Goal: Task Accomplishment & Management: Manage account settings

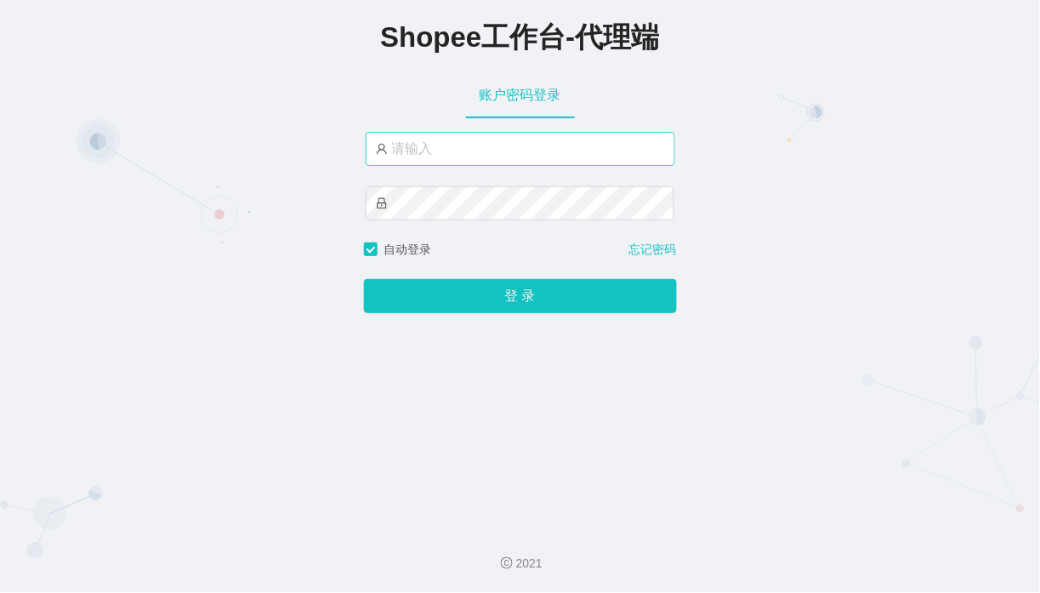
click at [434, 145] on input "text" at bounding box center [521, 149] width 310 height 34
click at [793, 77] on div "Shopee工作台-代理端 账户密码登录 自动登录 忘记密码 登 录" at bounding box center [520, 257] width 1040 height 514
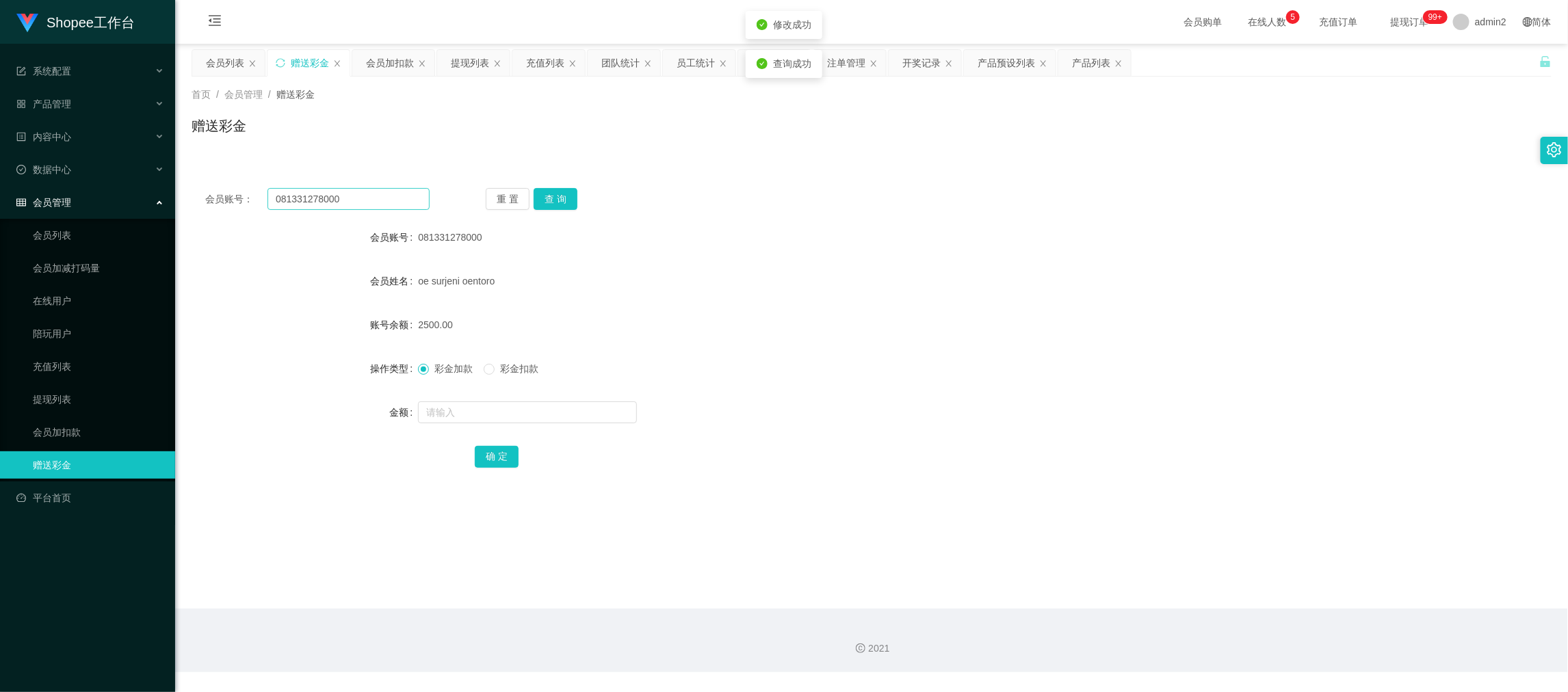
scroll to position [1, 0]
click at [230, 62] on div "会员列表" at bounding box center [225, 63] width 39 height 26
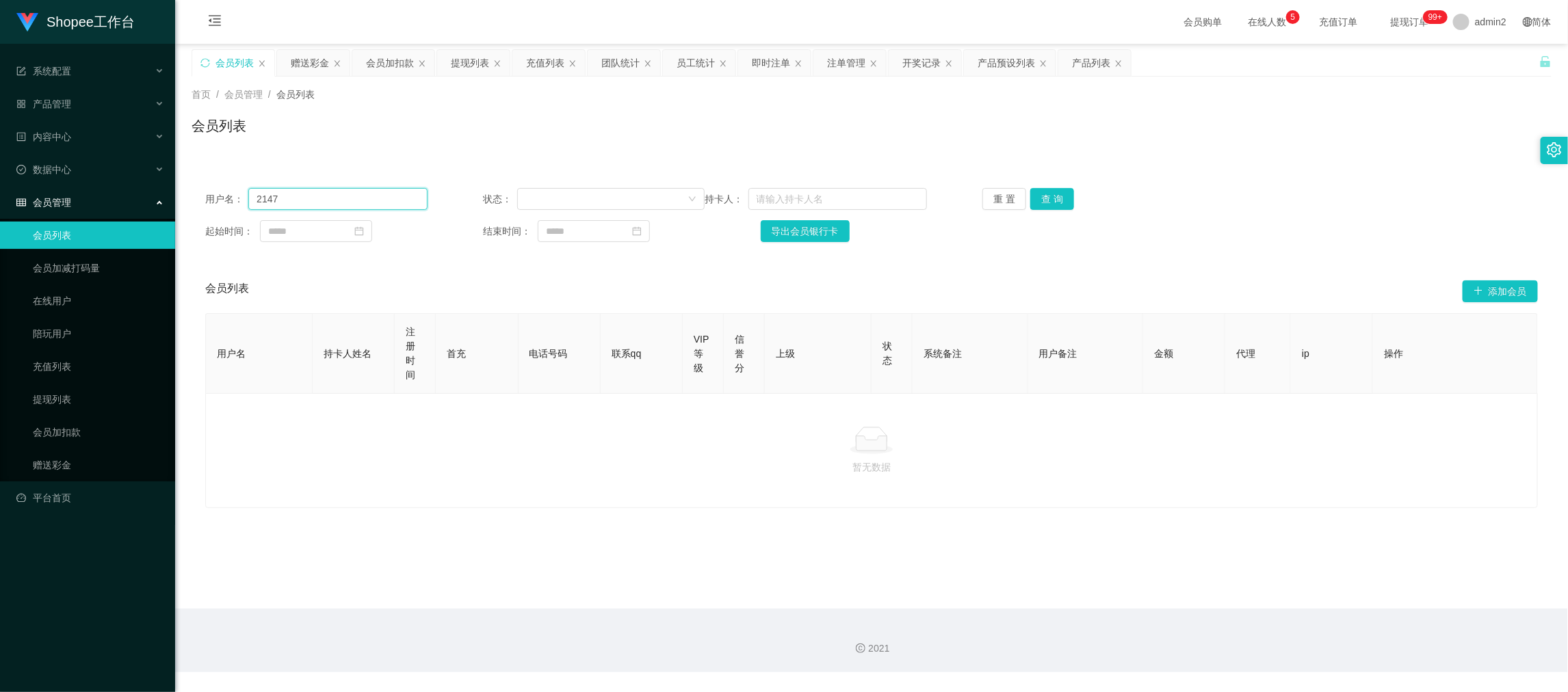
click at [349, 204] on input "2147" at bounding box center [338, 199] width 179 height 22
paste input "Rismawat1456"
type input "Rismawat1456"
click at [1058, 196] on button "查 询" at bounding box center [1052, 199] width 43 height 22
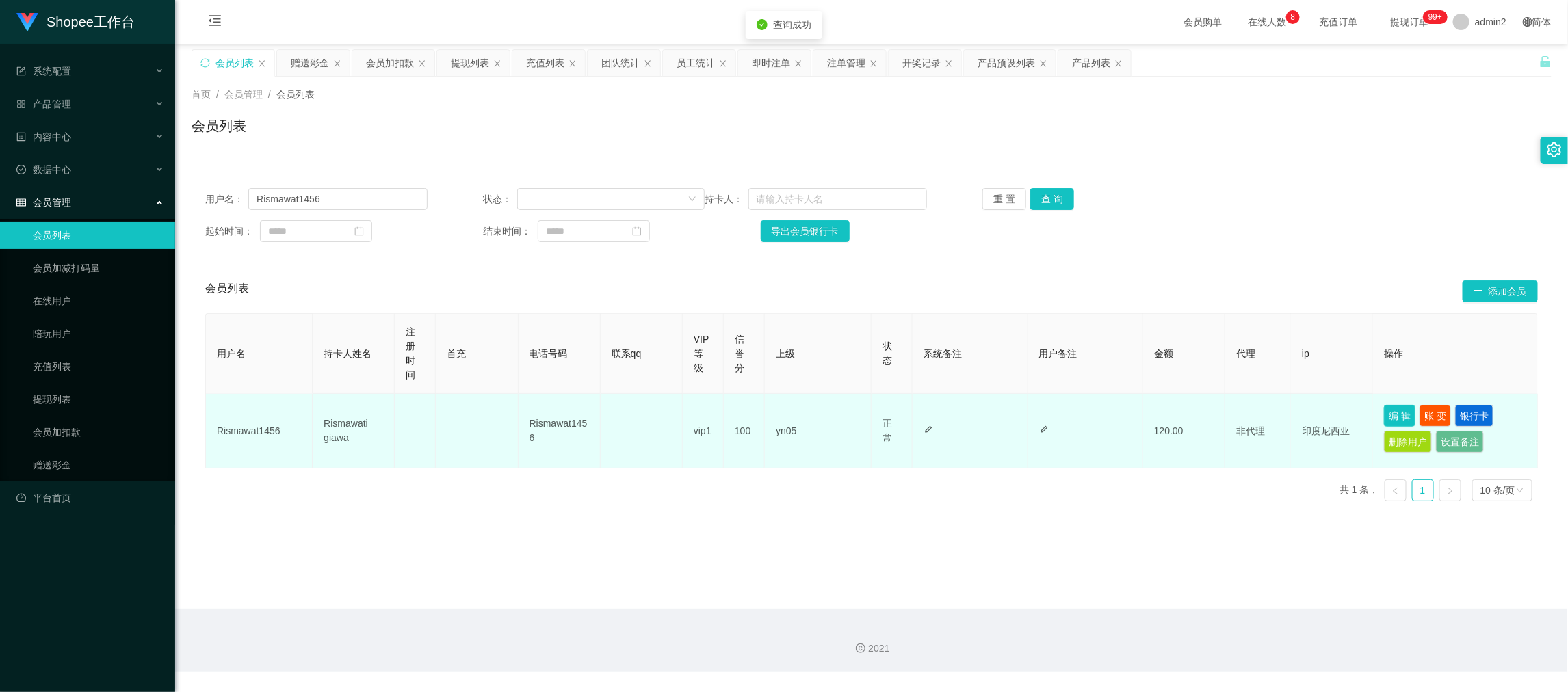
click at [1387, 409] on button "编 辑" at bounding box center [1399, 415] width 31 height 22
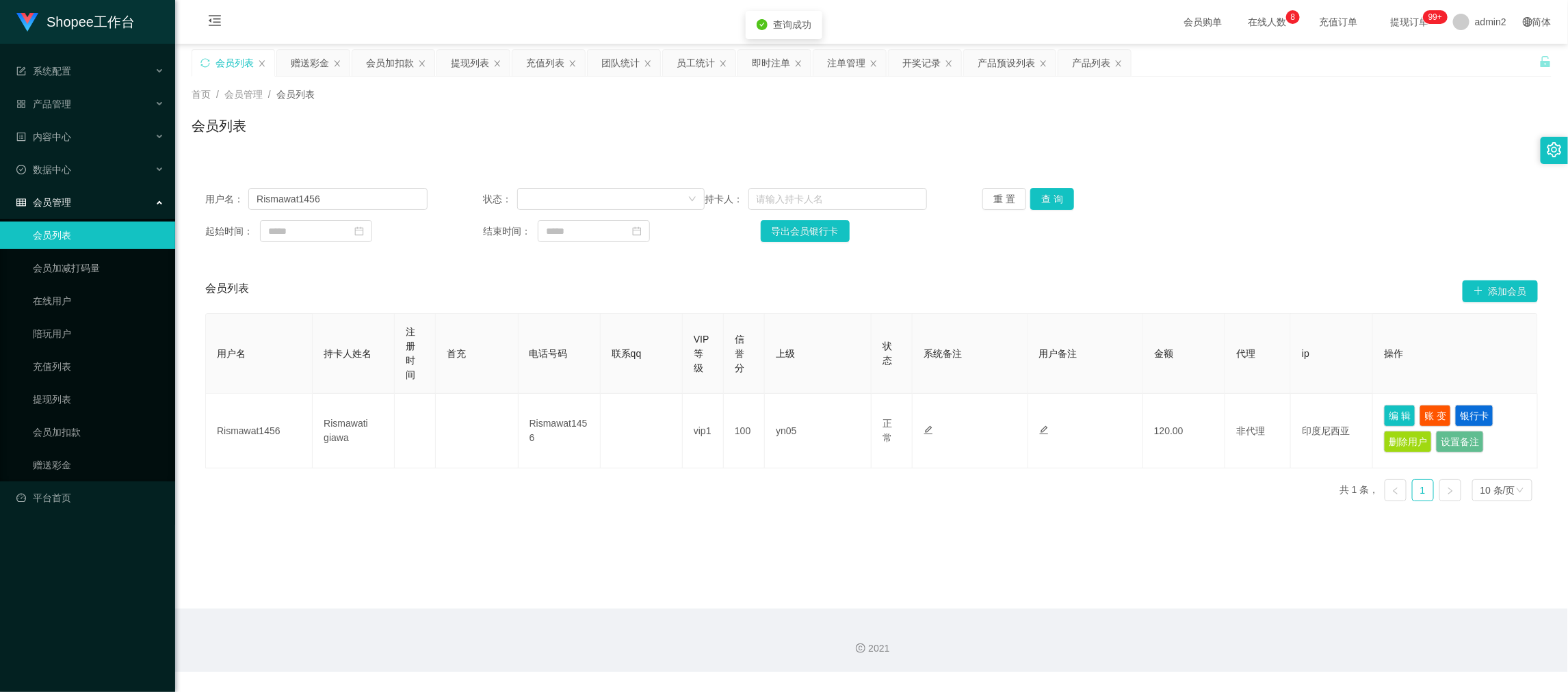
type input "Rismawat1456"
type input "Rismawati giawa"
type input "100"
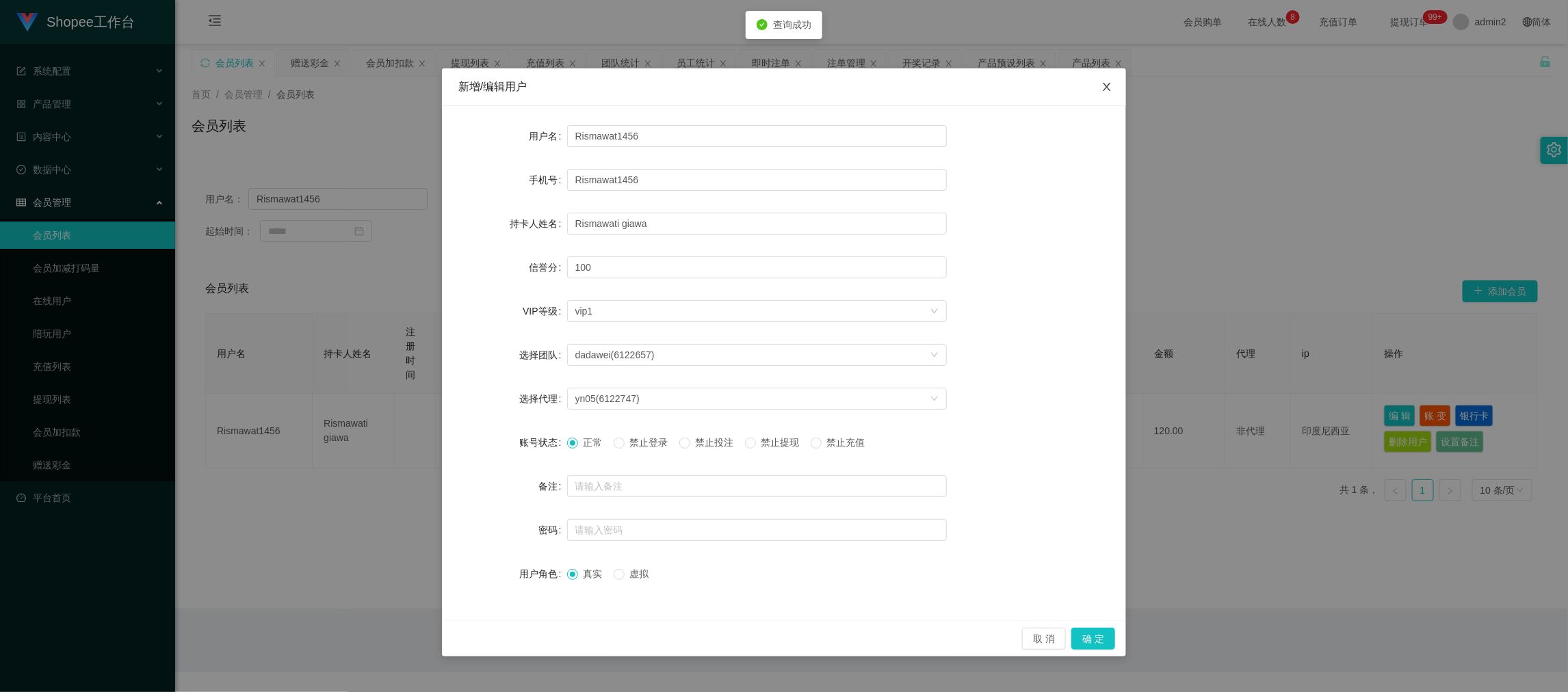
click at [1108, 84] on icon "图标: close" at bounding box center [1107, 87] width 11 height 11
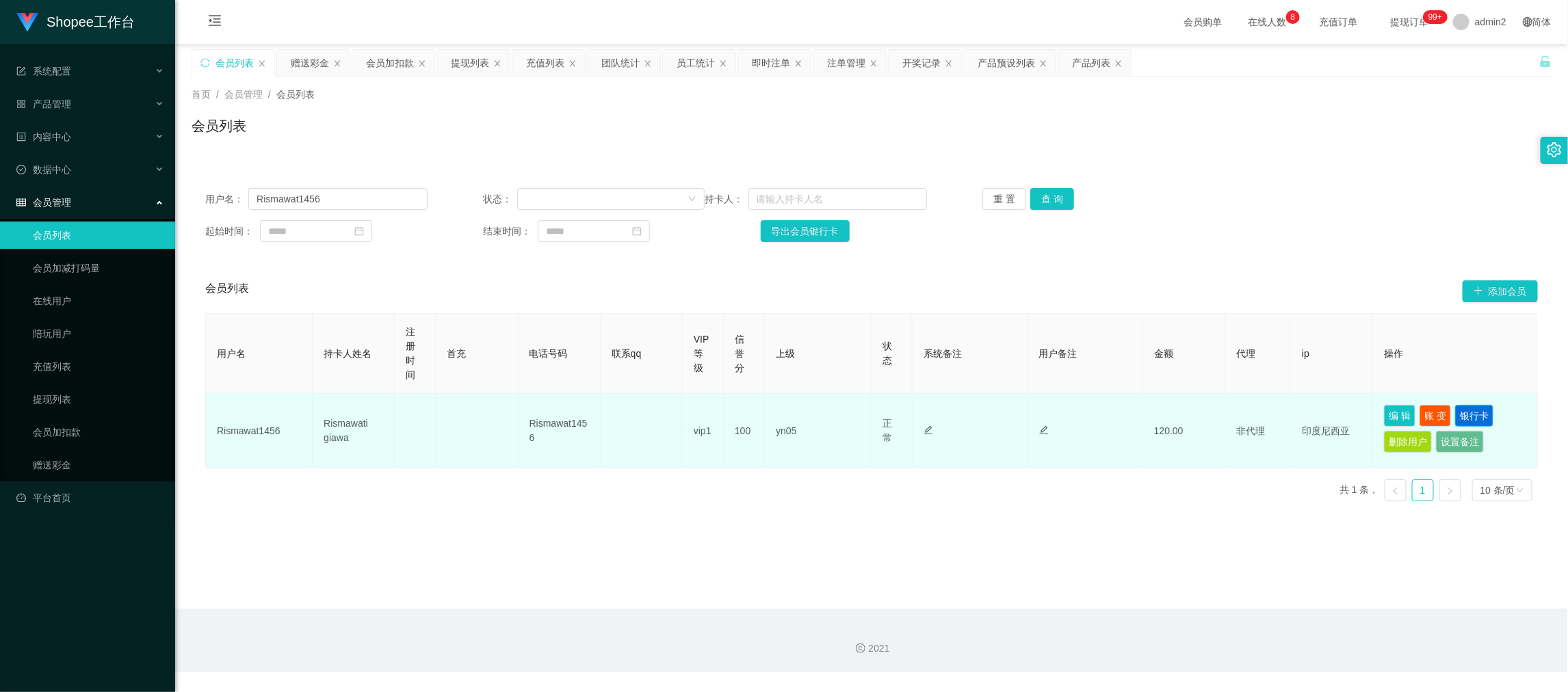
click at [1468, 414] on button "银行卡" at bounding box center [1475, 415] width 39 height 22
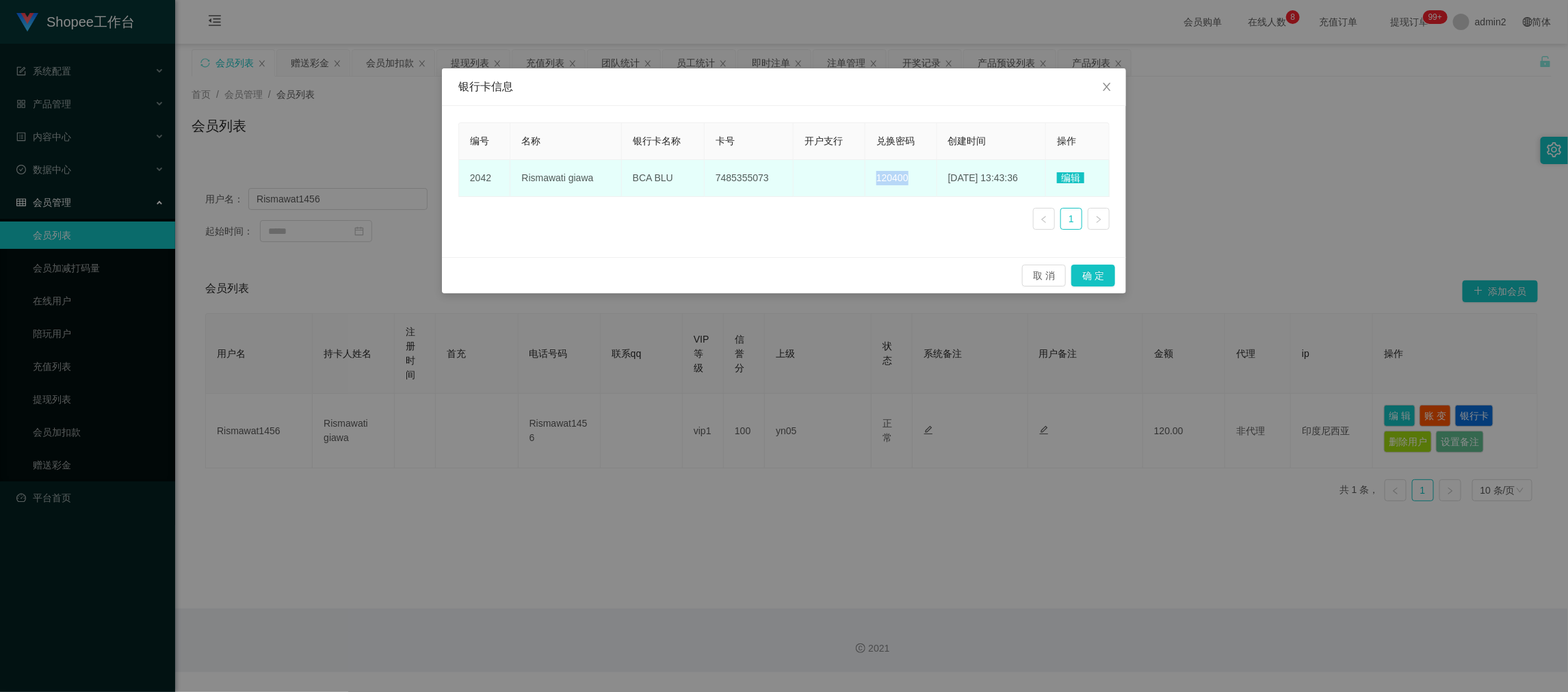
drag, startPoint x: 855, startPoint y: 176, endPoint x: 899, endPoint y: 178, distance: 44.0
click at [899, 178] on td "120400" at bounding box center [901, 179] width 72 height 37
copy span "120400"
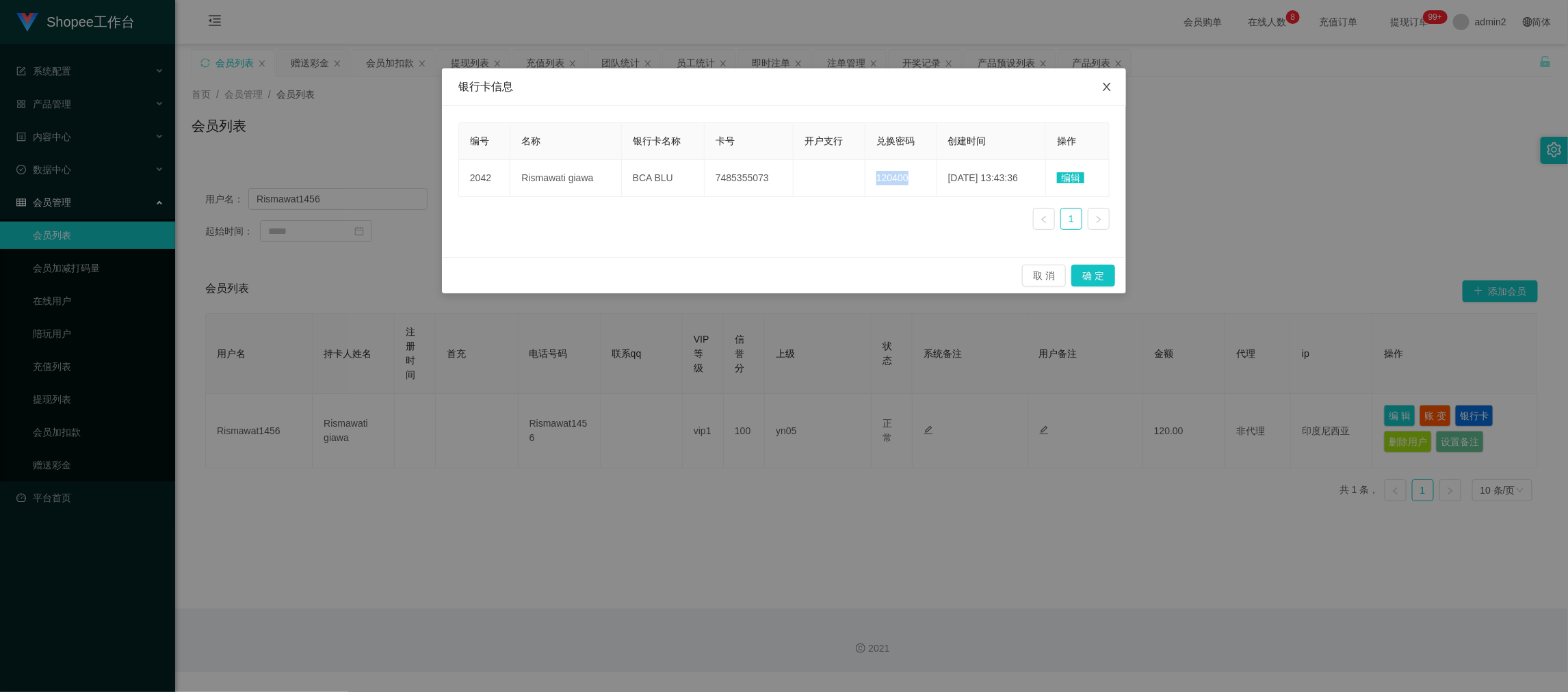
click at [1109, 87] on icon "图标: close" at bounding box center [1107, 87] width 11 height 11
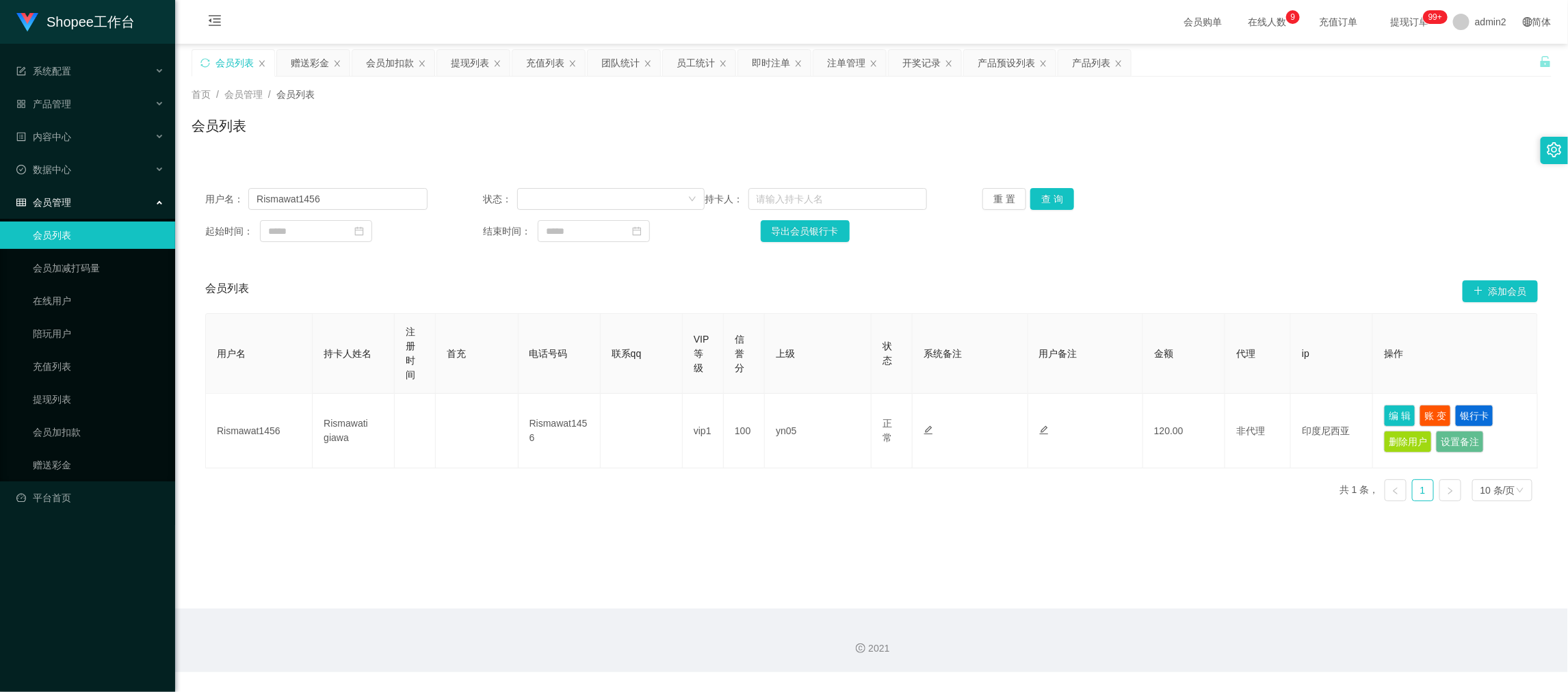
click at [556, 144] on div "会员列表" at bounding box center [871, 131] width 1360 height 31
click at [465, 62] on div "提现列表" at bounding box center [470, 63] width 39 height 26
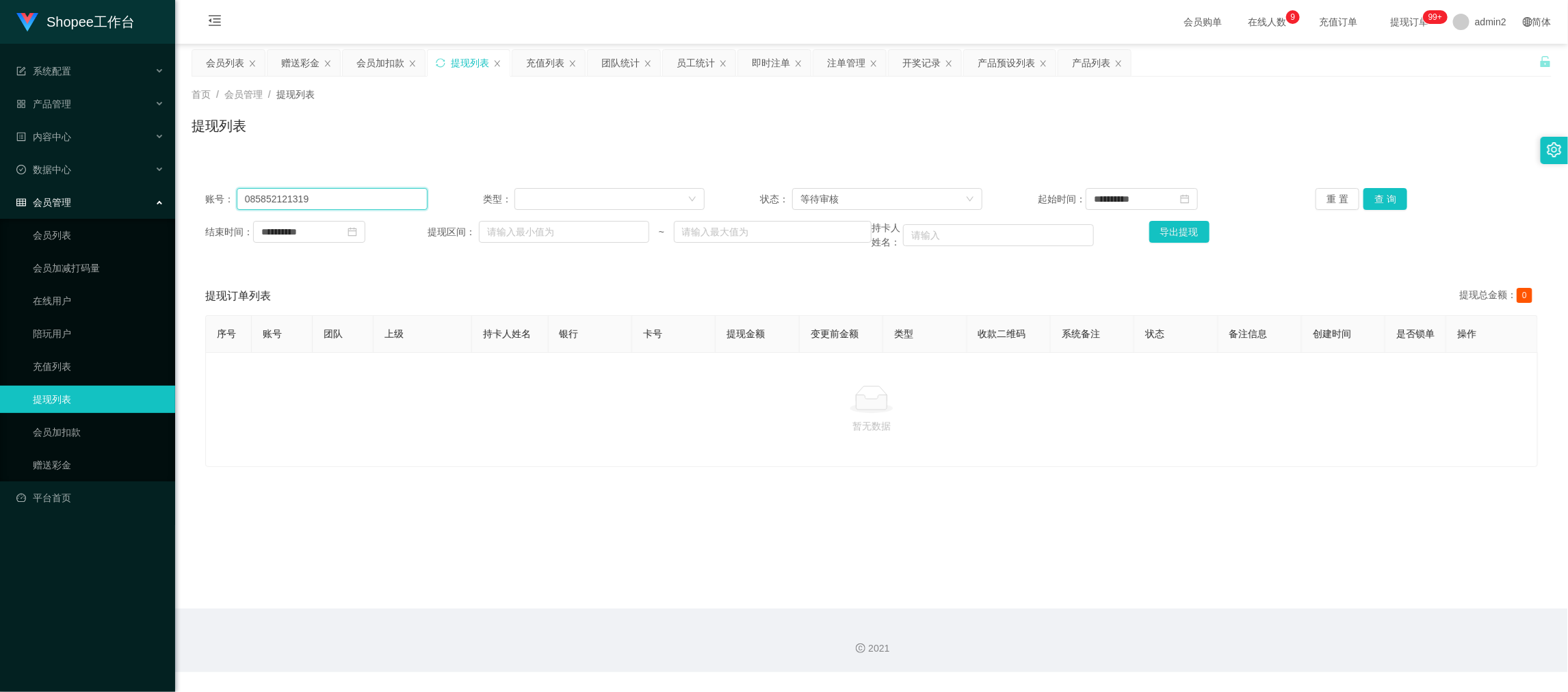
click at [396, 193] on input "085852121319" at bounding box center [331, 199] width 191 height 22
drag, startPoint x: 397, startPoint y: 193, endPoint x: 623, endPoint y: 212, distance: 226.8
click at [396, 195] on input "085852121319" at bounding box center [331, 199] width 191 height 22
paste input "kevinpro1113"
type input "kevinpro1113"
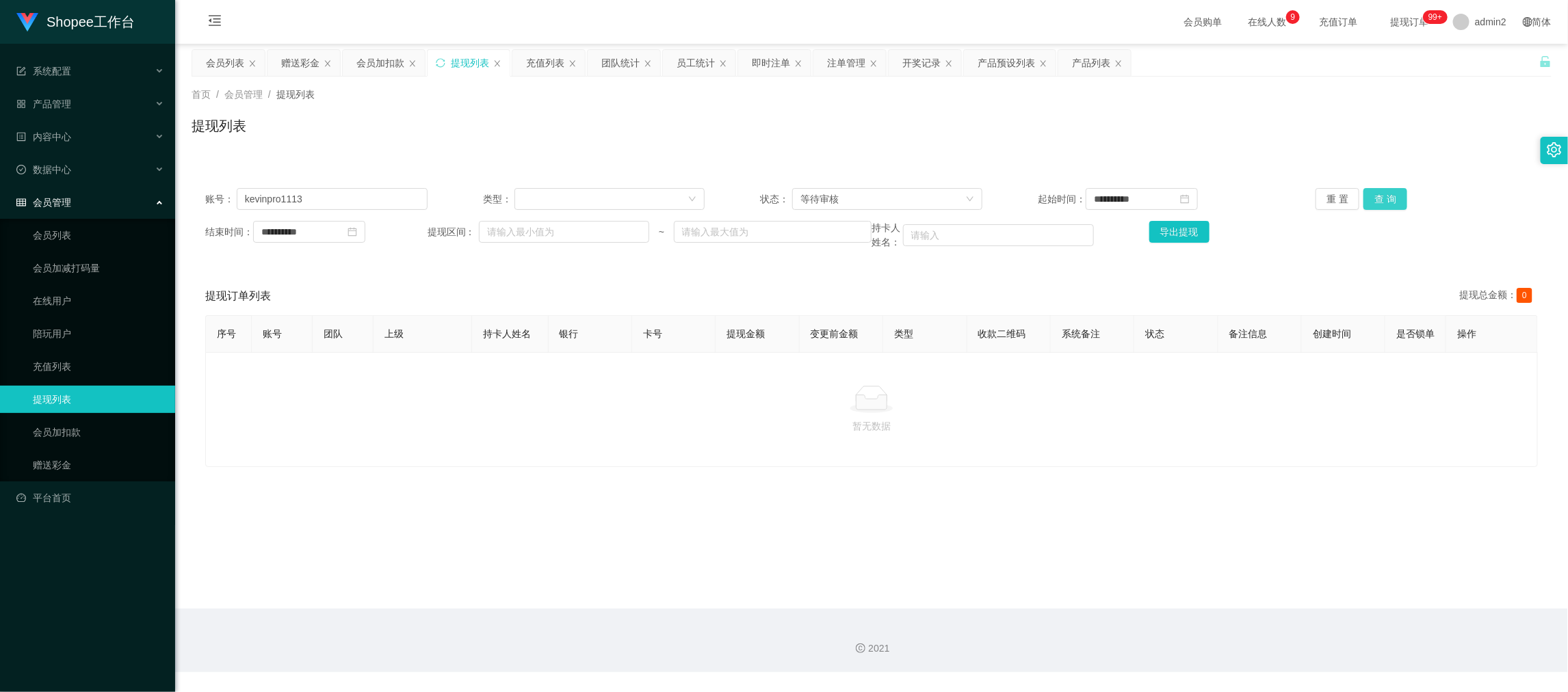
drag, startPoint x: 1382, startPoint y: 197, endPoint x: 1366, endPoint y: 205, distance: 17.9
click at [1382, 197] on button "查 询" at bounding box center [1385, 199] width 43 height 22
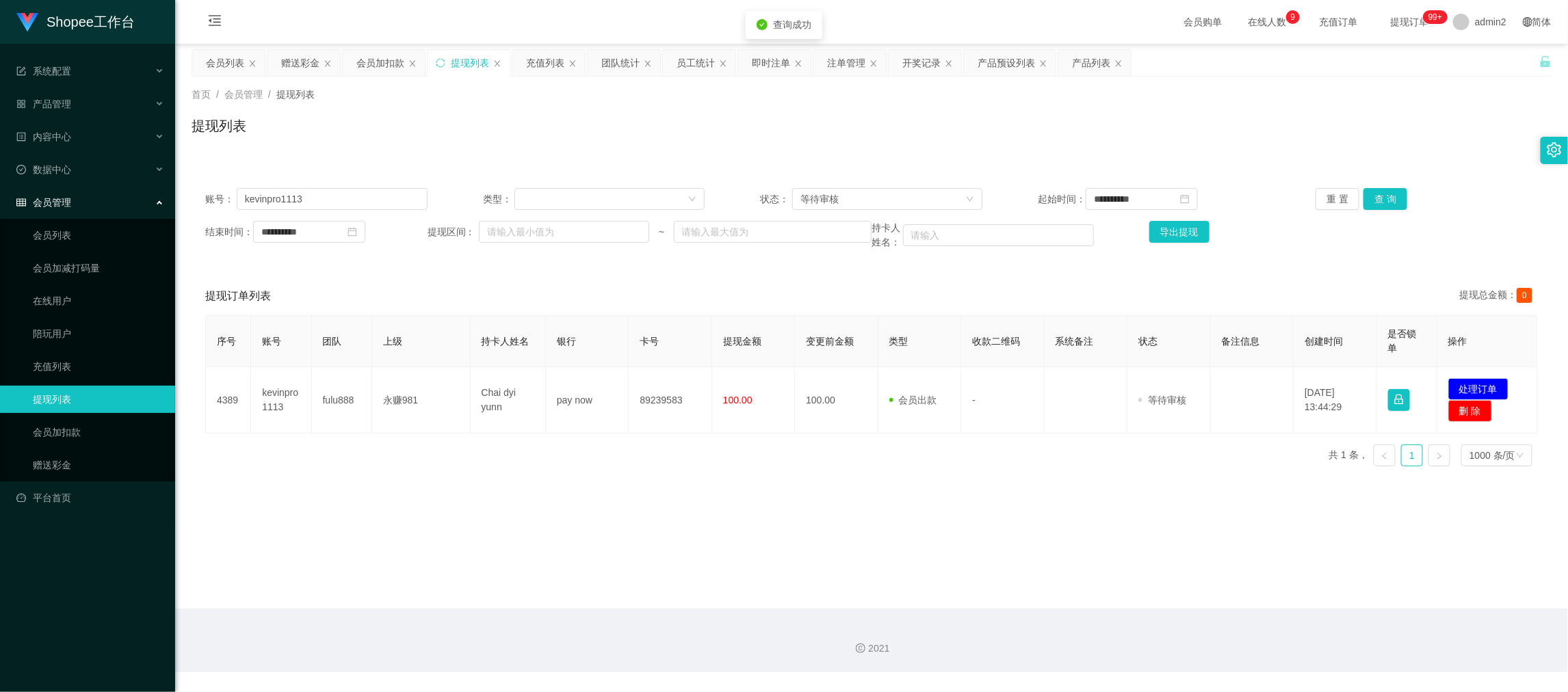
click at [698, 451] on div "序号 账号 团队 上级 持卡人姓名 银行 卡号 提现金额 变更前金额 类型 收款二维码 系统备注 状态 备注信息 创建时间 是否锁单 操作 4389 kevi…" at bounding box center [871, 397] width 1332 height 163
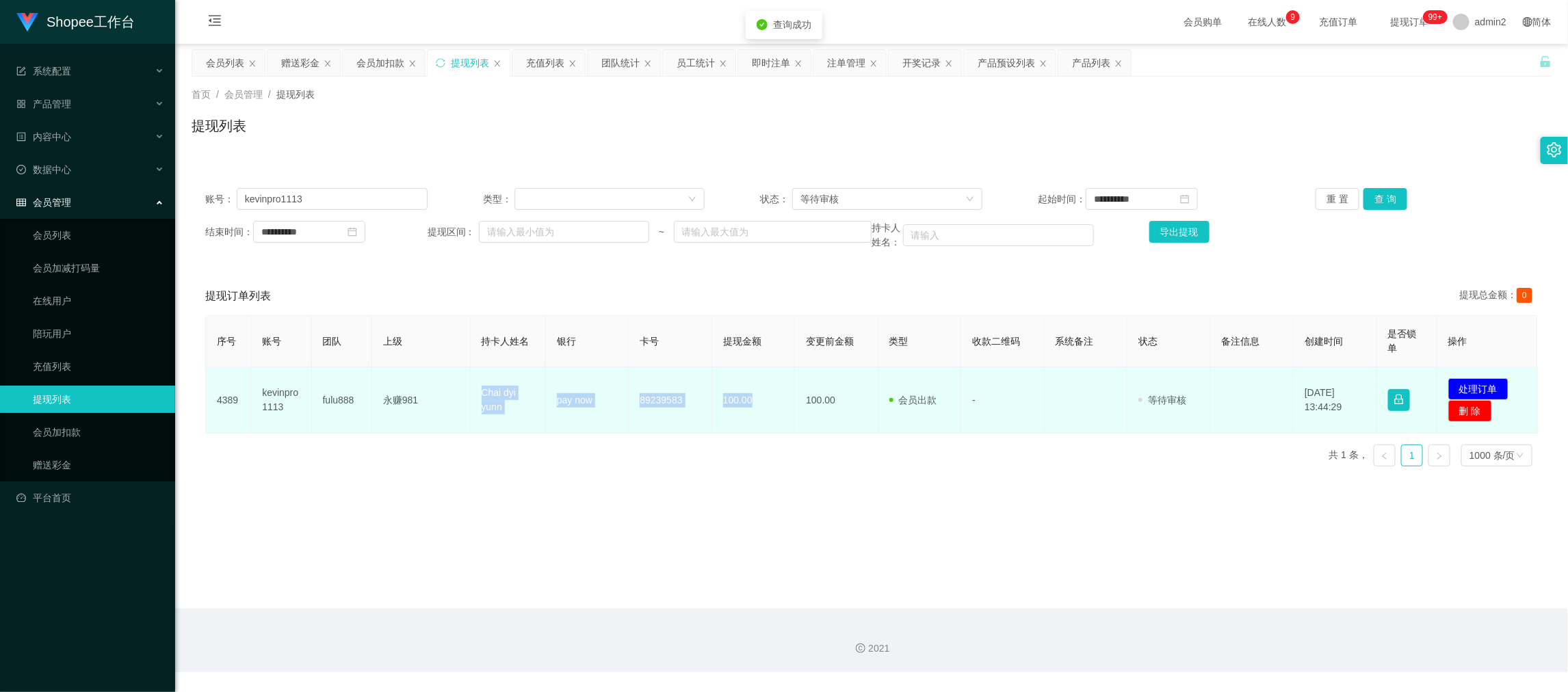
drag, startPoint x: 497, startPoint y: 399, endPoint x: 751, endPoint y: 412, distance: 254.3
click at [751, 412] on tr "4389 kevinpro1113 fulu888 永赚981 Chai dyi yunn pay now 89239583 100.00 100.00 会员…" at bounding box center [872, 401] width 1332 height 66
copy tr "Chai dyi yunn pay now 89239583 100.00"
click at [1468, 385] on button "处理订单" at bounding box center [1478, 389] width 60 height 22
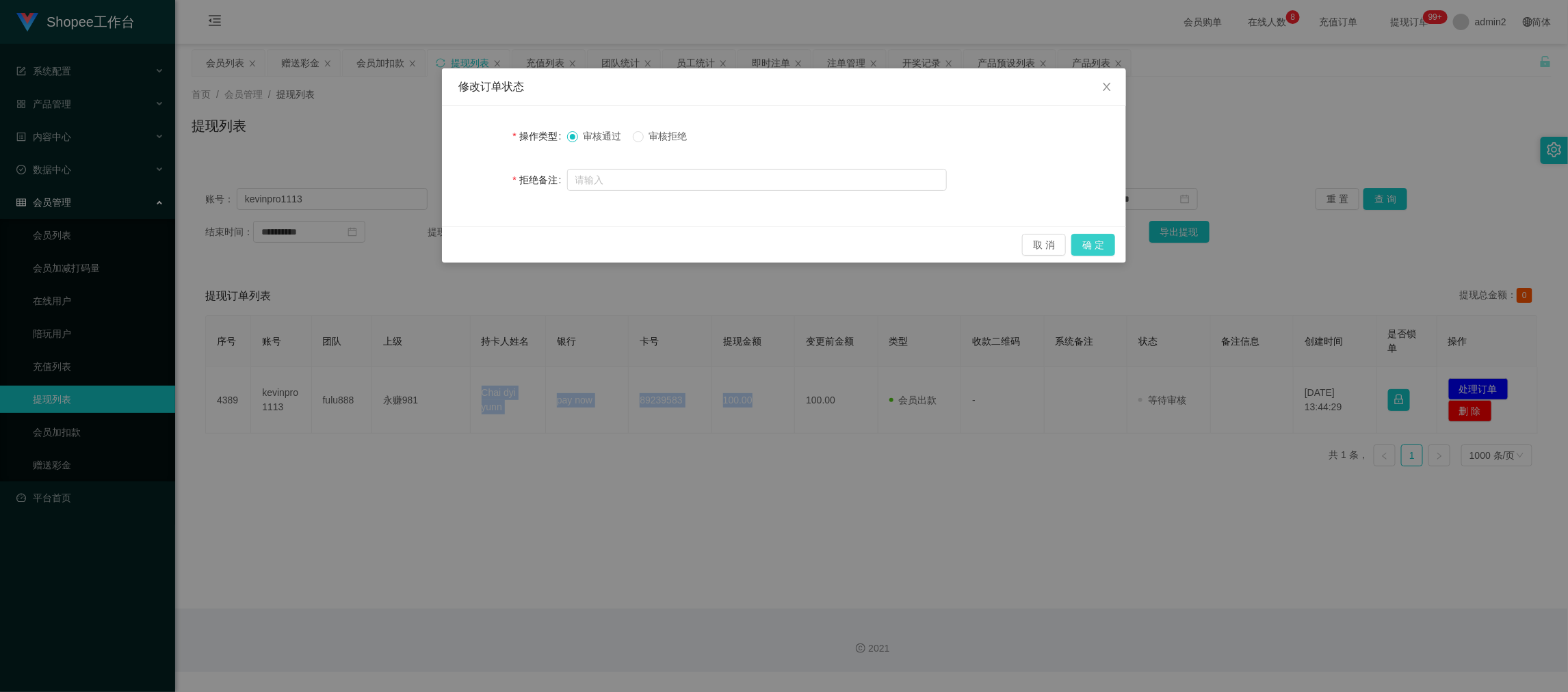
click at [1089, 240] on button "确 定" at bounding box center [1093, 245] width 43 height 22
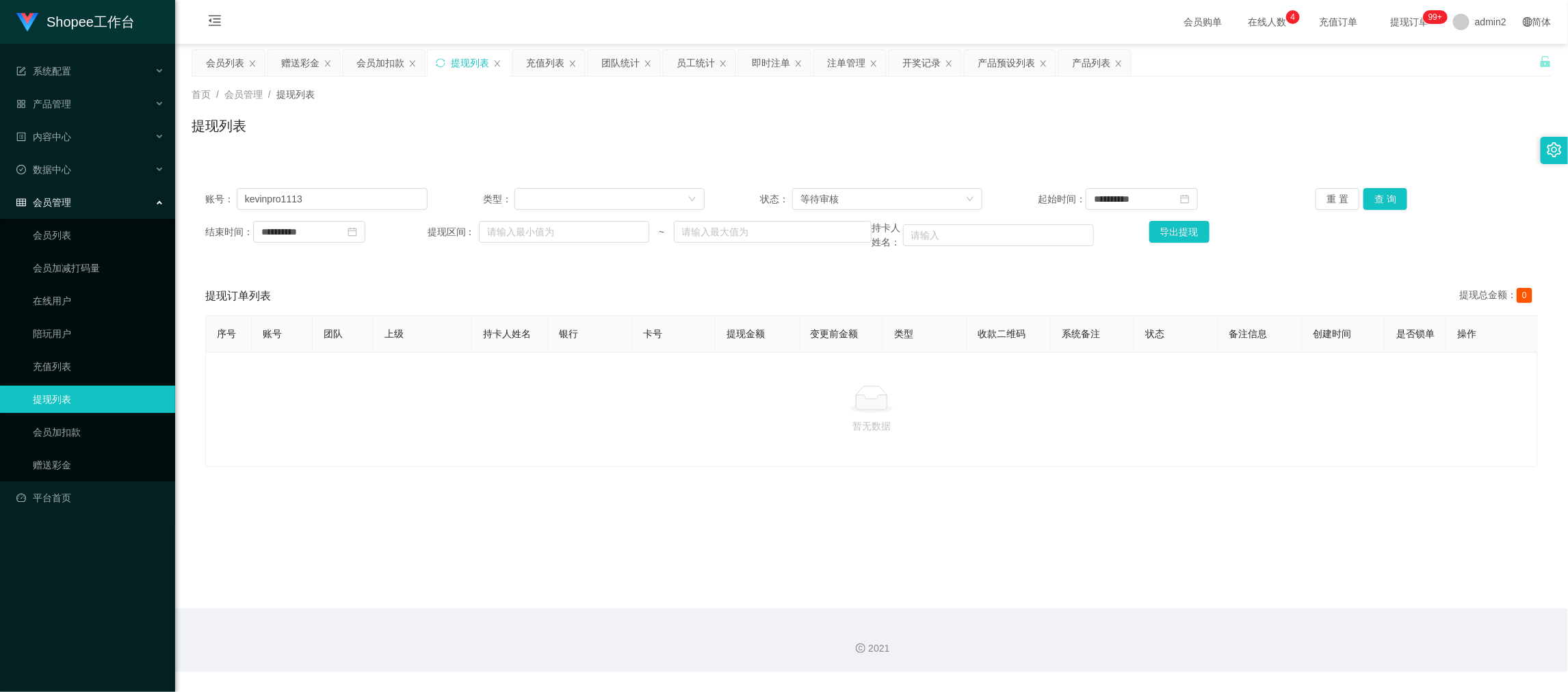
drag, startPoint x: 570, startPoint y: 432, endPoint x: 559, endPoint y: 419, distance: 17.0
click at [570, 432] on p "暂无数据" at bounding box center [871, 426] width 1309 height 15
click at [229, 62] on div "会员列表" at bounding box center [225, 63] width 39 height 26
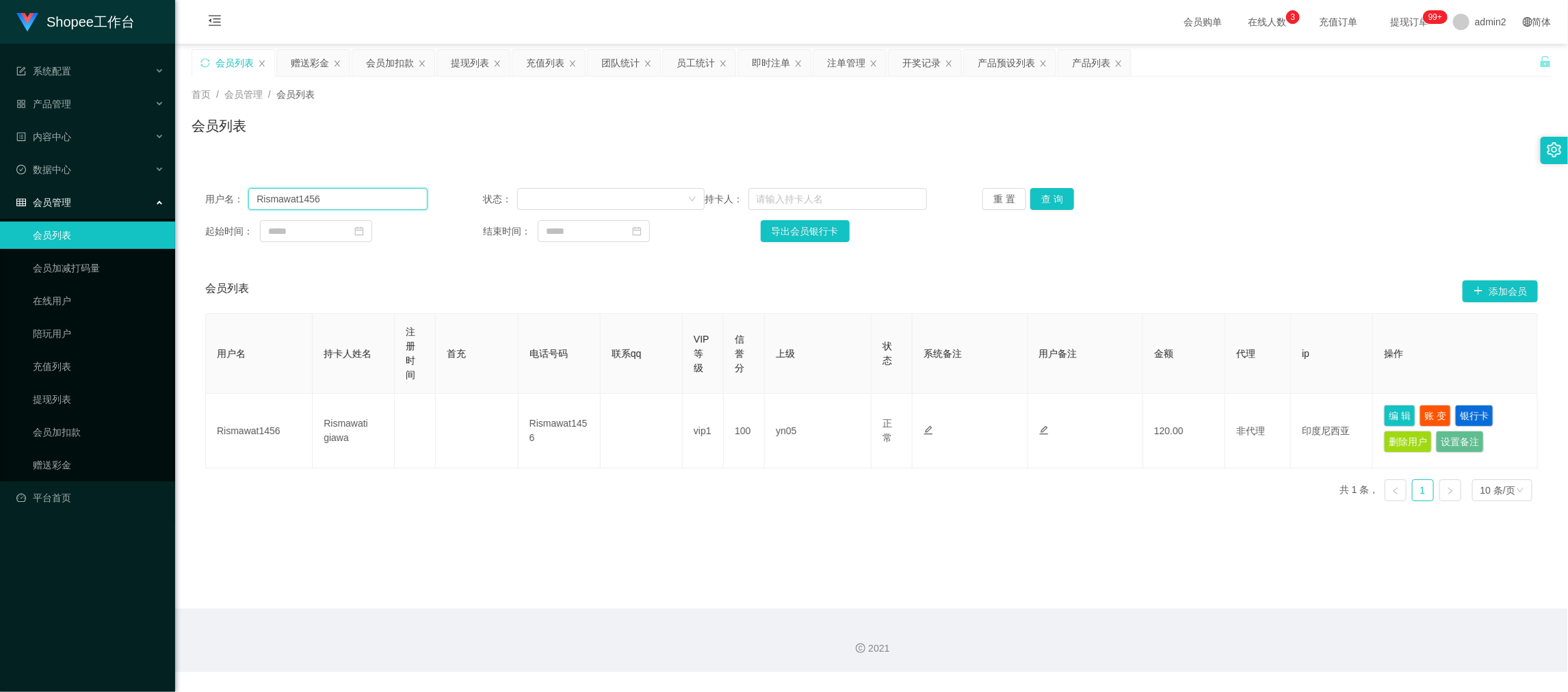
click at [397, 200] on input "Rismawat1456" at bounding box center [338, 199] width 179 height 22
paste input "Erika"
type input "Erika"
click at [1045, 190] on button "查 询" at bounding box center [1052, 199] width 43 height 22
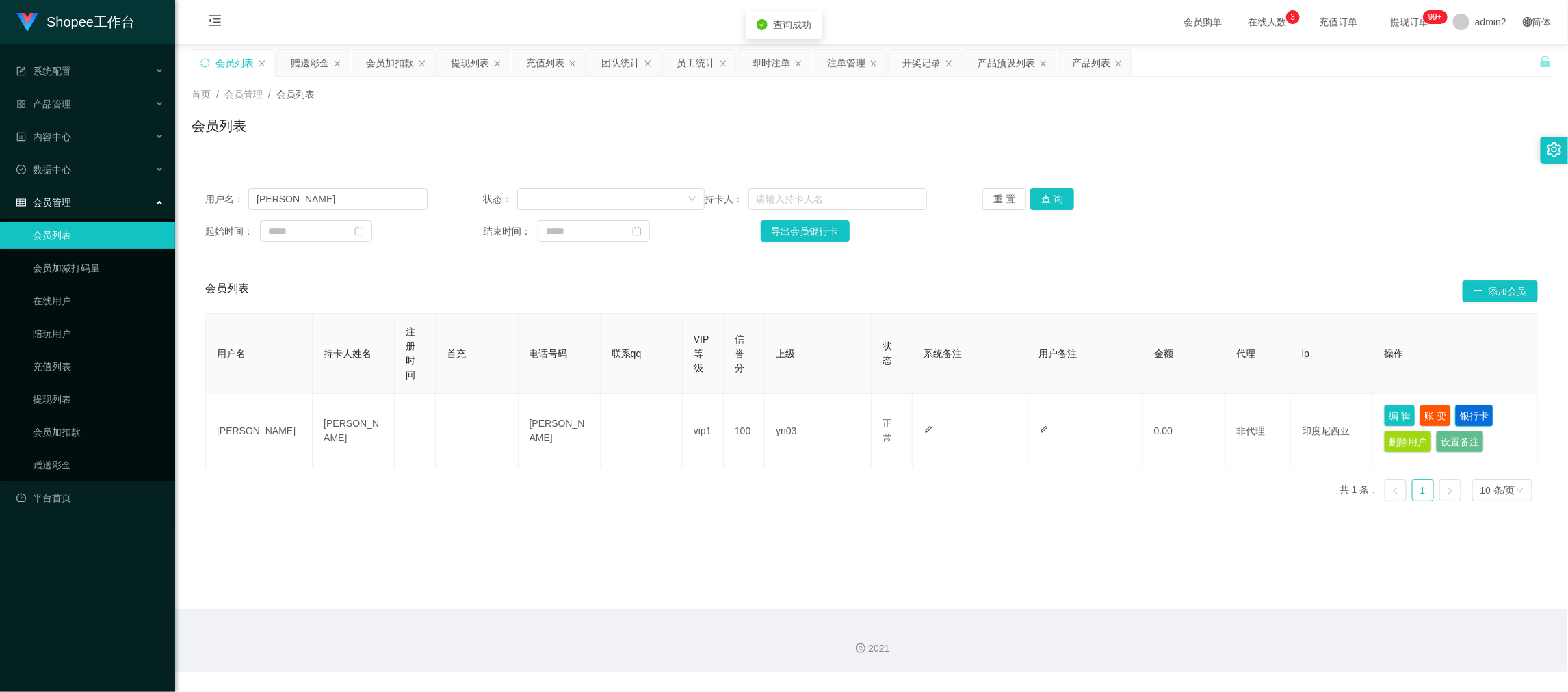
click at [1461, 409] on button "银行卡" at bounding box center [1475, 415] width 39 height 22
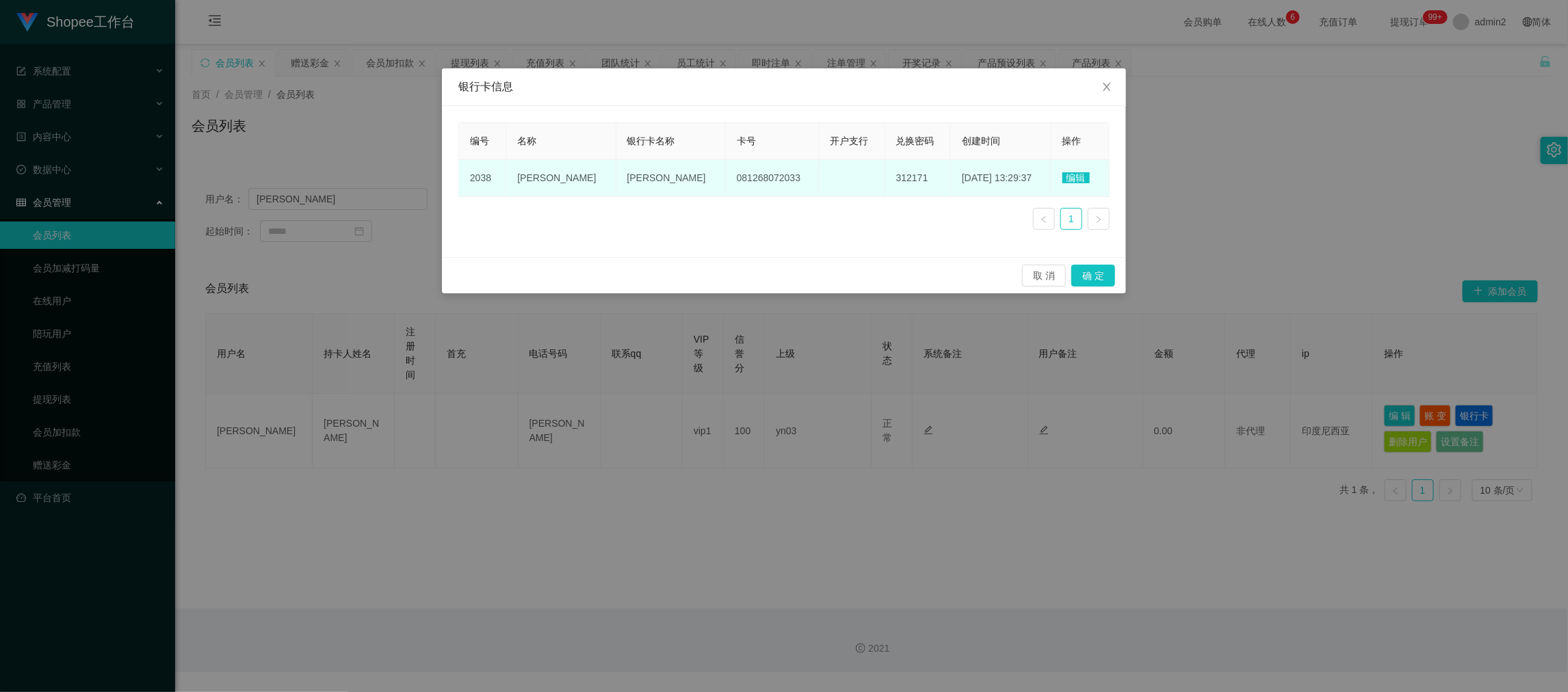
drag, startPoint x: 702, startPoint y: 196, endPoint x: 784, endPoint y: 201, distance: 82.2
click at [726, 196] on td "081268072033" at bounding box center [772, 179] width 93 height 37
click at [1070, 172] on span "编辑" at bounding box center [1076, 178] width 27 height 11
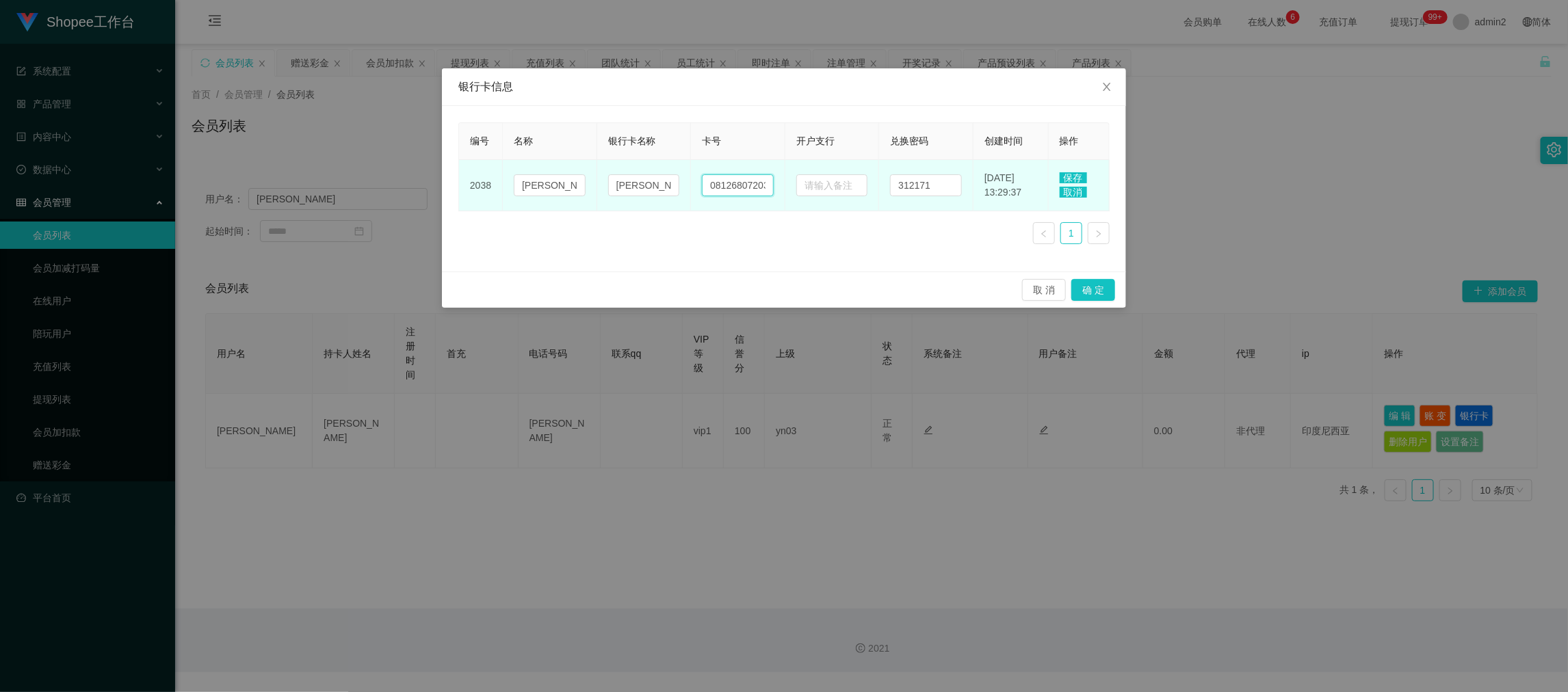
click at [743, 185] on input "081268072033" at bounding box center [737, 185] width 72 height 22
paste input "21"
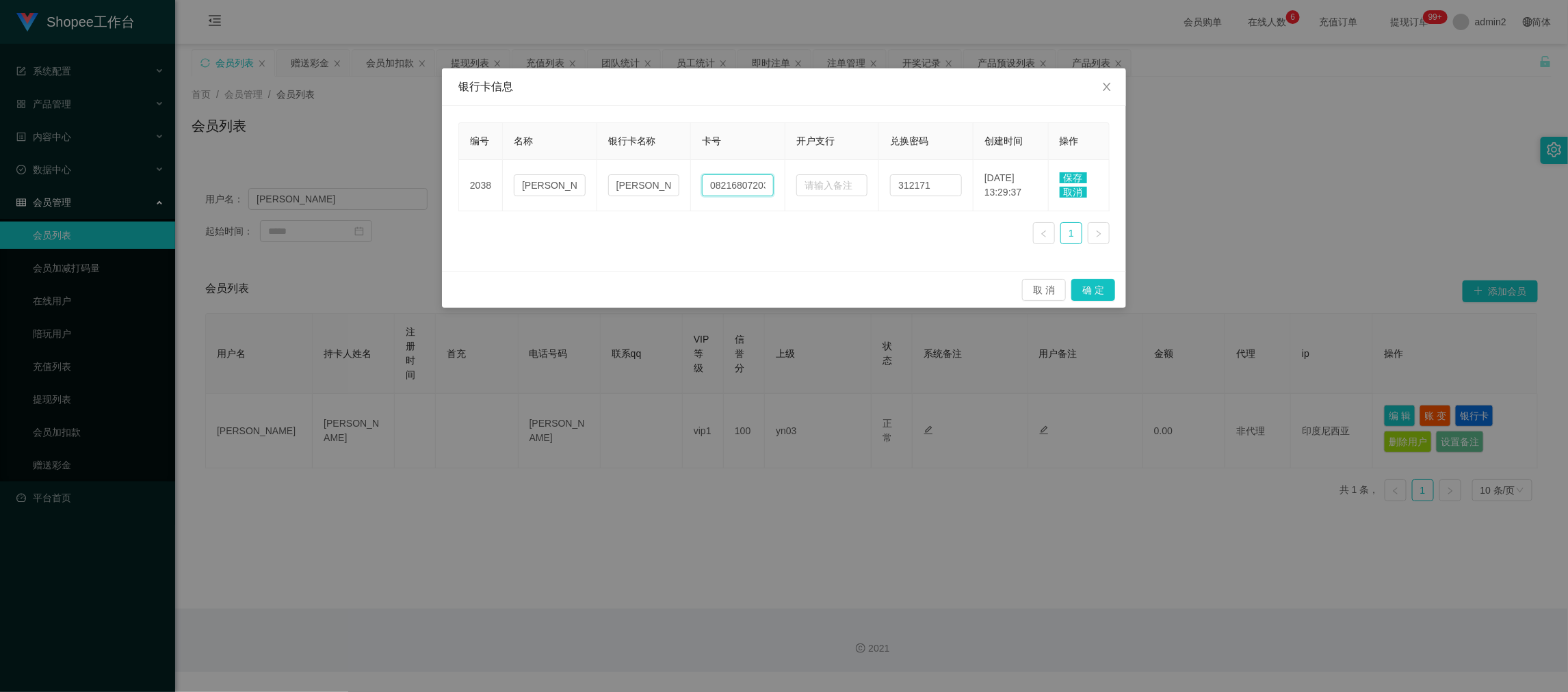
scroll to position [0, 9]
type input "082168072033"
click at [720, 232] on div "编号 名称 银行卡名称 卡号 开户支行 兑换密码 创建时间 操作 2038 Erika Sinari DANA 082168072033 312171 202…" at bounding box center [784, 188] width 651 height 133
click at [889, 236] on div "编号 名称 银行卡名称 卡号 开户支行 兑换密码 创建时间 操作 2038 Erika Sinari DANA 082168072033 312171 202…" at bounding box center [784, 188] width 651 height 133
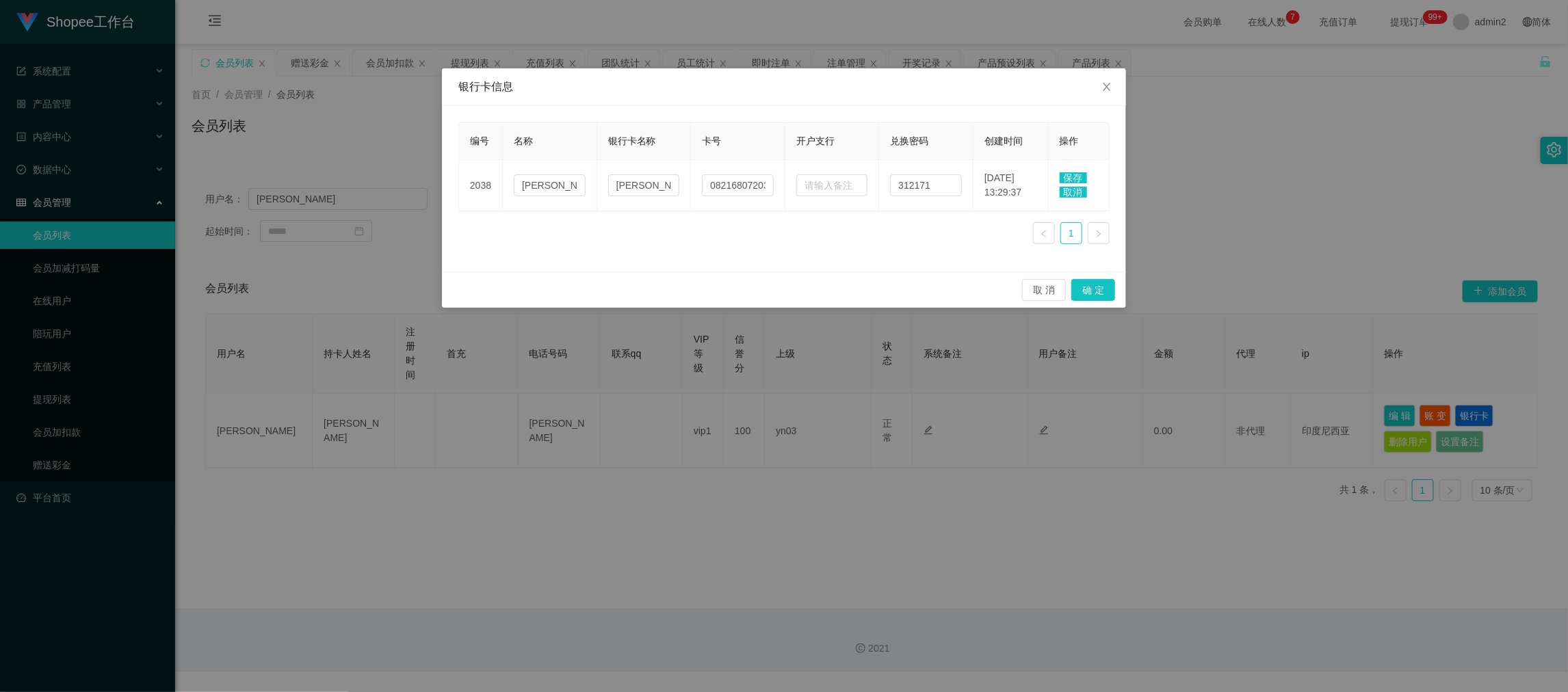
click at [764, 224] on div "编号 名称 银行卡名称 卡号 开户支行 兑换密码 创建时间 操作 2038 Erika Sinari DANA 082168072033 312171 202…" at bounding box center [784, 188] width 651 height 133
click at [1068, 175] on span "保存" at bounding box center [1073, 178] width 27 height 11
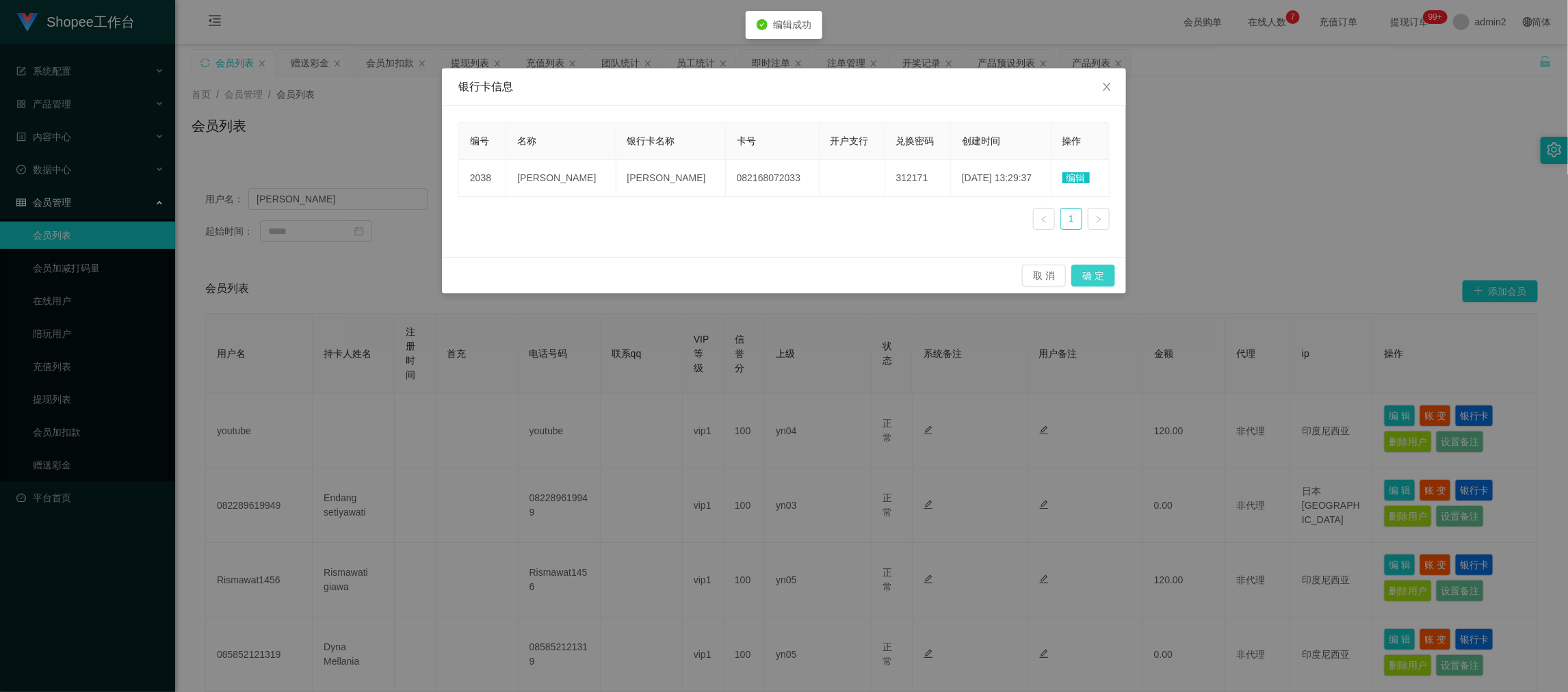
click at [1098, 274] on button "确 定" at bounding box center [1093, 275] width 43 height 22
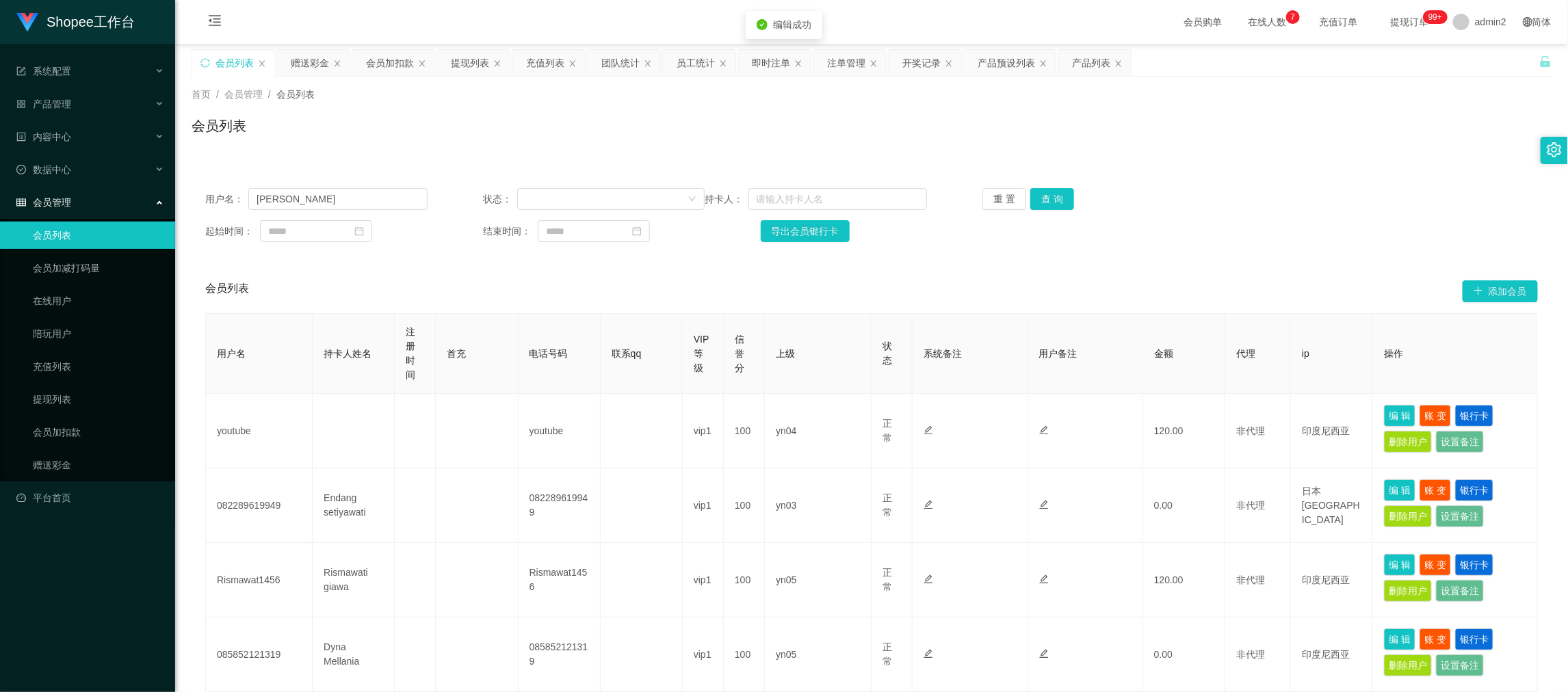
click at [1262, 196] on div "用户名： Erika 状态： 持卡人： 重 置 查 询" at bounding box center [871, 199] width 1332 height 22
drag, startPoint x: 601, startPoint y: 146, endPoint x: 578, endPoint y: 138, distance: 24.4
click at [590, 142] on div "会员列表" at bounding box center [871, 131] width 1360 height 31
click at [473, 57] on div "提现列表" at bounding box center [470, 63] width 39 height 26
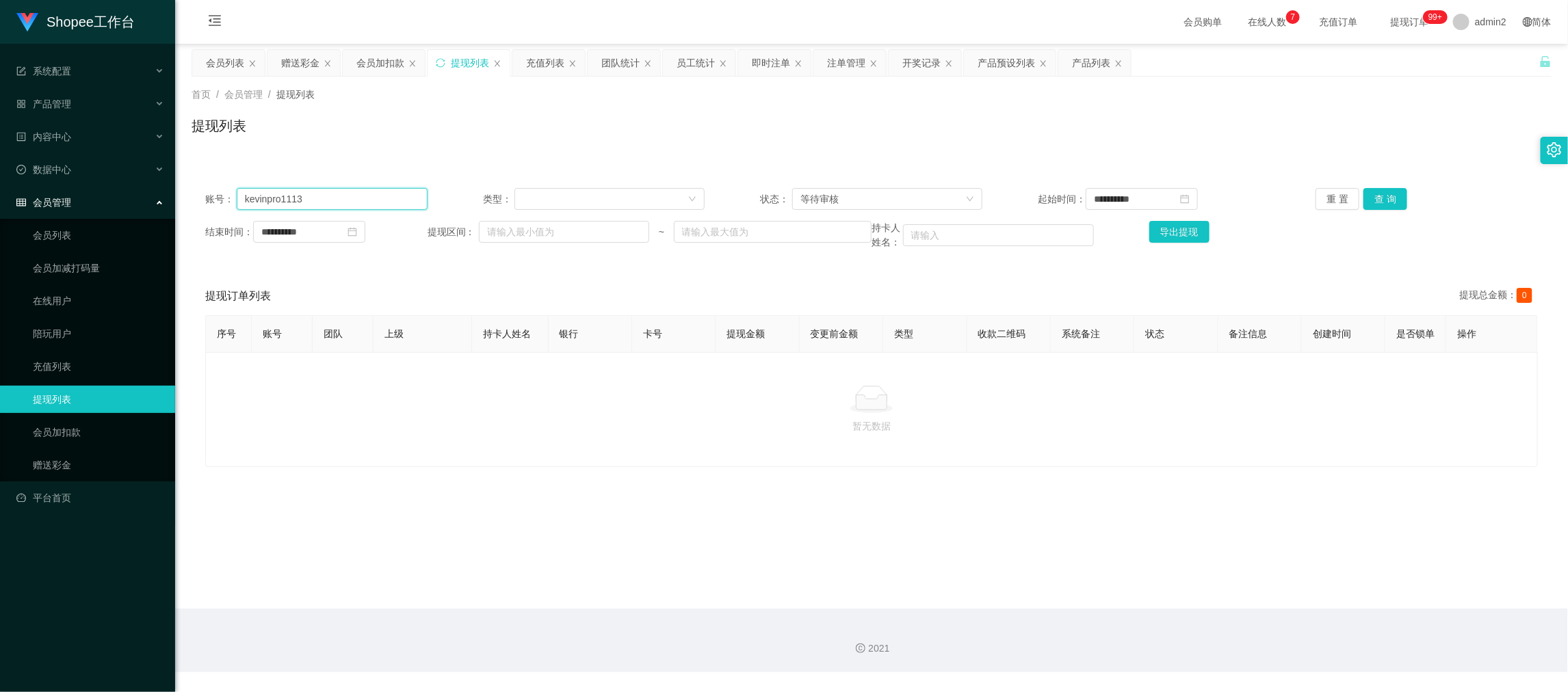
click at [371, 209] on input "kevinpro1113" at bounding box center [331, 199] width 191 height 22
paste input "Erika"
type input "Erika"
click at [1379, 195] on button "查 询" at bounding box center [1385, 199] width 43 height 22
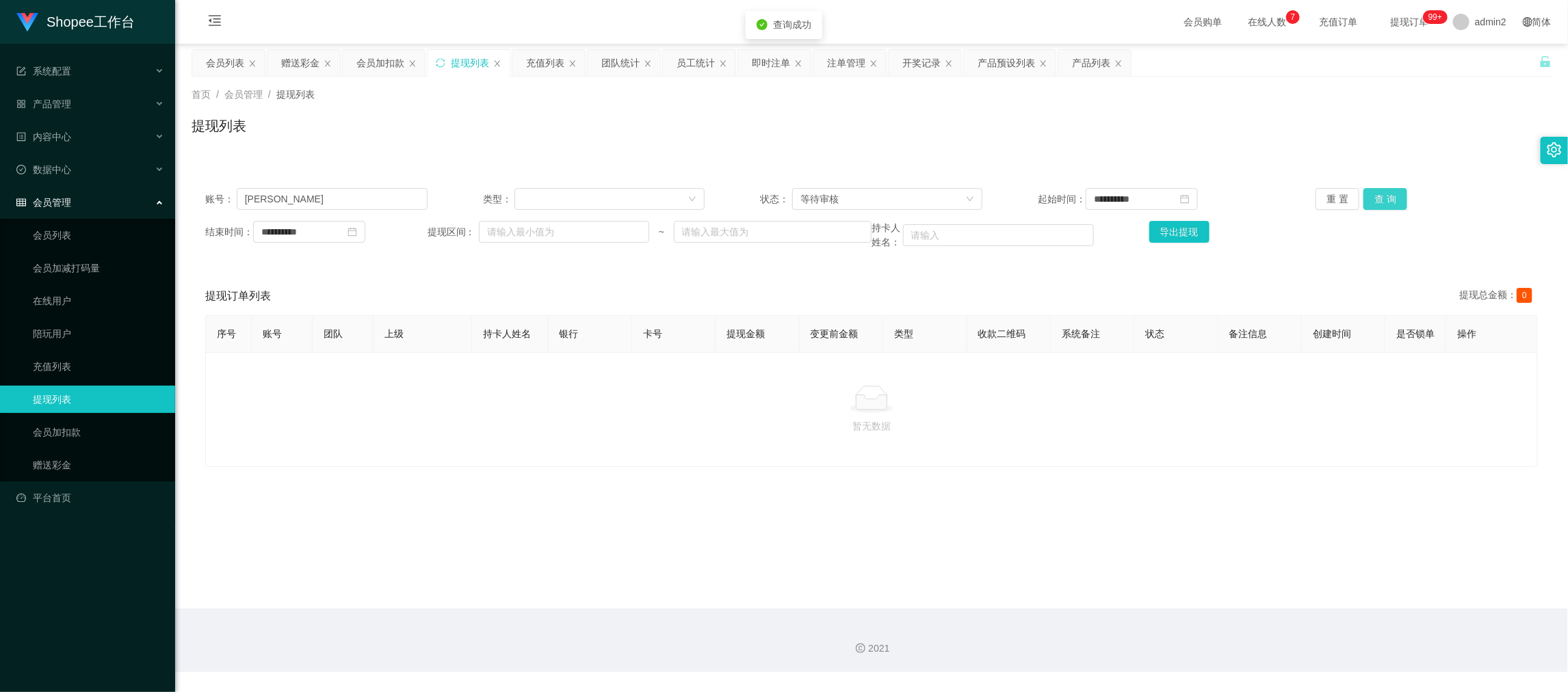
click at [1381, 195] on button "查 询" at bounding box center [1385, 199] width 43 height 22
click at [879, 200] on div "等待审核" at bounding box center [883, 200] width 165 height 21
click at [852, 245] on li "审核成功" at bounding box center [882, 247] width 189 height 22
click at [1381, 201] on button "查 询" at bounding box center [1385, 199] width 43 height 22
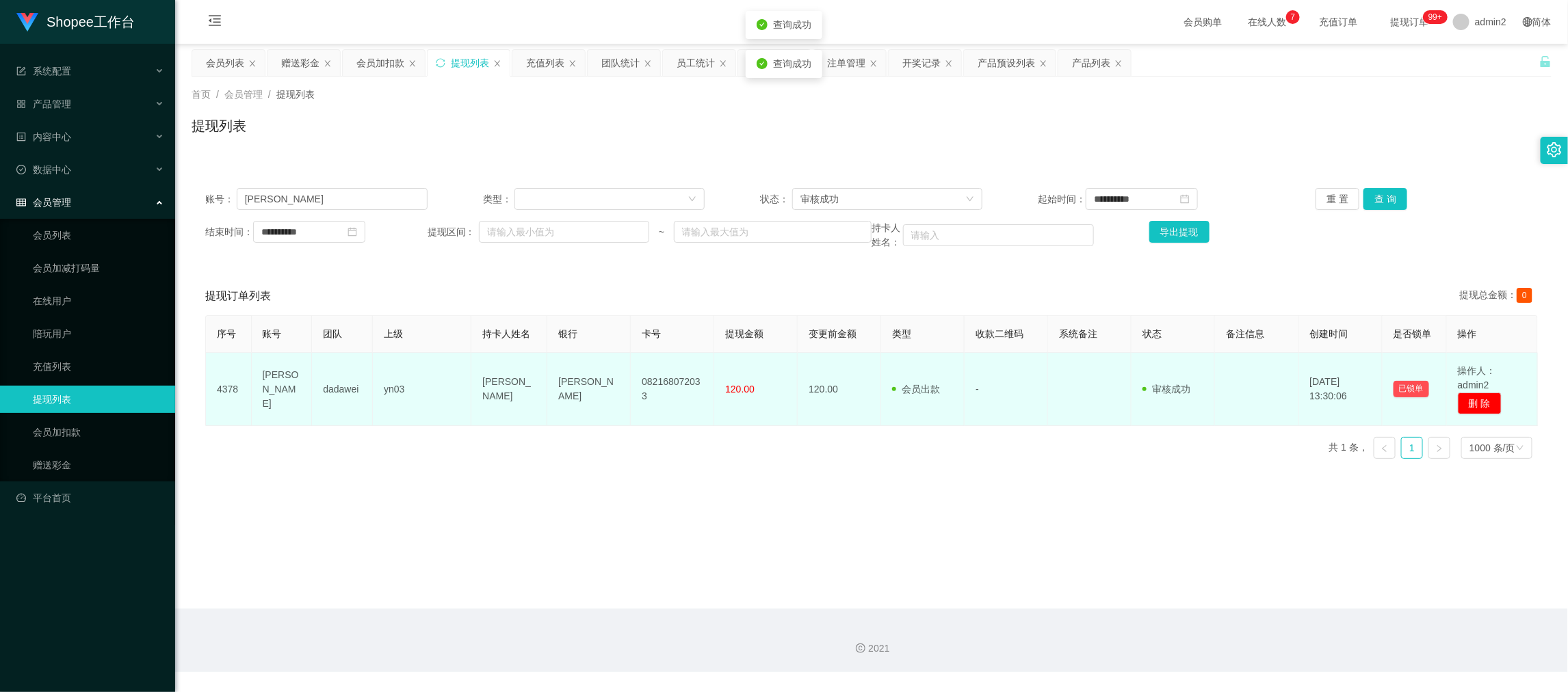
drag, startPoint x: 553, startPoint y: 441, endPoint x: 487, endPoint y: 406, distance: 74.7
click at [552, 440] on div "序号 账号 团队 上级 持卡人姓名 银行 卡号 提现金额 变更前金额 类型 收款二维码 系统备注 状态 备注信息 创建时间 是否锁单 操作 4378 Erik…" at bounding box center [871, 393] width 1332 height 154
drag, startPoint x: 478, startPoint y: 386, endPoint x: 784, endPoint y: 392, distance: 306.1
click at [784, 392] on tr "4378 Erika dadawei yn03 Erika Sinari DANA 082168072033 120.00 120.00 会员出款 人工取款 …" at bounding box center [872, 389] width 1332 height 73
copy tr "Erika Sinari DANA 082168072033 120.00"
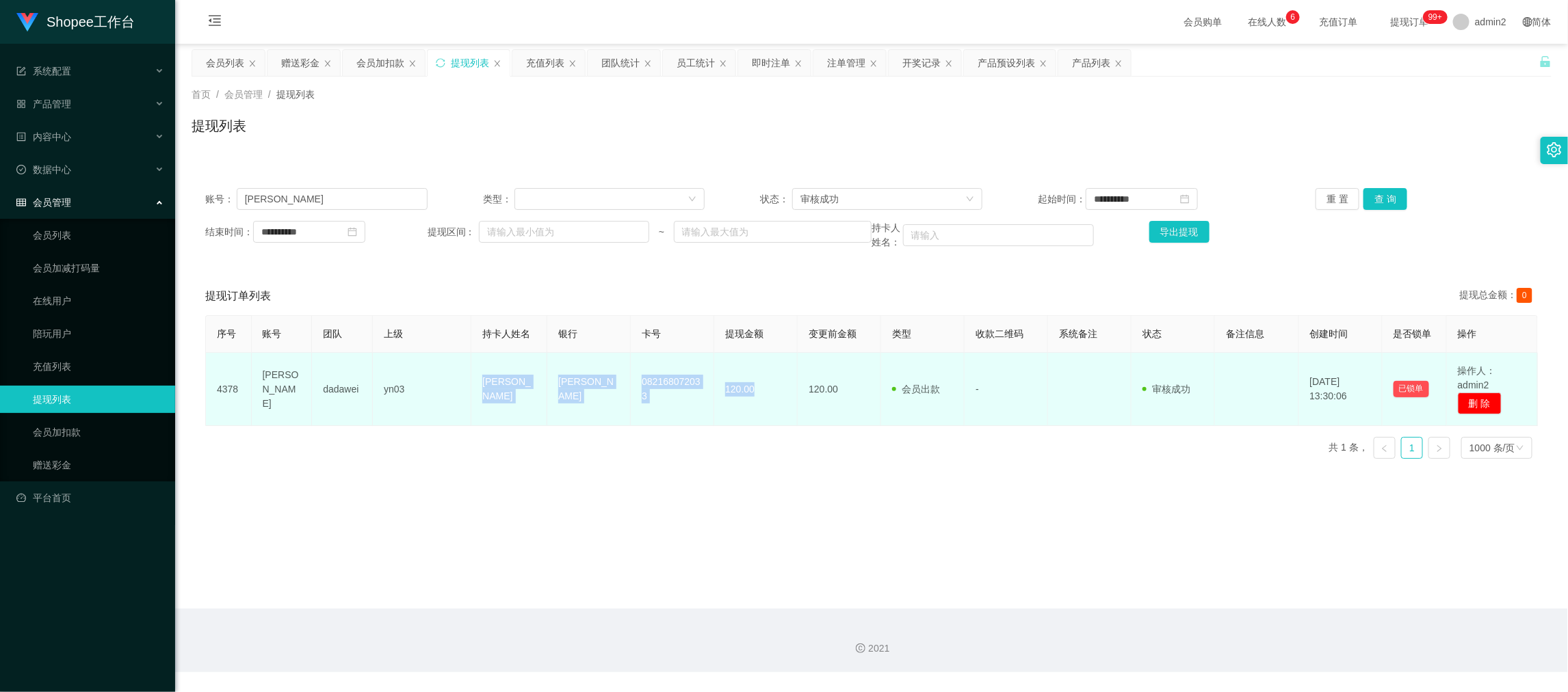
drag, startPoint x: 1121, startPoint y: 556, endPoint x: 984, endPoint y: 414, distance: 197.3
click at [1121, 556] on main "**********" at bounding box center [871, 326] width 1393 height 565
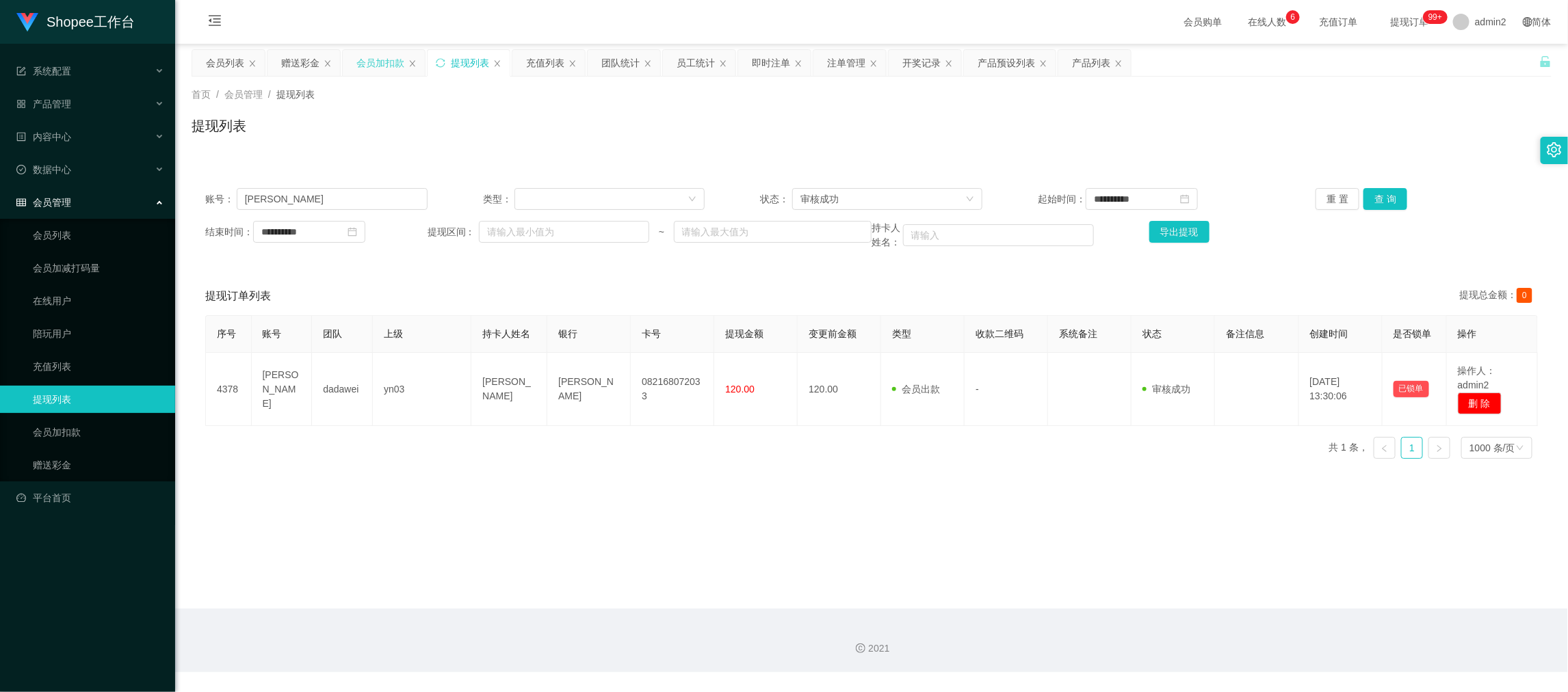
click at [380, 64] on div "会员加扣款" at bounding box center [381, 63] width 48 height 26
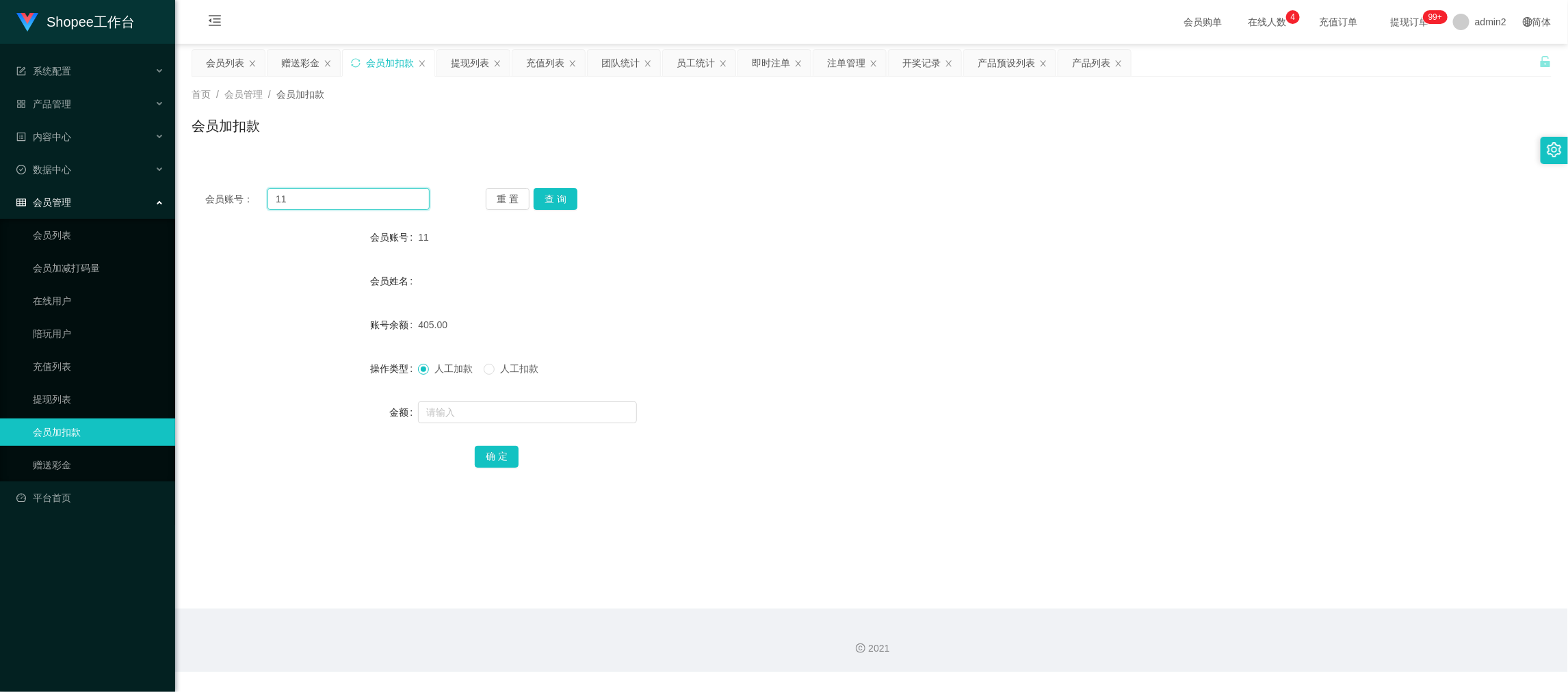
click at [375, 200] on input "11" at bounding box center [348, 199] width 163 height 22
paste input "5"
type input "5"
click at [557, 195] on button "查 询" at bounding box center [555, 199] width 43 height 22
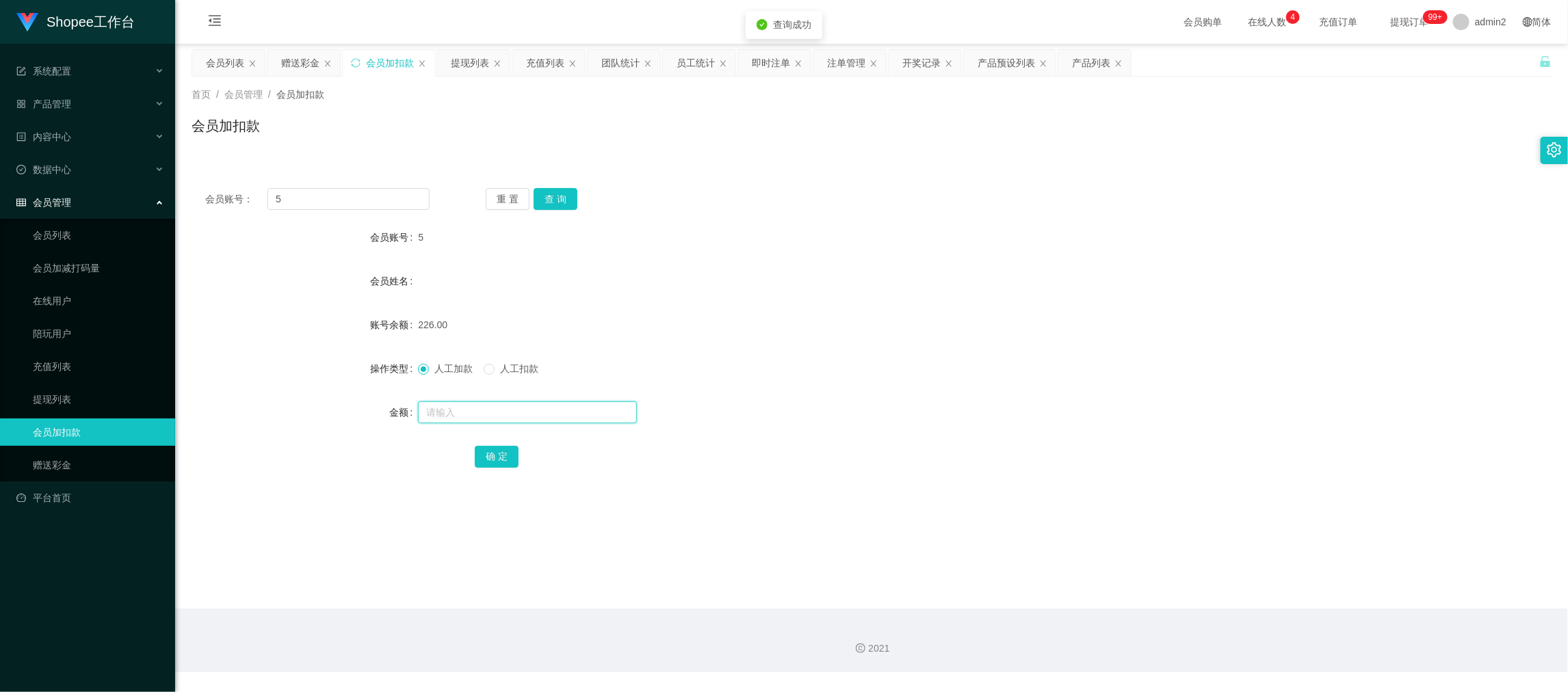
click at [537, 410] on input "text" at bounding box center [528, 412] width 219 height 22
type input "11"
click at [498, 455] on button "确 定" at bounding box center [496, 456] width 43 height 22
click at [874, 443] on div "确 定" at bounding box center [871, 456] width 793 height 27
click at [478, 62] on div "提现列表" at bounding box center [470, 63] width 39 height 26
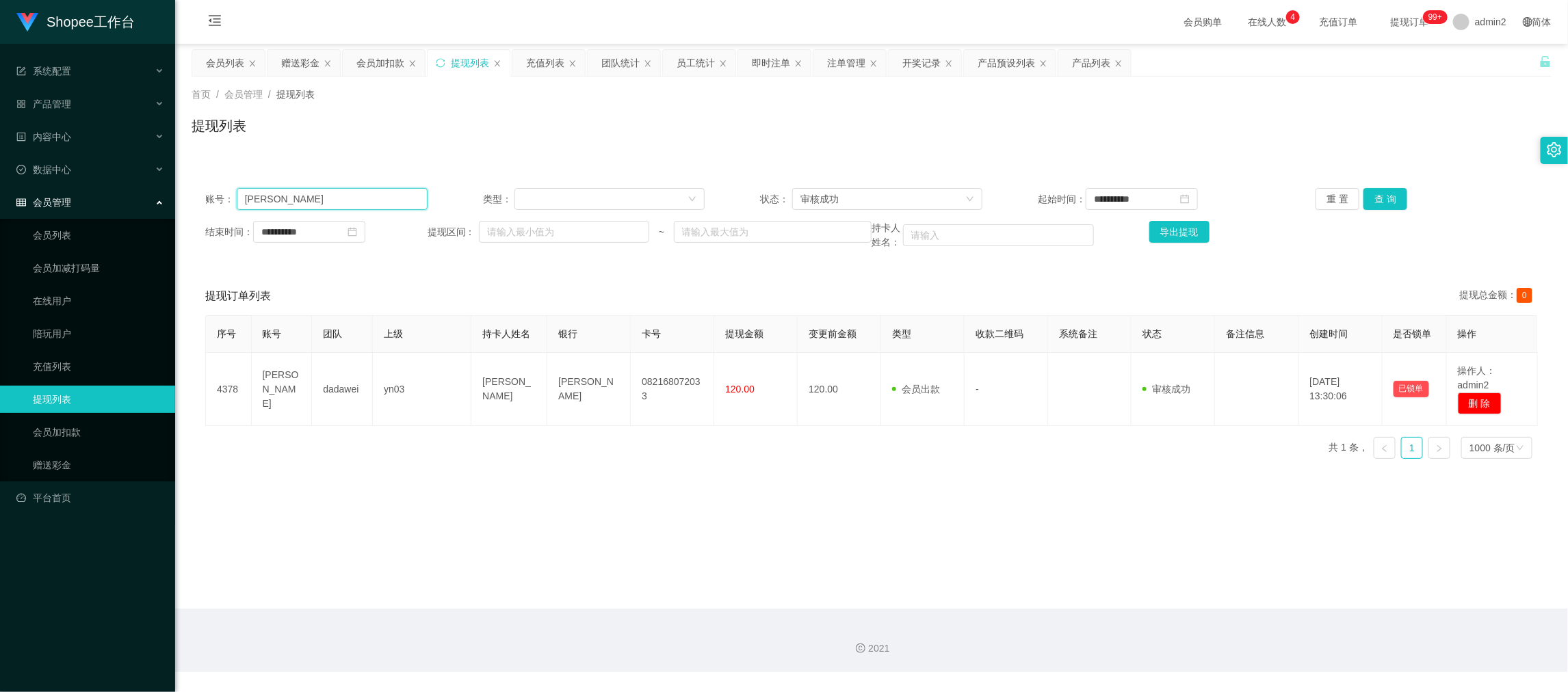
click at [405, 196] on input "Erika" at bounding box center [331, 199] width 191 height 22
click at [405, 195] on input "Erika" at bounding box center [331, 199] width 191 height 22
paste input "Rismawat1456"
type input "Rismawat1456"
drag, startPoint x: 1374, startPoint y: 200, endPoint x: 1344, endPoint y: 212, distance: 32.3
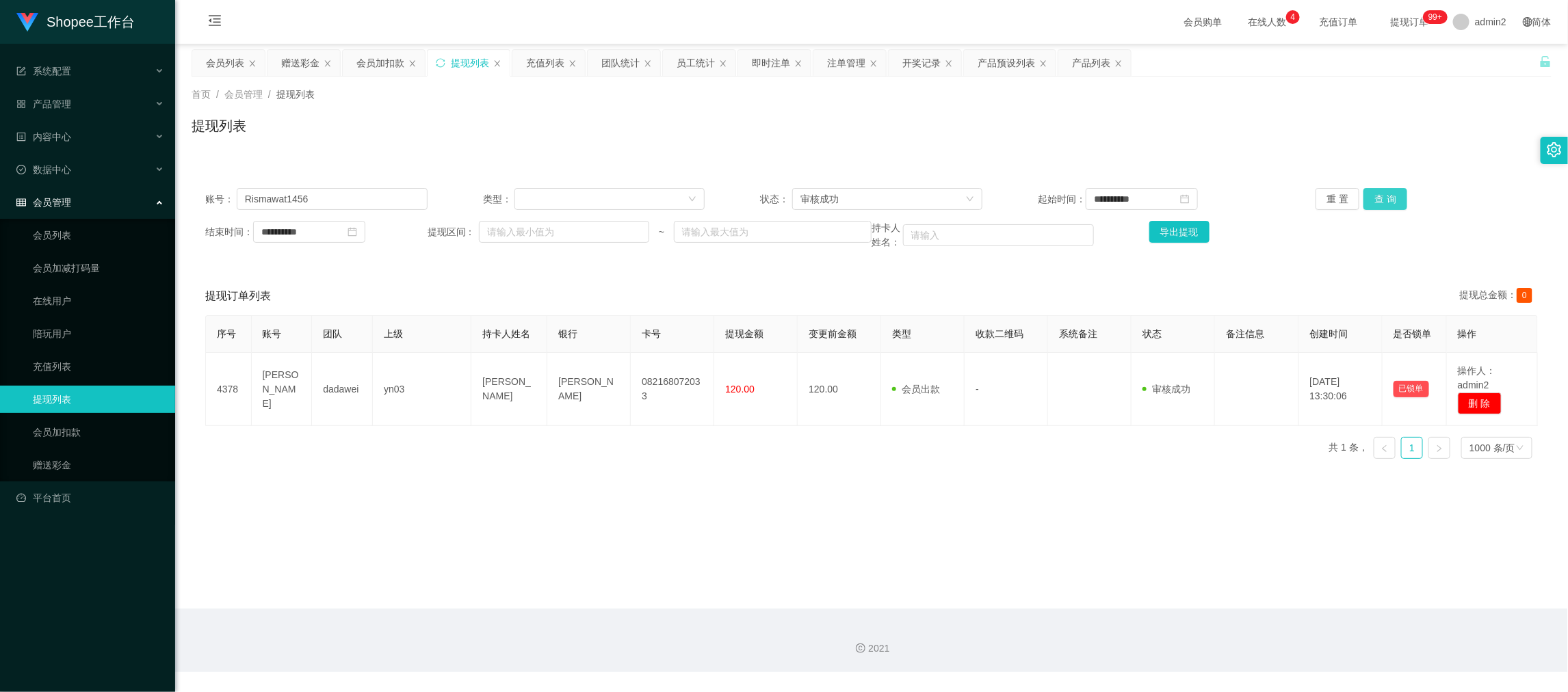
click at [1374, 200] on button "查 询" at bounding box center [1385, 199] width 43 height 22
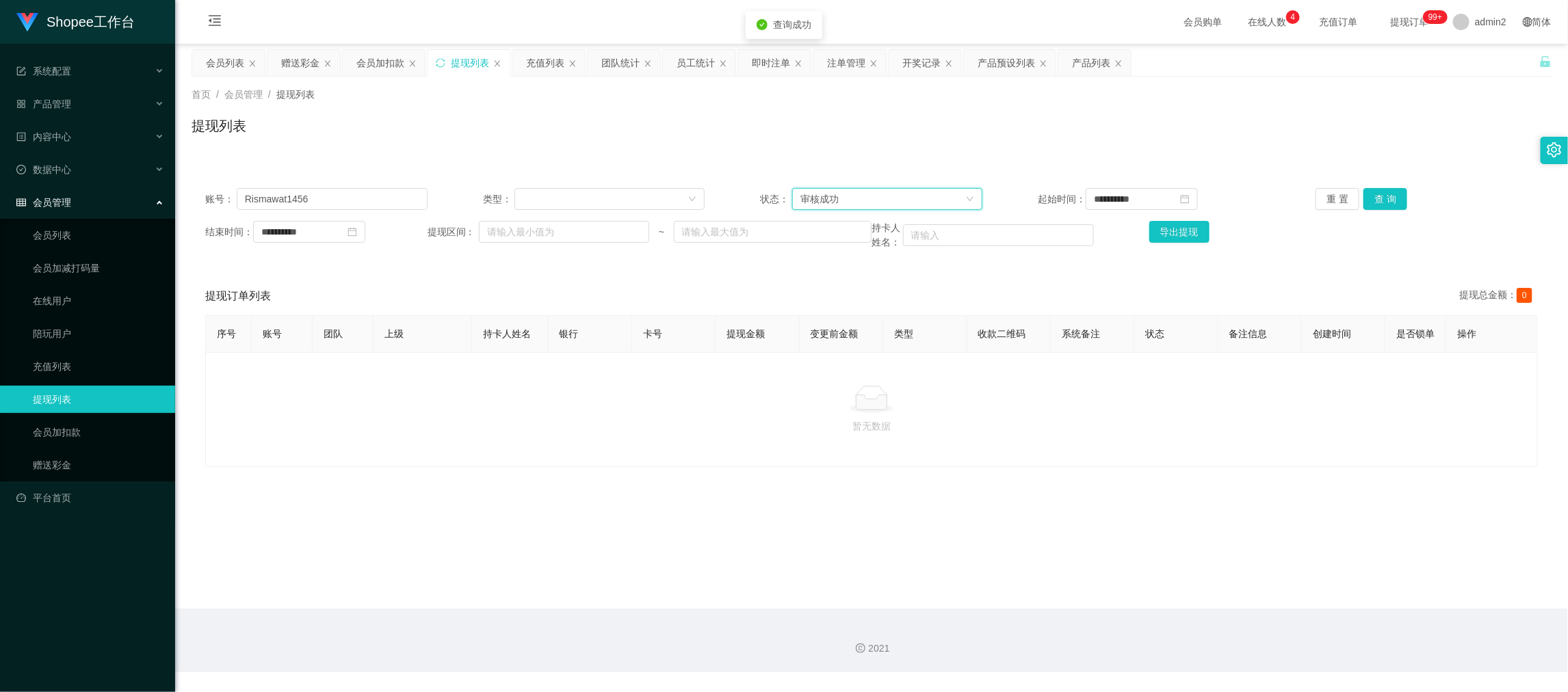
click at [882, 194] on div "审核成功" at bounding box center [883, 200] width 165 height 21
click at [842, 229] on li "等待审核" at bounding box center [882, 225] width 189 height 22
click at [1380, 188] on button "查 询" at bounding box center [1385, 199] width 43 height 22
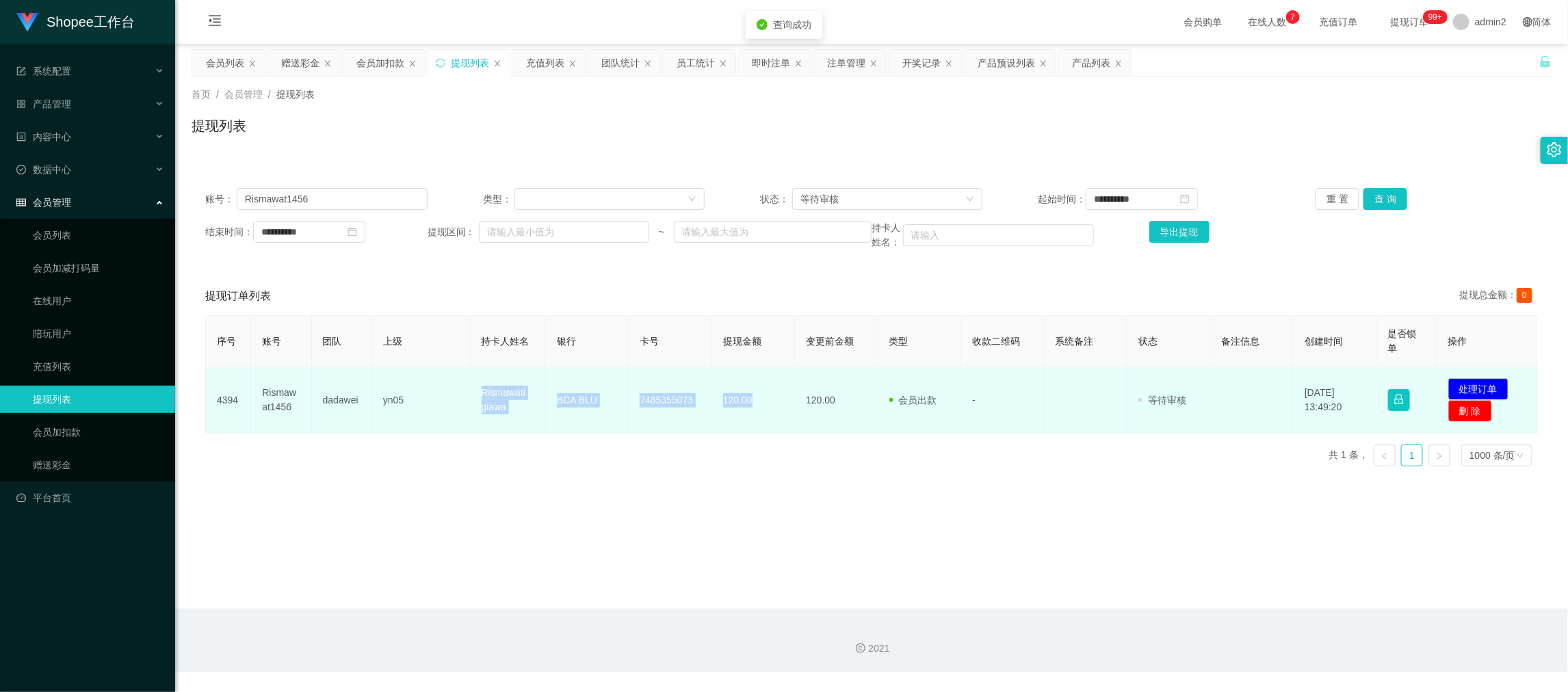
drag, startPoint x: 463, startPoint y: 381, endPoint x: 784, endPoint y: 412, distance: 322.5
click at [784, 412] on tr "4394 Rismawat1456 dadawei yn05 Rismawati giawa BCA BLU 7485355073 120.00 120.00…" at bounding box center [872, 401] width 1332 height 66
copy tr "Rismawati giawa BCA BLU 7485355073 120.00"
click at [1465, 389] on button "处理订单" at bounding box center [1478, 389] width 60 height 22
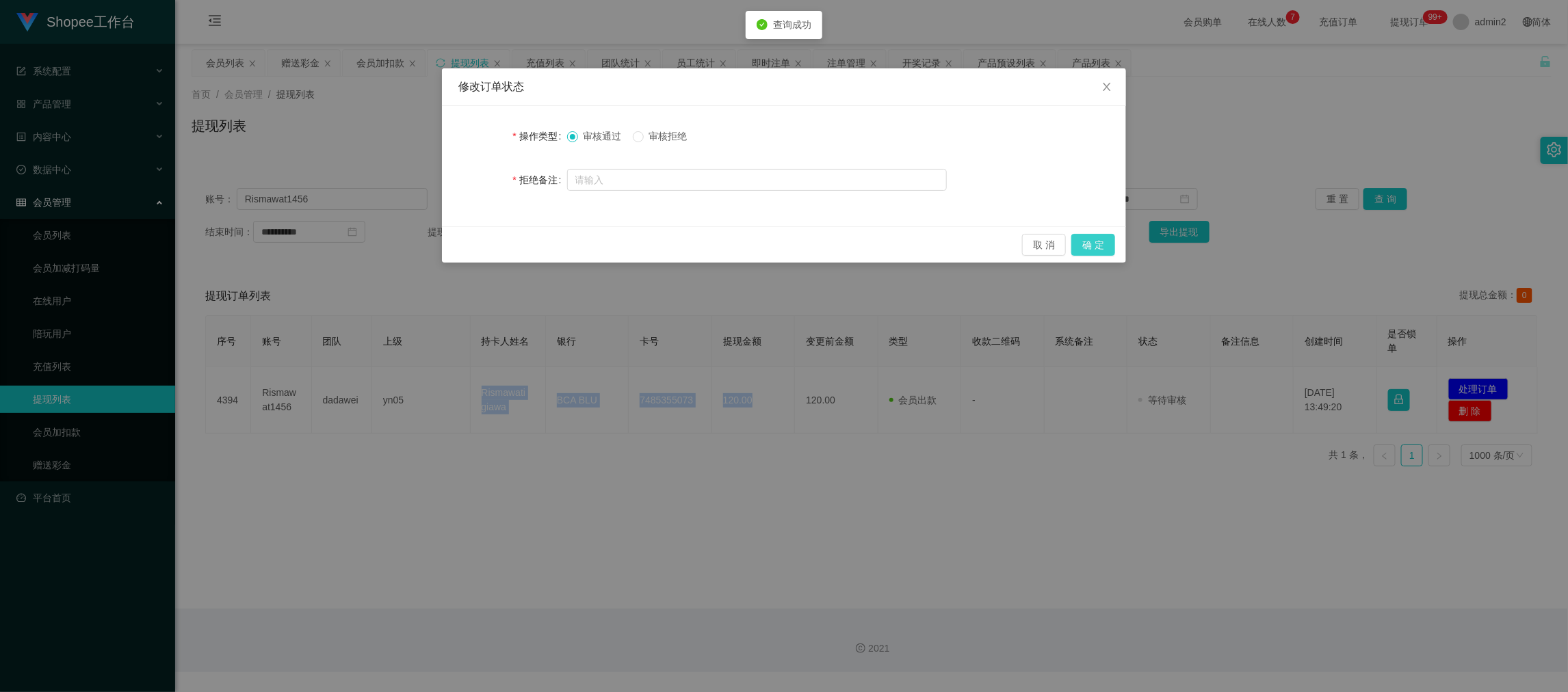
click at [1088, 245] on button "确 定" at bounding box center [1093, 245] width 43 height 22
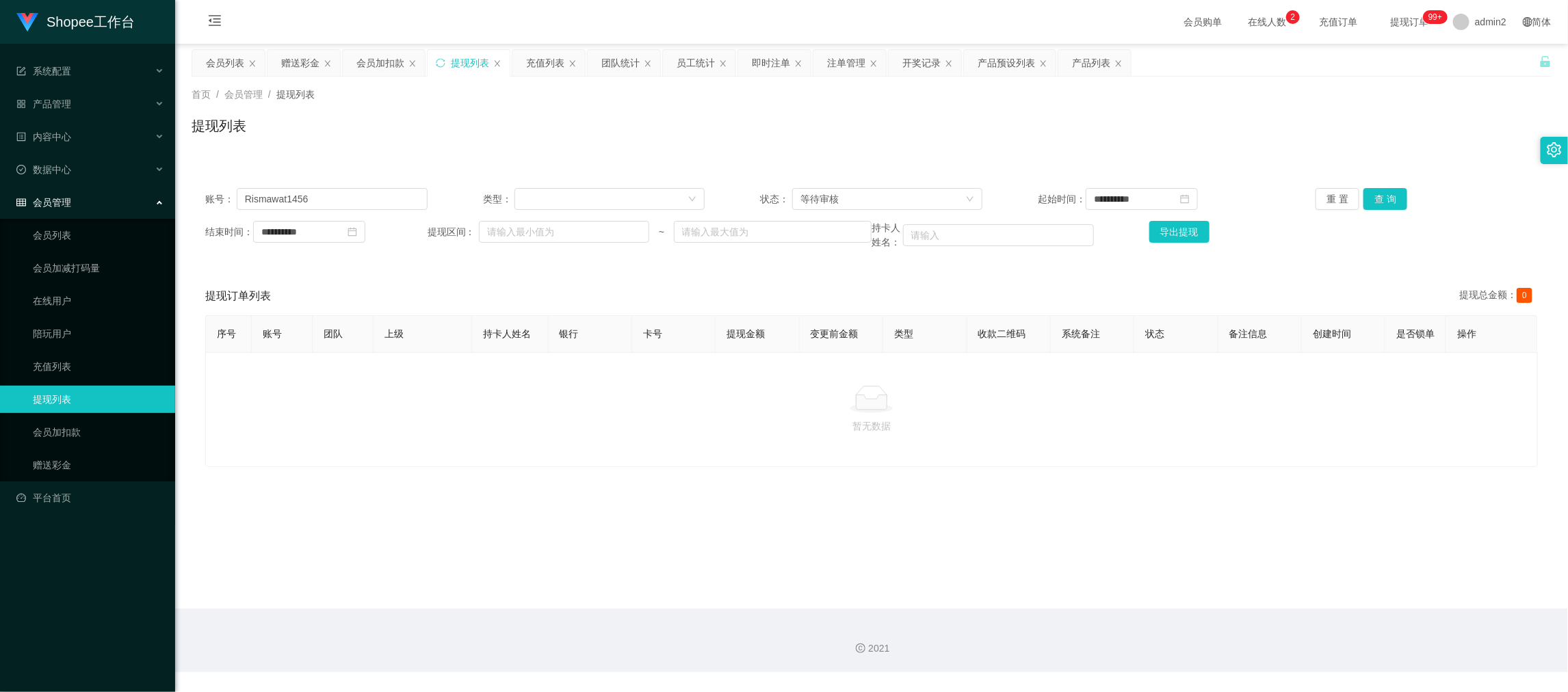
click at [1235, 549] on main "**********" at bounding box center [871, 326] width 1393 height 565
click at [340, 190] on input "Rismawat1456" at bounding box center [331, 199] width 191 height 22
paste input "youtube"
type input "youtube"
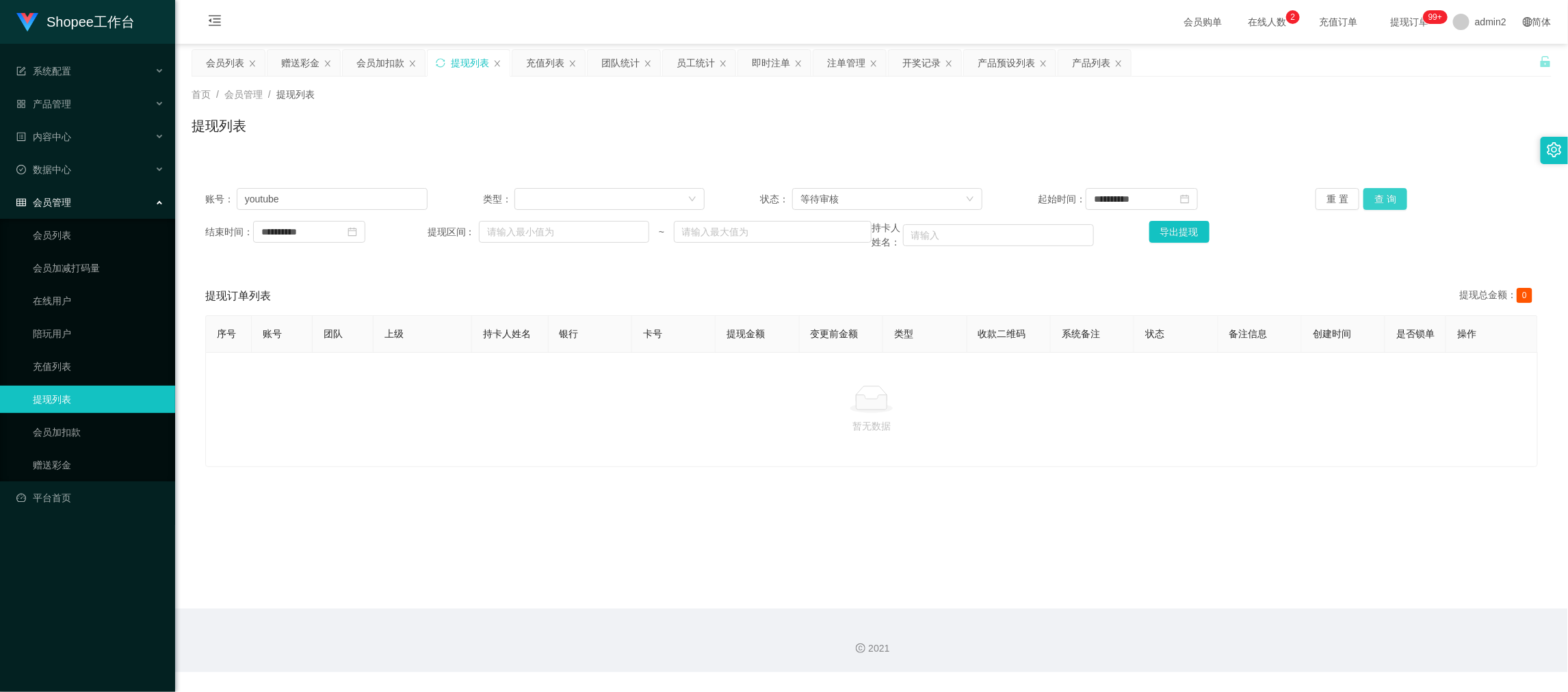
drag, startPoint x: 1371, startPoint y: 195, endPoint x: 1364, endPoint y: 200, distance: 8.6
click at [1371, 195] on button "查 询" at bounding box center [1385, 199] width 43 height 22
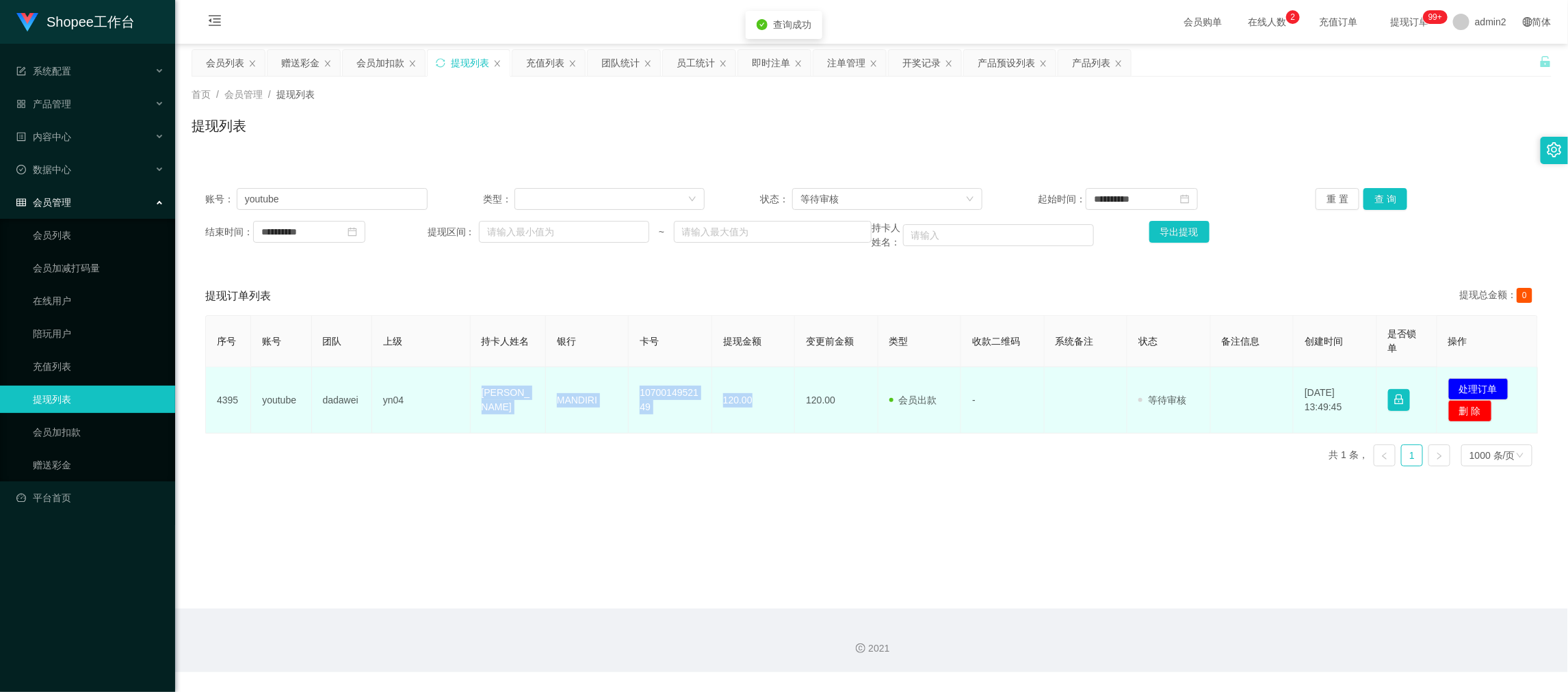
drag, startPoint x: 450, startPoint y: 397, endPoint x: 777, endPoint y: 414, distance: 327.4
click at [772, 414] on tr "4395 youtube dadawei yn04 anita MANDIRI 1070014952149 120.00 120.00 会员出款 人工取款 -…" at bounding box center [872, 401] width 1332 height 66
copy tr "anita MANDIRI 1070014952149 120.00"
click at [1461, 389] on button "处理订单" at bounding box center [1478, 389] width 60 height 22
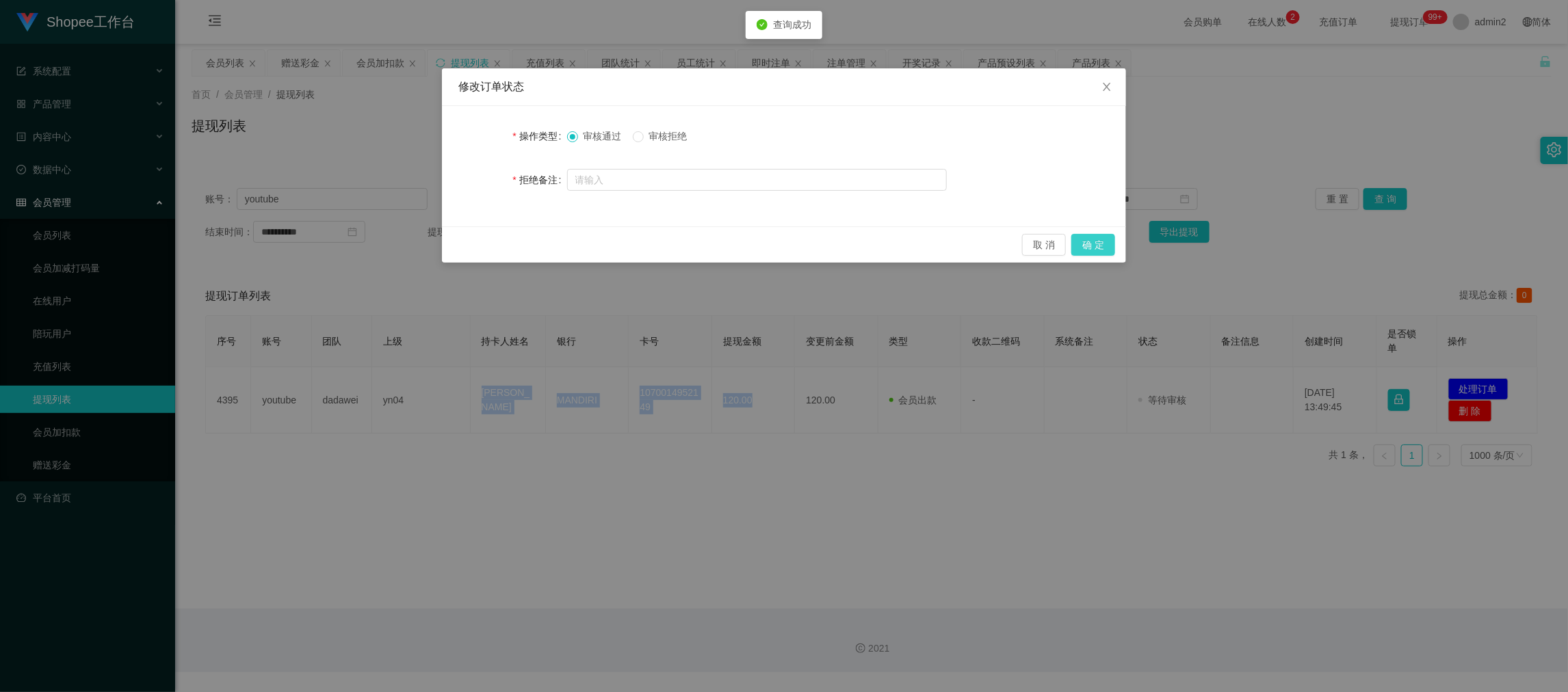
click at [1097, 245] on button "确 定" at bounding box center [1093, 245] width 43 height 22
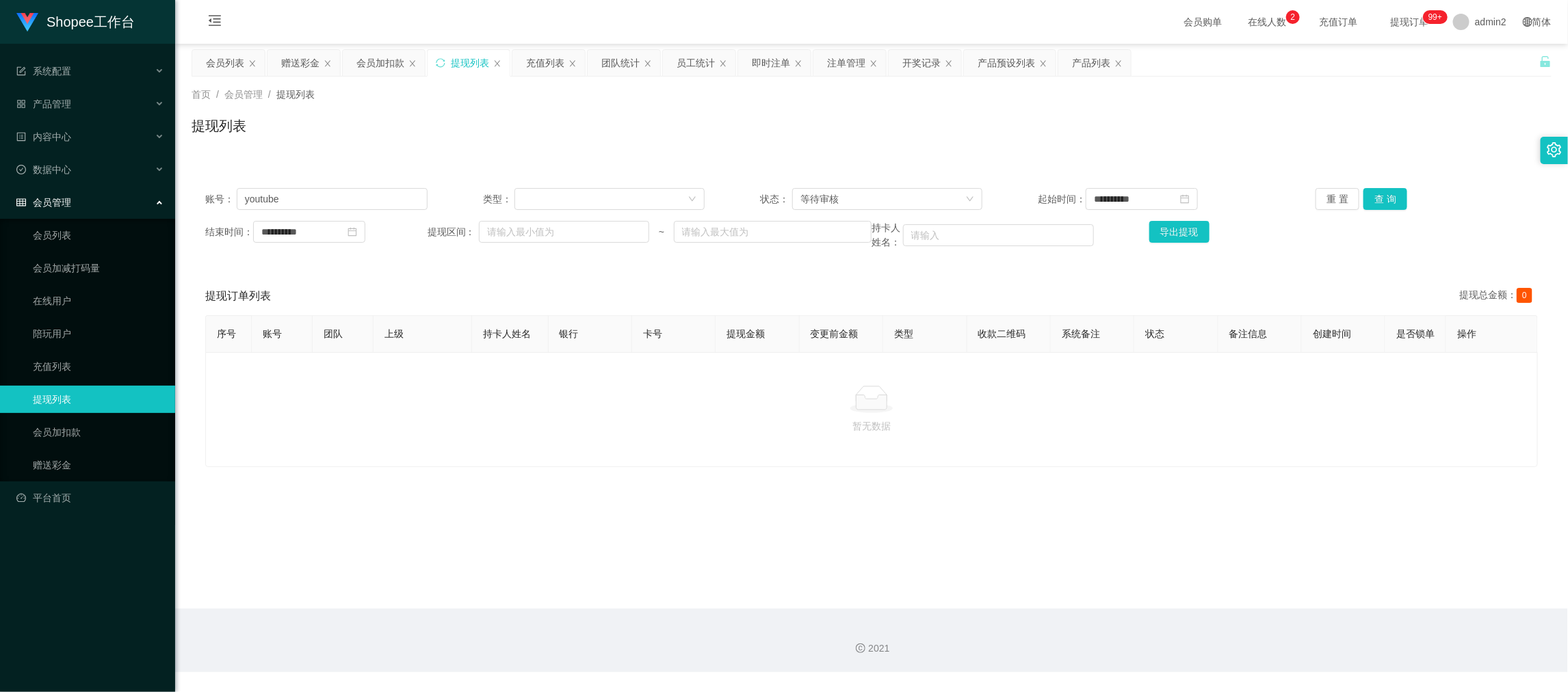
click at [628, 434] on p "暂无数据" at bounding box center [871, 426] width 1309 height 15
click at [308, 191] on input "youtube" at bounding box center [331, 199] width 191 height 22
drag, startPoint x: 296, startPoint y: 56, endPoint x: 316, endPoint y: 95, distance: 43.8
click at [296, 56] on div "赠送彩金" at bounding box center [300, 63] width 39 height 26
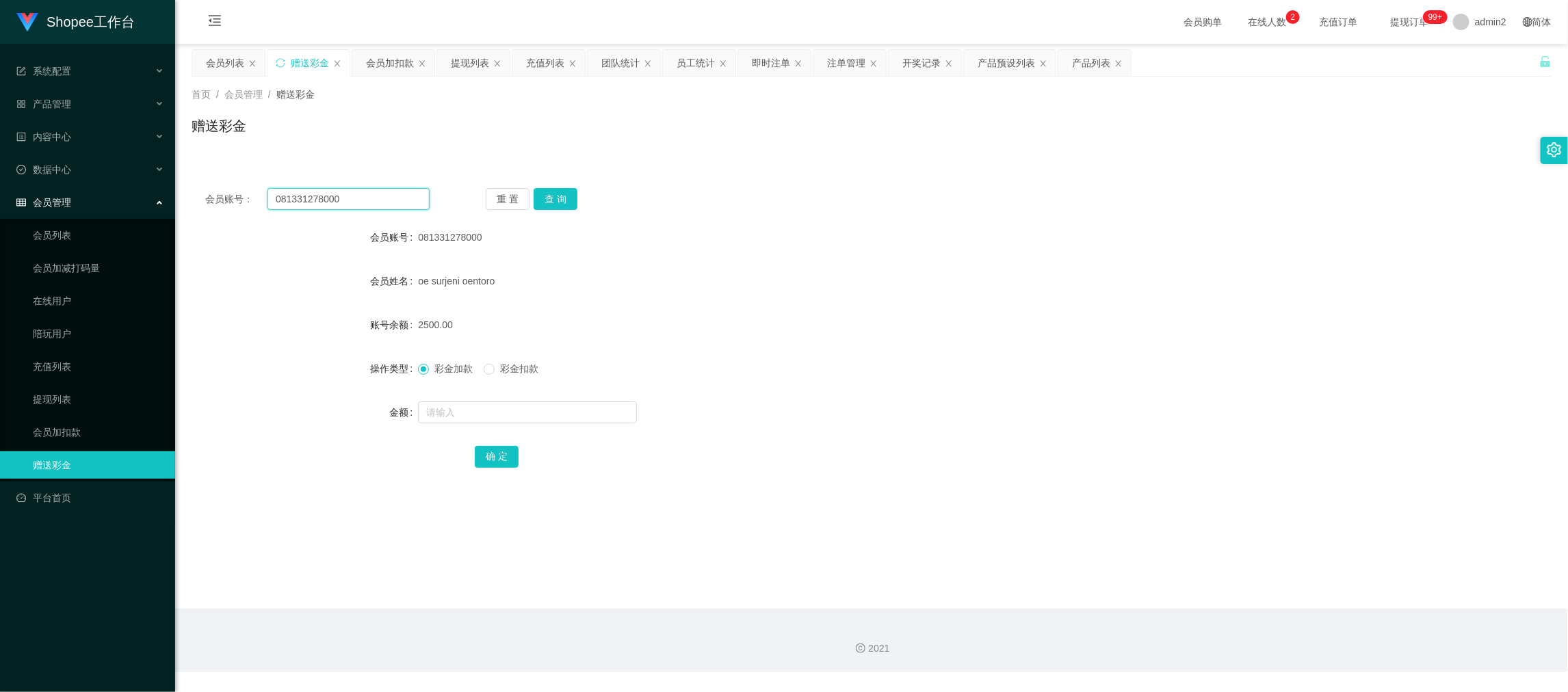
click at [354, 200] on input "081331278000" at bounding box center [348, 199] width 163 height 22
drag, startPoint x: 354, startPoint y: 200, endPoint x: 504, endPoint y: 204, distance: 150.1
click at [354, 200] on input "081331278000" at bounding box center [348, 199] width 163 height 22
paste input "Sally"
type input "Sally"
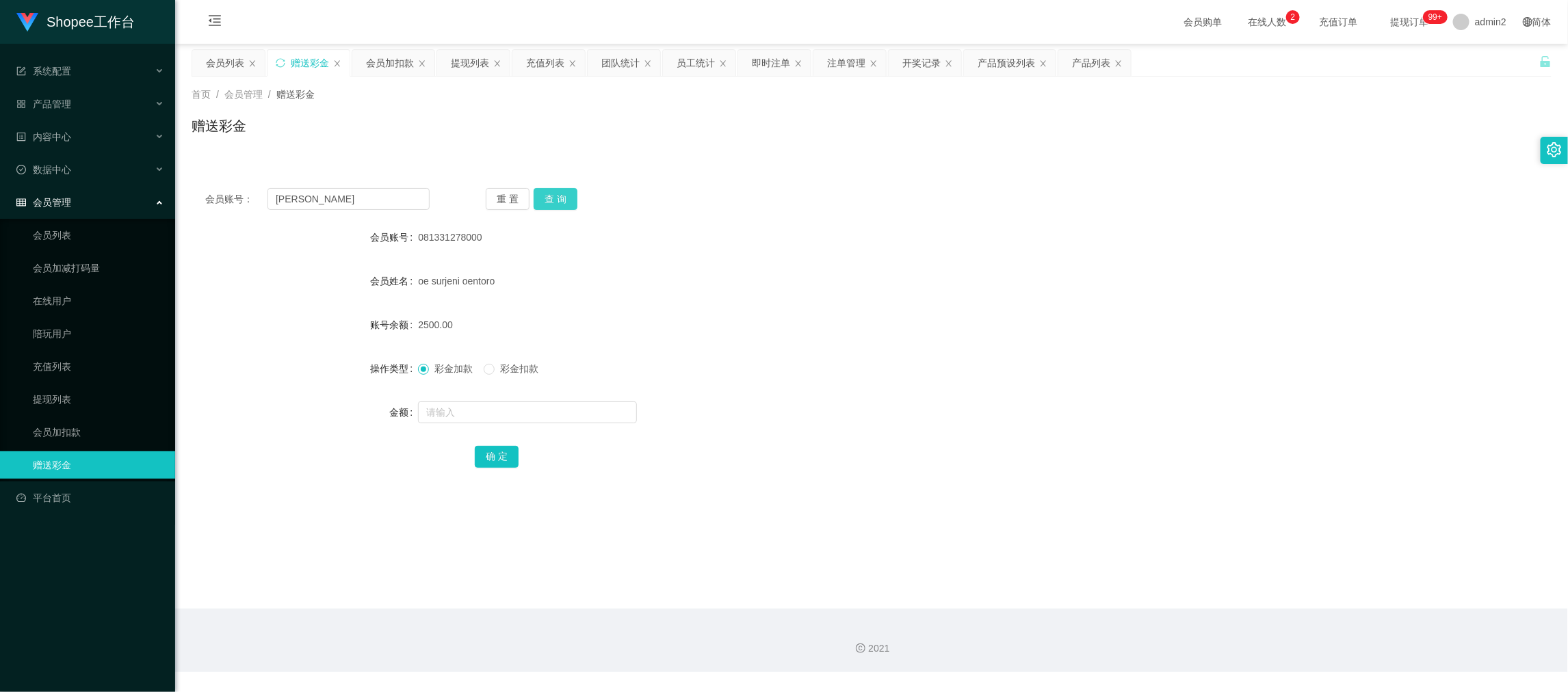
click at [562, 199] on button "查 询" at bounding box center [555, 199] width 43 height 22
click at [525, 407] on input "text" at bounding box center [528, 412] width 219 height 22
type input "5000"
click at [488, 459] on button "确 定" at bounding box center [496, 456] width 43 height 22
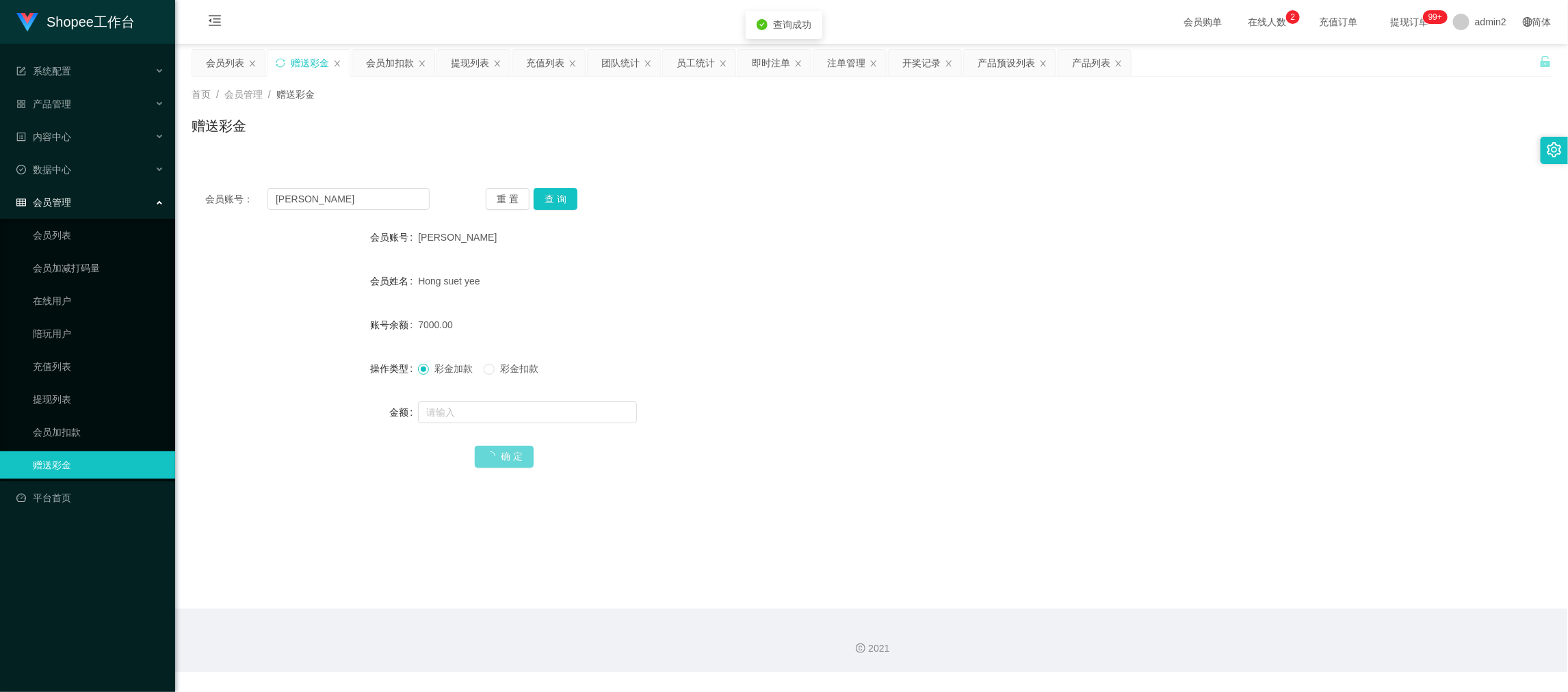
click at [788, 377] on div "彩金加款 彩金扣款" at bounding box center [815, 369] width 793 height 27
click at [1191, 564] on main "关闭左侧 关闭右侧 关闭其它 刷新页面 会员列表 赠送彩金 会员加扣款 提现列表 充值列表 团队统计 员工统计 即时注单 注单管理 开奖记录 产品预设列表 产…" at bounding box center [871, 326] width 1393 height 565
click at [229, 56] on div "会员列表" at bounding box center [225, 63] width 39 height 26
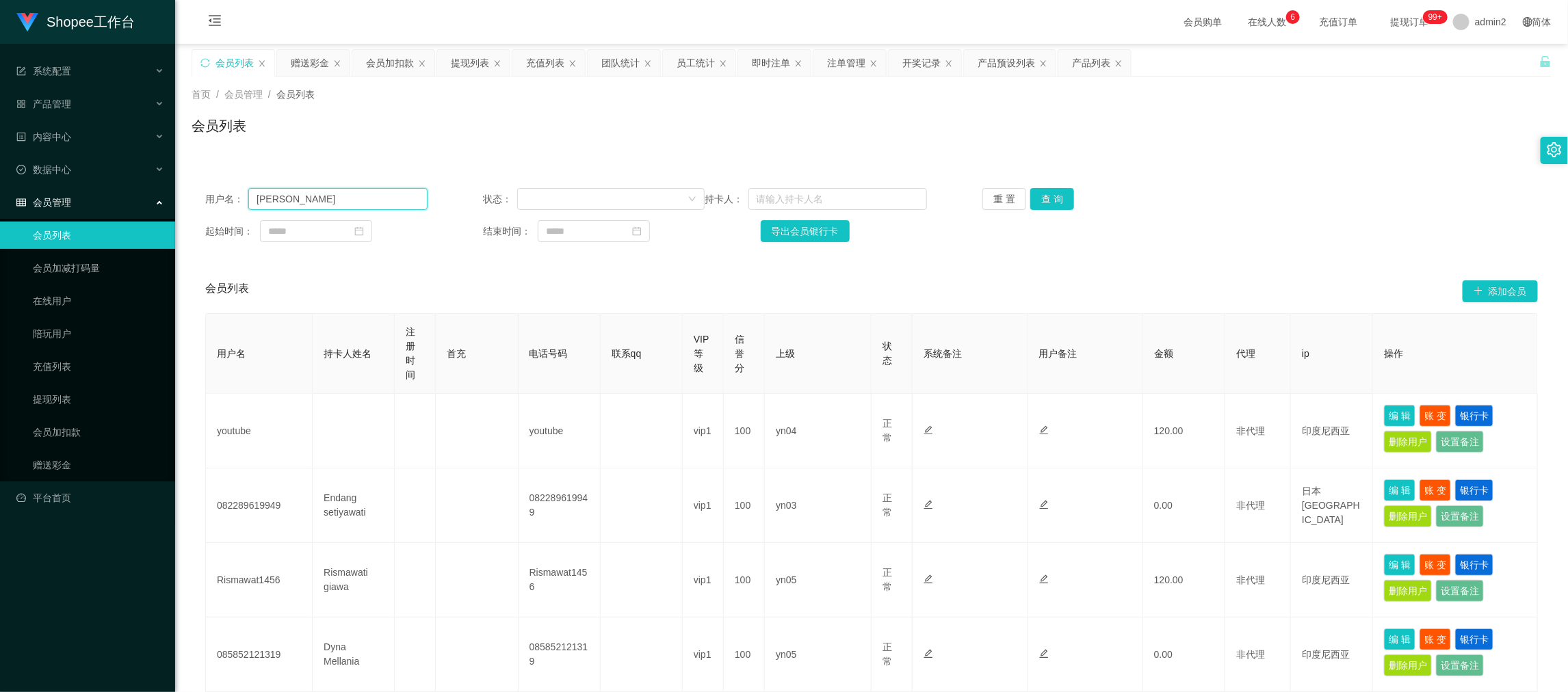
click at [371, 192] on input "Erika" at bounding box center [338, 199] width 179 height 22
click at [1039, 200] on button "查 询" at bounding box center [1052, 199] width 43 height 22
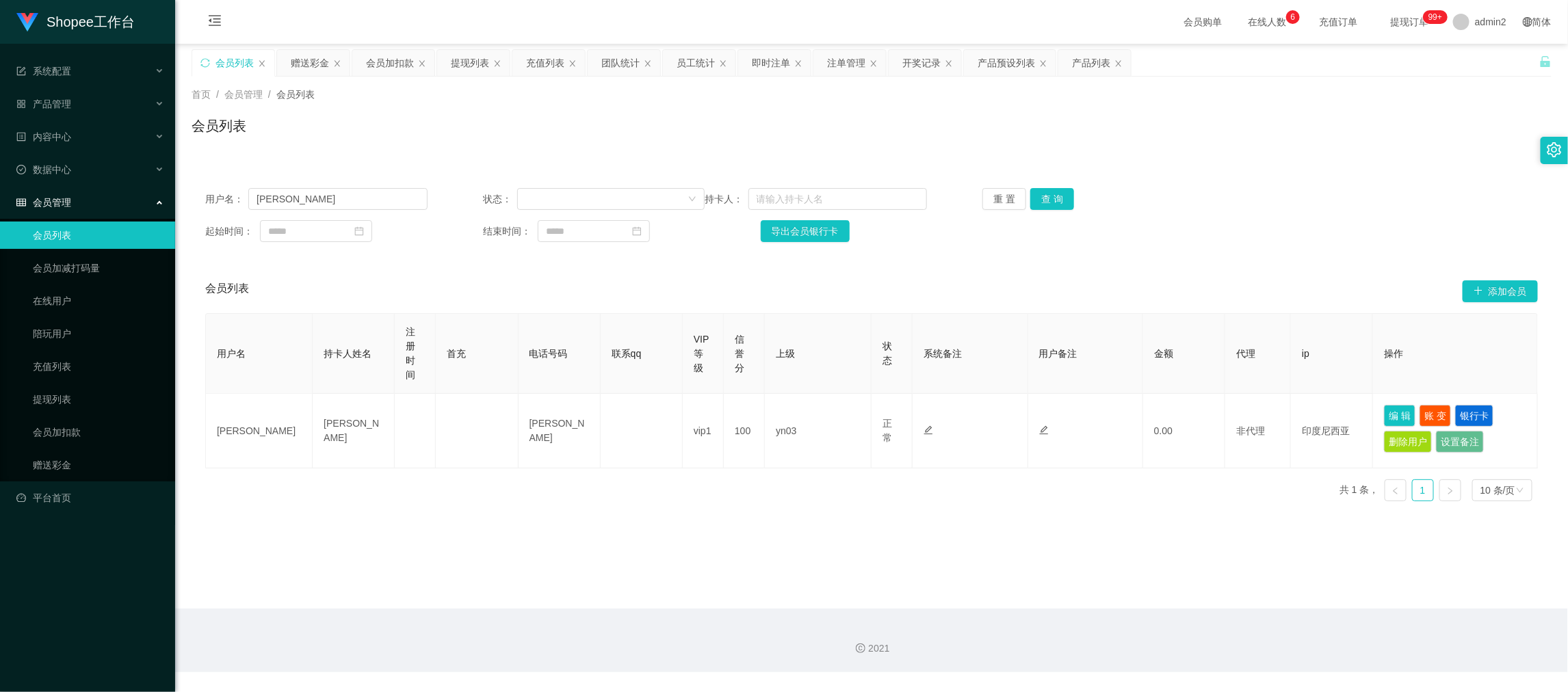
drag, startPoint x: 1241, startPoint y: 578, endPoint x: 733, endPoint y: 329, distance: 565.7
click at [1241, 578] on main "关闭左侧 关闭右侧 关闭其它 刷新页面 会员列表 赠送彩金 会员加扣款 提现列表 充值列表 团队统计 员工统计 即时注单 注单管理 开奖记录 产品预设列表 产…" at bounding box center [871, 326] width 1393 height 565
click at [308, 62] on div "赠送彩金" at bounding box center [310, 63] width 39 height 26
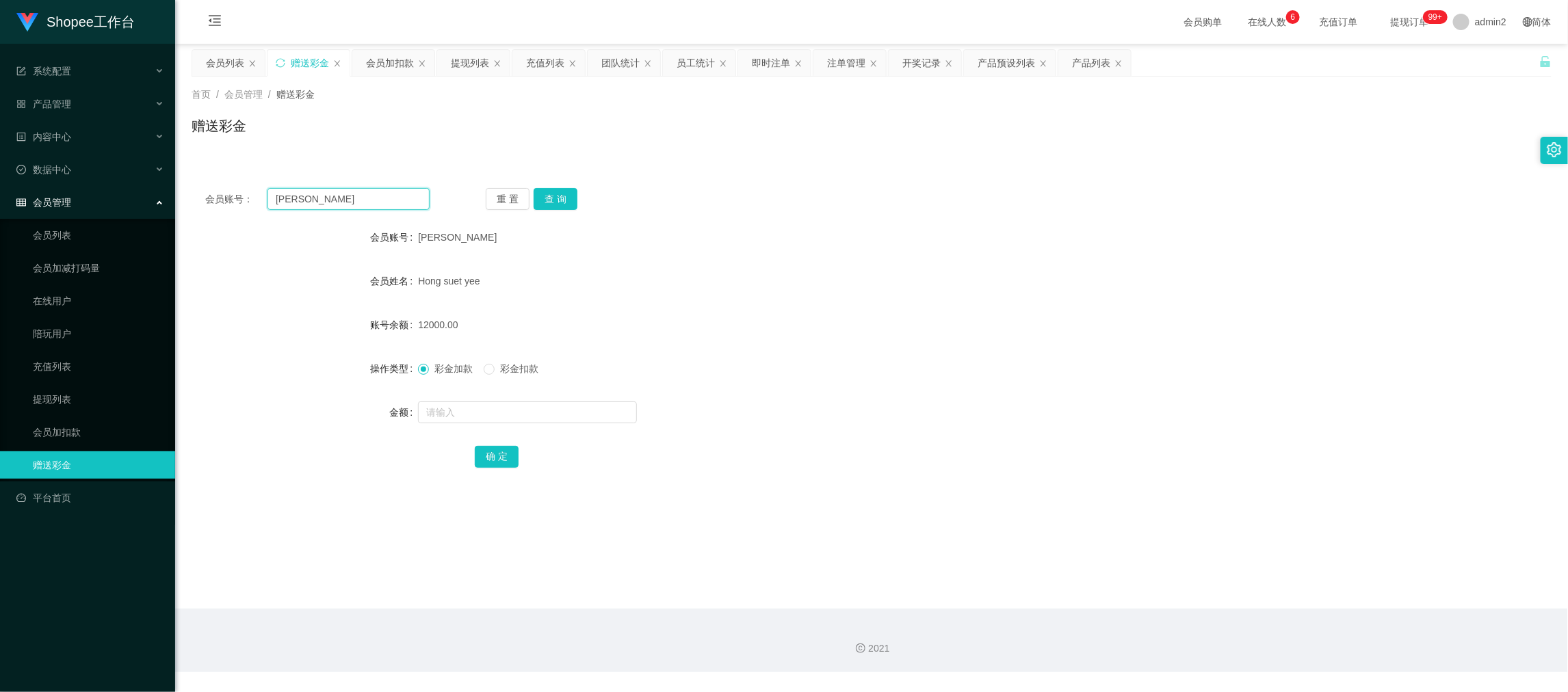
click at [405, 203] on input "Sally" at bounding box center [348, 199] width 163 height 22
paste input "081331278000"
type input "081331278000"
click at [544, 204] on button "查 询" at bounding box center [555, 199] width 43 height 22
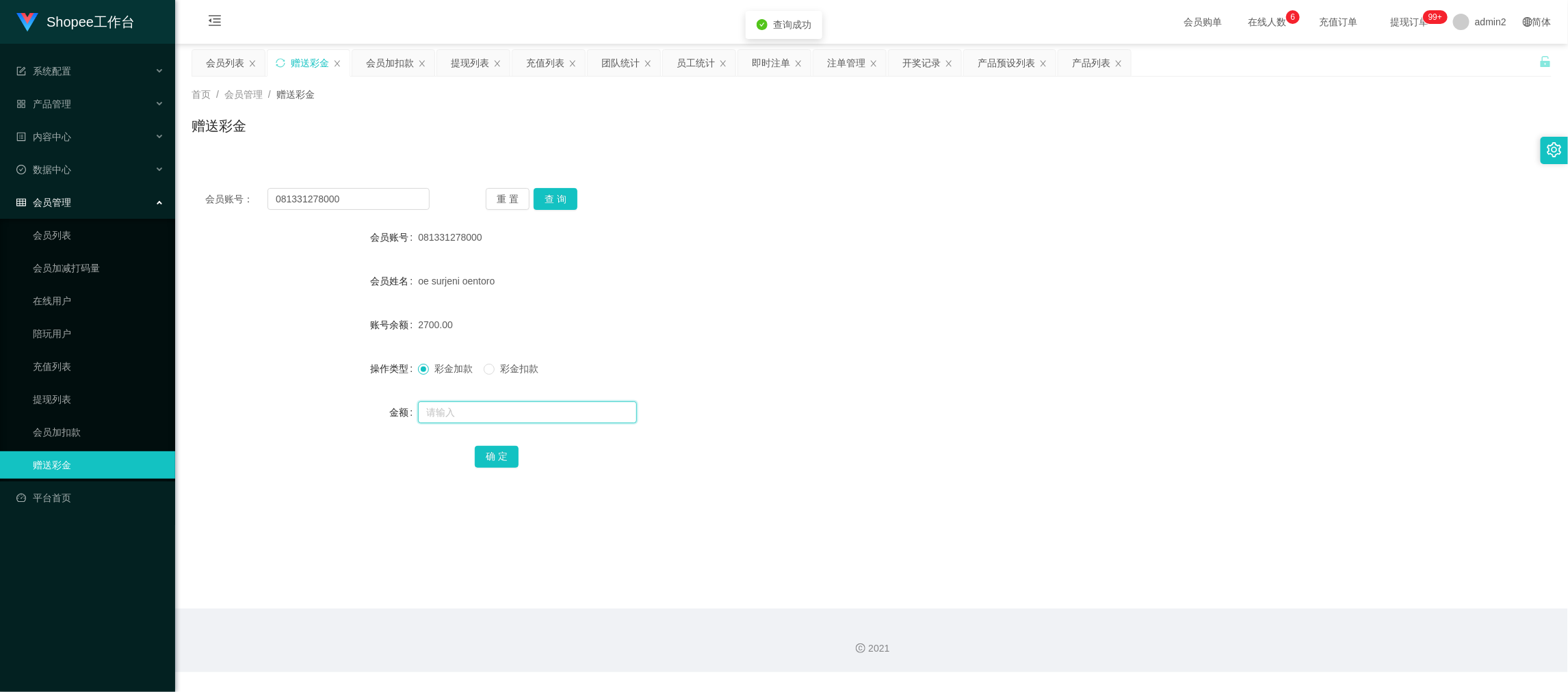
click at [557, 411] on input "text" at bounding box center [528, 412] width 219 height 22
type input "150"
drag, startPoint x: 502, startPoint y: 454, endPoint x: 623, endPoint y: 430, distance: 123.4
click at [502, 454] on button "确 定" at bounding box center [496, 456] width 43 height 22
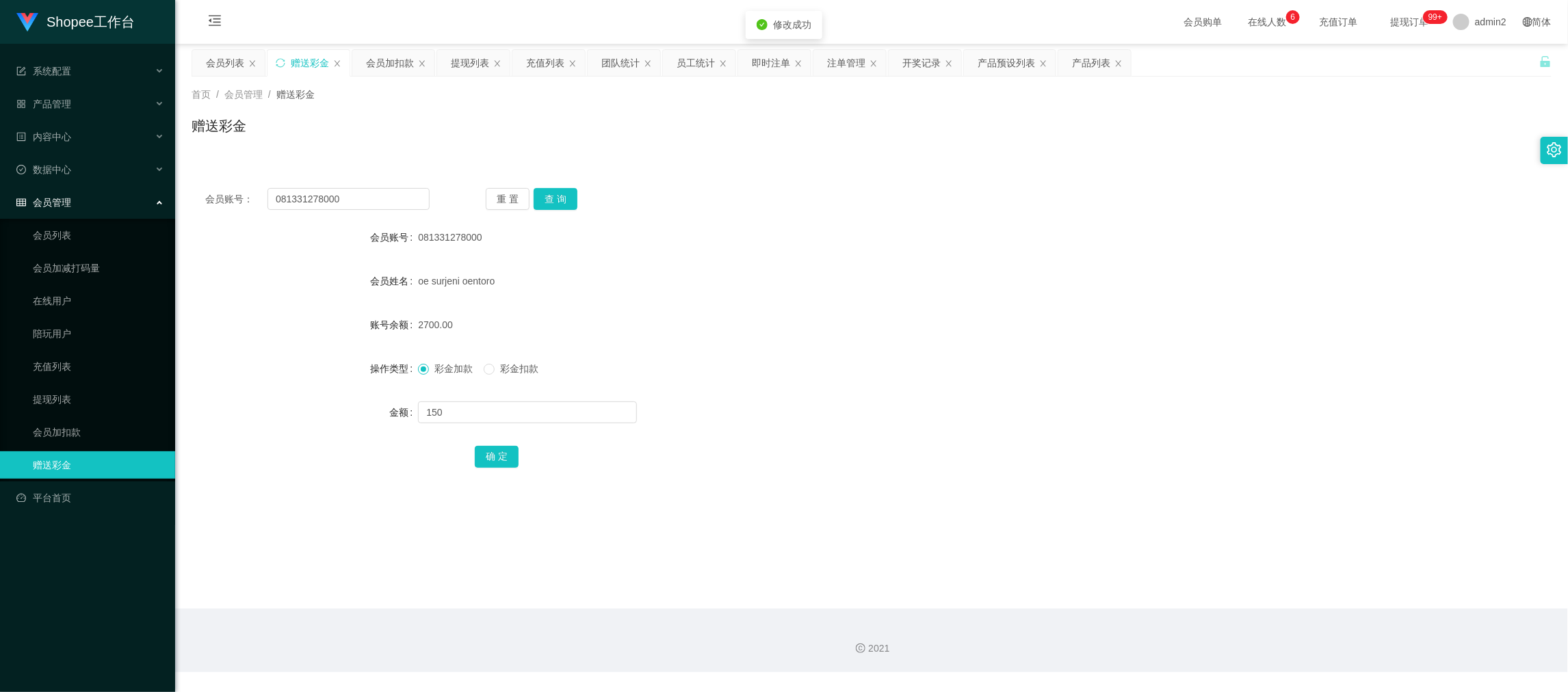
click at [832, 381] on div "彩金加款 彩金扣款" at bounding box center [815, 369] width 793 height 27
drag, startPoint x: 1274, startPoint y: 583, endPoint x: 958, endPoint y: 440, distance: 346.9
click at [1268, 582] on main "关闭左侧 关闭右侧 关闭其它 刷新页面 会员列表 赠送彩金 会员加扣款 提现列表 充值列表 团队统计 员工统计 即时注单 注单管理 开奖记录 产品预设列表 产…" at bounding box center [871, 326] width 1393 height 565
click at [472, 60] on div "提现列表" at bounding box center [470, 63] width 39 height 26
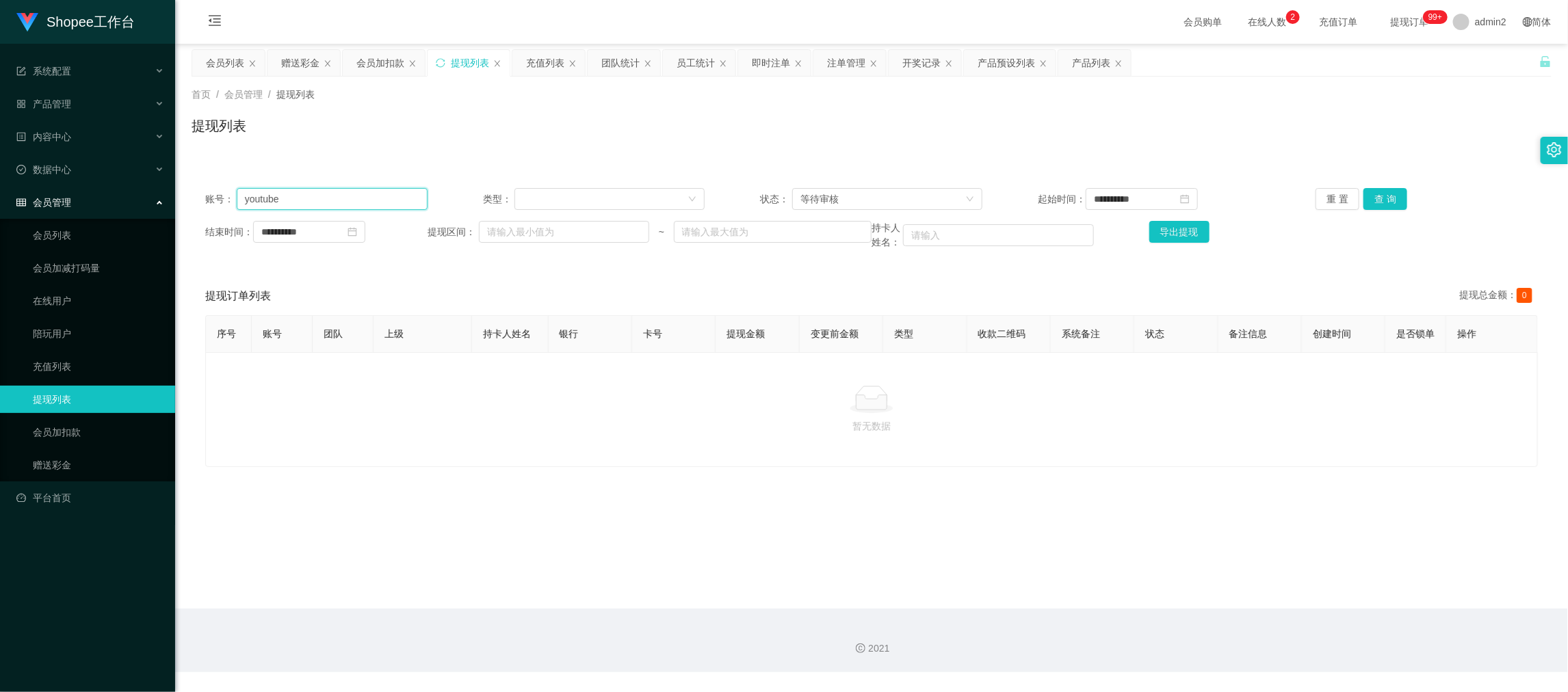
click at [369, 201] on input "youtube" at bounding box center [331, 199] width 191 height 22
paste input "081331278000"
type input "081331278000"
click at [1385, 203] on button "查 询" at bounding box center [1385, 199] width 43 height 22
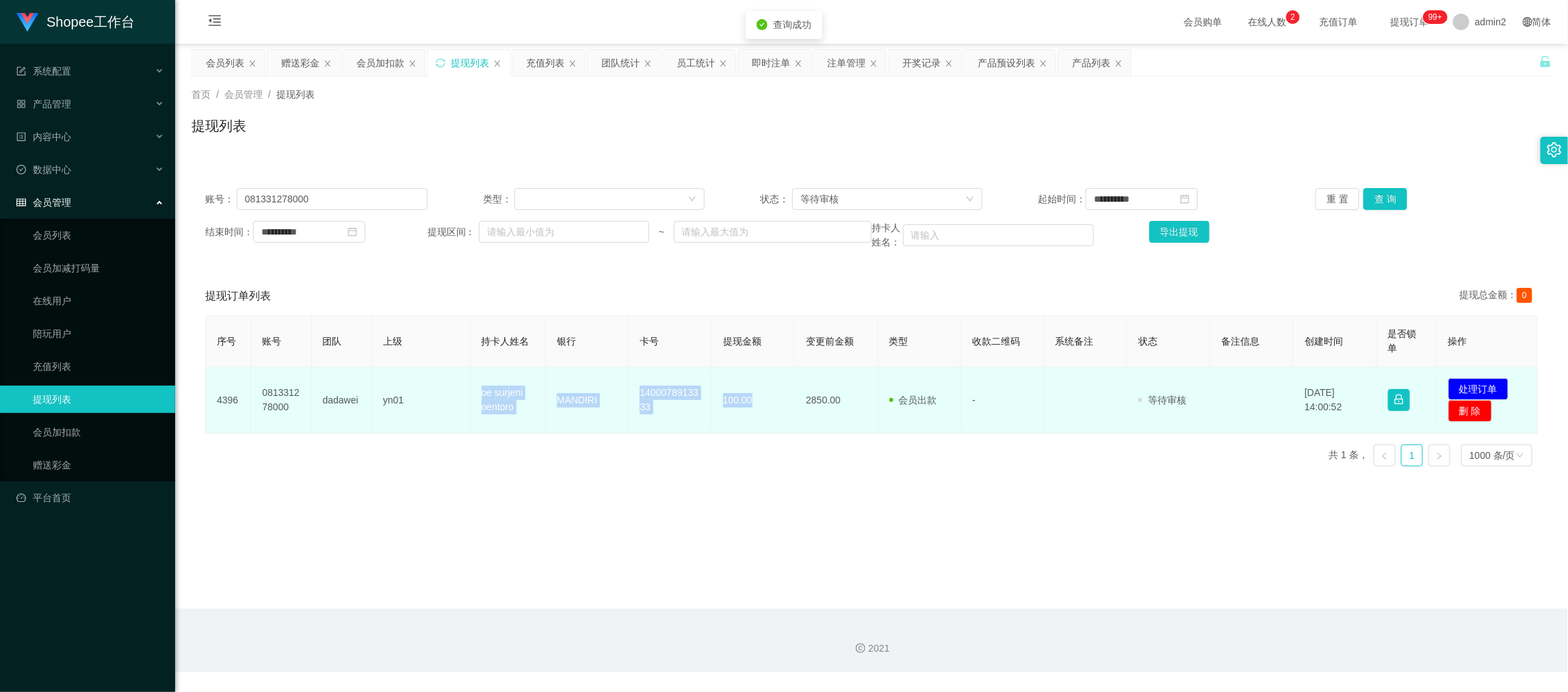
drag, startPoint x: 451, startPoint y: 377, endPoint x: 776, endPoint y: 414, distance: 327.1
click at [776, 414] on tr "4396 081331278000 dadawei yn01 oe surjeni oentoro MANDIRI 1400078913333 100.00 …" at bounding box center [872, 401] width 1332 height 66
copy tr "oe surjeni oentoro MANDIRI 1400078913333 100.00"
click at [1474, 385] on button "处理订单" at bounding box center [1478, 389] width 60 height 22
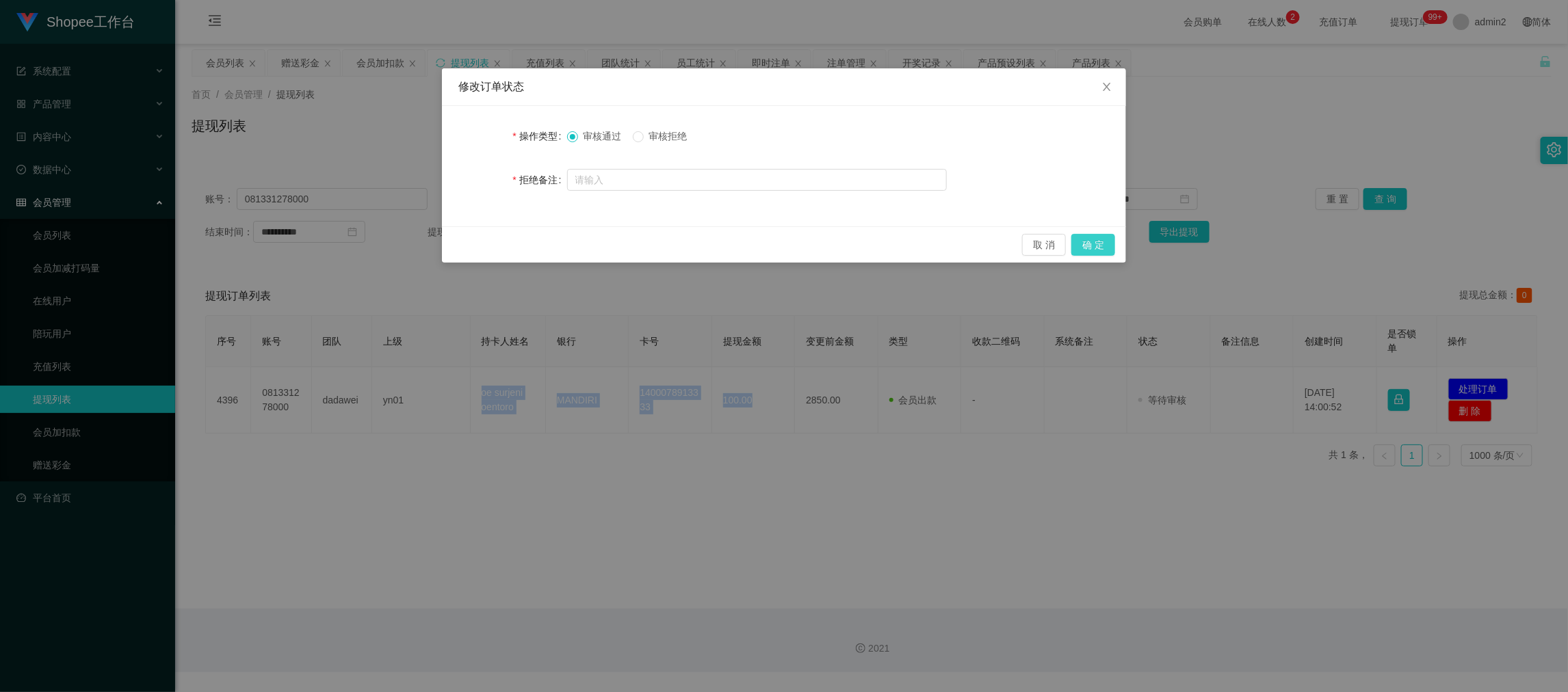
click at [1089, 241] on button "确 定" at bounding box center [1093, 245] width 43 height 22
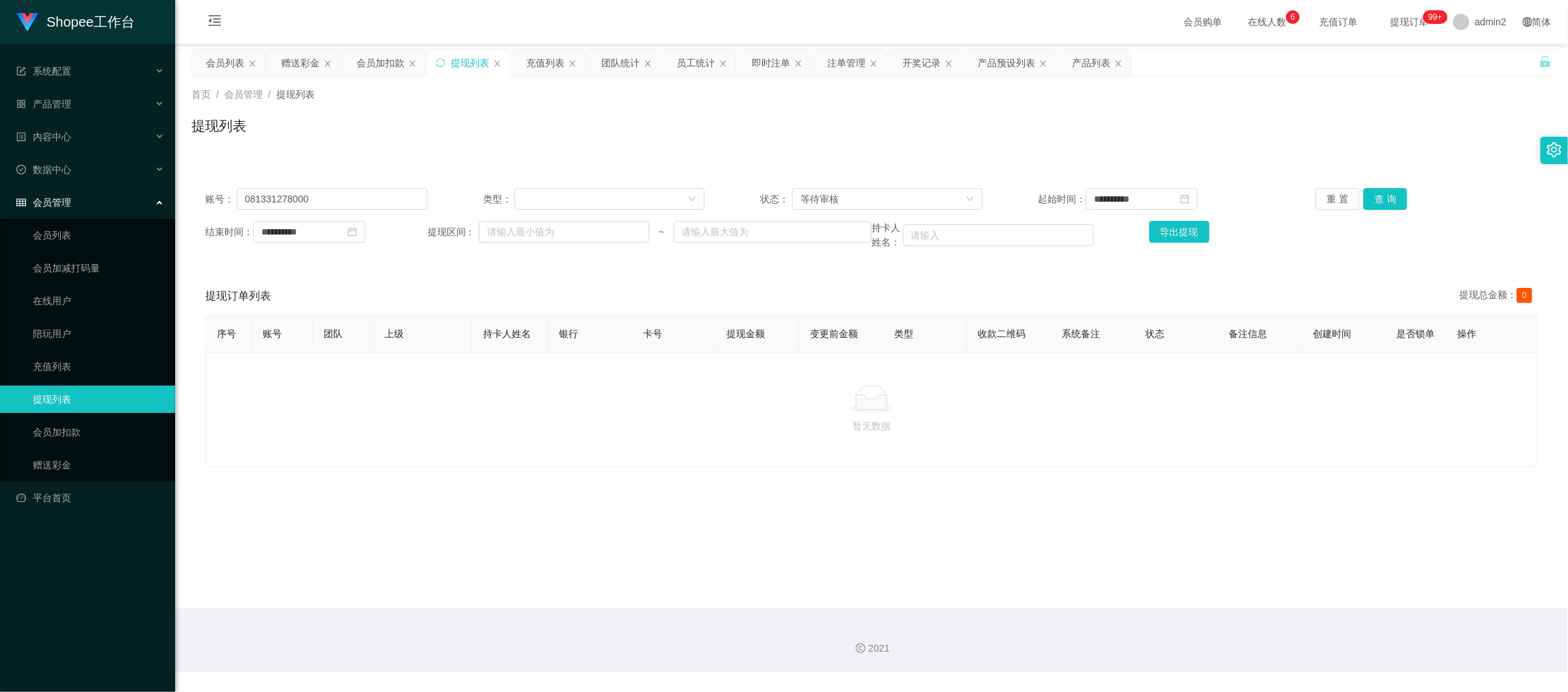
click at [1203, 555] on main "**********" at bounding box center [871, 326] width 1393 height 565
click at [360, 196] on input "081331278000" at bounding box center [331, 199] width 191 height 22
click at [377, 50] on div "会员加扣款" at bounding box center [381, 63] width 48 height 26
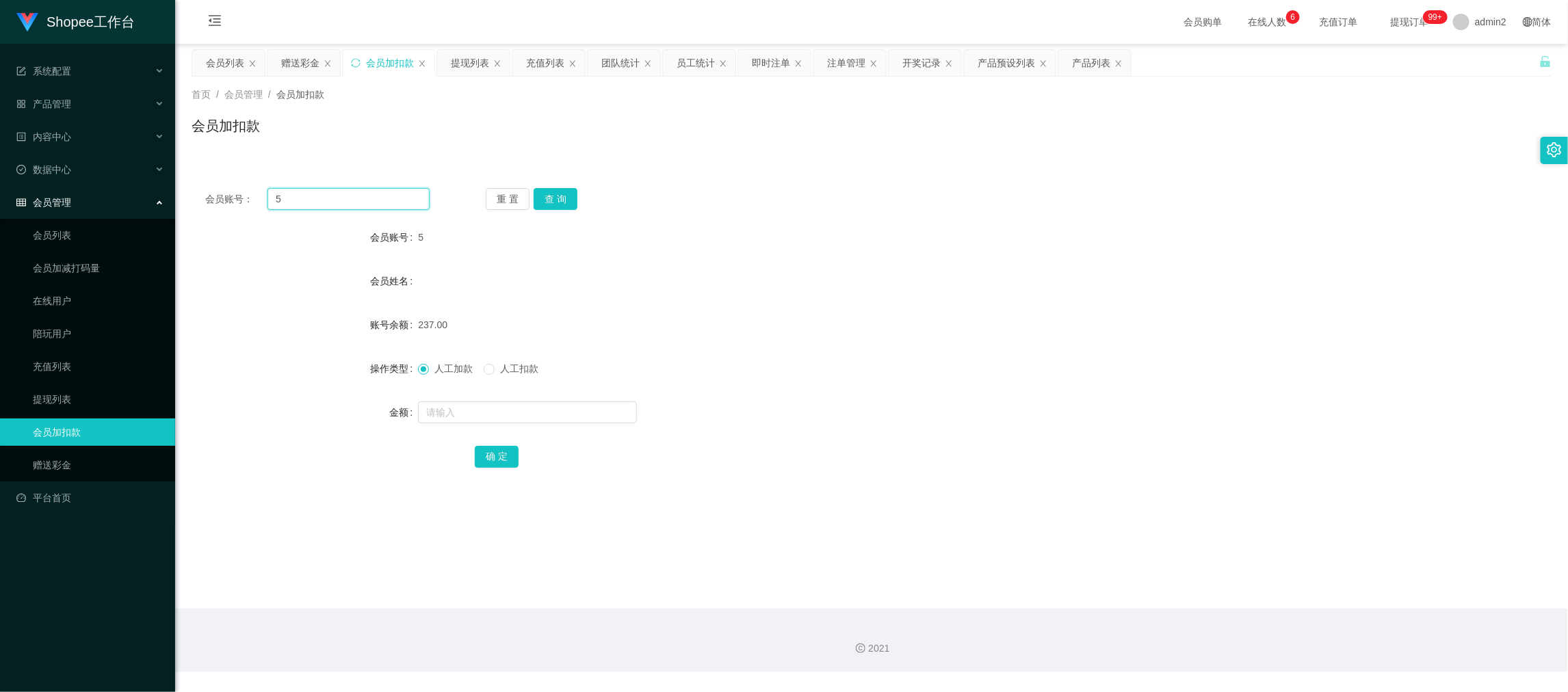
click at [360, 201] on input "5" at bounding box center [348, 199] width 163 height 22
paste input "168"
type input "168"
click at [566, 196] on button "查 询" at bounding box center [555, 199] width 43 height 22
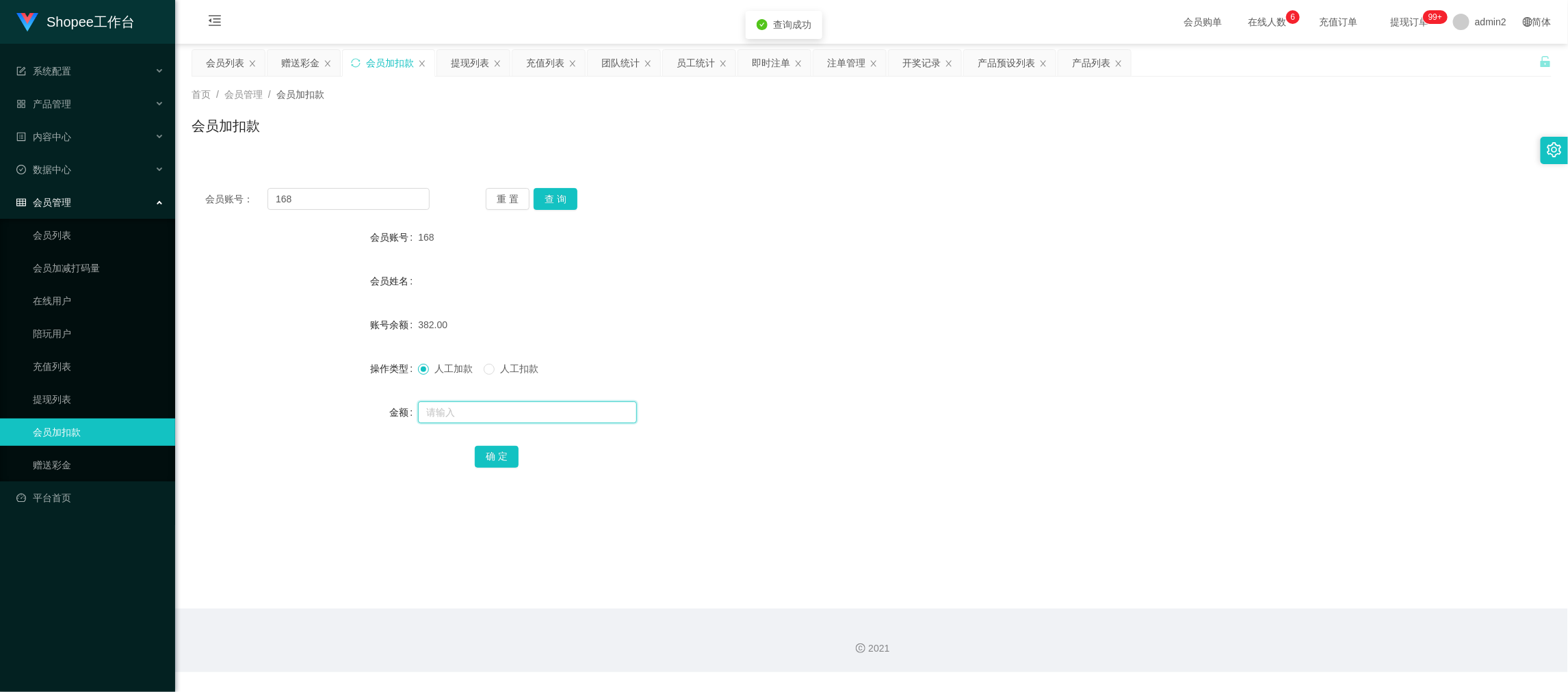
click at [541, 414] on input "text" at bounding box center [528, 412] width 219 height 22
type input "11"
drag, startPoint x: 498, startPoint y: 455, endPoint x: 506, endPoint y: 453, distance: 8.2
click at [498, 455] on button "确 定" at bounding box center [496, 456] width 43 height 22
click at [825, 369] on div "人工加款 人工扣款" at bounding box center [815, 369] width 793 height 27
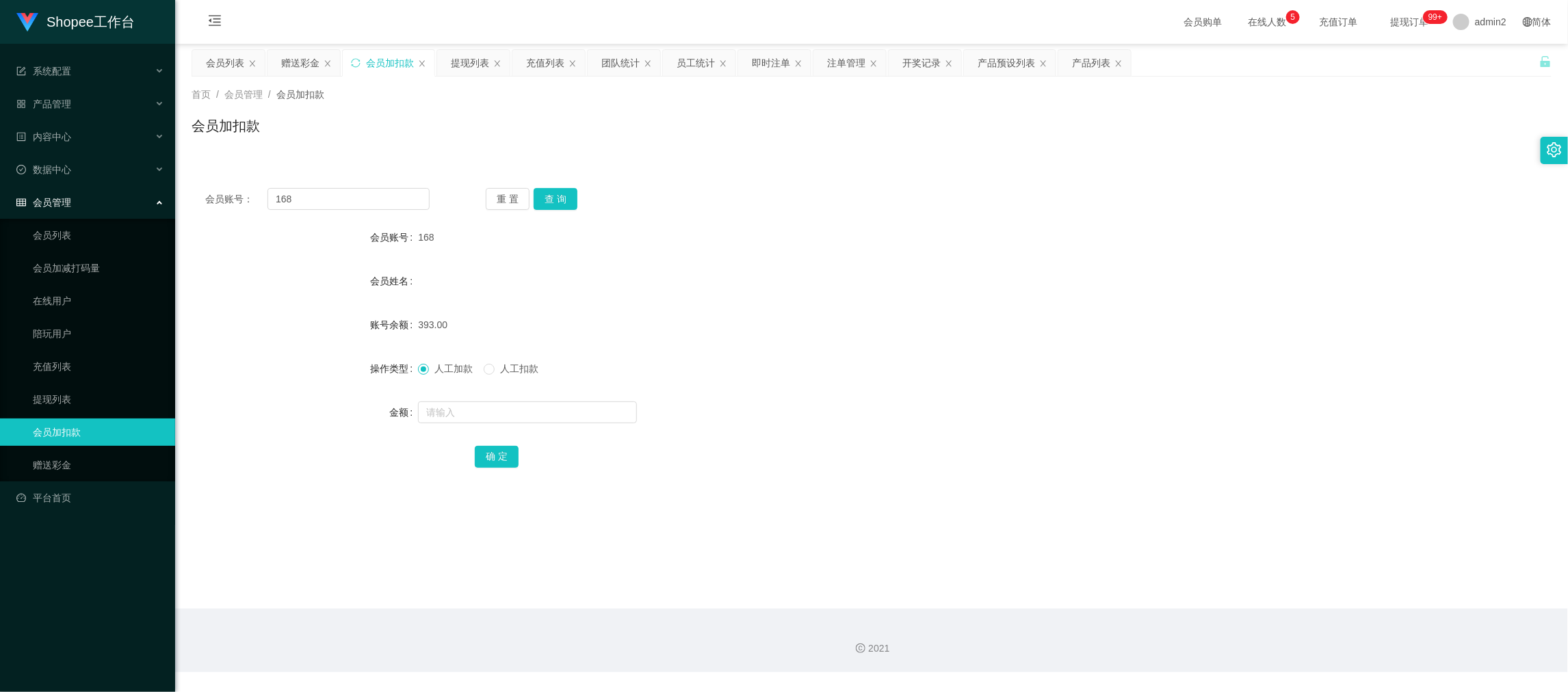
click at [1220, 575] on main "关闭左侧 关闭右侧 关闭其它 刷新页面 会员列表 赠送彩金 会员加扣款 提现列表 充值列表 团队统计 员工统计 即时注单 注单管理 开奖记录 产品预设列表 产…" at bounding box center [871, 326] width 1393 height 565
click at [458, 60] on div "提现列表" at bounding box center [470, 63] width 39 height 26
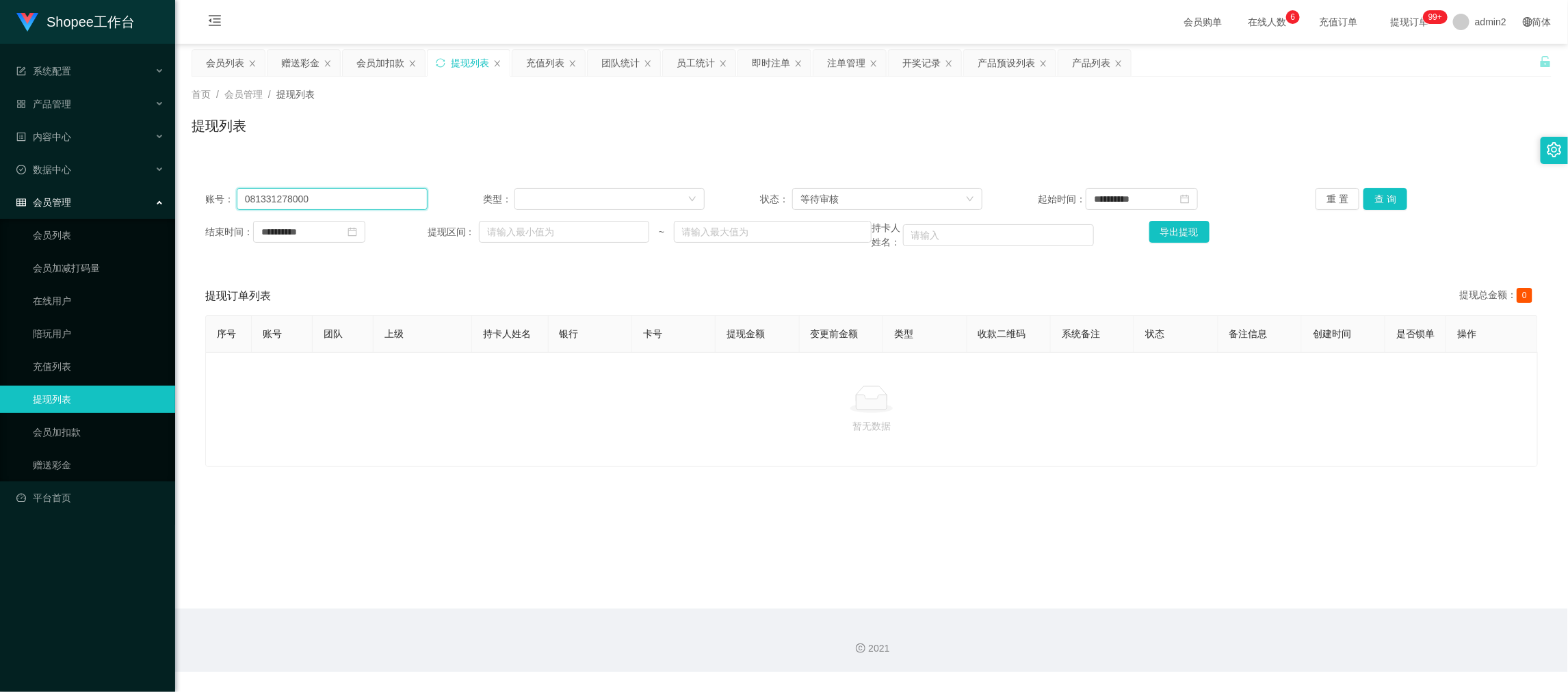
click at [364, 196] on input "081331278000" at bounding box center [331, 199] width 191 height 22
click at [1372, 199] on button "查 询" at bounding box center [1385, 199] width 43 height 22
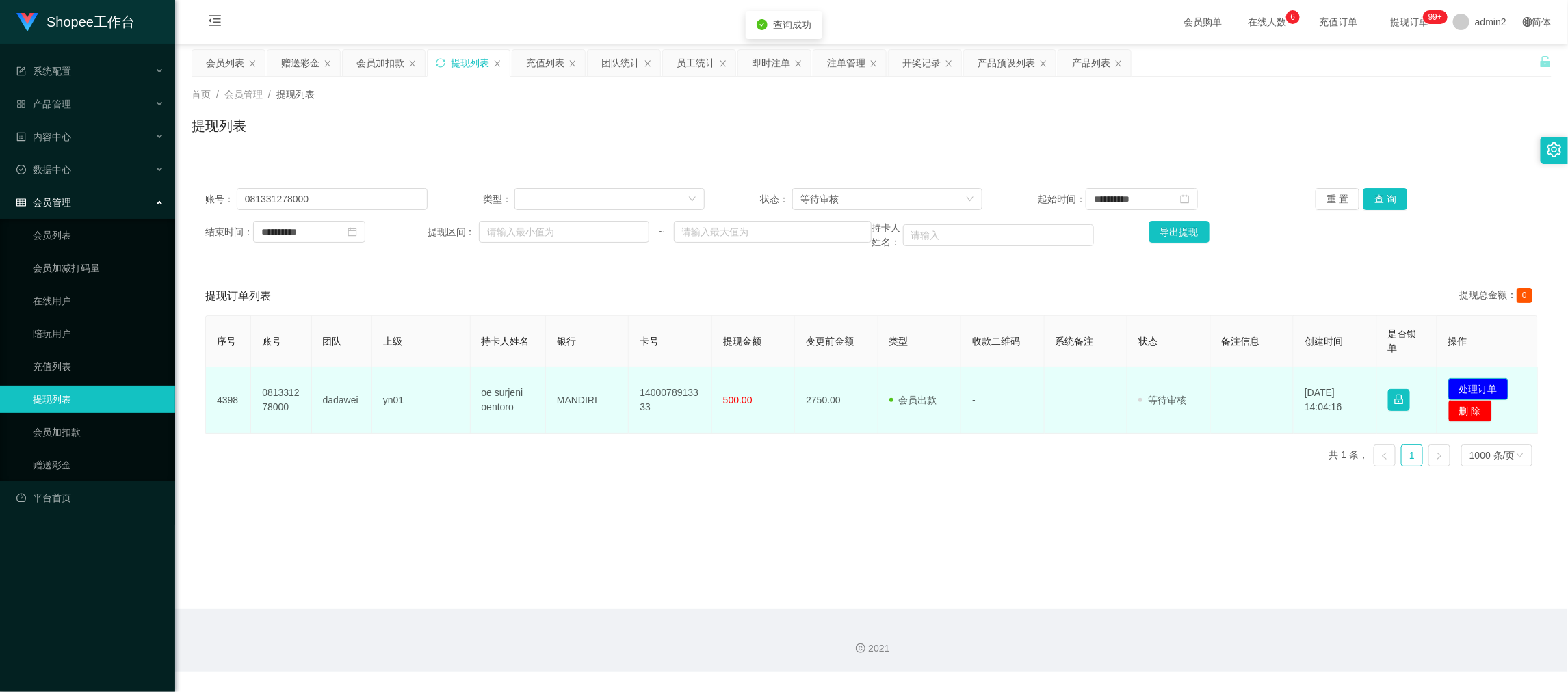
click at [1467, 381] on button "处理订单" at bounding box center [1478, 389] width 60 height 22
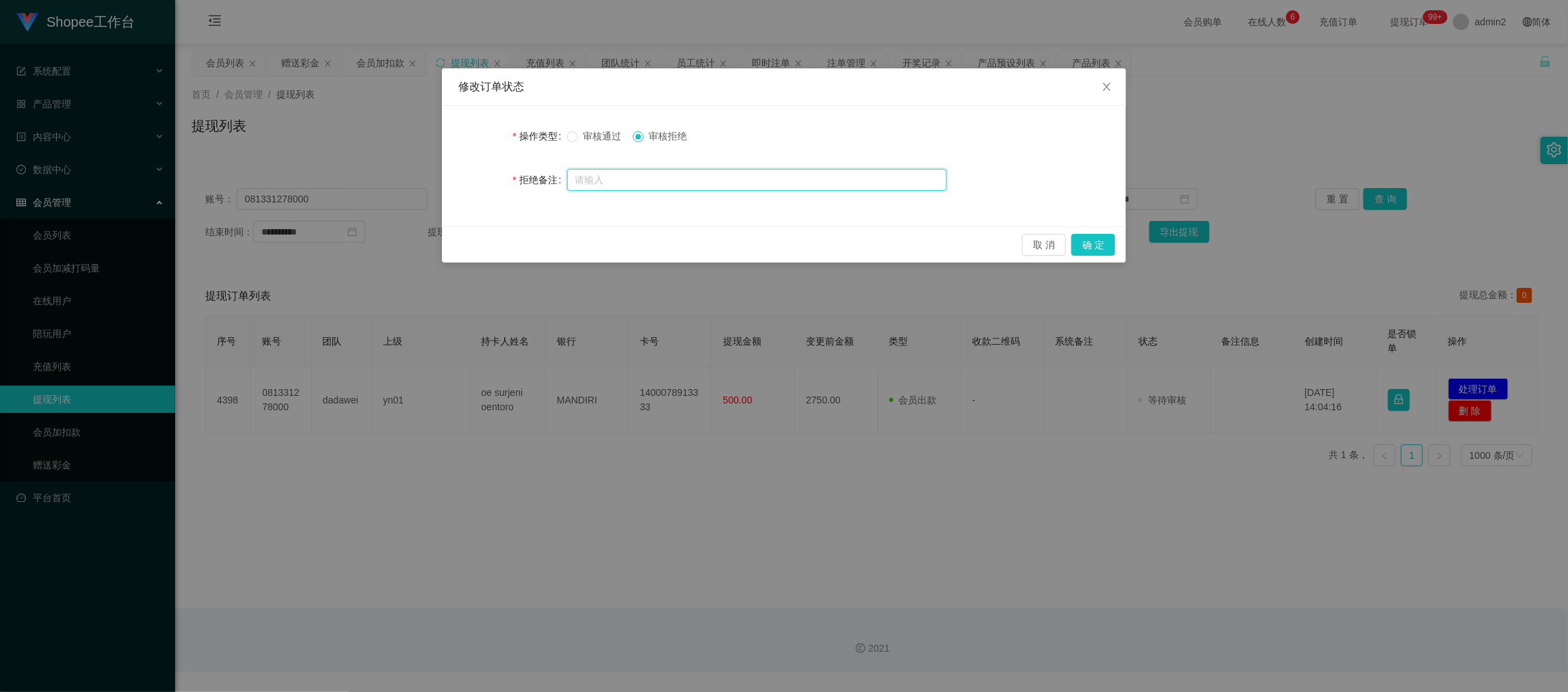
drag, startPoint x: 673, startPoint y: 181, endPoint x: 751, endPoint y: 187, distance: 78.2
click at [673, 181] on input "text" at bounding box center [757, 179] width 380 height 22
paste input "未按照商家规定提现，审核失败，请联系你的数据老师处理"
type input "未按照商家规定提现，审核失败，请联系你的数据老师处理"
click at [1092, 243] on button "确 定" at bounding box center [1093, 245] width 43 height 22
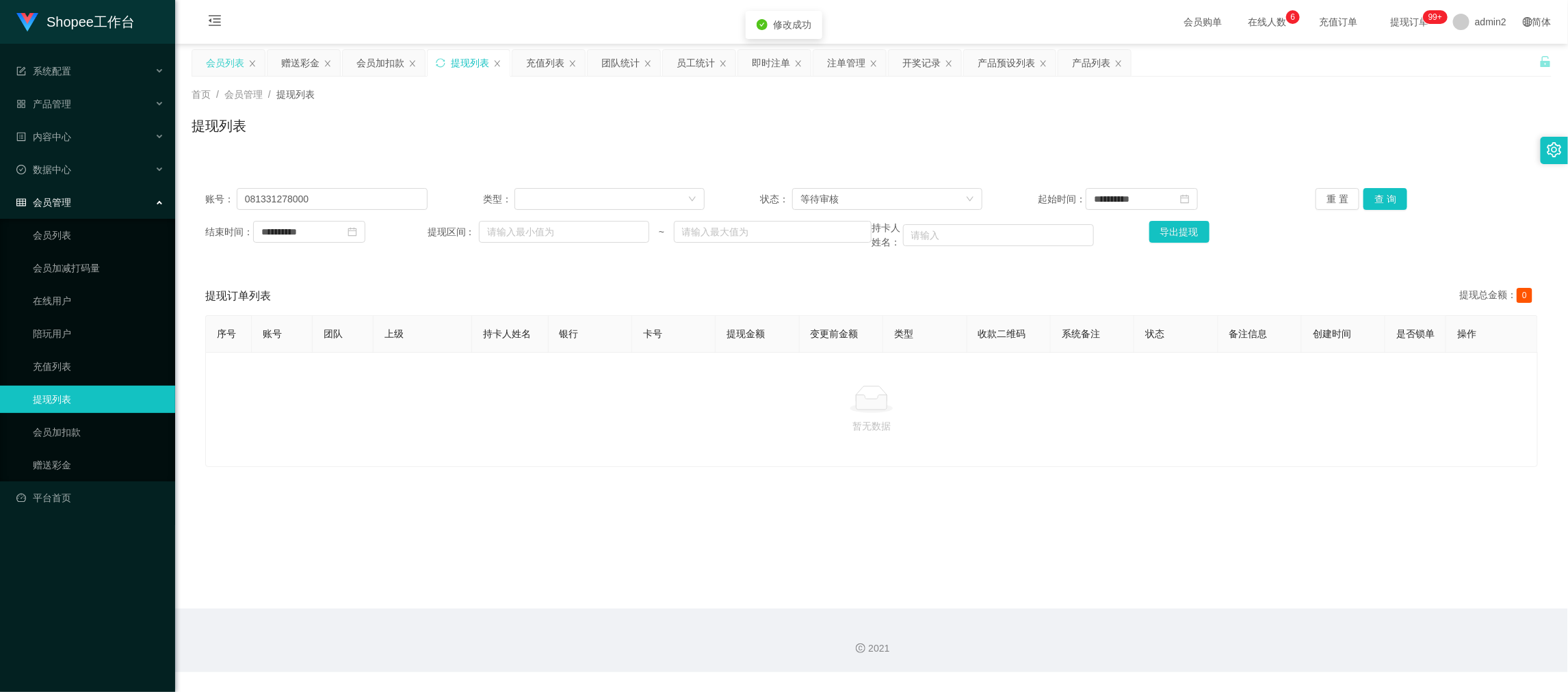
click at [242, 58] on div "会员列表" at bounding box center [225, 63] width 39 height 26
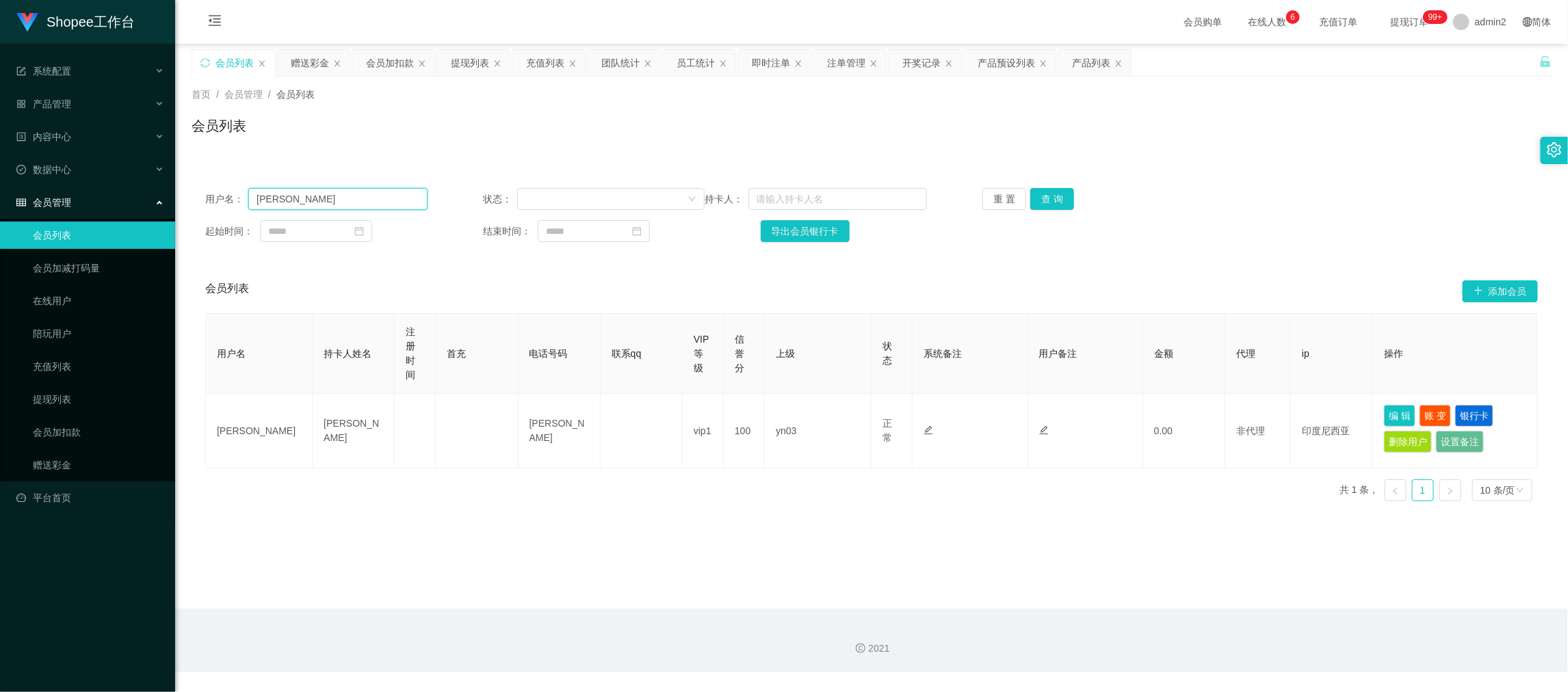
click at [340, 199] on input "Erika" at bounding box center [338, 199] width 179 height 22
paste input "081331278000"
click at [396, 196] on input "Erika081331278000" at bounding box center [338, 199] width 179 height 22
drag, startPoint x: 397, startPoint y: 196, endPoint x: 711, endPoint y: 207, distance: 314.2
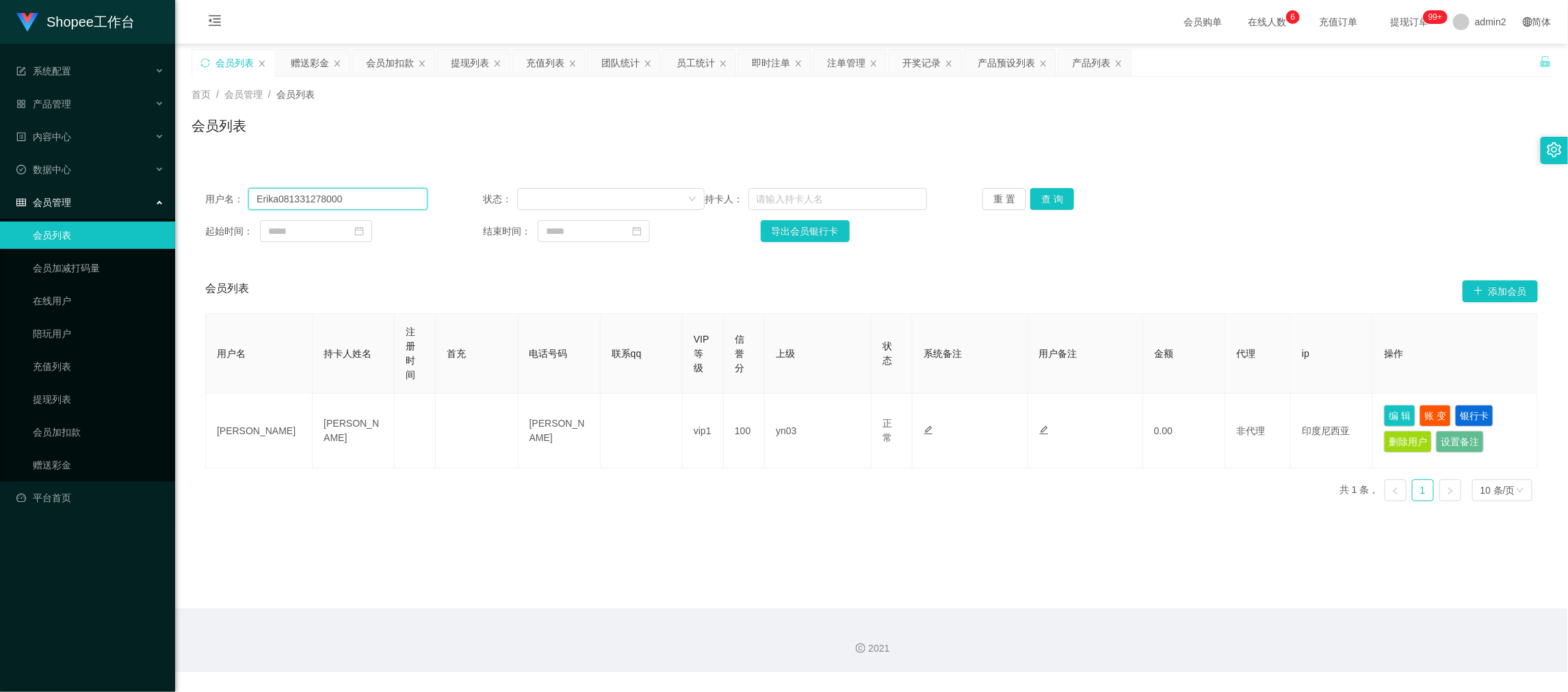
click at [398, 199] on input "Erika081331278000" at bounding box center [338, 199] width 179 height 22
paste input "text"
type input "081331278000"
drag, startPoint x: 1041, startPoint y: 192, endPoint x: 1161, endPoint y: 263, distance: 139.4
click at [1041, 192] on button "查 询" at bounding box center [1052, 199] width 43 height 22
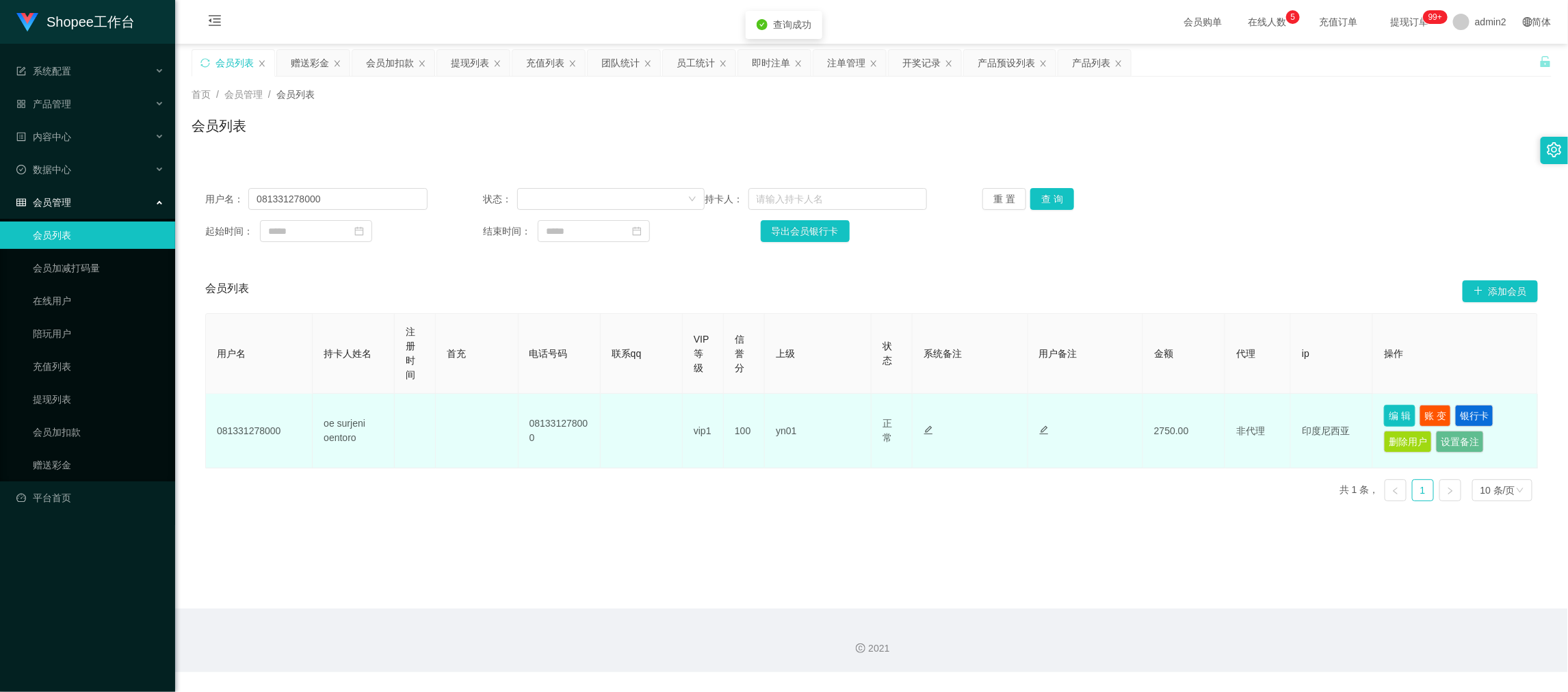
click at [1391, 411] on button "编 辑" at bounding box center [1399, 415] width 31 height 22
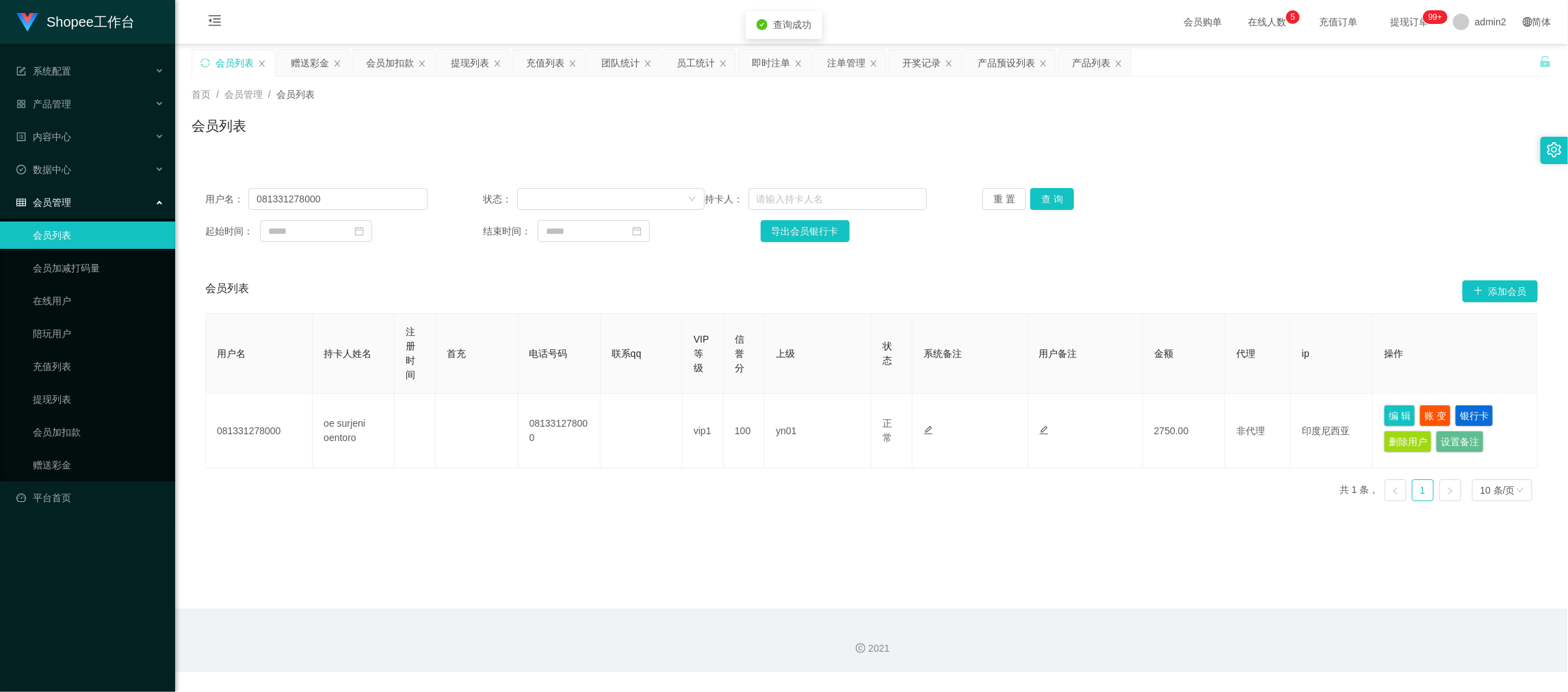
type input "081331278000"
type input "oe surjeni oentoro"
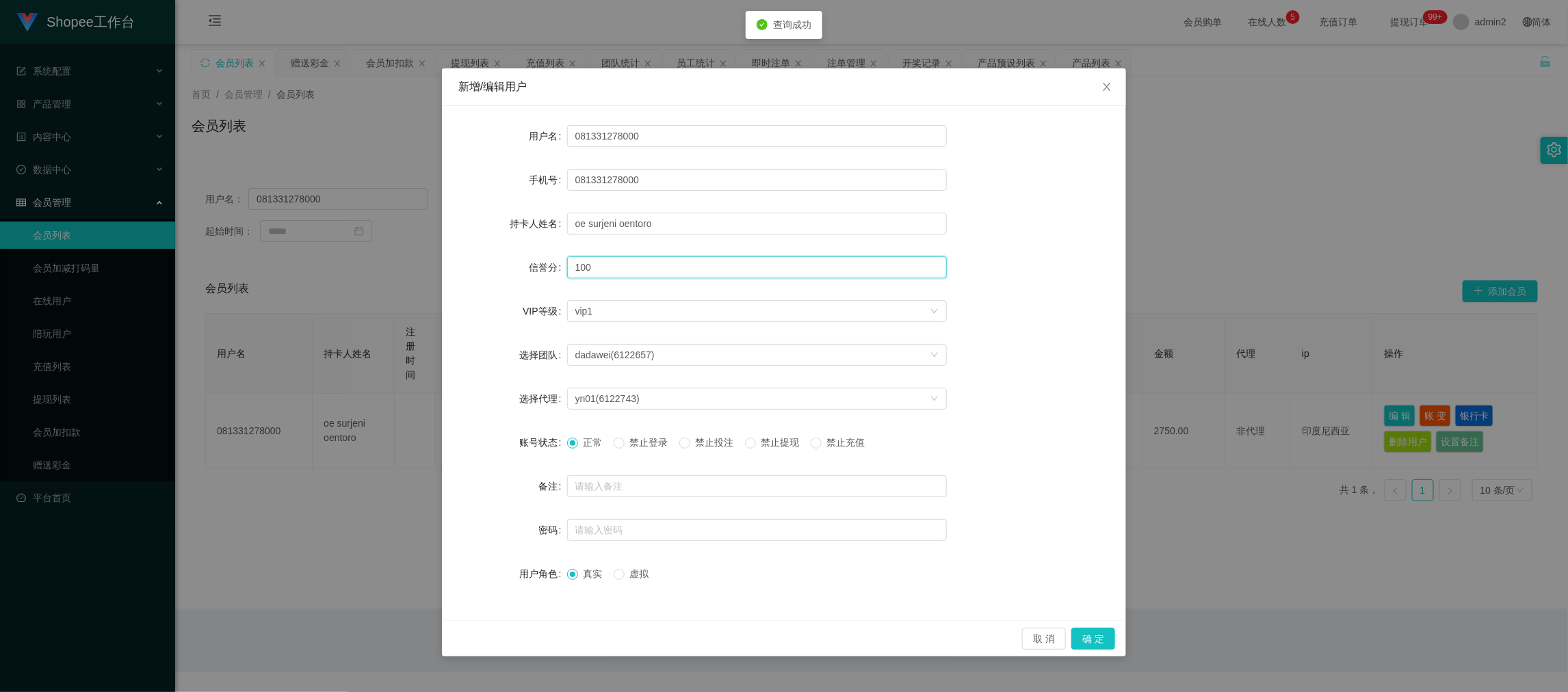
click at [658, 266] on input "100" at bounding box center [757, 267] width 380 height 22
type input "90"
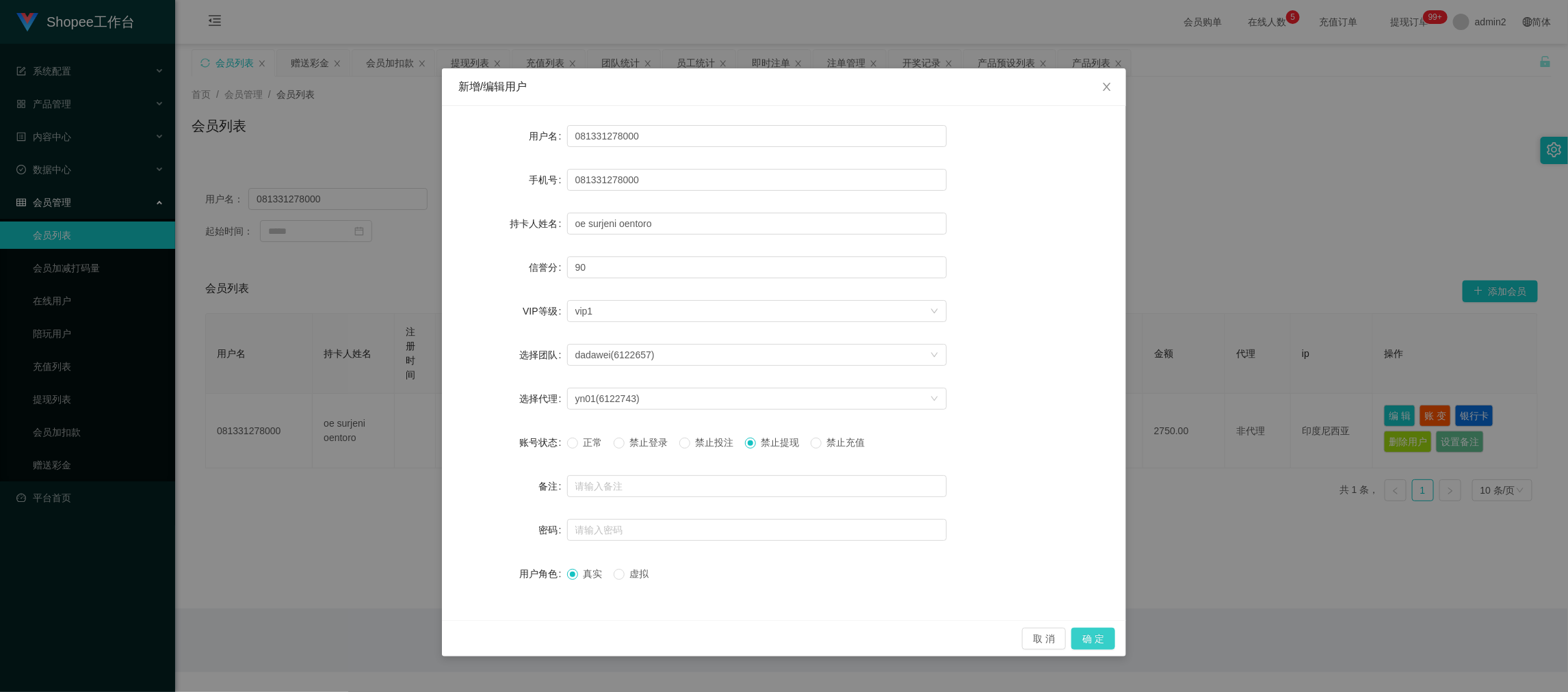
click at [1094, 637] on button "确 定" at bounding box center [1093, 639] width 43 height 22
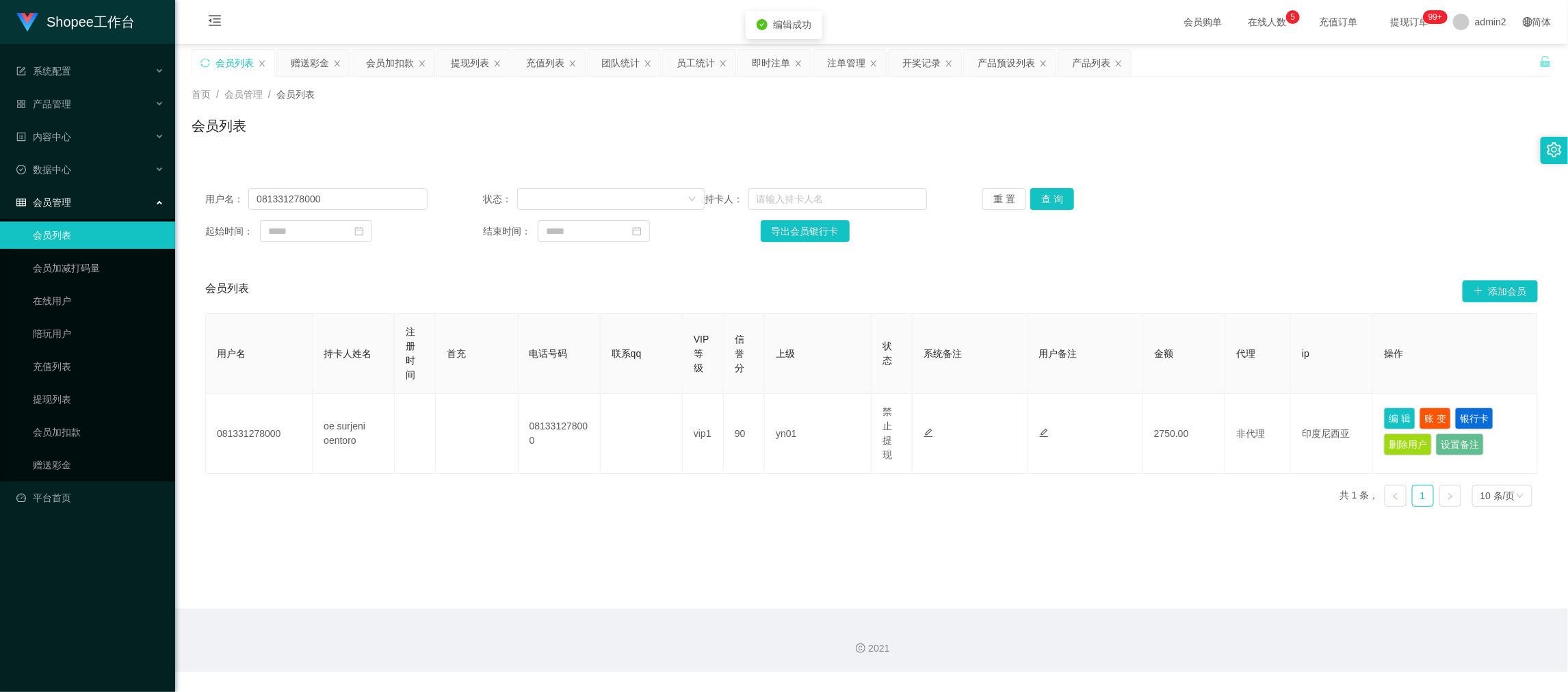
click at [781, 567] on main "关闭左侧 关闭右侧 关闭其它 刷新页面 会员列表 赠送彩金 会员加扣款 提现列表 充值列表 团队统计 员工统计 即时注单 注单管理 开奖记录 产品预设列表 产…" at bounding box center [871, 326] width 1393 height 565
drag, startPoint x: 1126, startPoint y: 563, endPoint x: 1105, endPoint y: 567, distance: 21.4
click at [1126, 569] on main "关闭左侧 关闭右侧 关闭其它 刷新页面 会员列表 赠送彩金 会员加扣款 提现列表 充值列表 团队统计 员工统计 即时注单 注单管理 开奖记录 产品预设列表 产…" at bounding box center [871, 326] width 1393 height 565
click at [1025, 520] on main "关闭左侧 关闭右侧 关闭其它 刷新页面 会员列表 赠送彩金 会员加扣款 提现列表 充值列表 团队统计 员工统计 即时注单 注单管理 开奖记录 产品预设列表 产…" at bounding box center [871, 326] width 1393 height 565
click at [1251, 575] on main "关闭左侧 关闭右侧 关闭其它 刷新页面 会员列表 赠送彩金 会员加扣款 提现列表 充值列表 团队统计 员工统计 即时注单 注单管理 开奖记录 产品预设列表 产…" at bounding box center [871, 326] width 1393 height 565
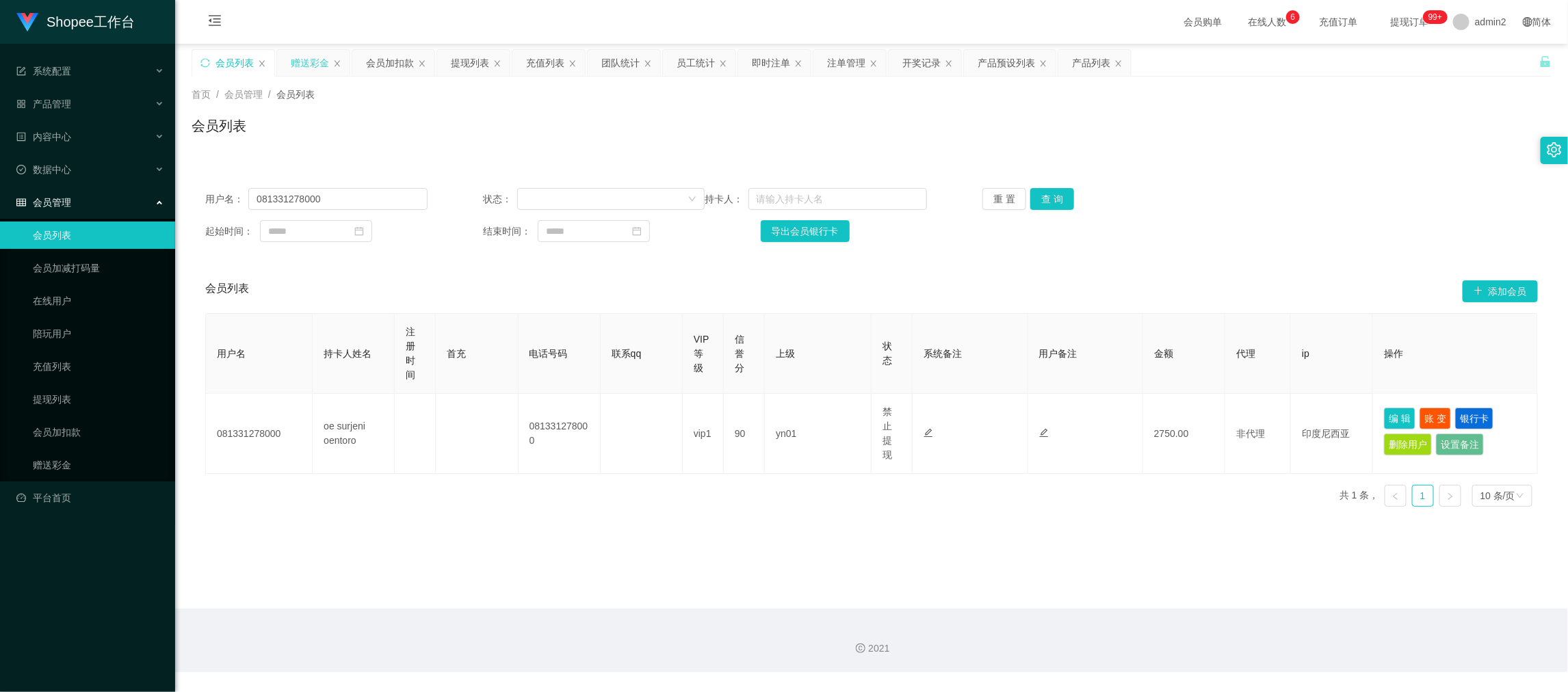
click at [308, 61] on div "赠送彩金" at bounding box center [310, 63] width 39 height 26
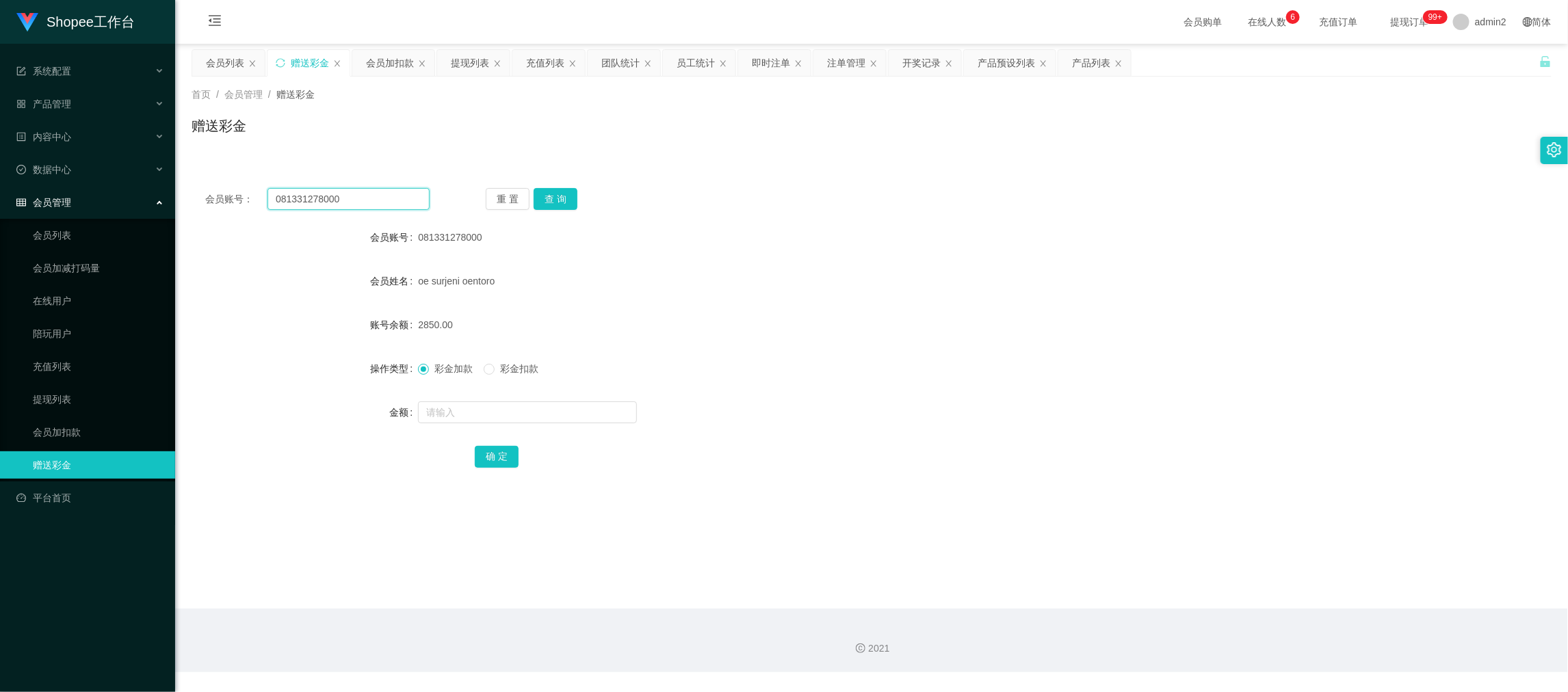
click at [397, 200] on input "081331278000" at bounding box center [348, 199] width 163 height 22
paste input "5815105883"
type input "085815105883"
drag, startPoint x: 558, startPoint y: 192, endPoint x: 560, endPoint y: 216, distance: 24.1
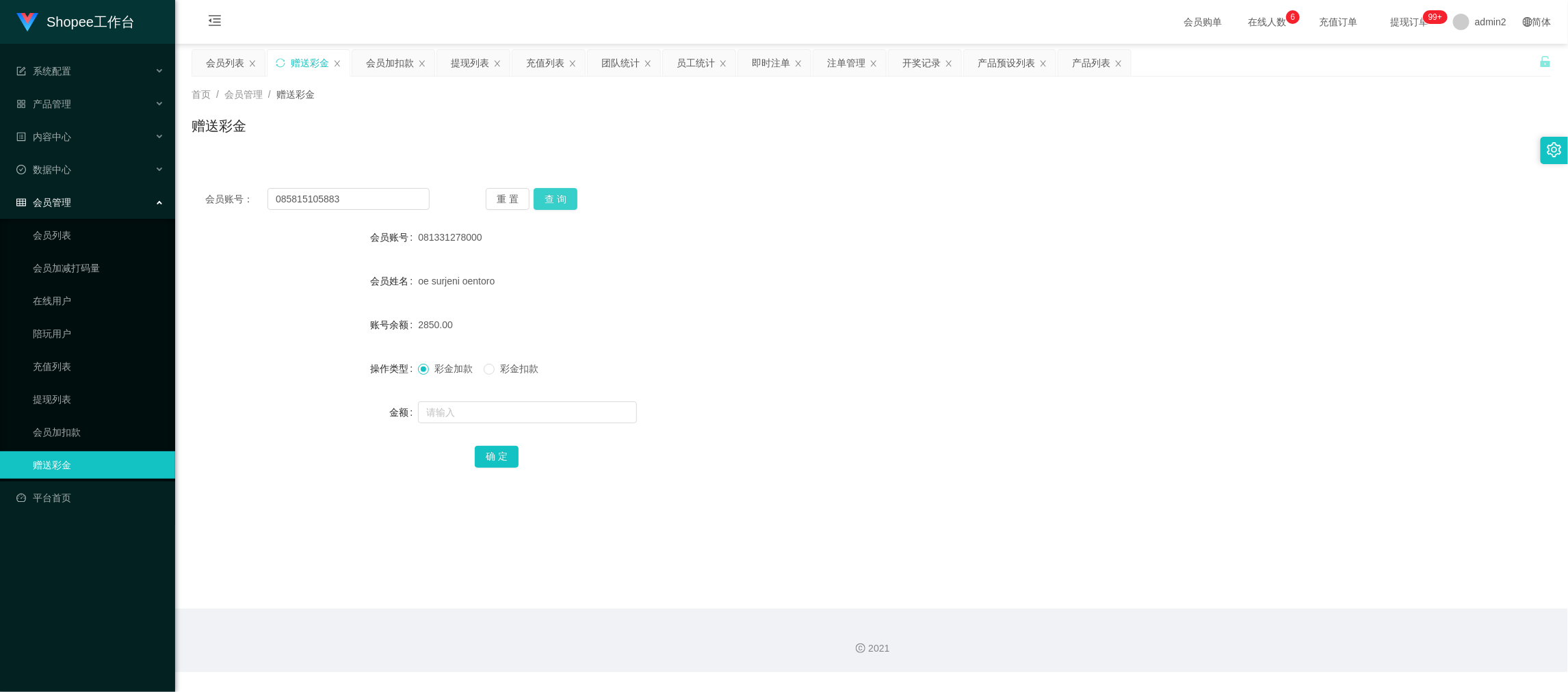
click at [558, 192] on button "查 询" at bounding box center [555, 199] width 43 height 22
click at [561, 411] on input "text" at bounding box center [528, 412] width 219 height 22
click at [561, 411] on input "8" at bounding box center [528, 412] width 219 height 22
type input "80"
drag, startPoint x: 501, startPoint y: 454, endPoint x: 525, endPoint y: 441, distance: 27.3
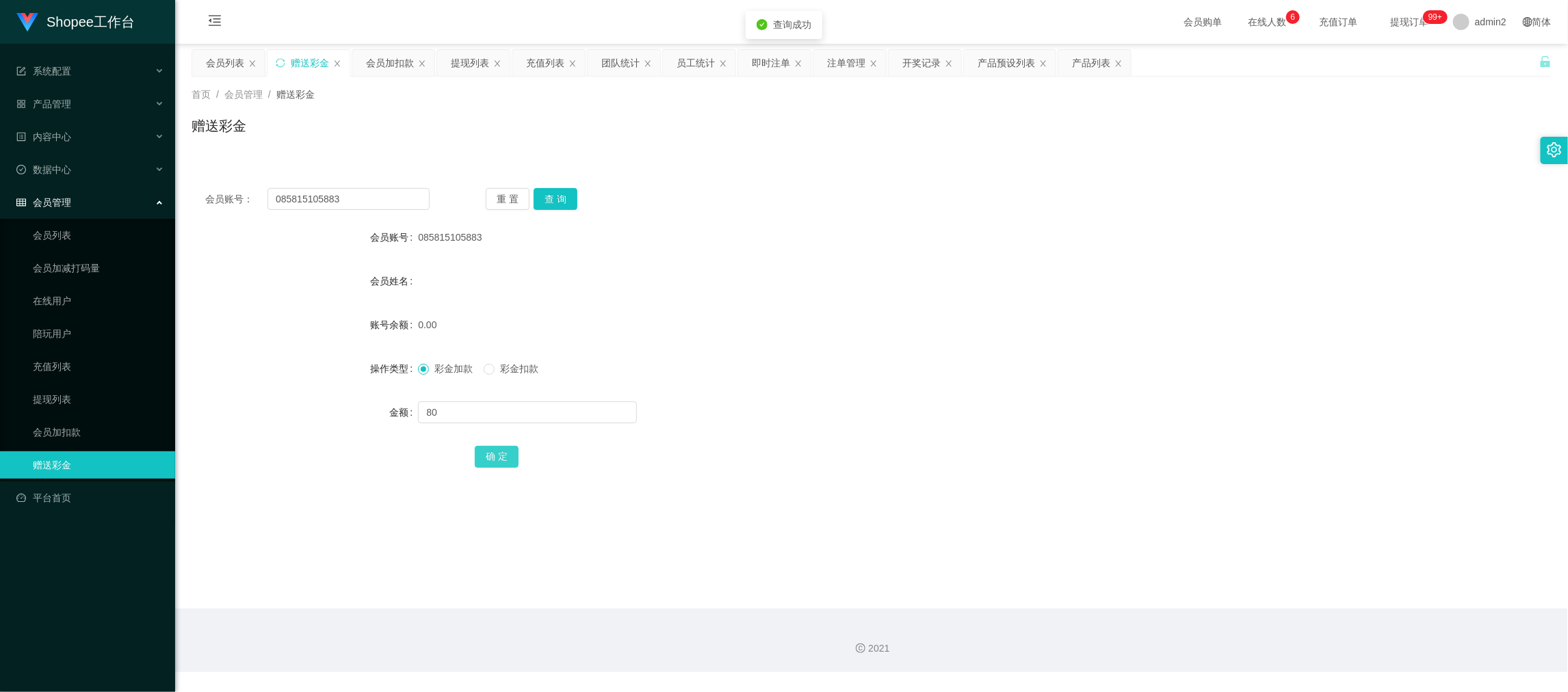
click at [501, 453] on button "确 定" at bounding box center [496, 456] width 43 height 22
click at [912, 394] on form "会员账号 085815105883 会员姓名 账号余额 0.00 操作类型 彩金加款 彩金扣款 金额 80 确 定" at bounding box center [871, 347] width 1360 height 246
click at [1072, 610] on div "2021" at bounding box center [871, 641] width 1393 height 64
click at [1008, 462] on div "确 定" at bounding box center [871, 456] width 793 height 27
drag, startPoint x: 1265, startPoint y: 598, endPoint x: 713, endPoint y: 359, distance: 601.5
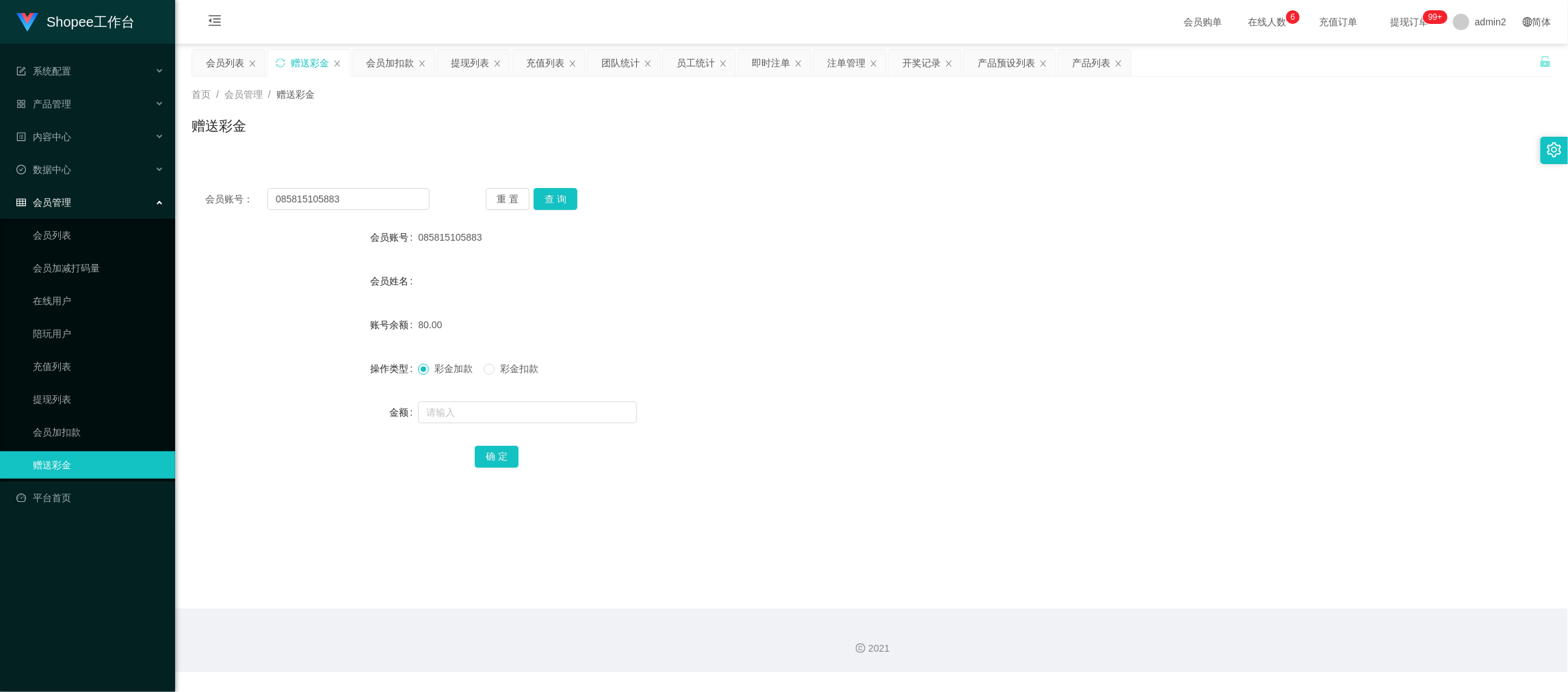
click at [1265, 598] on main "关闭左侧 关闭右侧 关闭其它 刷新页面 会员列表 赠送彩金 会员加扣款 提现列表 充值列表 团队统计 员工统计 即时注单 注单管理 开奖记录 产品预设列表 产…" at bounding box center [871, 326] width 1393 height 565
click at [372, 192] on input "085815105883" at bounding box center [348, 199] width 163 height 22
drag, startPoint x: 372, startPoint y: 192, endPoint x: 480, endPoint y: 216, distance: 110.6
click at [372, 194] on input "085815105883" at bounding box center [348, 199] width 163 height 22
paste input "Chanww58"
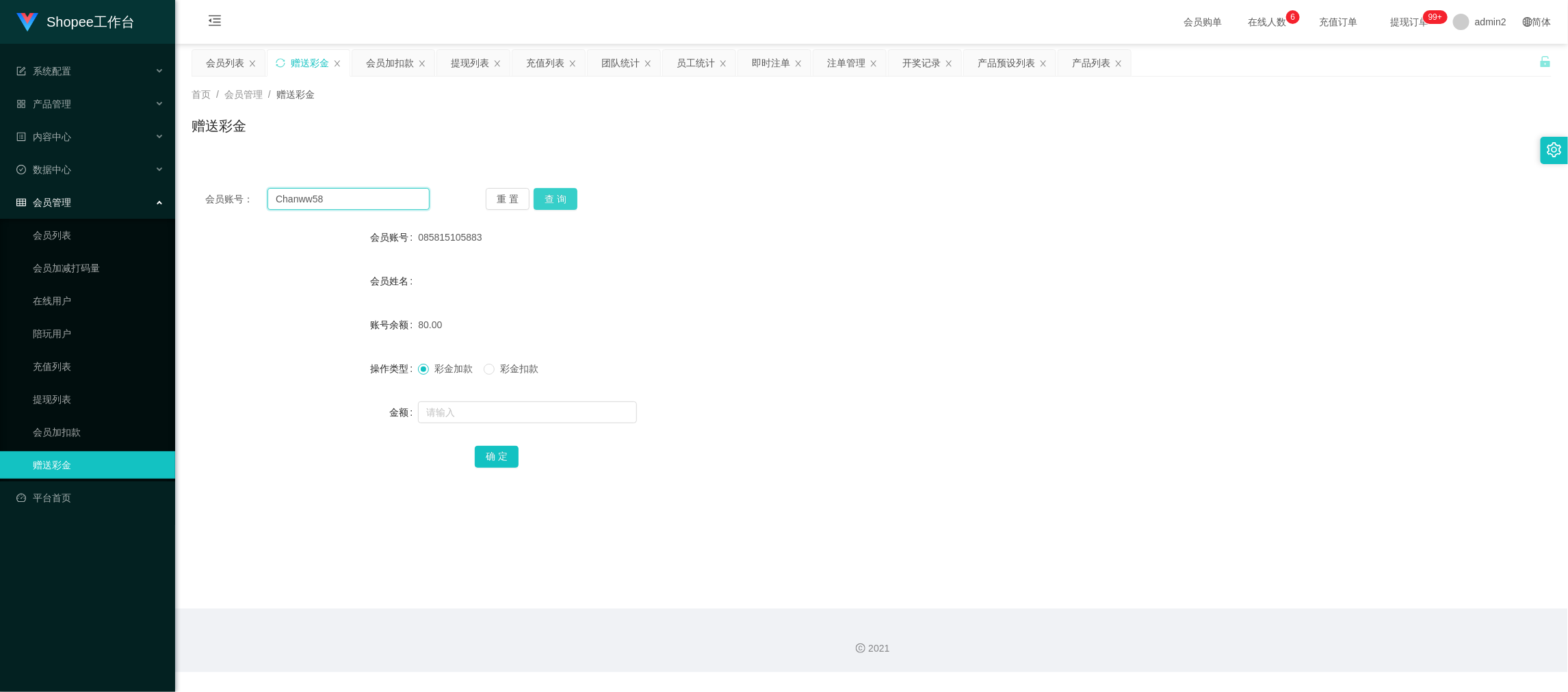
type input "Chanww58"
click at [562, 196] on button "查 询" at bounding box center [555, 199] width 43 height 22
click at [574, 409] on input "text" at bounding box center [528, 412] width 219 height 22
type input "300"
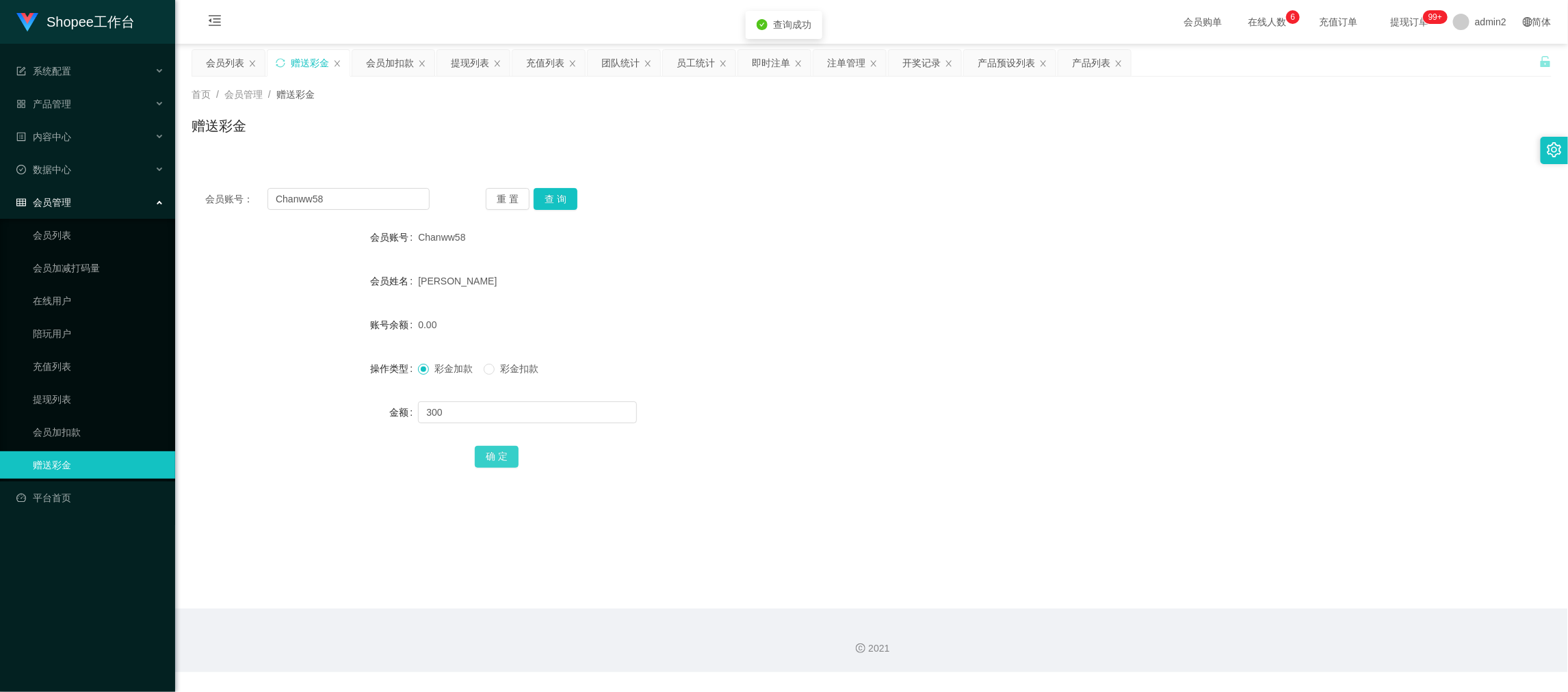
drag, startPoint x: 493, startPoint y: 454, endPoint x: 501, endPoint y: 453, distance: 8.1
click at [493, 454] on button "确 定" at bounding box center [496, 456] width 43 height 22
click at [843, 400] on div "300" at bounding box center [815, 413] width 793 height 27
drag, startPoint x: 1259, startPoint y: 591, endPoint x: 784, endPoint y: 376, distance: 521.4
click at [1258, 590] on main "关闭左侧 关闭右侧 关闭其它 刷新页面 会员列表 赠送彩金 会员加扣款 提现列表 充值列表 团队统计 员工统计 即时注单 注单管理 开奖记录 产品预设列表 产…" at bounding box center [871, 326] width 1393 height 565
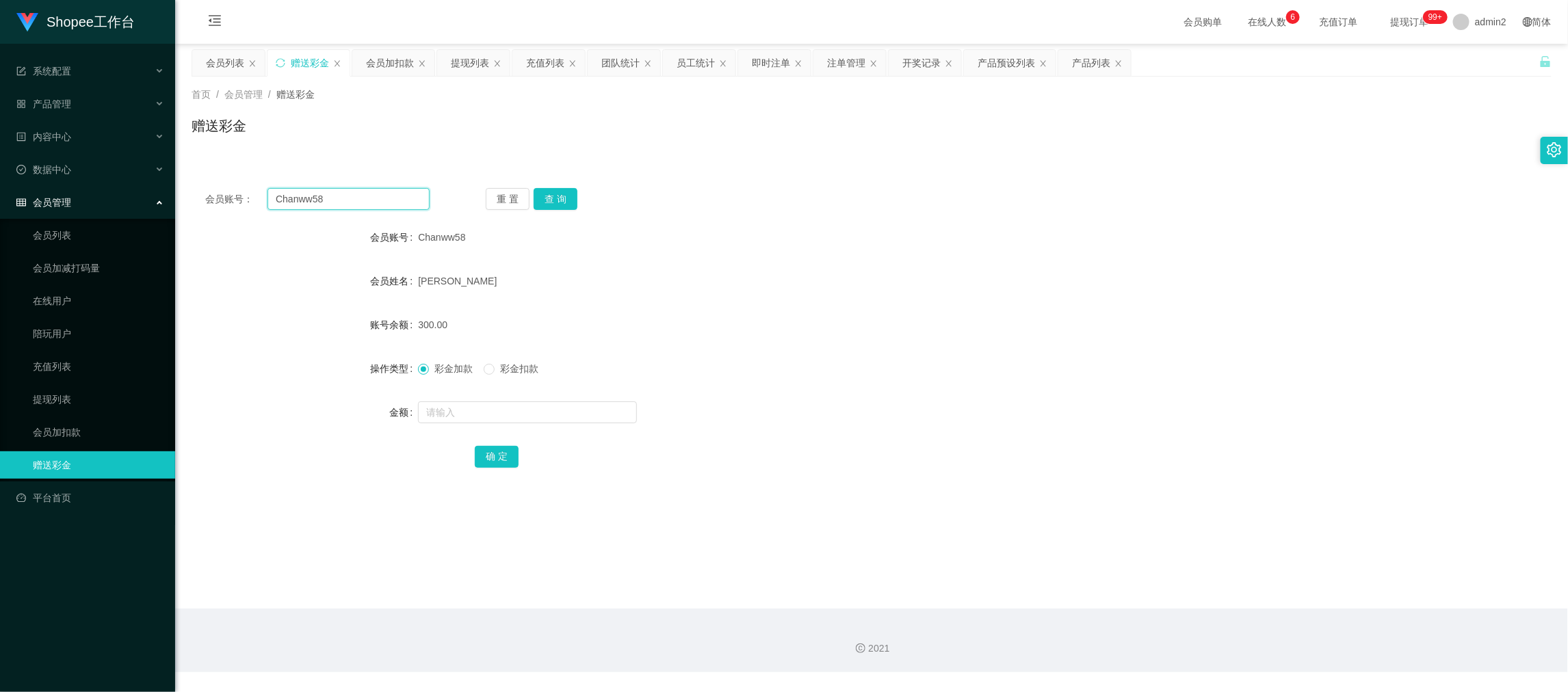
click at [348, 192] on input "Chanww58" at bounding box center [348, 199] width 163 height 22
paste input "Marinir13"
type input "Marinir13"
click at [569, 200] on button "查 询" at bounding box center [555, 199] width 43 height 22
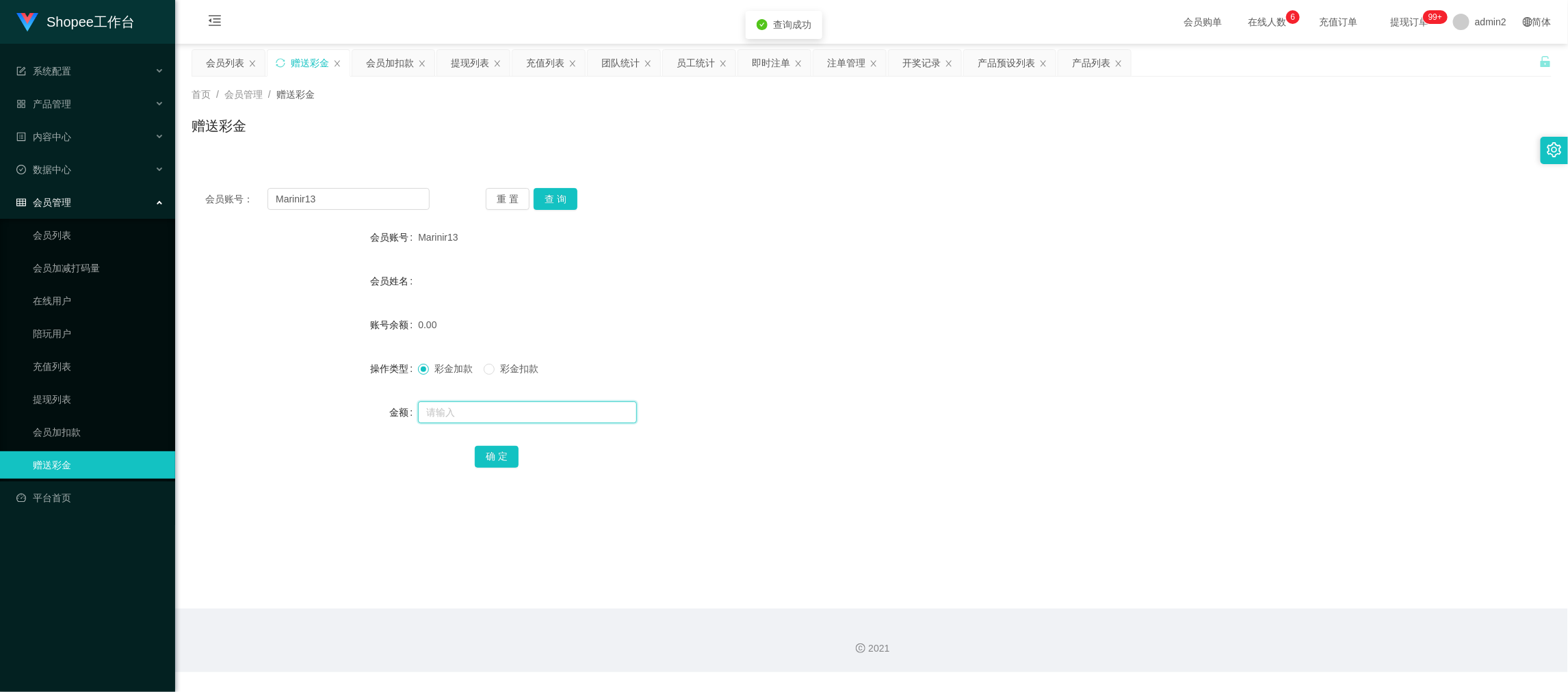
click at [565, 412] on input "text" at bounding box center [528, 412] width 219 height 22
type input "80"
drag, startPoint x: 504, startPoint y: 450, endPoint x: 548, endPoint y: 447, distance: 44.1
click at [504, 450] on button "确 定" at bounding box center [496, 456] width 43 height 22
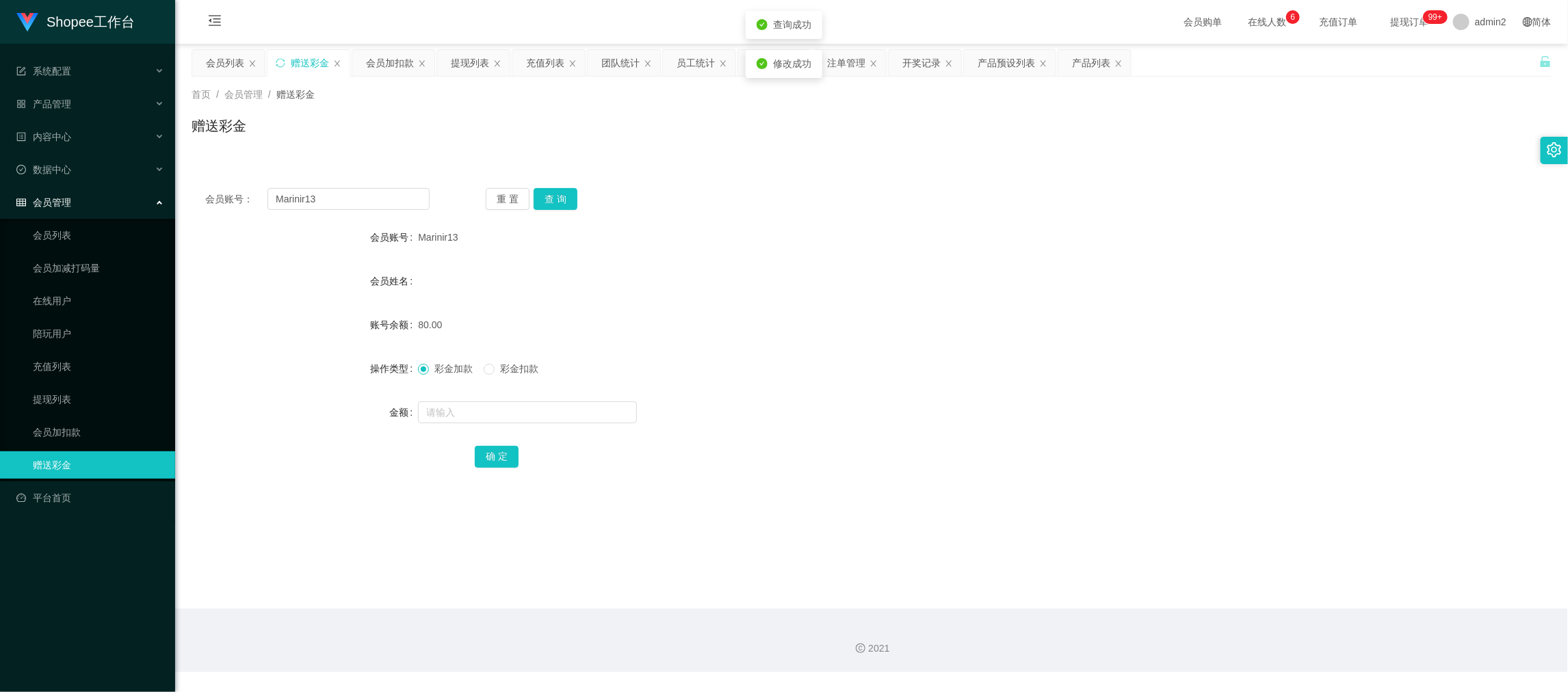
click at [850, 388] on form "会员账号 Marinir13 会员姓名 账号余额 80.00 操作类型 彩金加款 彩金扣款 金额 确 定" at bounding box center [871, 347] width 1360 height 246
drag, startPoint x: 1257, startPoint y: 537, endPoint x: 1257, endPoint y: 545, distance: 8.0
click at [1257, 545] on main "关闭左侧 关闭右侧 关闭其它 刷新页面 会员列表 赠送彩金 会员加扣款 提现列表 充值列表 团队统计 员工统计 即时注单 注单管理 开奖记录 产品预设列表 产…" at bounding box center [871, 326] width 1393 height 565
click at [379, 68] on div "会员加扣款" at bounding box center [390, 63] width 48 height 26
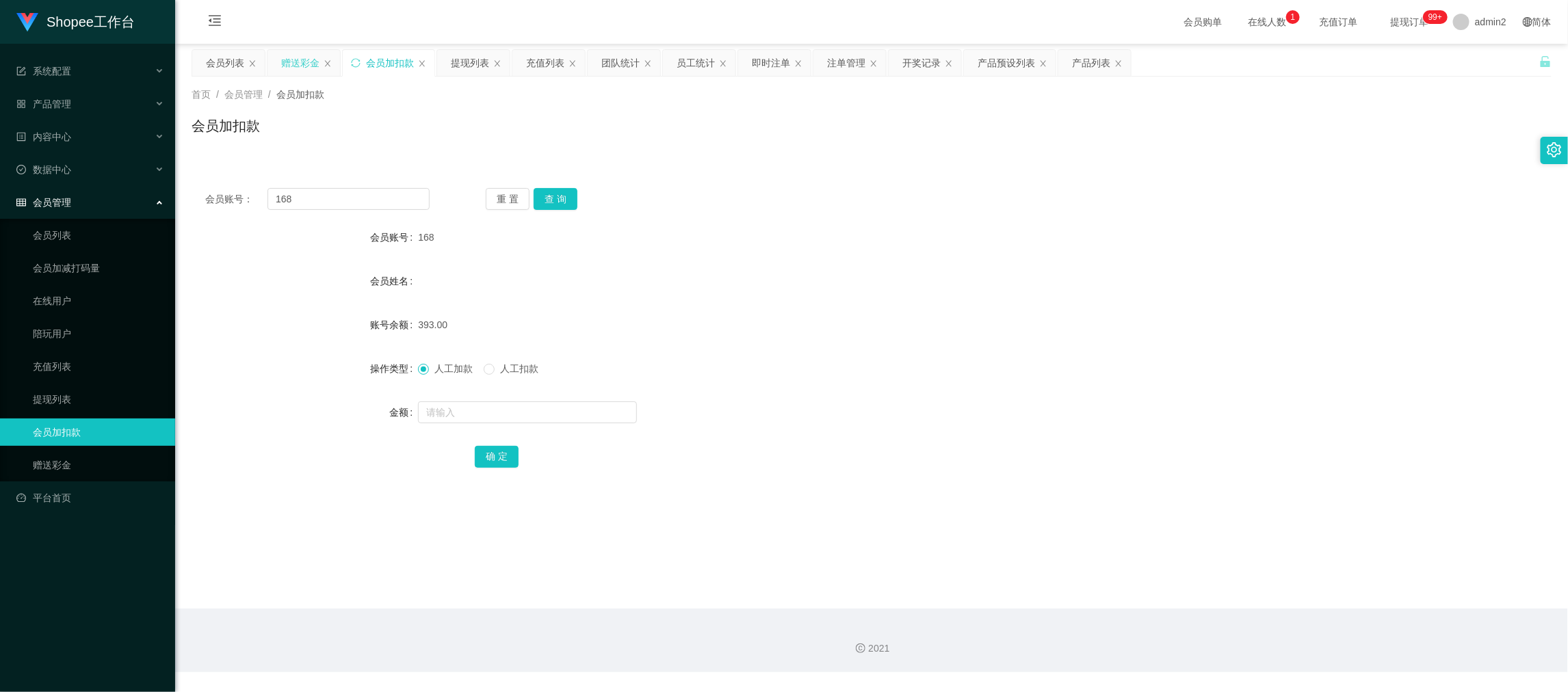
click at [300, 64] on div "赠送彩金" at bounding box center [300, 63] width 39 height 26
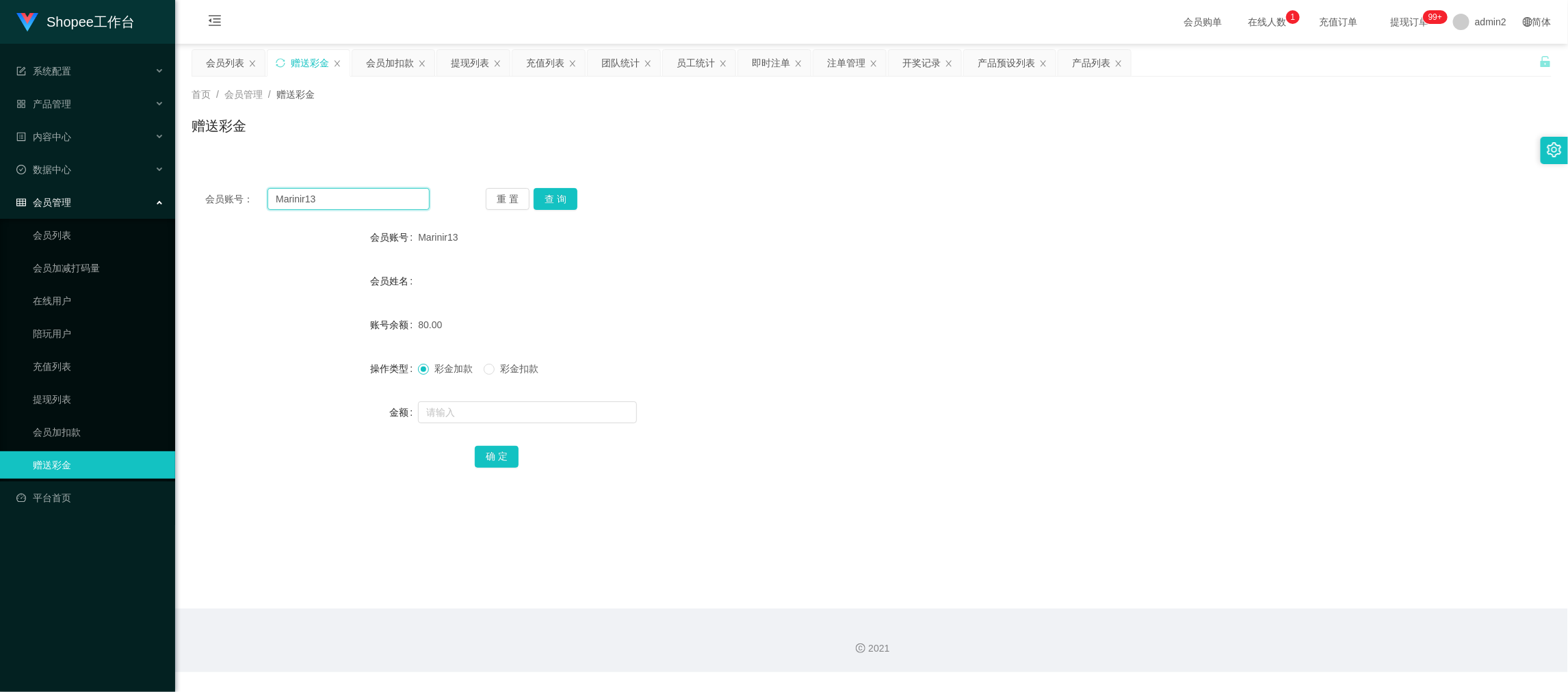
click at [384, 208] on input "Marinir13" at bounding box center [348, 199] width 163 height 22
paste input "8864188"
type input "88641883"
drag, startPoint x: 555, startPoint y: 204, endPoint x: 558, endPoint y: 226, distance: 22.2
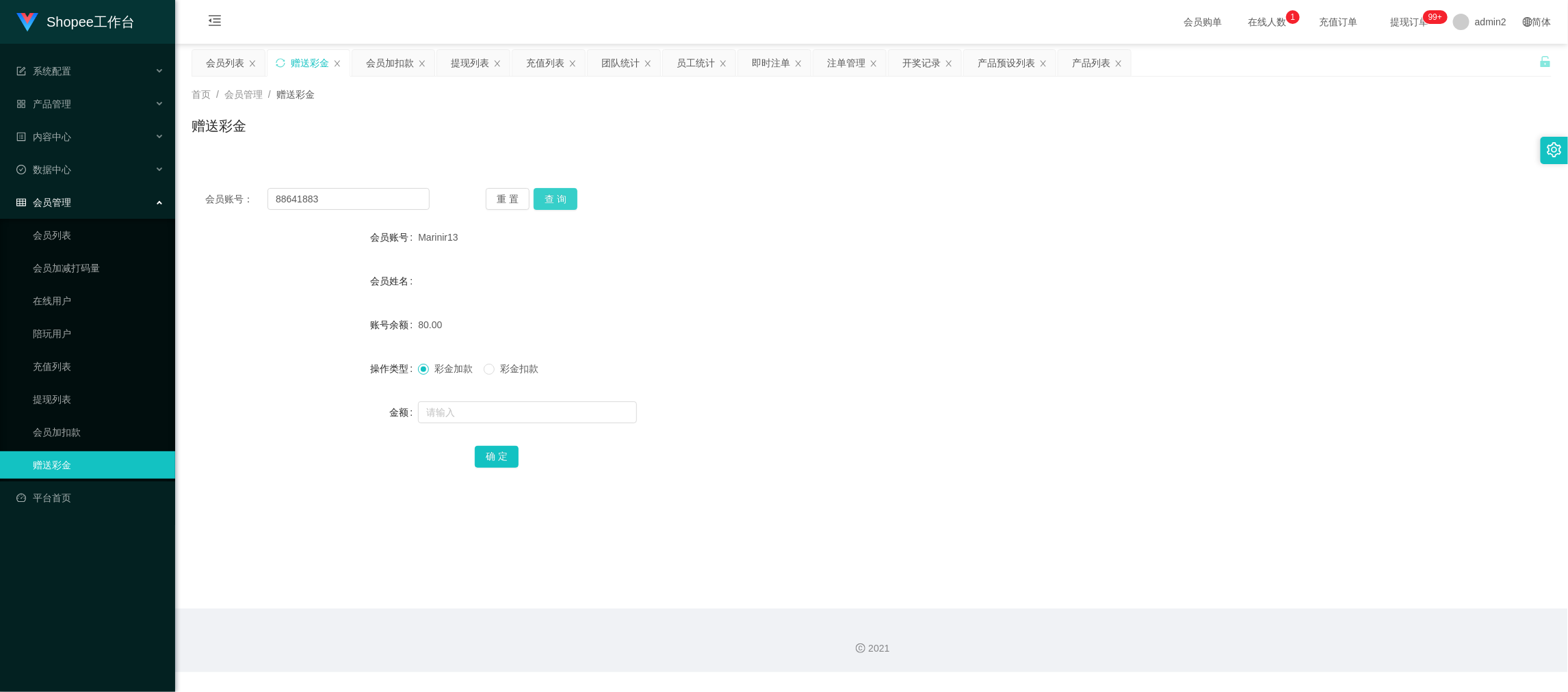
click at [555, 204] on button "查 询" at bounding box center [555, 199] width 43 height 22
click at [550, 406] on input "text" at bounding box center [528, 412] width 219 height 22
type input "80"
click at [497, 456] on button "确 定" at bounding box center [496, 456] width 43 height 22
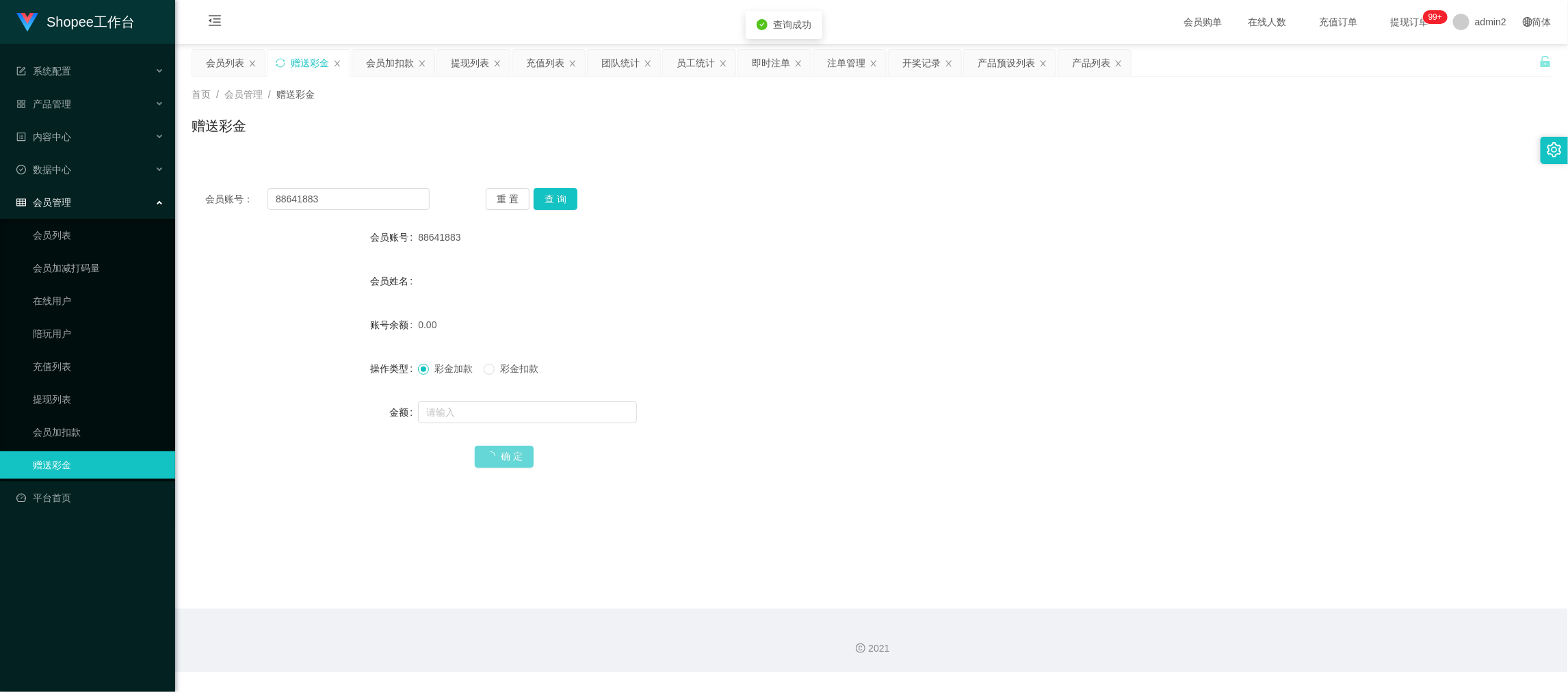
click at [847, 402] on div at bounding box center [815, 413] width 793 height 27
drag, startPoint x: 1232, startPoint y: 564, endPoint x: 1007, endPoint y: 435, distance: 259.4
click at [1232, 562] on main "关闭左侧 关闭右侧 关闭其它 刷新页面 会员列表 赠送彩金 会员加扣款 提现列表 充值列表 团队统计 员工统计 即时注单 注单管理 开奖记录 产品预设列表 产…" at bounding box center [871, 326] width 1393 height 565
click at [331, 195] on input "88641883" at bounding box center [348, 199] width 163 height 22
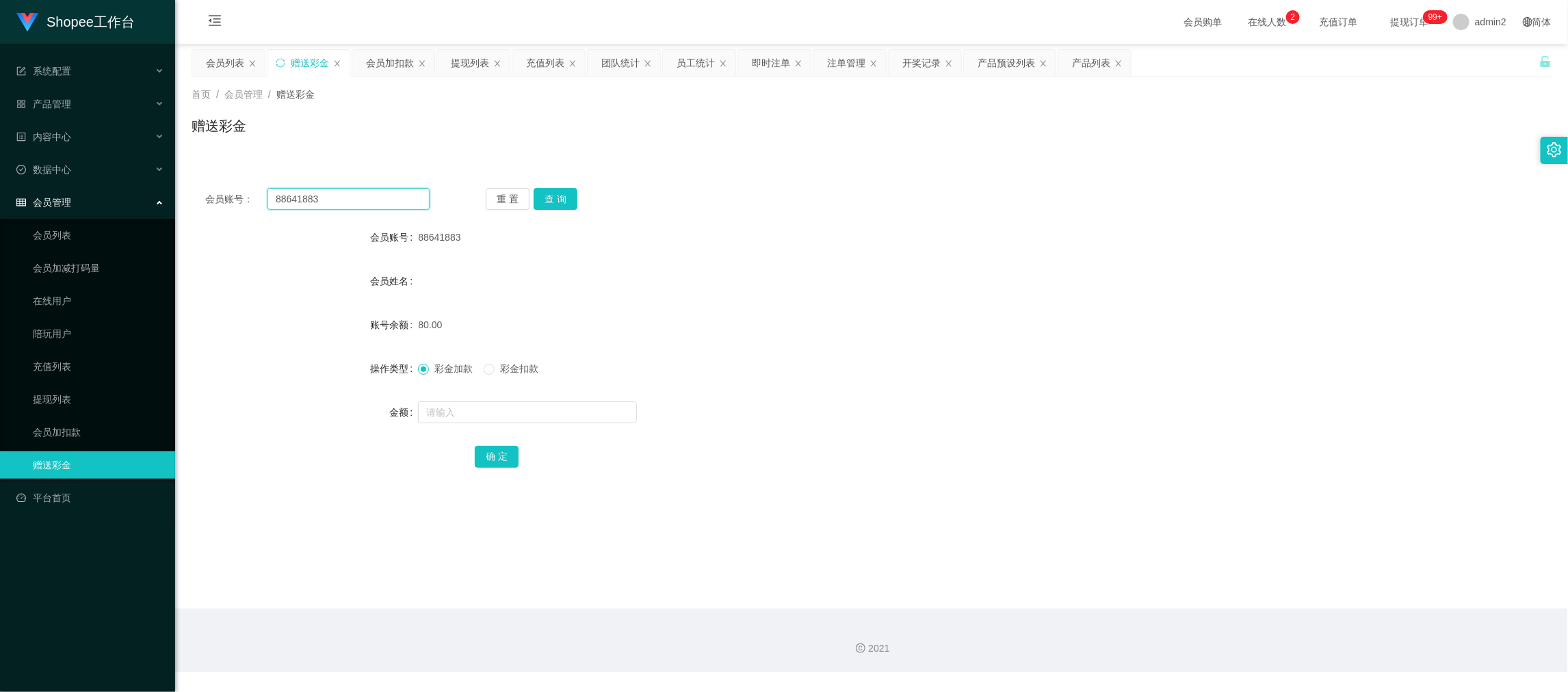
paste input "Chanww58"
type input "Chanww58"
click at [574, 199] on button "查 询" at bounding box center [555, 199] width 43 height 22
click at [562, 414] on input "text" at bounding box center [528, 412] width 219 height 22
type input "120"
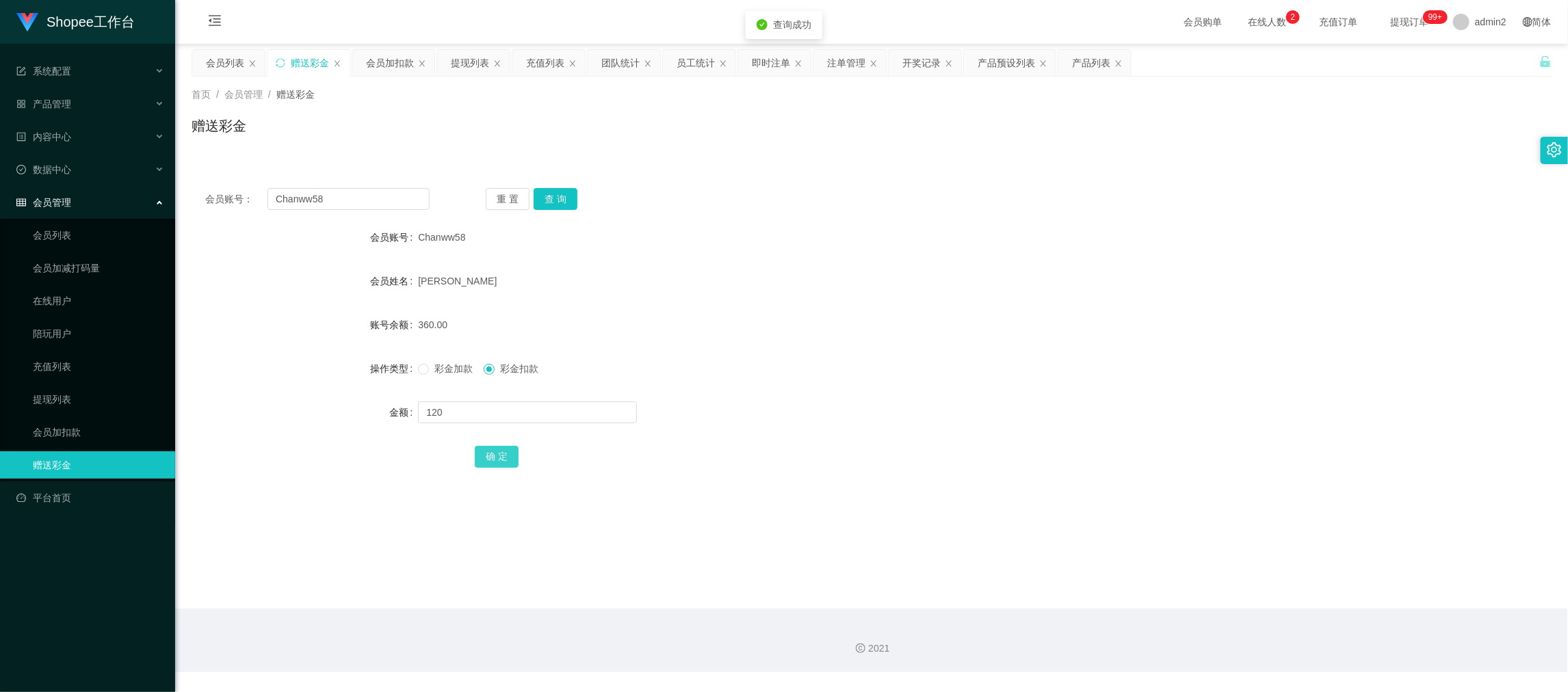
click at [493, 462] on button "确 定" at bounding box center [496, 456] width 43 height 22
drag, startPoint x: 788, startPoint y: 340, endPoint x: 796, endPoint y: 340, distance: 8.0
click at [796, 340] on form "会员账号 Chanww58 会员姓名 Chan Wai Wah 账号余额 240.00 操作类型 彩金加款 彩金扣款 金额 确 定" at bounding box center [871, 347] width 1360 height 246
click at [1261, 587] on main "关闭左侧 关闭右侧 关闭其它 刷新页面 会员列表 赠送彩金 会员加扣款 提现列表 充值列表 团队统计 员工统计 即时注单 注单管理 开奖记录 产品预设列表 产…" at bounding box center [871, 326] width 1393 height 565
click at [384, 65] on div "会员加扣款" at bounding box center [390, 63] width 48 height 26
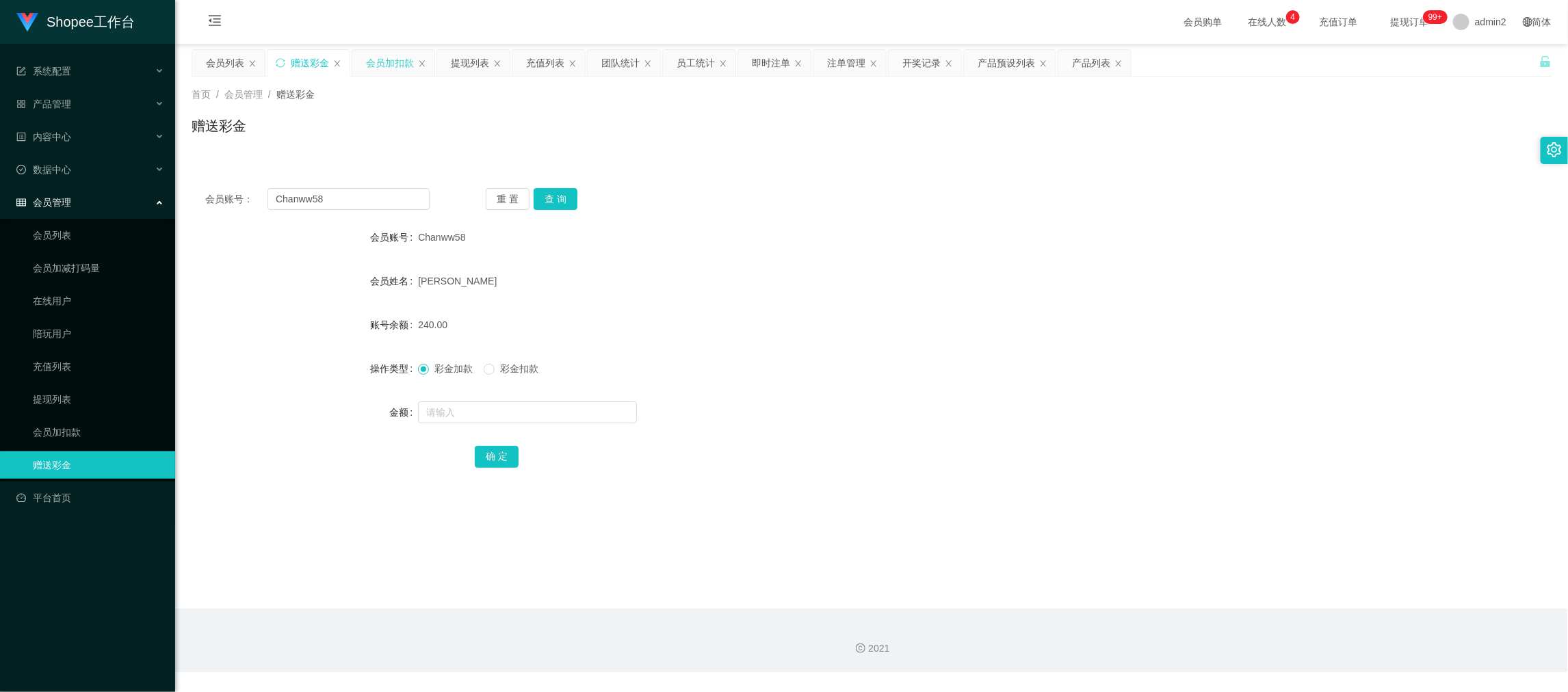
click at [384, 65] on div "会员加扣款" at bounding box center [390, 63] width 48 height 26
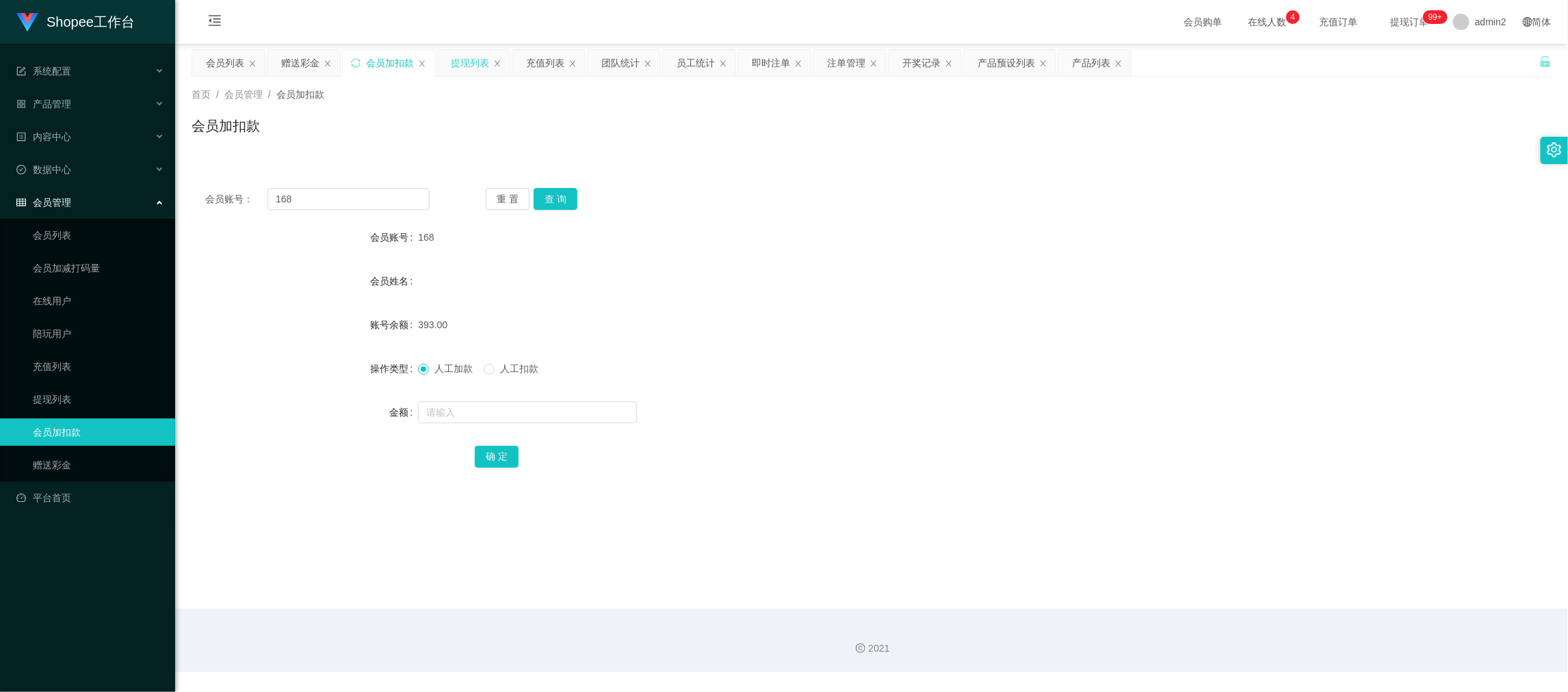
click at [460, 62] on div "提现列表" at bounding box center [470, 63] width 39 height 26
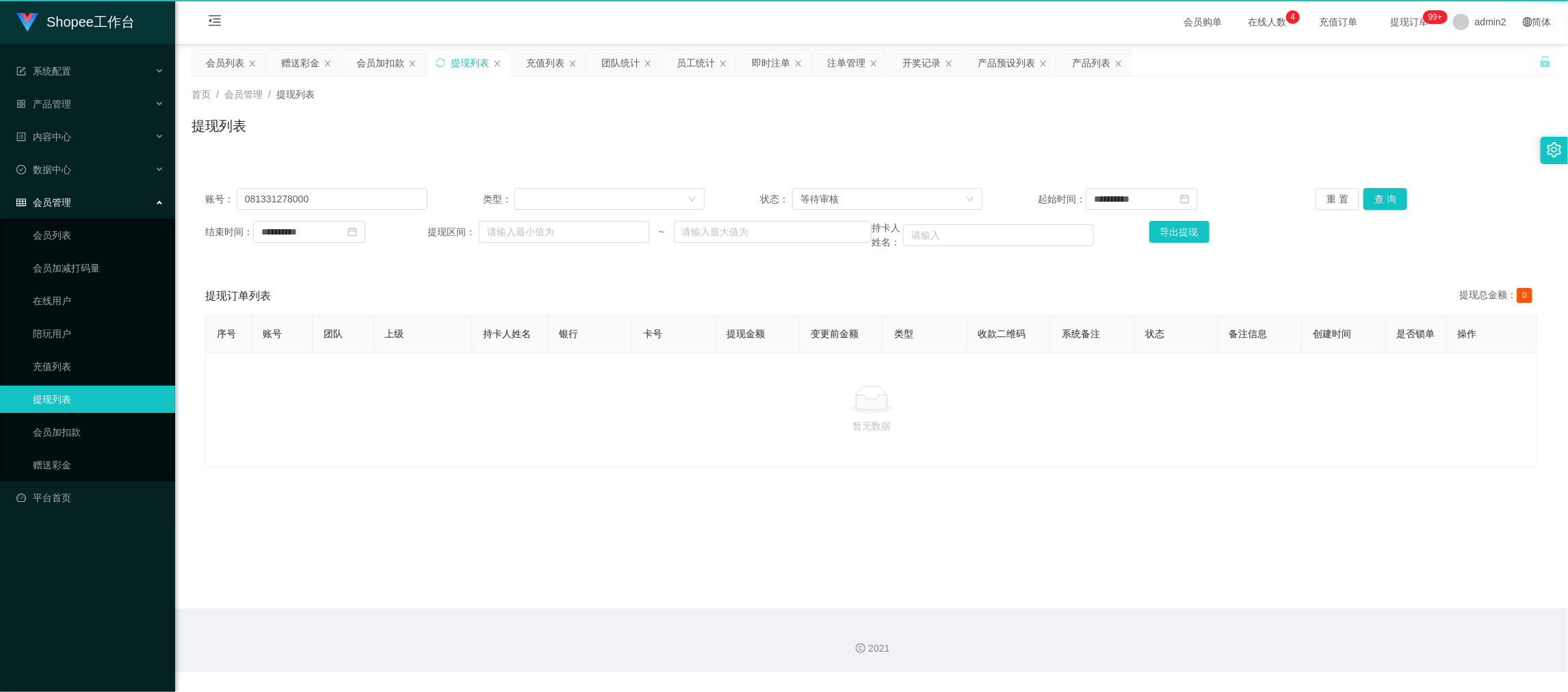
click at [460, 62] on div "提现列表" at bounding box center [470, 63] width 39 height 26
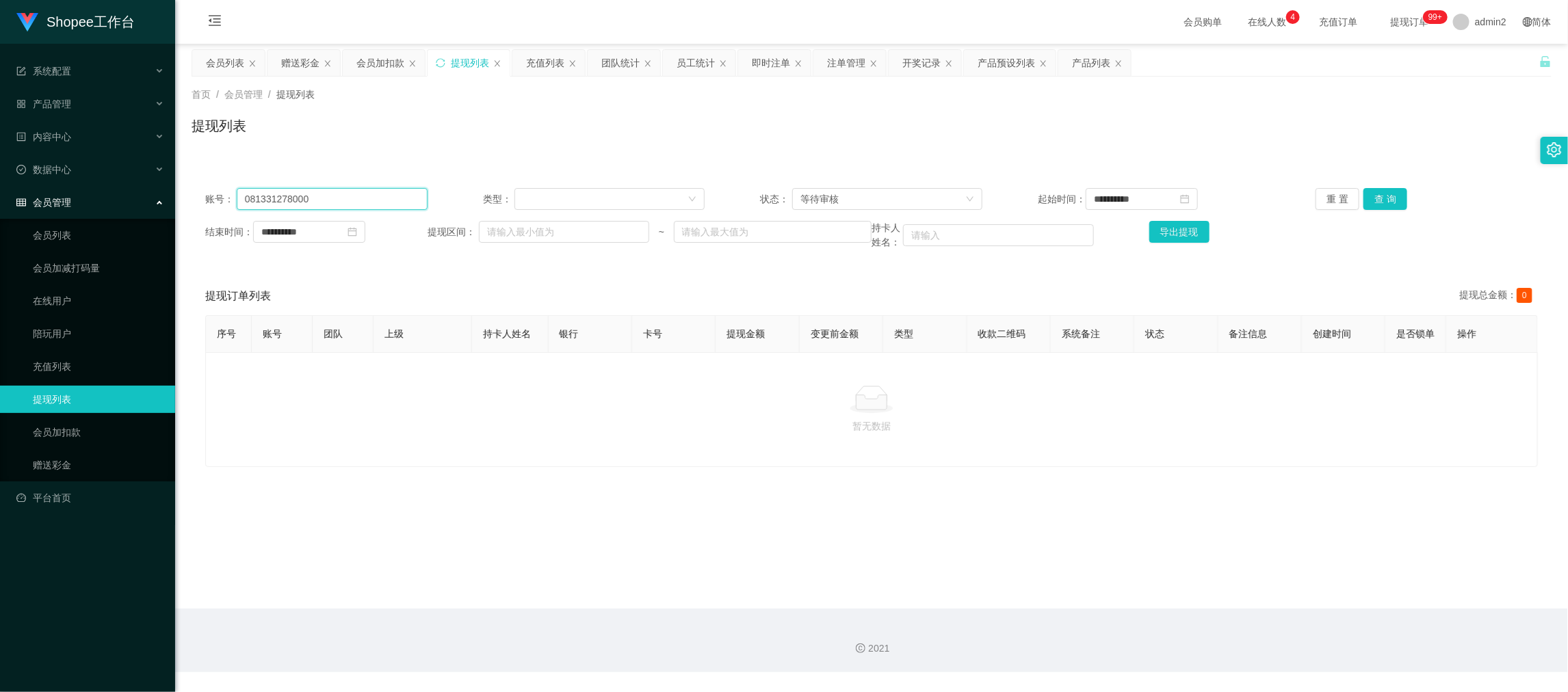
click at [380, 196] on input "081331278000" at bounding box center [331, 199] width 191 height 22
drag, startPoint x: 380, startPoint y: 196, endPoint x: 608, endPoint y: 192, distance: 228.0
click at [381, 196] on input "081331278000" at bounding box center [331, 199] width 191 height 22
paste input "Marinir13"
type input "Marinir13"
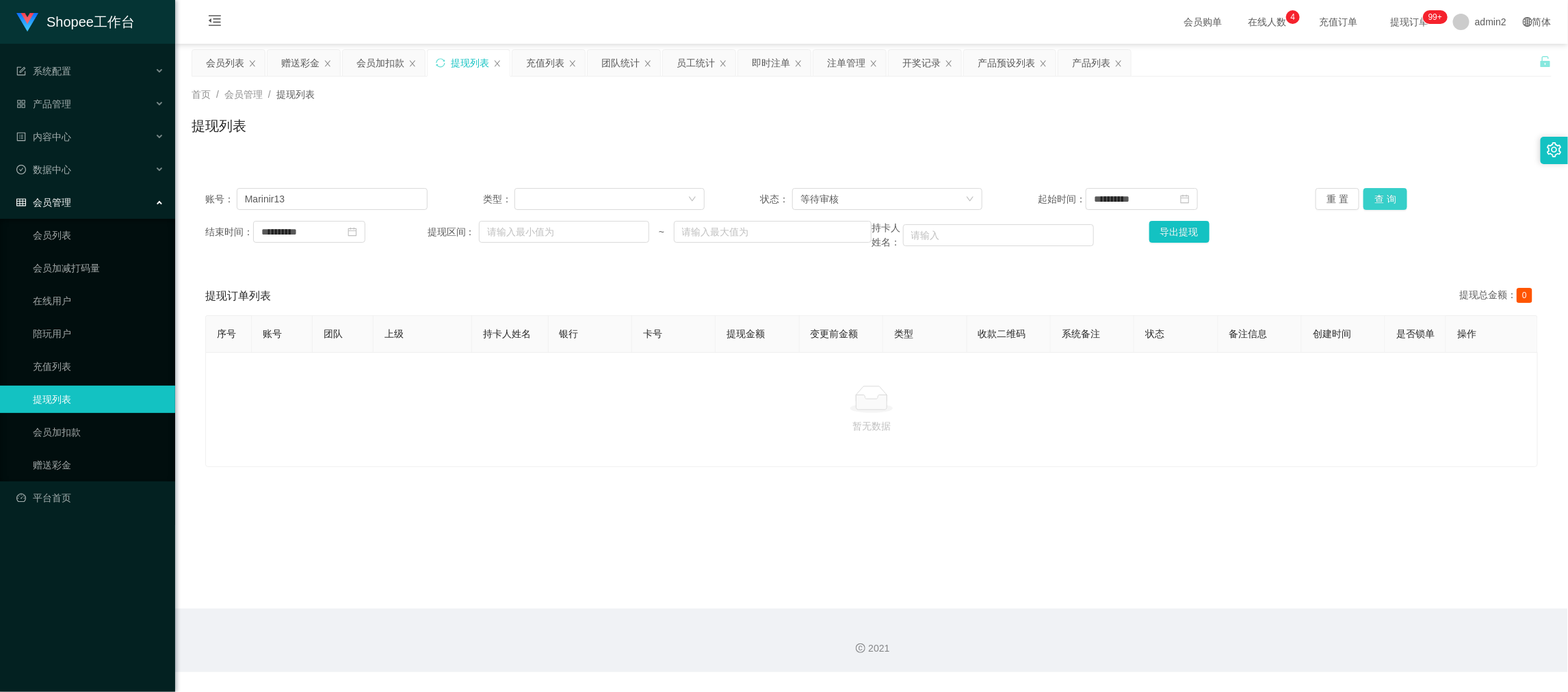
click at [1385, 200] on button "查 询" at bounding box center [1385, 199] width 43 height 22
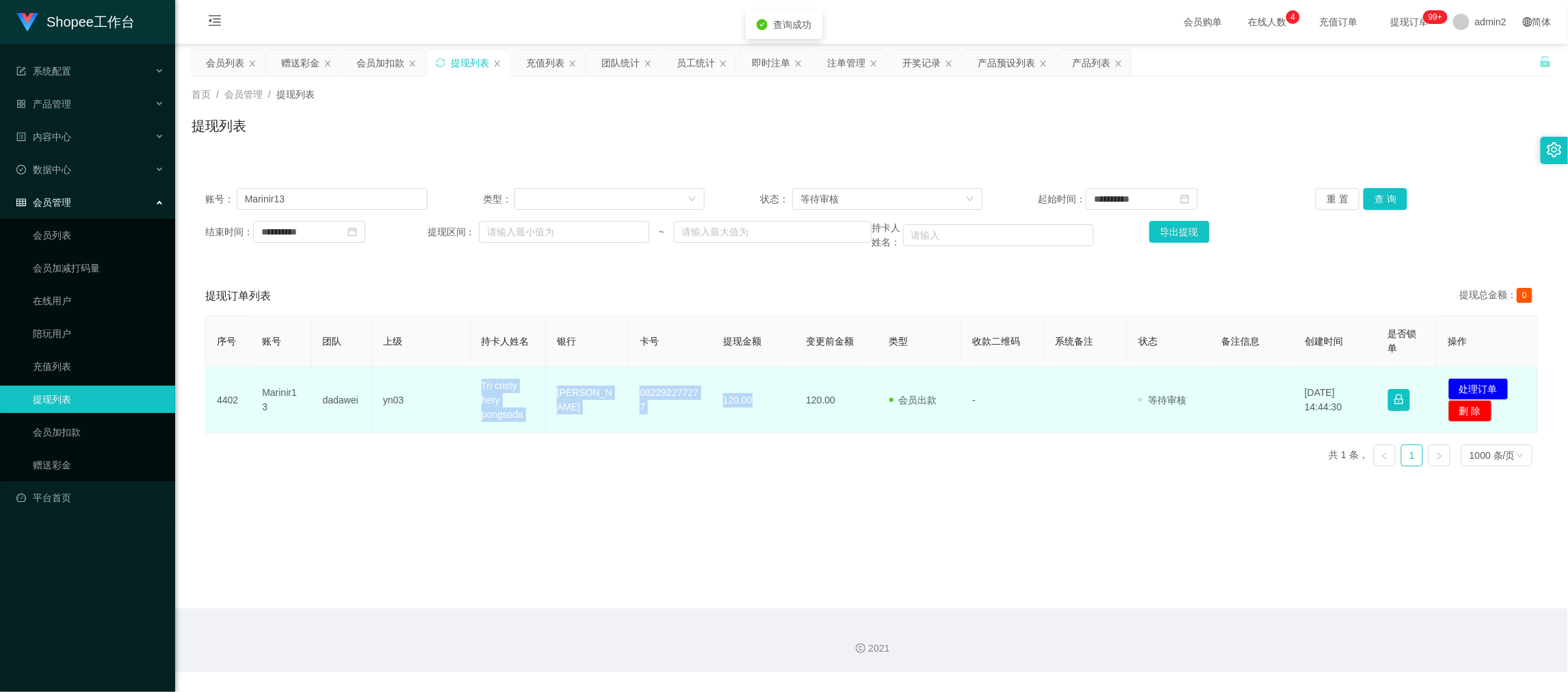
drag, startPoint x: 460, startPoint y: 377, endPoint x: 1237, endPoint y: 406, distance: 777.5
click at [771, 414] on tr "4402 Marinir13 dadawei yn03 Tri cristy hery pongsoda DANA 082292277277 120.00 1…" at bounding box center [872, 401] width 1332 height 66
copy tr "Tri cristy hery pongsoda DANA 082292277277 120.00"
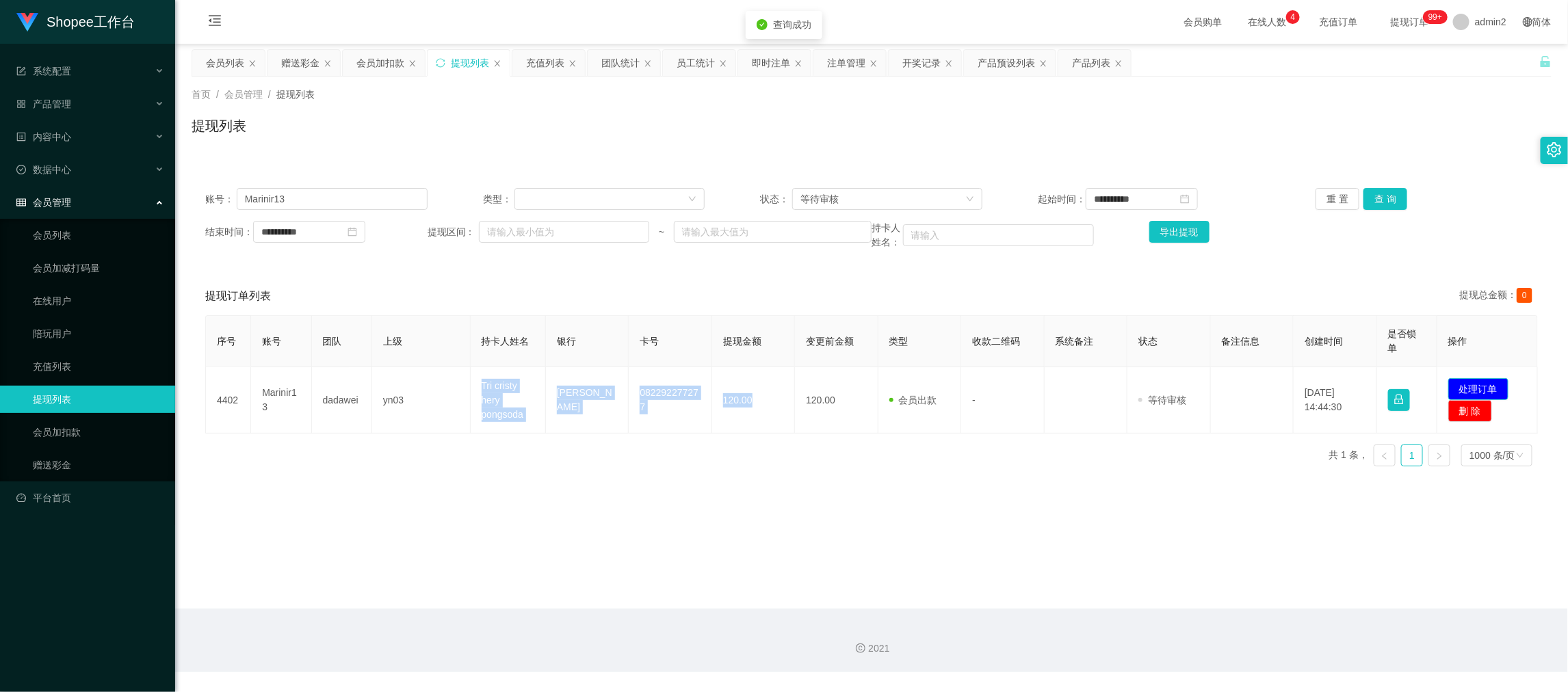
drag, startPoint x: 1454, startPoint y: 385, endPoint x: 1383, endPoint y: 385, distance: 71.0
click at [1455, 385] on button "处理订单" at bounding box center [1478, 389] width 60 height 22
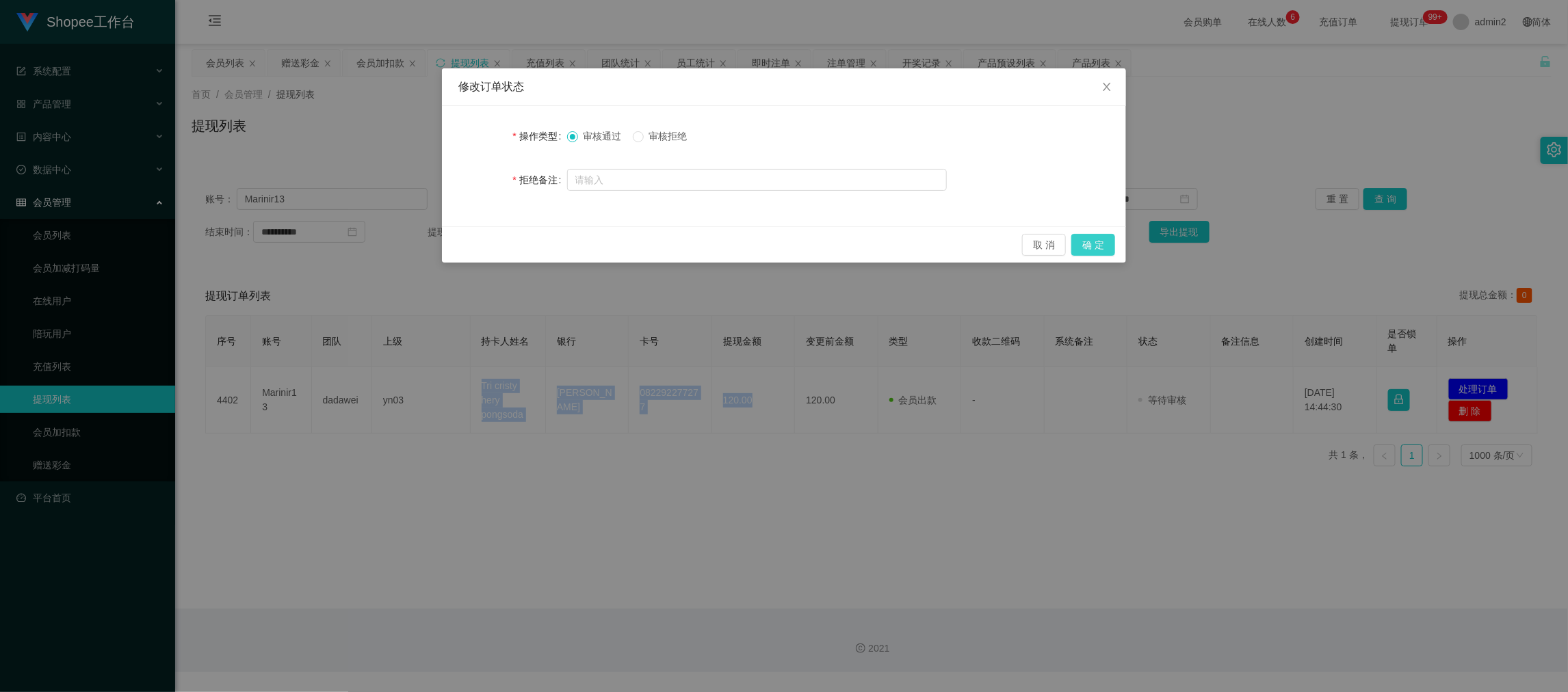
click at [1092, 243] on button "确 定" at bounding box center [1093, 245] width 43 height 22
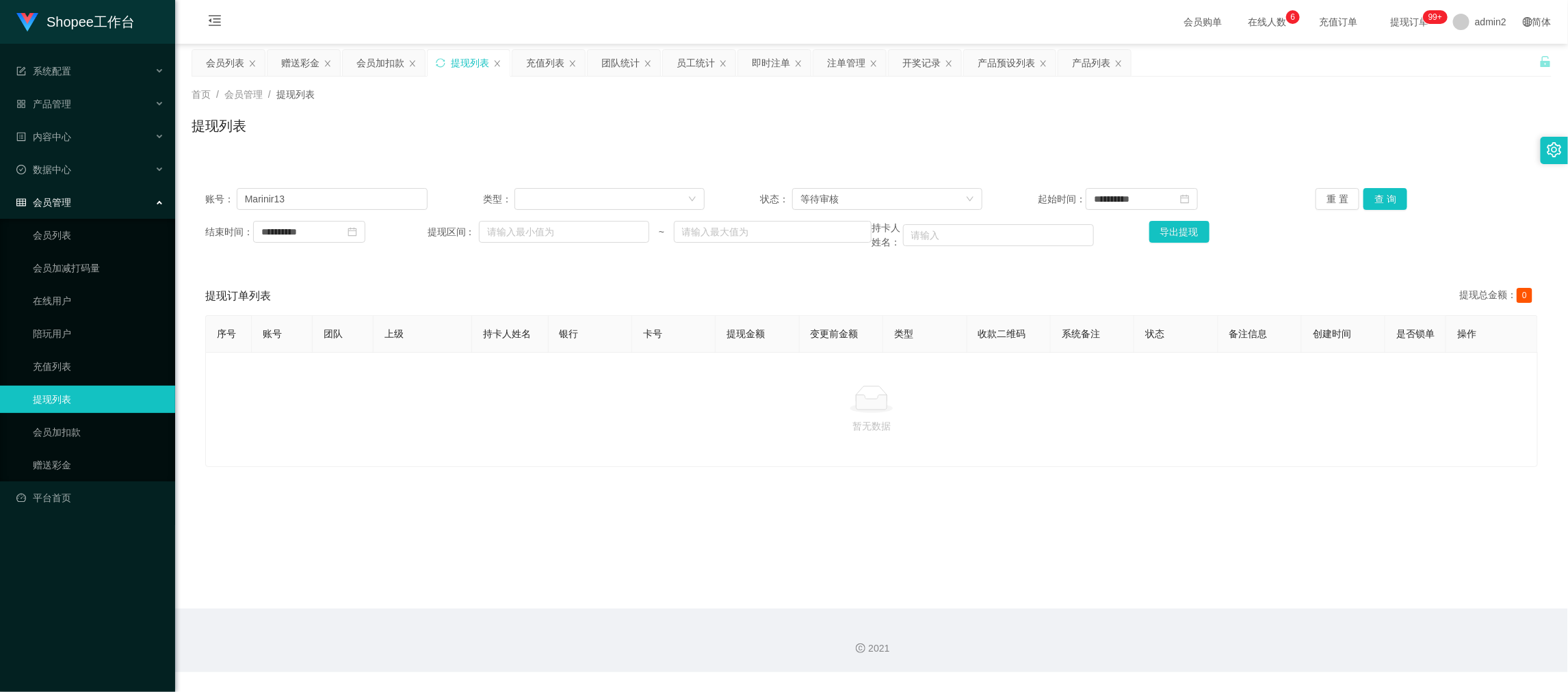
drag, startPoint x: 623, startPoint y: 414, endPoint x: 619, endPoint y: 398, distance: 16.5
click at [623, 412] on div at bounding box center [871, 400] width 1309 height 27
click at [281, 62] on div "赠送彩金" at bounding box center [300, 63] width 39 height 26
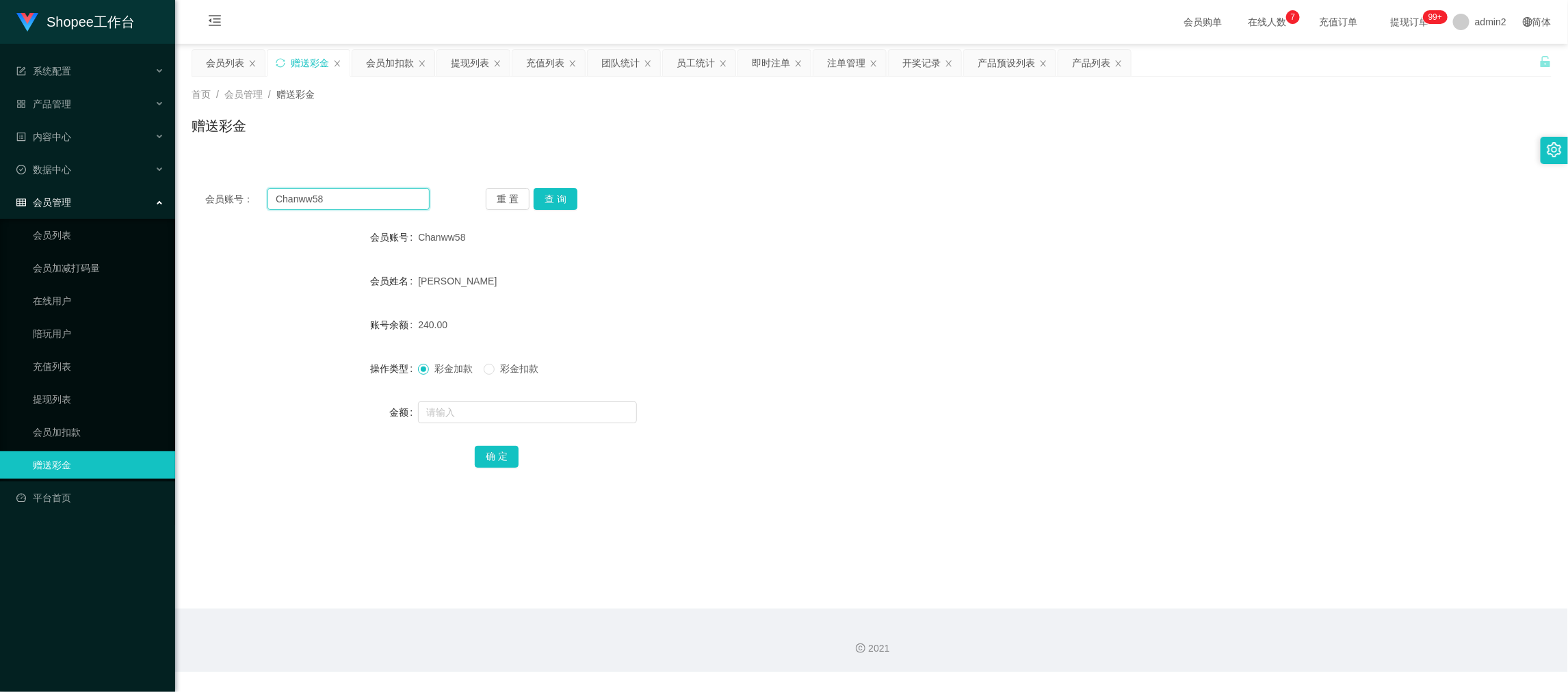
click at [359, 192] on input "Chanww58" at bounding box center [348, 199] width 163 height 22
paste input "085815105883"
type input "085815105883"
click at [549, 199] on button "查 询" at bounding box center [555, 199] width 43 height 22
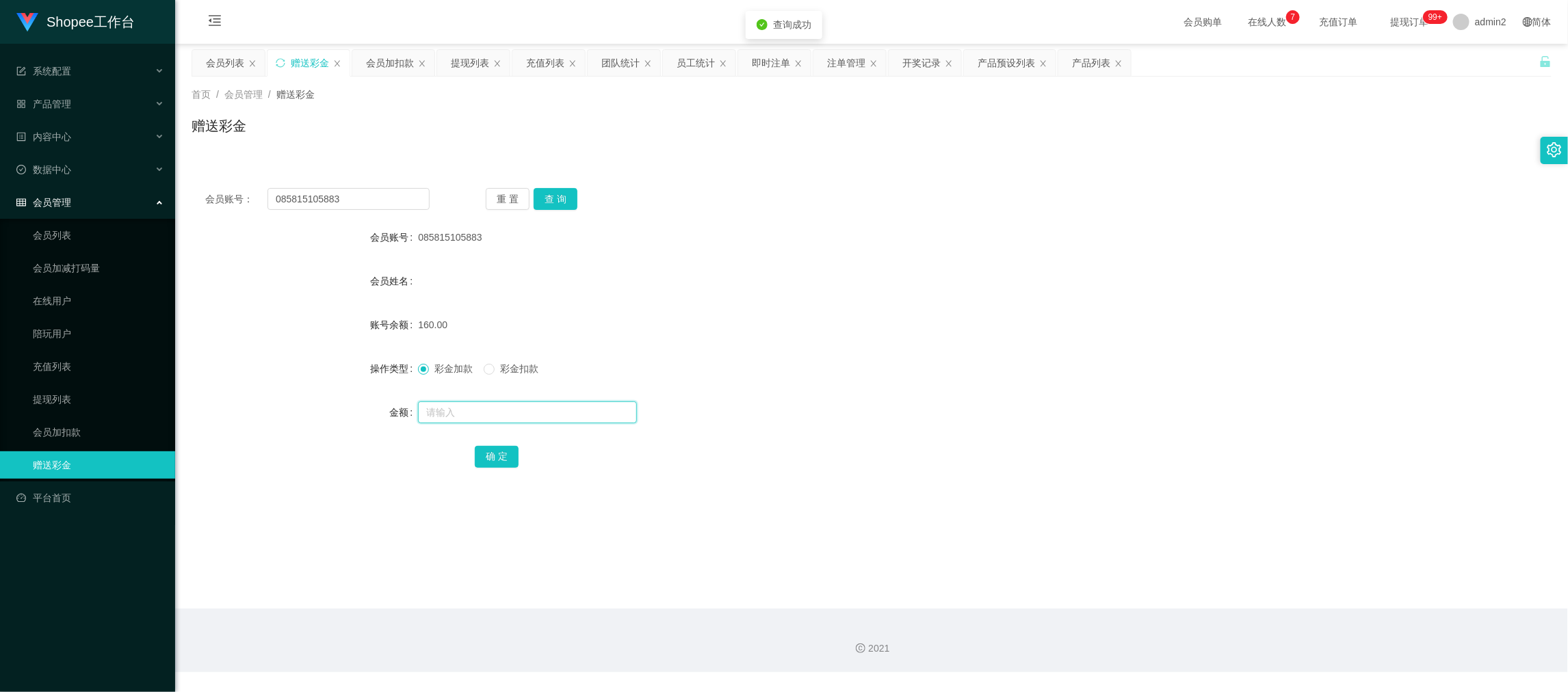
click at [566, 406] on input "text" at bounding box center [528, 412] width 219 height 22
type input "40"
click at [496, 372] on span "彩金扣款" at bounding box center [519, 369] width 49 height 11
click at [491, 450] on button "确 定" at bounding box center [496, 456] width 43 height 22
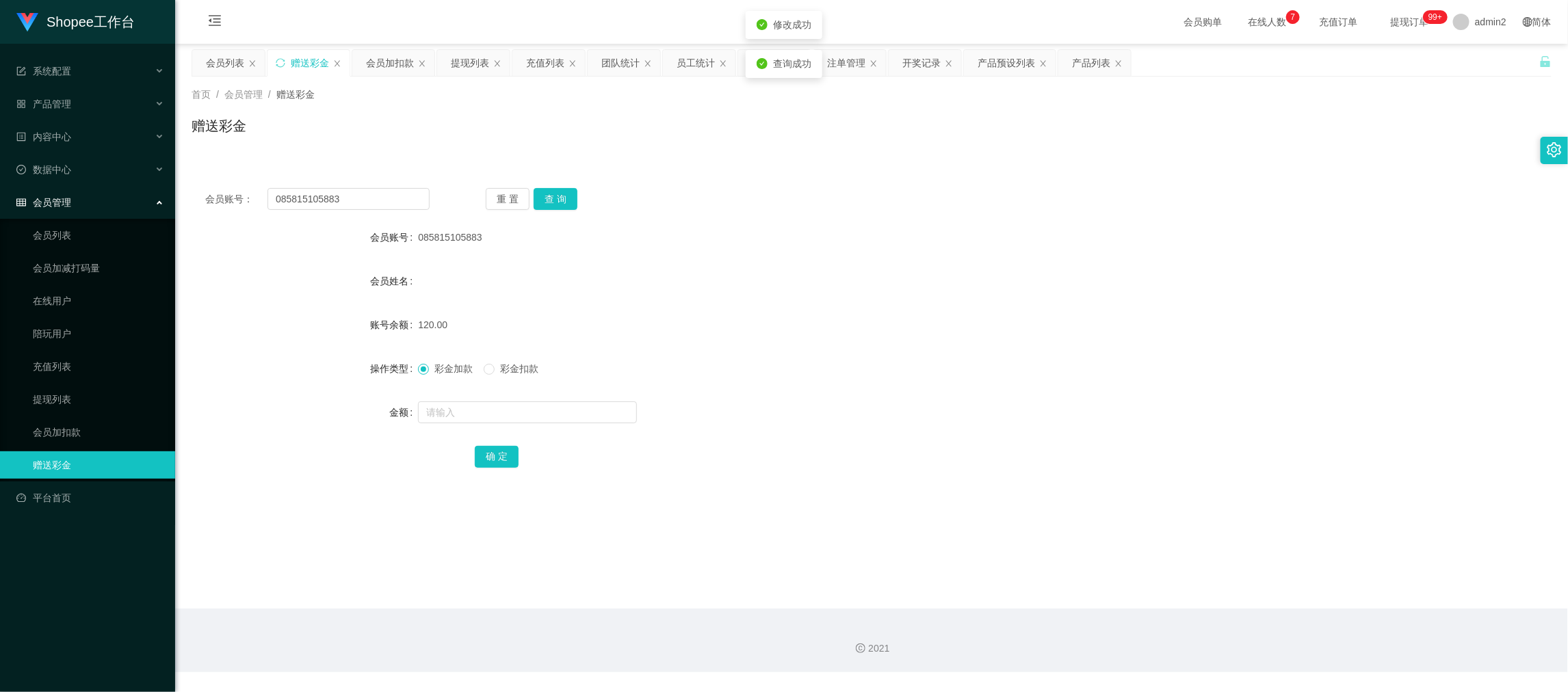
click at [806, 365] on div "彩金加款 彩金扣款" at bounding box center [815, 369] width 793 height 27
drag, startPoint x: 1116, startPoint y: 576, endPoint x: 747, endPoint y: 286, distance: 469.3
click at [1116, 576] on main "关闭左侧 关闭右侧 关闭其它 刷新页面 会员列表 赠送彩金 会员加扣款 提现列表 充值列表 团队统计 员工统计 即时注单 注单管理 开奖记录 产品预设列表 产…" at bounding box center [871, 326] width 1393 height 565
click at [1268, 620] on div "2021" at bounding box center [871, 641] width 1393 height 64
click at [472, 66] on div "提现列表" at bounding box center [470, 63] width 39 height 26
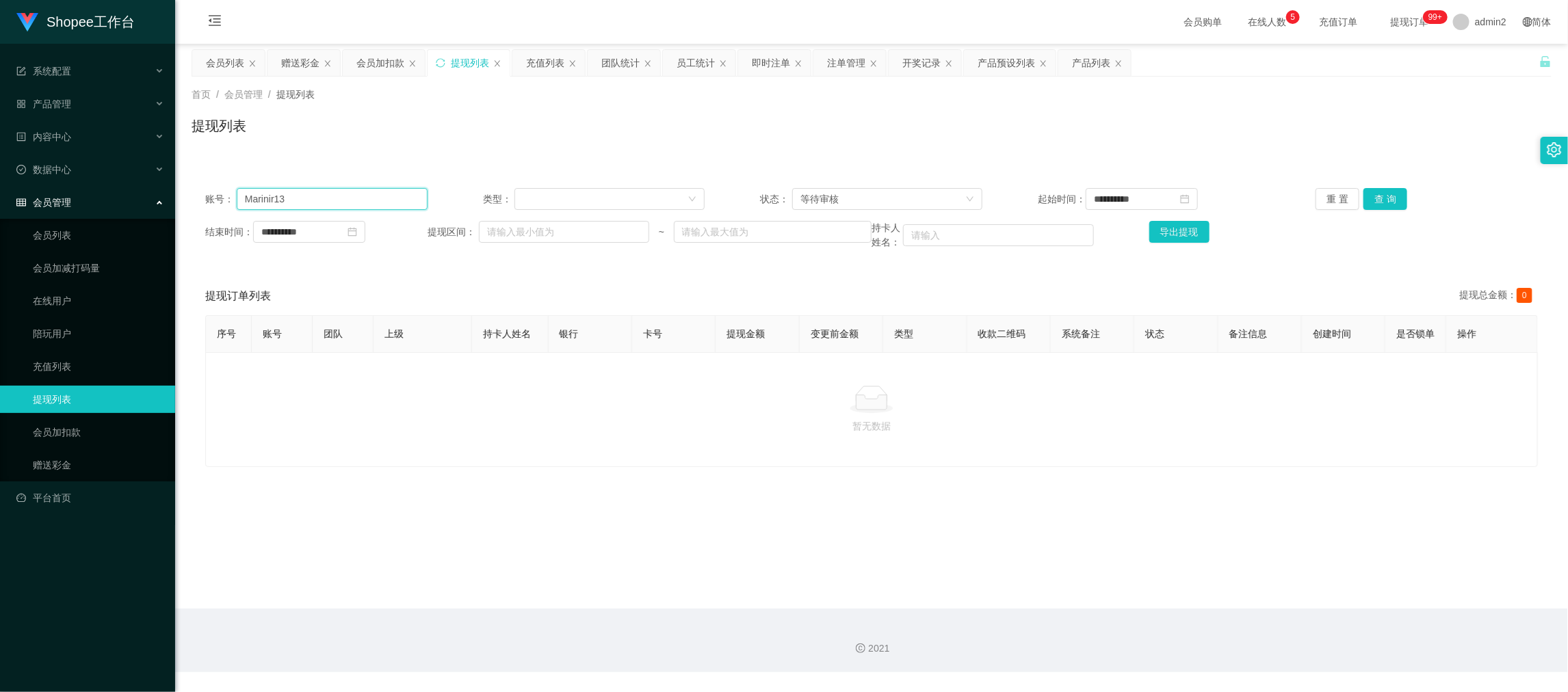
click at [407, 199] on input "Marinir13" at bounding box center [331, 199] width 191 height 22
paste input "085735267369"
type input "085735267369"
click at [1387, 203] on button "查 询" at bounding box center [1385, 199] width 43 height 22
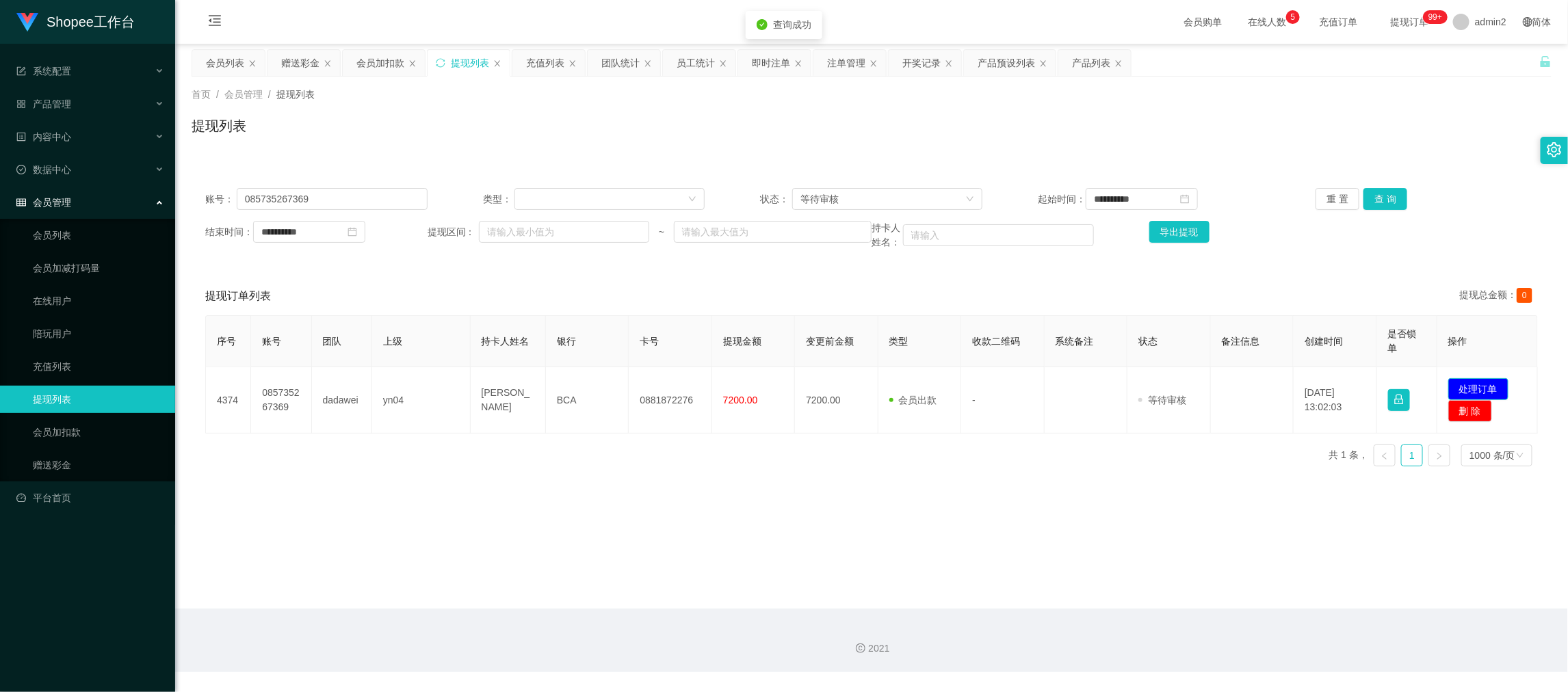
click at [1492, 385] on button "处理订单" at bounding box center [1478, 389] width 60 height 22
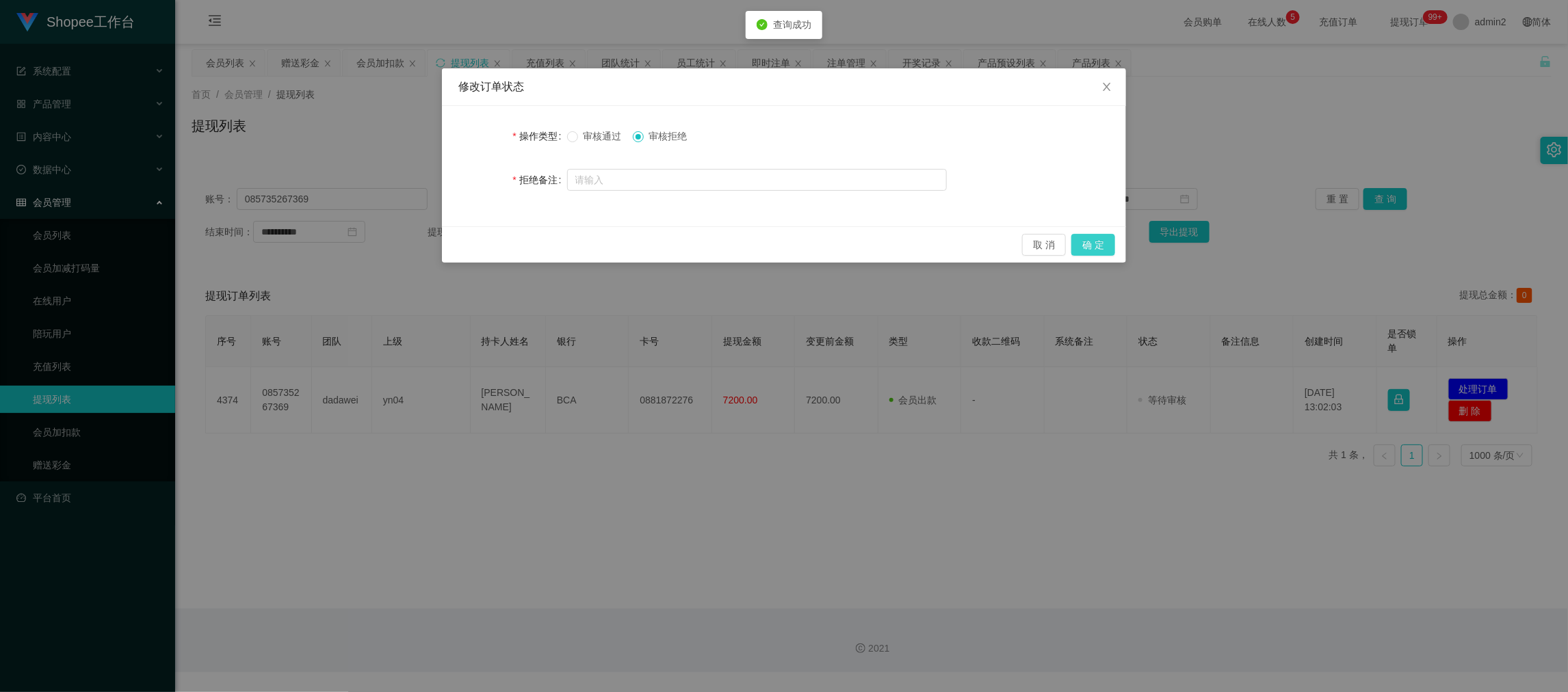
click at [1100, 243] on button "确 定" at bounding box center [1093, 245] width 43 height 22
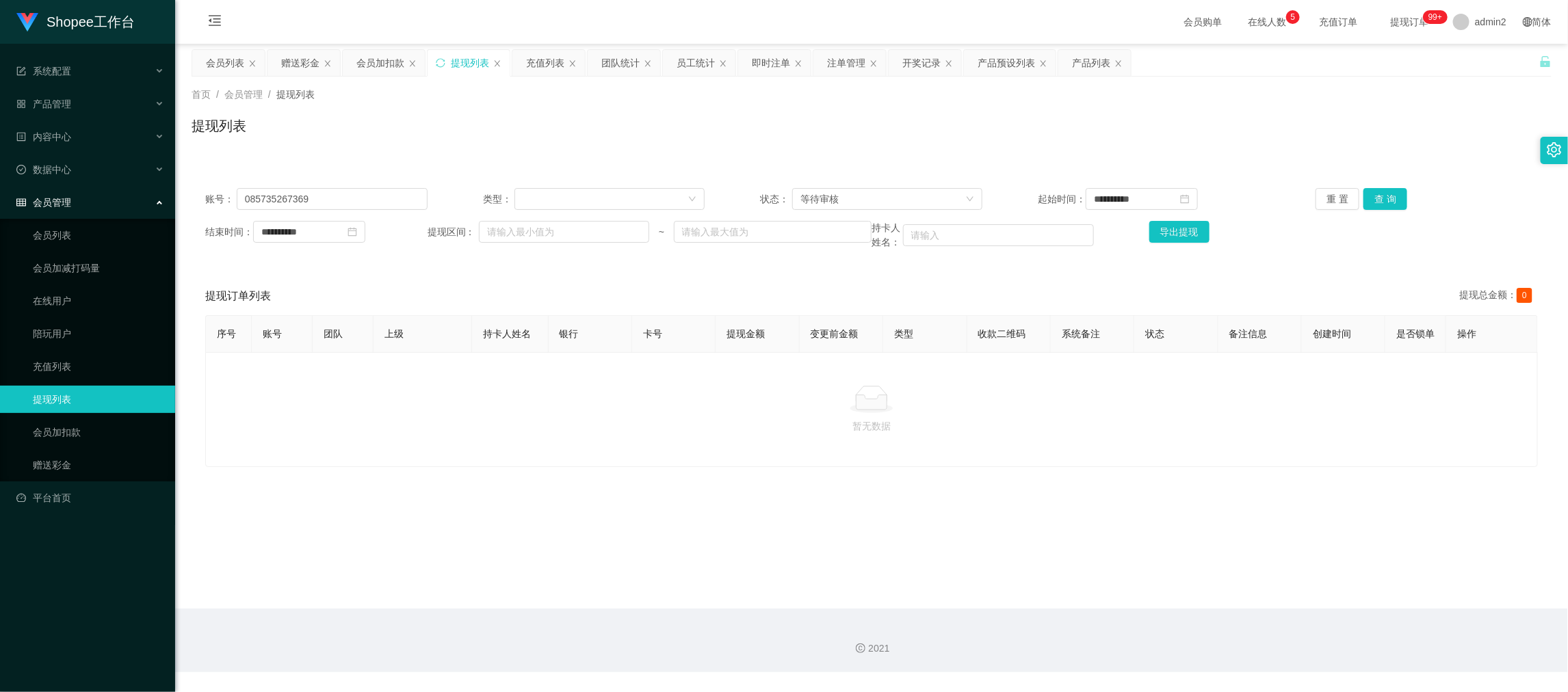
click at [1270, 559] on main "**********" at bounding box center [871, 326] width 1393 height 565
click at [390, 199] on input "085735267369" at bounding box center [331, 199] width 191 height 22
paste input "88641883"
type input "88641883"
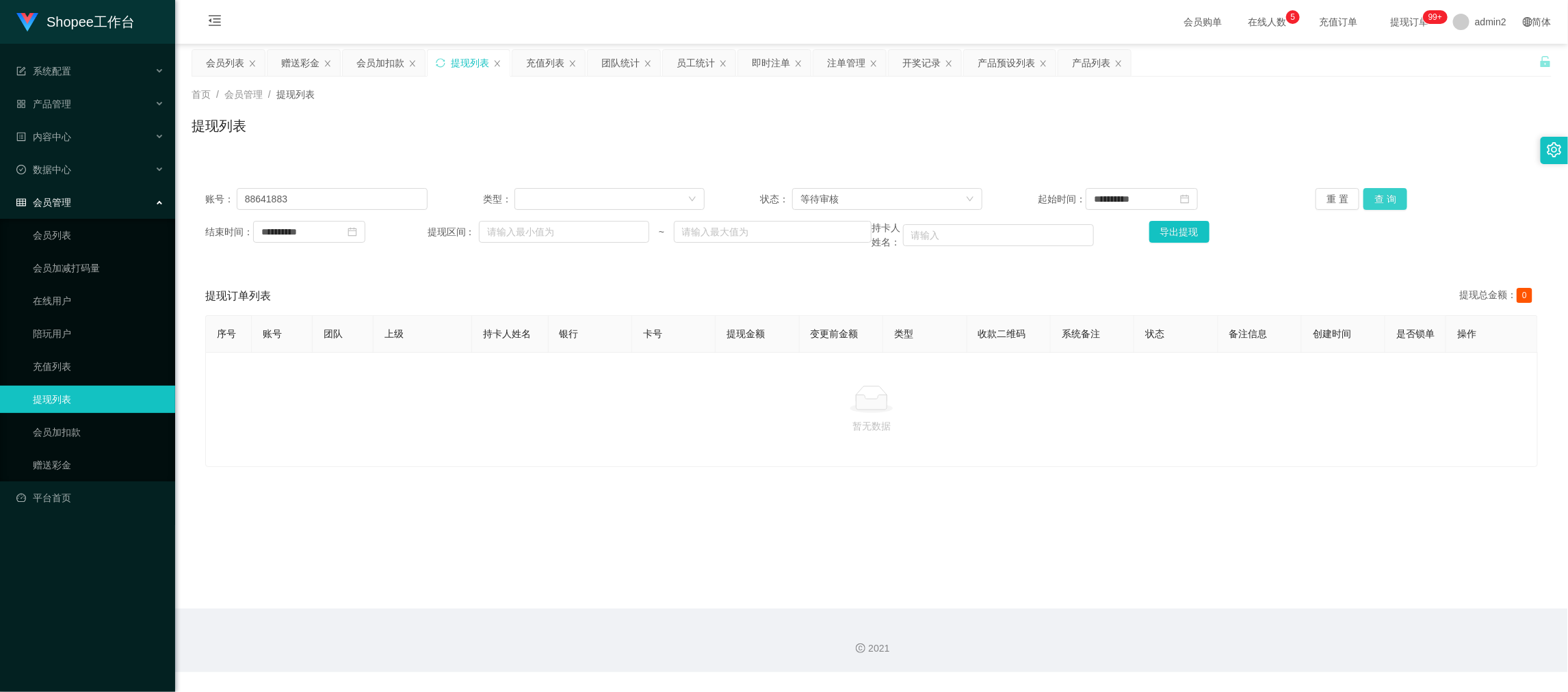
drag, startPoint x: 1382, startPoint y: 194, endPoint x: 1372, endPoint y: 196, distance: 10.2
click at [1382, 194] on button "查 询" at bounding box center [1385, 199] width 43 height 22
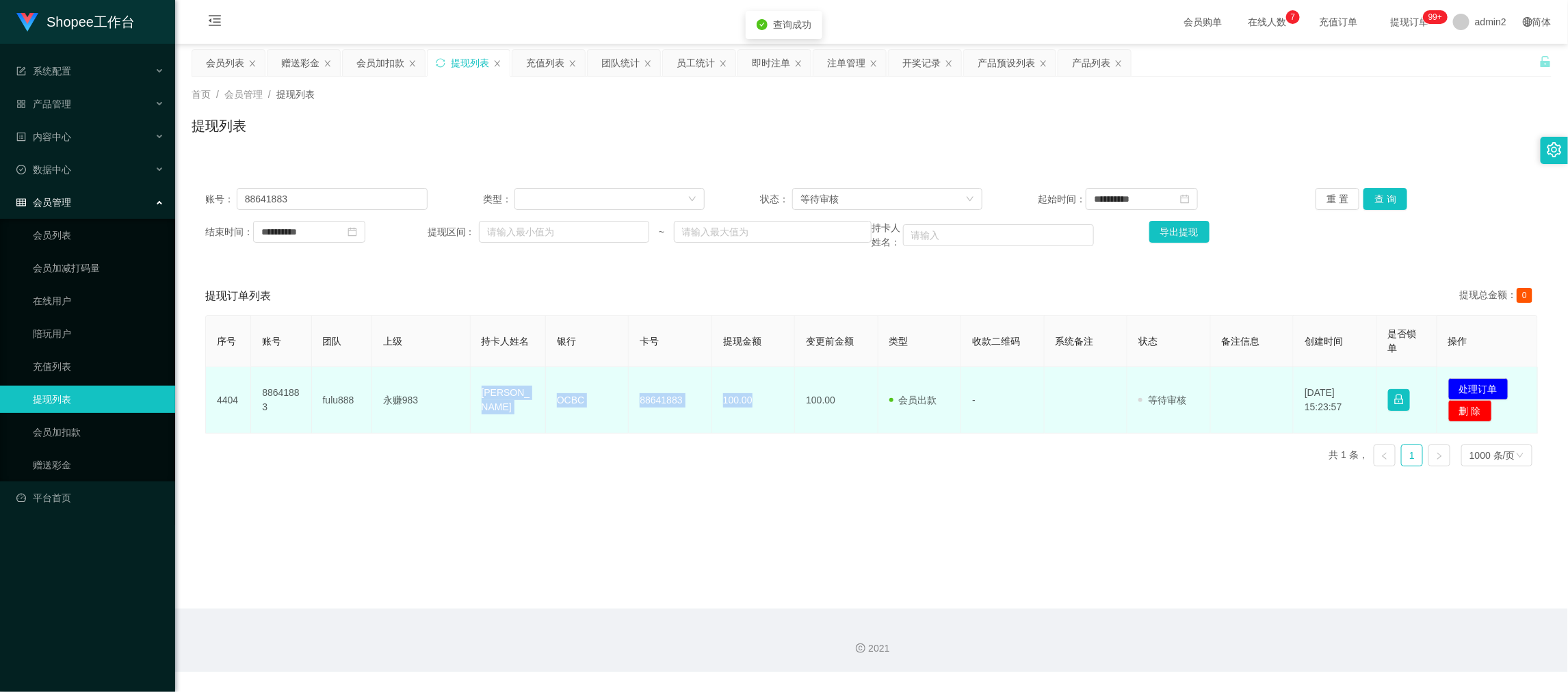
drag, startPoint x: 453, startPoint y: 386, endPoint x: 1171, endPoint y: 410, distance: 718.4
click at [771, 407] on tr "4404 88641883 fulu888 永赚983 TAN KOK QUAN OCBC 88641883 100.00 100.00 会员出款 人工取款 …" at bounding box center [872, 401] width 1332 height 66
copy tr "永赚983 TAN KOK QUAN OCBC 88641883 100.00"
click at [1467, 380] on button "处理订单" at bounding box center [1478, 389] width 60 height 22
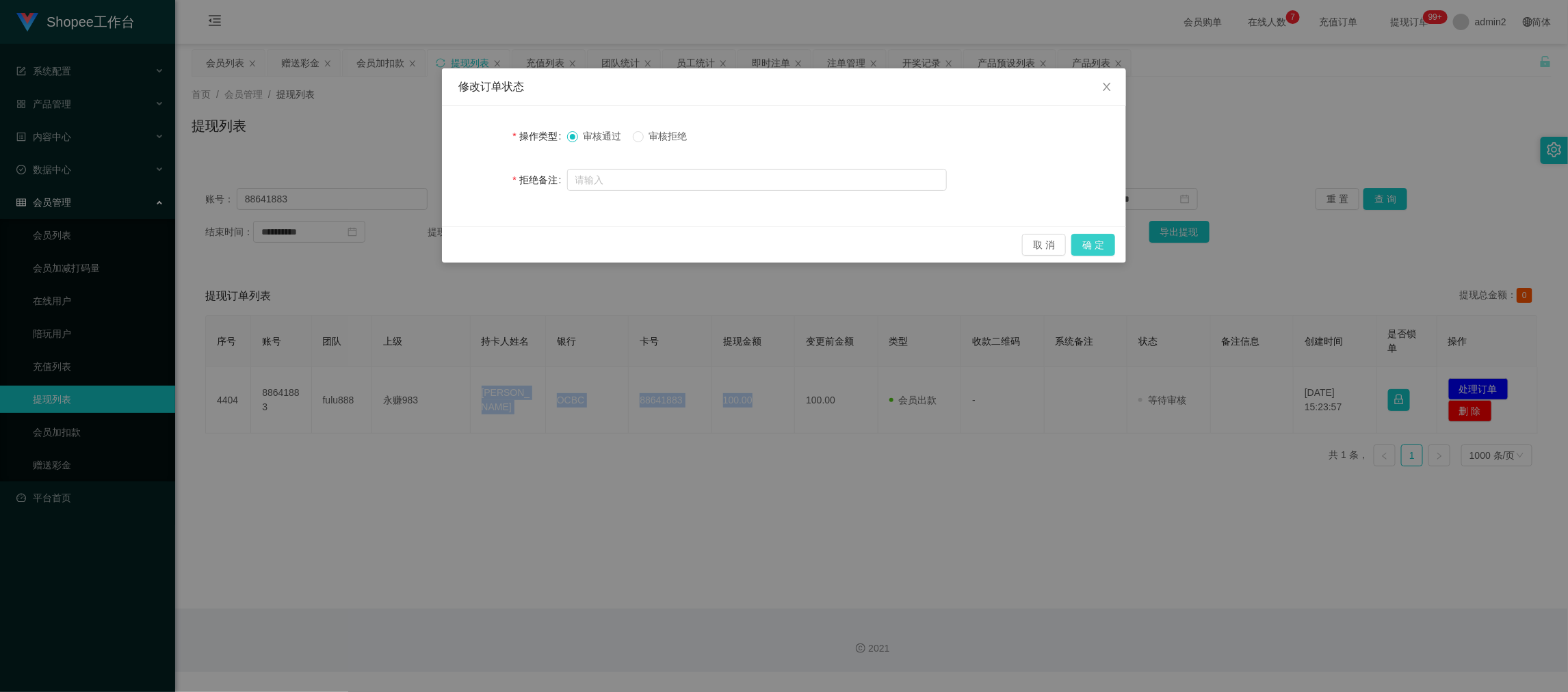
click at [1092, 249] on button "确 定" at bounding box center [1093, 245] width 43 height 22
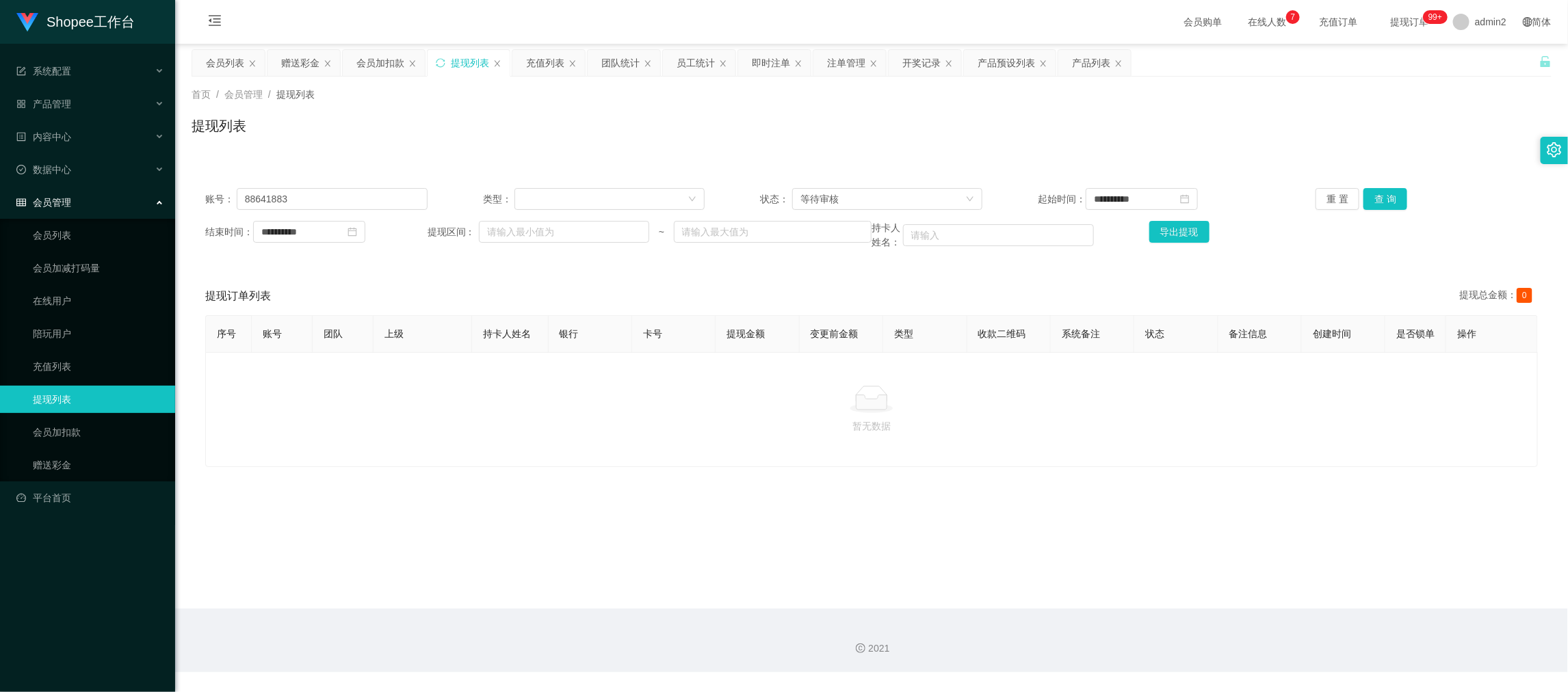
drag, startPoint x: 1256, startPoint y: 569, endPoint x: 1126, endPoint y: 490, distance: 152.1
click at [1256, 566] on main "**********" at bounding box center [871, 326] width 1393 height 565
click at [310, 65] on div "赠送彩金" at bounding box center [300, 63] width 39 height 26
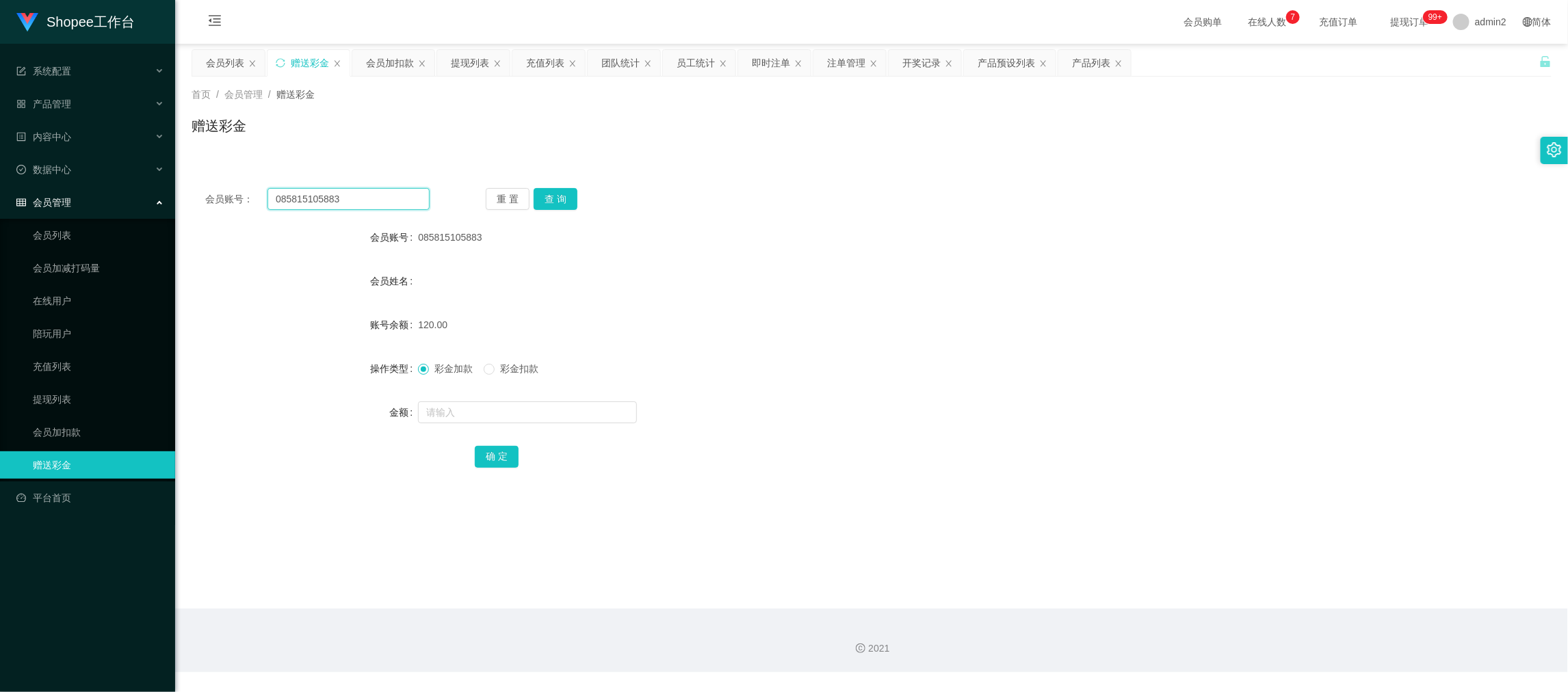
click at [389, 199] on input "085815105883" at bounding box center [348, 199] width 163 height 22
paste input "Farida00"
type input "Farida00"
click at [541, 199] on button "查 询" at bounding box center [555, 199] width 43 height 22
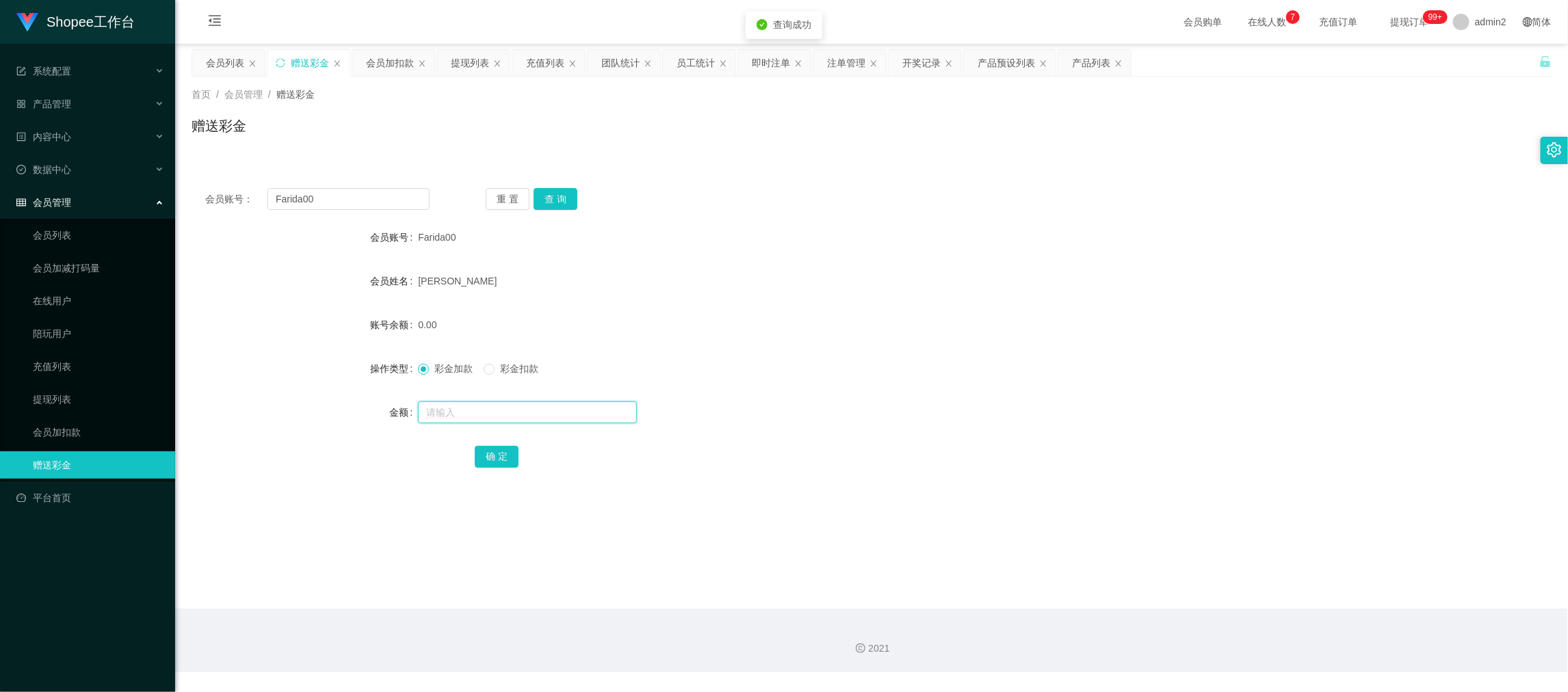
click at [563, 405] on input "text" at bounding box center [528, 412] width 219 height 22
type input "500"
drag, startPoint x: 496, startPoint y: 452, endPoint x: 544, endPoint y: 439, distance: 49.7
click at [496, 452] on button "确 定" at bounding box center [496, 456] width 43 height 22
click at [944, 352] on form "会员账号 Farida00 会员姓名 Farida mariyaty 账号余额 0.00 操作类型 彩金加款 彩金扣款 金额 500 确 定" at bounding box center [871, 347] width 1360 height 246
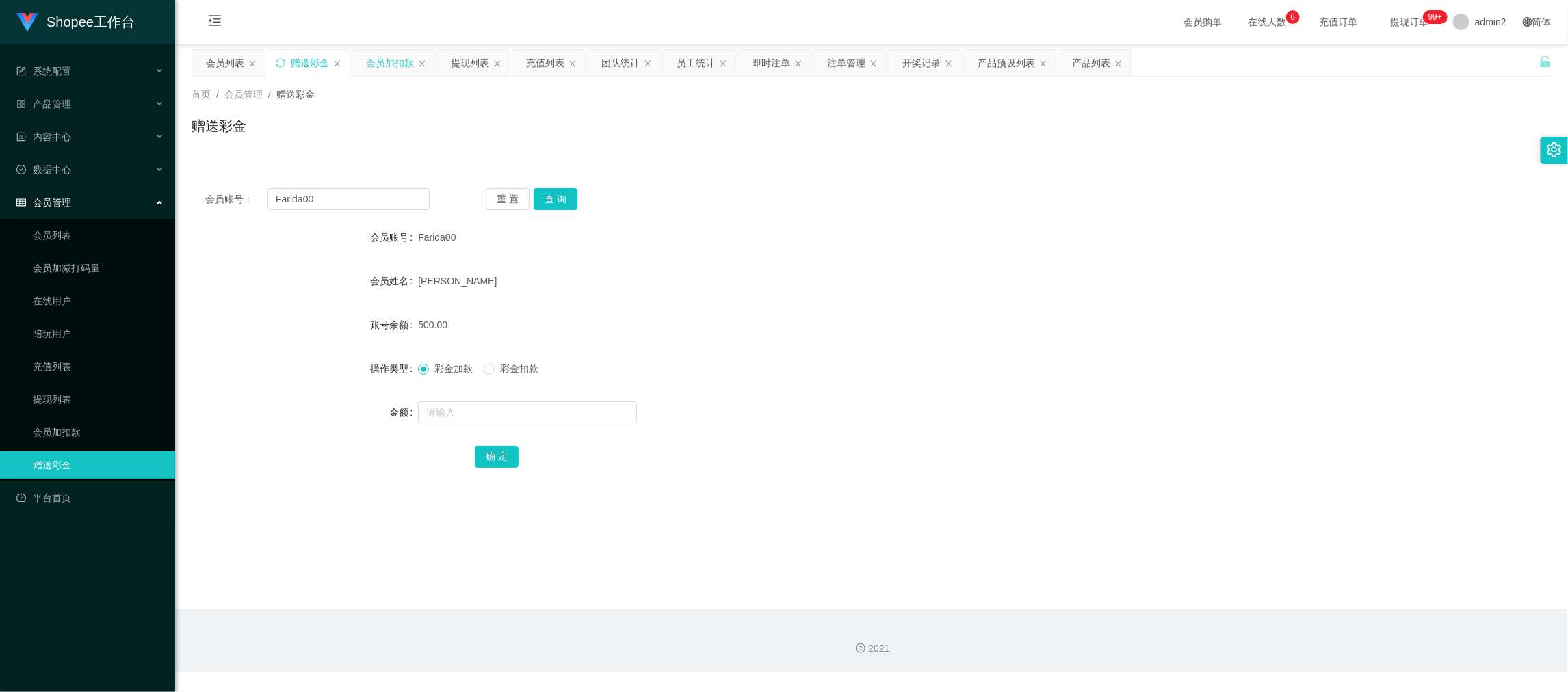
click at [391, 62] on div "会员加扣款" at bounding box center [390, 63] width 48 height 26
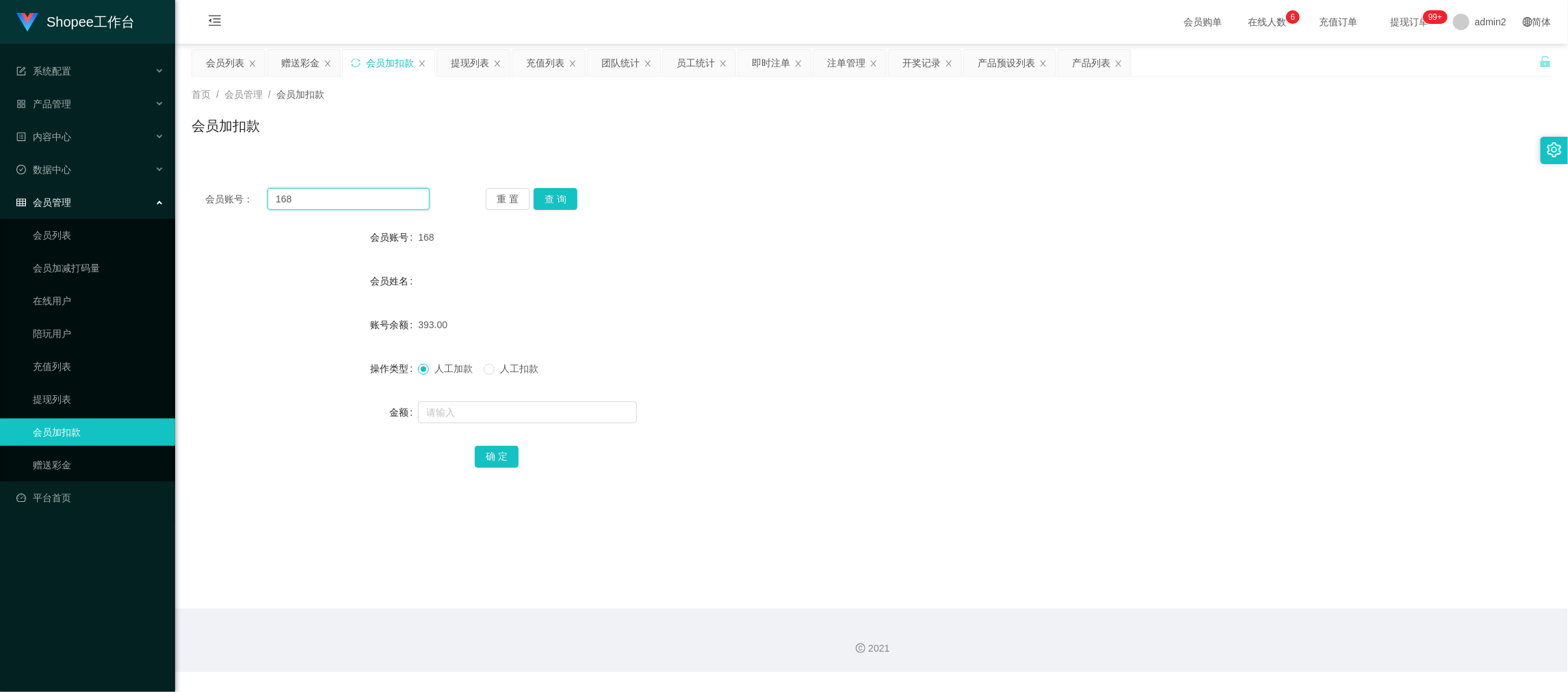
click at [376, 197] on input "168" at bounding box center [348, 199] width 163 height 22
drag, startPoint x: 376, startPoint y: 197, endPoint x: 426, endPoint y: 200, distance: 50.1
click at [377, 199] on input "168" at bounding box center [348, 199] width 163 height 22
paste input "006"
type input "006"
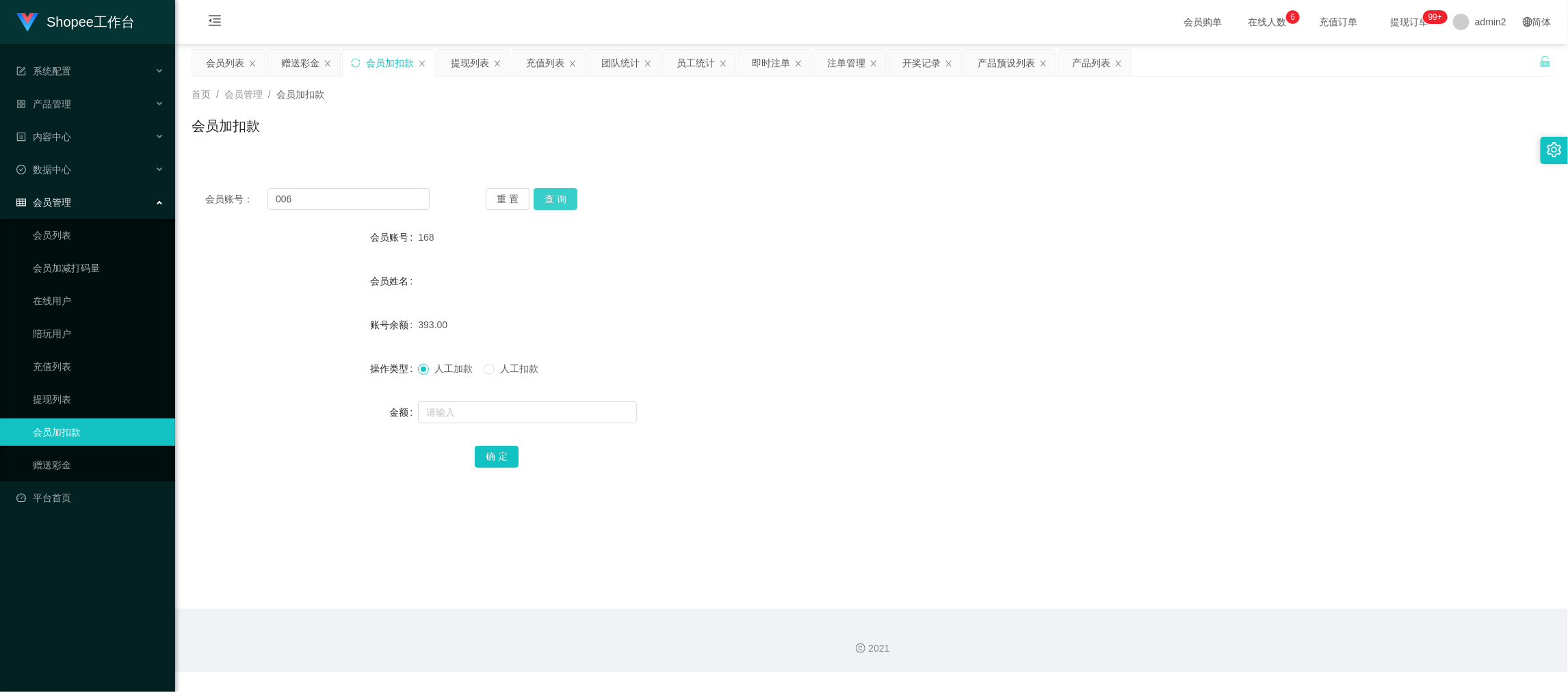
click at [544, 199] on button "查 询" at bounding box center [555, 199] width 43 height 22
click at [582, 412] on input "text" at bounding box center [528, 412] width 219 height 22
type input "438"
click at [497, 455] on button "确 定" at bounding box center [496, 456] width 43 height 22
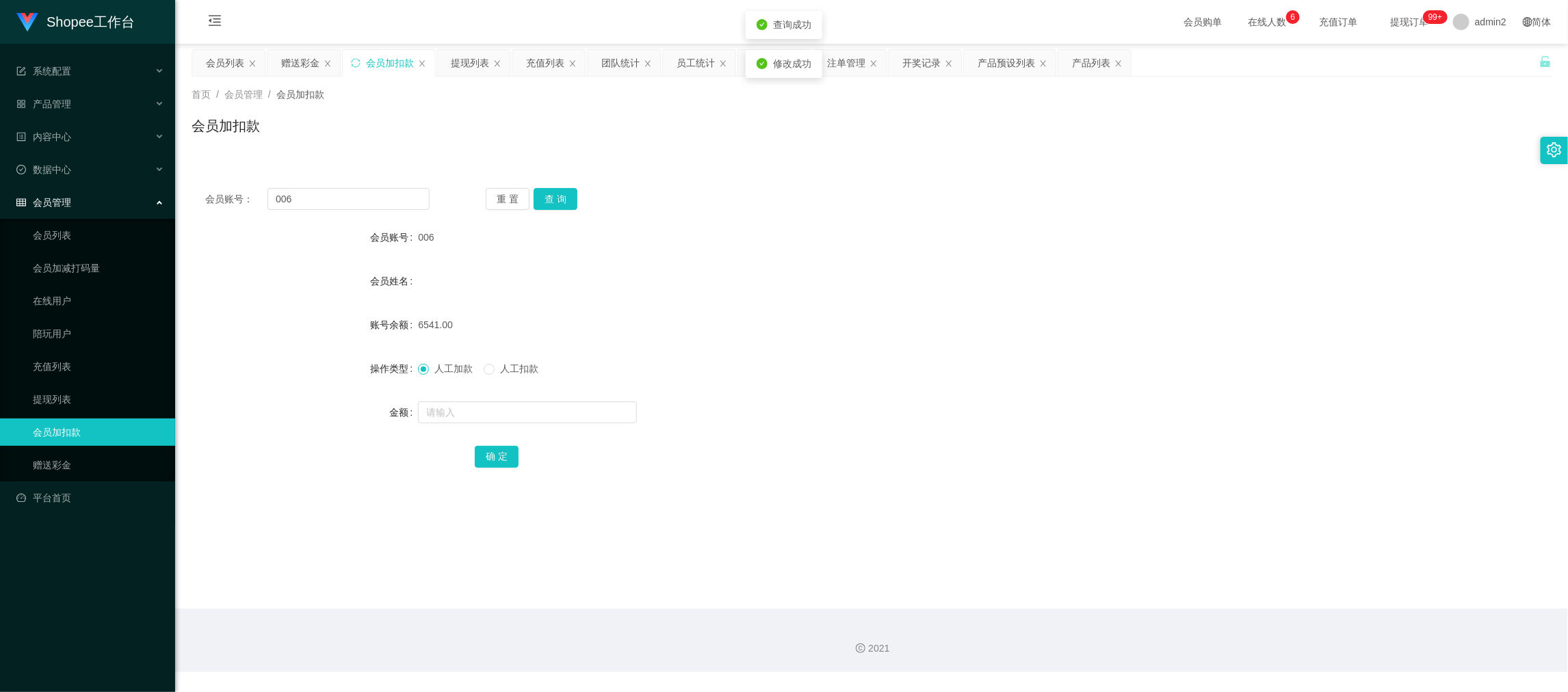
click at [914, 327] on div "6541.00" at bounding box center [815, 325] width 793 height 27
click at [1231, 558] on main "关闭左侧 关闭右侧 关闭其它 刷新页面 会员列表 赠送彩金 会员加扣款 提现列表 充值列表 团队统计 员工统计 即时注单 注单管理 开奖记录 产品预设列表 产…" at bounding box center [871, 326] width 1393 height 565
click at [301, 58] on div "赠送彩金" at bounding box center [300, 63] width 39 height 26
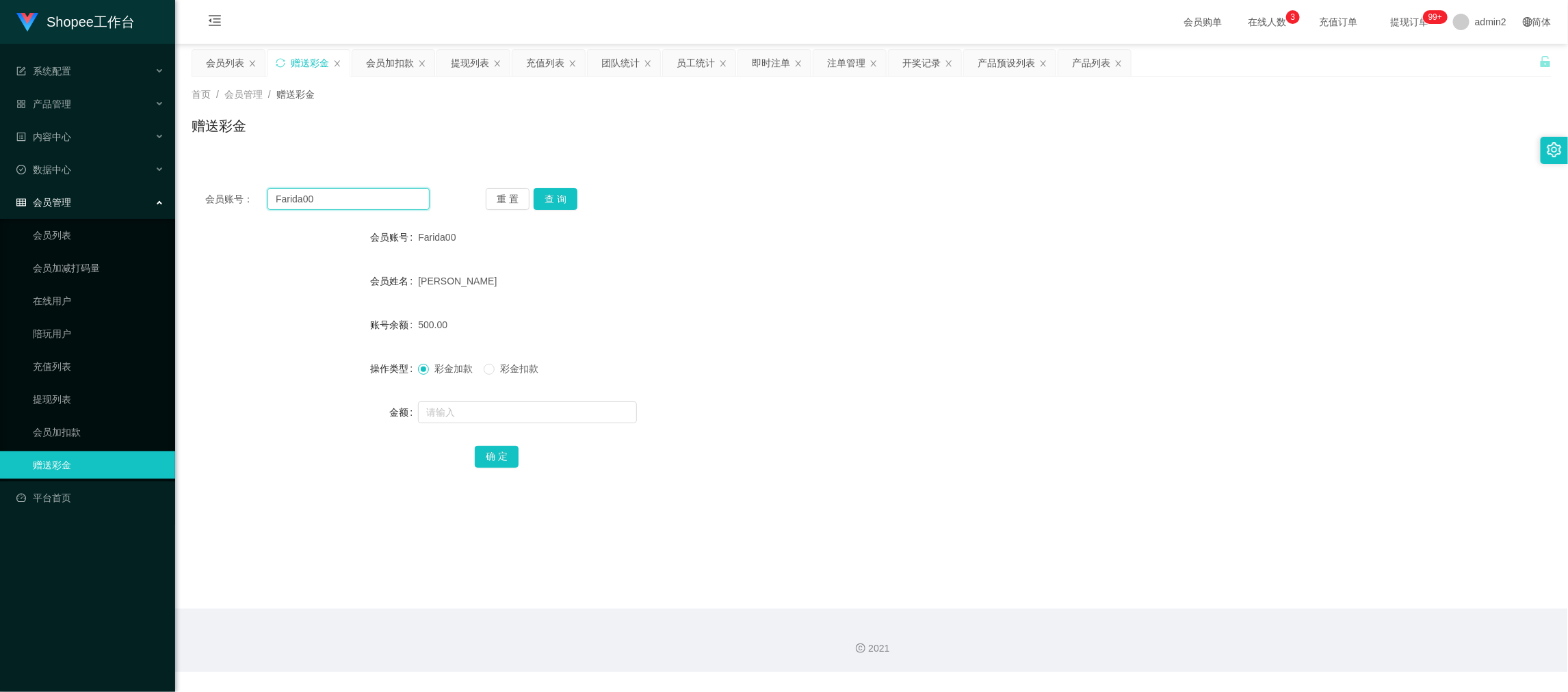
click at [368, 196] on input "Farida00" at bounding box center [348, 199] width 163 height 22
paste input "756644208"
type input "756644208"
drag, startPoint x: 545, startPoint y: 203, endPoint x: 545, endPoint y: 211, distance: 8.0
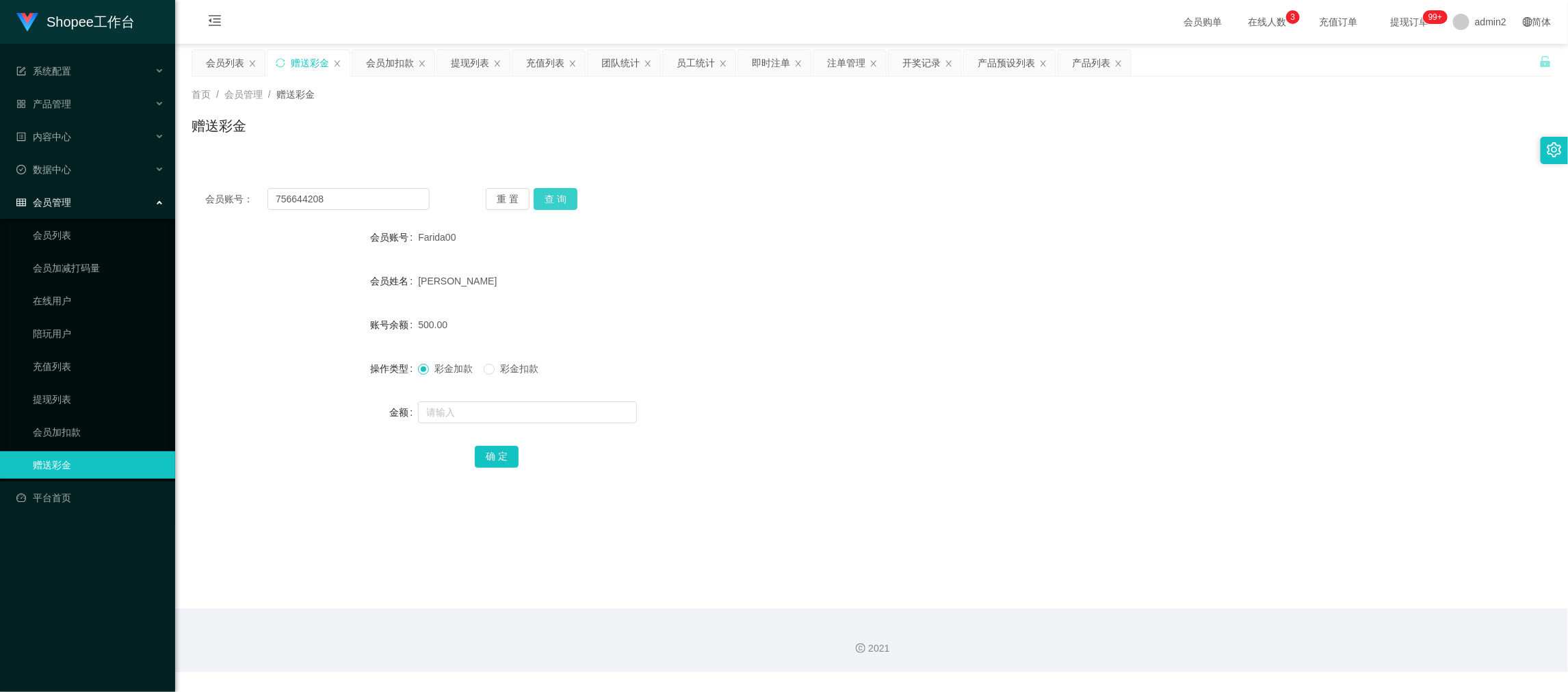
click at [545, 203] on button "查 询" at bounding box center [555, 199] width 43 height 22
click at [548, 406] on input "text" at bounding box center [528, 412] width 219 height 22
type input "36"
click at [493, 455] on button "确 定" at bounding box center [496, 456] width 43 height 22
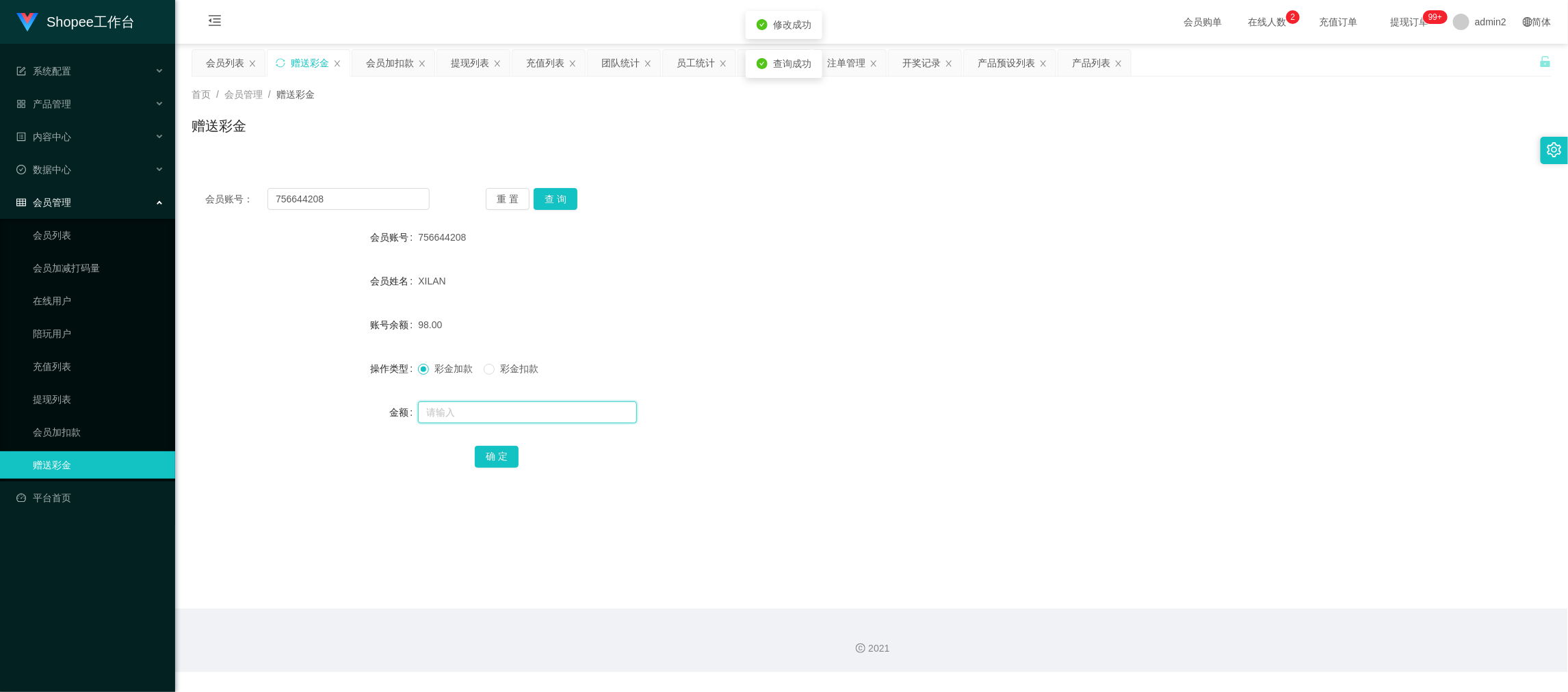
click at [504, 415] on input "text" at bounding box center [528, 412] width 219 height 22
type input "72"
click at [487, 451] on button "确 定" at bounding box center [496, 456] width 43 height 22
click at [940, 380] on div "彩金加款 彩金扣款" at bounding box center [815, 369] width 793 height 27
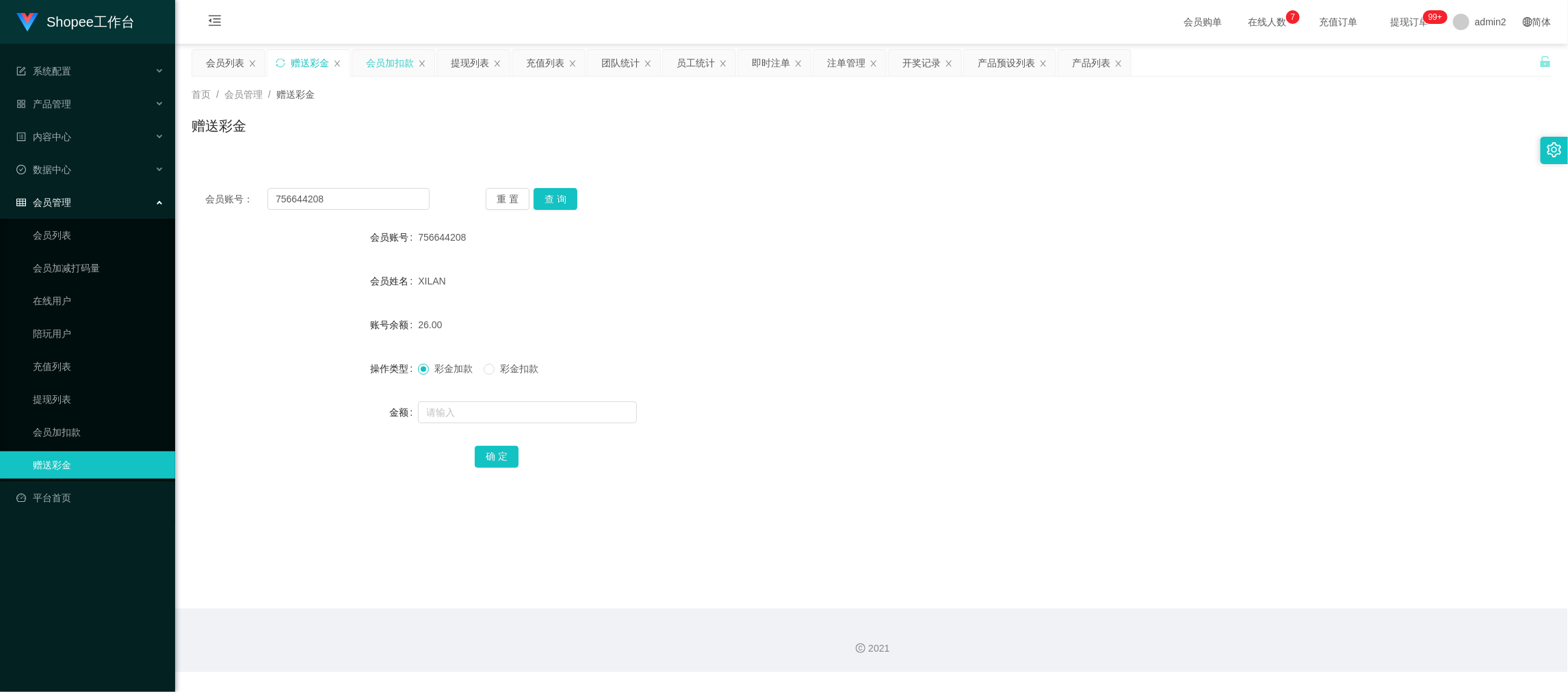
click at [396, 64] on div "会员加扣款" at bounding box center [390, 63] width 48 height 26
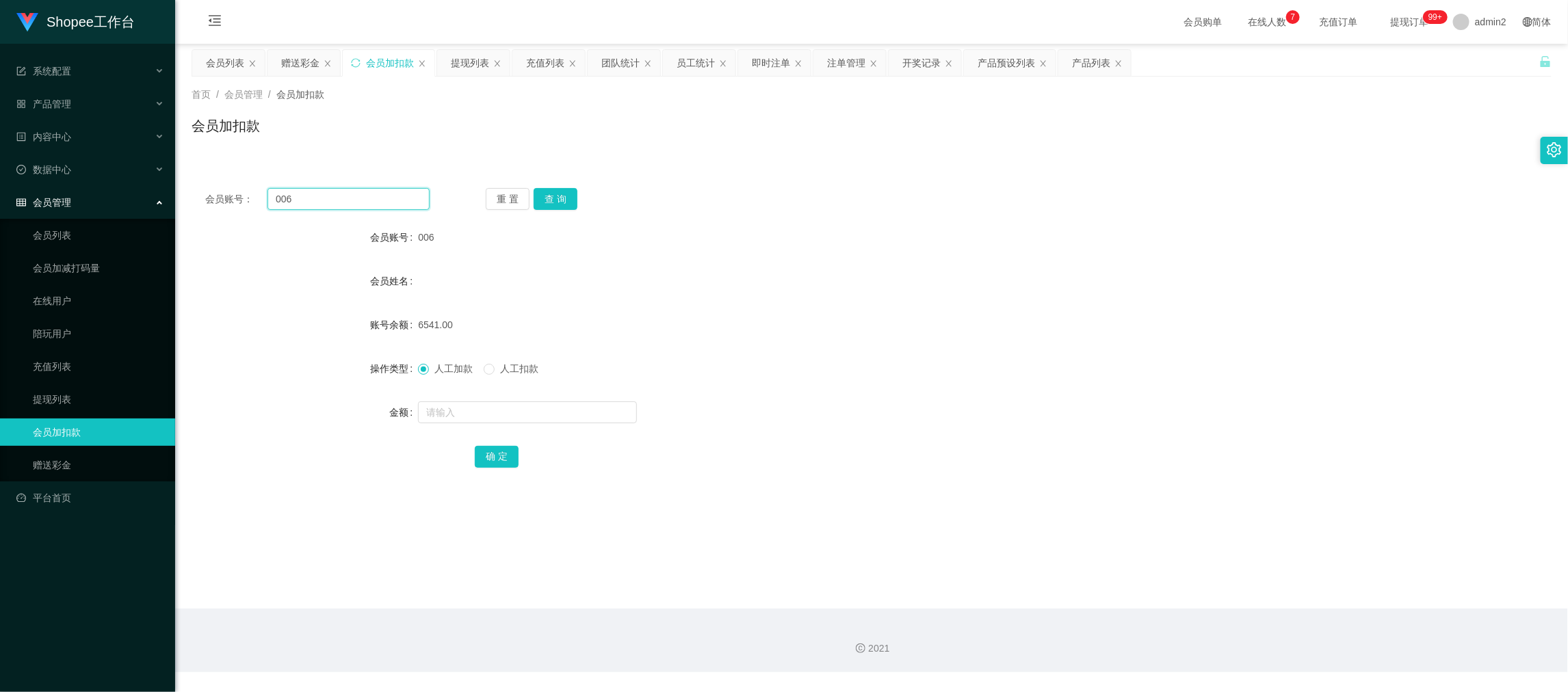
click at [375, 205] on input "006" at bounding box center [348, 199] width 163 height 22
click at [377, 205] on input "006" at bounding box center [348, 199] width 163 height 22
paste input "168"
type input "168"
click at [565, 196] on button "查 询" at bounding box center [555, 199] width 43 height 22
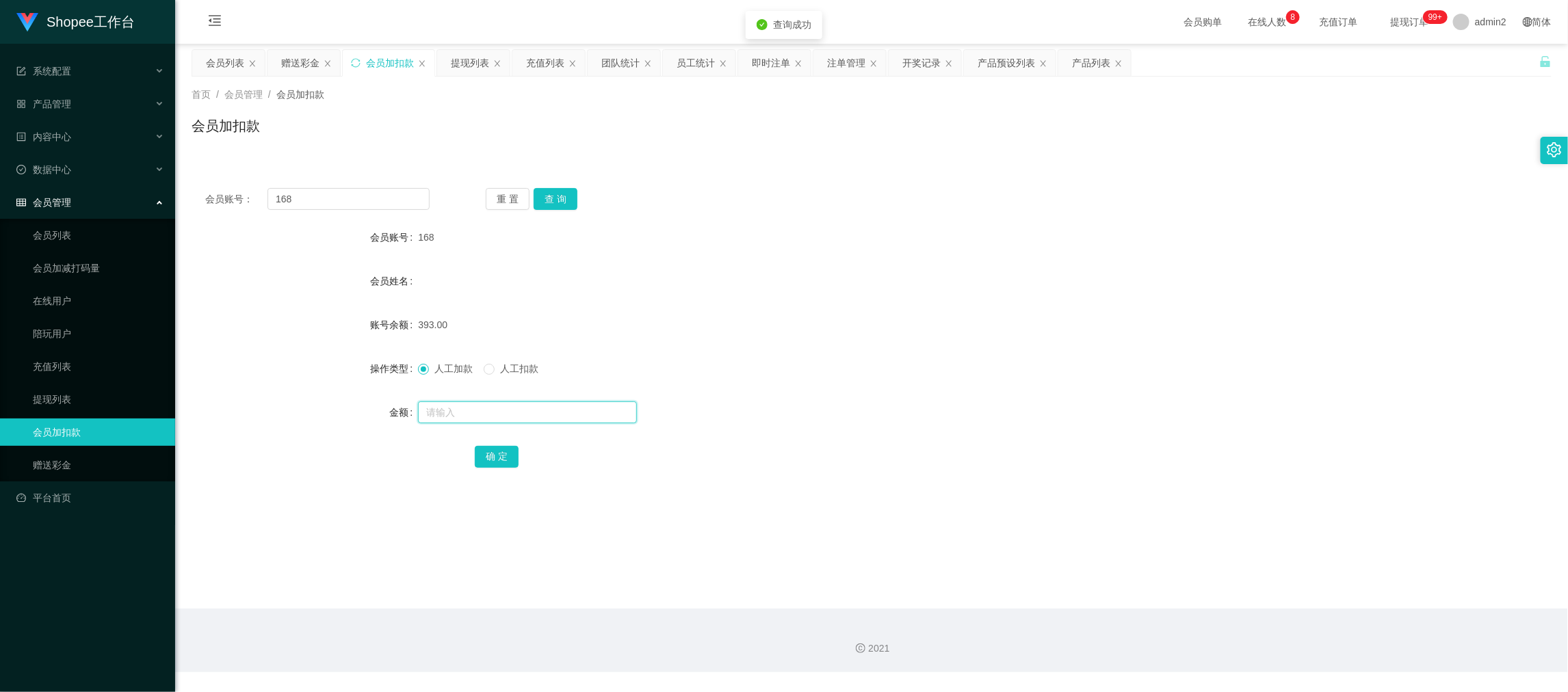
click at [560, 414] on input "text" at bounding box center [528, 412] width 219 height 22
type input "41"
click at [504, 453] on button "确 定" at bounding box center [496, 456] width 43 height 22
click at [312, 58] on div "赠送彩金" at bounding box center [300, 63] width 39 height 26
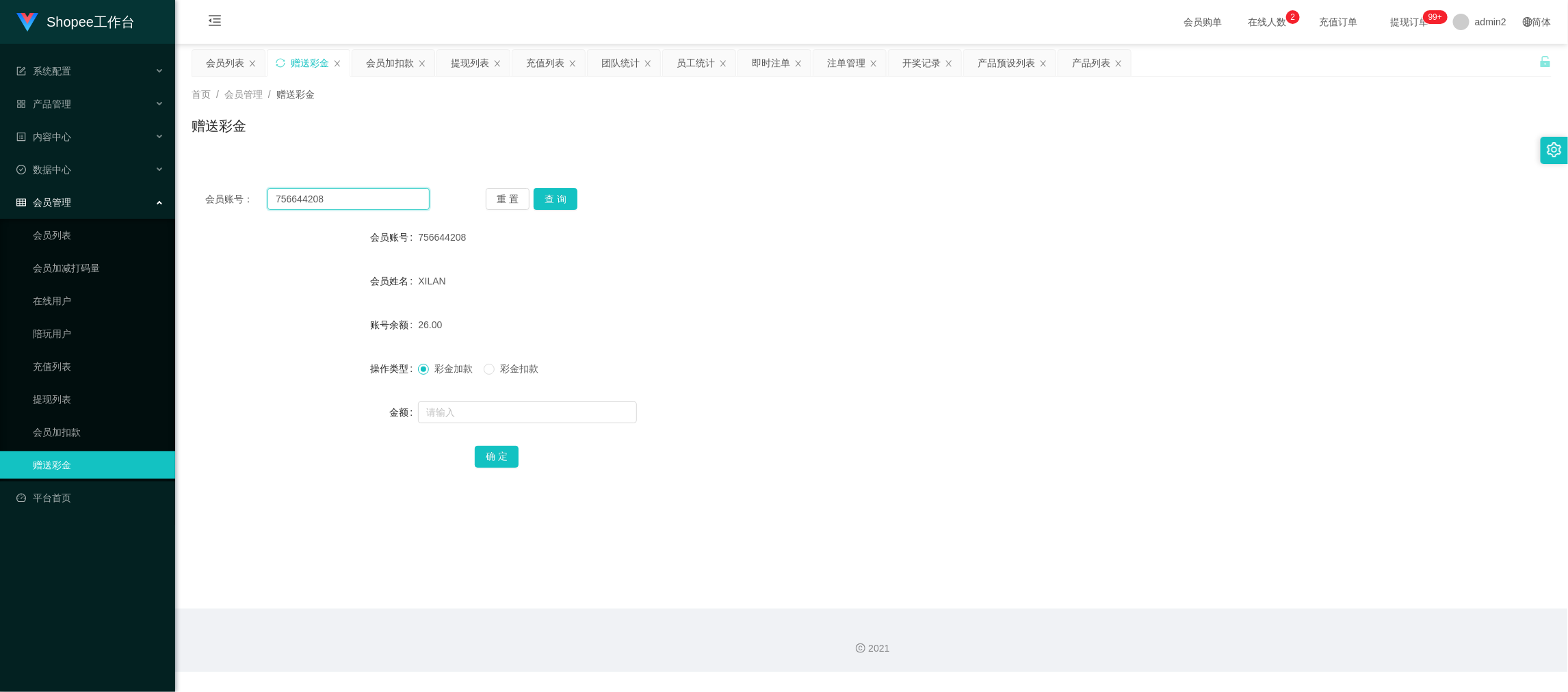
click at [381, 199] on input "756644208" at bounding box center [348, 199] width 163 height 22
paste input "Erika"
type input "Erika"
click at [549, 196] on button "查 询" at bounding box center [555, 199] width 43 height 22
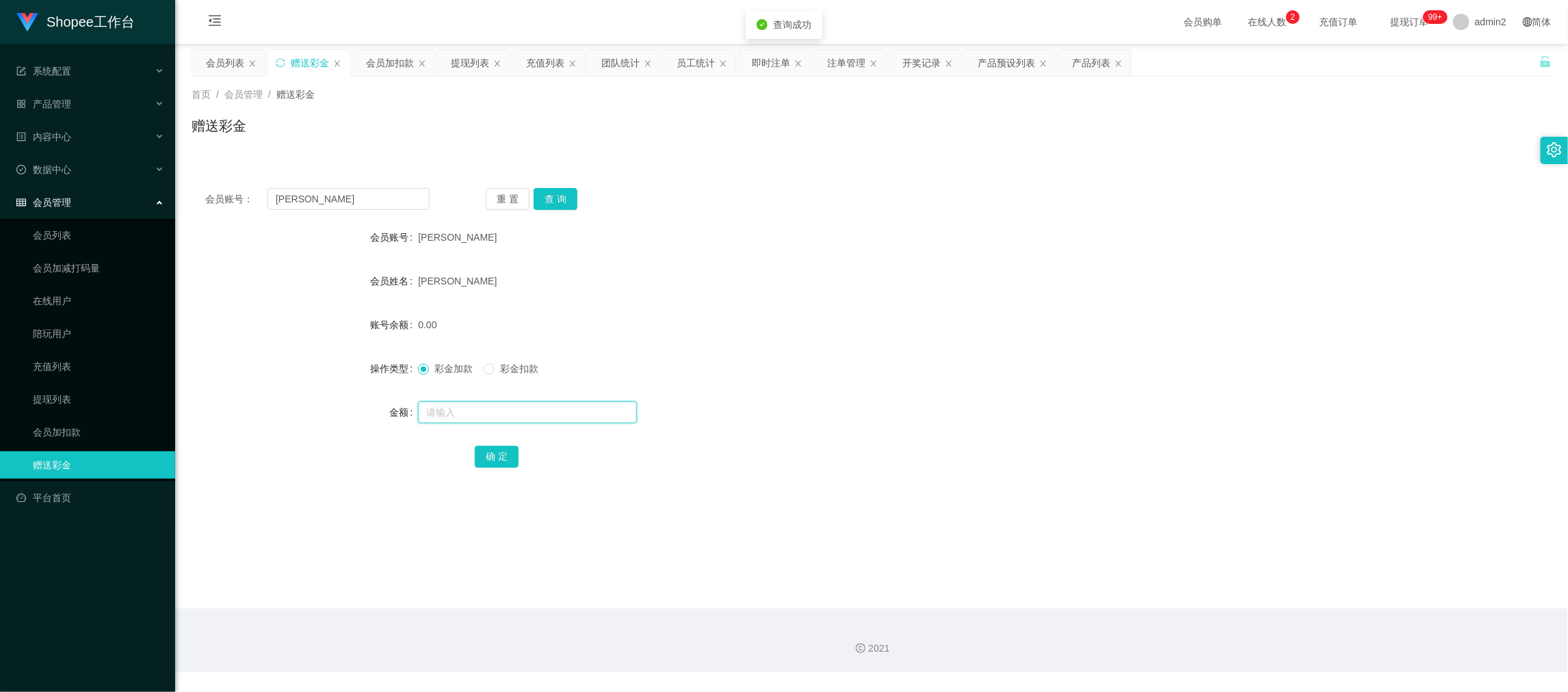
click at [578, 414] on input "text" at bounding box center [528, 412] width 219 height 22
click at [578, 414] on input "3" at bounding box center [528, 412] width 219 height 22
type input "300"
drag, startPoint x: 489, startPoint y: 454, endPoint x: 545, endPoint y: 447, distance: 56.4
click at [489, 454] on button "确 定" at bounding box center [496, 456] width 43 height 22
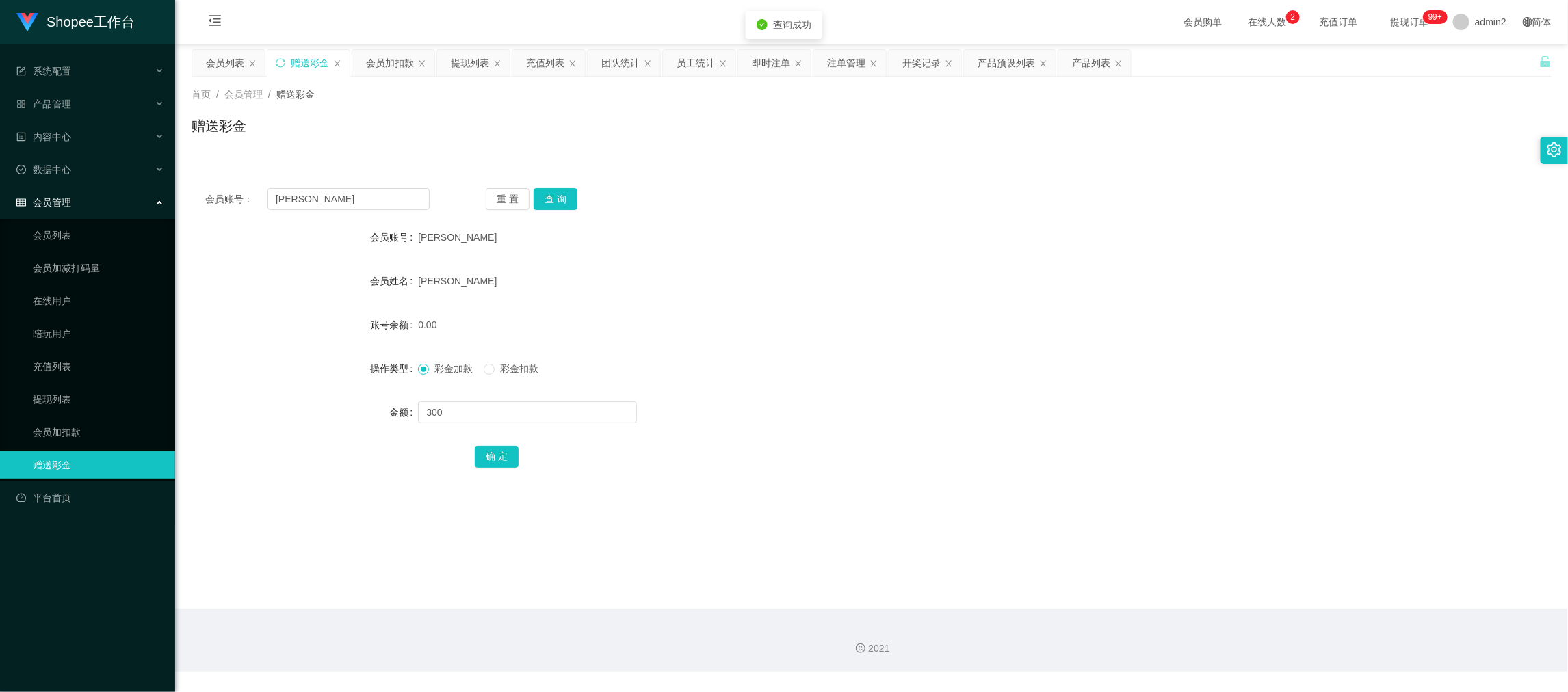
click at [886, 376] on div "彩金加款 彩金扣款" at bounding box center [815, 369] width 793 height 27
click at [385, 68] on div "会员加扣款" at bounding box center [390, 63] width 48 height 26
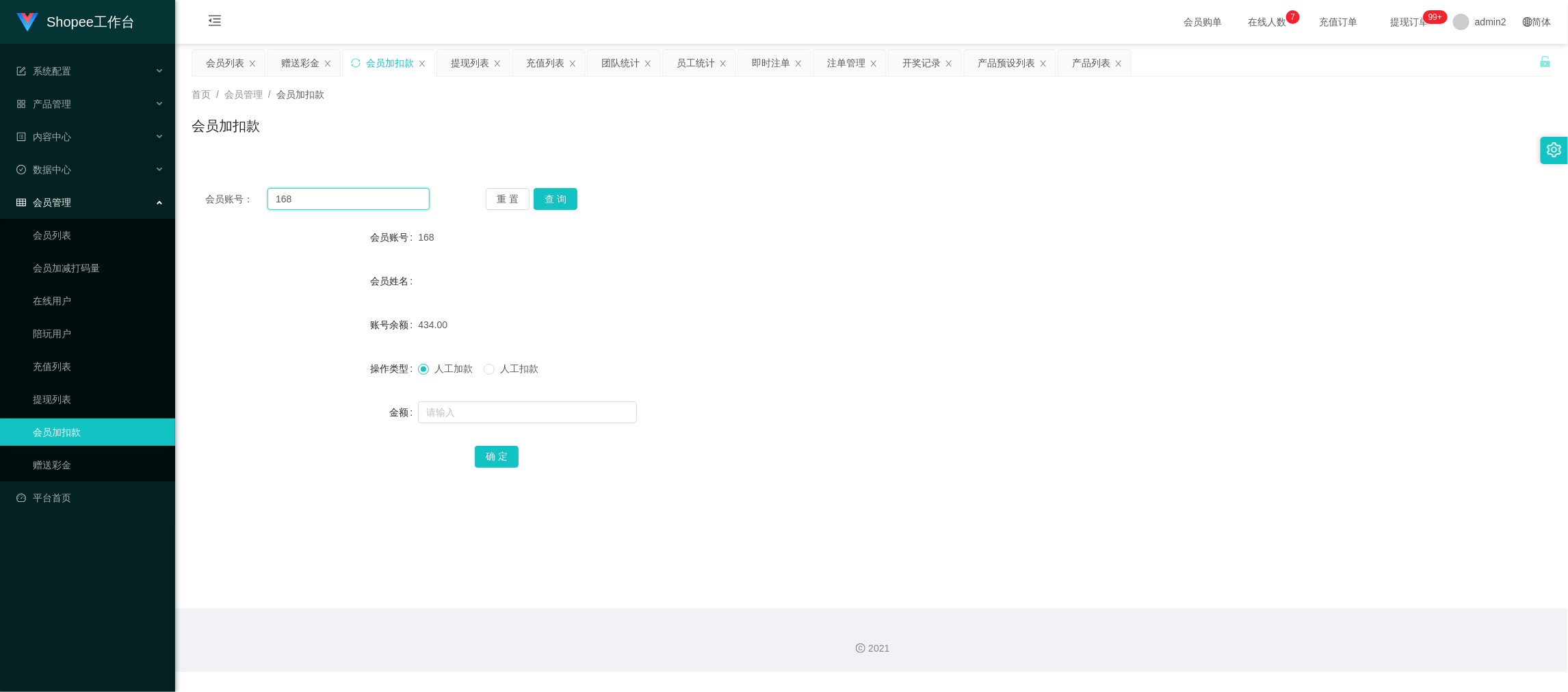
click at [377, 192] on input "168" at bounding box center [348, 199] width 163 height 22
paste input "5"
type input "5"
click at [541, 194] on button "查 询" at bounding box center [555, 199] width 43 height 22
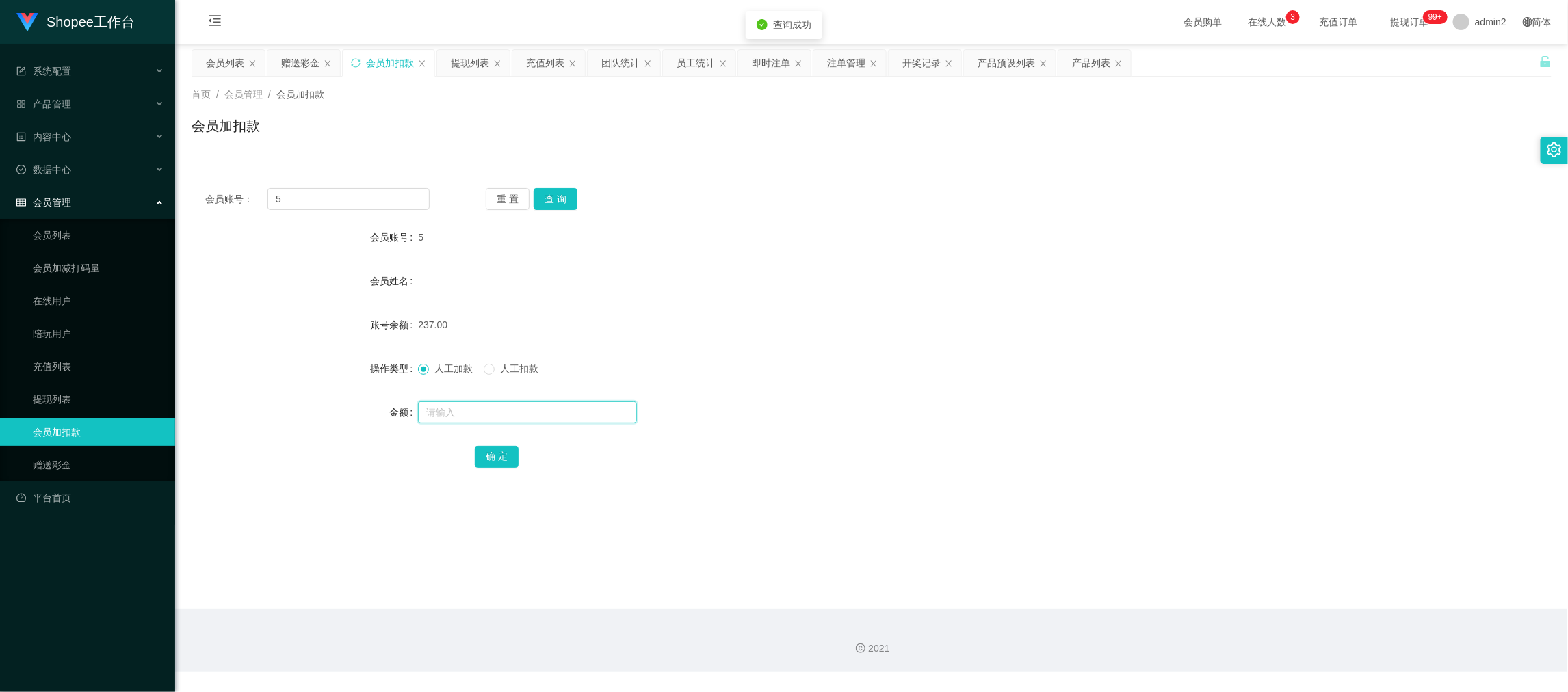
click at [570, 410] on input "text" at bounding box center [528, 412] width 219 height 22
type input "14"
click at [500, 447] on button "确 定" at bounding box center [496, 456] width 43 height 22
click at [821, 392] on form "会员账号 5 会员姓名 账号余额 237.00 操作类型 人工加款 人工扣款 金额 确 定" at bounding box center [871, 347] width 1360 height 246
click at [304, 61] on div "赠送彩金" at bounding box center [300, 63] width 39 height 26
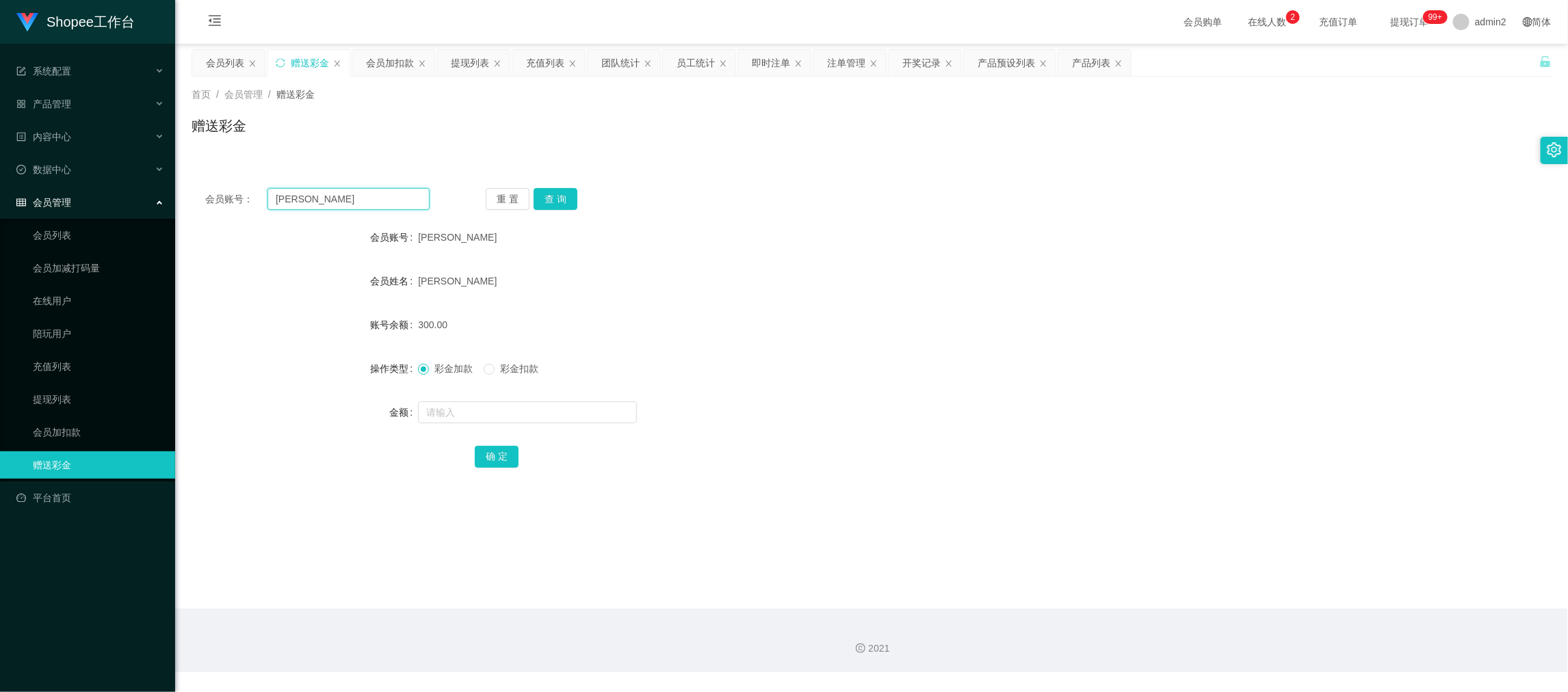
click at [361, 201] on input "Erika" at bounding box center [348, 199] width 163 height 22
paste input "08991597237"
type input "08991597237"
click at [559, 195] on button "查 询" at bounding box center [555, 199] width 43 height 22
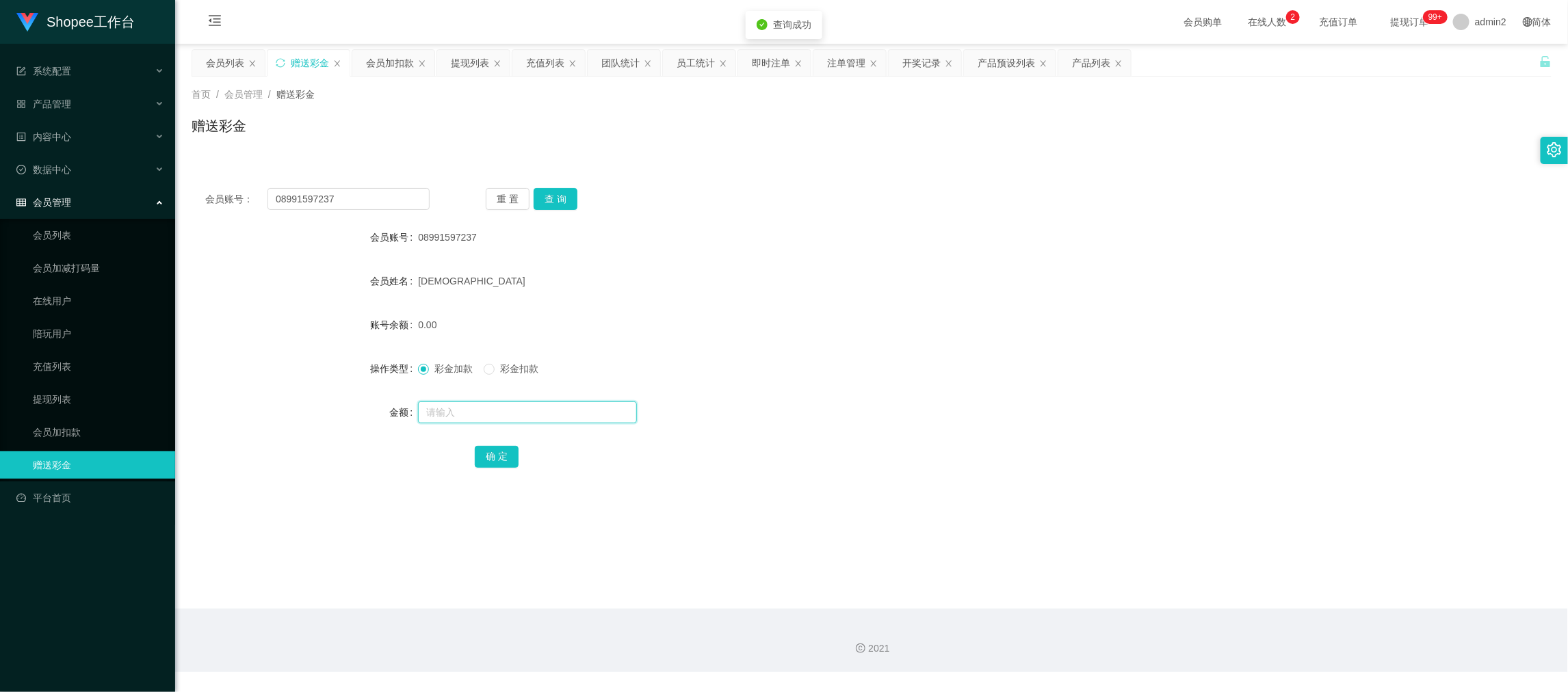
click at [591, 410] on input "text" at bounding box center [528, 412] width 219 height 22
type input "100"
click at [492, 456] on button "确 定" at bounding box center [496, 456] width 43 height 22
click at [842, 356] on div "彩金加款 彩金扣款" at bounding box center [815, 369] width 793 height 27
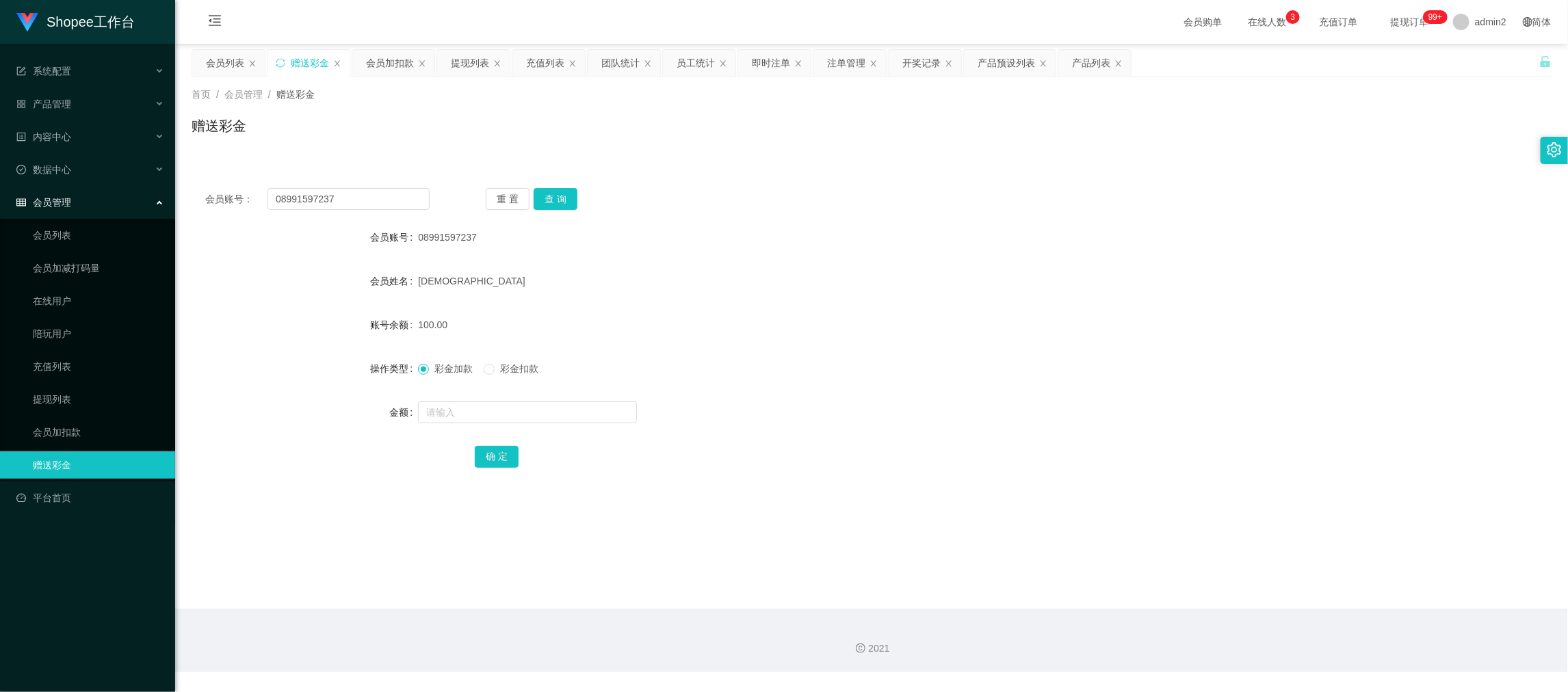
click at [1264, 565] on main "关闭左侧 关闭右侧 关闭其它 刷新页面 会员列表 赠送彩金 会员加扣款 提现列表 充值列表 团队统计 员工统计 即时注单 注单管理 开奖记录 产品预设列表 产…" at bounding box center [871, 326] width 1393 height 565
click at [469, 56] on div "提现列表" at bounding box center [470, 63] width 39 height 26
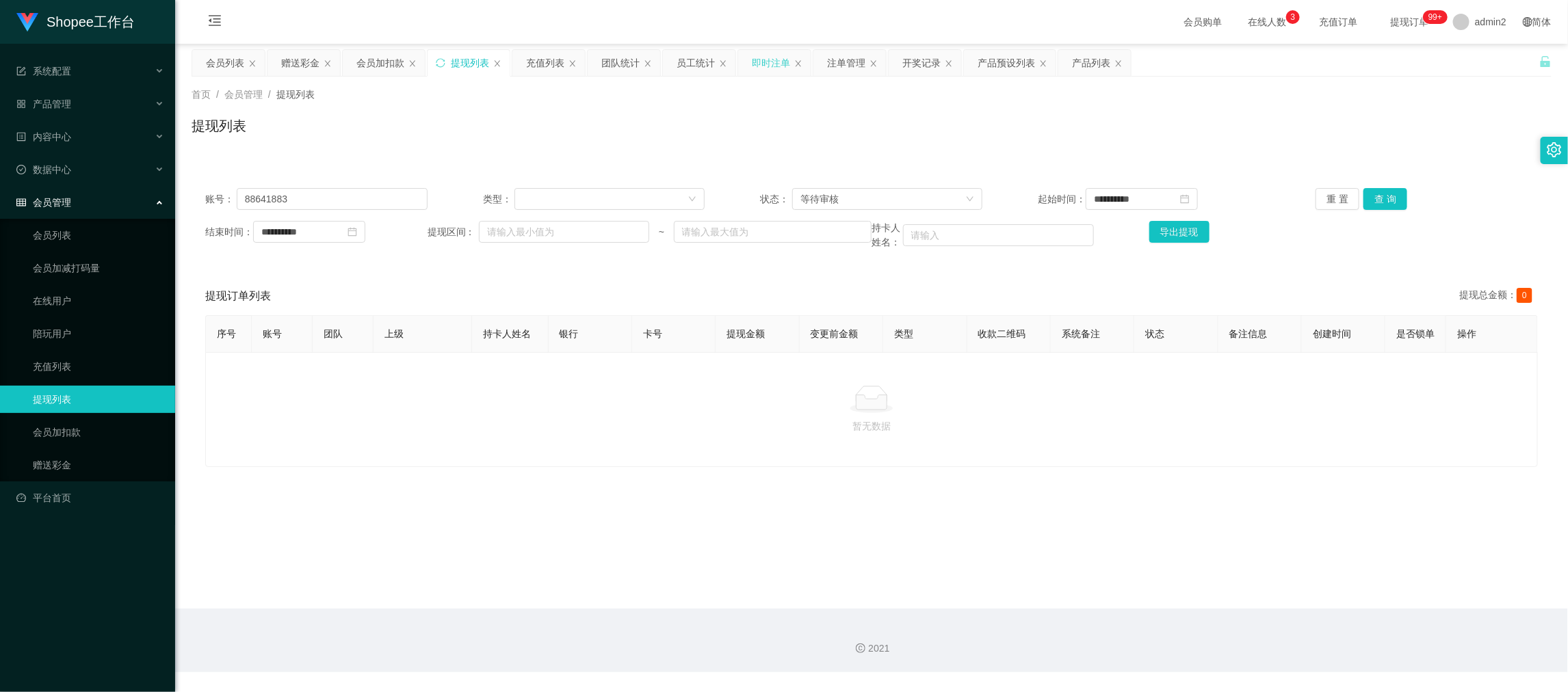
click at [781, 64] on div "即时注单" at bounding box center [771, 63] width 39 height 26
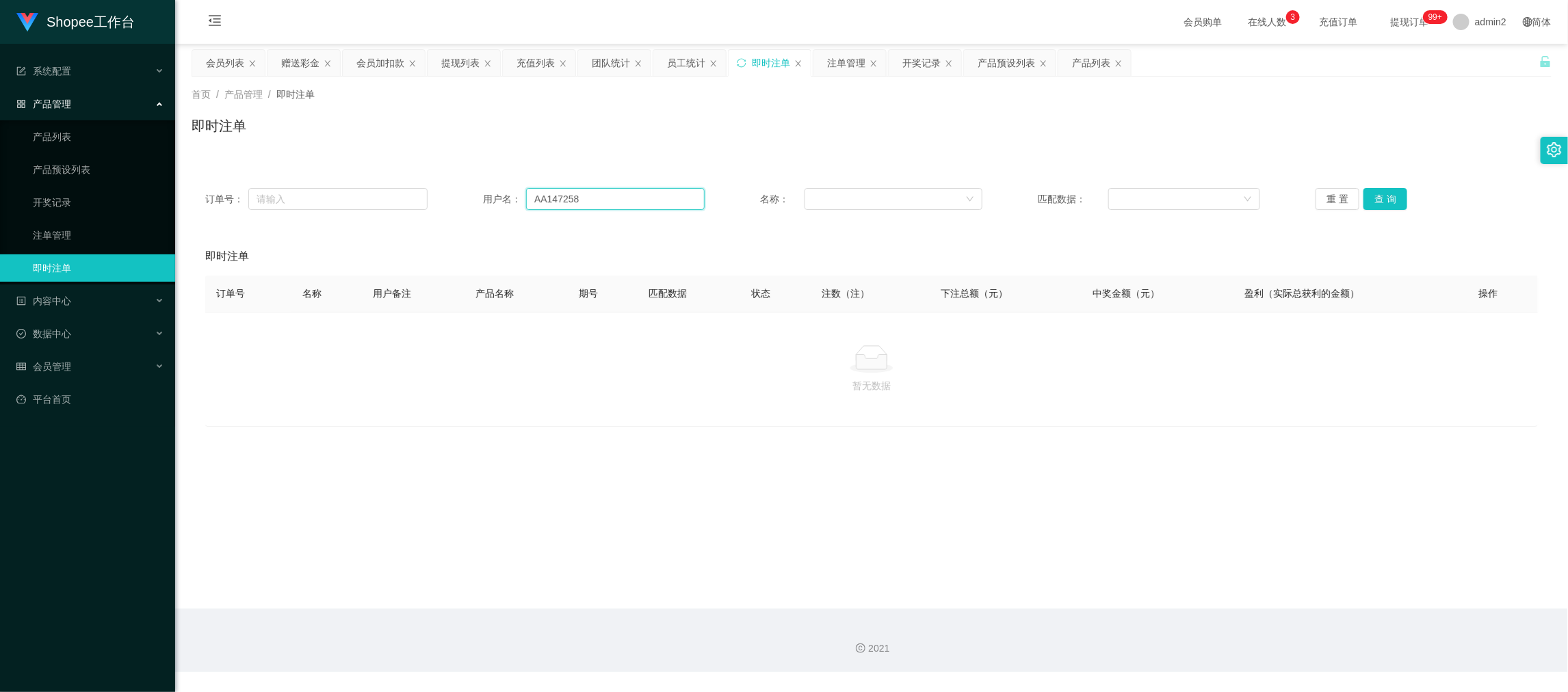
click at [647, 204] on input "AA147258" at bounding box center [615, 199] width 179 height 22
paste input "08991597237"
type input "08991597237"
drag, startPoint x: 1386, startPoint y: 205, endPoint x: 1381, endPoint y: 216, distance: 12.1
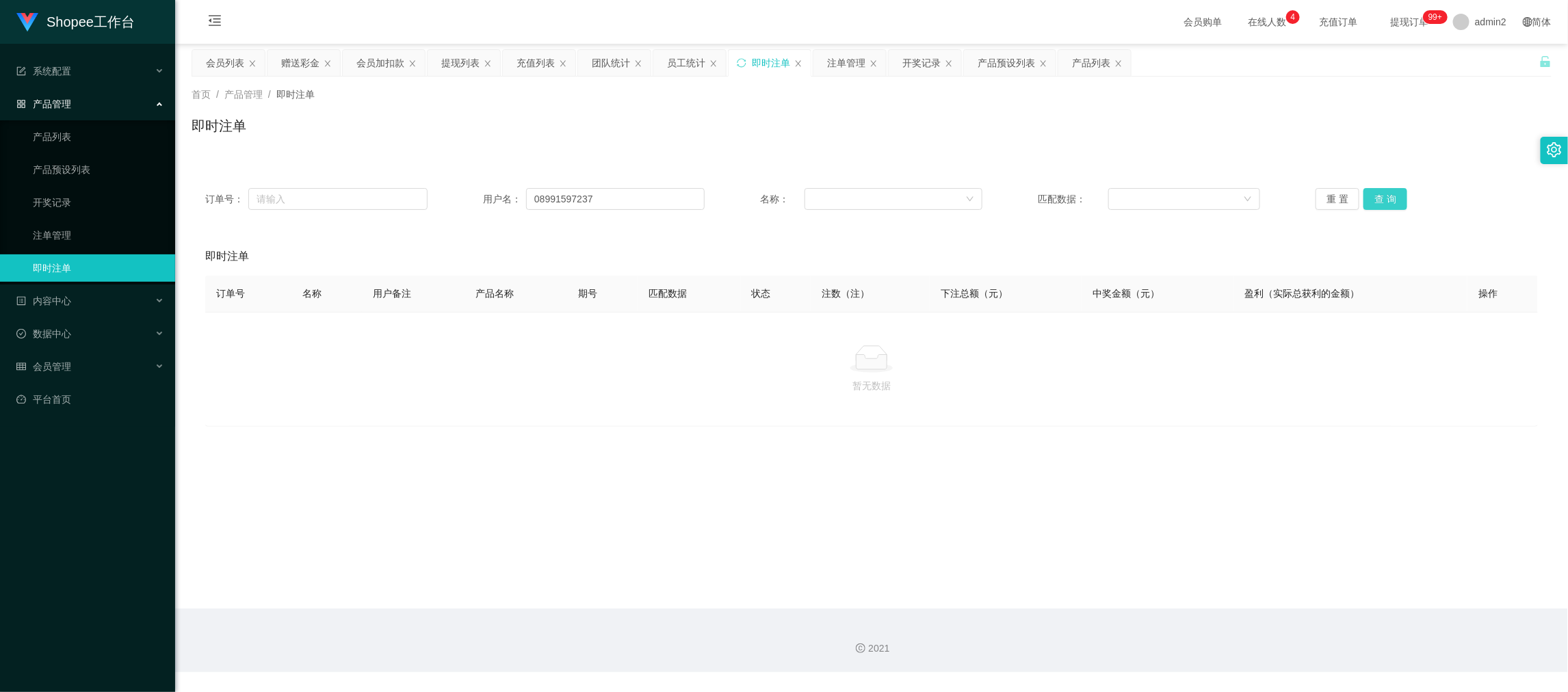
click at [1386, 205] on button "查 询" at bounding box center [1385, 199] width 43 height 22
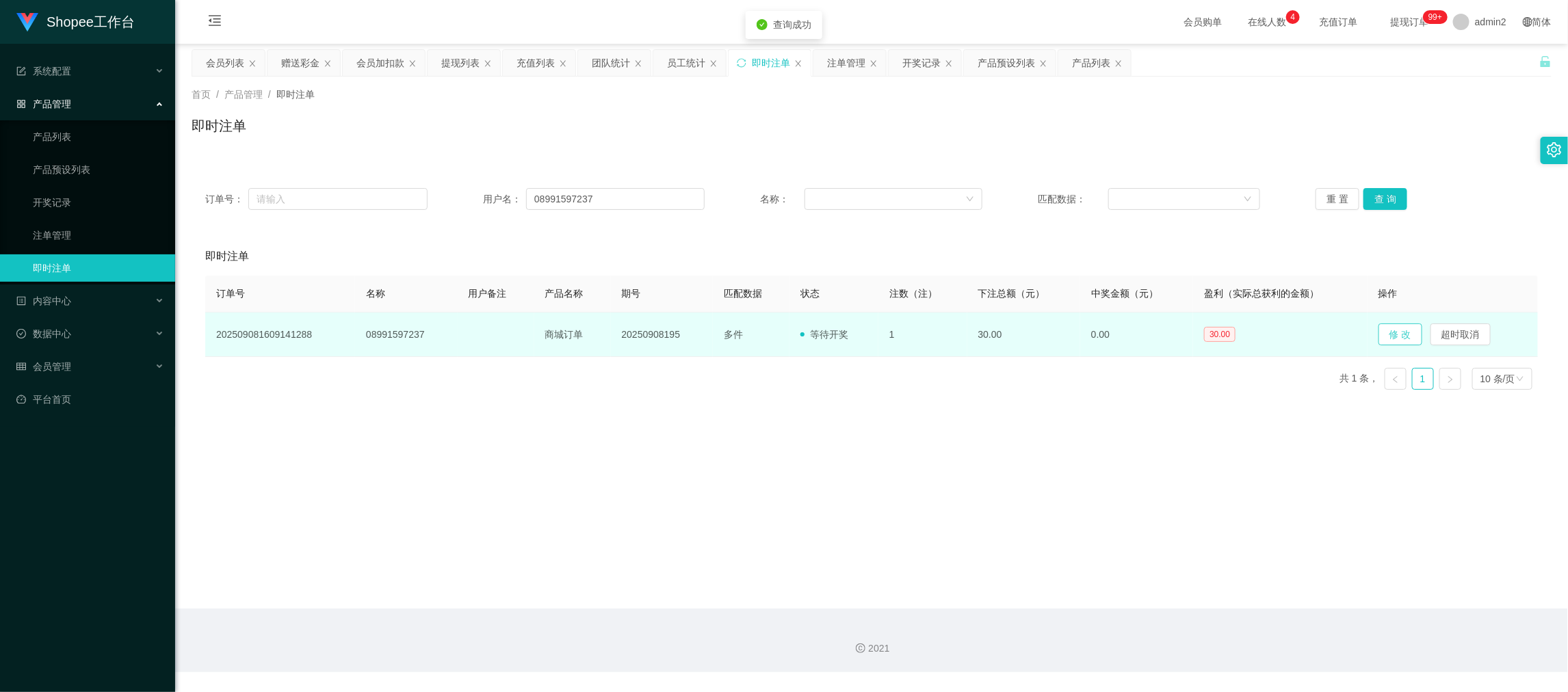
click at [1384, 339] on button "修 改" at bounding box center [1400, 334] width 43 height 22
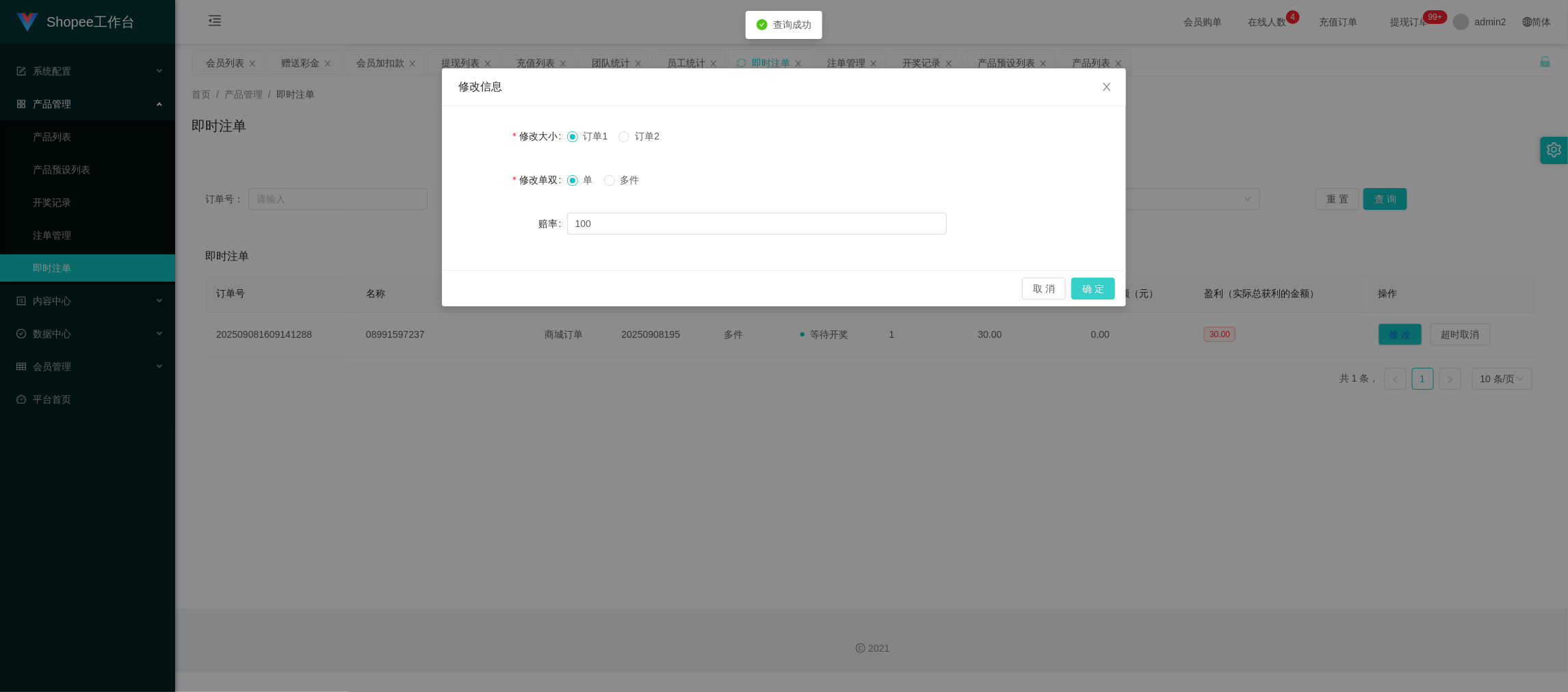
click at [1102, 283] on button "确 定" at bounding box center [1093, 288] width 43 height 22
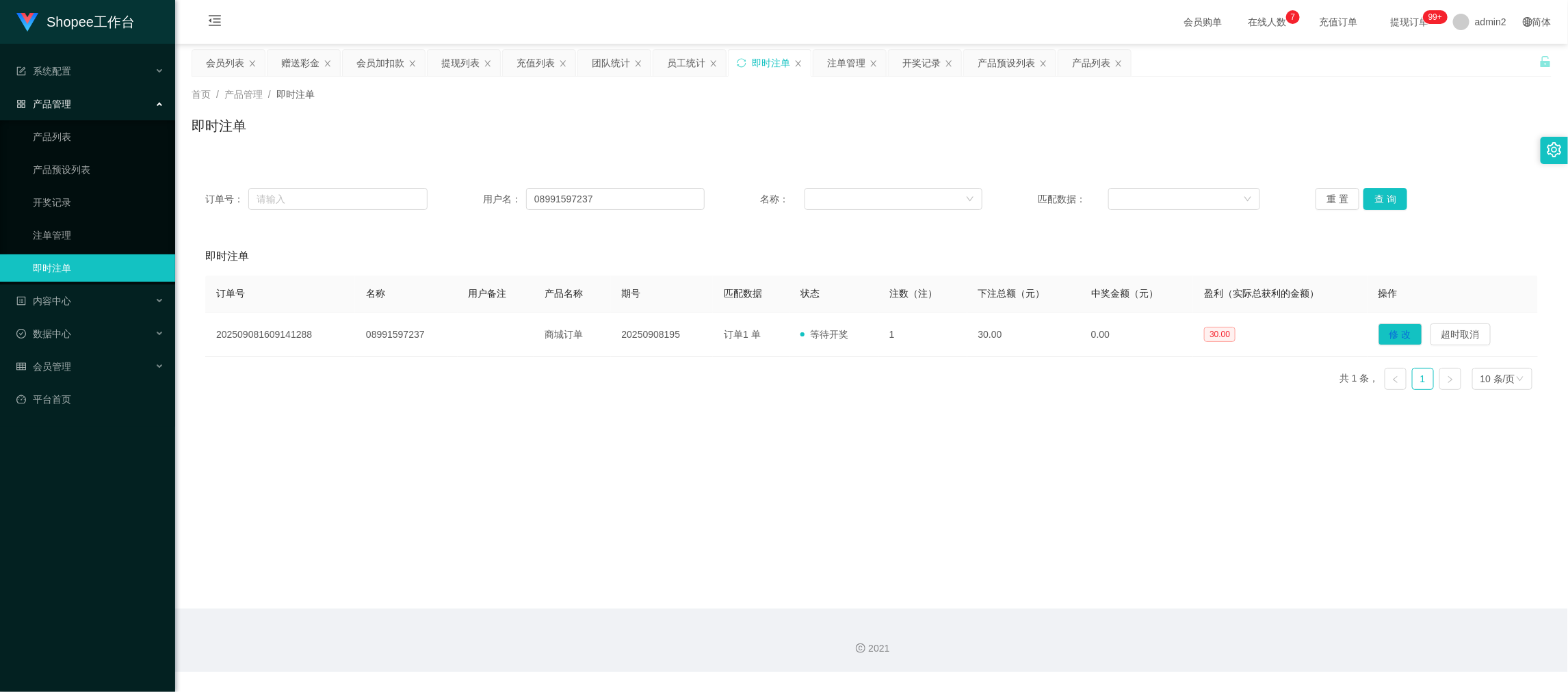
click at [1290, 543] on main "关闭左侧 关闭右侧 关闭其它 刷新页面 会员列表 赠送彩金 会员加扣款 提现列表 充值列表 团队统计 员工统计 即时注单 注单管理 开奖记录 产品预设列表 产…" at bounding box center [871, 326] width 1393 height 565
click at [313, 57] on div "赠送彩金" at bounding box center [300, 63] width 39 height 26
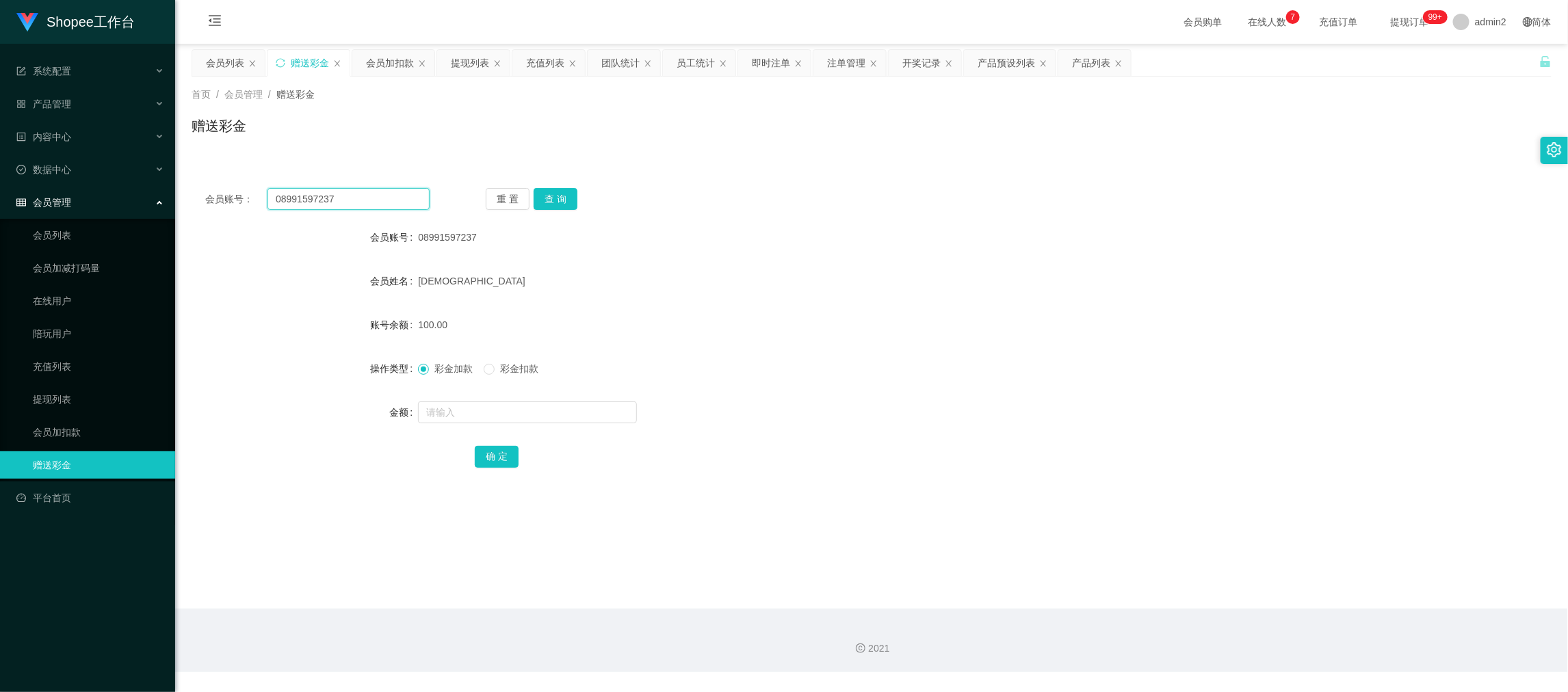
click at [384, 194] on input "08991597237" at bounding box center [348, 199] width 163 height 22
paste input "5236500325"
type input "085236500325"
drag, startPoint x: 557, startPoint y: 200, endPoint x: 569, endPoint y: 216, distance: 20.0
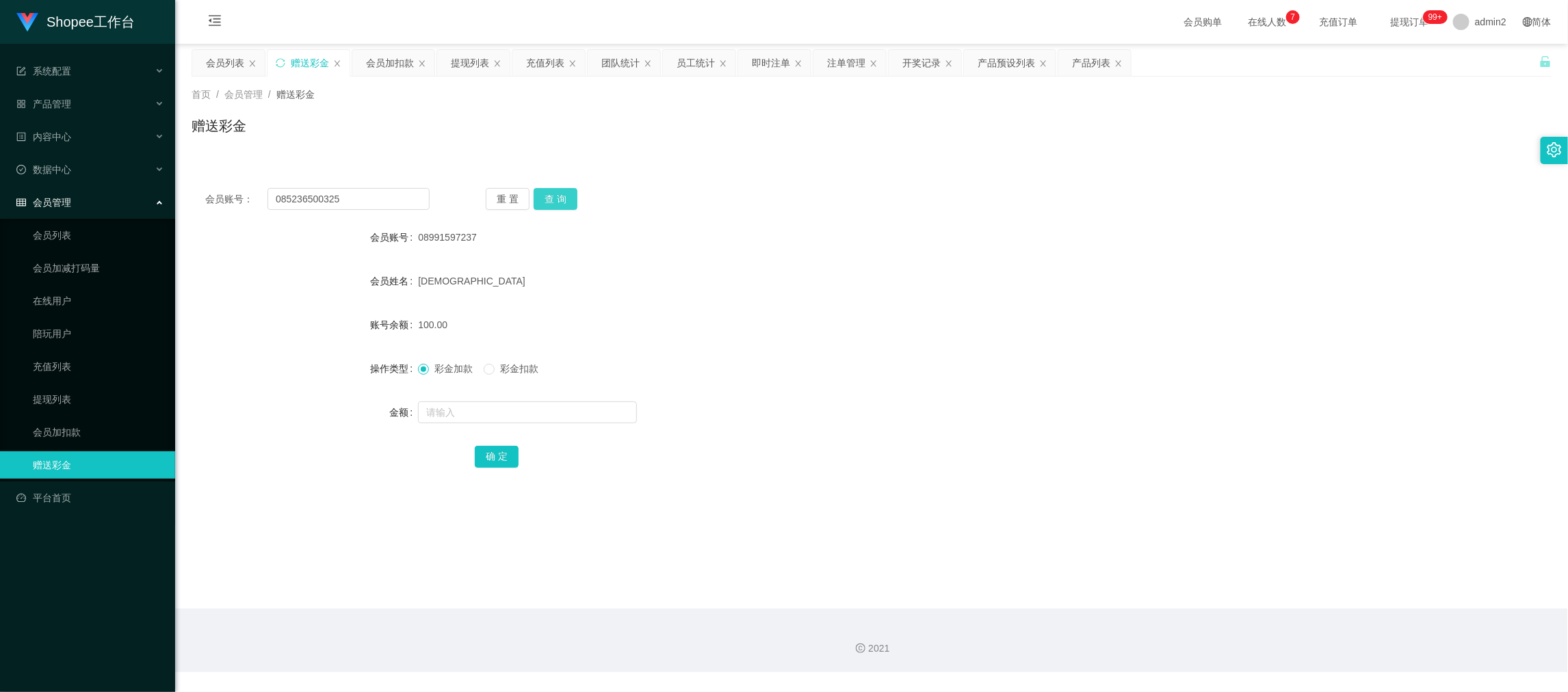
click at [558, 200] on button "查 询" at bounding box center [555, 199] width 43 height 22
click at [586, 410] on input "text" at bounding box center [528, 412] width 219 height 22
type input "100"
click at [503, 451] on button "确 定" at bounding box center [496, 456] width 43 height 22
click at [880, 380] on div "彩金加款 彩金扣款" at bounding box center [815, 369] width 793 height 27
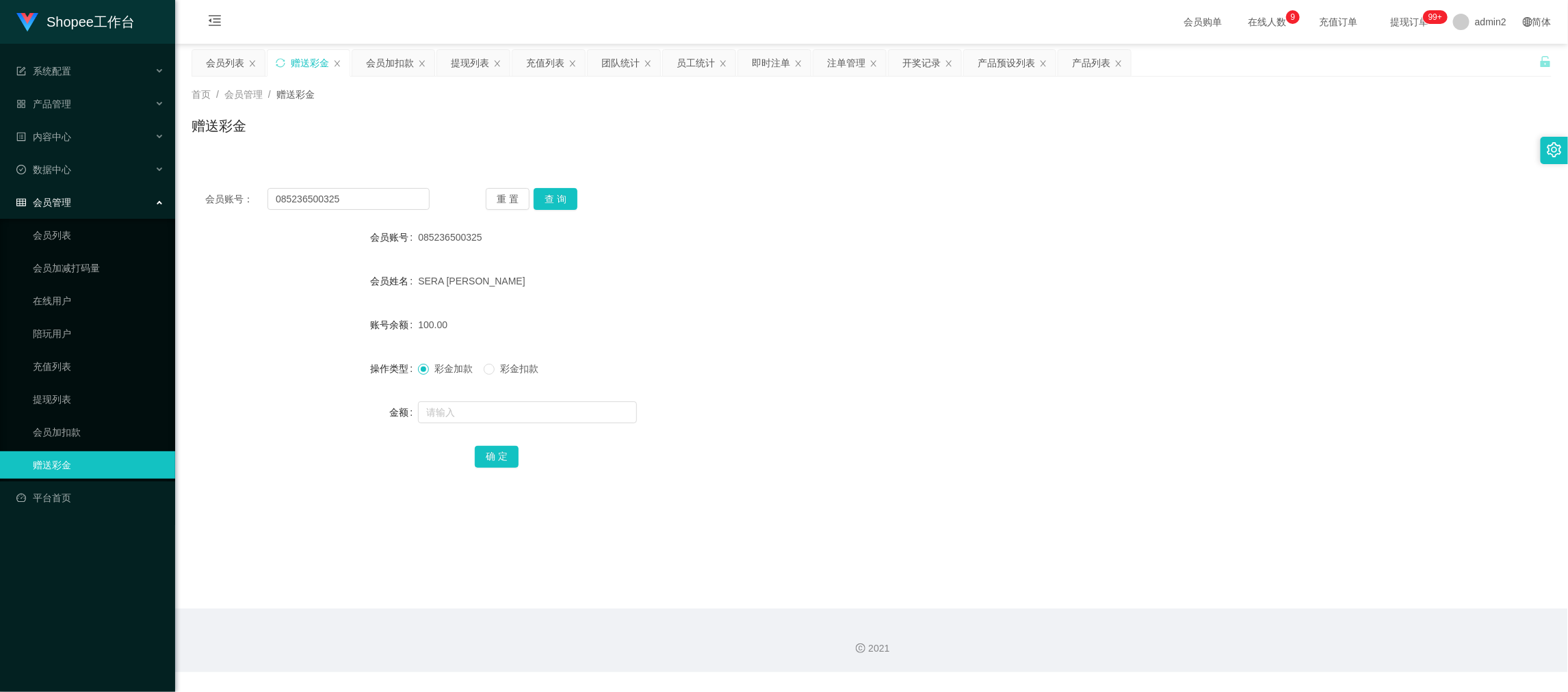
drag, startPoint x: 396, startPoint y: 55, endPoint x: 396, endPoint y: 85, distance: 30.0
click at [396, 52] on div "会员加扣款" at bounding box center [390, 63] width 48 height 26
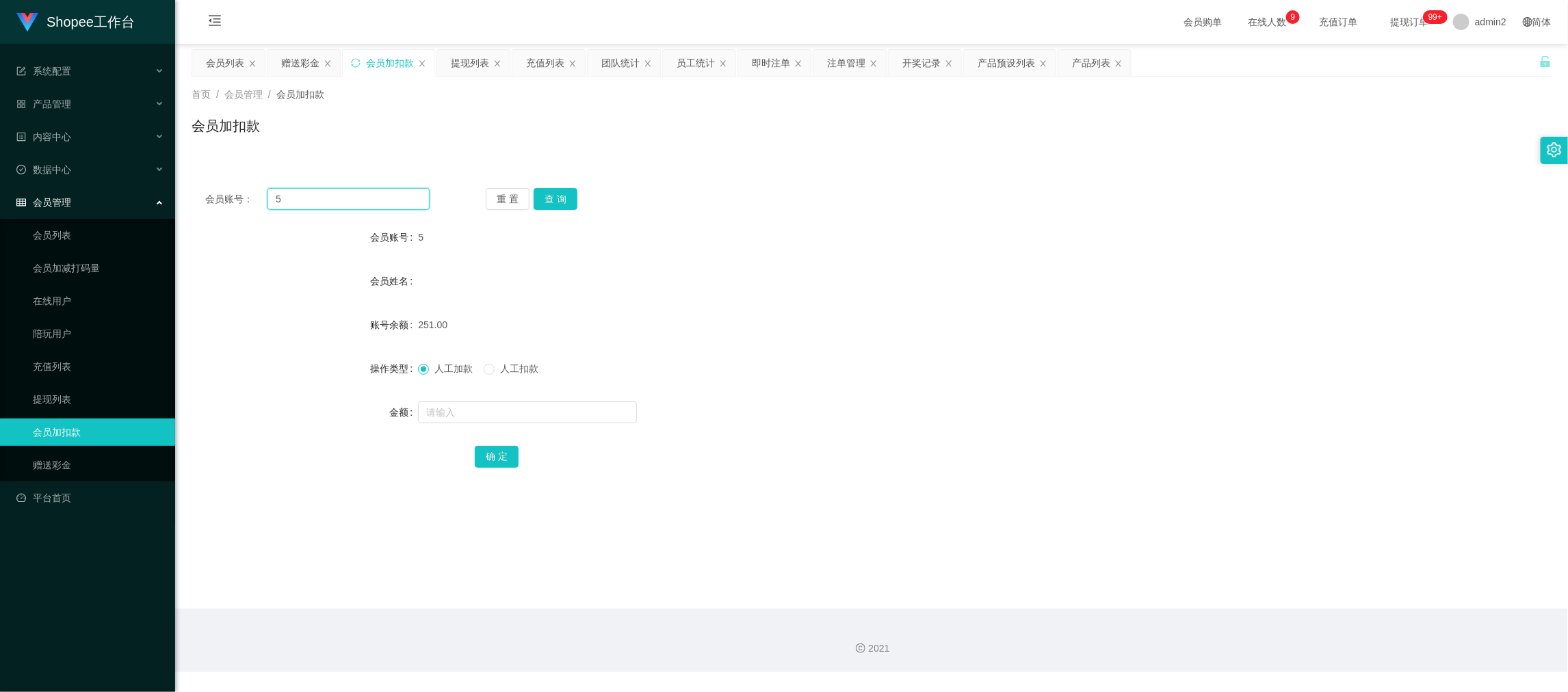
click at [375, 192] on input "5" at bounding box center [348, 199] width 163 height 22
paste input "060"
type input "060"
drag, startPoint x: 558, startPoint y: 193, endPoint x: 562, endPoint y: 220, distance: 27.3
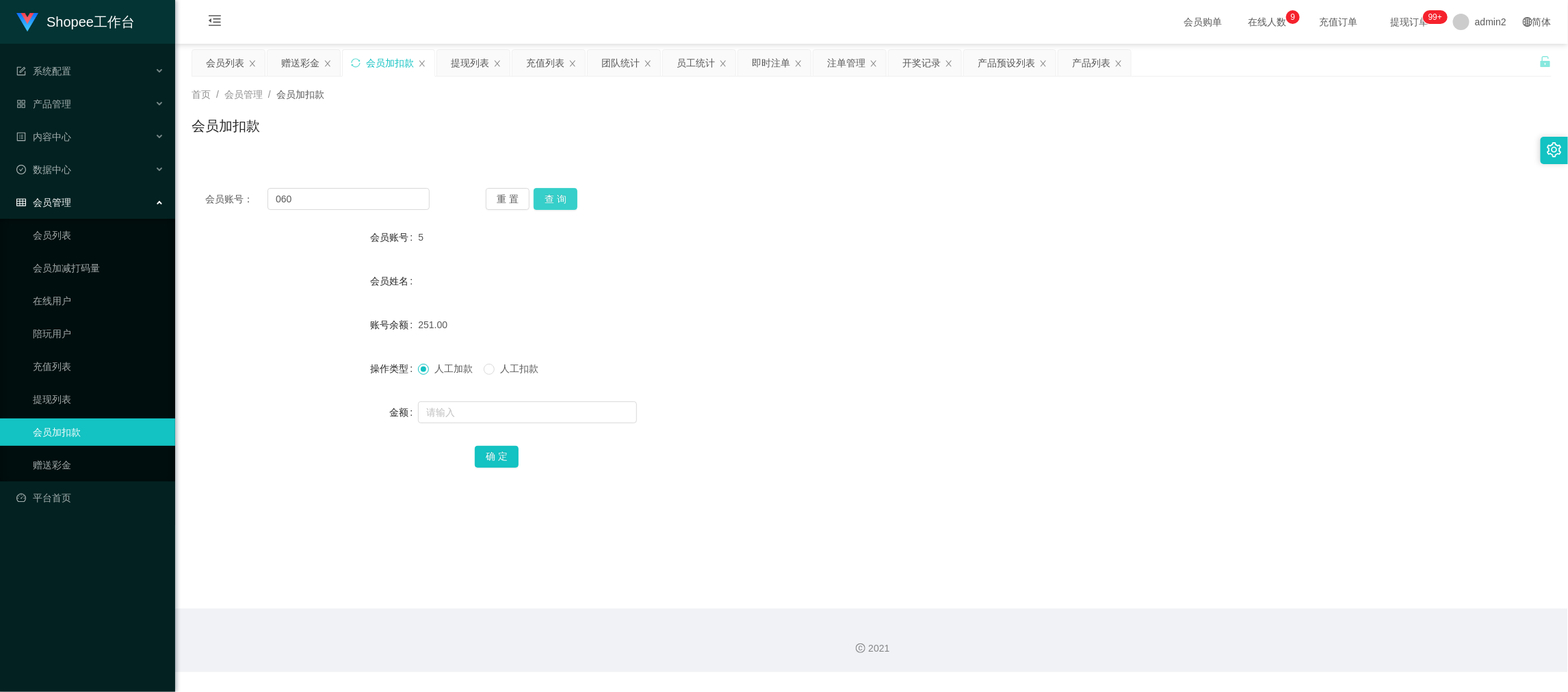
click at [558, 193] on button "查 询" at bounding box center [555, 199] width 43 height 22
click at [552, 416] on input "text" at bounding box center [528, 412] width 219 height 22
type input "13"
click at [480, 458] on button "确 定" at bounding box center [496, 456] width 43 height 22
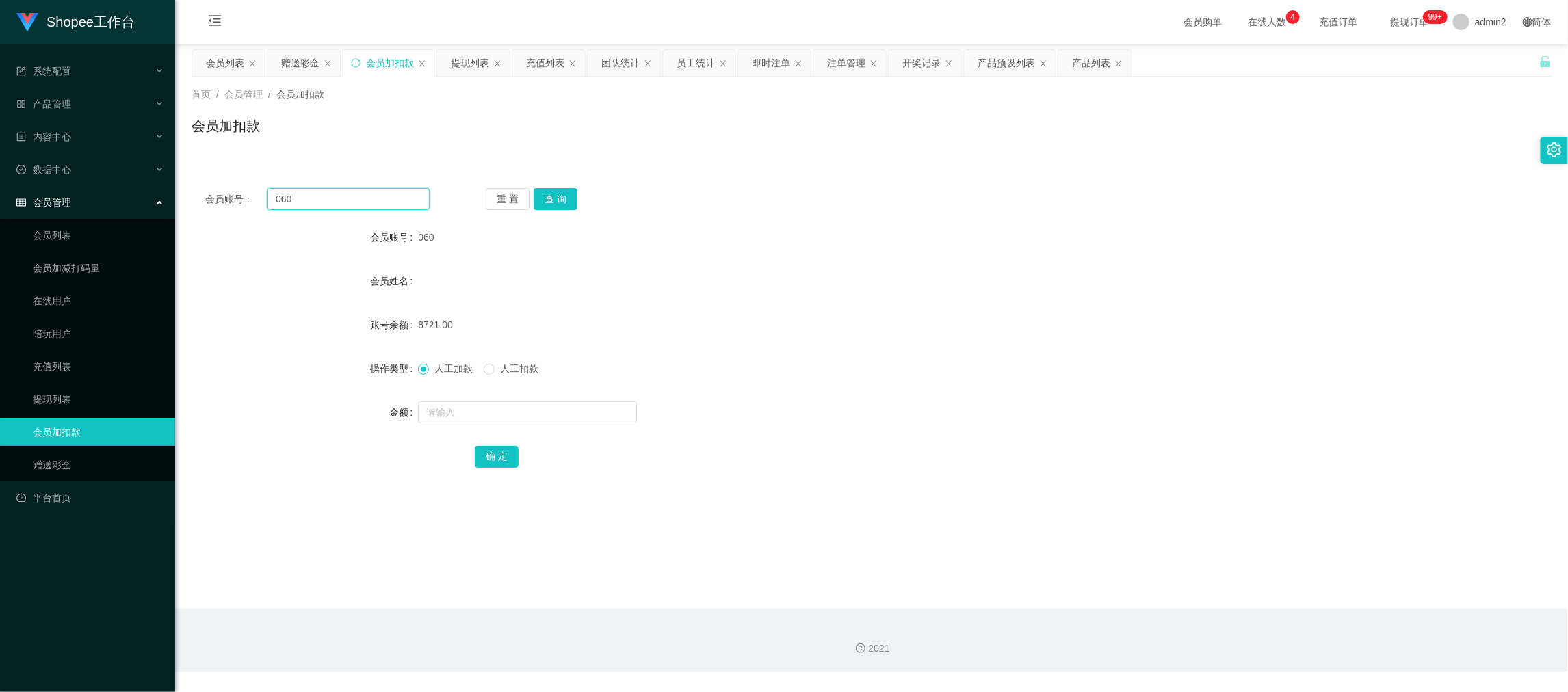
click at [384, 195] on input "060" at bounding box center [348, 199] width 163 height 22
drag, startPoint x: 384, startPoint y: 195, endPoint x: 520, endPoint y: 209, distance: 136.7
click at [386, 199] on input "060" at bounding box center [348, 199] width 163 height 22
paste input "98"
type input "98"
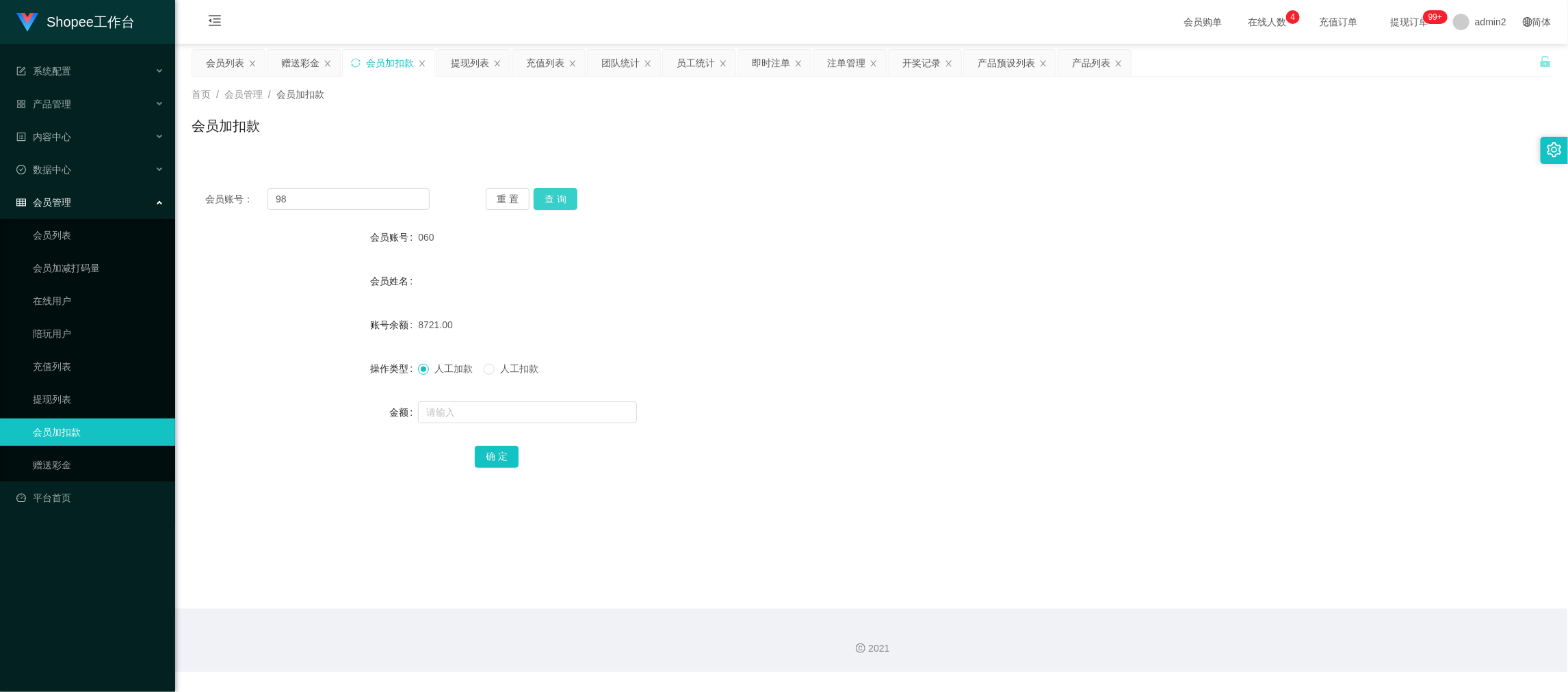
drag, startPoint x: 565, startPoint y: 200, endPoint x: 563, endPoint y: 283, distance: 83.0
click at [566, 200] on button "查 询" at bounding box center [555, 199] width 43 height 22
click at [552, 415] on input "text" at bounding box center [528, 412] width 219 height 22
type input "14"
click at [514, 450] on button "确 定" at bounding box center [496, 456] width 43 height 22
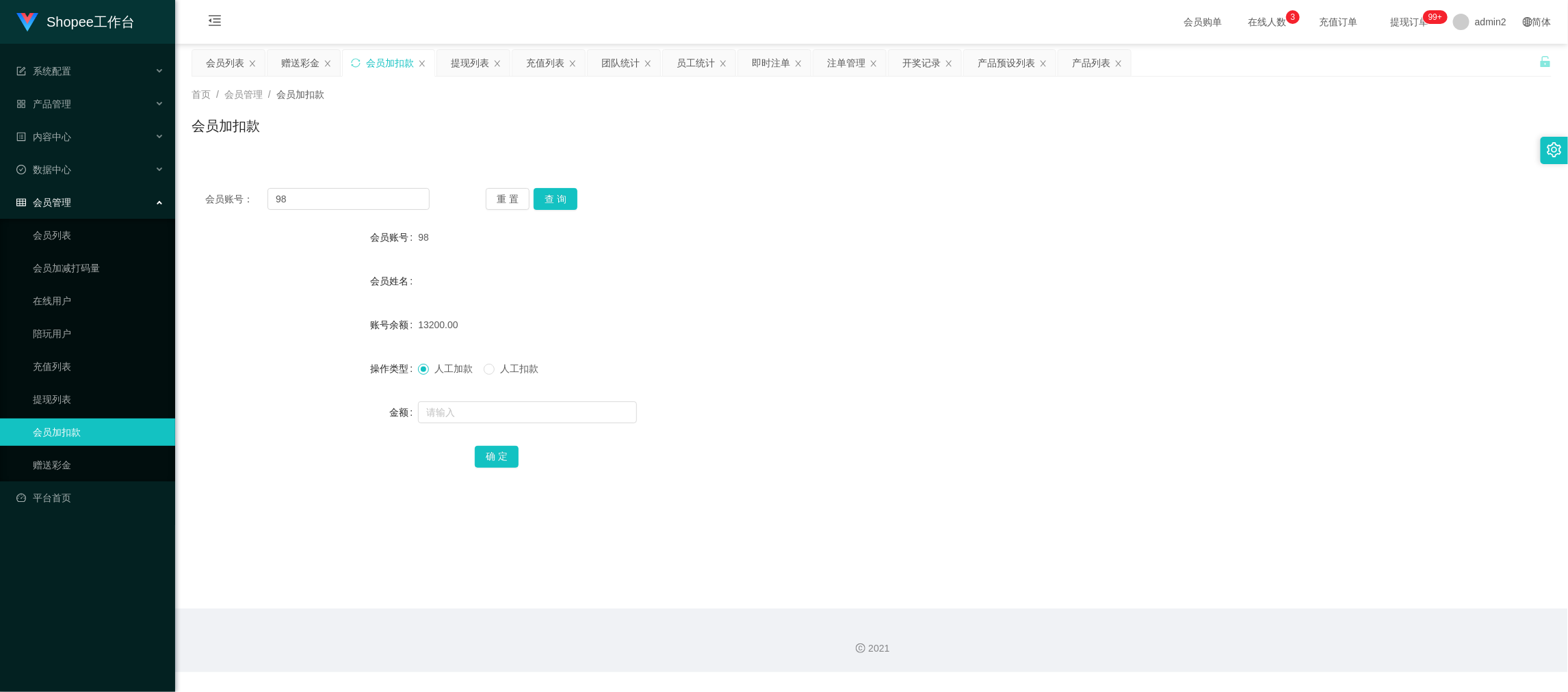
drag, startPoint x: 1282, startPoint y: 579, endPoint x: 1147, endPoint y: 486, distance: 163.9
click at [1282, 579] on main "关闭左侧 关闭右侧 关闭其它 刷新页面 会员列表 赠送彩金 会员加扣款 提现列表 充值列表 团队统计 员工统计 即时注单 注单管理 开奖记录 产品预设列表 产…" at bounding box center [871, 326] width 1393 height 565
click at [306, 58] on div "赠送彩金" at bounding box center [300, 63] width 39 height 26
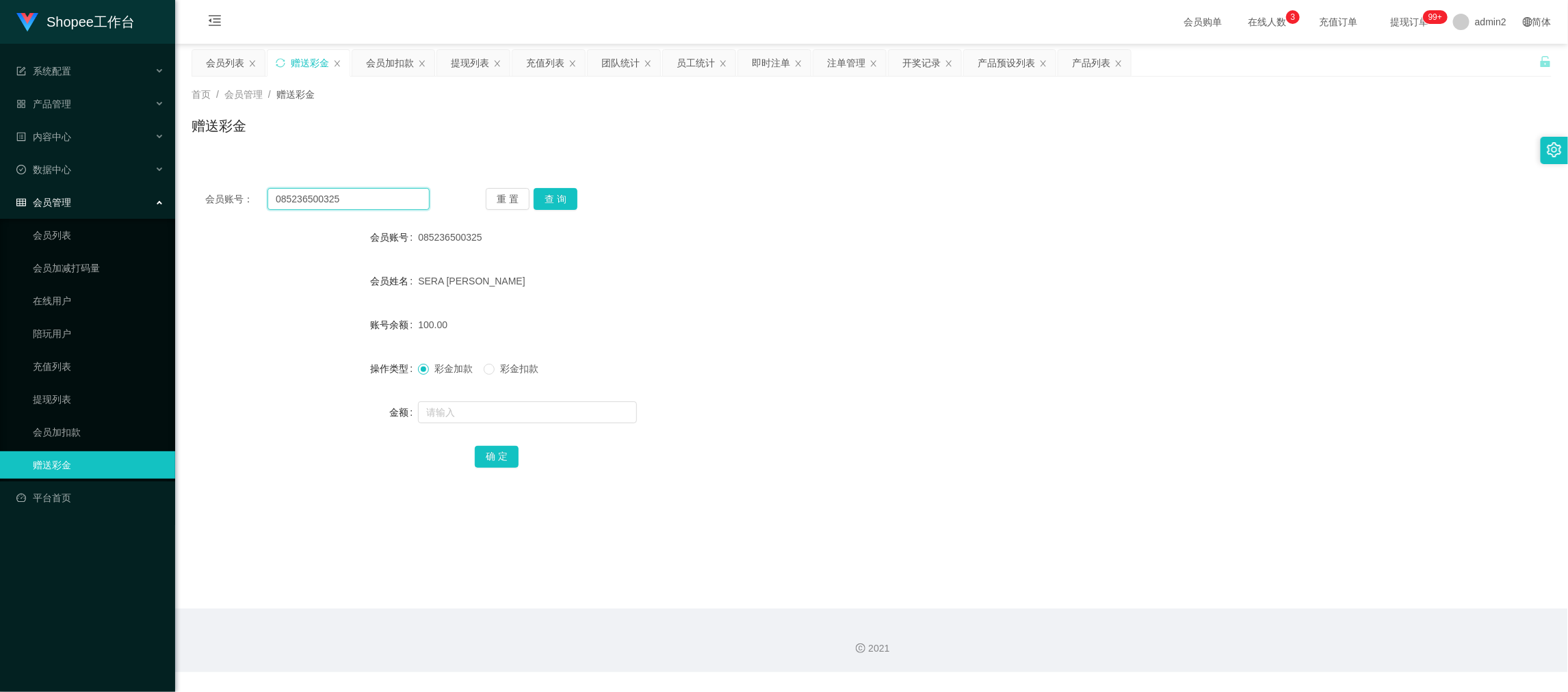
click at [371, 201] on input "085236500325" at bounding box center [348, 199] width 163 height 22
click at [371, 200] on input "085236500325" at bounding box center [348, 199] width 163 height 22
paste input "15509223"
type input "085155092235"
click at [563, 196] on button "查 询" at bounding box center [555, 199] width 43 height 22
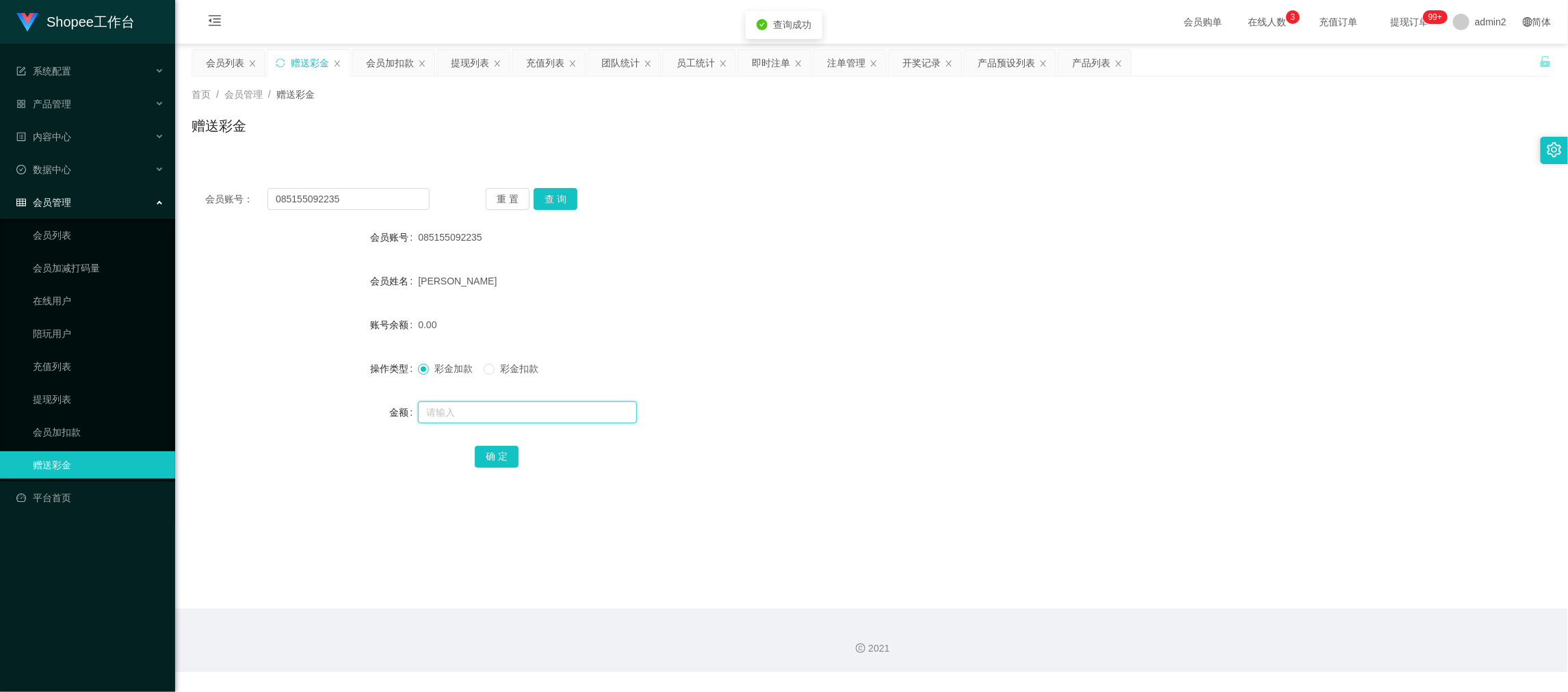
click at [575, 414] on input "text" at bounding box center [528, 412] width 219 height 22
type input "100"
click at [504, 455] on button "确 定" at bounding box center [496, 456] width 43 height 22
click at [802, 365] on div "彩金加款 彩金扣款" at bounding box center [815, 369] width 793 height 27
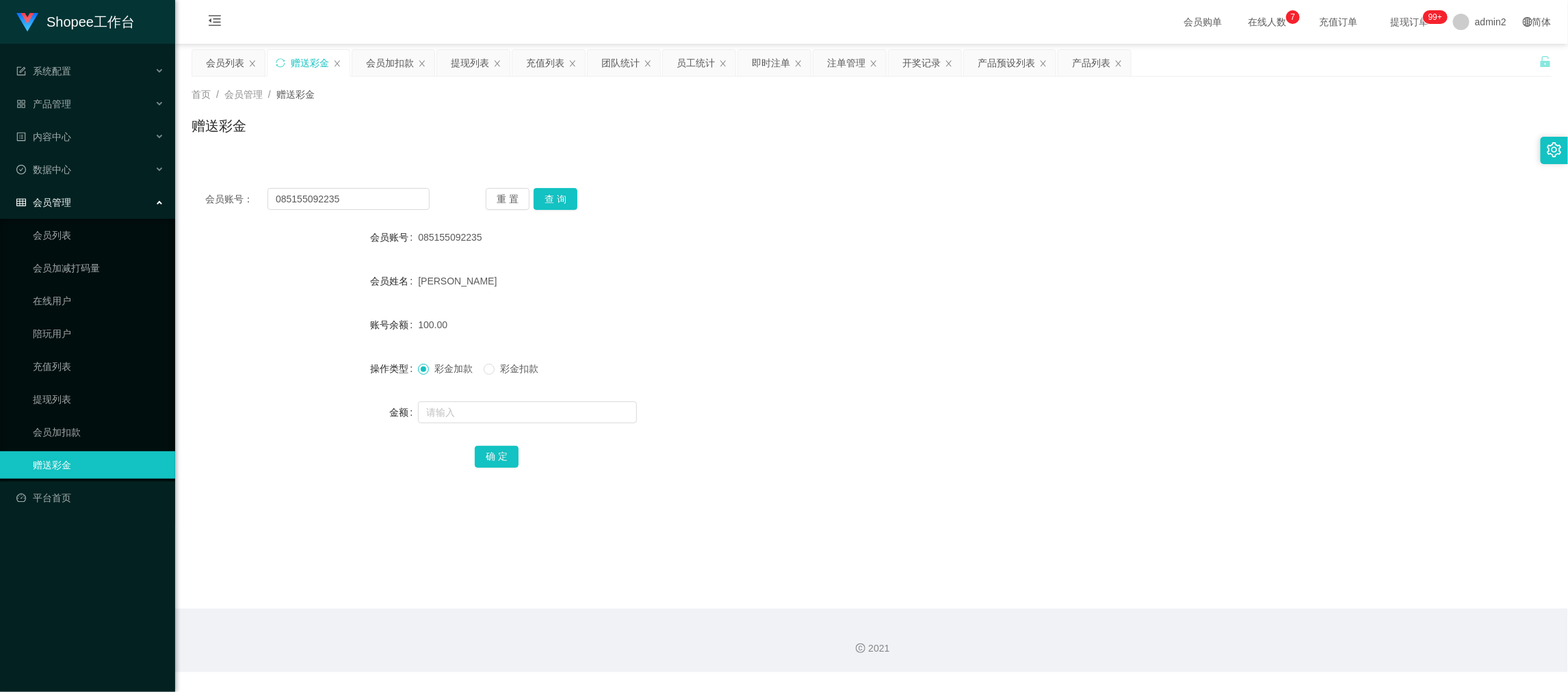
drag, startPoint x: 1228, startPoint y: 555, endPoint x: 1015, endPoint y: 463, distance: 232.0
click at [1227, 556] on main "关闭左侧 关闭右侧 关闭其它 刷新页面 会员列表 赠送彩金 会员加扣款 提现列表 充值列表 团队统计 员工统计 即时注单 注单管理 开奖记录 产品预设列表 产…" at bounding box center [871, 326] width 1393 height 565
click at [373, 208] on input "085155092235" at bounding box center [348, 199] width 163 height 22
paste input "Erika"
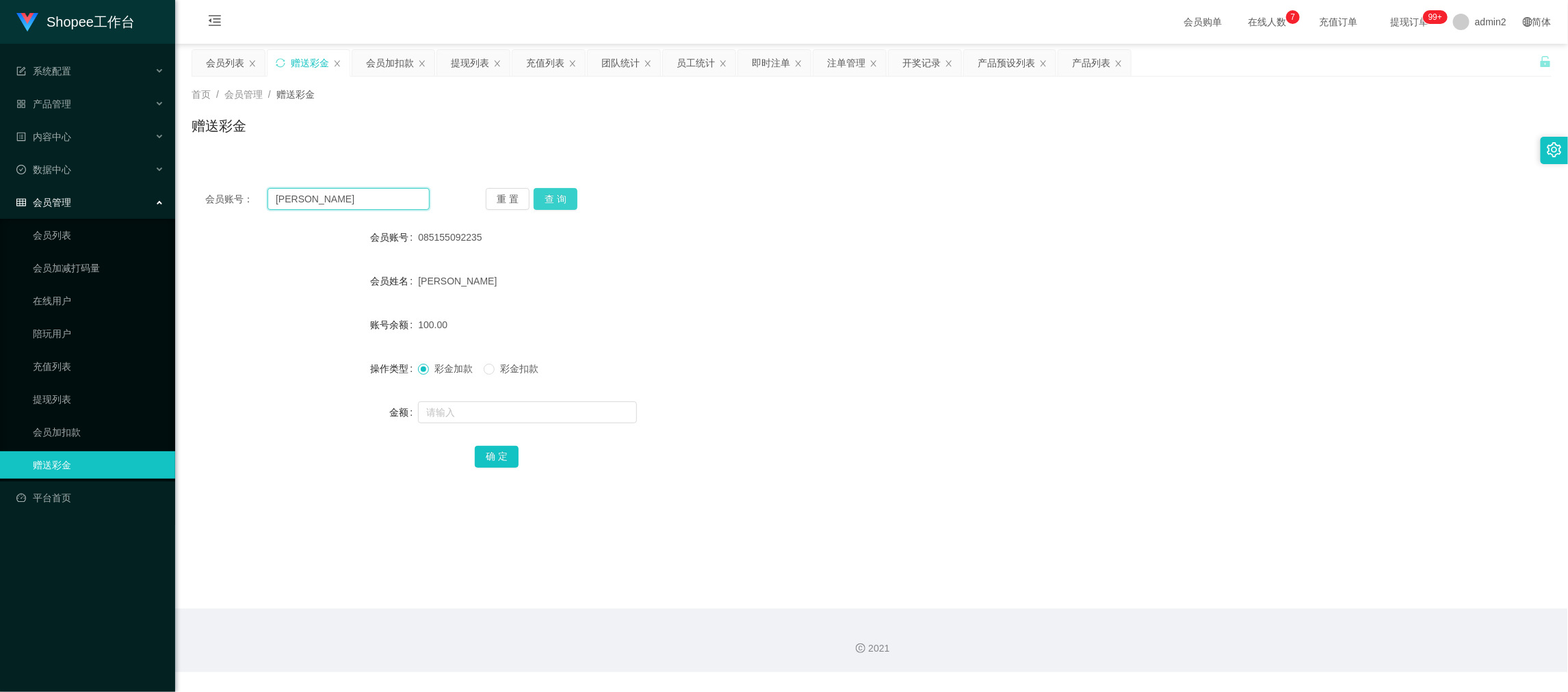
type input "Erika"
click at [558, 190] on button "查 询" at bounding box center [555, 199] width 43 height 22
click at [545, 409] on input "text" at bounding box center [528, 412] width 219 height 22
click at [543, 409] on input "text" at bounding box center [528, 412] width 219 height 22
type input "180"
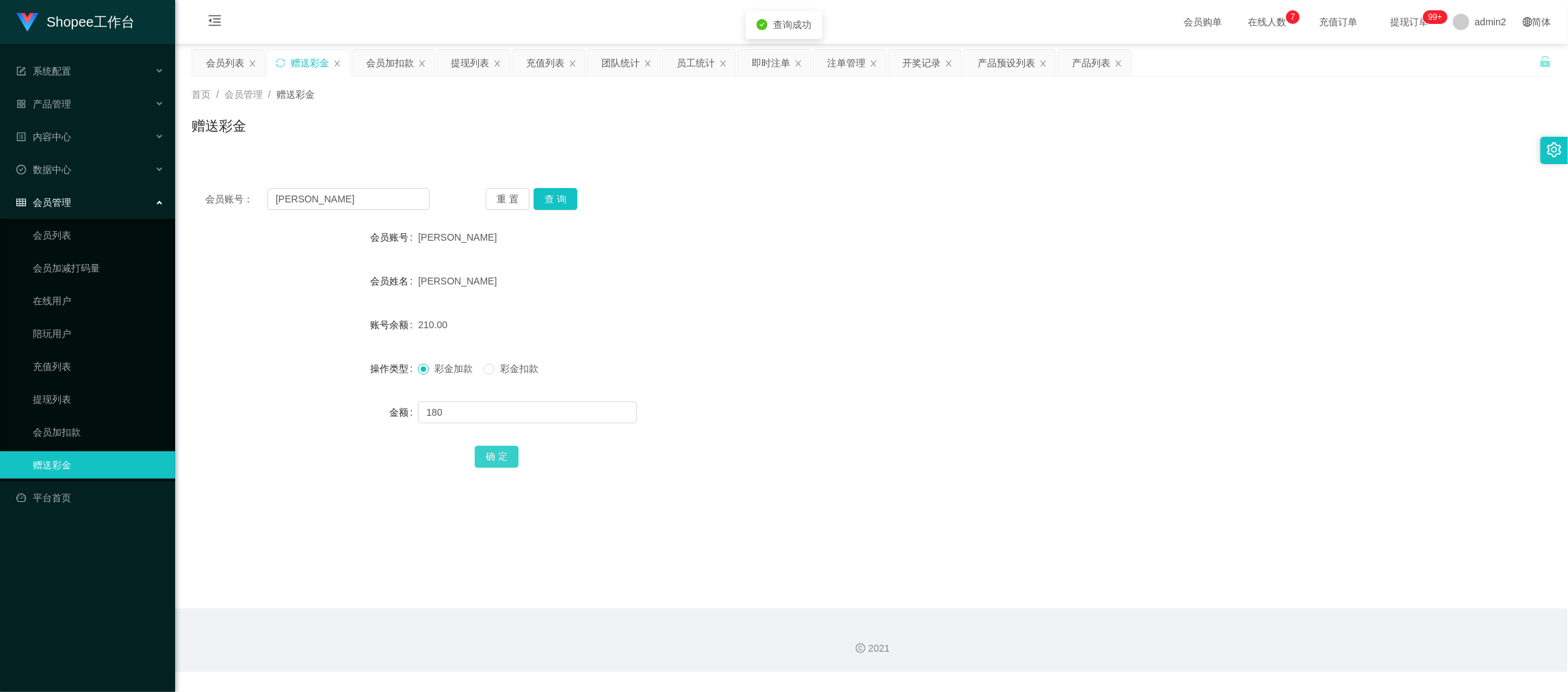
click at [500, 454] on button "确 定" at bounding box center [496, 456] width 43 height 22
click at [860, 367] on div "彩金加款 彩金扣款" at bounding box center [815, 369] width 793 height 27
drag, startPoint x: 1273, startPoint y: 587, endPoint x: 973, endPoint y: 368, distance: 371.4
click at [1273, 586] on main "关闭左侧 关闭右侧 关闭其它 刷新页面 会员列表 赠送彩金 会员加扣款 提现列表 充值列表 团队统计 员工统计 即时注单 注单管理 开奖记录 产品预设列表 产…" at bounding box center [871, 326] width 1393 height 565
click at [468, 64] on div "提现列表" at bounding box center [470, 63] width 39 height 26
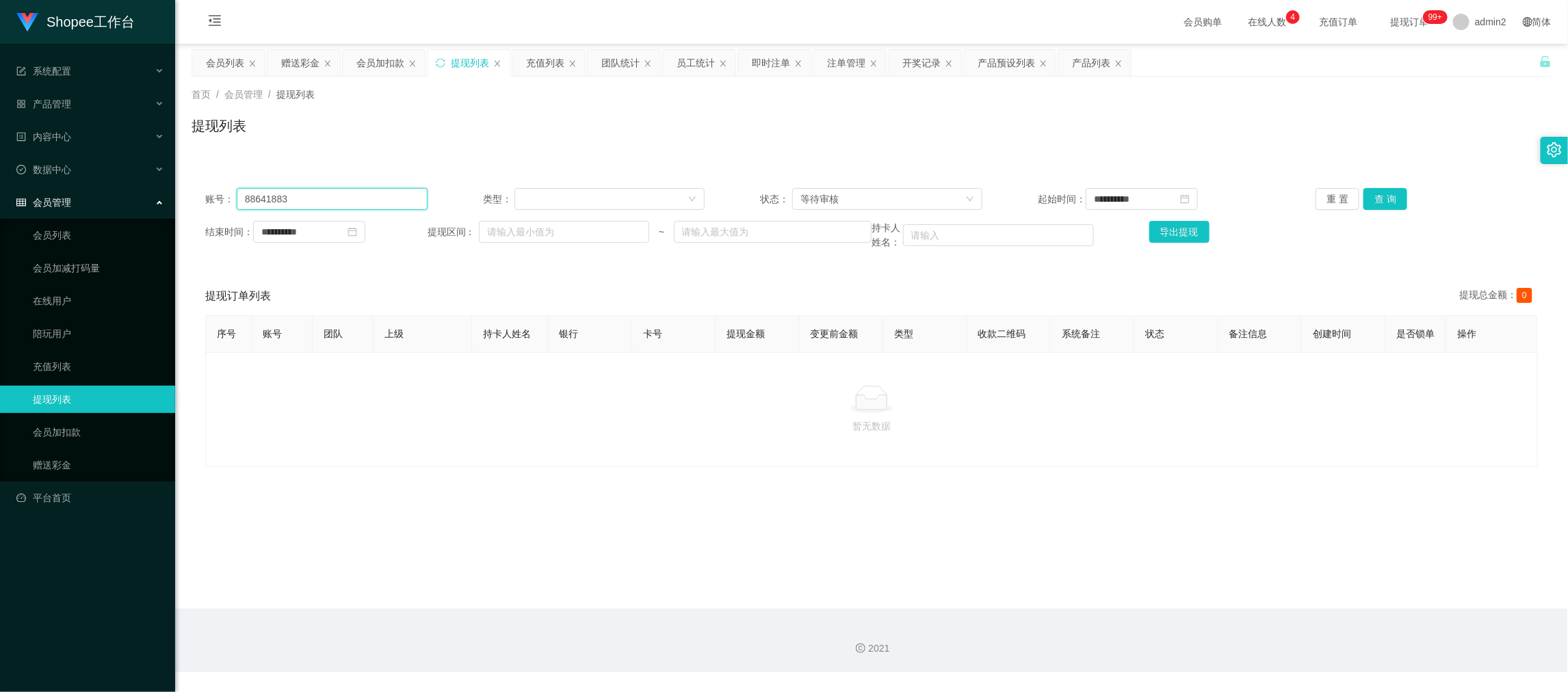
click at [386, 190] on input "88641883" at bounding box center [331, 199] width 191 height 22
paste input "08991597237"
type input "08991597237"
drag, startPoint x: 1377, startPoint y: 199, endPoint x: 1307, endPoint y: 225, distance: 74.7
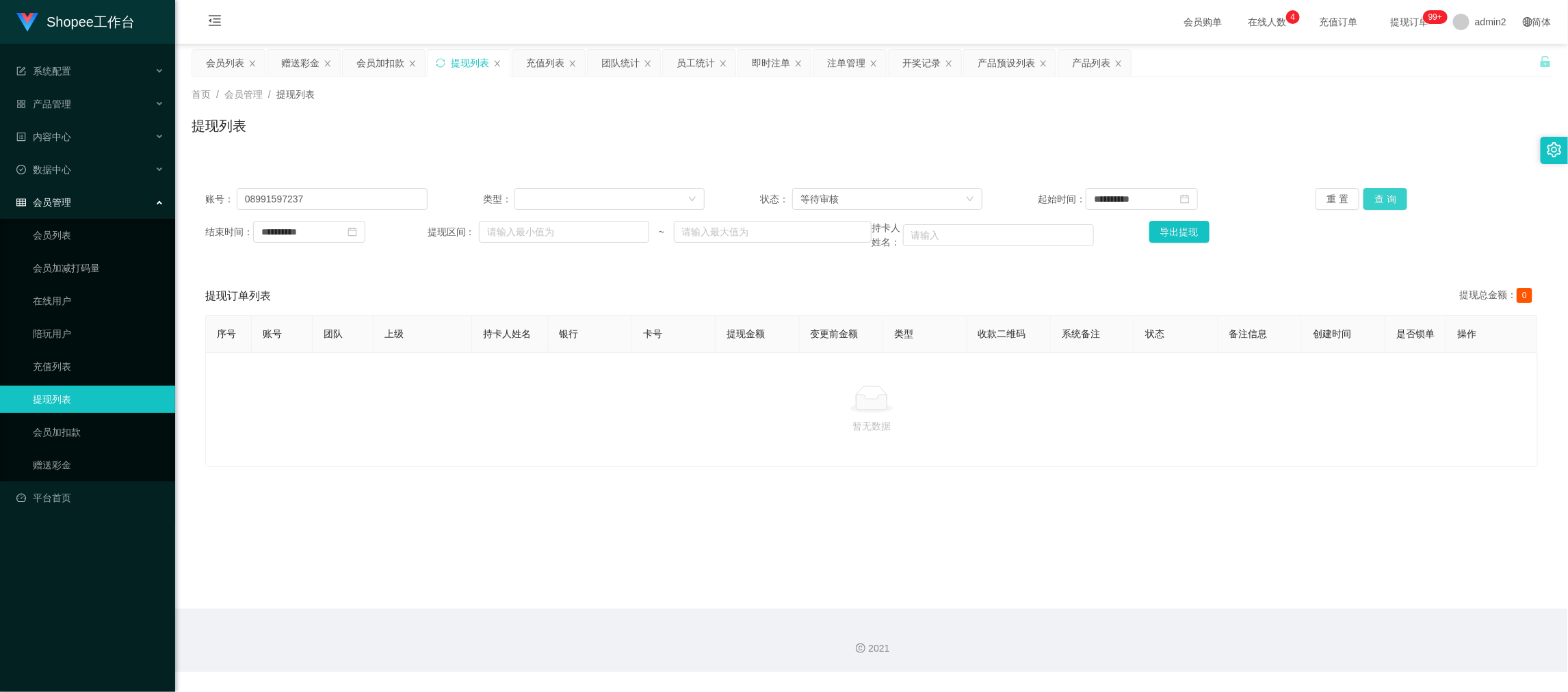
click at [1377, 199] on button "查 询" at bounding box center [1385, 199] width 43 height 22
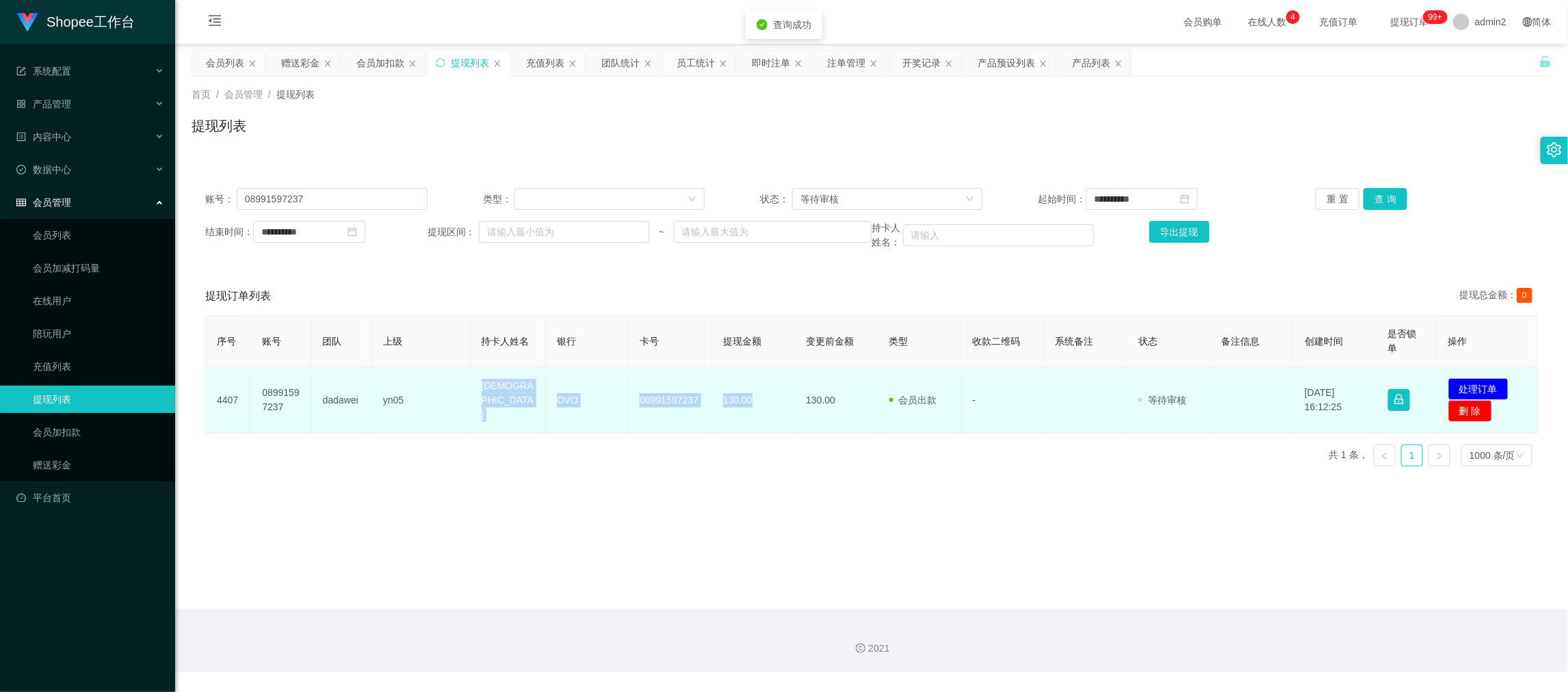
drag, startPoint x: 543, startPoint y: 400, endPoint x: 744, endPoint y: 402, distance: 201.0
click at [744, 402] on tr "4407 08991597237 dadawei yn05 Christanty OVO 08991597237 130.00 130.00 会员出款 人工取…" at bounding box center [872, 401] width 1332 height 66
copy tr "Christanty OVO 08991597237 130.00"
click at [1468, 389] on button "处理订单" at bounding box center [1478, 389] width 60 height 22
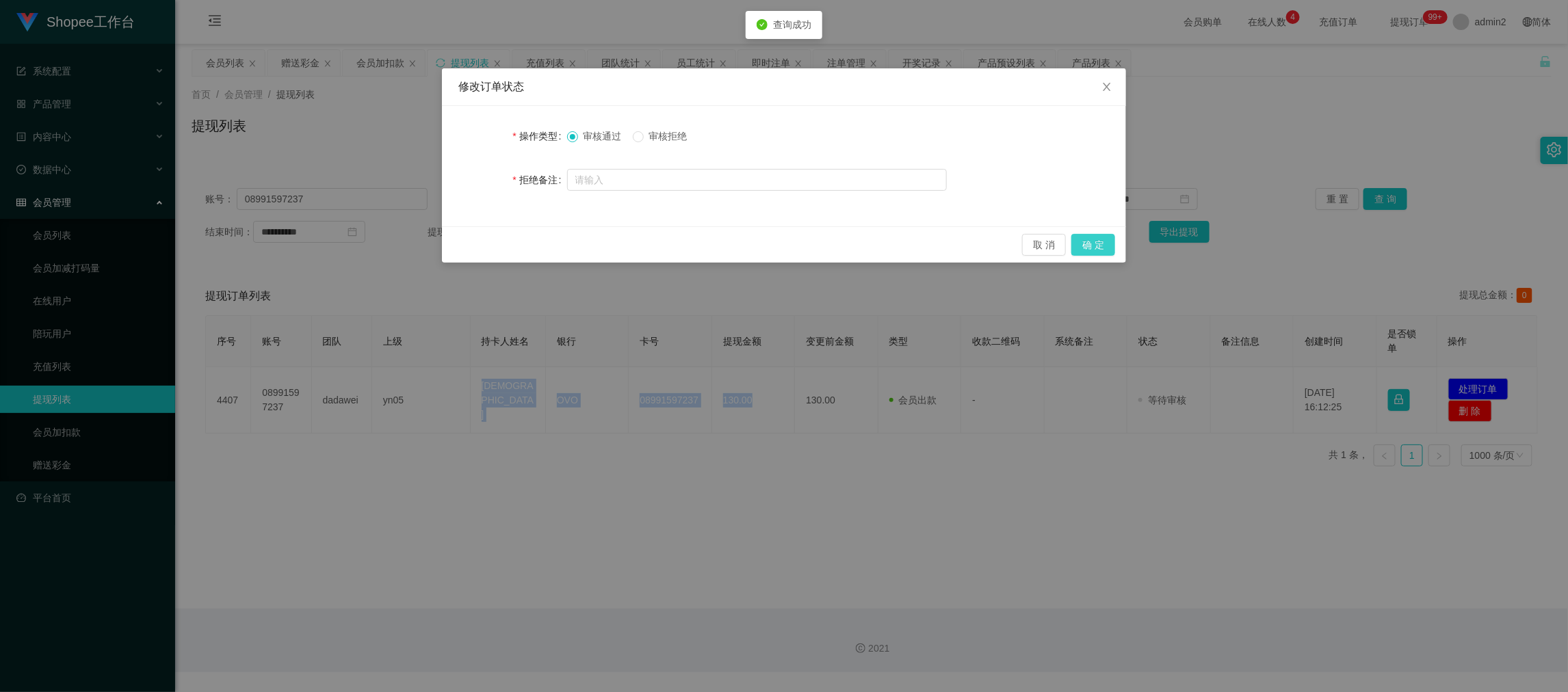
click at [1083, 249] on button "确 定" at bounding box center [1093, 245] width 43 height 22
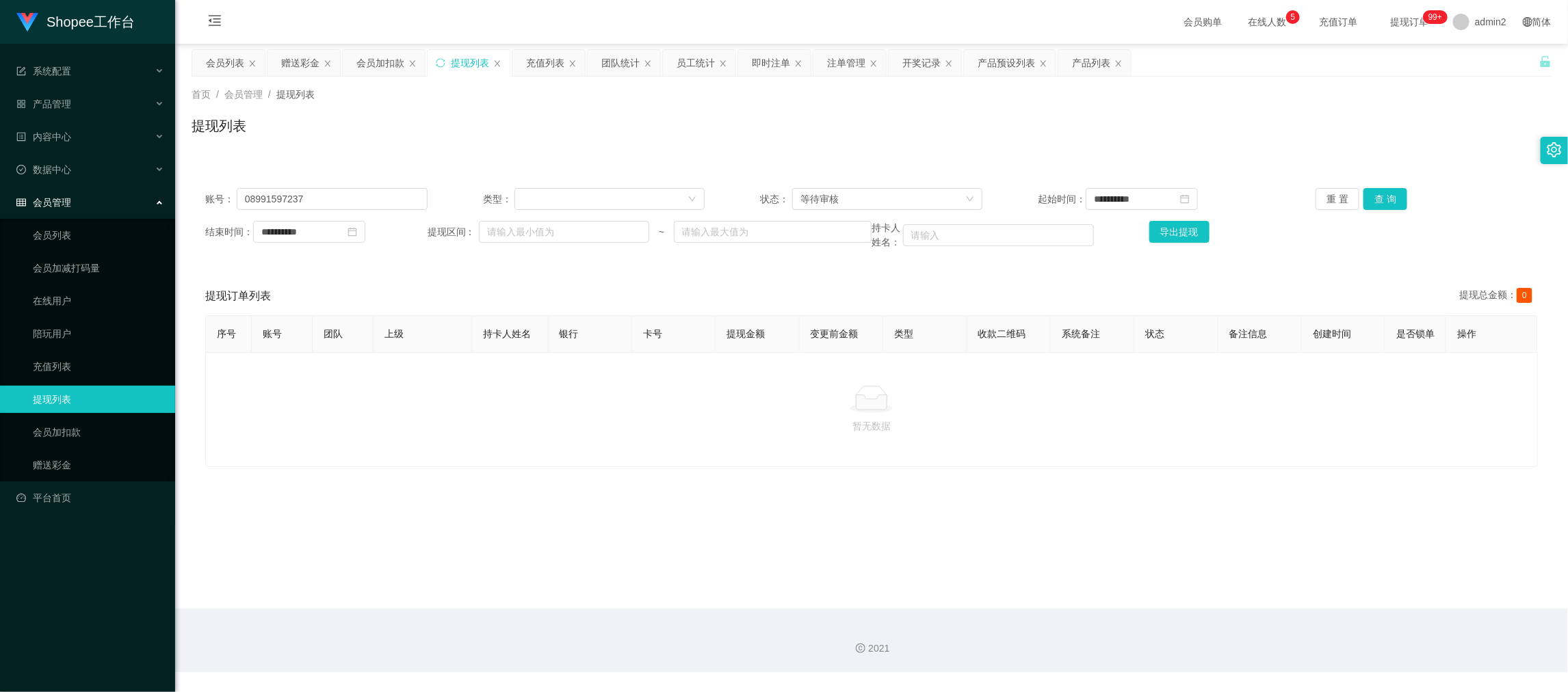
click at [1282, 529] on main "**********" at bounding box center [871, 326] width 1393 height 565
click at [275, 56] on div "赠送彩金" at bounding box center [303, 63] width 72 height 26
click at [295, 64] on div "赠送彩金" at bounding box center [300, 63] width 39 height 26
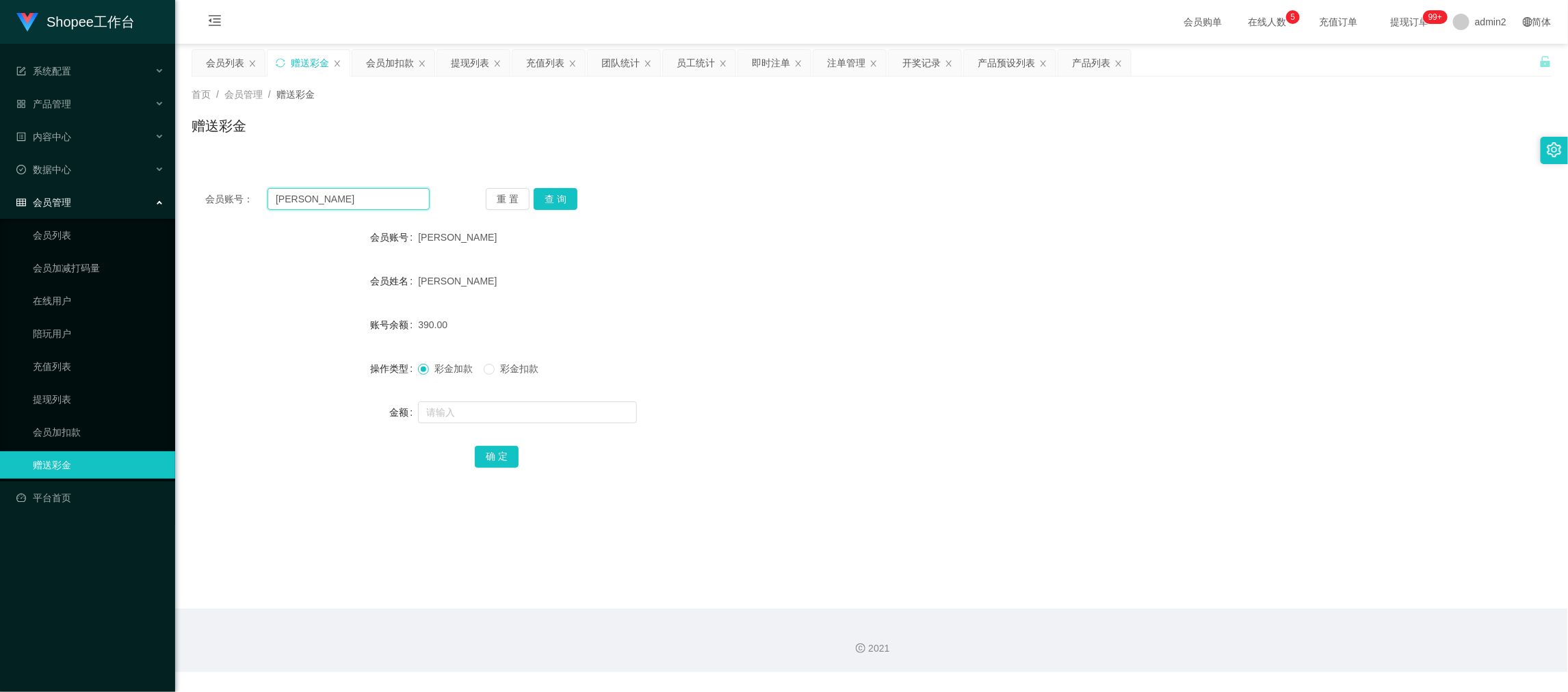
click at [380, 196] on input "Erika" at bounding box center [348, 199] width 163 height 22
drag, startPoint x: 380, startPoint y: 196, endPoint x: 472, endPoint y: 212, distance: 93.4
click at [383, 199] on input "Erika" at bounding box center [348, 199] width 163 height 22
paste input "082289619949"
type input "082289619949"
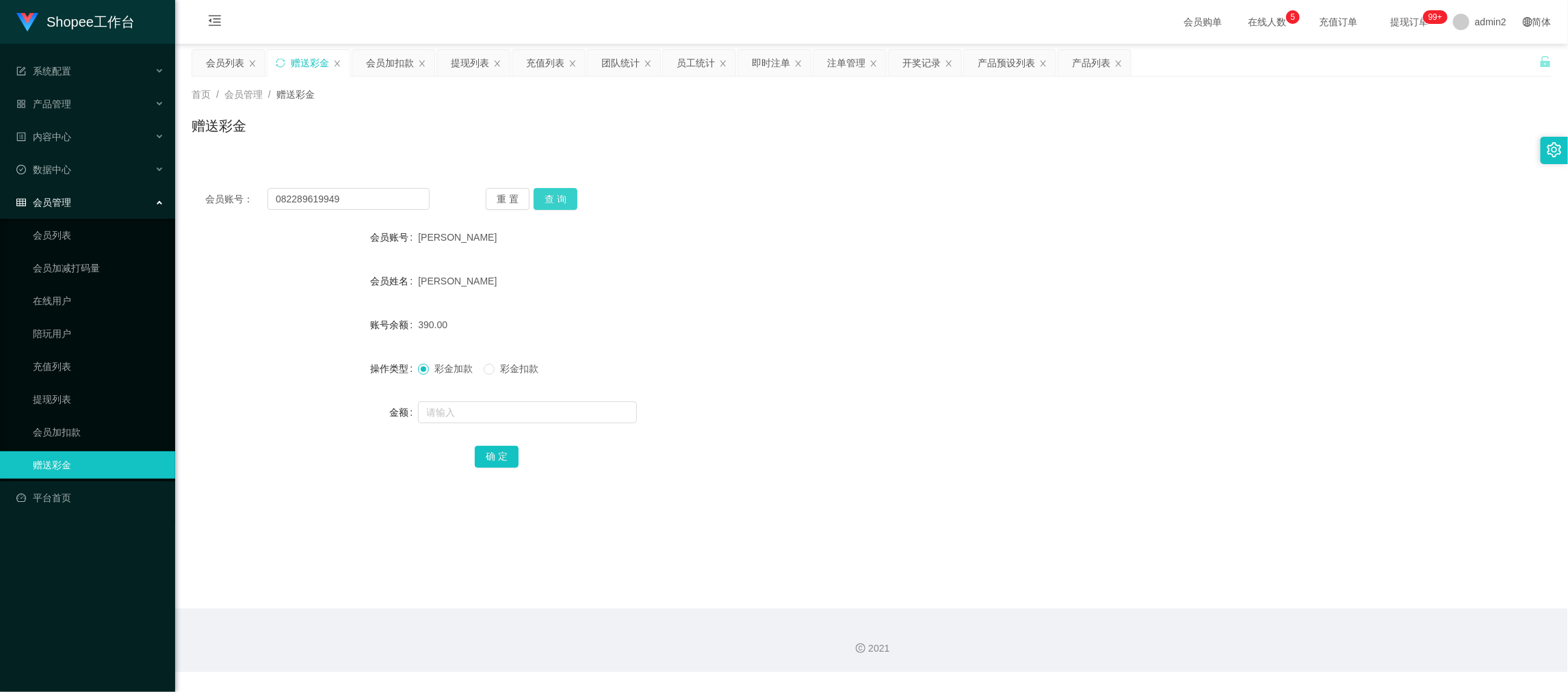
drag, startPoint x: 545, startPoint y: 199, endPoint x: 555, endPoint y: 220, distance: 23.3
click at [545, 199] on button "查 询" at bounding box center [555, 199] width 43 height 22
click at [564, 414] on input "text" at bounding box center [528, 412] width 219 height 22
click at [564, 414] on input "1" at bounding box center [528, 412] width 219 height 22
type input "100"
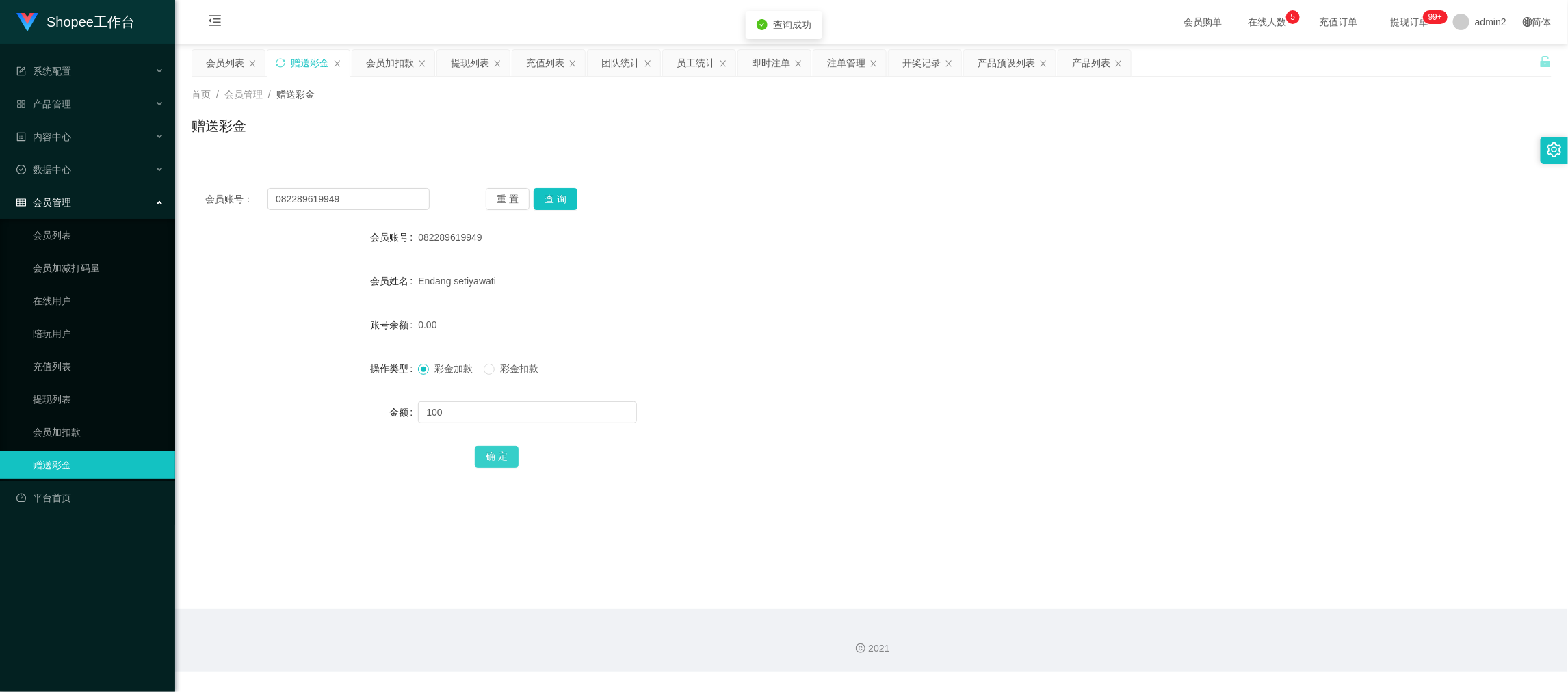
click at [493, 458] on button "确 定" at bounding box center [496, 456] width 43 height 22
click at [879, 377] on div "彩金加款 彩金扣款" at bounding box center [815, 369] width 793 height 27
click at [389, 65] on div "会员加扣款" at bounding box center [390, 63] width 48 height 26
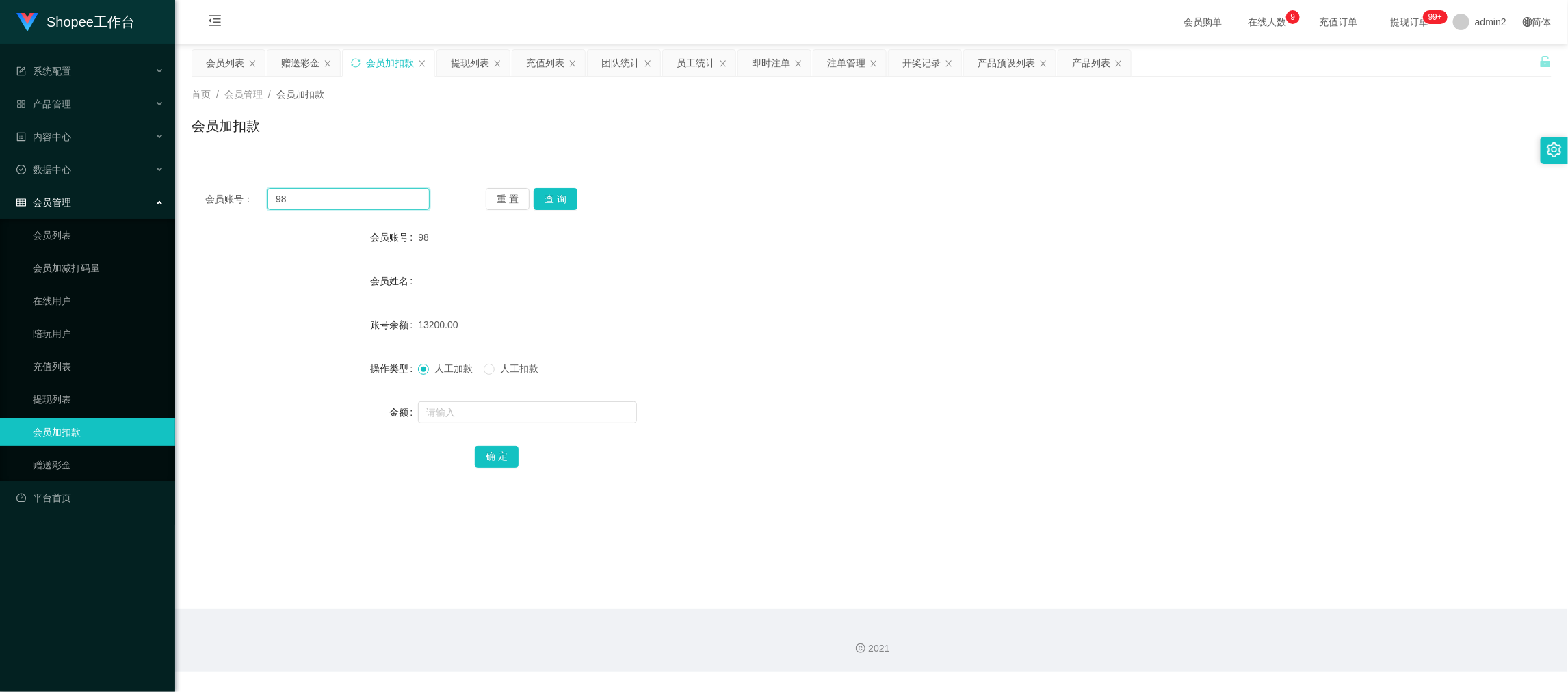
click at [390, 208] on input "98" at bounding box center [348, 199] width 163 height 22
paste input "16"
type input "168"
click at [541, 199] on button "查 询" at bounding box center [555, 199] width 43 height 22
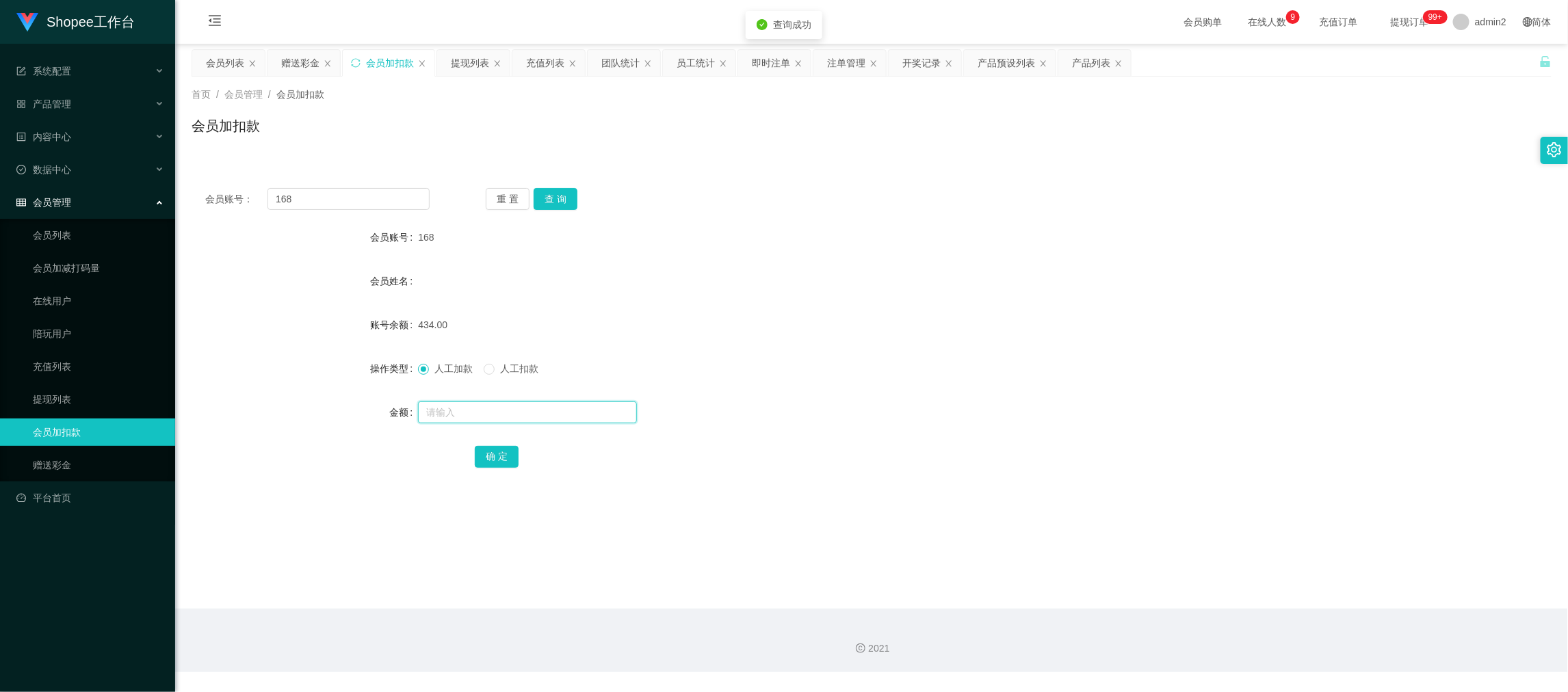
click at [554, 411] on input "text" at bounding box center [528, 412] width 219 height 22
type input "13"
click at [487, 455] on button "确 定" at bounding box center [496, 456] width 43 height 22
click at [471, 52] on div "提现列表" at bounding box center [470, 63] width 39 height 26
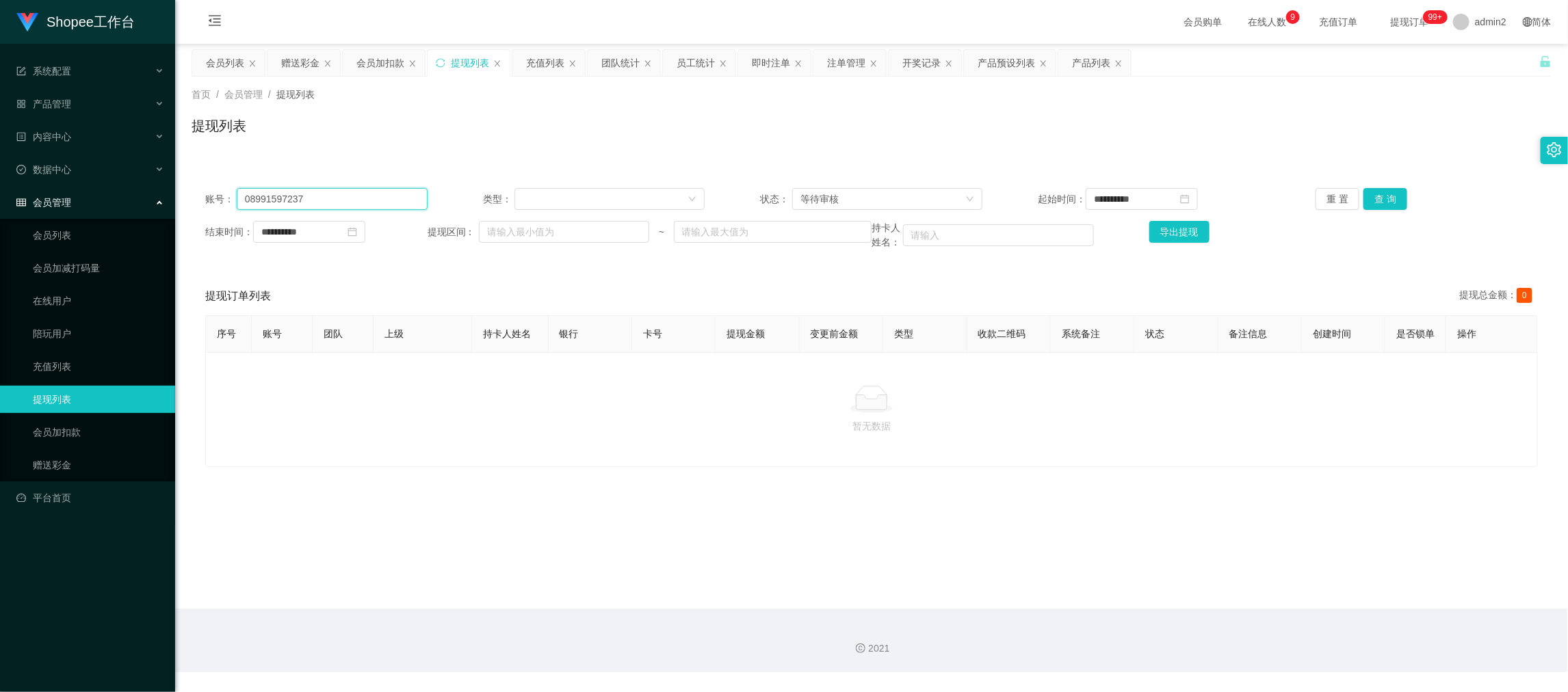
click at [414, 194] on input "08991597237" at bounding box center [331, 199] width 191 height 22
paste input "5815105883"
type input "085815105883"
click at [1373, 197] on button "查 询" at bounding box center [1385, 199] width 43 height 22
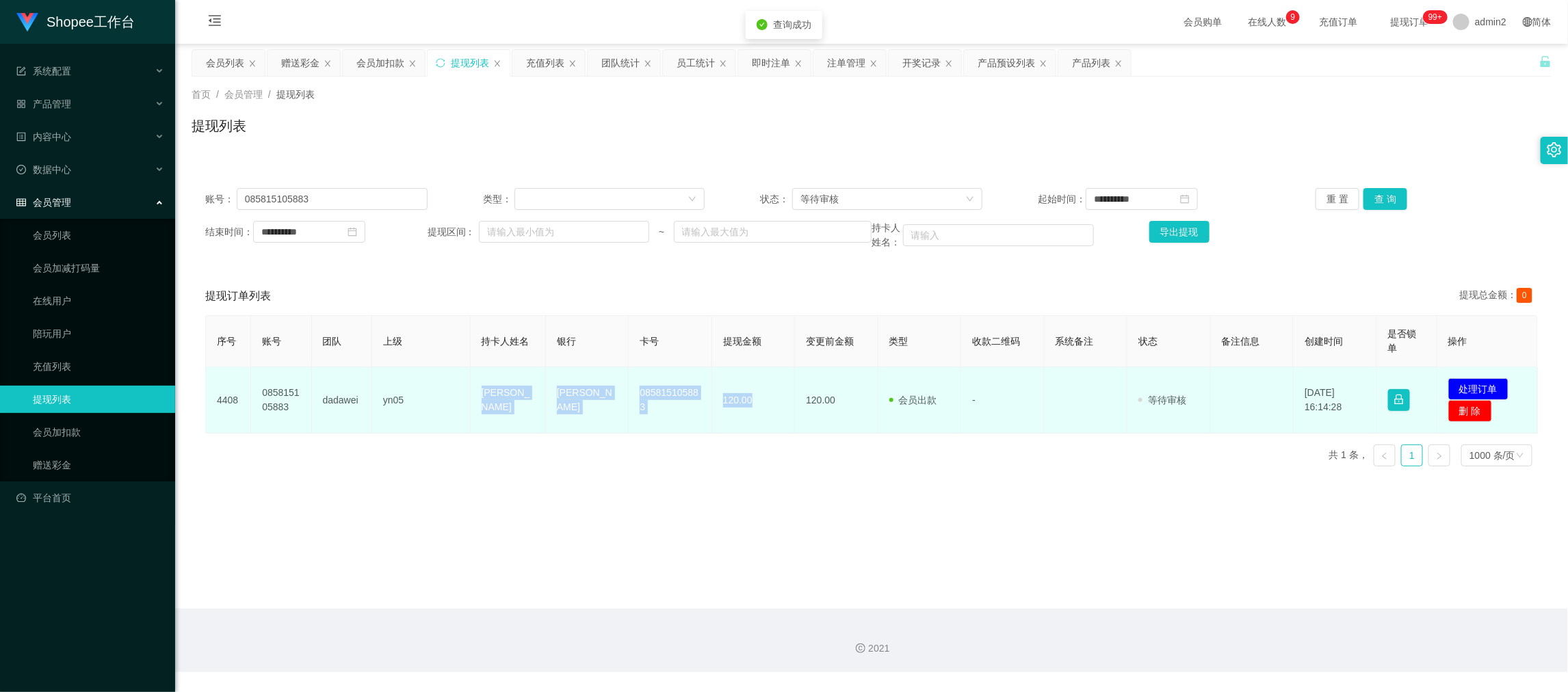
drag, startPoint x: 468, startPoint y: 389, endPoint x: 973, endPoint y: 406, distance: 505.3
click at [772, 403] on tr "4408 085815105883 dadawei yn05 Dona junia putri DANA 085815105883 120.00 120.00…" at bounding box center [872, 401] width 1332 height 66
copy tr "Dona junia putri DANA 085815105883 120.00"
click at [1455, 381] on button "处理订单" at bounding box center [1478, 389] width 60 height 22
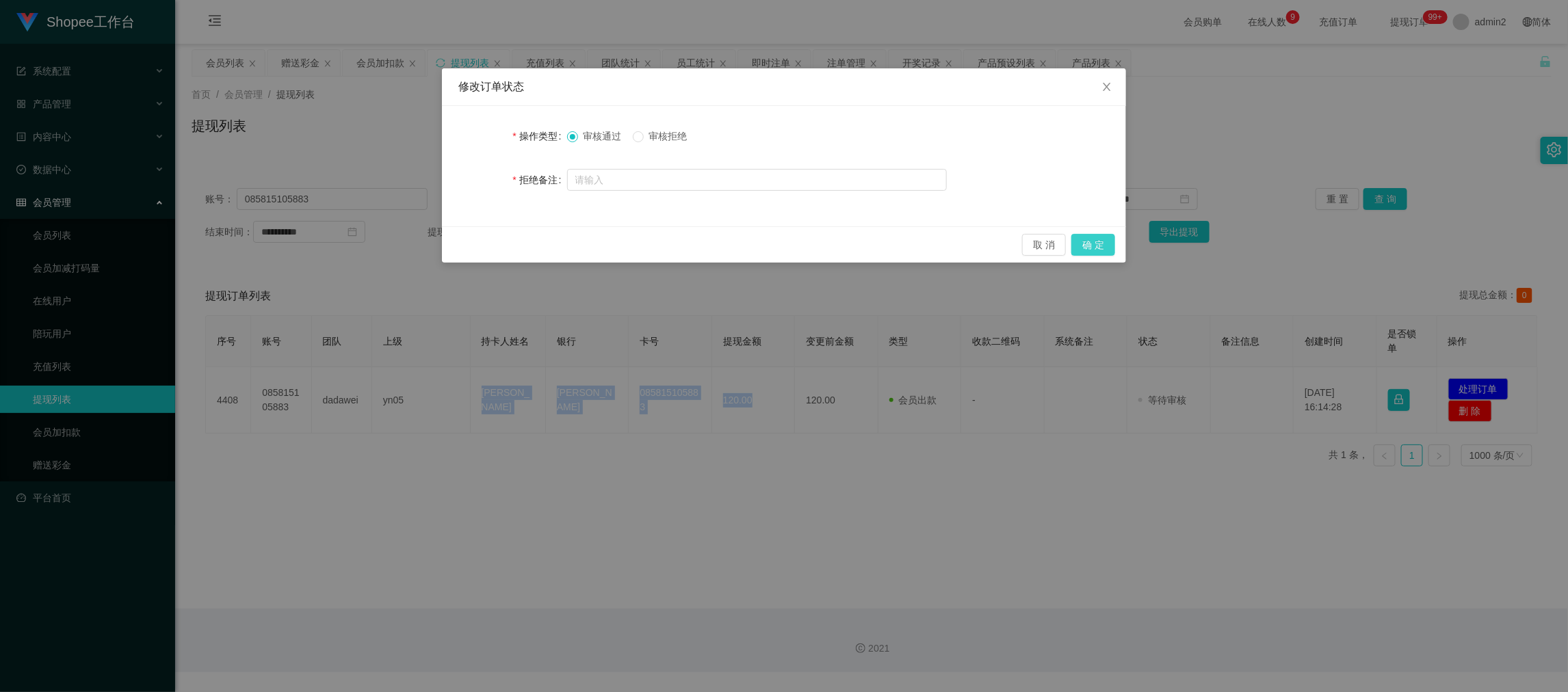
click at [1097, 241] on button "确 定" at bounding box center [1093, 245] width 43 height 22
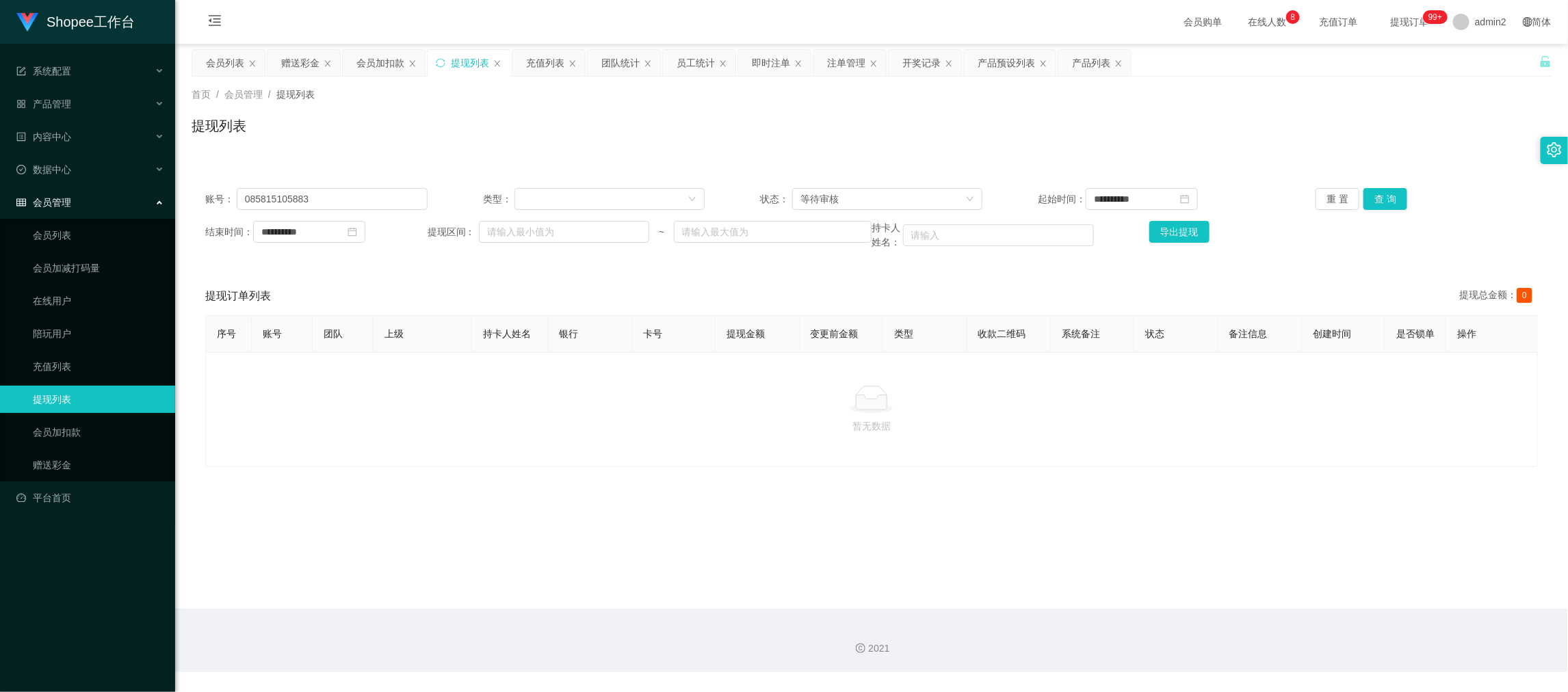
drag, startPoint x: 1259, startPoint y: 549, endPoint x: 969, endPoint y: 432, distance: 312.7
click at [1259, 550] on main "**********" at bounding box center [871, 326] width 1393 height 565
click at [299, 58] on div "赠送彩金" at bounding box center [300, 63] width 39 height 26
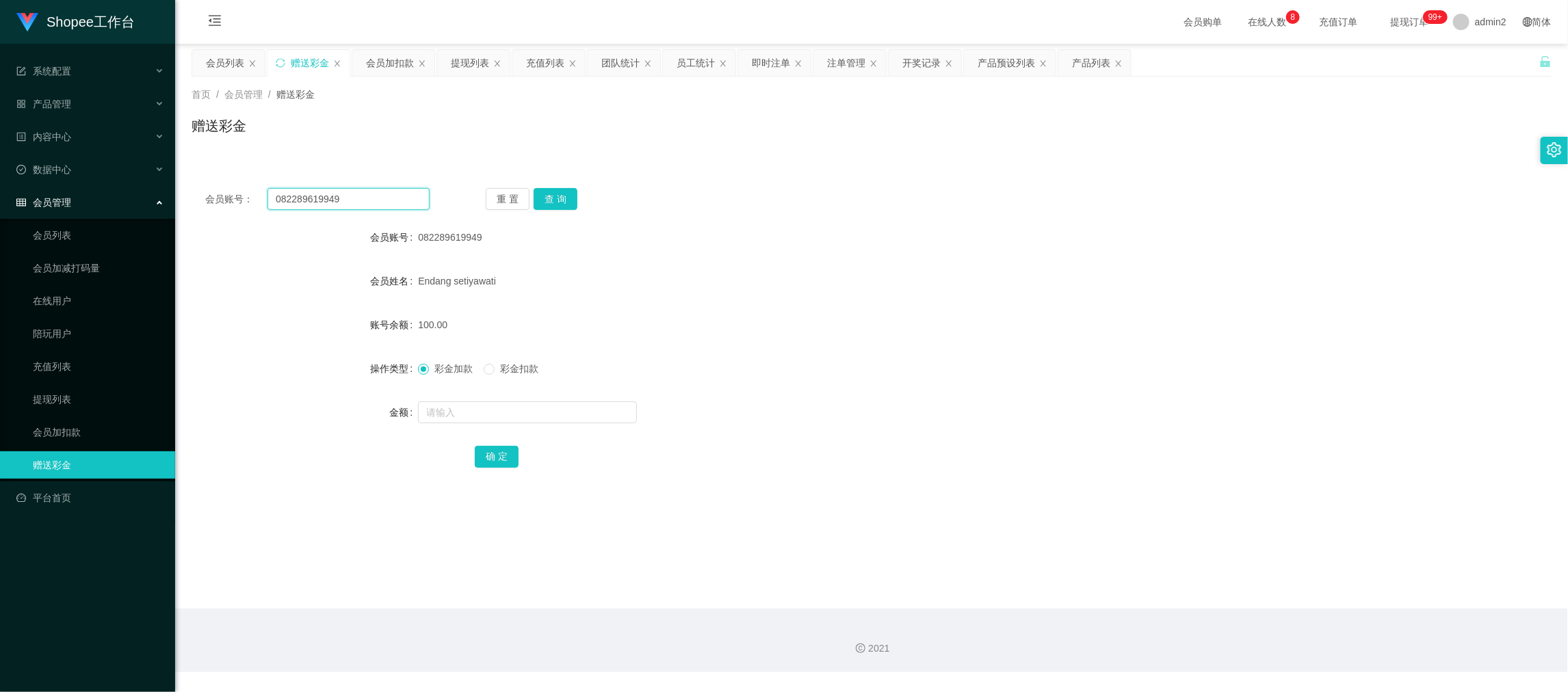
click at [414, 190] on input "082289619949" at bounding box center [348, 199] width 163 height 22
paste input "5155092235"
type input "085155092235"
click at [562, 192] on button "查 询" at bounding box center [555, 199] width 43 height 22
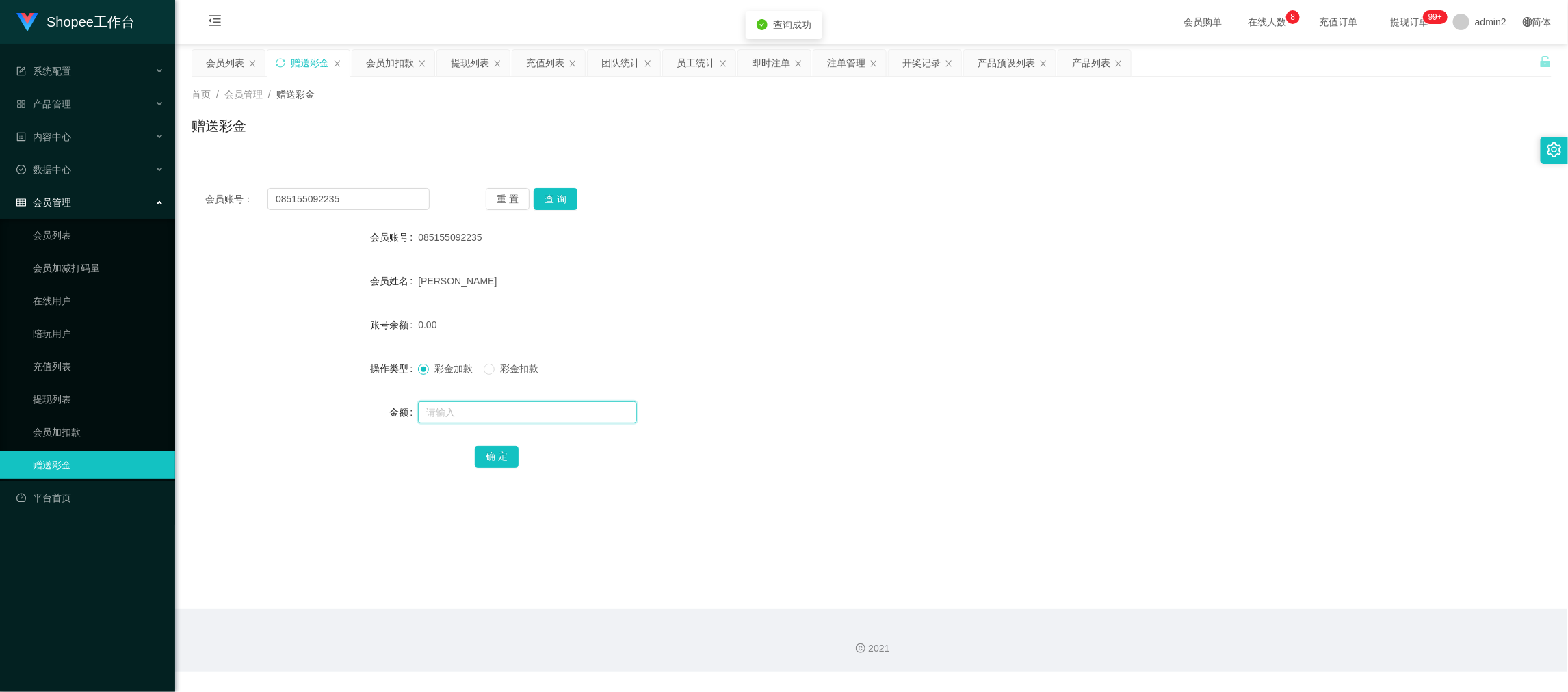
click at [562, 414] on input "text" at bounding box center [528, 412] width 219 height 22
type input "130"
click at [503, 460] on button "确 定" at bounding box center [496, 456] width 43 height 22
click at [884, 389] on form "会员账号 085155092235 会员姓名 Rizki Cahyadi 账号余额 0.00 操作类型 彩金加款 彩金扣款 金额 确 定" at bounding box center [871, 347] width 1360 height 246
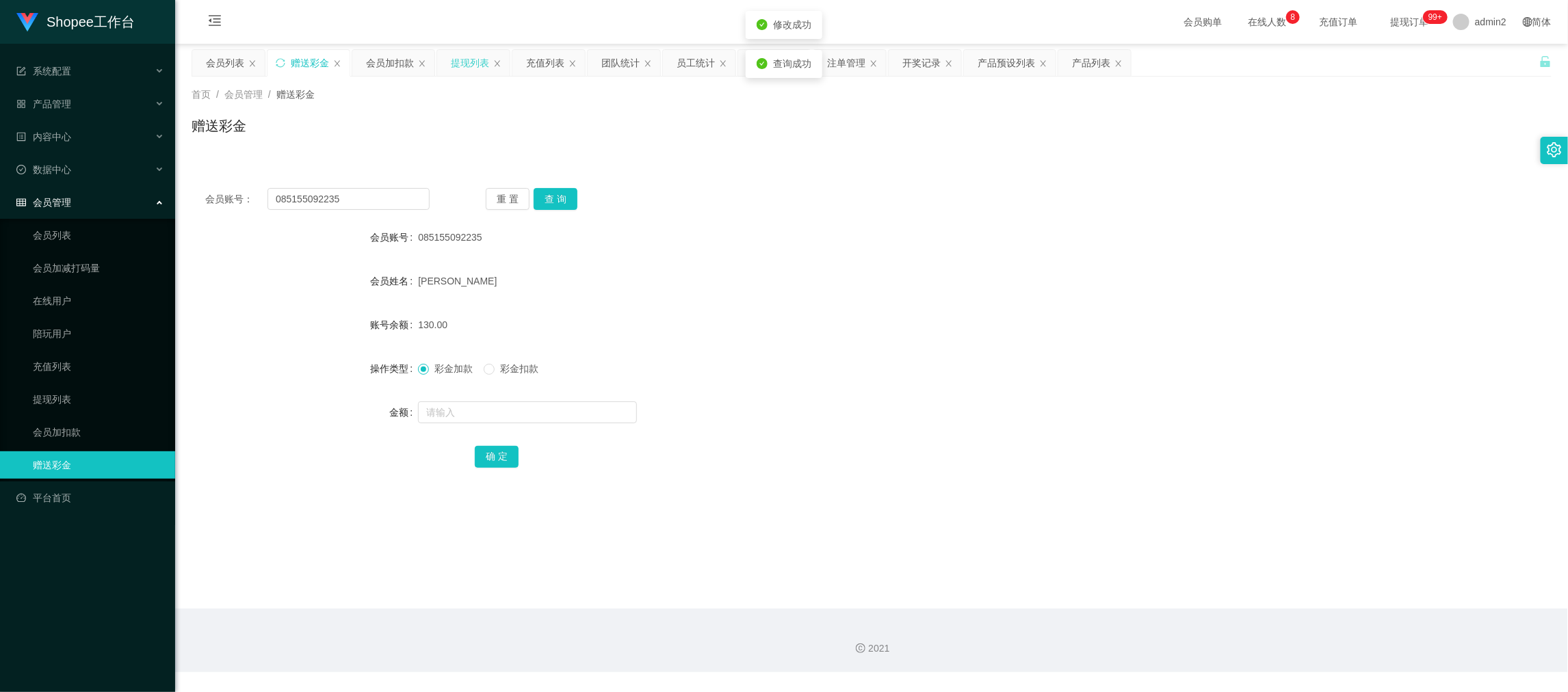
click at [473, 55] on div "提现列表" at bounding box center [470, 63] width 39 height 26
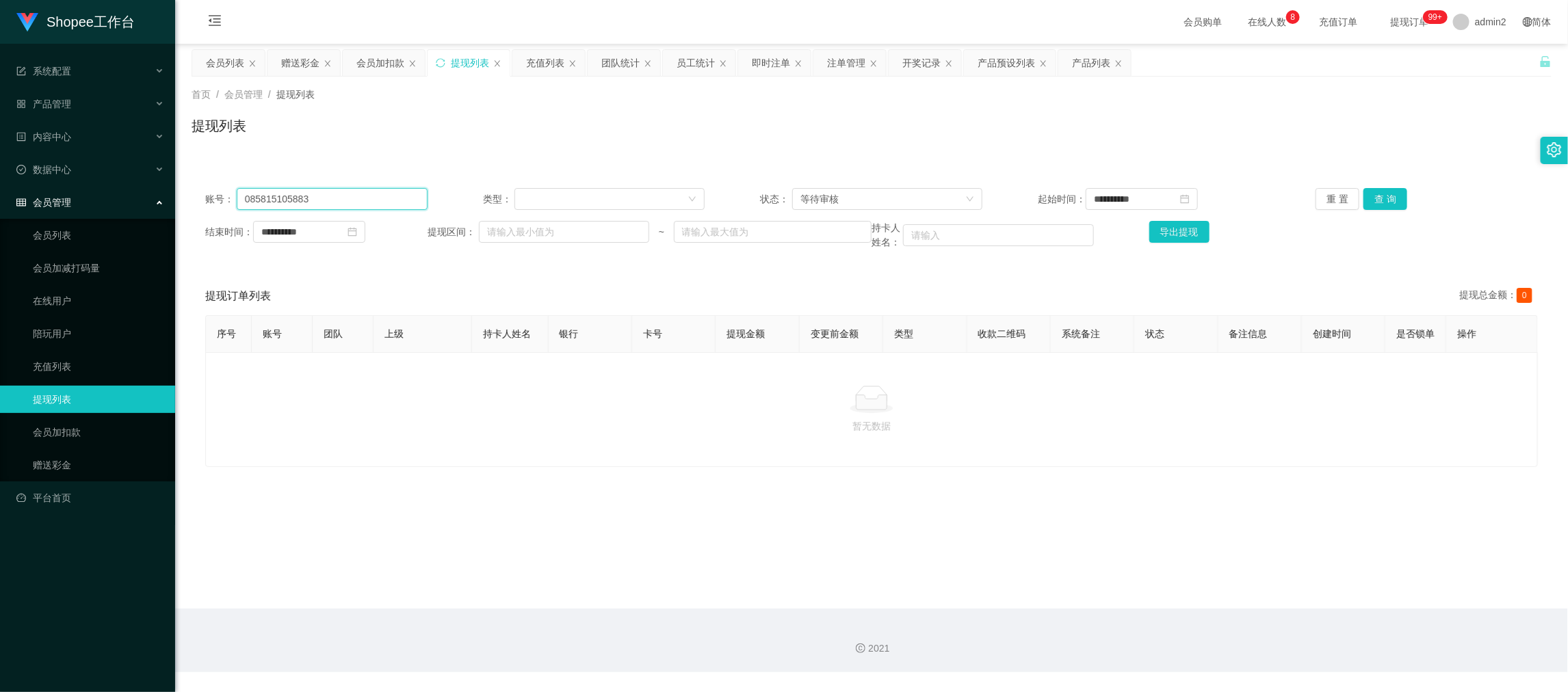
click at [343, 200] on input "085815105883" at bounding box center [331, 199] width 191 height 22
drag, startPoint x: 343, startPoint y: 200, endPoint x: 693, endPoint y: 201, distance: 350.0
click at [344, 200] on input "085815105883" at bounding box center [331, 199] width 191 height 22
paste input "236500325"
type input "085236500325"
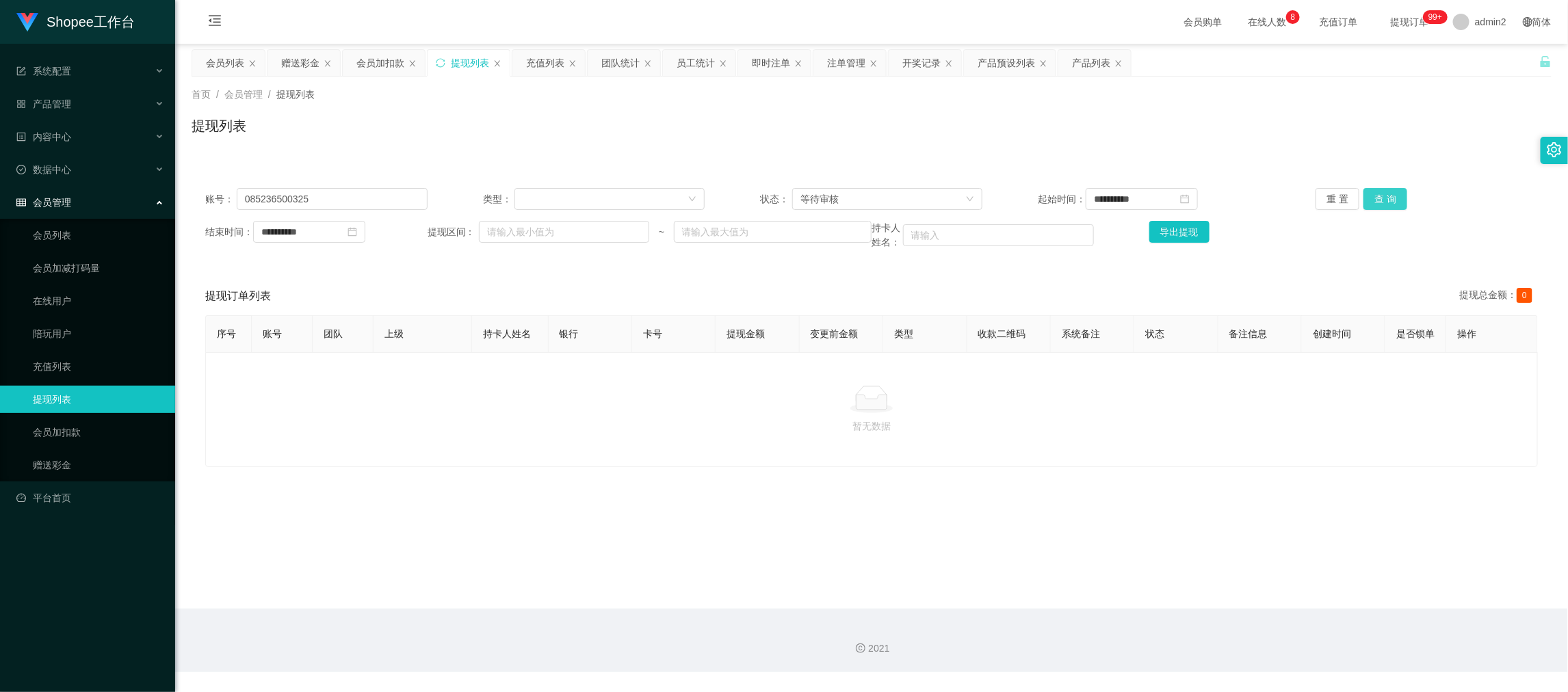
click at [1377, 196] on button "查 询" at bounding box center [1385, 199] width 43 height 22
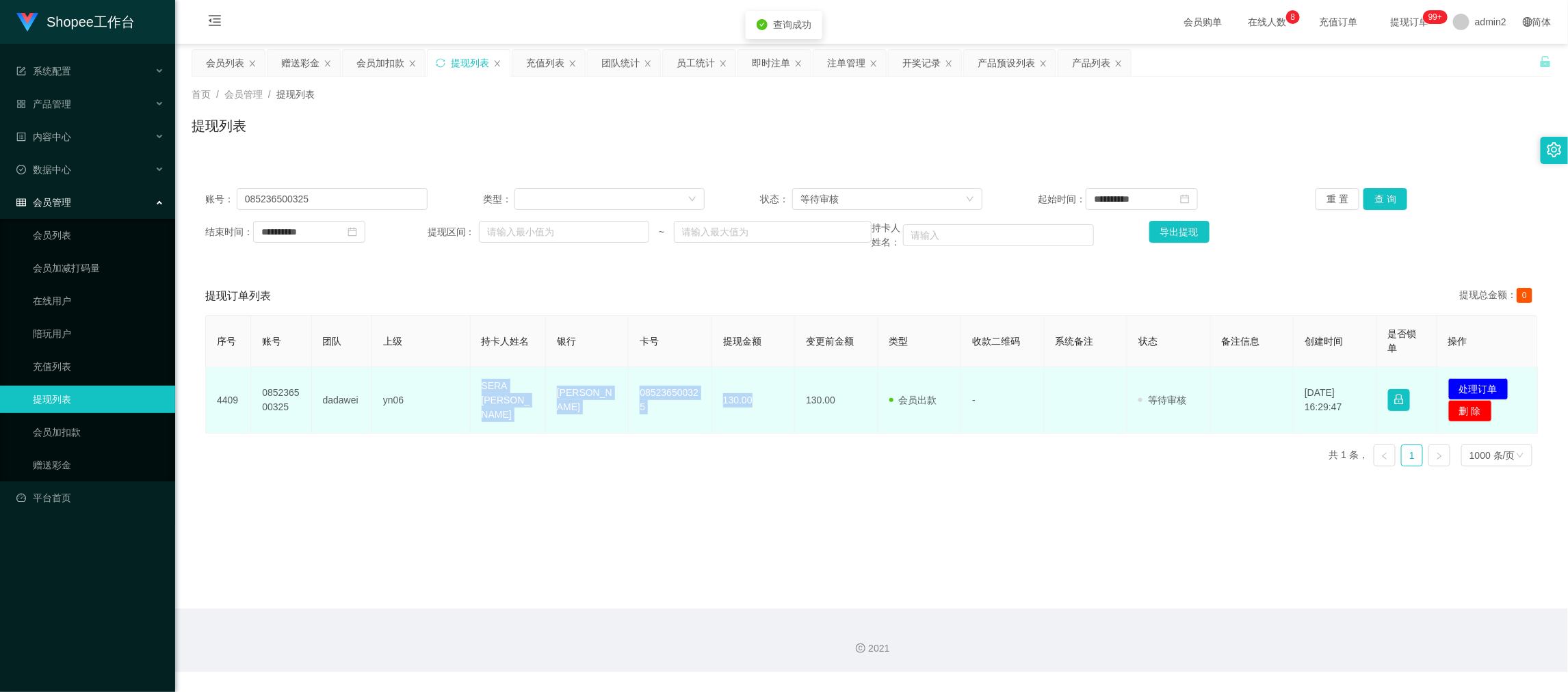
drag, startPoint x: 440, startPoint y: 377, endPoint x: 780, endPoint y: 412, distance: 341.8
click at [780, 412] on tr "4409 085236500325 dadawei yn06 SERA AULIA WULAN DEWIYANTO DANA 085236500325 130…" at bounding box center [872, 401] width 1332 height 66
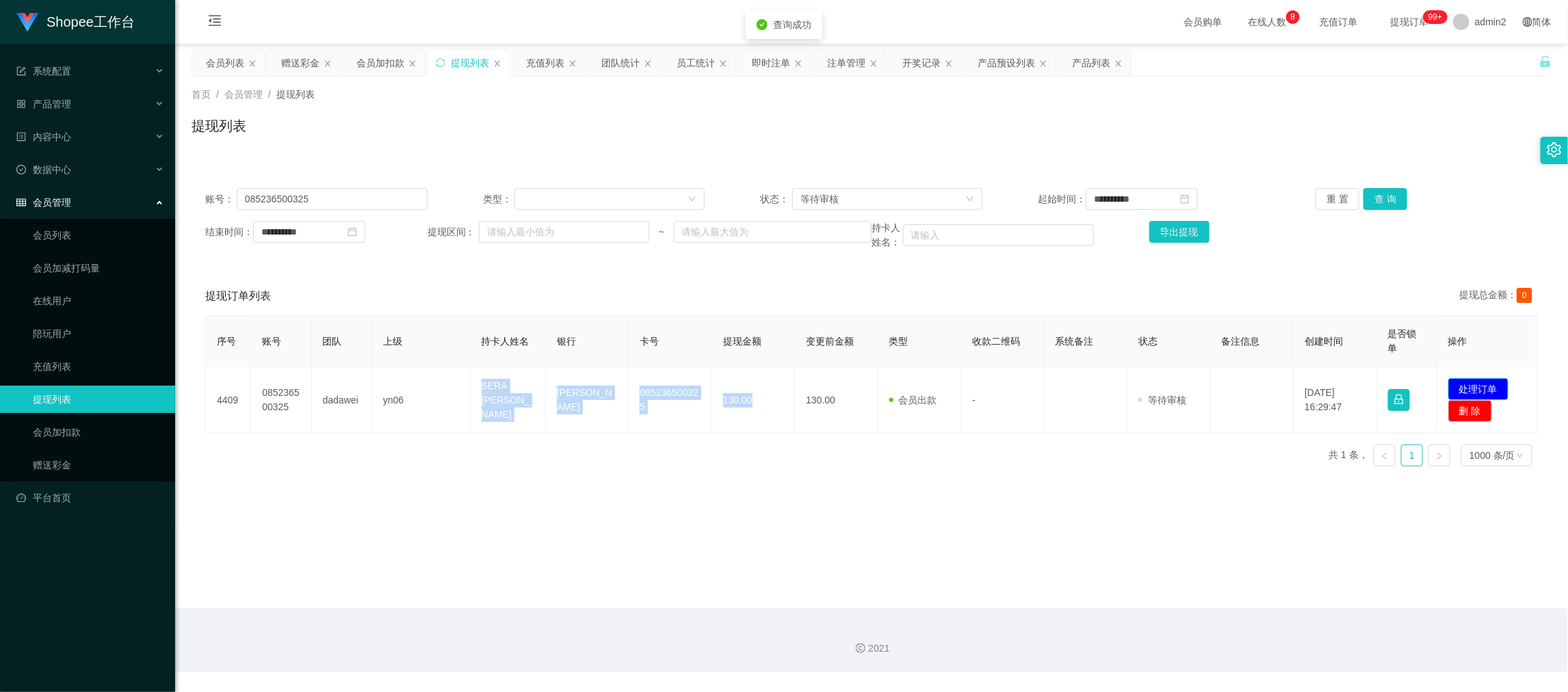
click at [1480, 386] on button "处理订单" at bounding box center [1478, 389] width 60 height 22
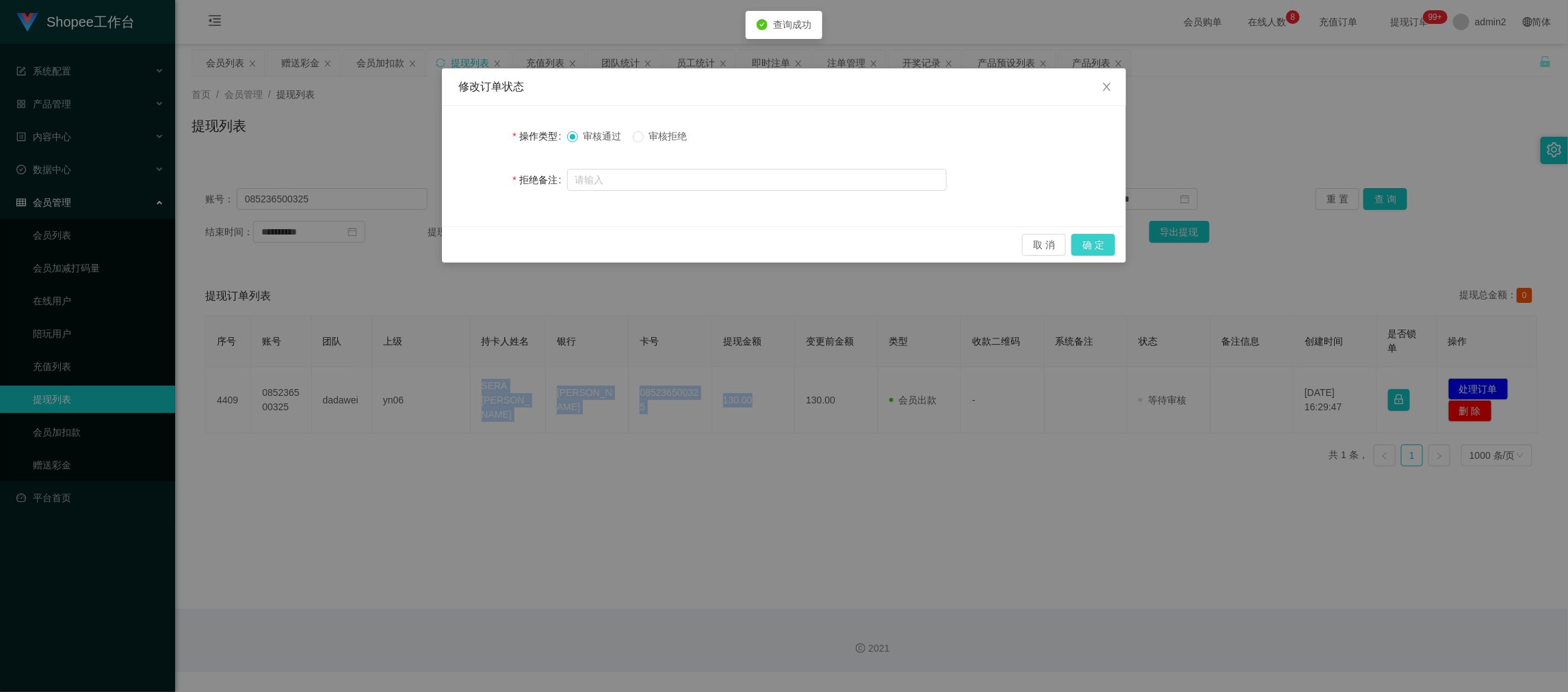
click at [1093, 238] on button "确 定" at bounding box center [1093, 245] width 43 height 22
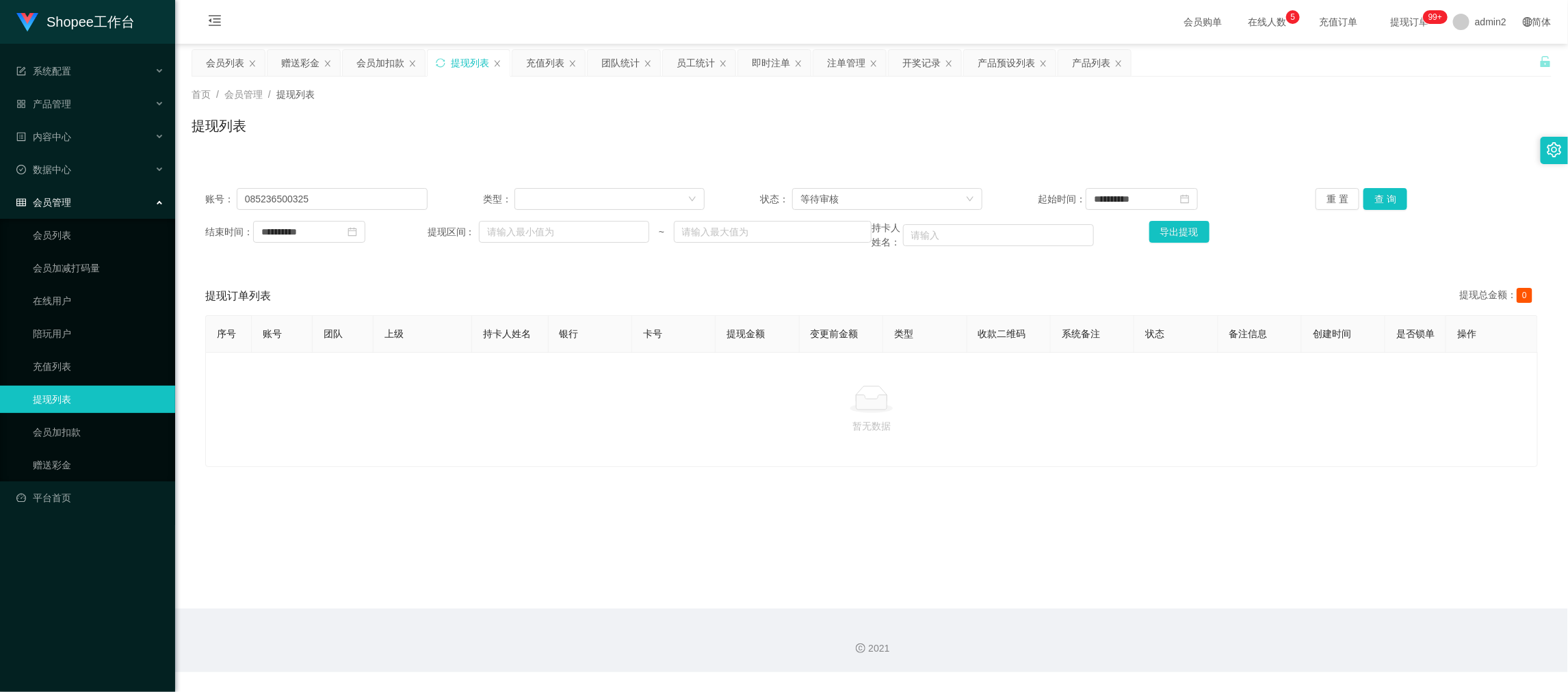
drag, startPoint x: 1254, startPoint y: 566, endPoint x: 674, endPoint y: 175, distance: 699.5
click at [1248, 557] on main "**********" at bounding box center [871, 326] width 1393 height 565
click at [386, 201] on input "085236500325" at bounding box center [331, 199] width 191 height 22
drag, startPoint x: 386, startPoint y: 201, endPoint x: 692, endPoint y: 193, distance: 306.1
click at [386, 200] on input "085236500325" at bounding box center [331, 199] width 191 height 22
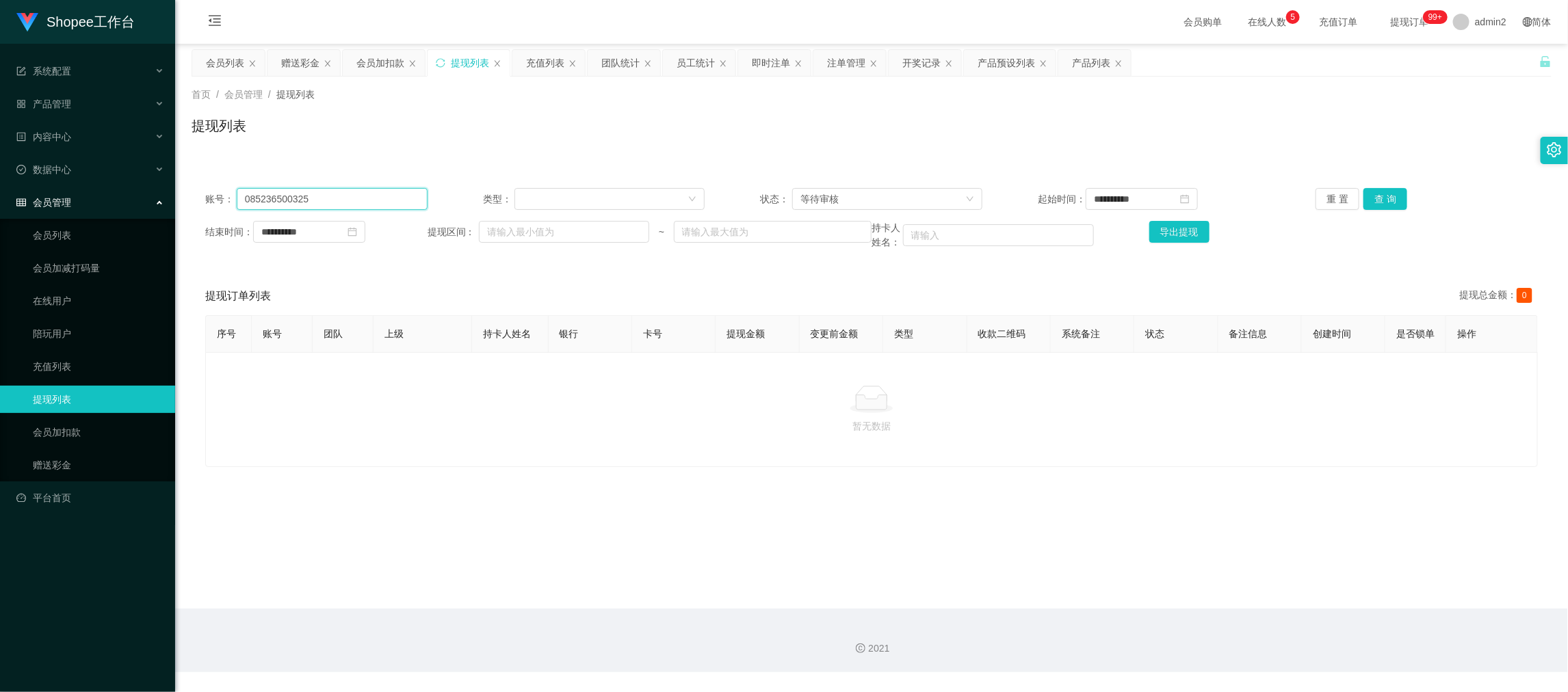
paste input "15509223"
drag, startPoint x: 1359, startPoint y: 203, endPoint x: 1259, endPoint y: 242, distance: 107.3
click at [1364, 201] on button "查 询" at bounding box center [1385, 199] width 43 height 22
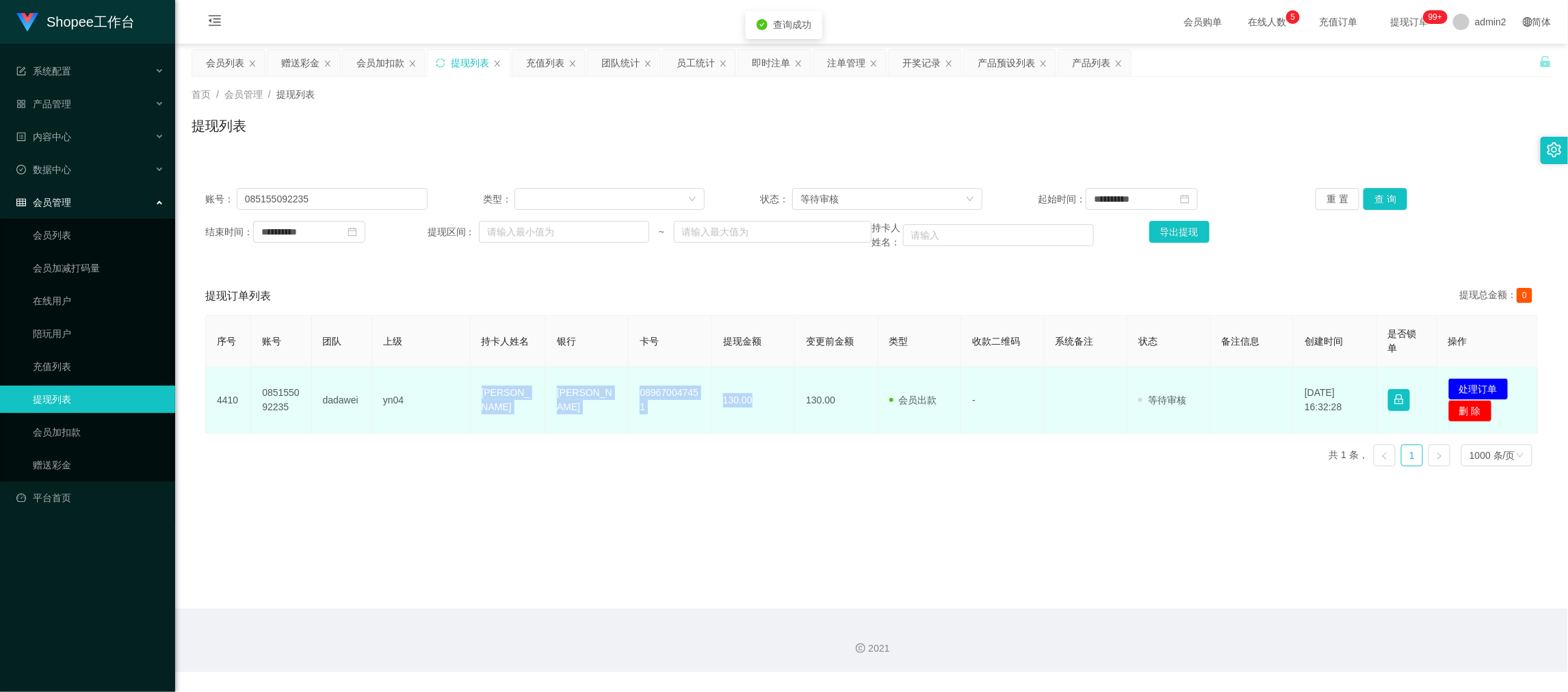
drag, startPoint x: 515, startPoint y: 401, endPoint x: 776, endPoint y: 401, distance: 261.0
click at [776, 401] on tr "4410 085155092235 dadawei yn04 Rizki Cahyadi DANA 089670047451 130.00 130.00 会员…" at bounding box center [872, 401] width 1332 height 66
click at [1463, 388] on button "处理订单" at bounding box center [1478, 389] width 60 height 22
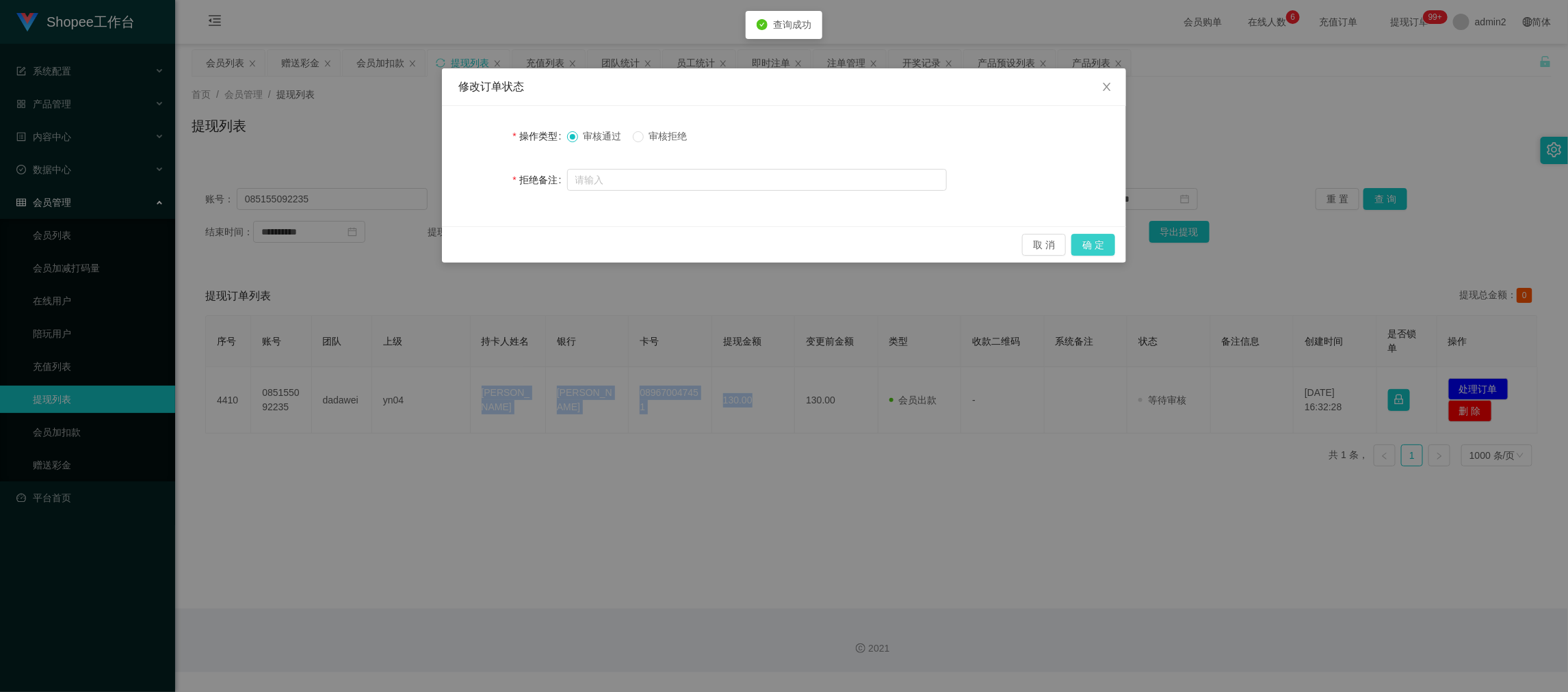
click at [1097, 242] on button "确 定" at bounding box center [1093, 245] width 43 height 22
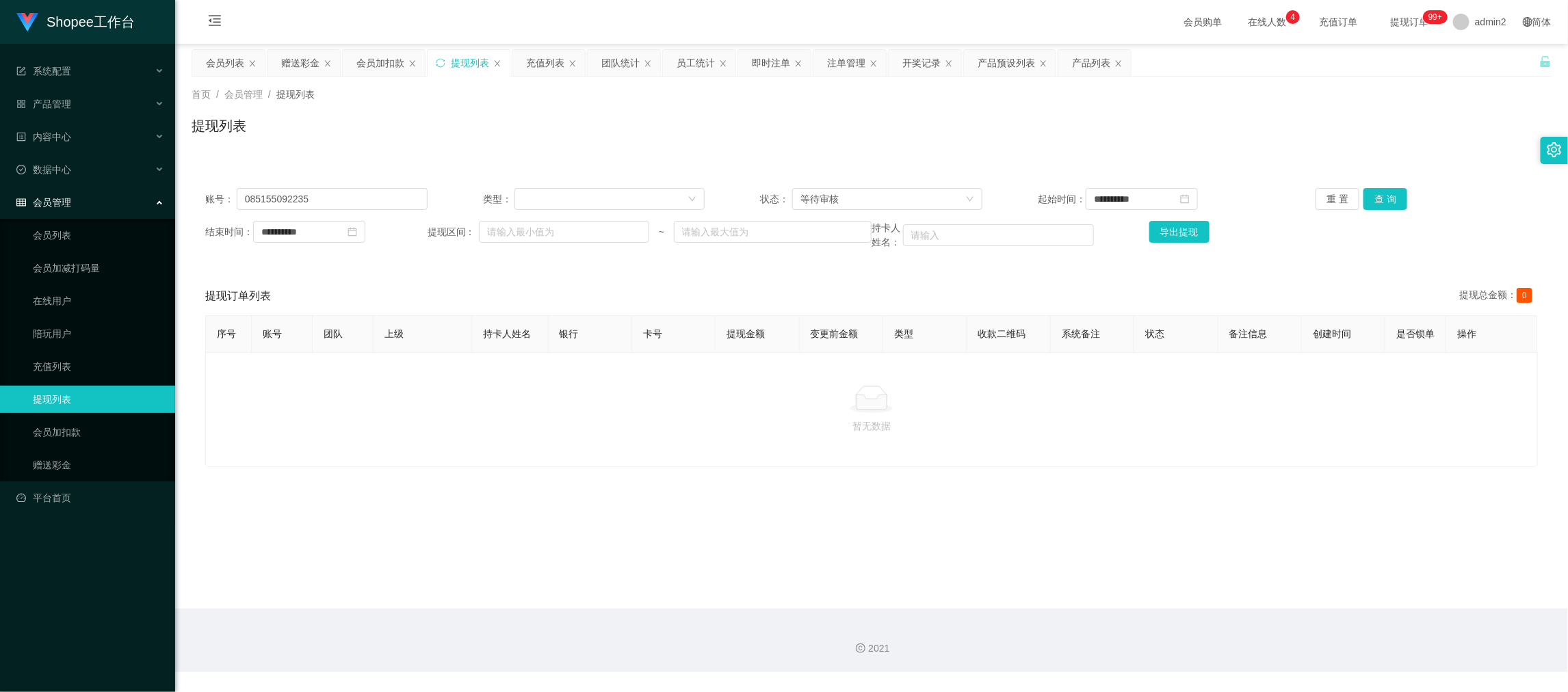
click at [1252, 598] on main "**********" at bounding box center [871, 326] width 1393 height 565
click at [393, 186] on div "**********" at bounding box center [871, 219] width 1360 height 89
click at [405, 200] on input "085155092235" at bounding box center [331, 199] width 191 height 22
click at [405, 199] on input "085155092235" at bounding box center [331, 199] width 191 height 22
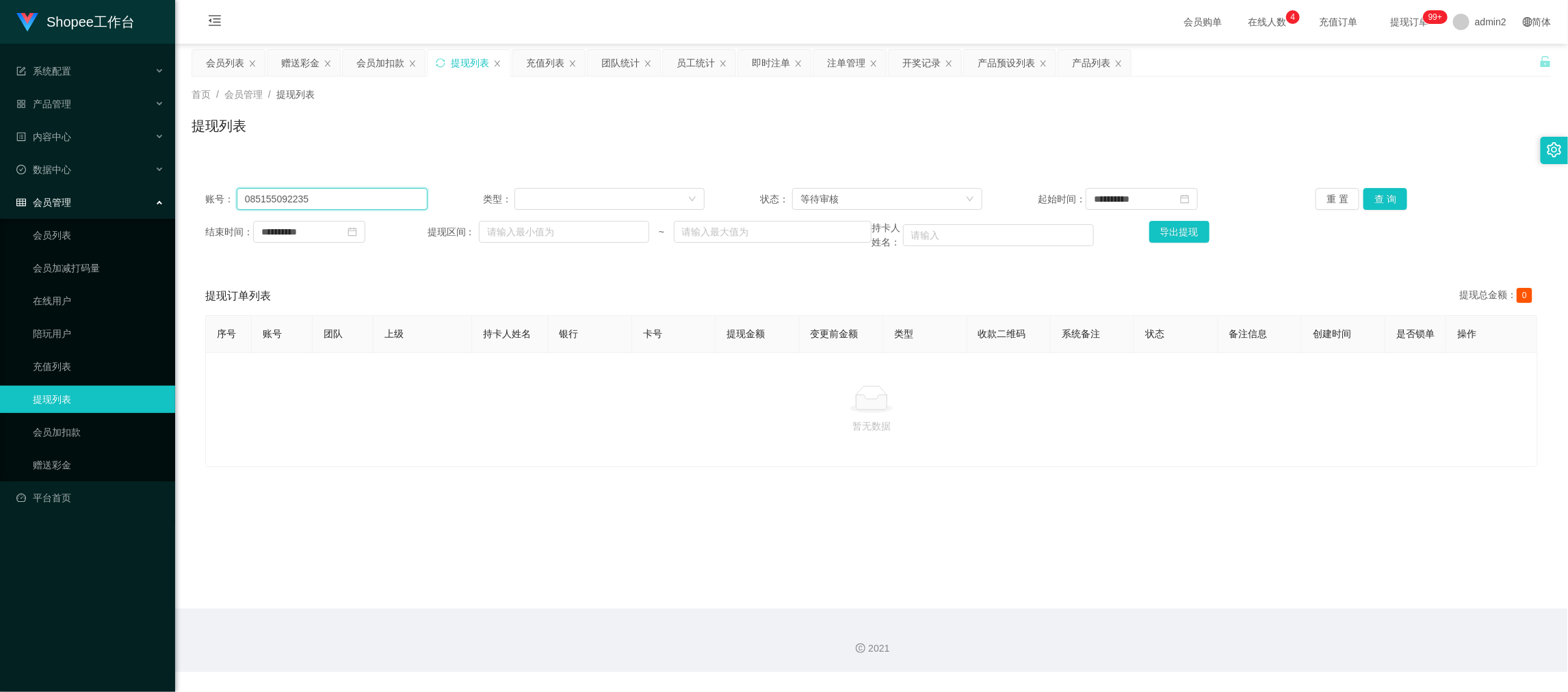
paste input "2289619949"
type input "082289619949"
drag, startPoint x: 1381, startPoint y: 195, endPoint x: 1173, endPoint y: 268, distance: 220.4
click at [1381, 195] on button "查 询" at bounding box center [1385, 199] width 43 height 22
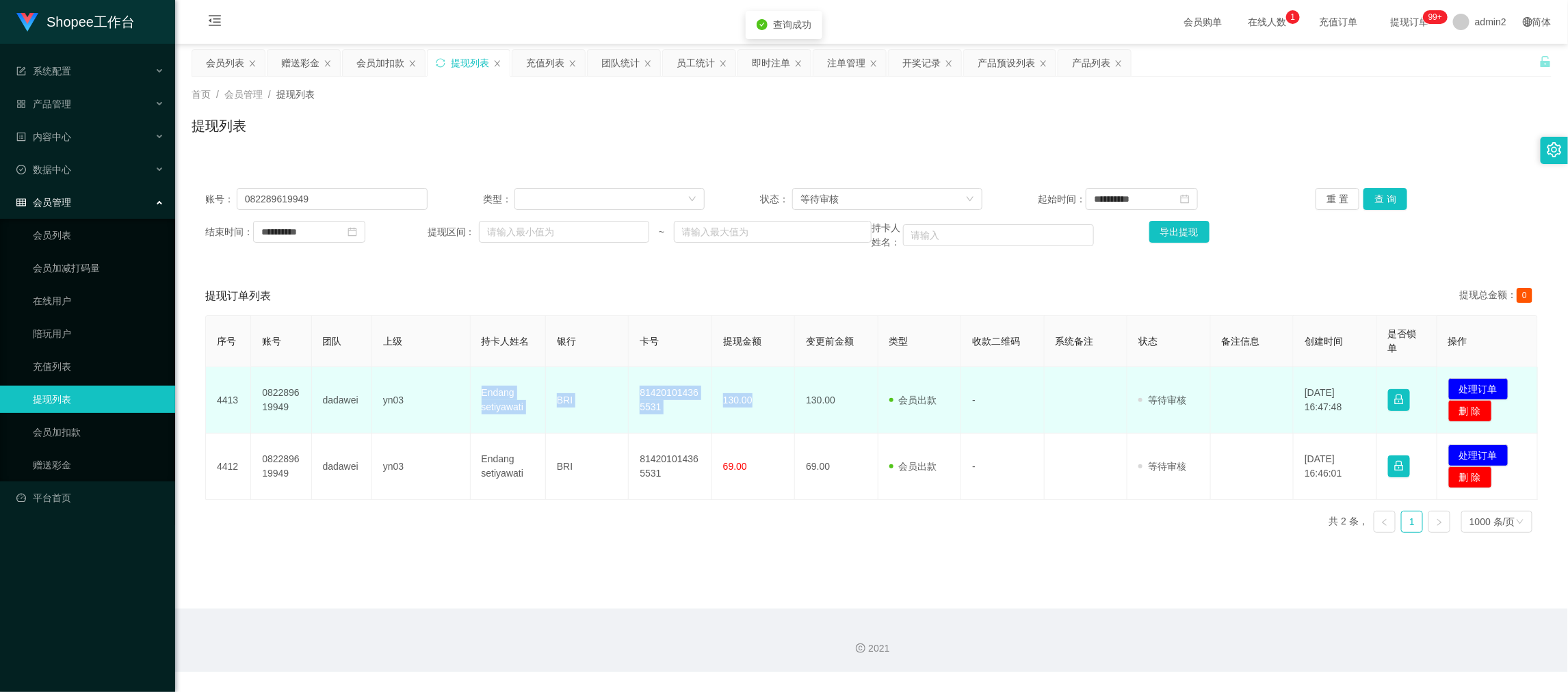
drag, startPoint x: 527, startPoint y: 410, endPoint x: 768, endPoint y: 430, distance: 241.8
click at [768, 430] on tr "4413 082289619949 dadawei yn03 Endang setiyawati BRI 814201014365531 130.00 130…" at bounding box center [872, 401] width 1332 height 66
click at [549, 432] on td "BRI" at bounding box center [587, 401] width 83 height 66
click at [471, 389] on td "Endang setiyawati" at bounding box center [508, 401] width 76 height 66
drag, startPoint x: 455, startPoint y: 381, endPoint x: 788, endPoint y: 410, distance: 334.3
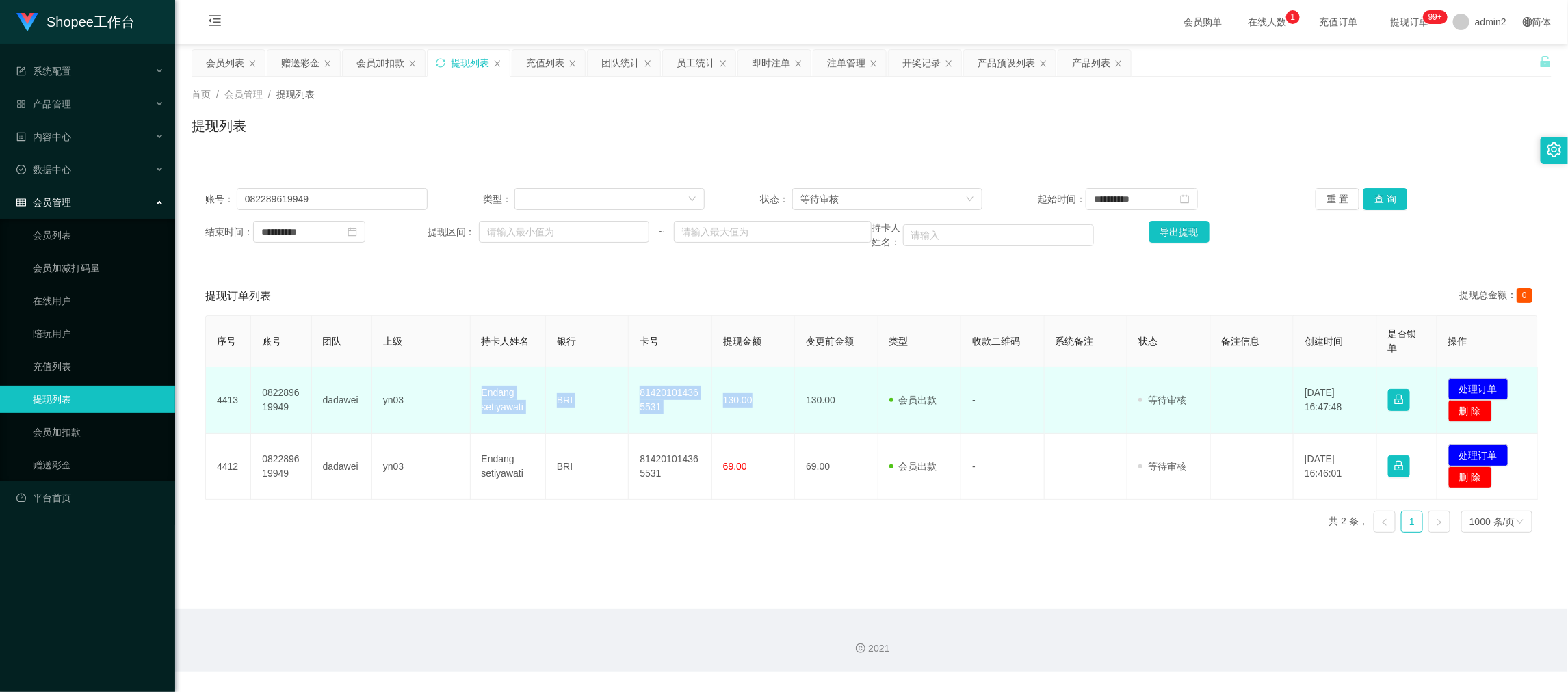
click at [788, 410] on tr "4413 082289619949 dadawei yn03 Endang setiyawati BRI 814201014365531 130.00 130…" at bounding box center [872, 401] width 1332 height 66
click at [1471, 389] on button "处理订单" at bounding box center [1478, 389] width 60 height 22
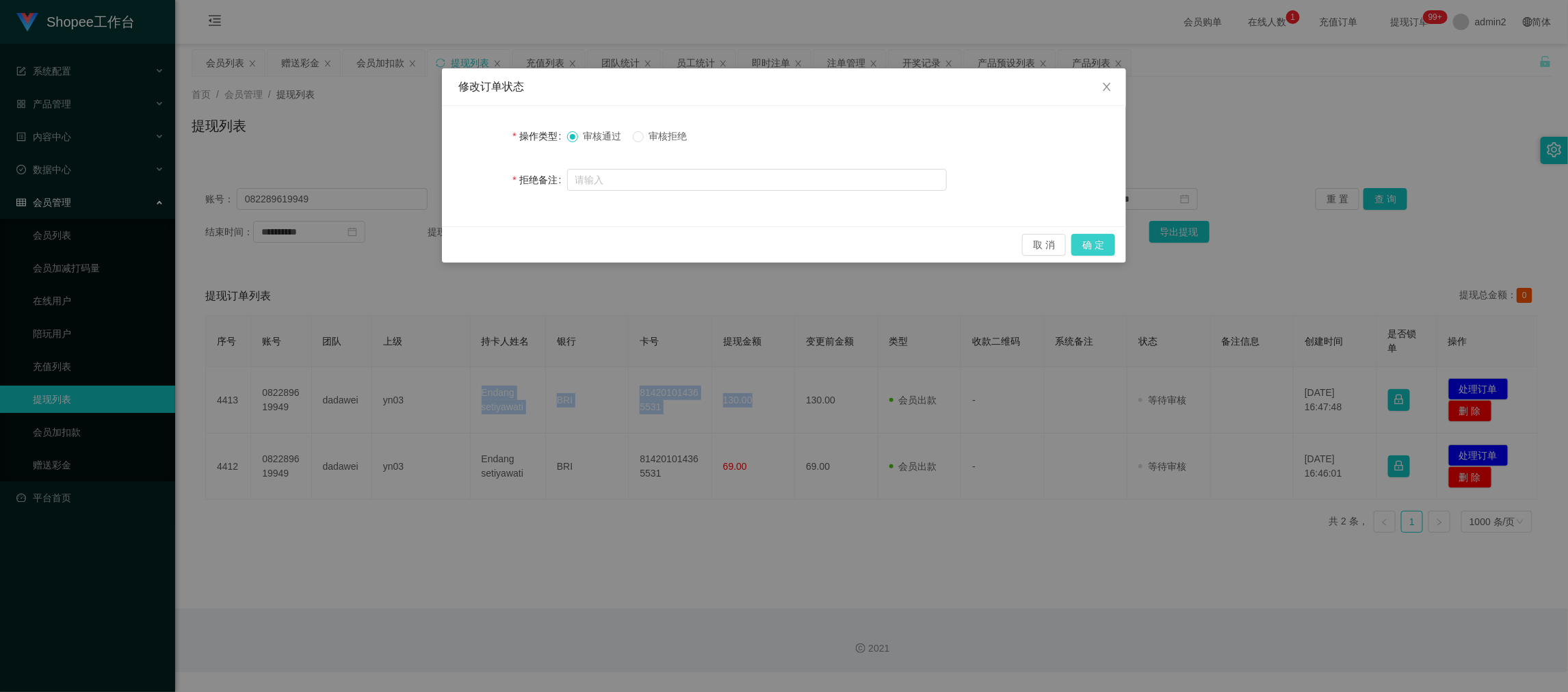
click at [1101, 247] on button "确 定" at bounding box center [1093, 245] width 43 height 22
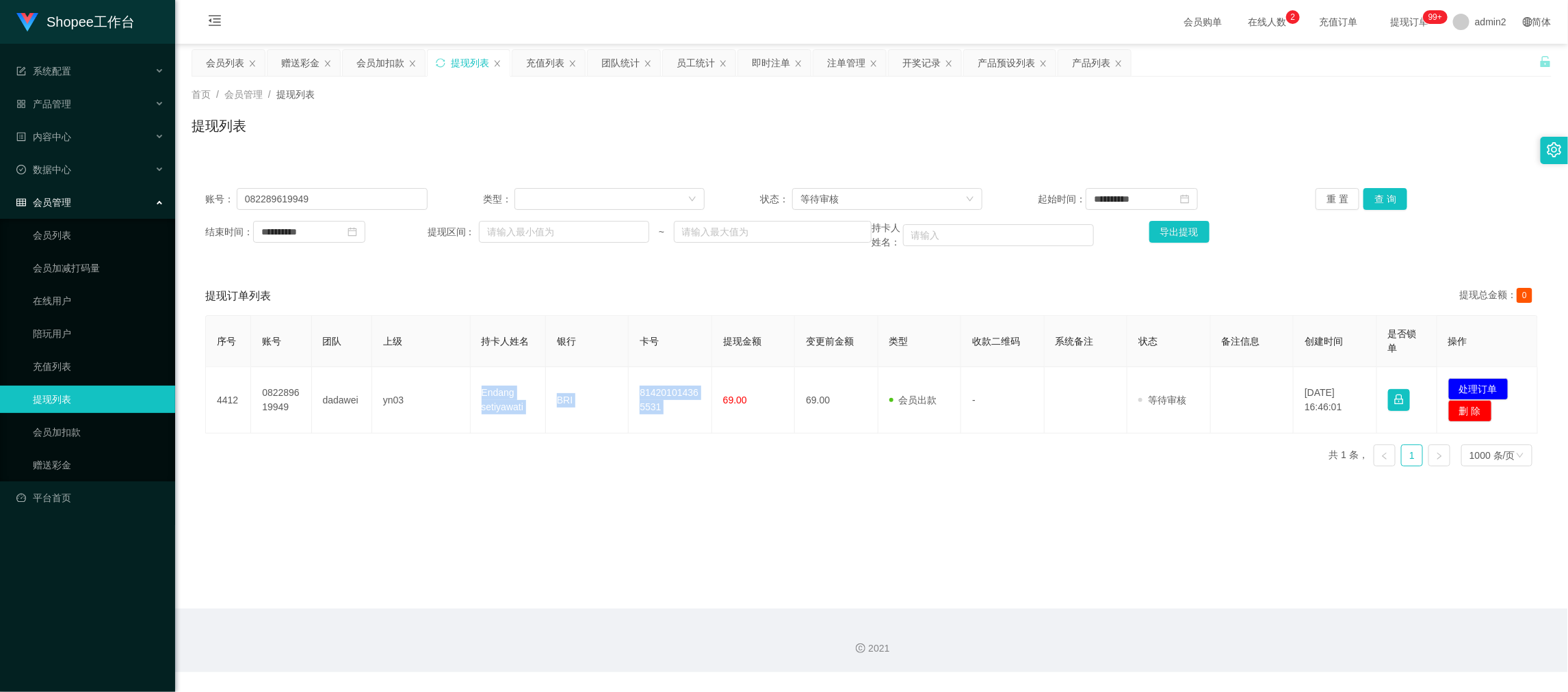
drag, startPoint x: 638, startPoint y: 490, endPoint x: 695, endPoint y: 490, distance: 57.0
click at [640, 490] on main "**********" at bounding box center [871, 326] width 1393 height 565
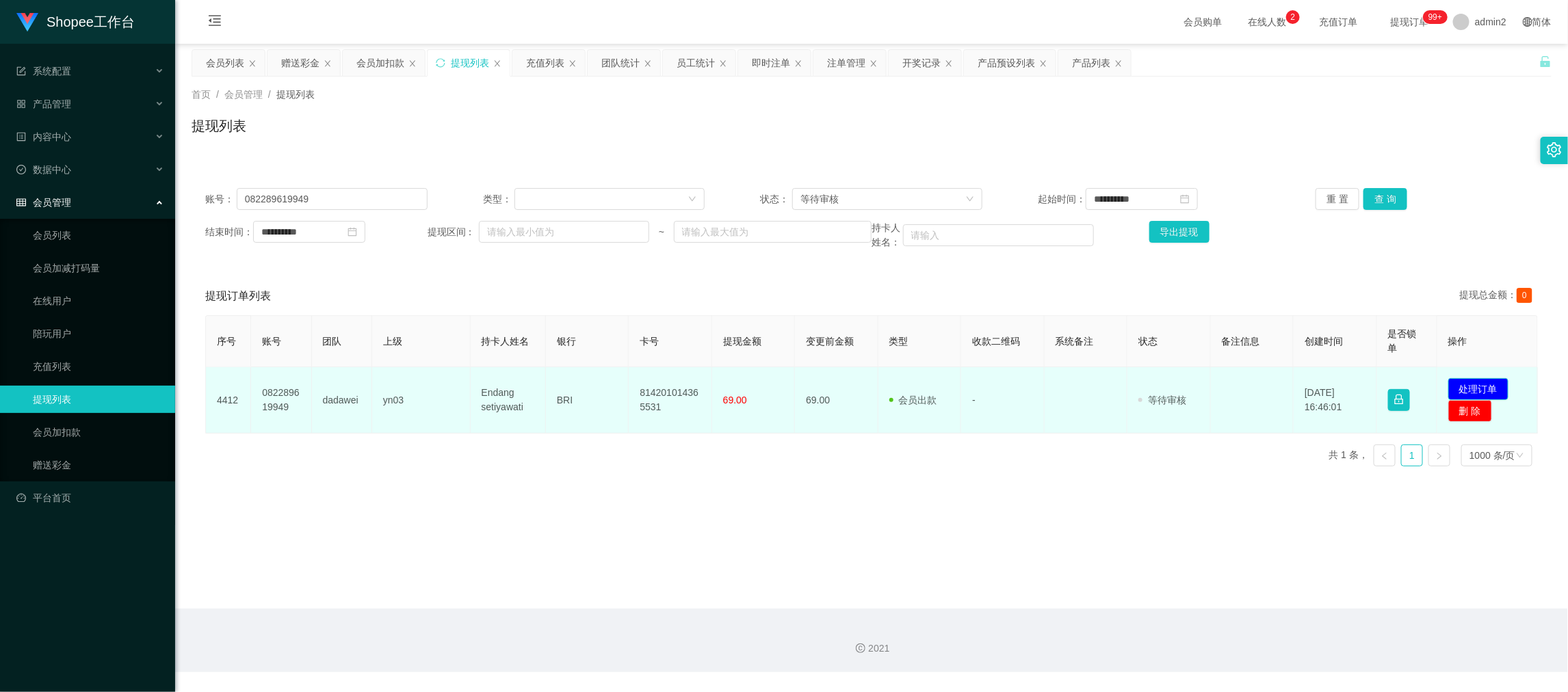
click at [1467, 391] on button "处理订单" at bounding box center [1478, 389] width 60 height 22
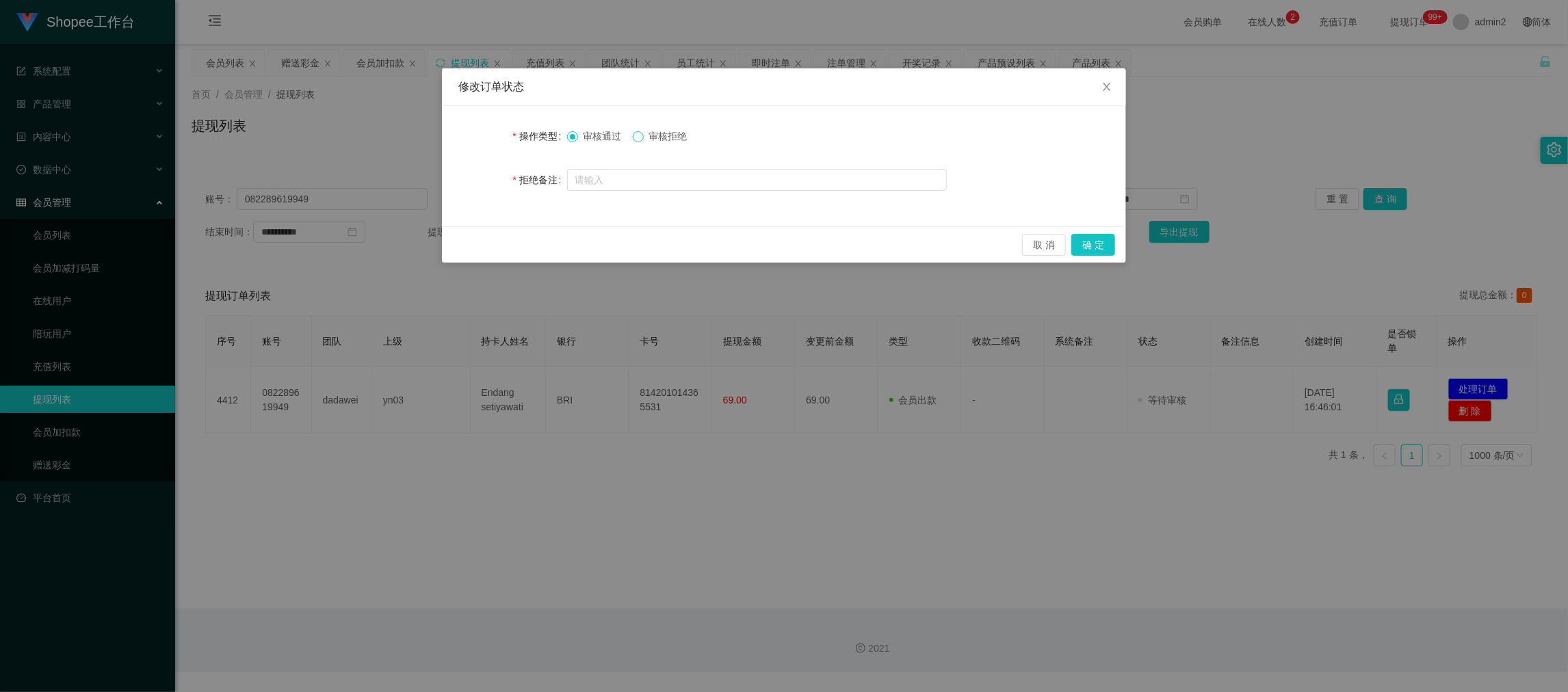
click at [644, 136] on span at bounding box center [639, 137] width 11 height 11
click at [1091, 243] on button "确 定" at bounding box center [1093, 245] width 43 height 22
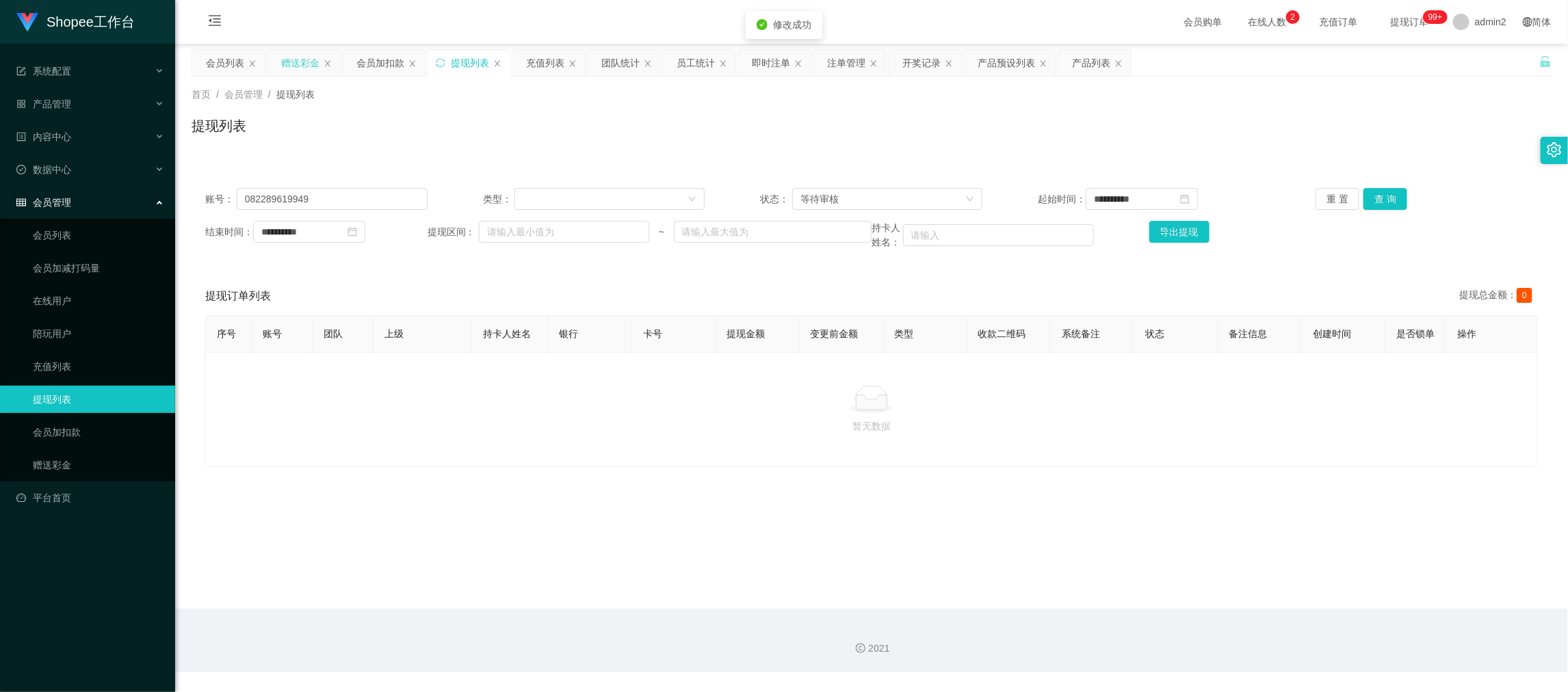
click at [293, 61] on div "赠送彩金" at bounding box center [300, 63] width 39 height 26
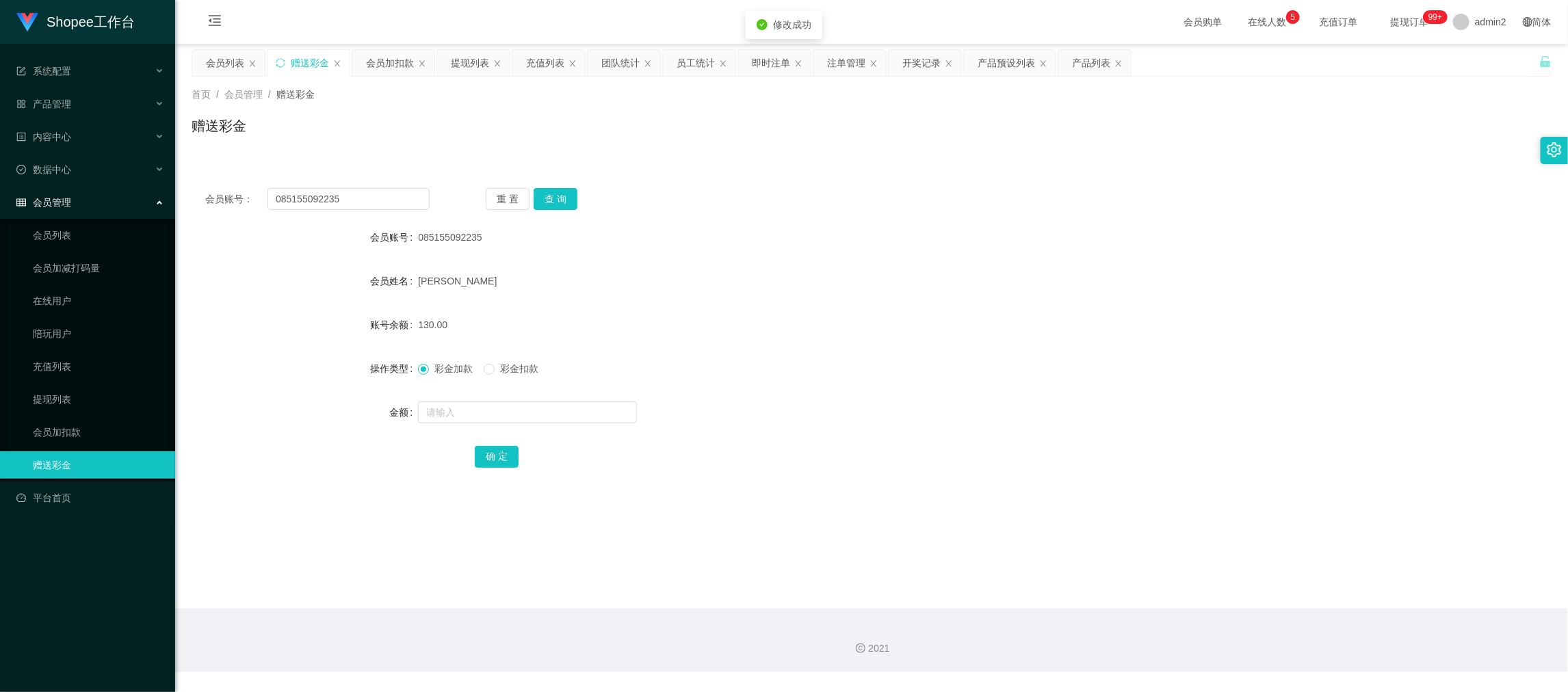
click at [416, 217] on div "会员账号： 085155092235 重 置 查 询 会员账号 085155092235 会员姓名 Rizki Cahyadi 账号余额 130.00 操作类…" at bounding box center [871, 337] width 1360 height 326
click at [403, 200] on input "085155092235" at bounding box center [348, 199] width 163 height 22
drag, startPoint x: 403, startPoint y: 200, endPoint x: 474, endPoint y: 205, distance: 71.2
click at [407, 203] on input "085155092235" at bounding box center [348, 199] width 163 height 22
paste input "2289619949"
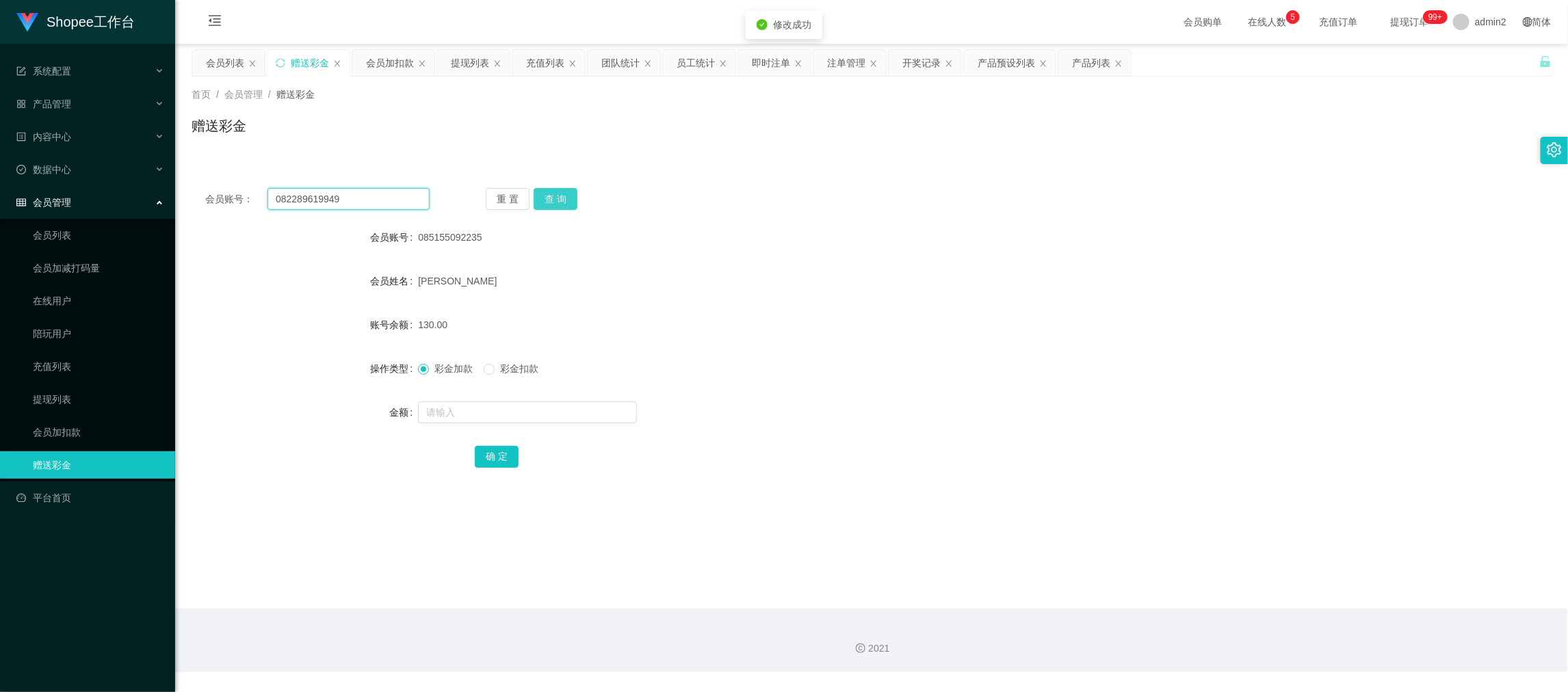
type input "082289619949"
click at [541, 194] on button "查 询" at bounding box center [555, 199] width 43 height 22
click at [549, 414] on input "text" at bounding box center [528, 412] width 219 height 22
type input "69"
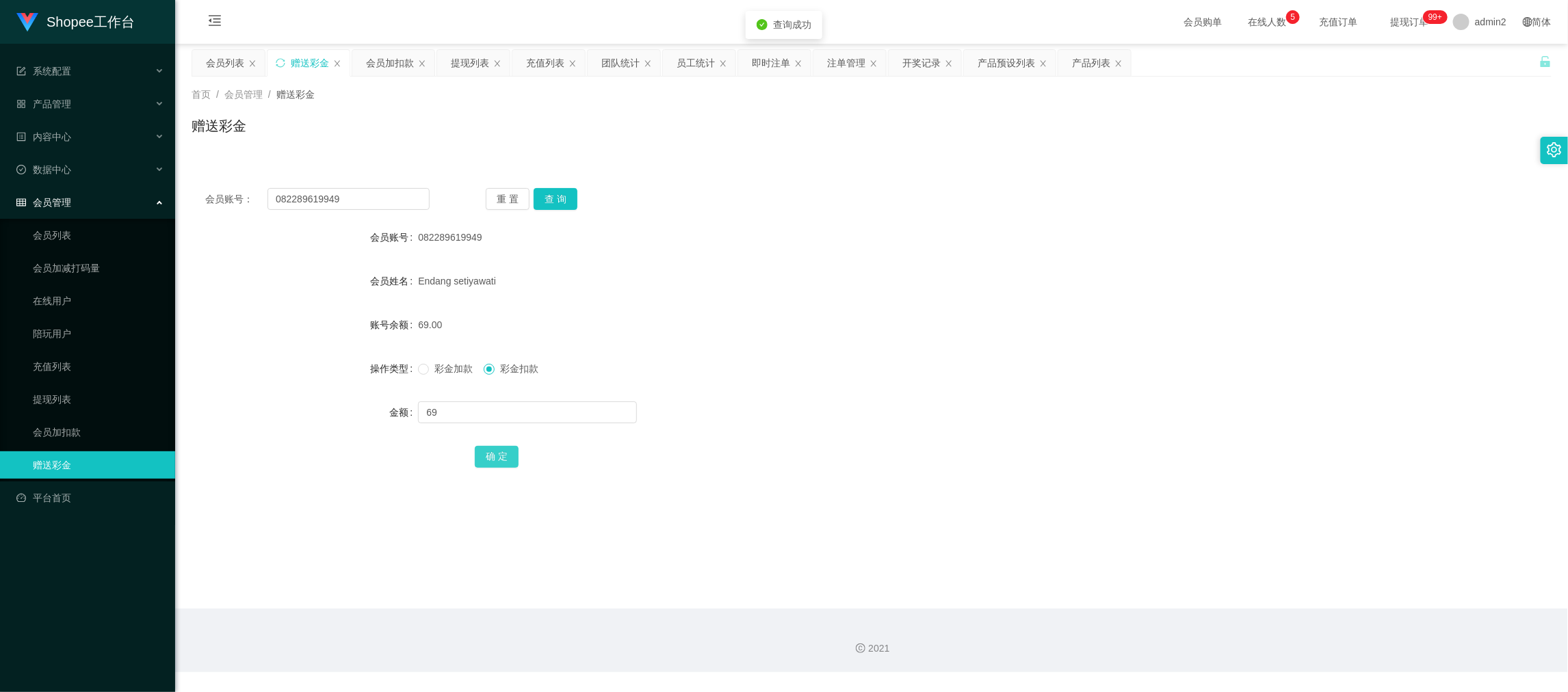
click at [501, 455] on button "确 定" at bounding box center [496, 456] width 43 height 22
click at [819, 356] on div "彩金加款 彩金扣款" at bounding box center [815, 369] width 793 height 27
click at [1151, 545] on main "关闭左侧 关闭右侧 关闭其它 刷新页面 会员列表 赠送彩金 会员加扣款 提现列表 充值列表 团队统计 员工统计 即时注单 注单管理 开奖记录 产品预设列表 产…" at bounding box center [871, 326] width 1393 height 565
click at [231, 62] on div "会员列表" at bounding box center [225, 63] width 39 height 26
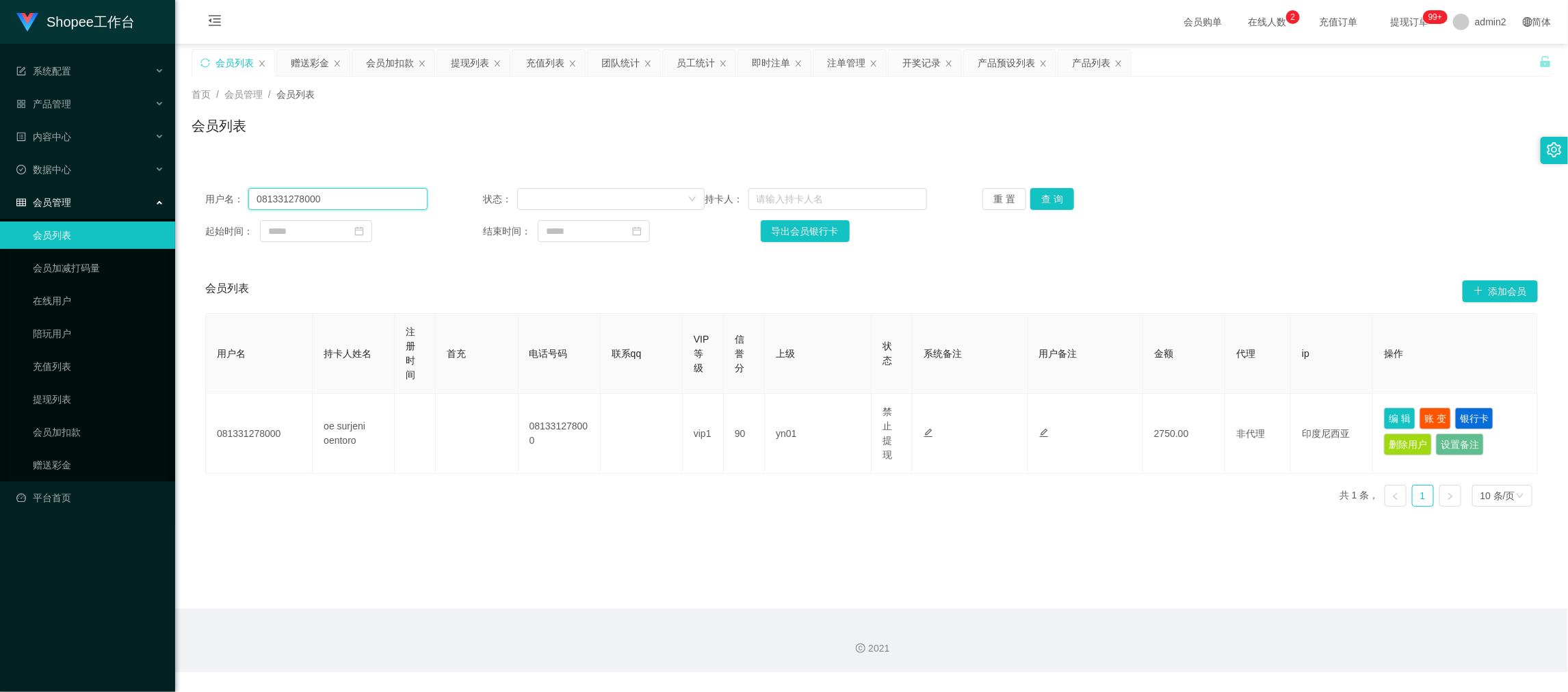
click at [335, 200] on input "081331278000" at bounding box center [338, 199] width 179 height 22
click at [372, 200] on input "081331278000" at bounding box center [338, 199] width 179 height 22
paste input "Erika"
type input "Erika"
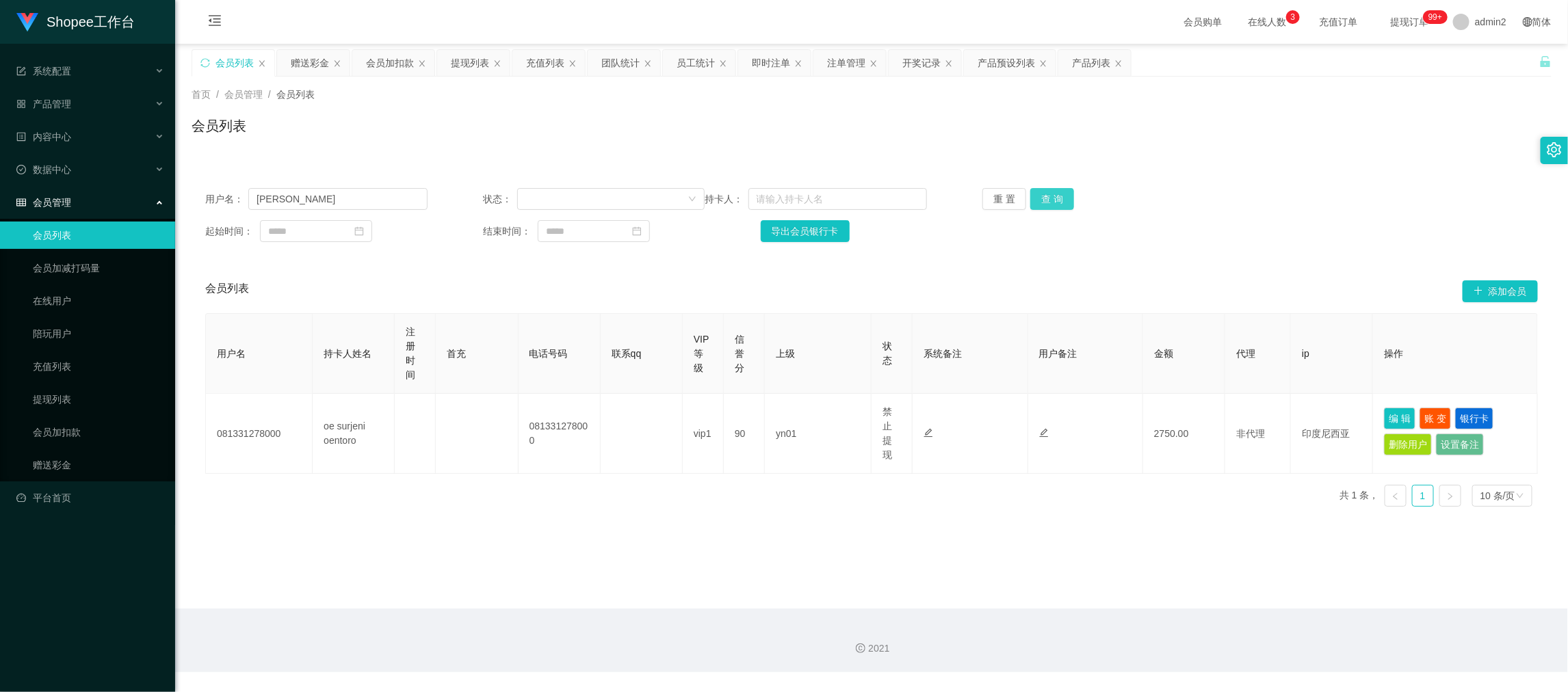
click at [1038, 204] on button "查 询" at bounding box center [1052, 199] width 43 height 22
drag, startPoint x: 1472, startPoint y: 405, endPoint x: 1465, endPoint y: 407, distance: 7.3
click at [1471, 405] on button "银行卡" at bounding box center [1475, 415] width 39 height 22
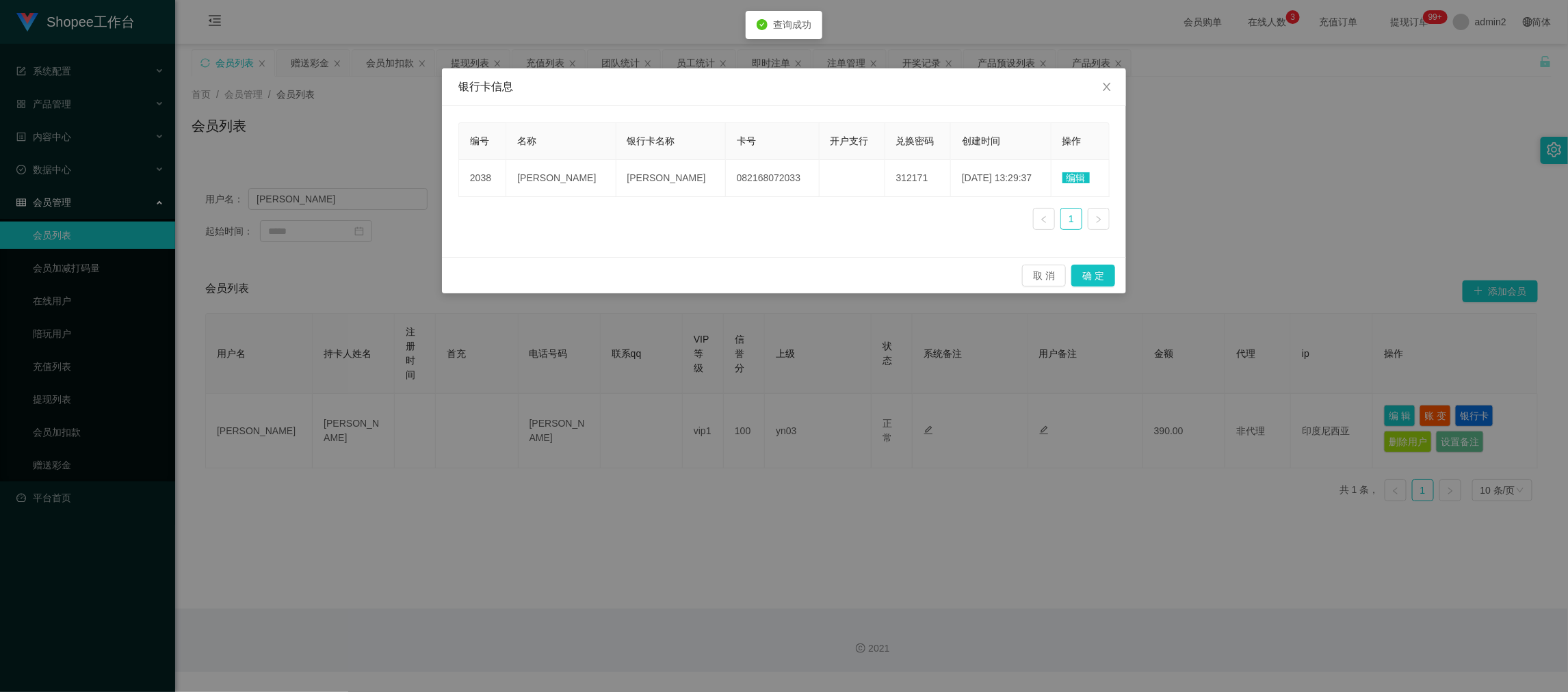
click at [1078, 176] on span "编辑" at bounding box center [1076, 178] width 27 height 11
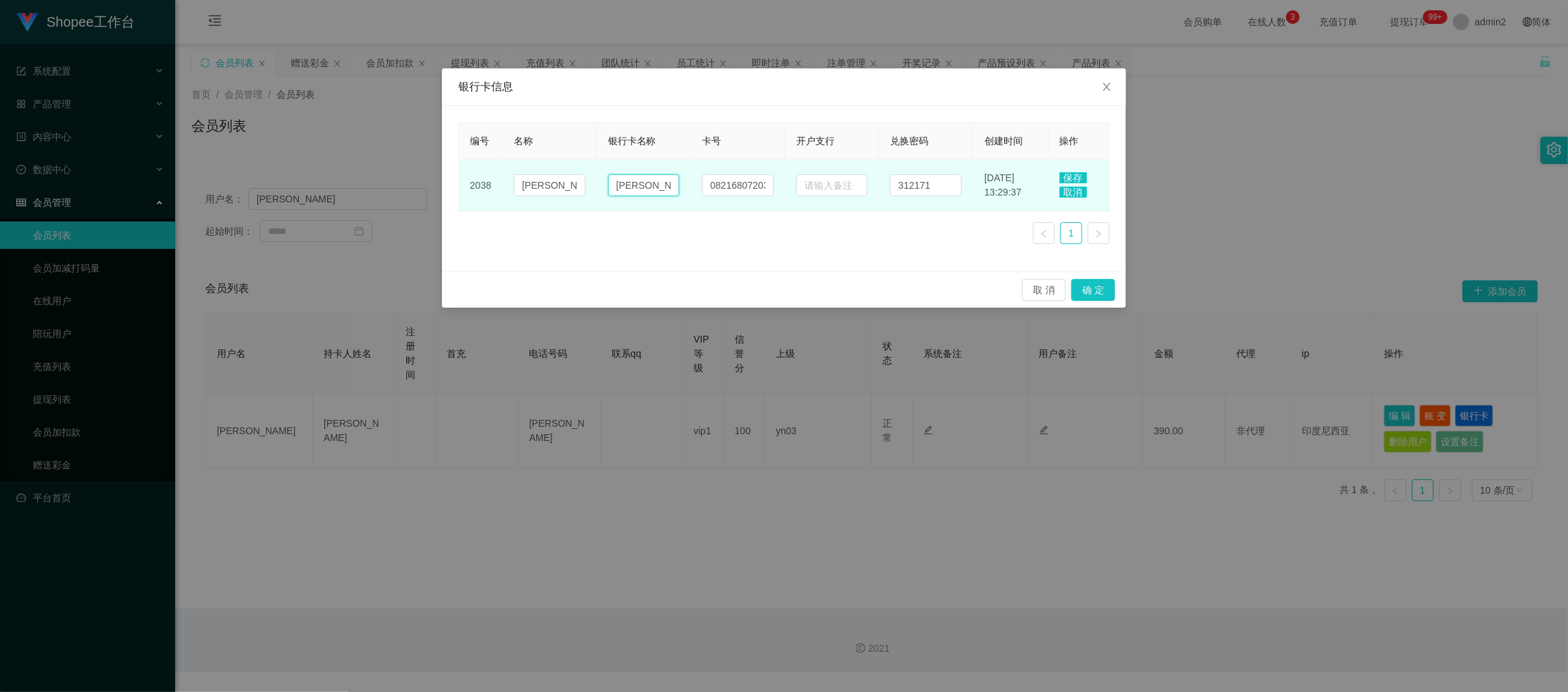
click at [656, 185] on input "DANA" at bounding box center [644, 185] width 72 height 22
paste input "OVO"
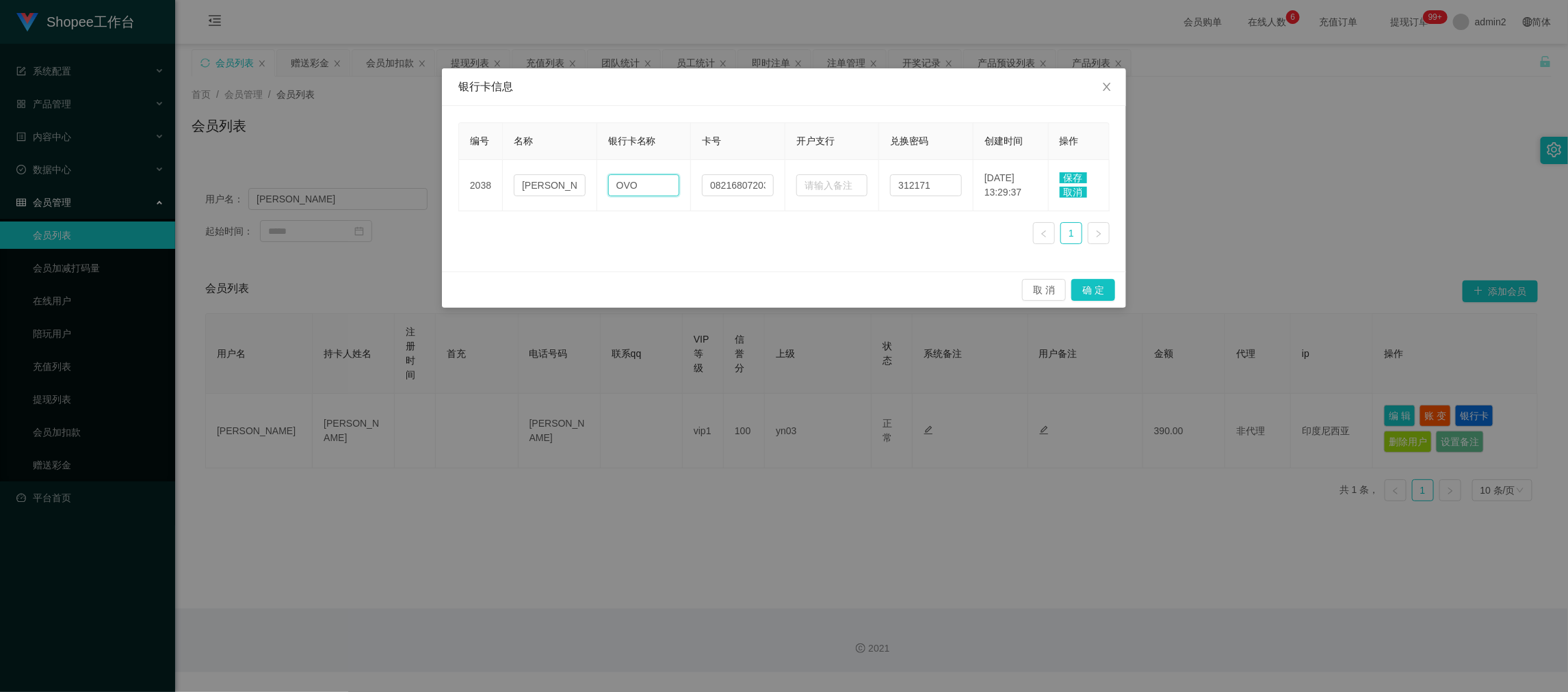
type input "OVO"
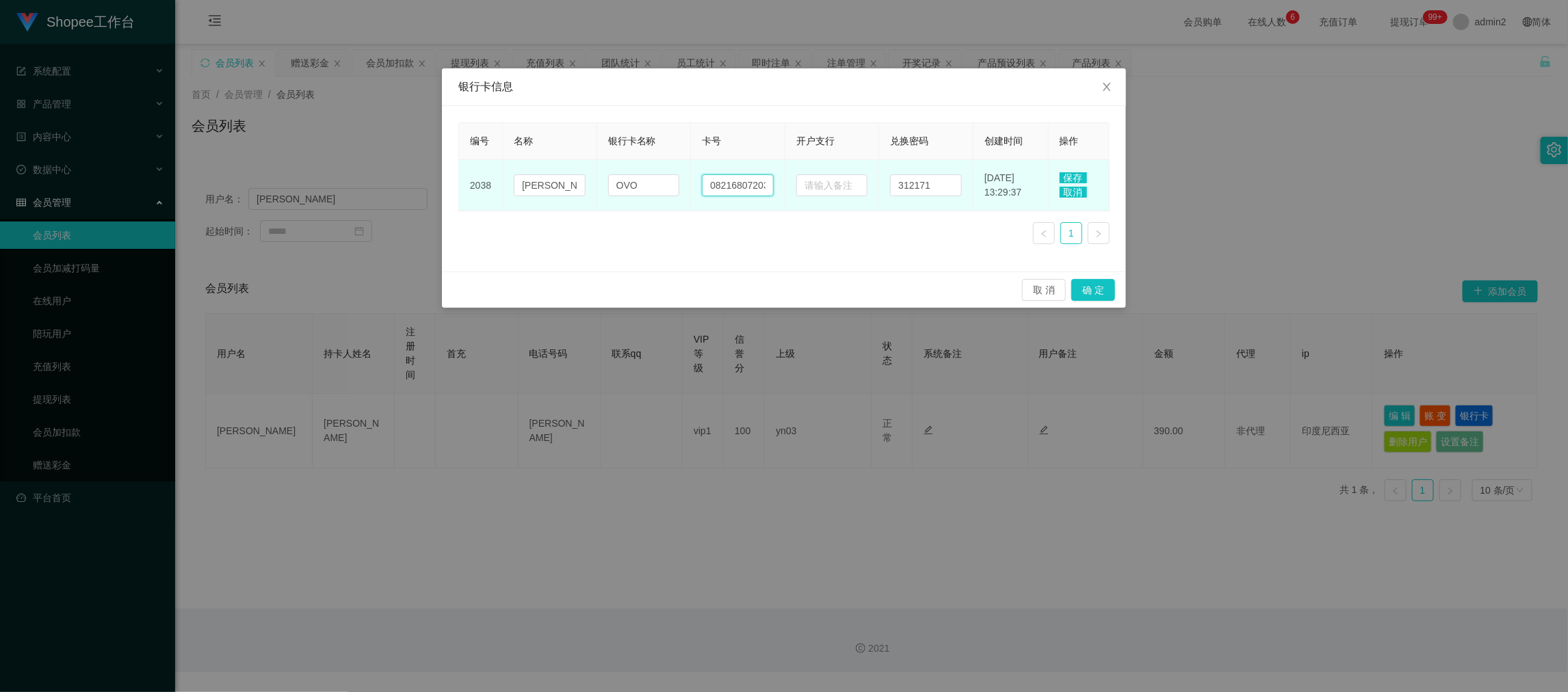
click at [746, 188] on input "082168072033" at bounding box center [737, 185] width 72 height 22
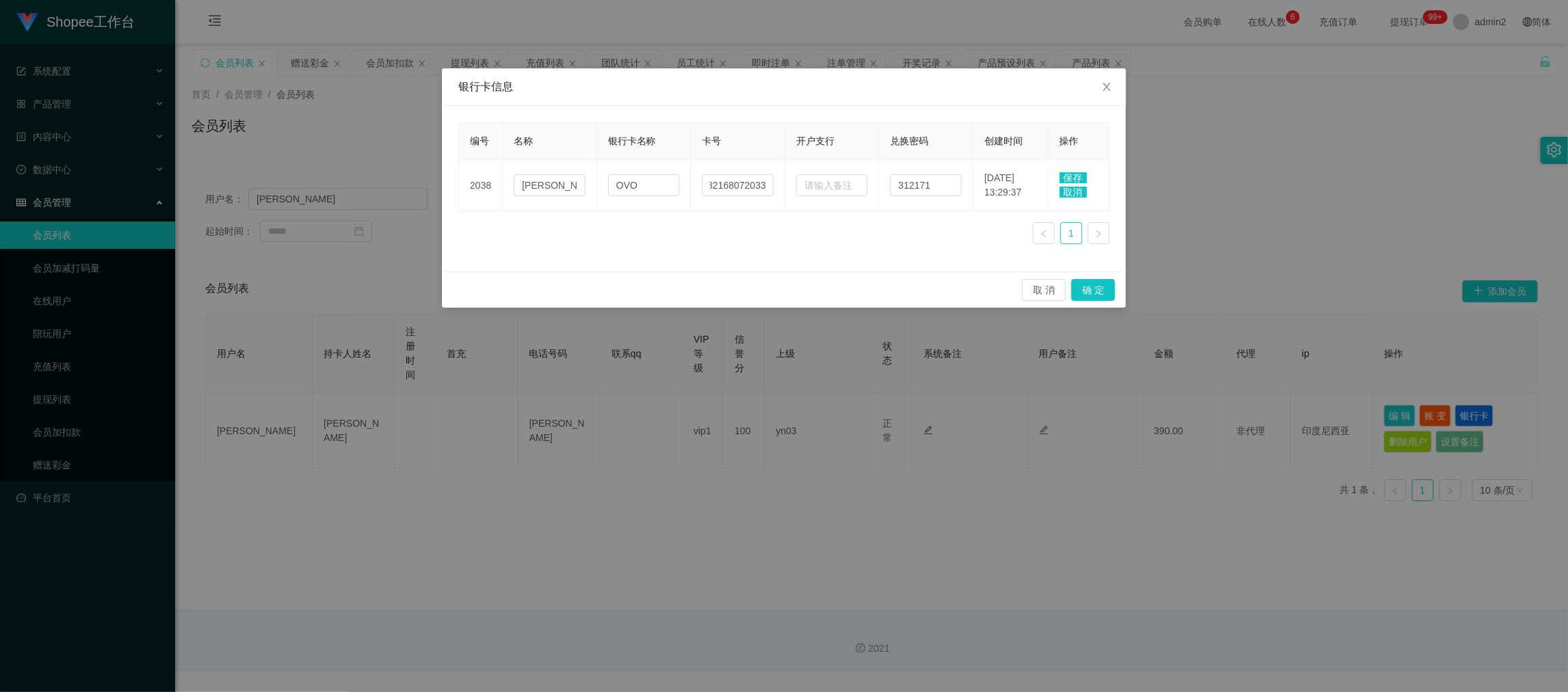
click at [1076, 174] on span "保存" at bounding box center [1073, 178] width 27 height 11
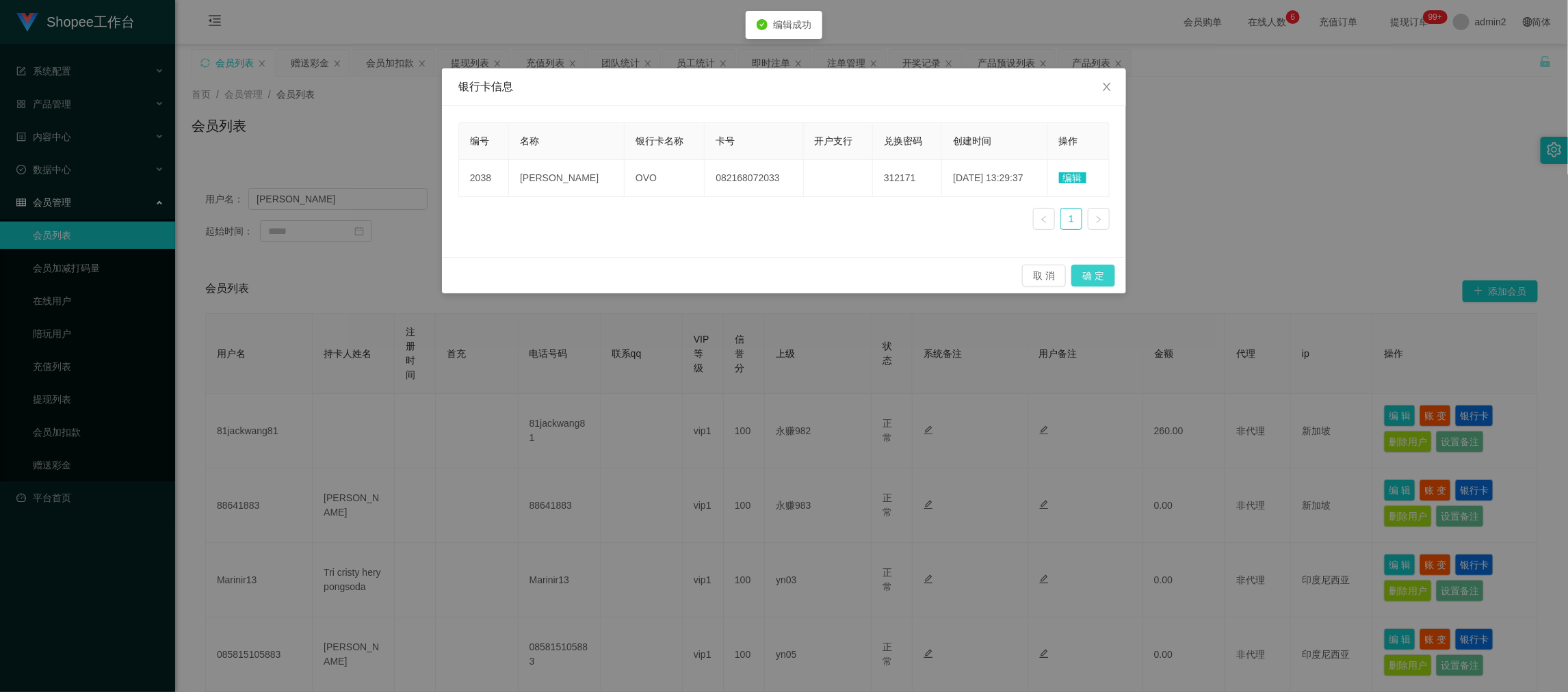
click at [1093, 268] on button "确 定" at bounding box center [1093, 275] width 43 height 22
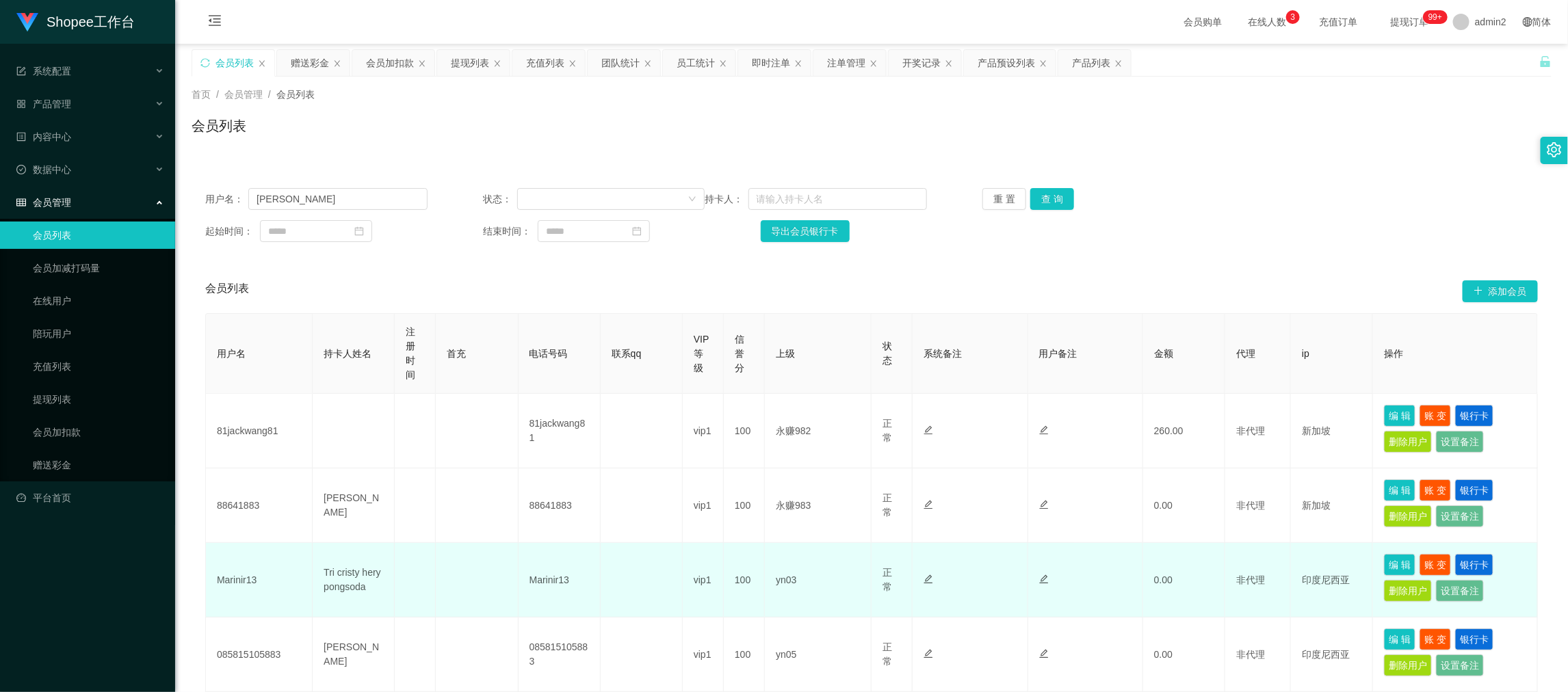
drag, startPoint x: 1146, startPoint y: 591, endPoint x: 1102, endPoint y: 583, distance: 44.7
click at [1145, 591] on td "0.00" at bounding box center [1184, 580] width 82 height 75
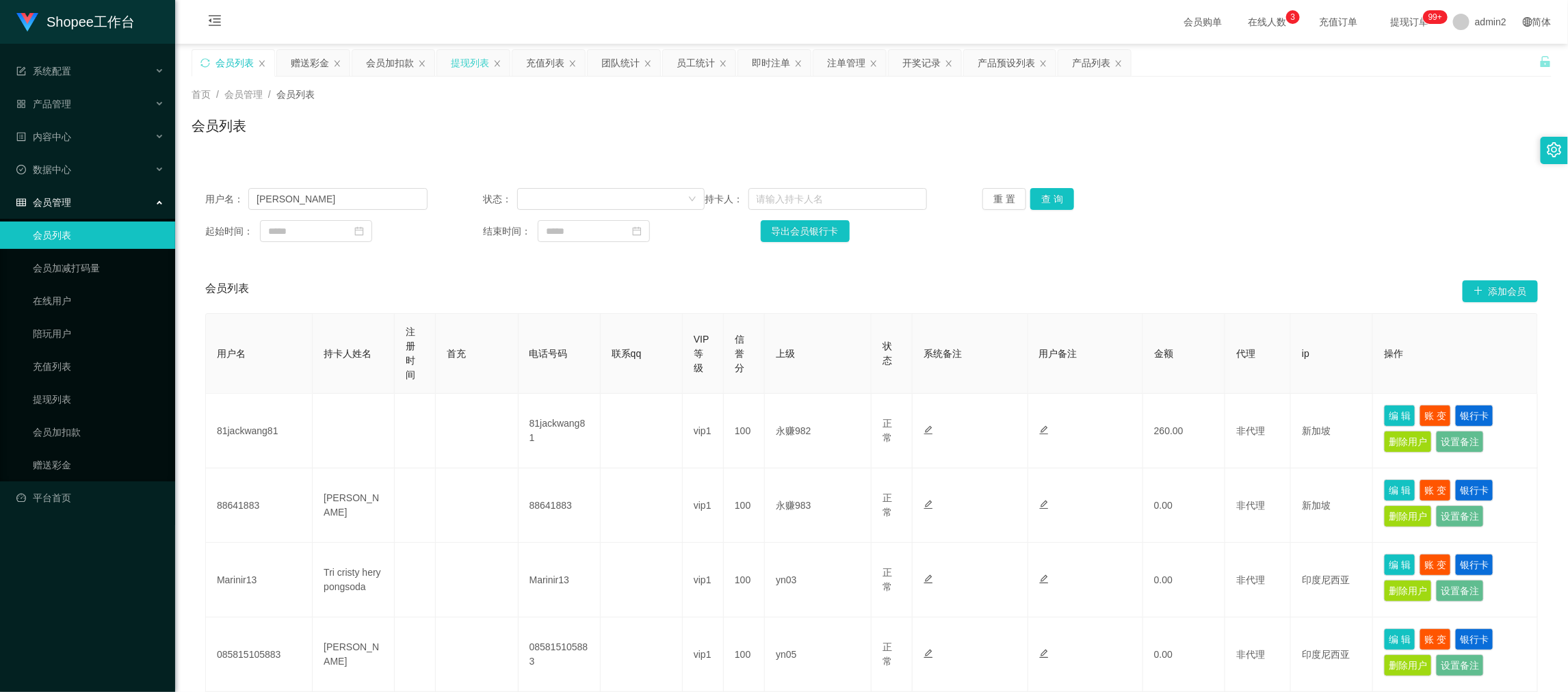
click at [455, 52] on div "提现列表" at bounding box center [470, 63] width 39 height 26
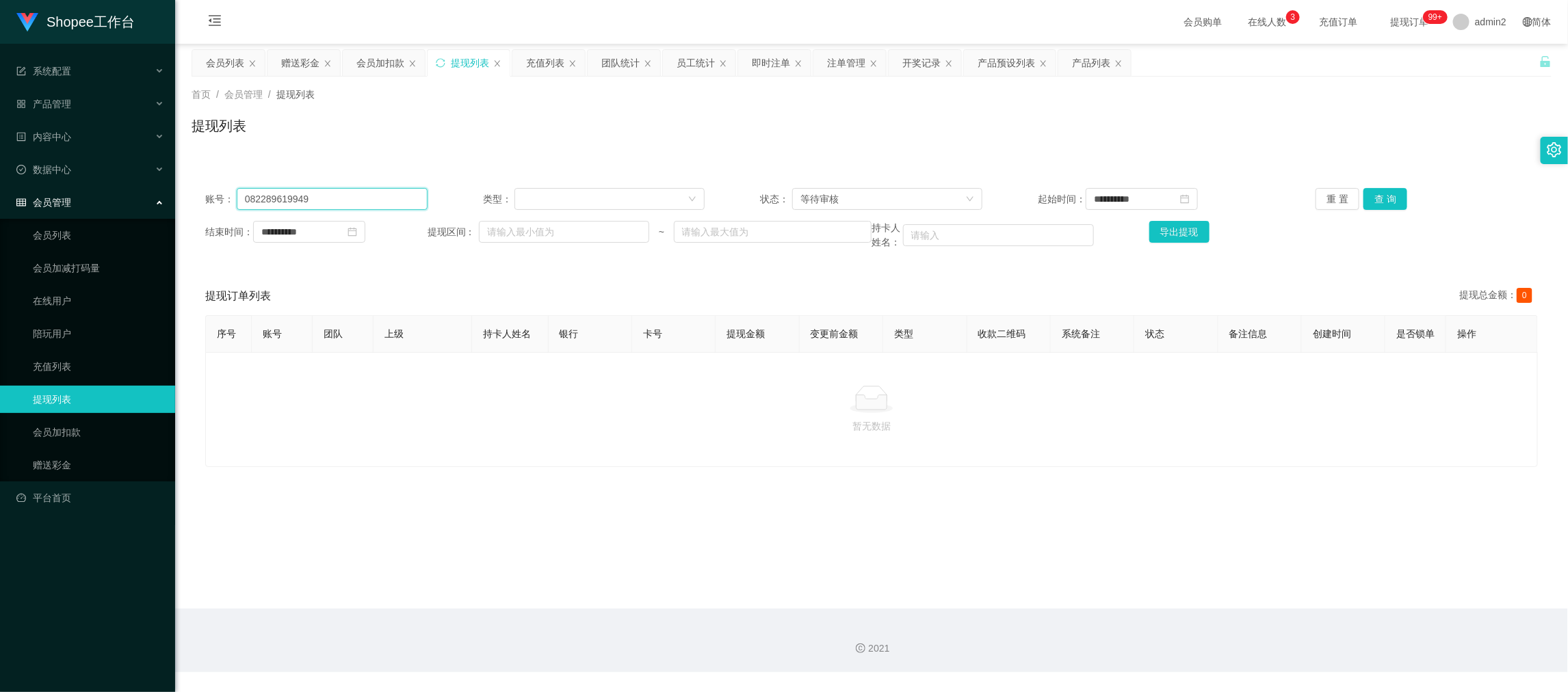
click at [402, 193] on input "082289619949" at bounding box center [331, 199] width 191 height 22
paste input "Erika"
click at [1388, 195] on button "查 询" at bounding box center [1385, 199] width 43 height 22
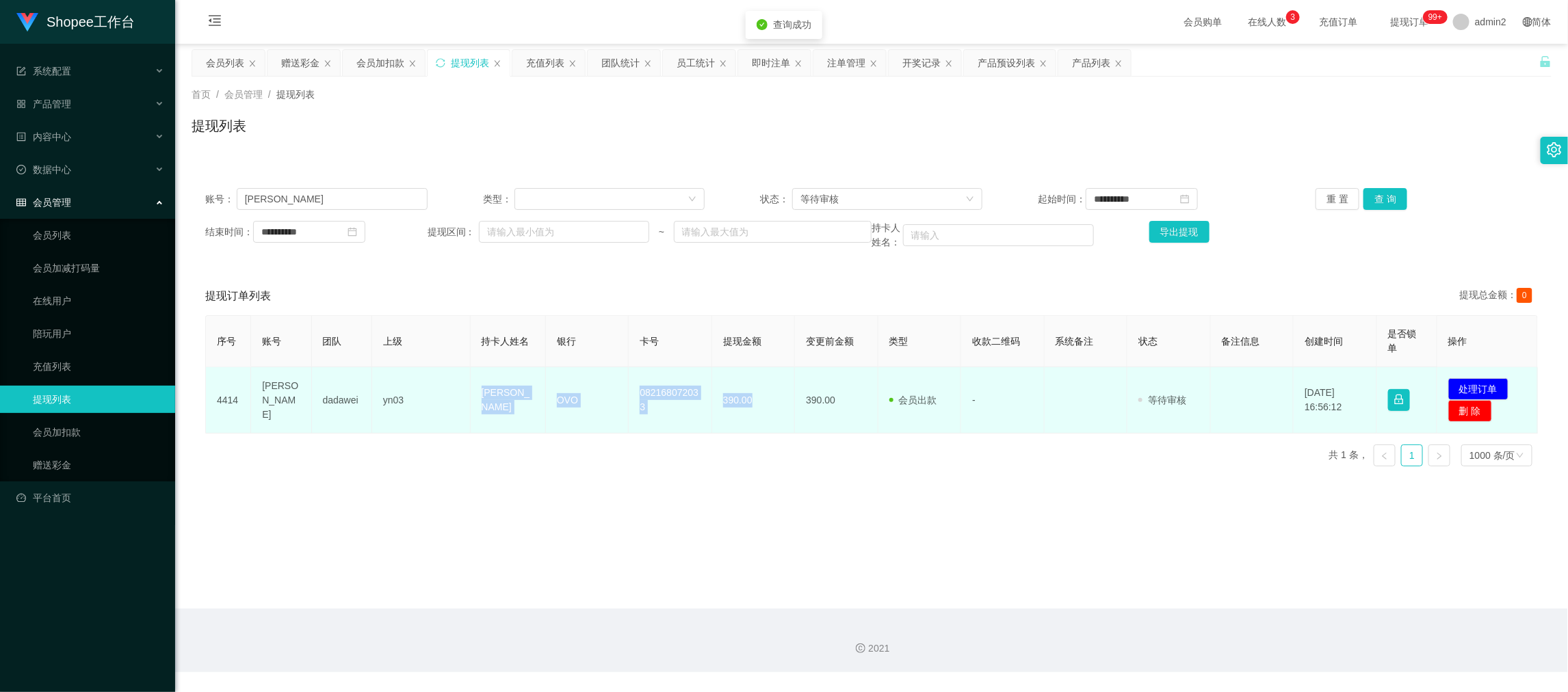
drag, startPoint x: 558, startPoint y: 406, endPoint x: 763, endPoint y: 405, distance: 205.0
click at [763, 405] on tr "4414 Erika dadawei yn03 Erika Sinari OVO 082168072033 390.00 390.00 会员出款 人工取款 -…" at bounding box center [872, 401] width 1332 height 66
click at [1492, 377] on td "发起代付 处理订单 删 除" at bounding box center [1487, 401] width 101 height 66
click at [1483, 386] on button "处理订单" at bounding box center [1478, 389] width 60 height 22
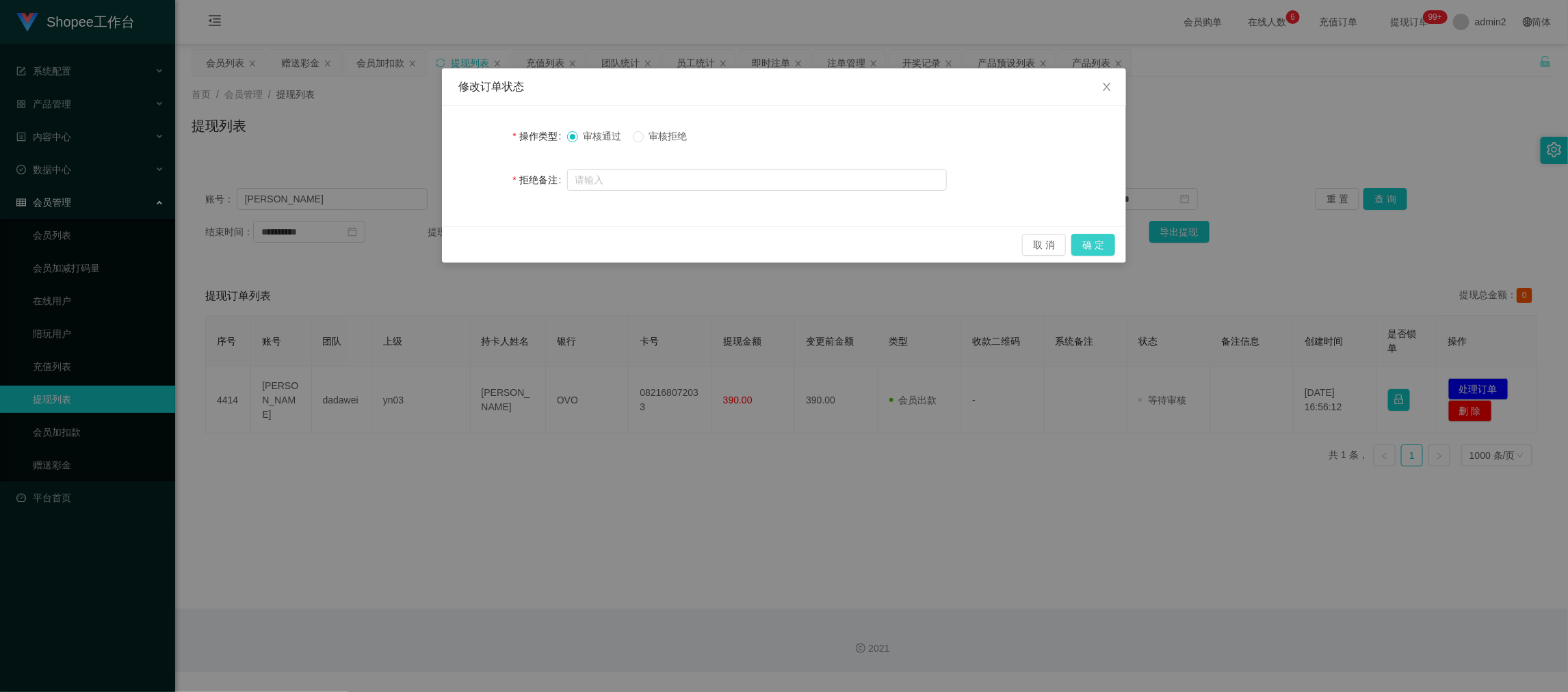
click at [1093, 245] on button "确 定" at bounding box center [1093, 245] width 43 height 22
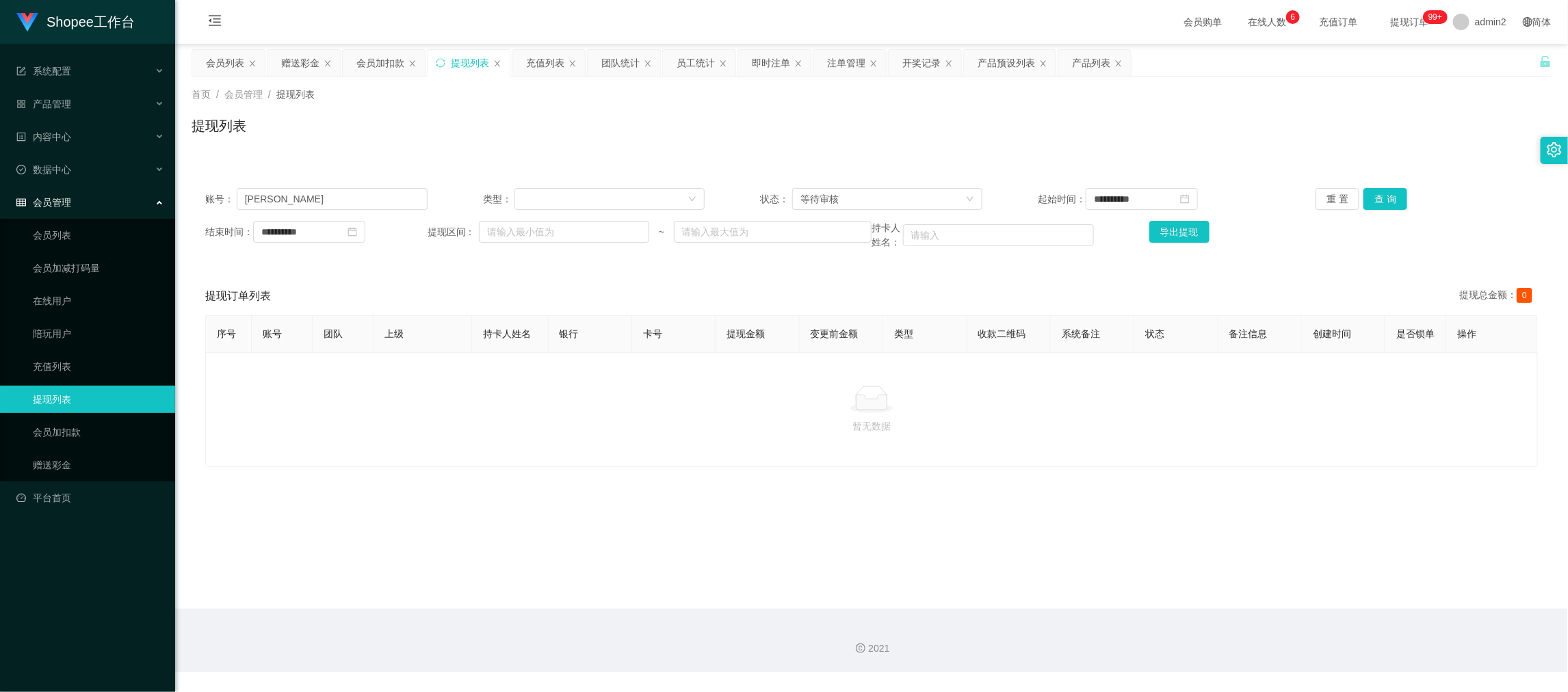
click at [1269, 564] on main "**********" at bounding box center [871, 326] width 1393 height 565
click at [340, 204] on input "Erika" at bounding box center [331, 199] width 191 height 22
click at [340, 203] on input "Erika" at bounding box center [331, 199] width 191 height 22
paste input "Chanww58"
type input "Chanww58"
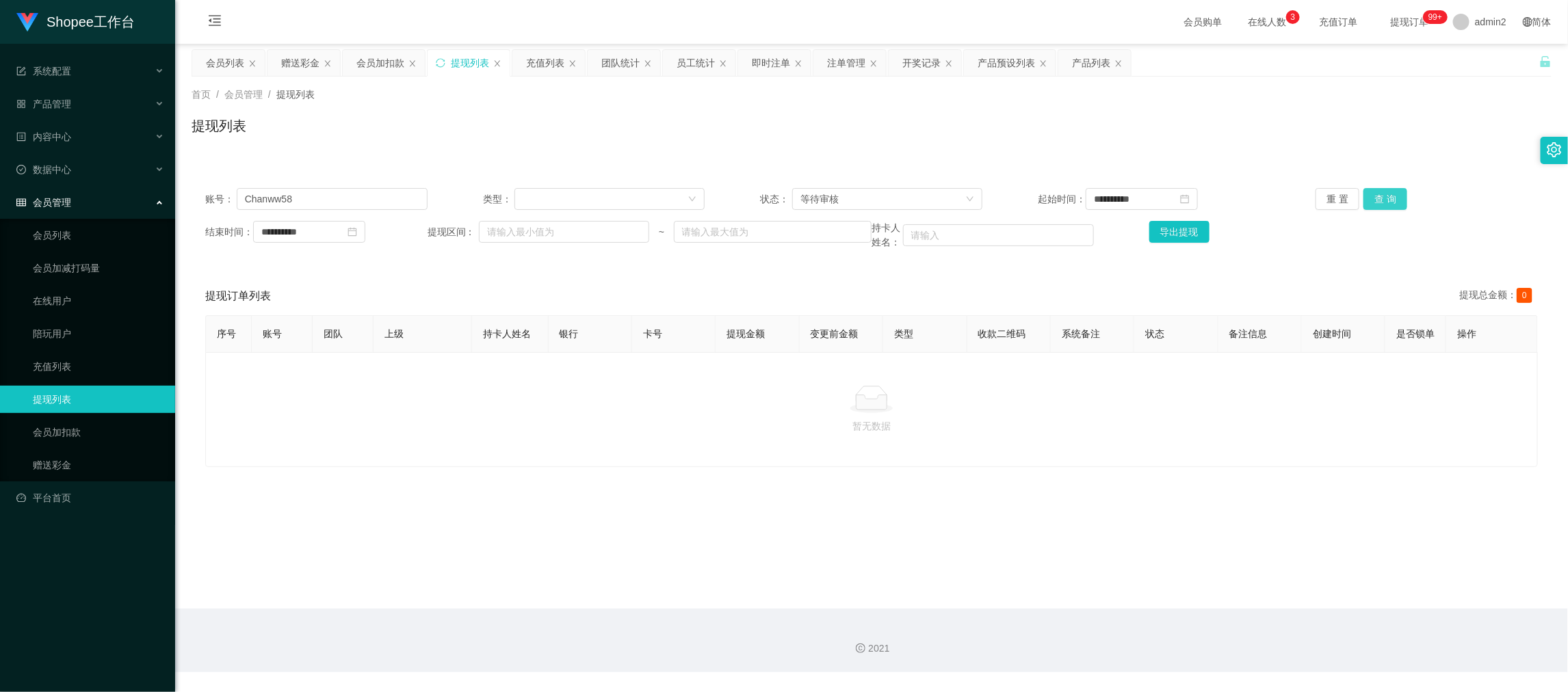
click at [1387, 194] on button "查 询" at bounding box center [1385, 199] width 43 height 22
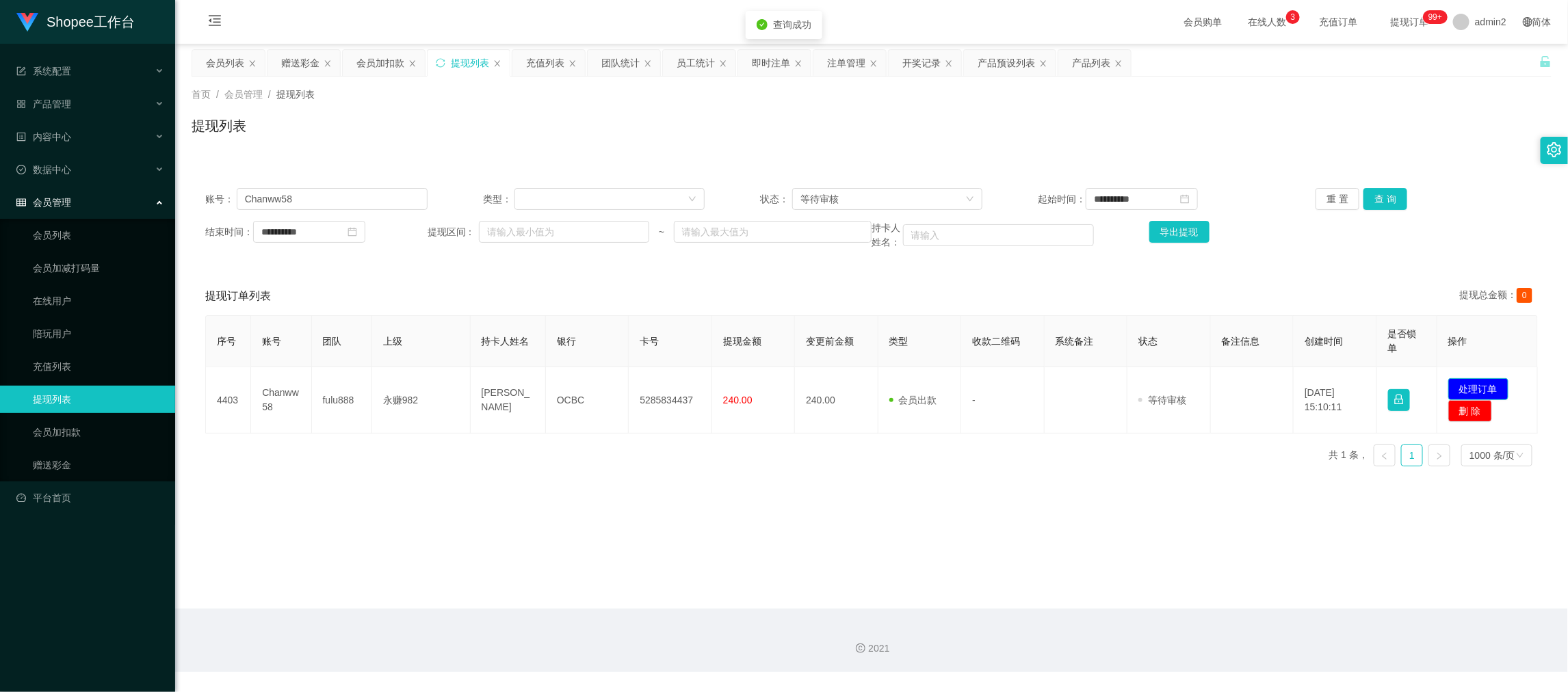
click at [1480, 385] on button "处理订单" at bounding box center [1478, 389] width 60 height 22
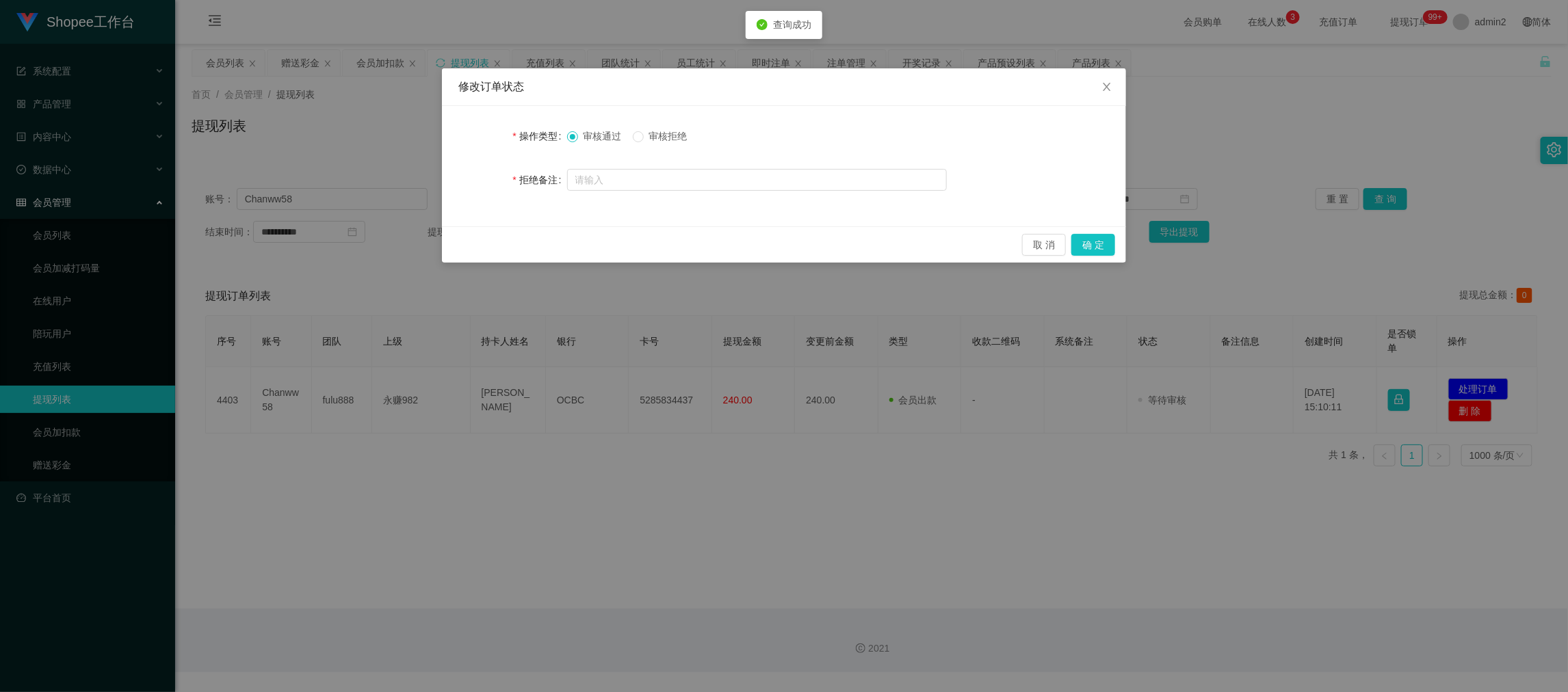
click at [631, 137] on div "审核通过 审核拒绝" at bounding box center [632, 137] width 131 height 14
click at [1097, 239] on button "确 定" at bounding box center [1093, 245] width 43 height 22
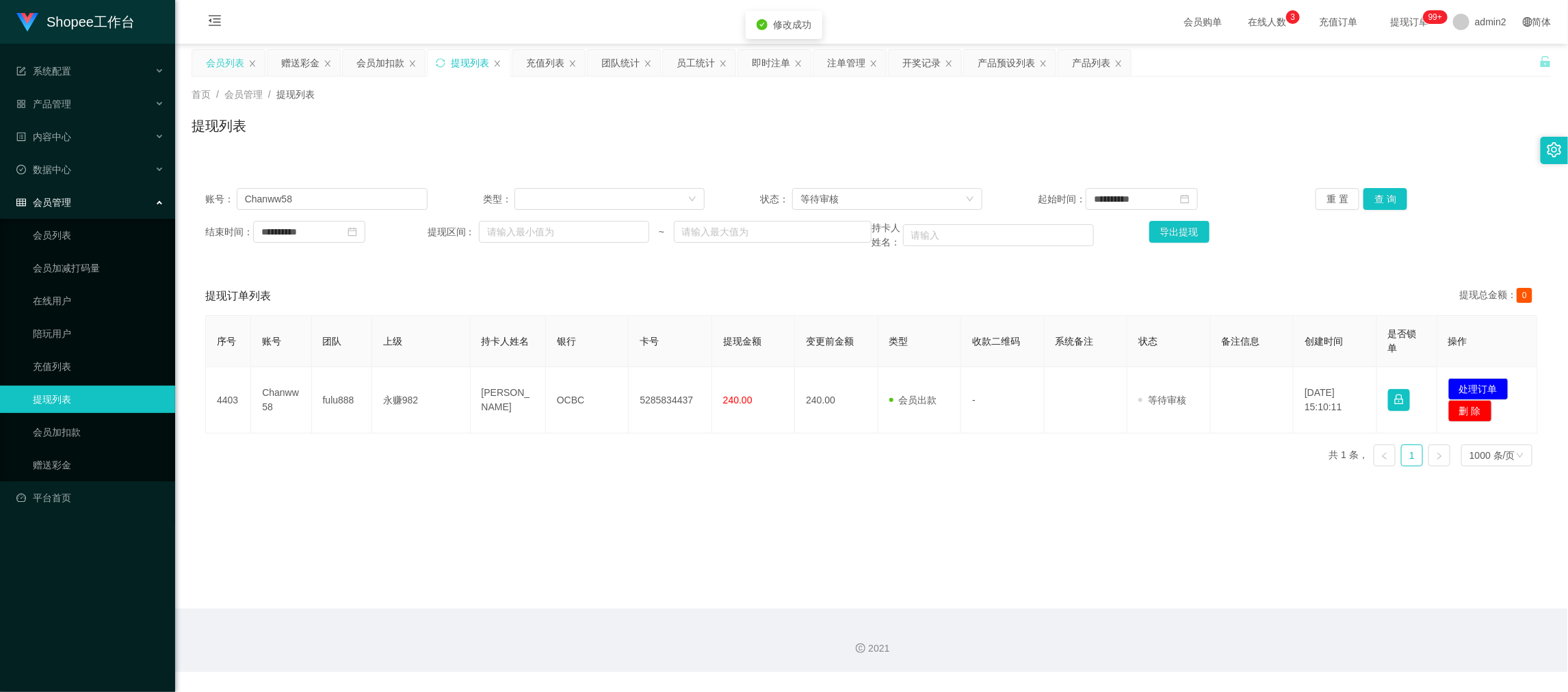
click at [225, 56] on div "会员列表" at bounding box center [225, 63] width 39 height 26
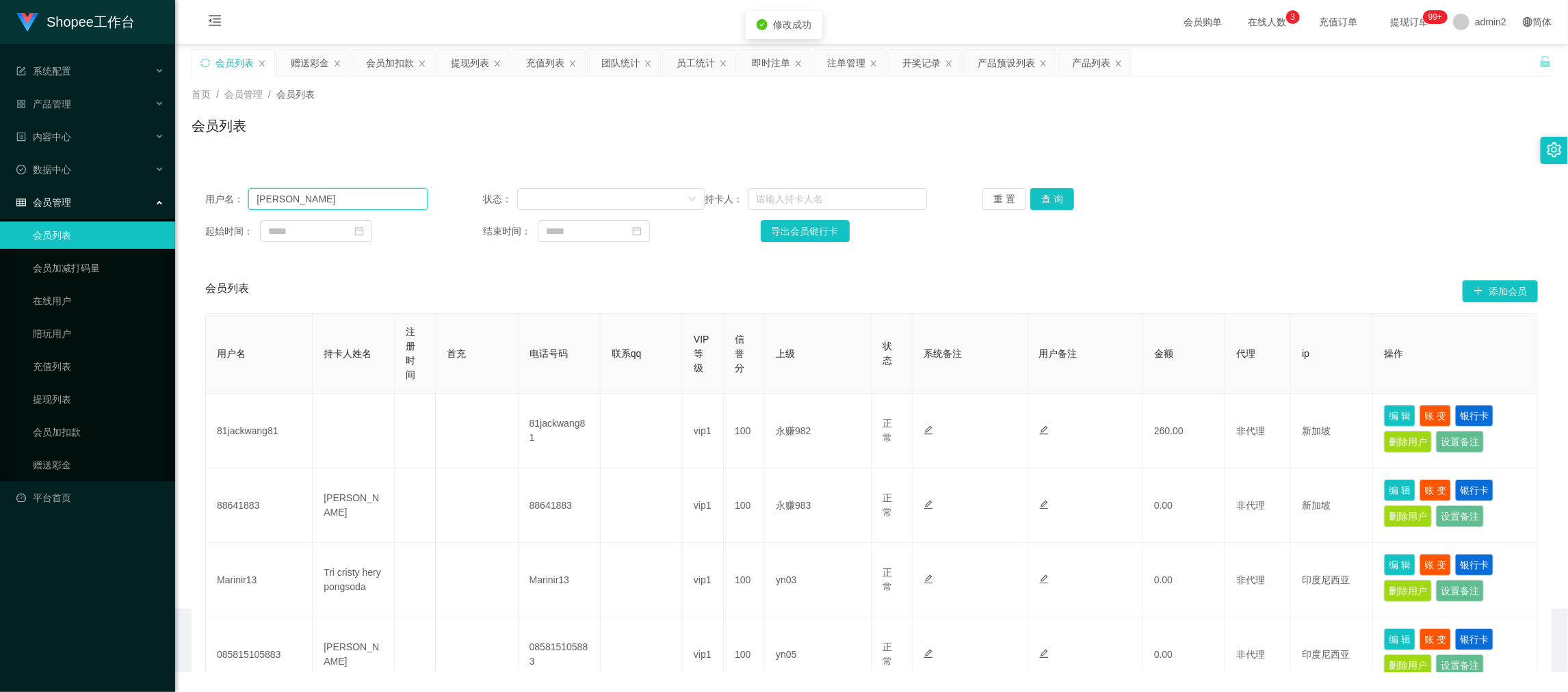
click at [401, 199] on input "Erika" at bounding box center [338, 199] width 179 height 22
click at [401, 197] on input "Erika" at bounding box center [338, 199] width 179 height 22
paste input "Chanww58"
type input "Chanww58"
drag, startPoint x: 1040, startPoint y: 200, endPoint x: 1049, endPoint y: 212, distance: 15.0
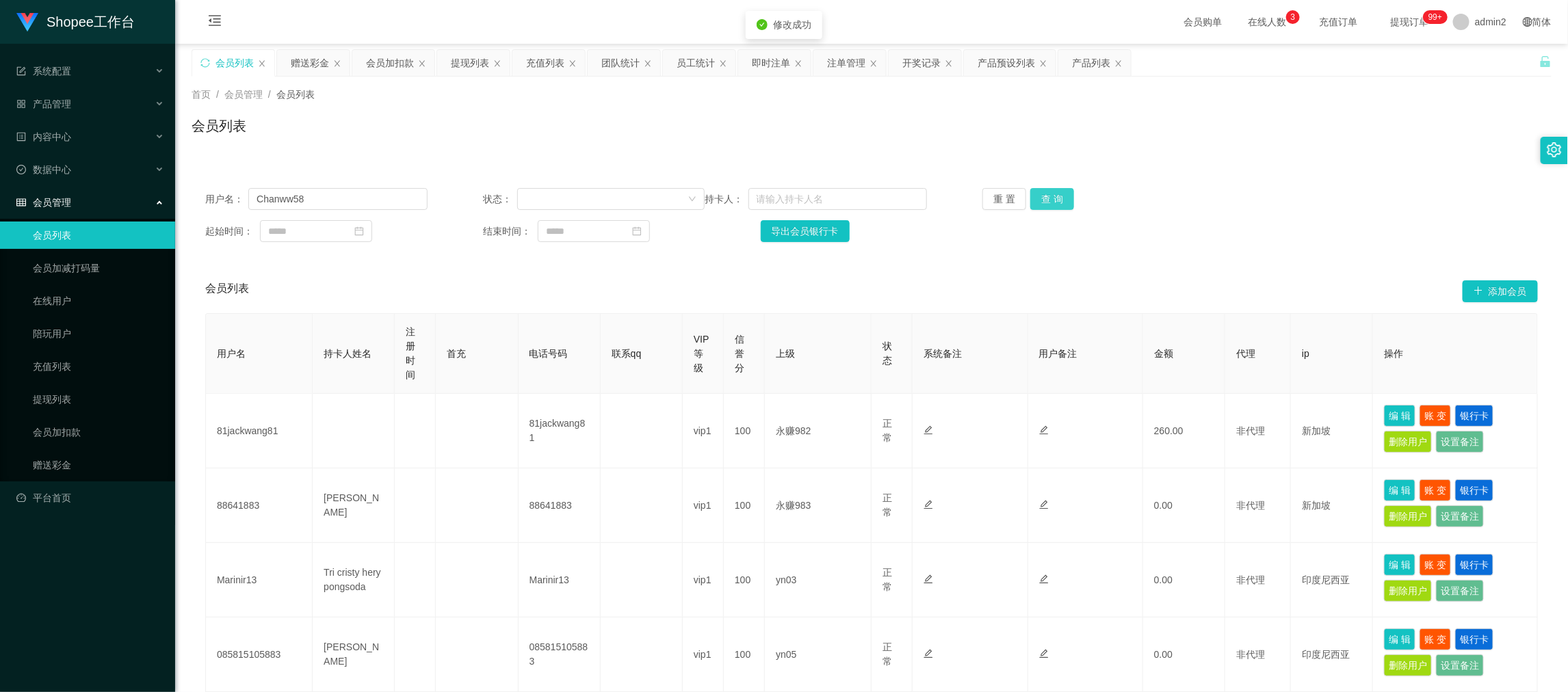
click at [1040, 200] on button "查 询" at bounding box center [1052, 199] width 43 height 22
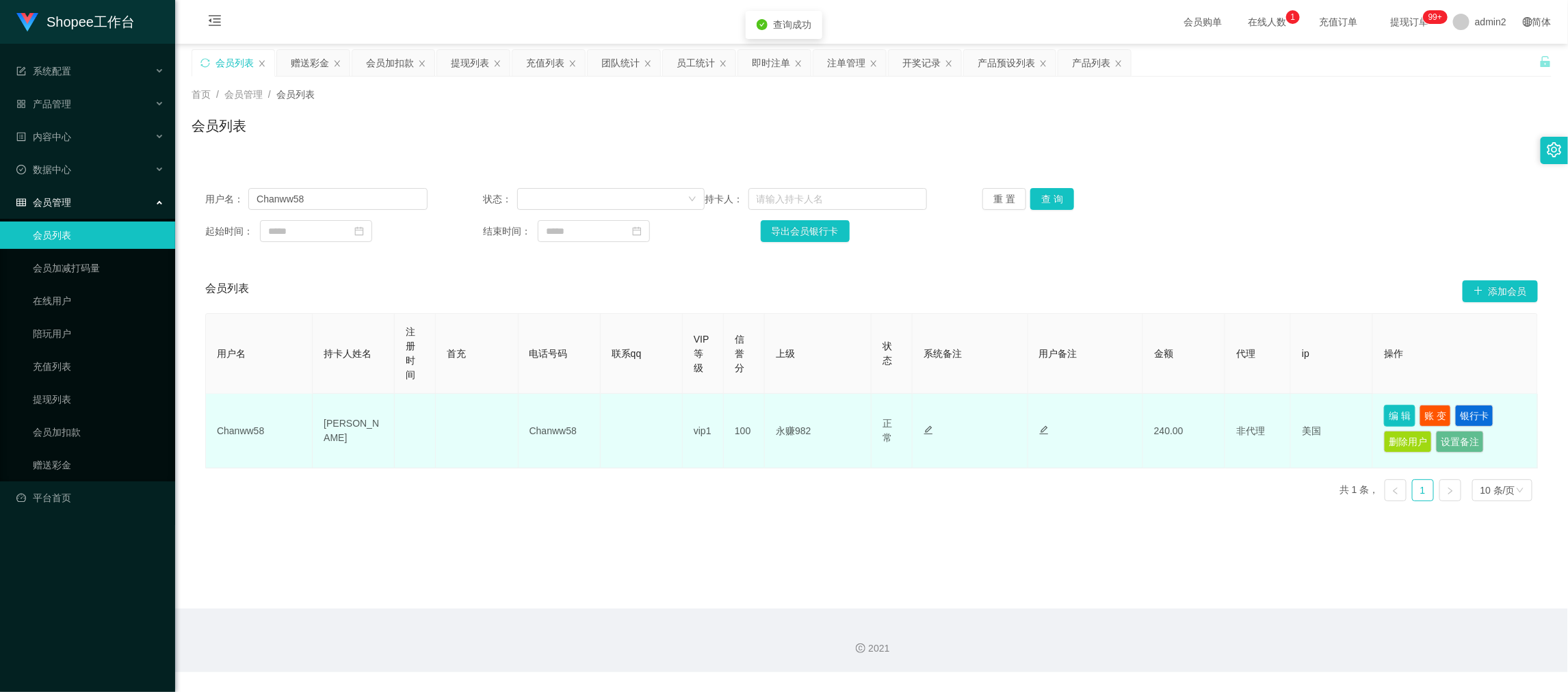
click at [1396, 419] on button "编 辑" at bounding box center [1399, 415] width 31 height 22
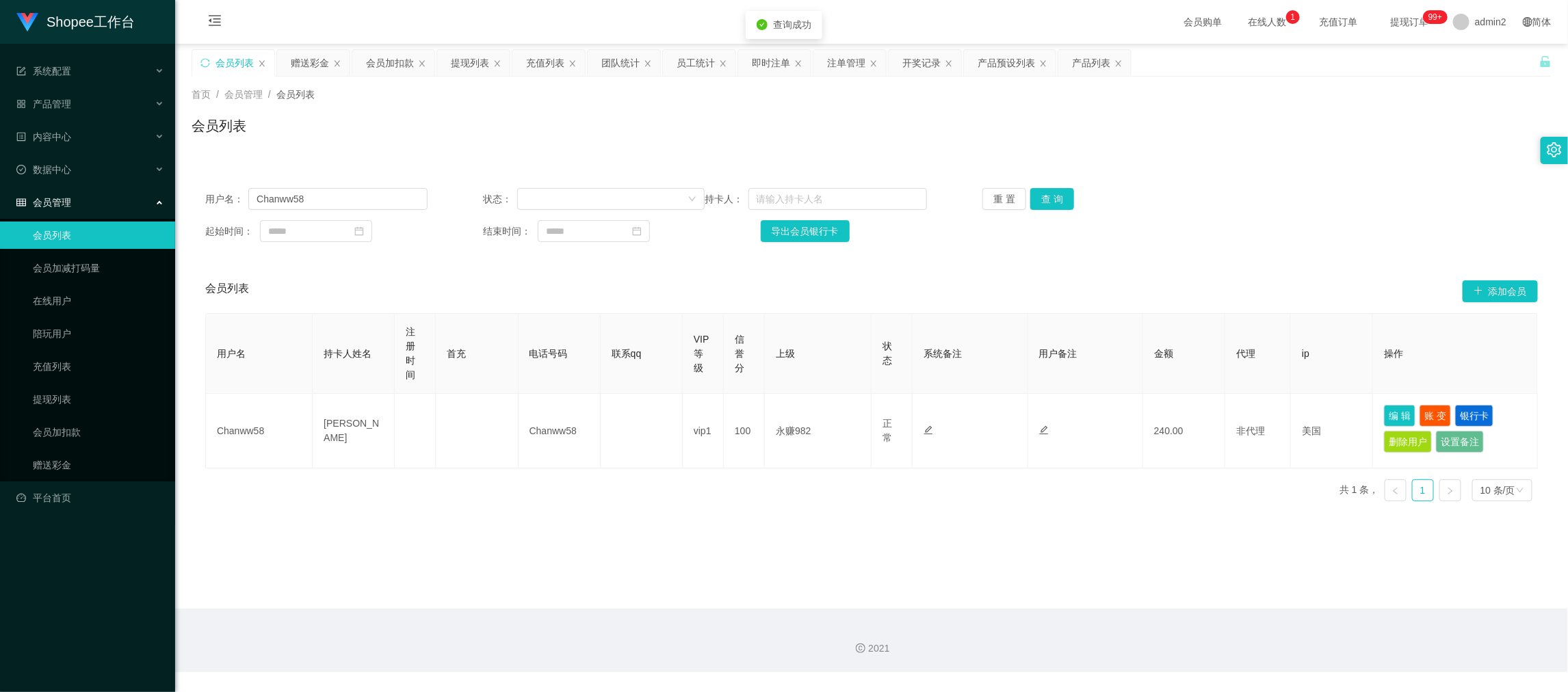
type input "Chanww58"
type input "Chan Wai Wah"
type input "100"
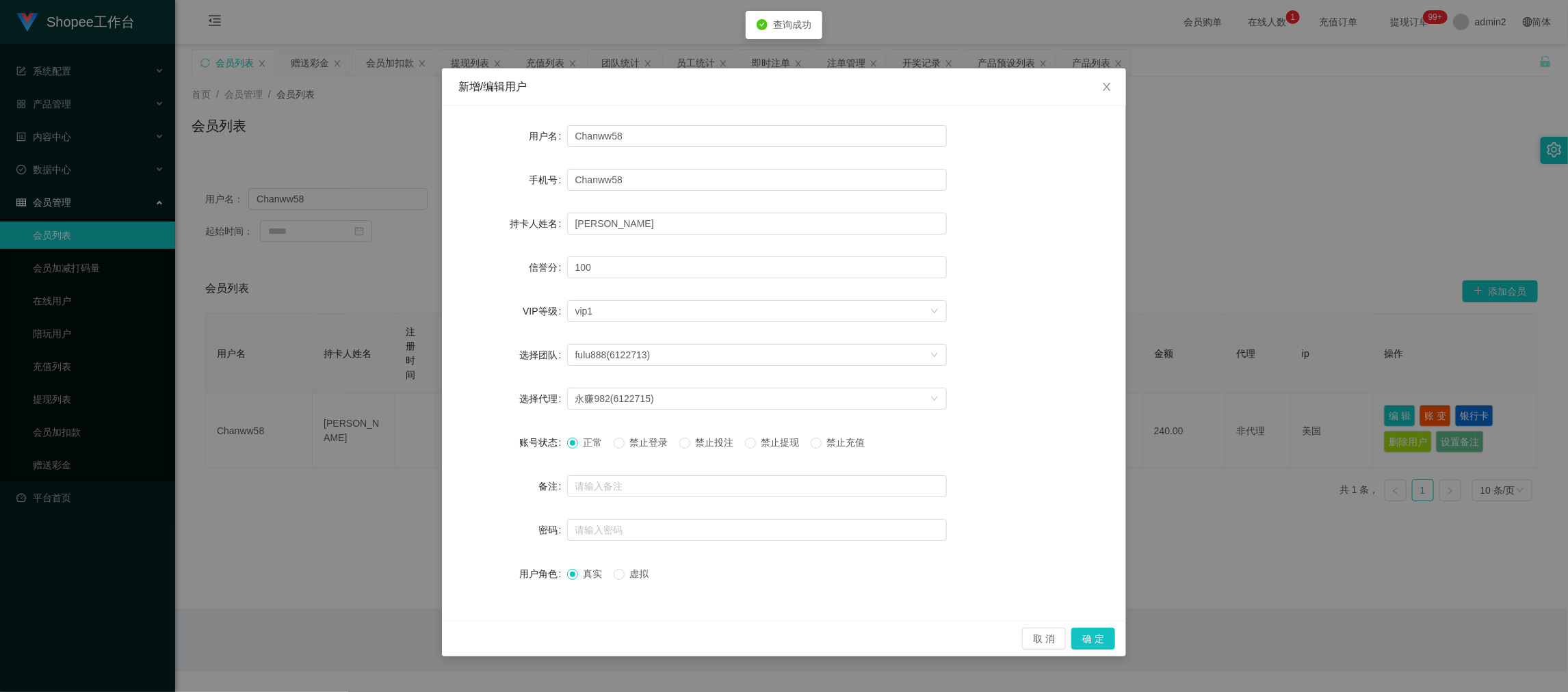
click at [765, 443] on span "禁止提现" at bounding box center [780, 443] width 49 height 11
click at [756, 443] on span at bounding box center [751, 443] width 11 height 11
click at [1091, 638] on button "确 定" at bounding box center [1093, 639] width 43 height 22
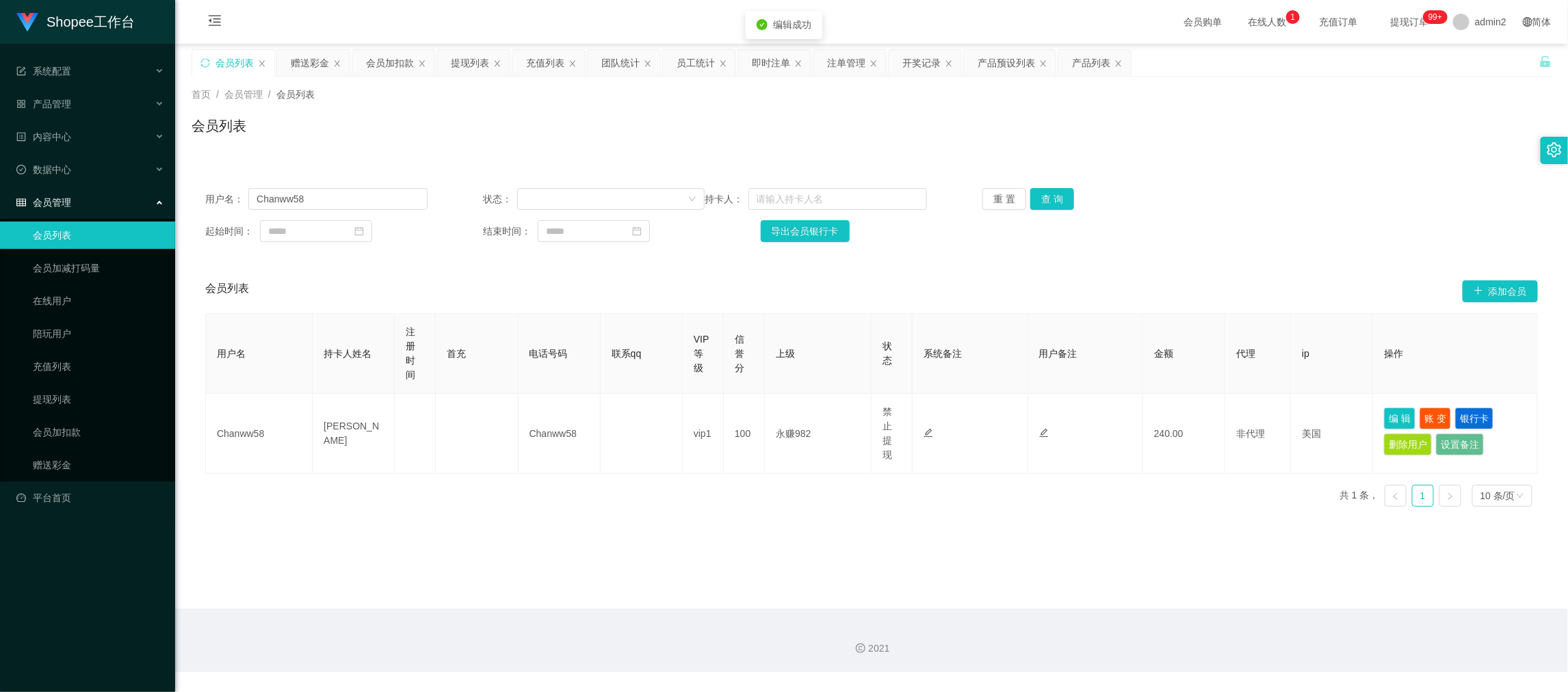
click at [954, 570] on main "关闭左侧 关闭右侧 关闭其它 刷新页面 会员列表 赠送彩金 会员加扣款 提现列表 充值列表 团队统计 员工统计 即时注单 注单管理 开奖记录 产品预设列表 产…" at bounding box center [871, 326] width 1393 height 565
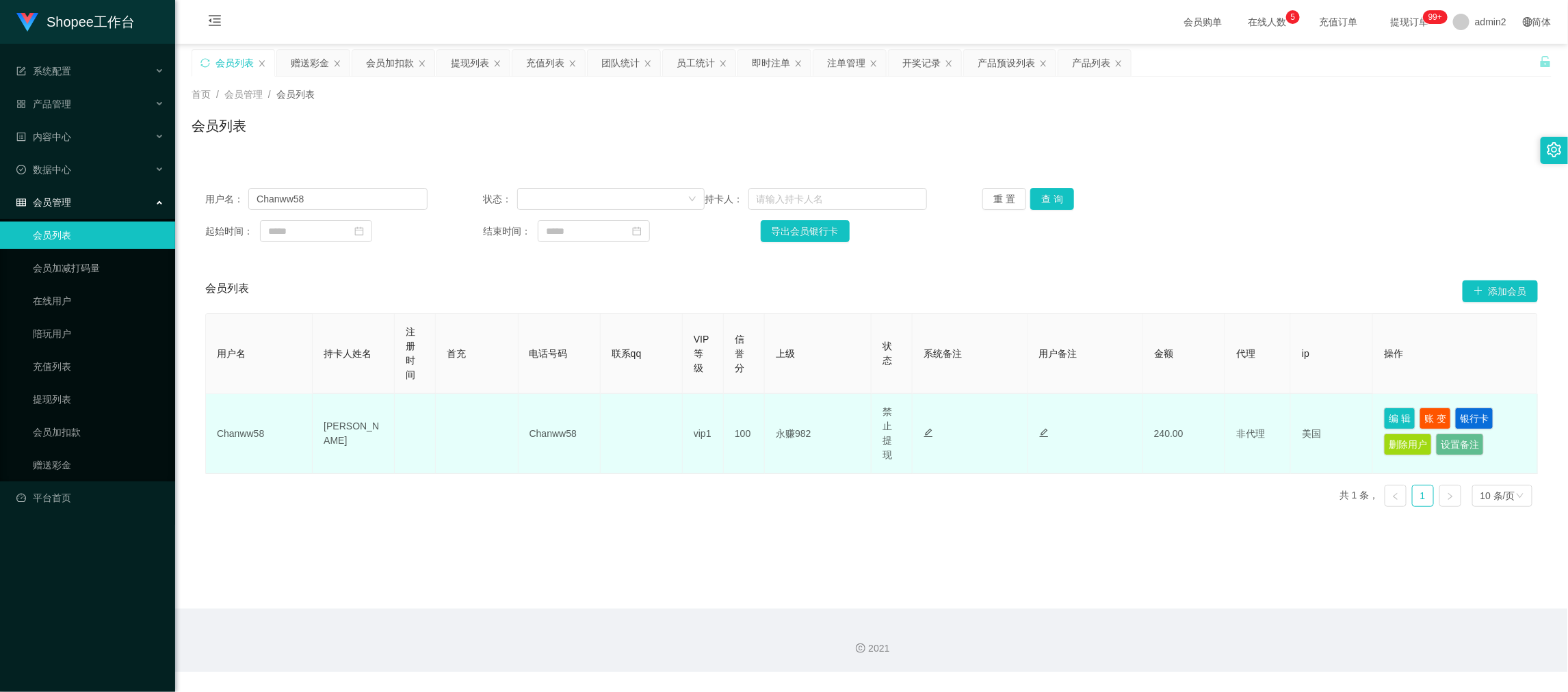
drag, startPoint x: 1270, startPoint y: 575, endPoint x: 1053, endPoint y: 455, distance: 248.0
click at [1270, 582] on main "关闭左侧 关闭右侧 关闭其它 刷新页面 会员列表 赠送彩金 会员加扣款 提现列表 充值列表 团队统计 员工统计 即时注单 注单管理 开奖记录 产品预设列表 产…" at bounding box center [871, 326] width 1393 height 565
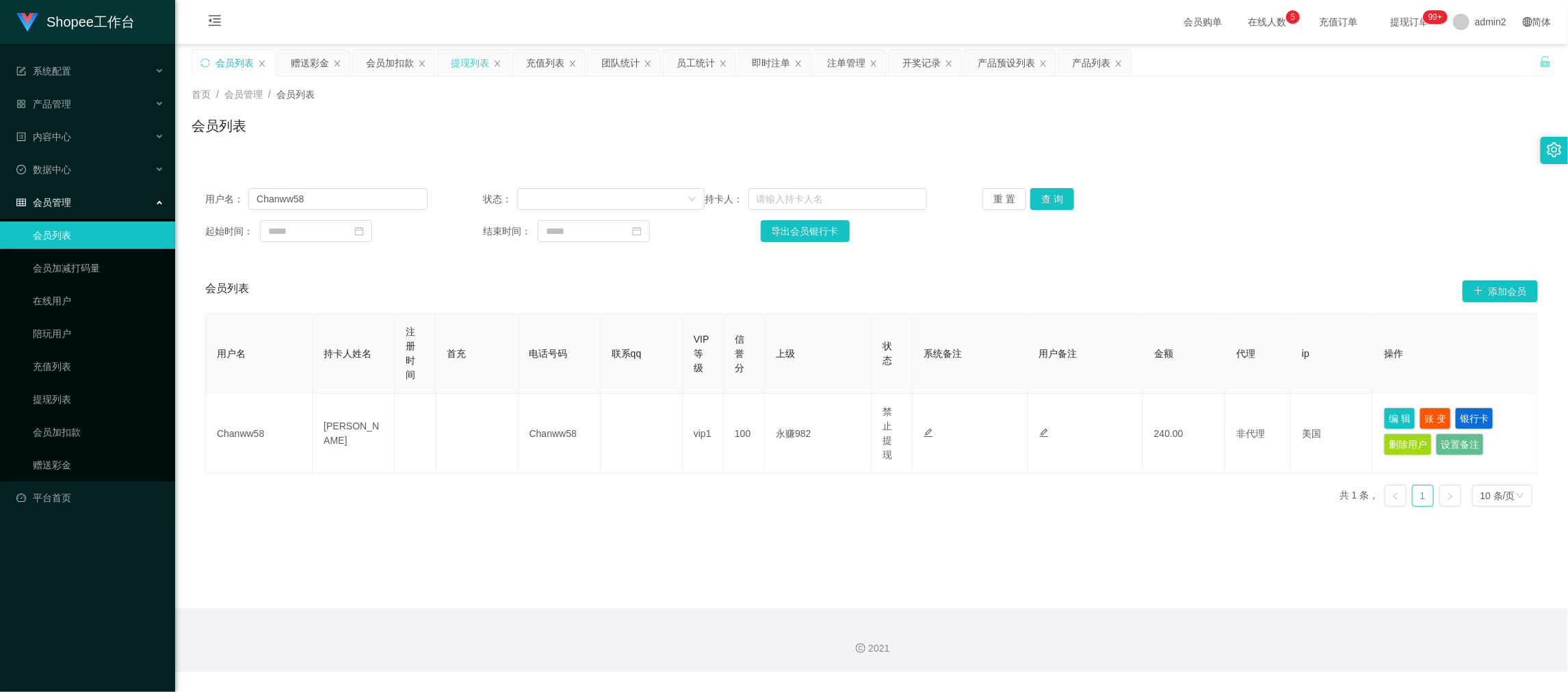
click at [476, 64] on div "提现列表" at bounding box center [470, 63] width 39 height 26
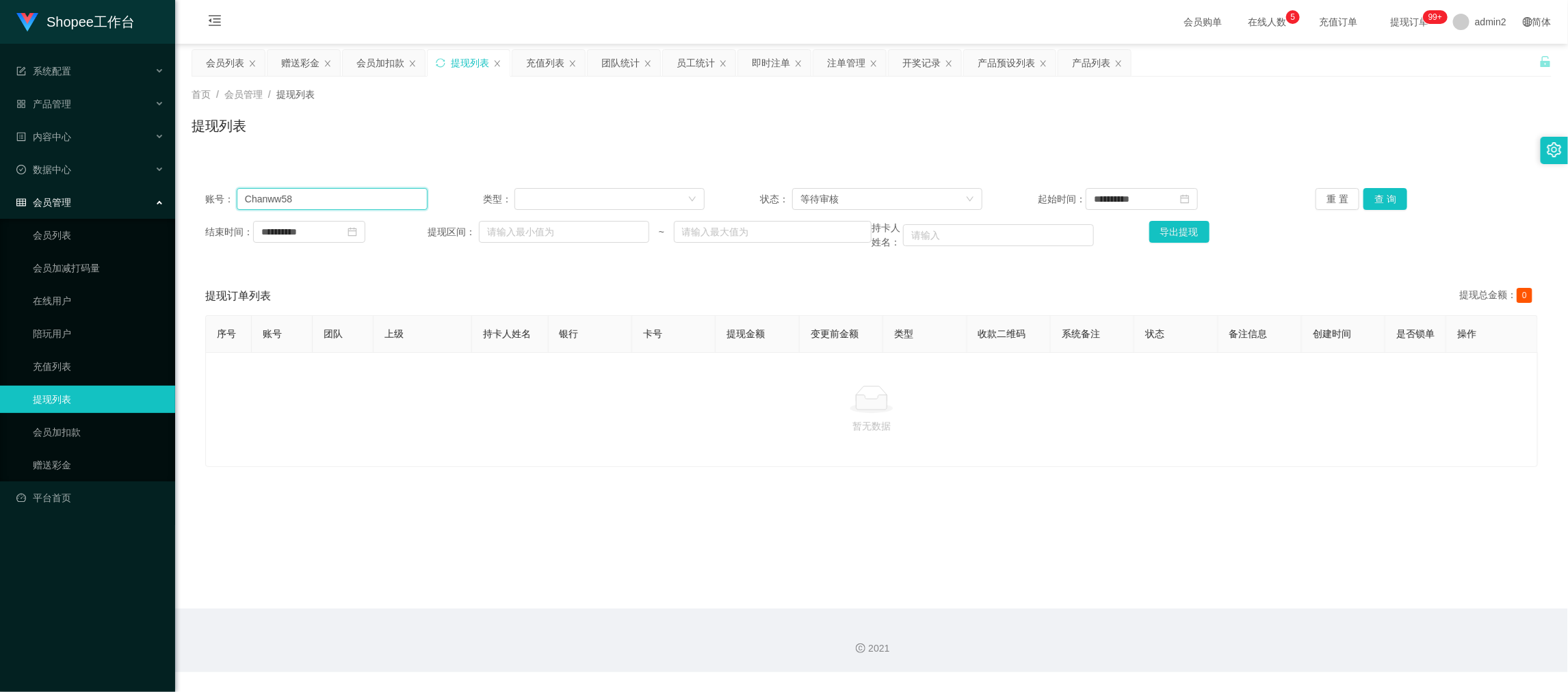
click at [381, 199] on input "Chanww58" at bounding box center [331, 199] width 191 height 22
paste input "085735267369"
type input "085735267369"
click at [1376, 199] on button "查 询" at bounding box center [1385, 199] width 43 height 22
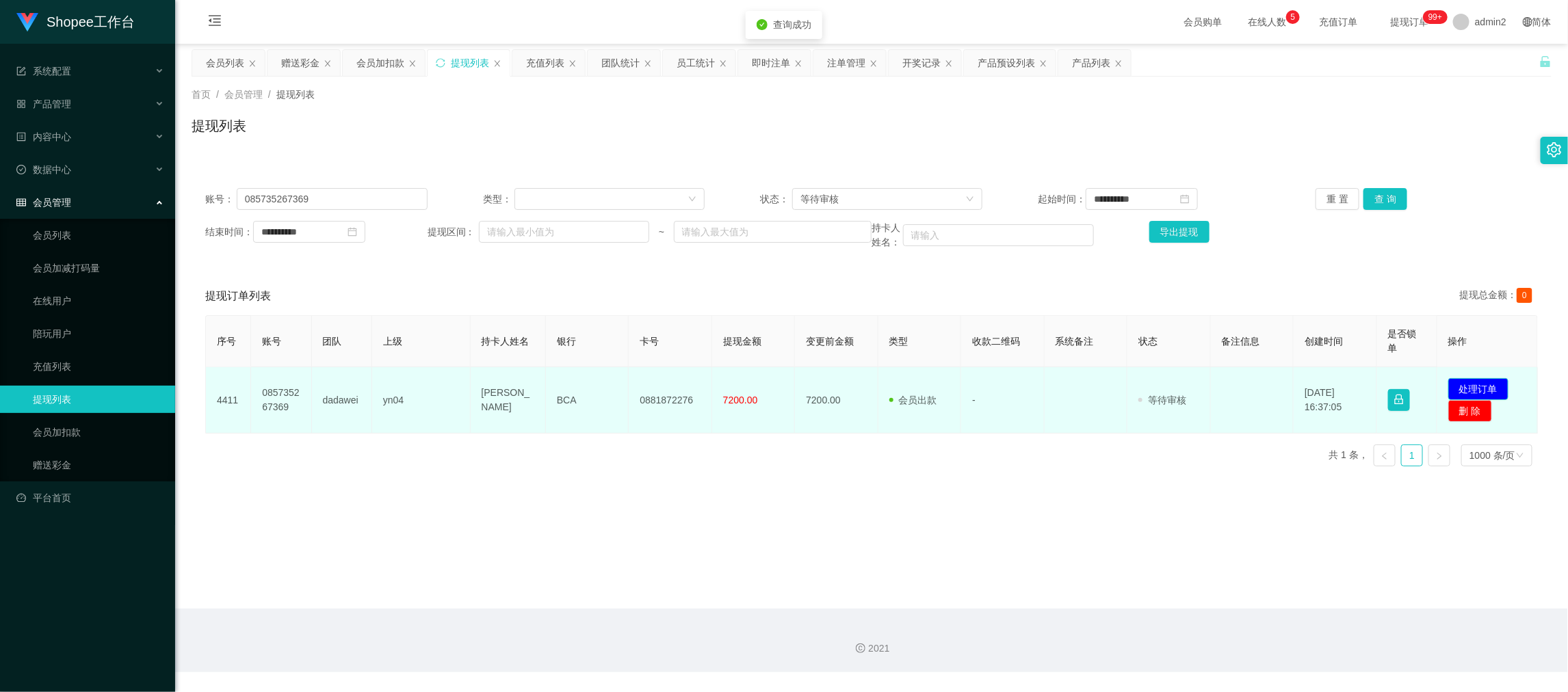
click at [1474, 394] on button "处理订单" at bounding box center [1478, 389] width 60 height 22
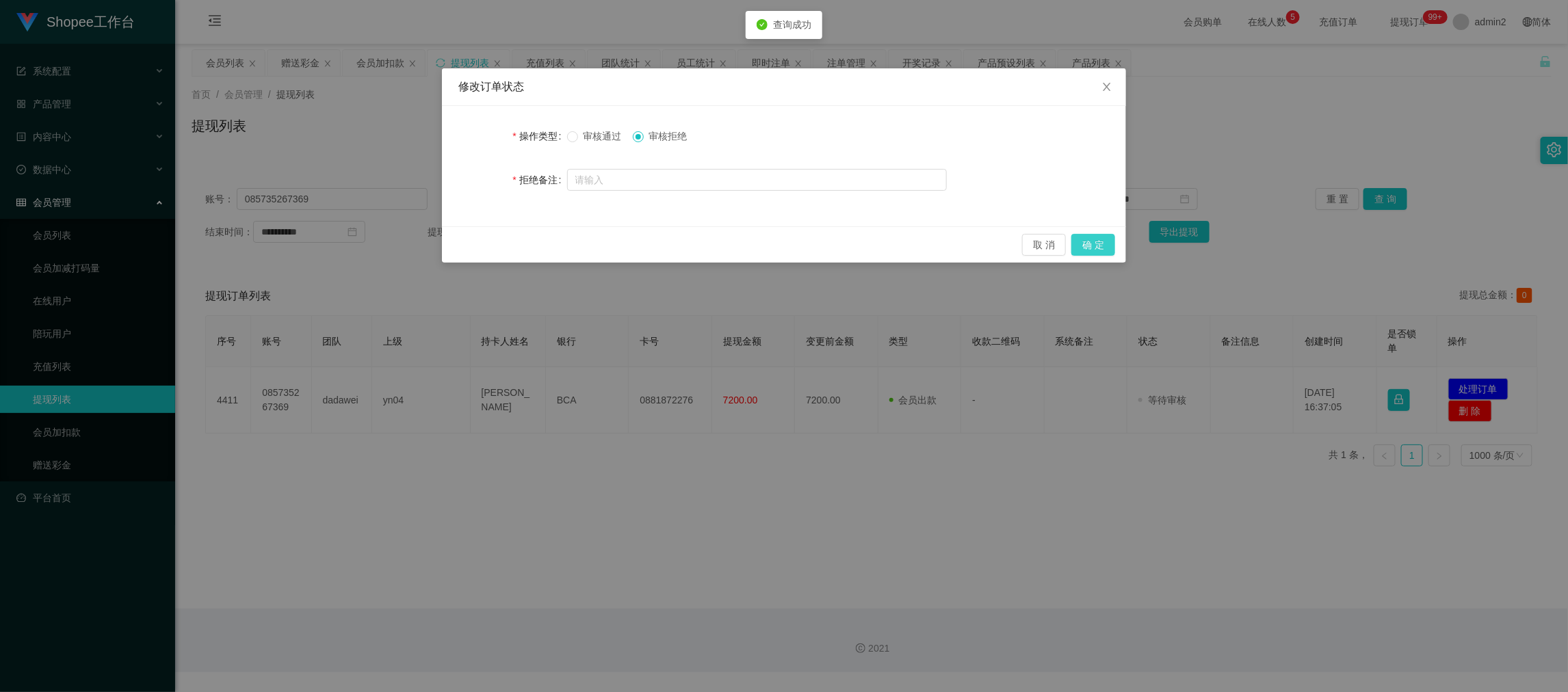
click at [1100, 242] on button "确 定" at bounding box center [1093, 245] width 43 height 22
click at [998, 463] on div "修改订单状态 操作类型 审核通过 审核拒绝 拒绝备注 取 消 确 定" at bounding box center [784, 346] width 1568 height 692
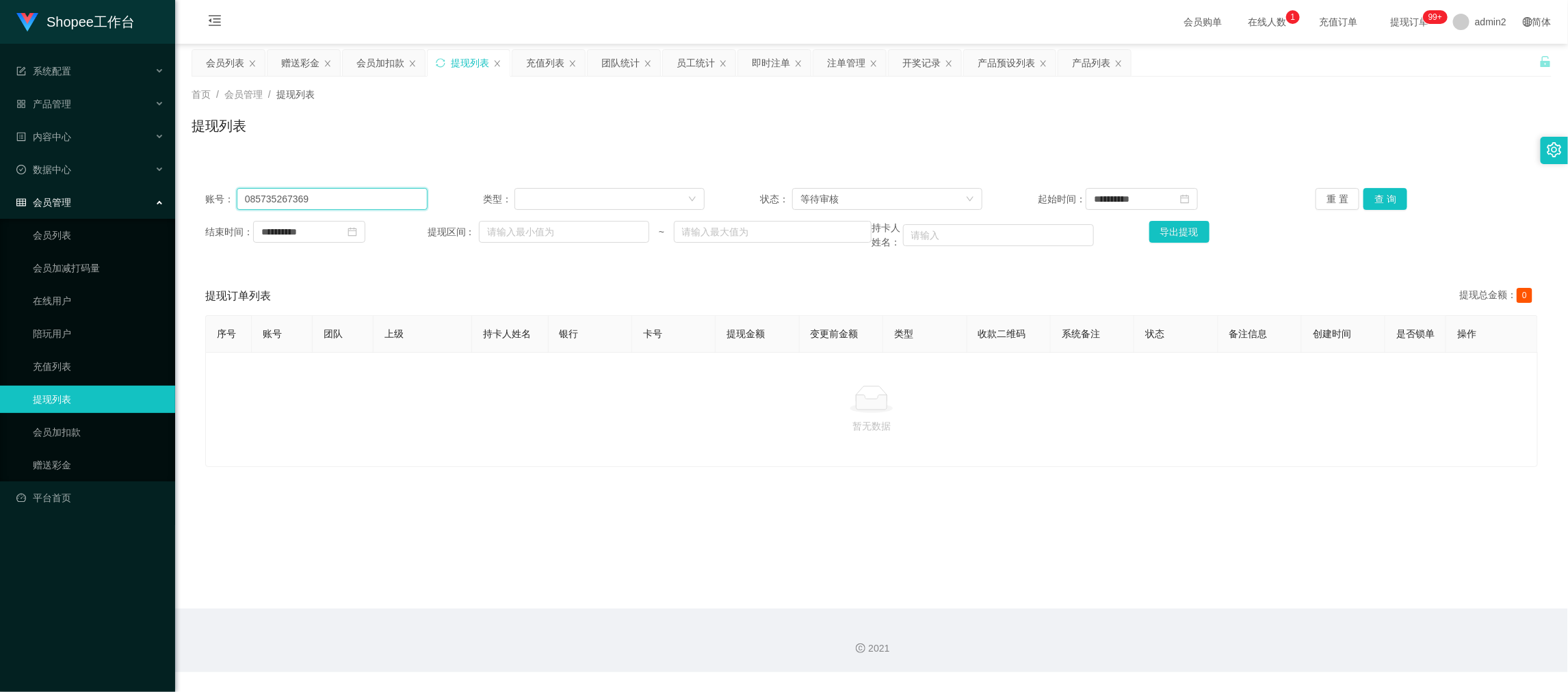
click at [364, 194] on input "085735267369" at bounding box center [331, 199] width 191 height 22
paste input "98"
type input "98"
click at [1367, 193] on button "查 询" at bounding box center [1385, 199] width 43 height 22
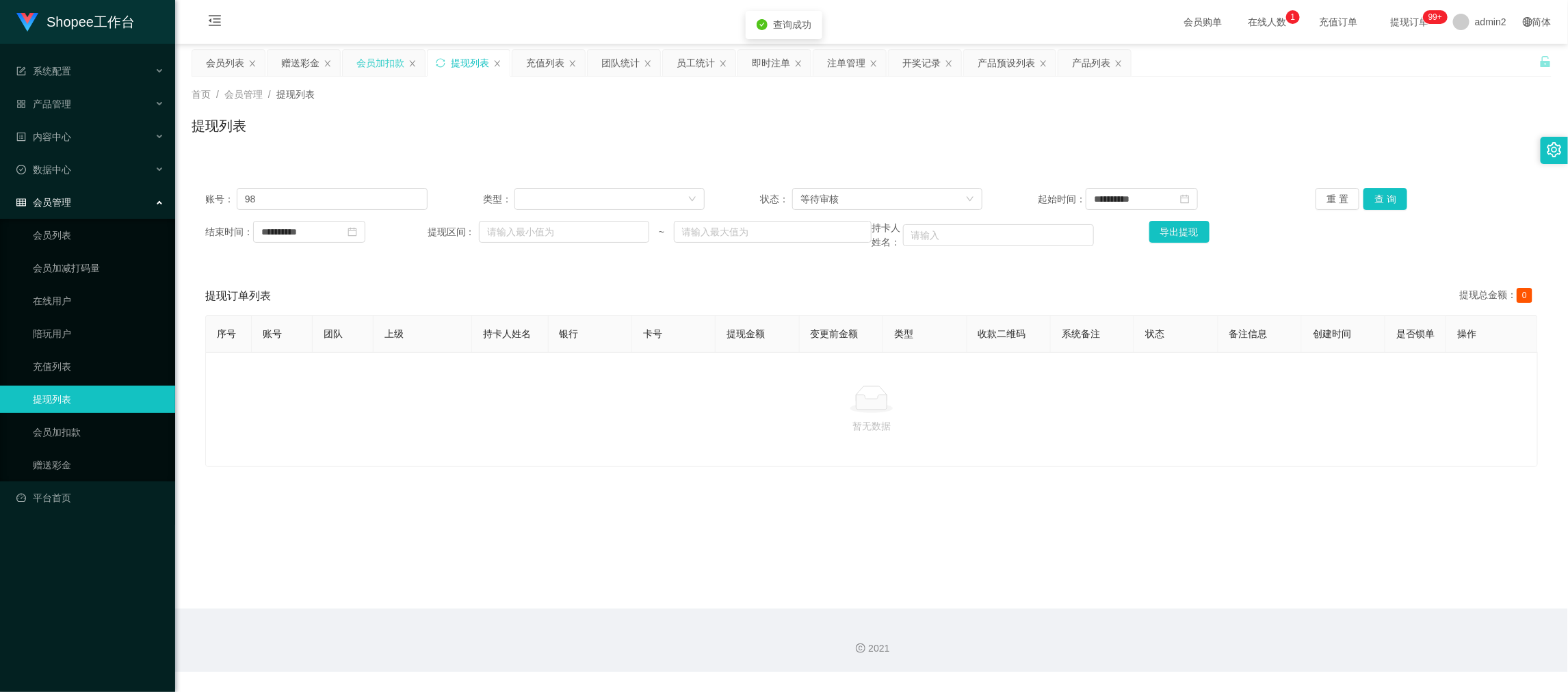
click at [389, 62] on div "会员加扣款" at bounding box center [381, 63] width 48 height 26
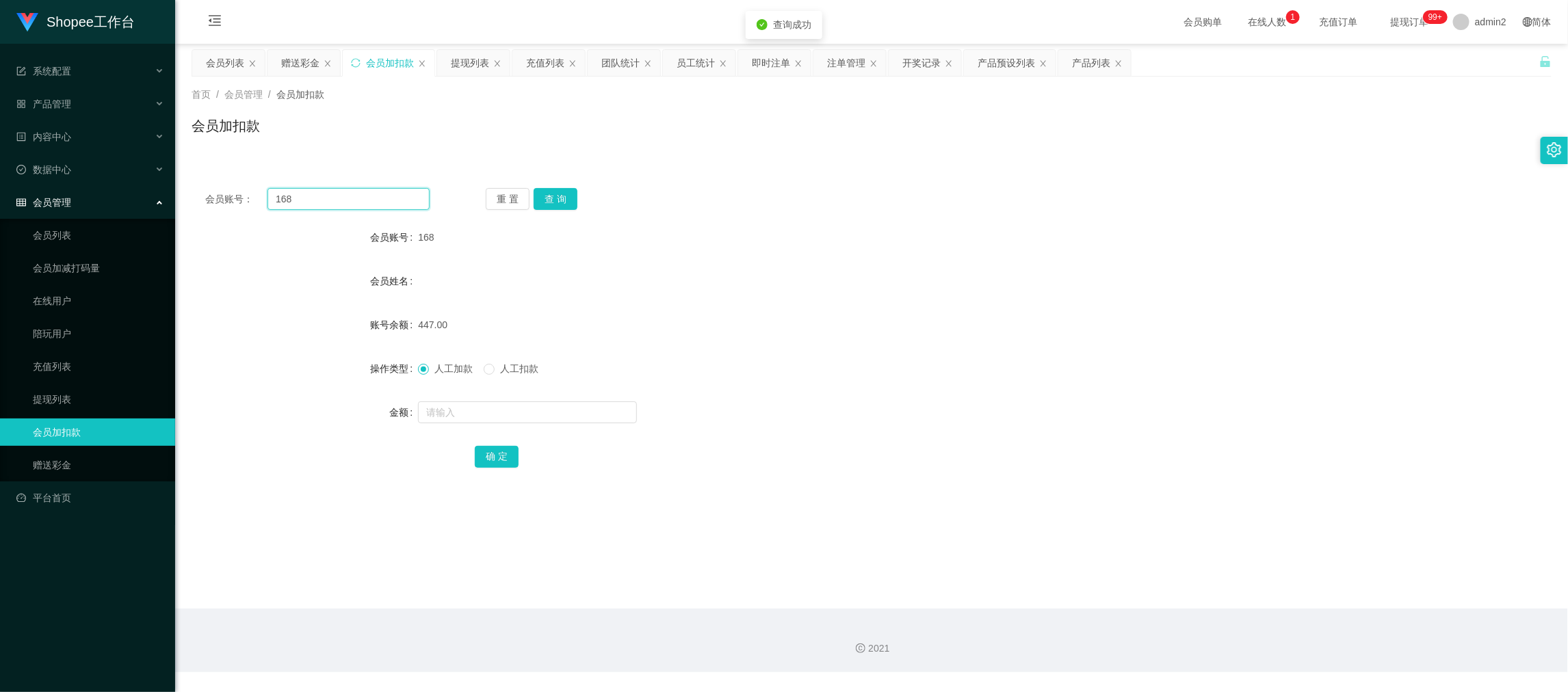
click at [348, 197] on input "168" at bounding box center [348, 199] width 163 height 22
drag, startPoint x: 348, startPoint y: 197, endPoint x: 427, endPoint y: 203, distance: 79.2
click at [352, 197] on input "168" at bounding box center [348, 199] width 163 height 22
paste input "9"
type input "98"
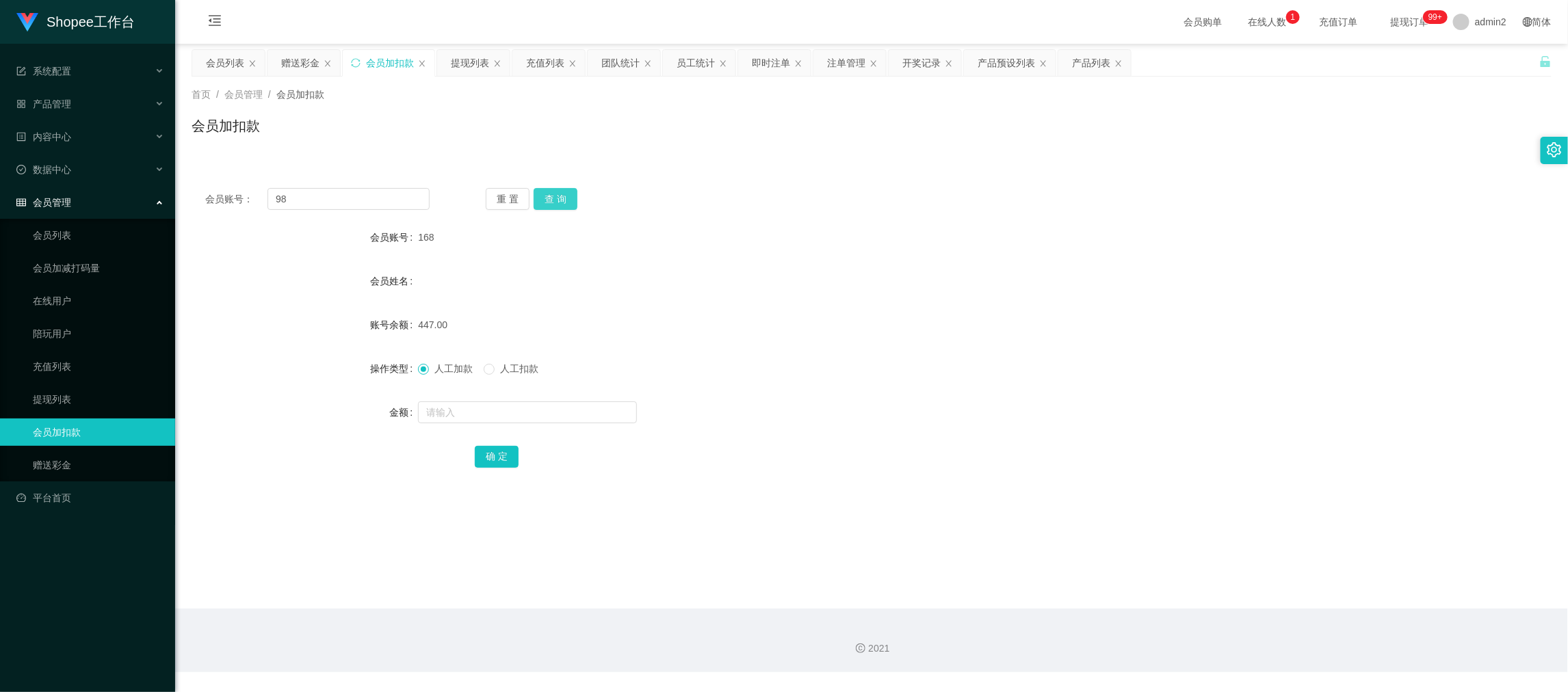
click at [574, 196] on button "查 询" at bounding box center [555, 199] width 43 height 22
click at [566, 409] on input "text" at bounding box center [528, 412] width 219 height 22
type input "14"
click at [482, 451] on button "确 定" at bounding box center [496, 456] width 43 height 22
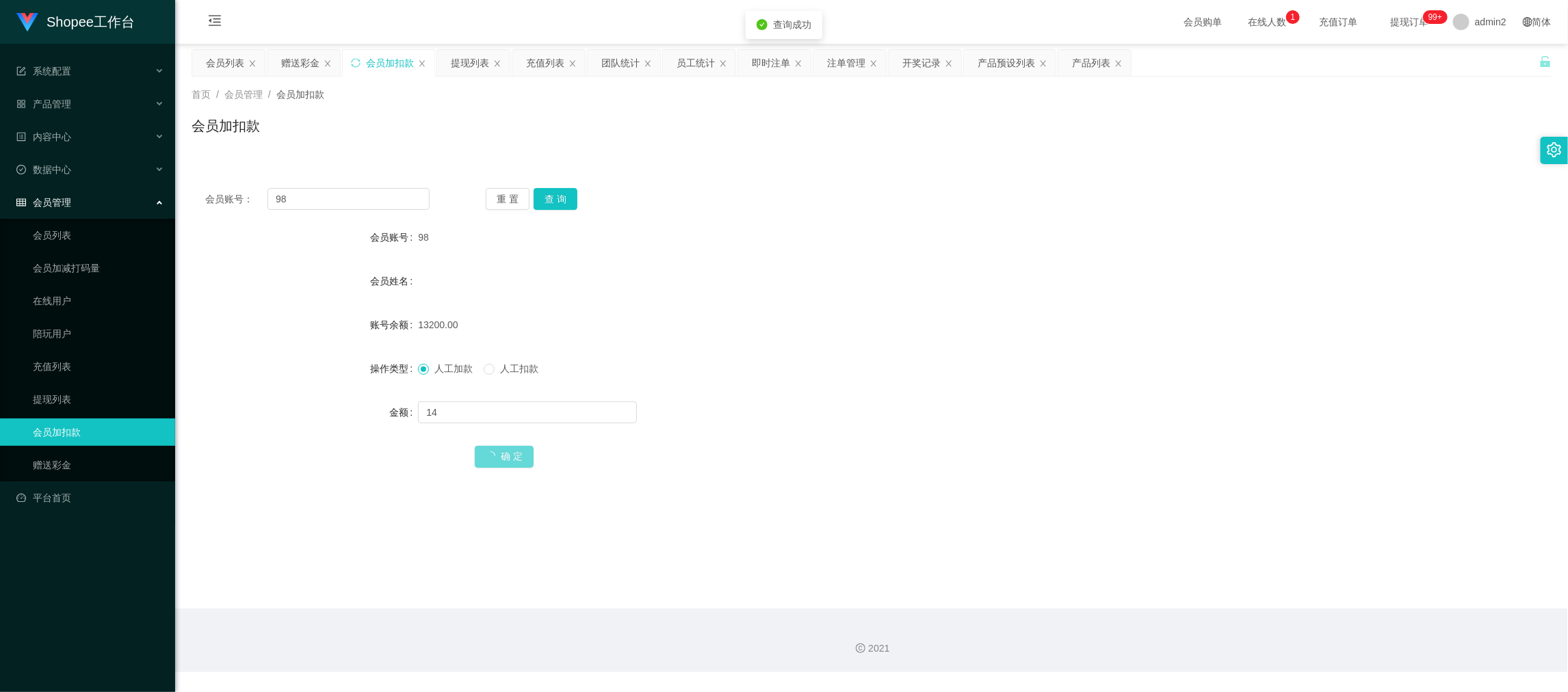
click at [838, 399] on div "14" at bounding box center [815, 413] width 793 height 27
drag, startPoint x: 1229, startPoint y: 587, endPoint x: 726, endPoint y: 341, distance: 559.9
click at [1227, 580] on main "关闭左侧 关闭右侧 关闭其它 刷新页面 会员列表 赠送彩金 会员加扣款 提现列表 充值列表 团队统计 员工统计 即时注单 注单管理 开奖记录 产品预设列表 产…" at bounding box center [871, 326] width 1393 height 565
click at [302, 58] on div "赠送彩金" at bounding box center [300, 63] width 39 height 26
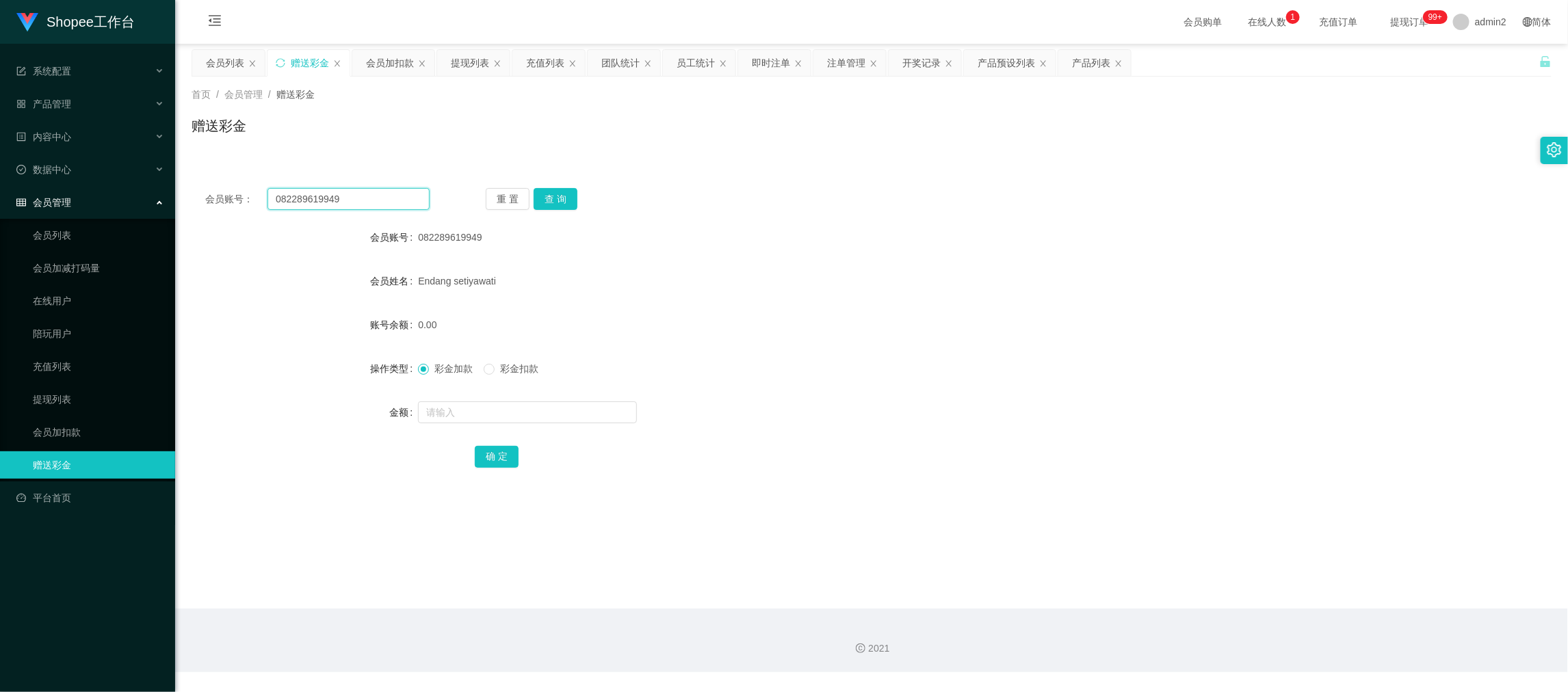
click at [385, 192] on input "082289619949" at bounding box center [348, 199] width 163 height 22
paste input "youtube"
type input "youtube"
click at [550, 196] on button "查 询" at bounding box center [555, 199] width 43 height 22
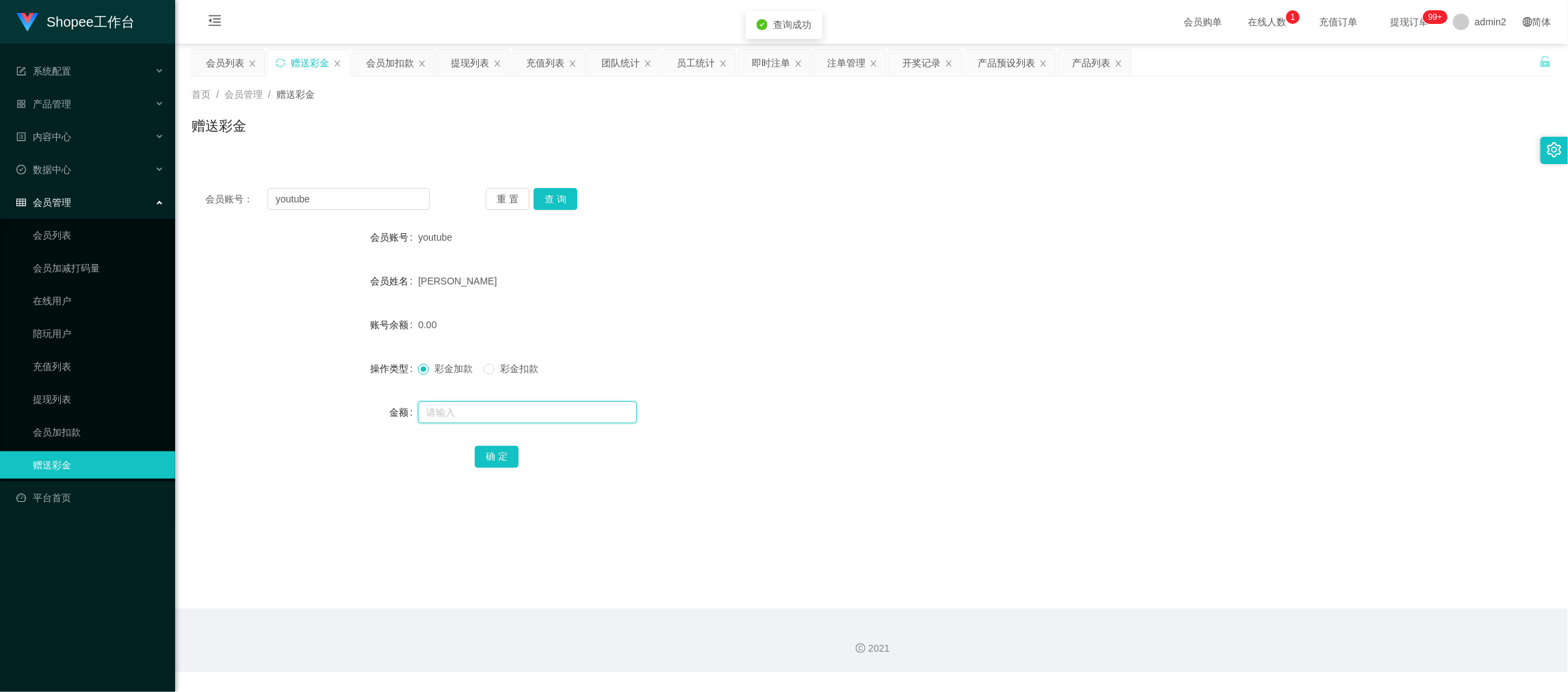
click at [550, 410] on input "text" at bounding box center [528, 412] width 219 height 22
type input "100"
drag, startPoint x: 499, startPoint y: 451, endPoint x: 529, endPoint y: 438, distance: 32.7
click at [499, 451] on button "确 定" at bounding box center [496, 456] width 43 height 22
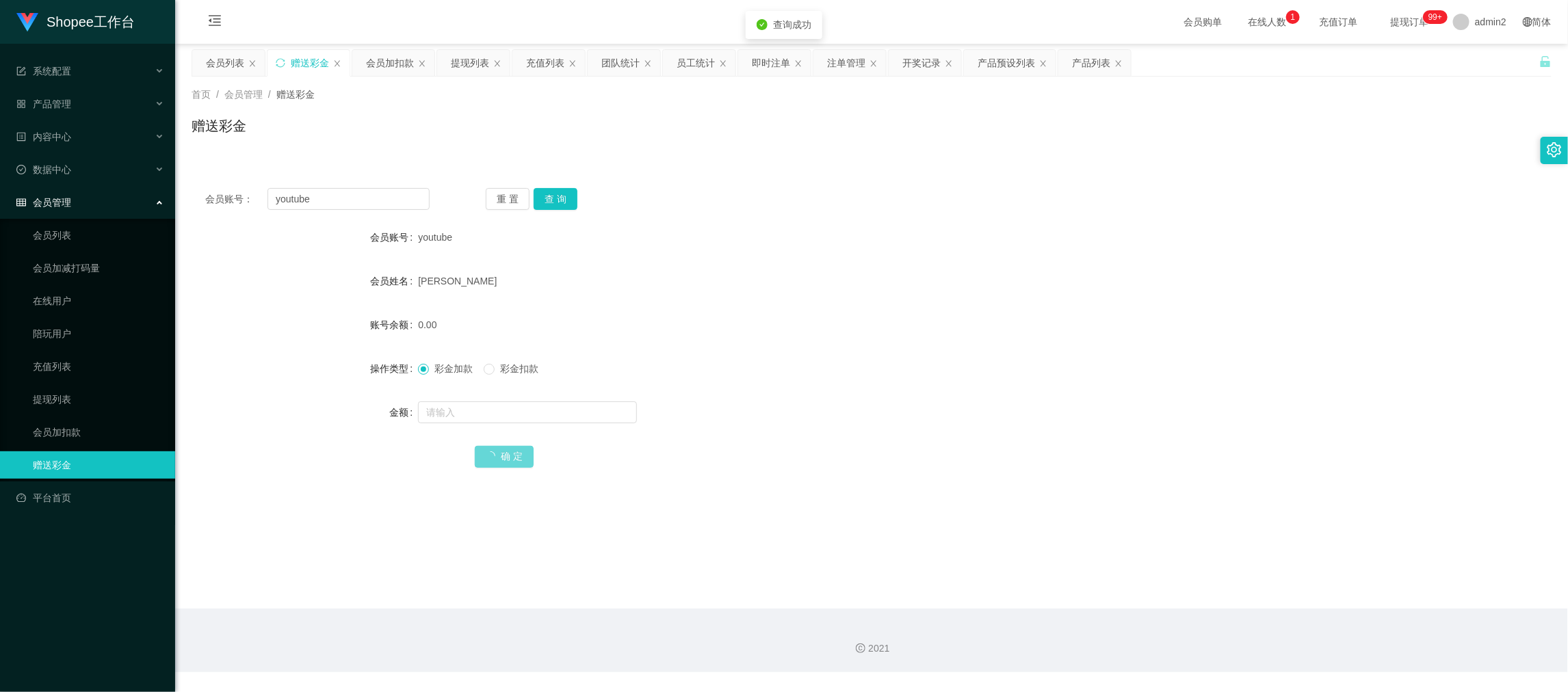
click at [844, 352] on form "会员账号 youtube 会员姓名 anita 账号余额 0.00 操作类型 彩金加款 彩金扣款 金额 确 定" at bounding box center [871, 347] width 1360 height 246
drag, startPoint x: 1278, startPoint y: 604, endPoint x: 1227, endPoint y: 554, distance: 71.4
click at [1278, 599] on main "关闭左侧 关闭右侧 关闭其它 刷新页面 会员列表 赠送彩金 会员加扣款 提现列表 充值列表 团队统计 员工统计 即时注单 注单管理 开奖记录 产品预设列表 产…" at bounding box center [871, 326] width 1393 height 565
click at [381, 204] on input "youtube" at bounding box center [348, 199] width 163 height 22
click at [381, 199] on input "youtube" at bounding box center [348, 199] width 163 height 22
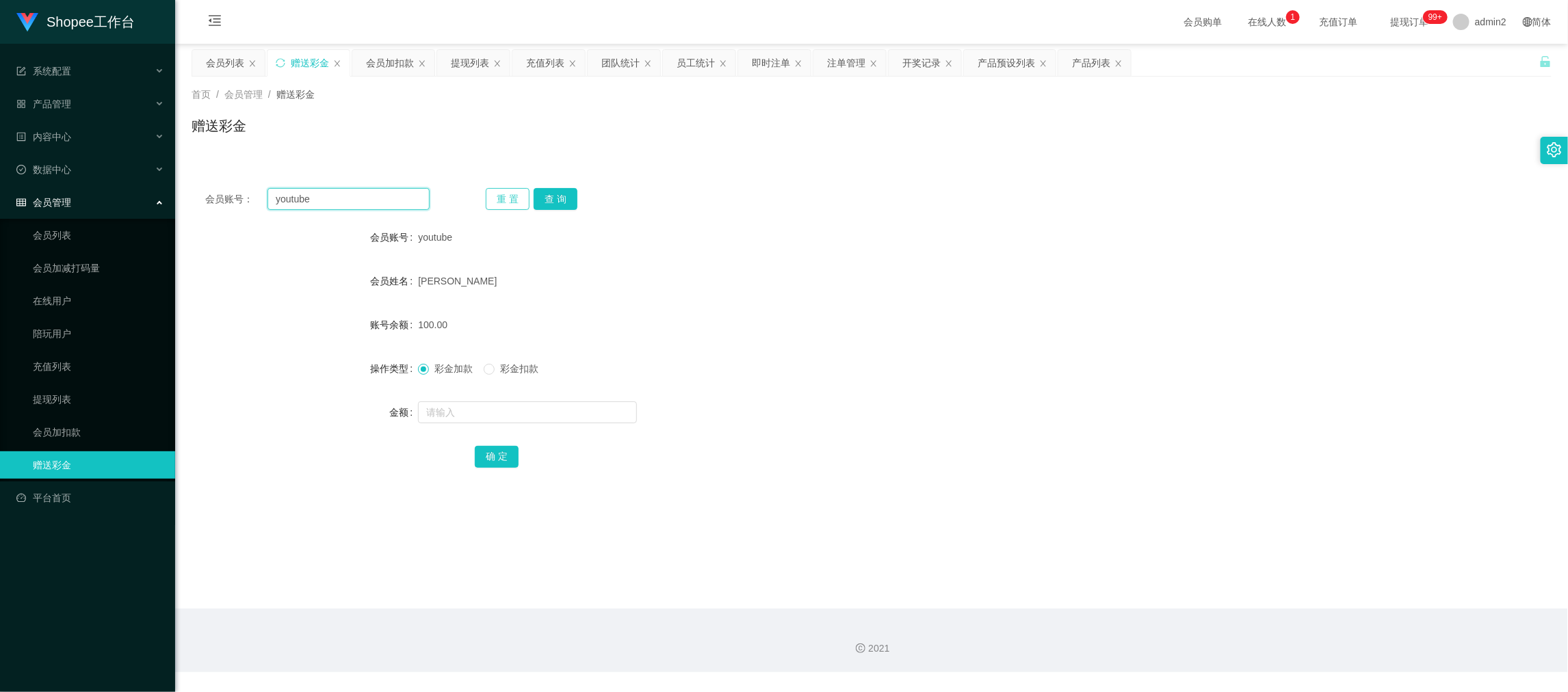
paste input "Shopee888"
click at [363, 204] on input "youtubeShopee888" at bounding box center [348, 199] width 163 height 22
drag, startPoint x: 363, startPoint y: 204, endPoint x: 386, endPoint y: 205, distance: 23.0
click at [364, 205] on input "youtubeShopee888" at bounding box center [348, 199] width 163 height 22
paste input "text"
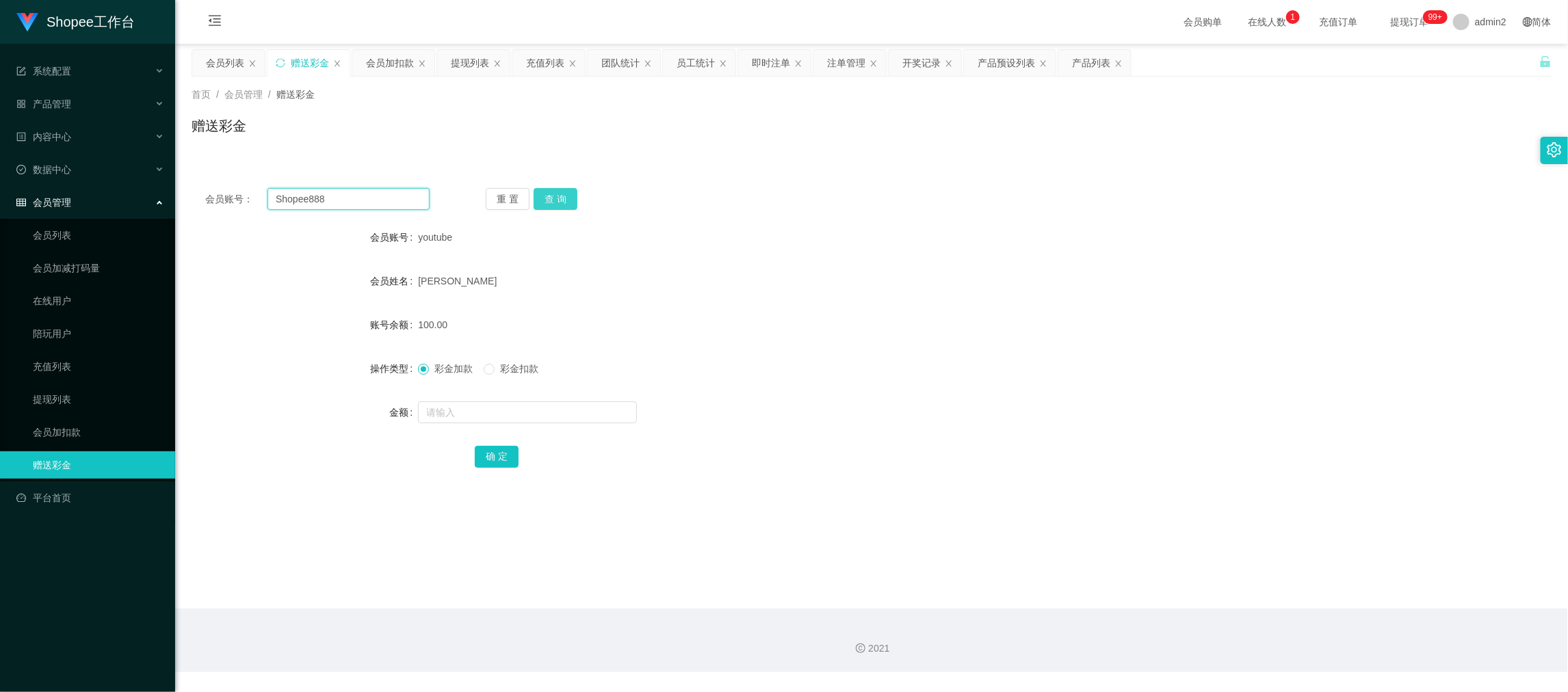
type input "Shopee888"
click at [546, 195] on button "查 询" at bounding box center [555, 199] width 43 height 22
click at [558, 410] on input "text" at bounding box center [528, 412] width 219 height 22
click at [558, 409] on input "2" at bounding box center [528, 412] width 219 height 22
type input "200"
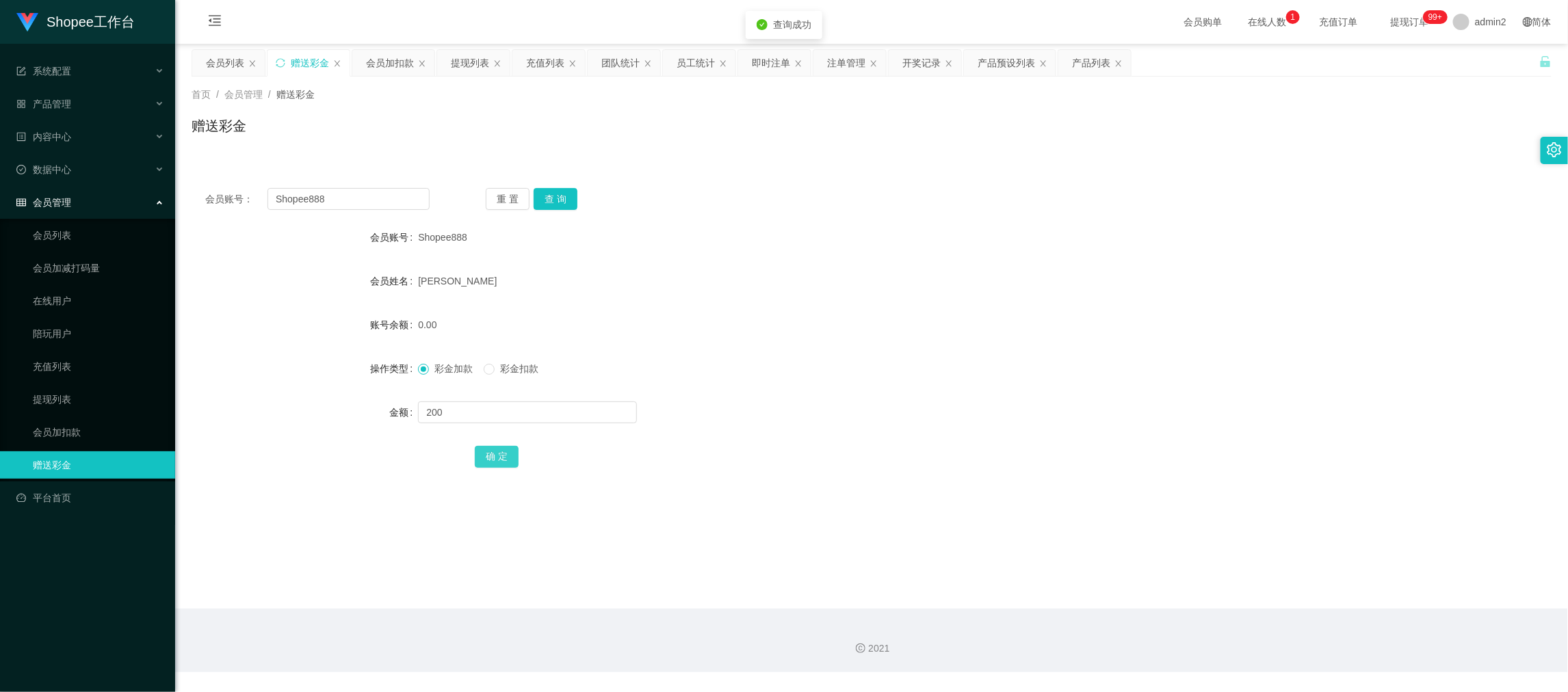
drag, startPoint x: 492, startPoint y: 454, endPoint x: 613, endPoint y: 435, distance: 122.5
click at [492, 453] on button "确 定" at bounding box center [496, 456] width 43 height 22
click at [879, 388] on form "会员账号 Shopee888 会员姓名 Ng Jia Jing Jeremy 账号余额 0.00 操作类型 彩金加款 彩金扣款 金额 200 确 定" at bounding box center [871, 347] width 1360 height 246
drag, startPoint x: 1236, startPoint y: 576, endPoint x: 771, endPoint y: 317, distance: 532.3
click at [1236, 578] on main "关闭左侧 关闭右侧 关闭其它 刷新页面 会员列表 赠送彩金 会员加扣款 提现列表 充值列表 团队统计 员工统计 即时注单 注单管理 开奖记录 产品预设列表 产…" at bounding box center [871, 326] width 1393 height 565
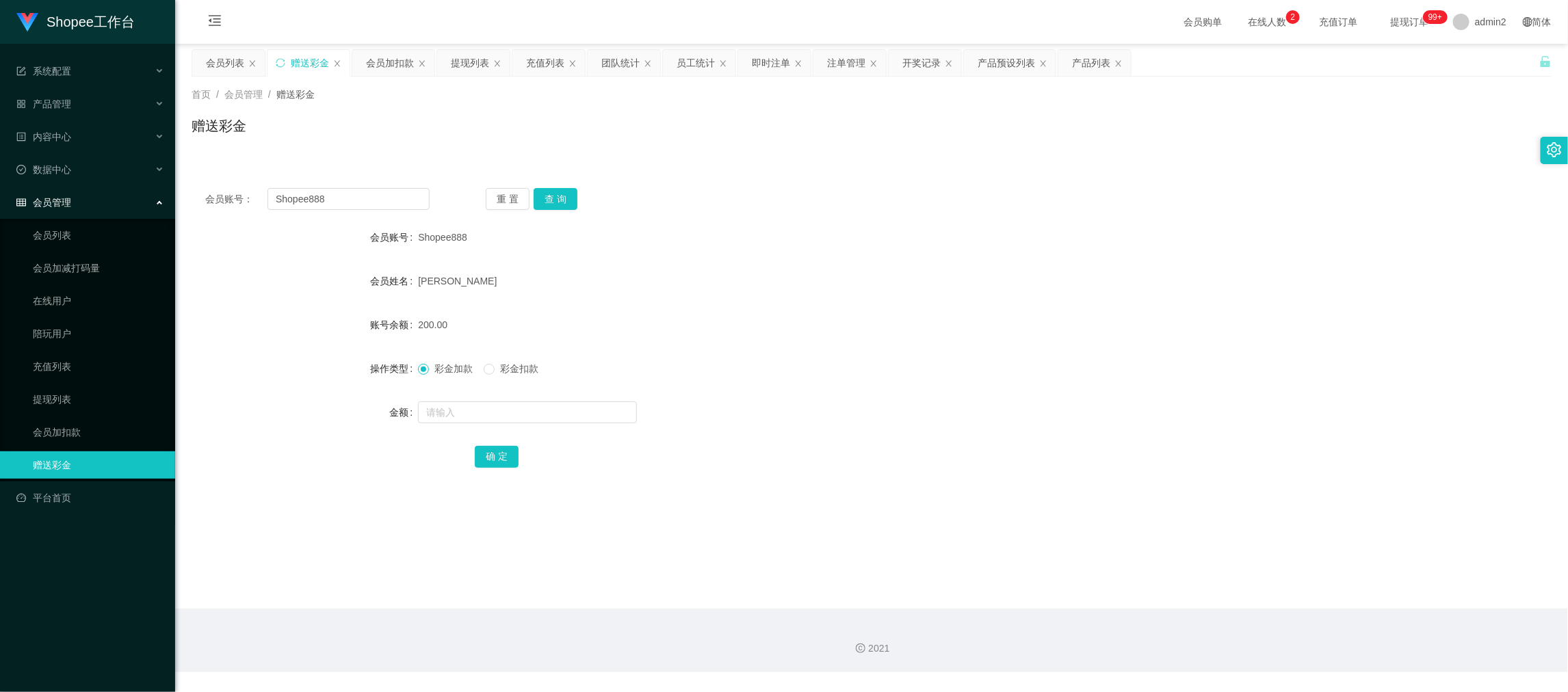
drag, startPoint x: 468, startPoint y: 58, endPoint x: 487, endPoint y: 142, distance: 86.1
click at [468, 60] on div "提现列表" at bounding box center [470, 63] width 39 height 26
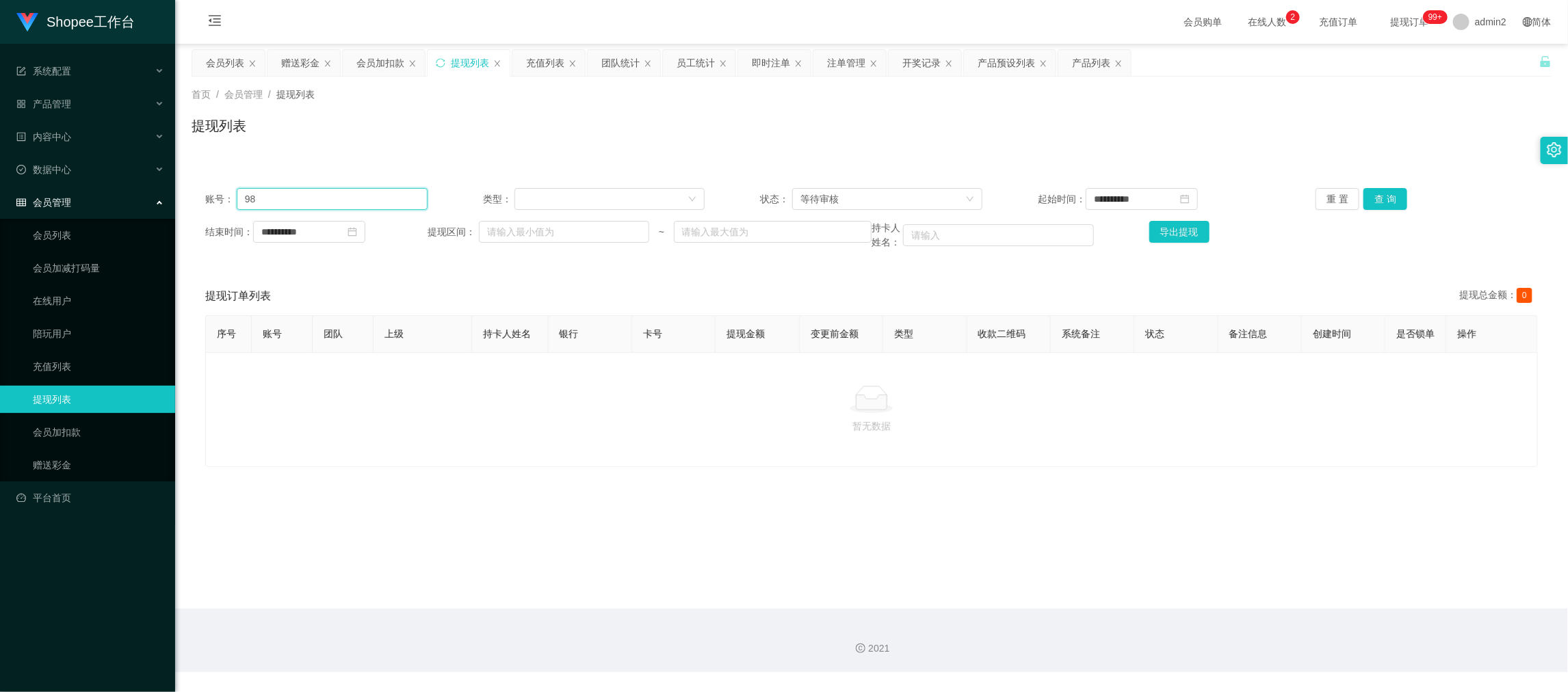
click at [377, 191] on input "98" at bounding box center [331, 199] width 191 height 22
drag, startPoint x: 385, startPoint y: 197, endPoint x: 481, endPoint y: 200, distance: 96.0
click at [390, 200] on input "98" at bounding box center [331, 199] width 191 height 22
paste input "youtube"
type input "youtube"
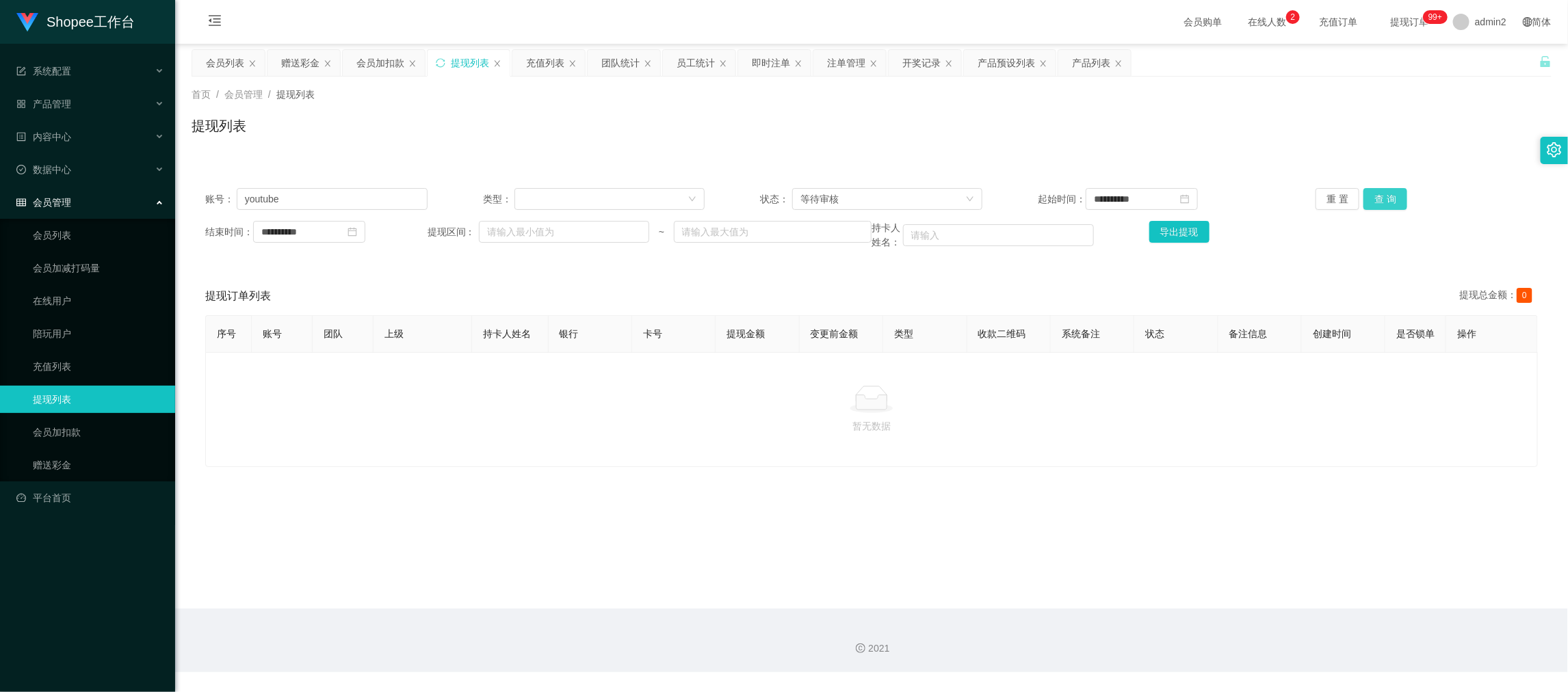
click at [1377, 197] on button "查 询" at bounding box center [1385, 199] width 43 height 22
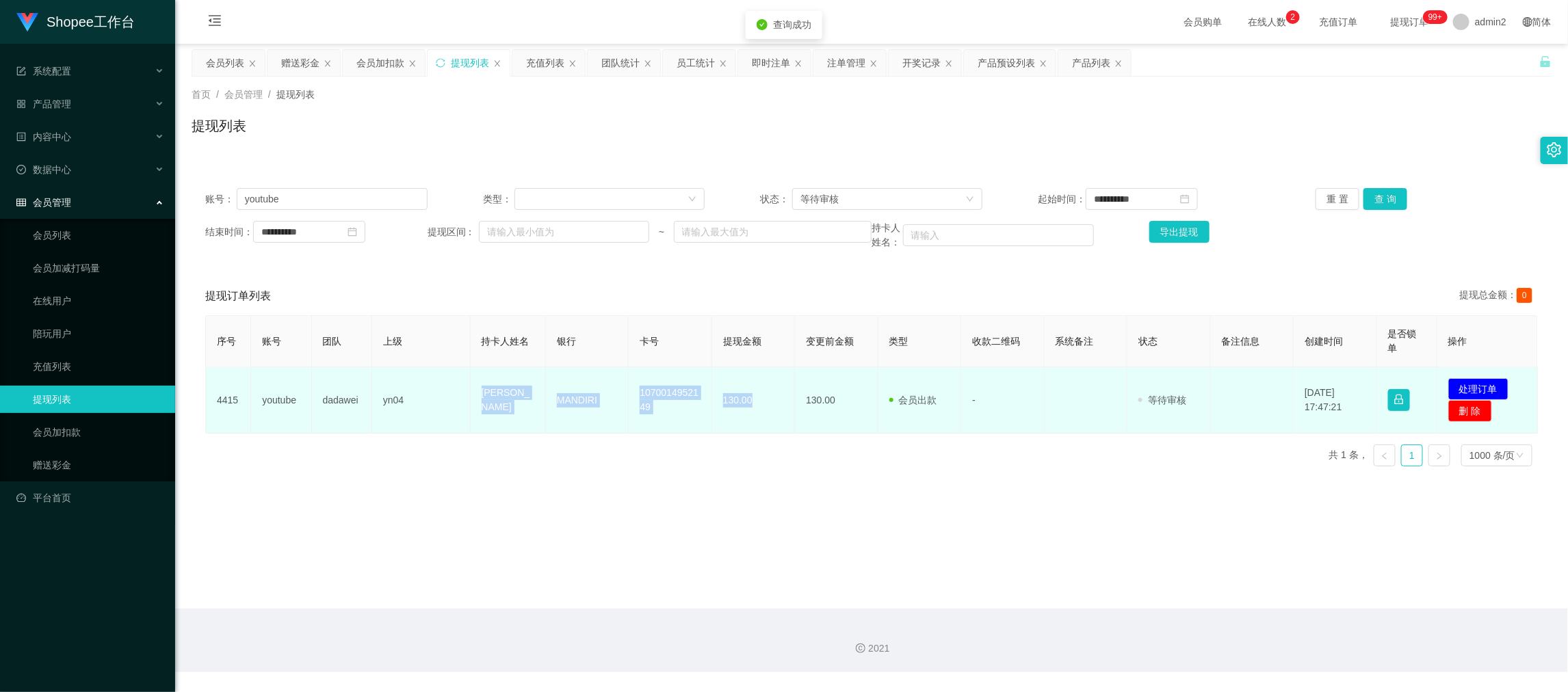
drag, startPoint x: 465, startPoint y: 402, endPoint x: 775, endPoint y: 418, distance: 310.4
click at [775, 418] on tr "4415 youtube dadawei yn04 anita MANDIRI 1070014952149 130.00 130.00 会员出款 人工取款 -…" at bounding box center [872, 401] width 1332 height 66
click at [1467, 385] on button "处理订单" at bounding box center [1478, 389] width 60 height 22
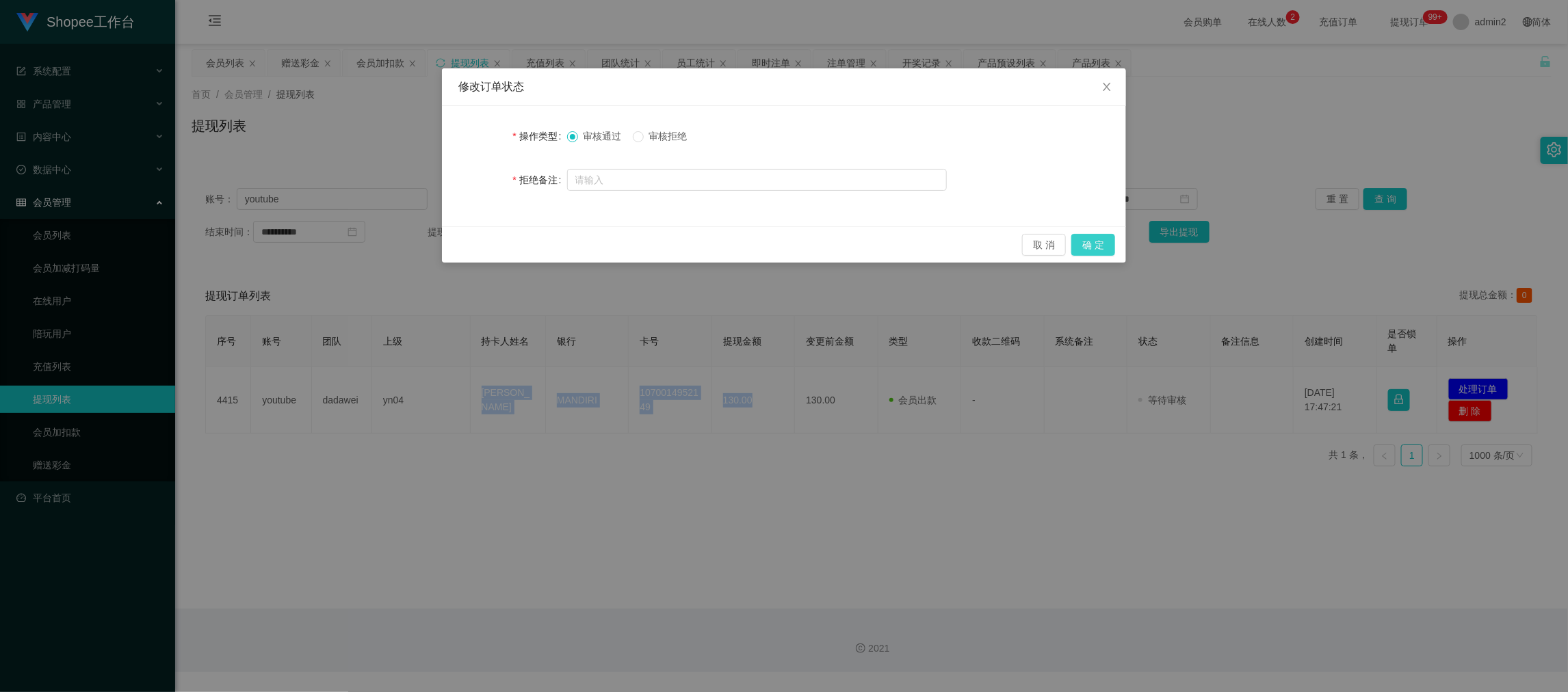
click at [1098, 237] on button "确 定" at bounding box center [1093, 245] width 43 height 22
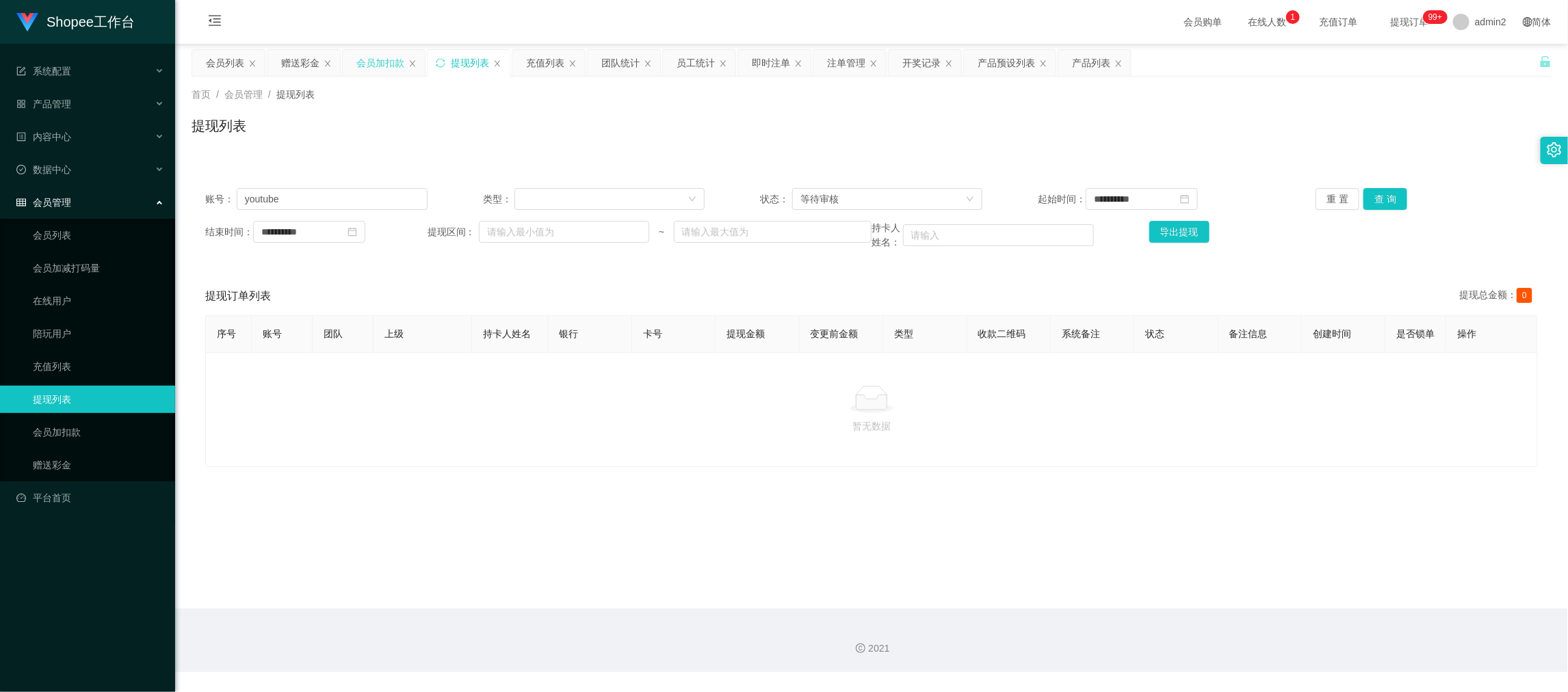
click at [383, 66] on div "会员加扣款" at bounding box center [381, 63] width 48 height 26
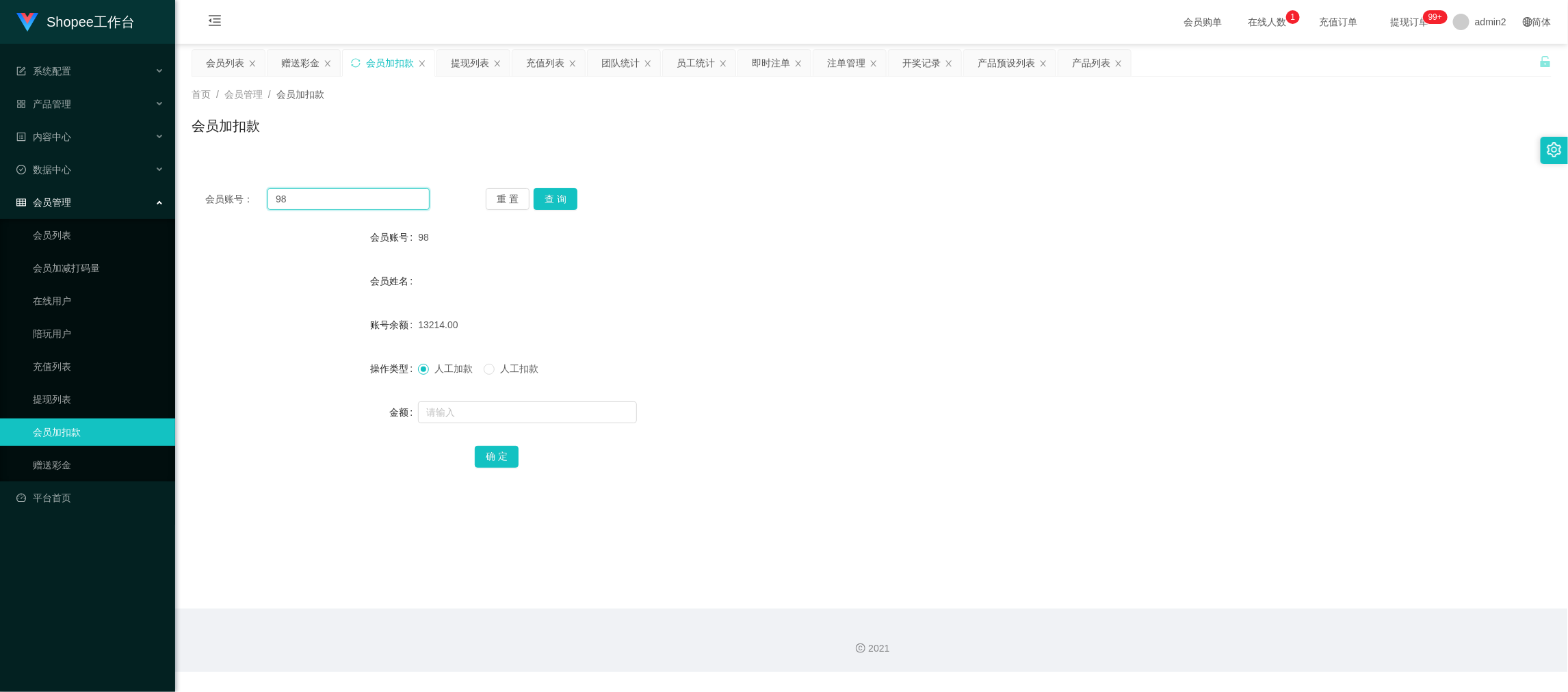
click at [401, 199] on input "98" at bounding box center [348, 199] width 163 height 22
paste input "060"
type input "060"
click at [569, 201] on button "查 询" at bounding box center [555, 199] width 43 height 22
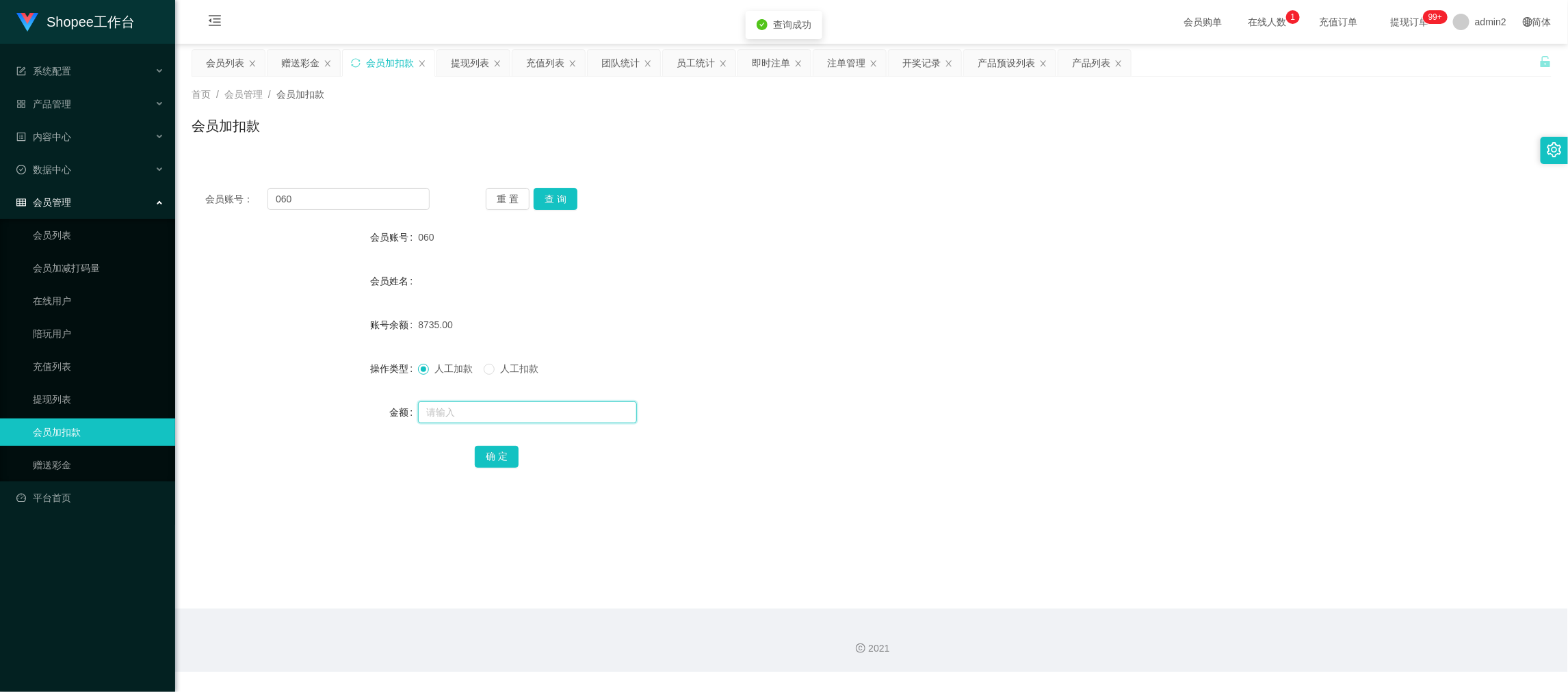
click at [607, 415] on input "text" at bounding box center [528, 412] width 219 height 22
type input "405"
drag, startPoint x: 492, startPoint y: 451, endPoint x: 541, endPoint y: 440, distance: 50.2
click at [492, 451] on button "确 定" at bounding box center [496, 456] width 43 height 22
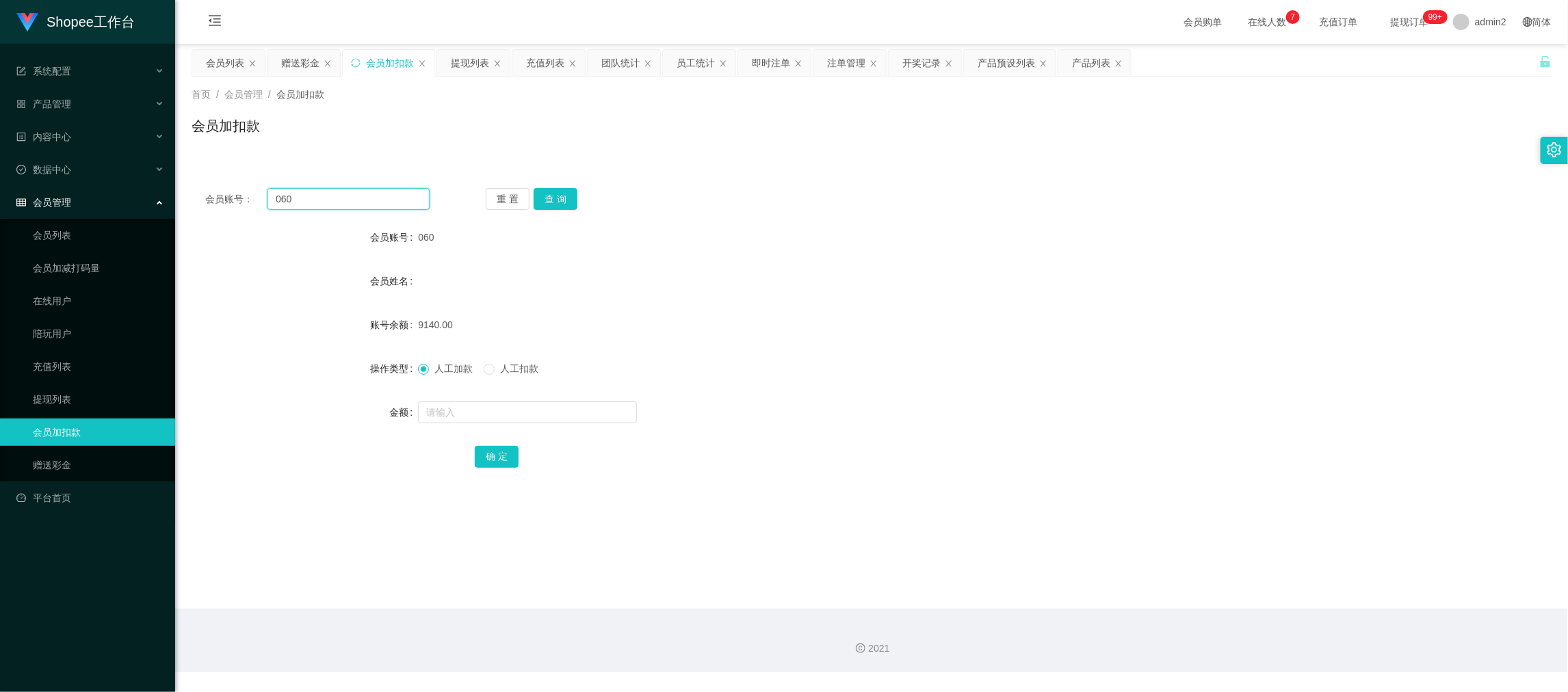
click at [397, 201] on input "060" at bounding box center [348, 199] width 163 height 22
drag, startPoint x: 397, startPoint y: 201, endPoint x: 478, endPoint y: 208, distance: 81.3
click at [397, 203] on input "060" at bounding box center [348, 199] width 163 height 22
paste input "168"
type input "168"
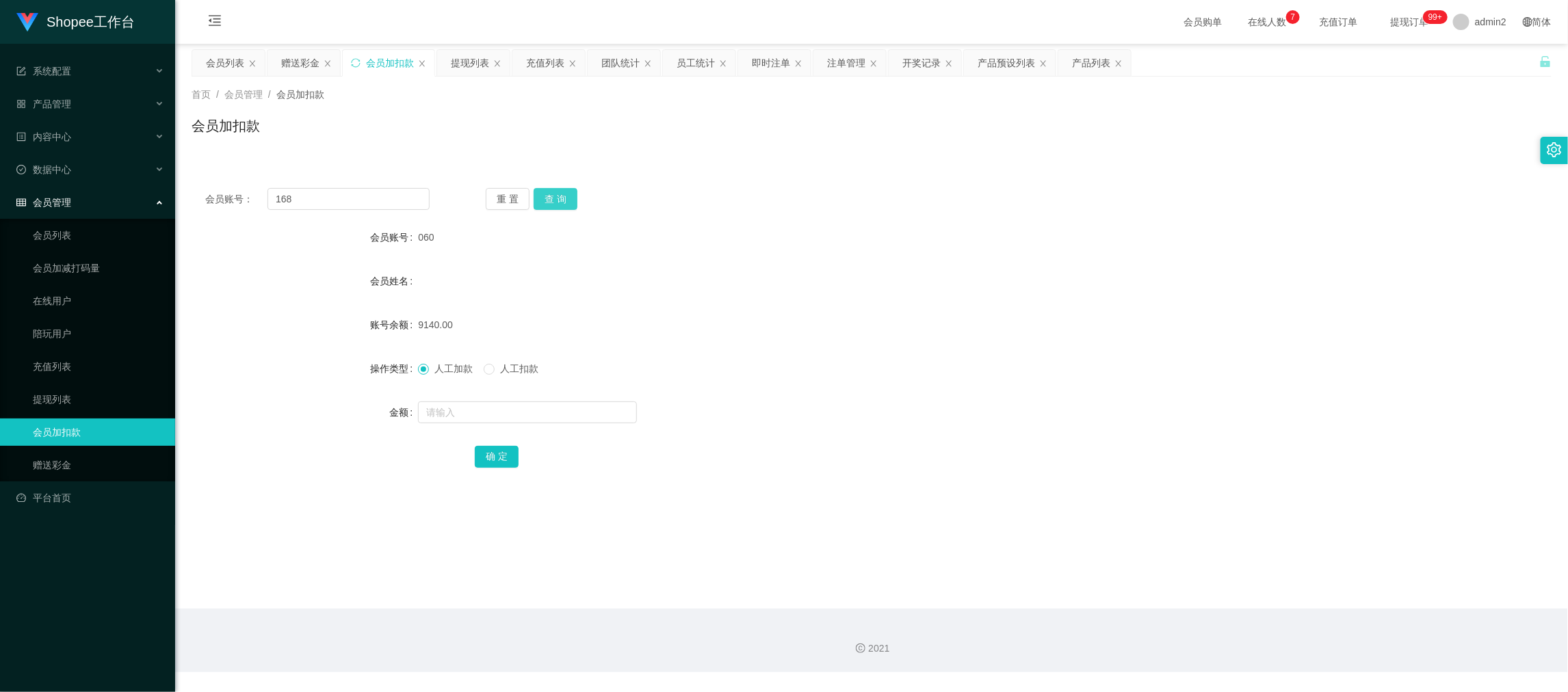
click at [558, 195] on button "查 询" at bounding box center [555, 199] width 43 height 22
click at [574, 414] on input "text" at bounding box center [528, 412] width 219 height 22
click at [574, 414] on input "1" at bounding box center [528, 412] width 219 height 22
type input "14"
drag, startPoint x: 496, startPoint y: 457, endPoint x: 688, endPoint y: 426, distance: 194.5
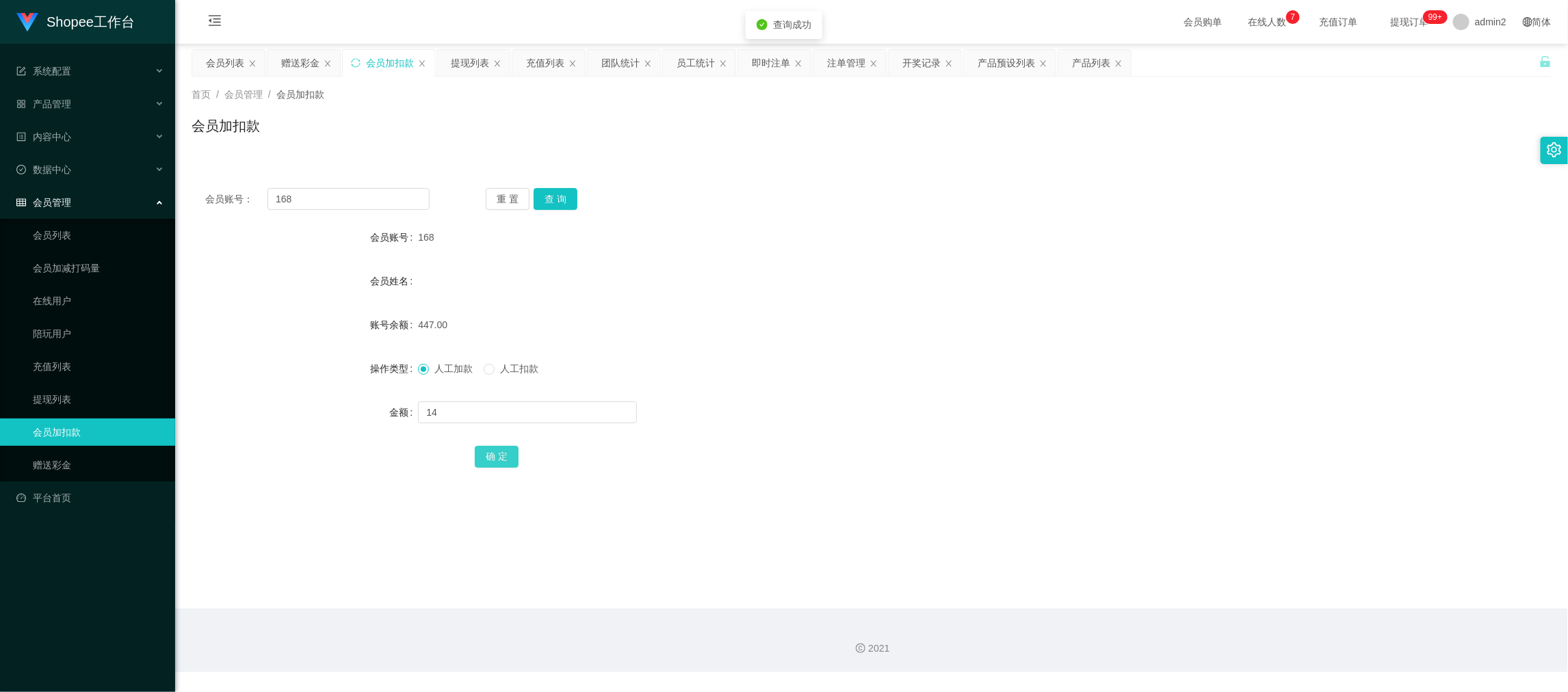
click at [496, 457] on button "确 定" at bounding box center [496, 456] width 43 height 22
click at [904, 392] on form "会员账号 168 会员姓名 账号余额 447.00 操作类型 人工加款 人工扣款 金额 14 确 定" at bounding box center [871, 347] width 1360 height 246
drag, startPoint x: 1222, startPoint y: 567, endPoint x: 698, endPoint y: 307, distance: 585.0
click at [1217, 562] on main "关闭左侧 关闭右侧 关闭其它 刷新页面 会员列表 赠送彩金 会员加扣款 提现列表 充值列表 团队统计 员工统计 即时注单 注单管理 开奖记录 产品预设列表 产…" at bounding box center [871, 326] width 1393 height 565
click at [304, 57] on div "赠送彩金" at bounding box center [300, 63] width 39 height 26
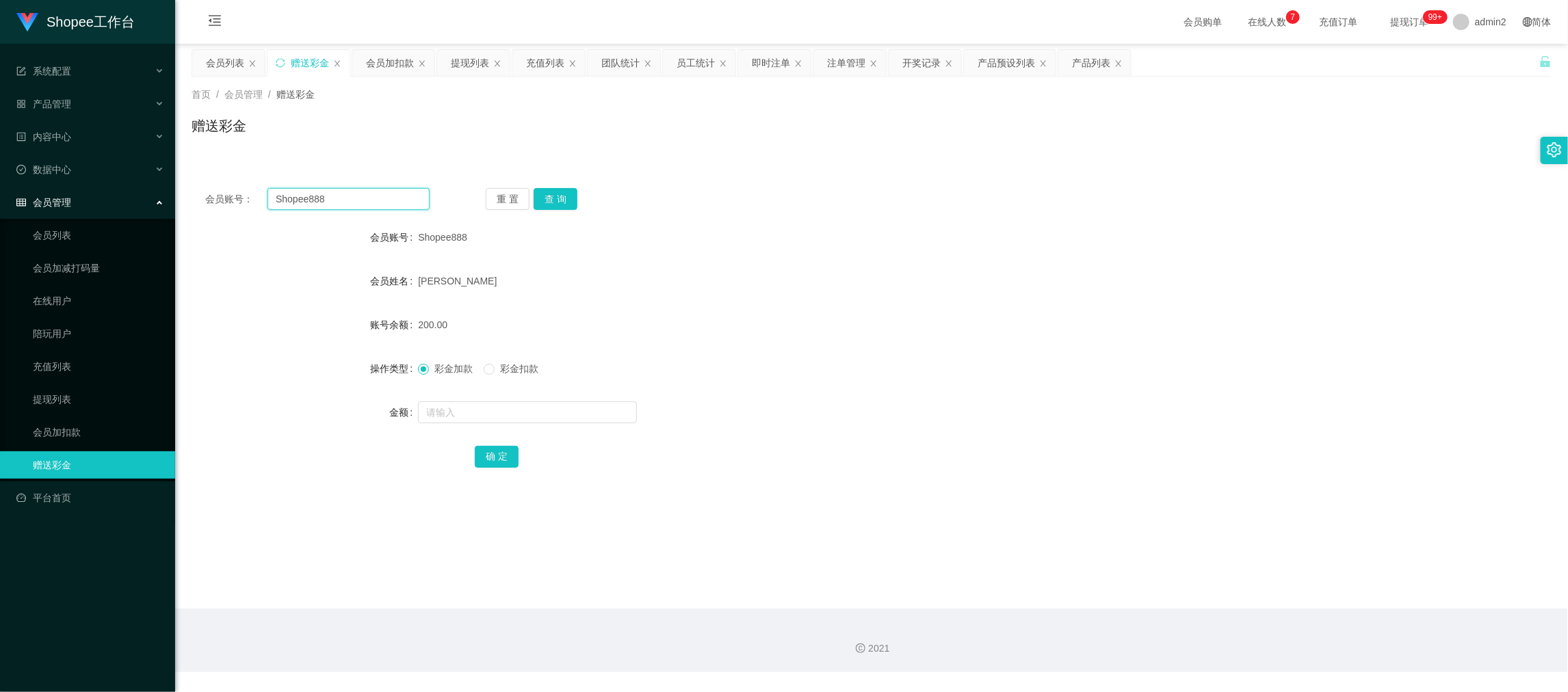
click at [381, 201] on input "Shopee888" at bounding box center [348, 199] width 163 height 22
paste input "Lidya"
type input "Lidya"
click at [559, 192] on button "查 询" at bounding box center [555, 199] width 43 height 22
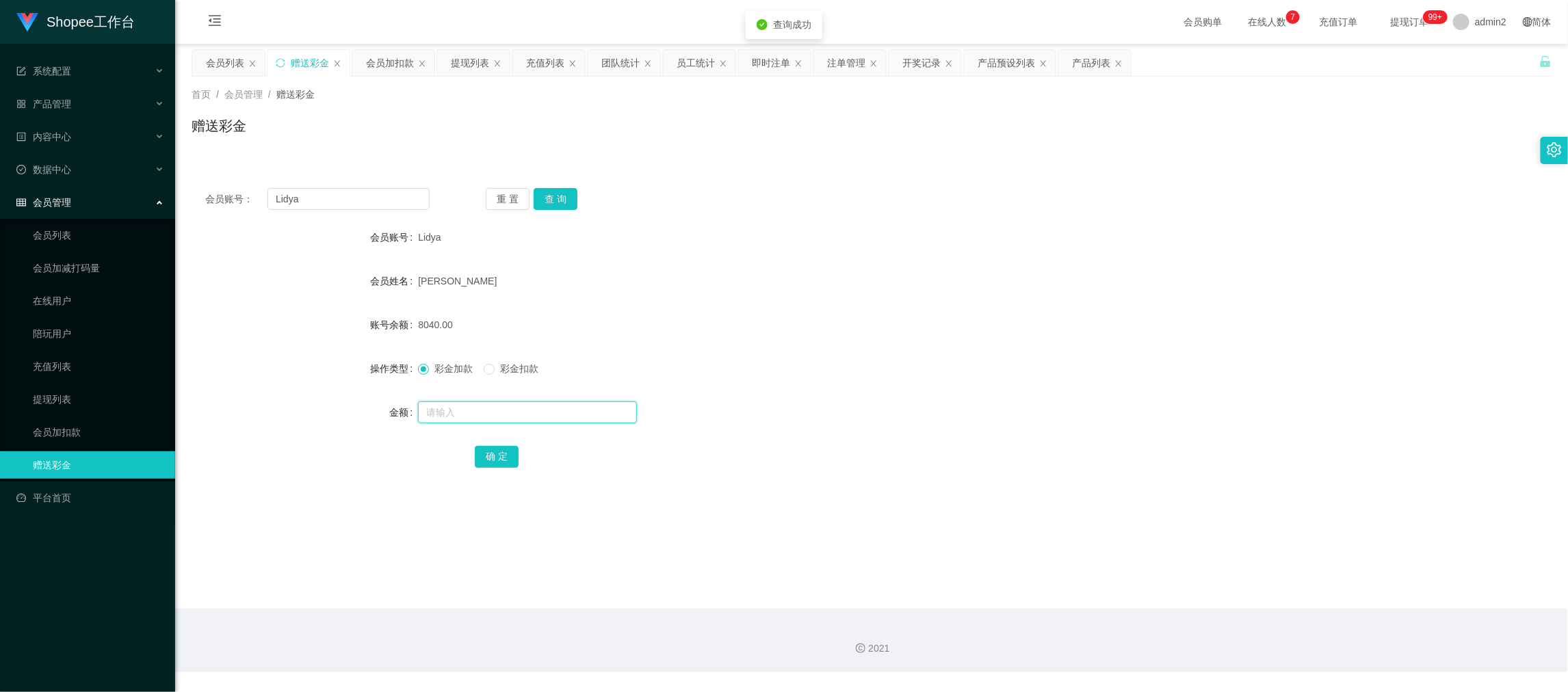
click at [545, 406] on input "text" at bounding box center [528, 412] width 219 height 22
type input "8000"
click at [495, 454] on button "确 定" at bounding box center [496, 456] width 43 height 22
click at [1056, 368] on div "彩金加款 彩金扣款" at bounding box center [815, 369] width 793 height 27
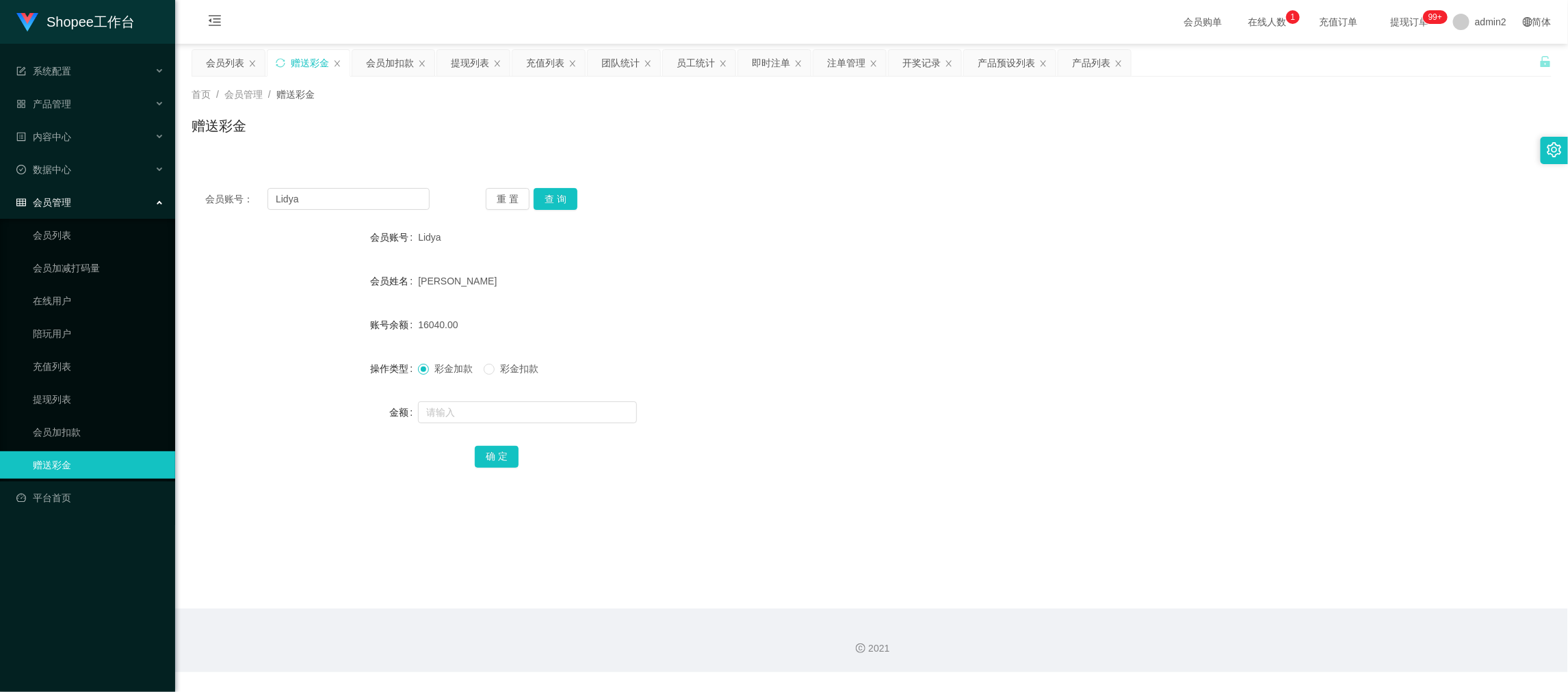
drag, startPoint x: 1286, startPoint y: 624, endPoint x: 718, endPoint y: 314, distance: 647.1
click at [1276, 609] on div "2021" at bounding box center [871, 641] width 1393 height 64
click at [399, 205] on input "Lidya" at bounding box center [348, 199] width 163 height 22
paste input "Marinir13"
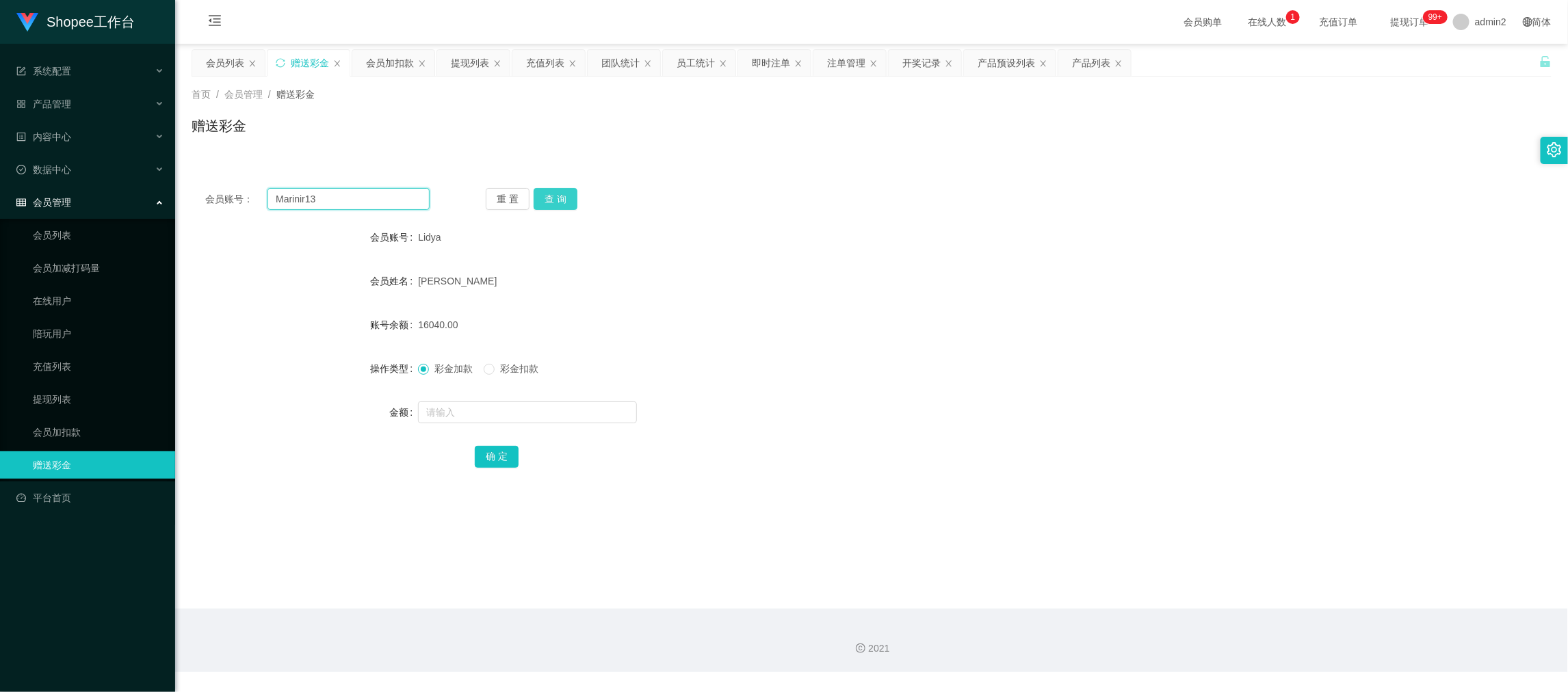
type input "Marinir13"
click at [557, 194] on button "查 询" at bounding box center [555, 199] width 43 height 22
click at [576, 415] on input "text" at bounding box center [528, 412] width 219 height 22
type input "100"
click at [504, 450] on button "确 定" at bounding box center [496, 456] width 43 height 22
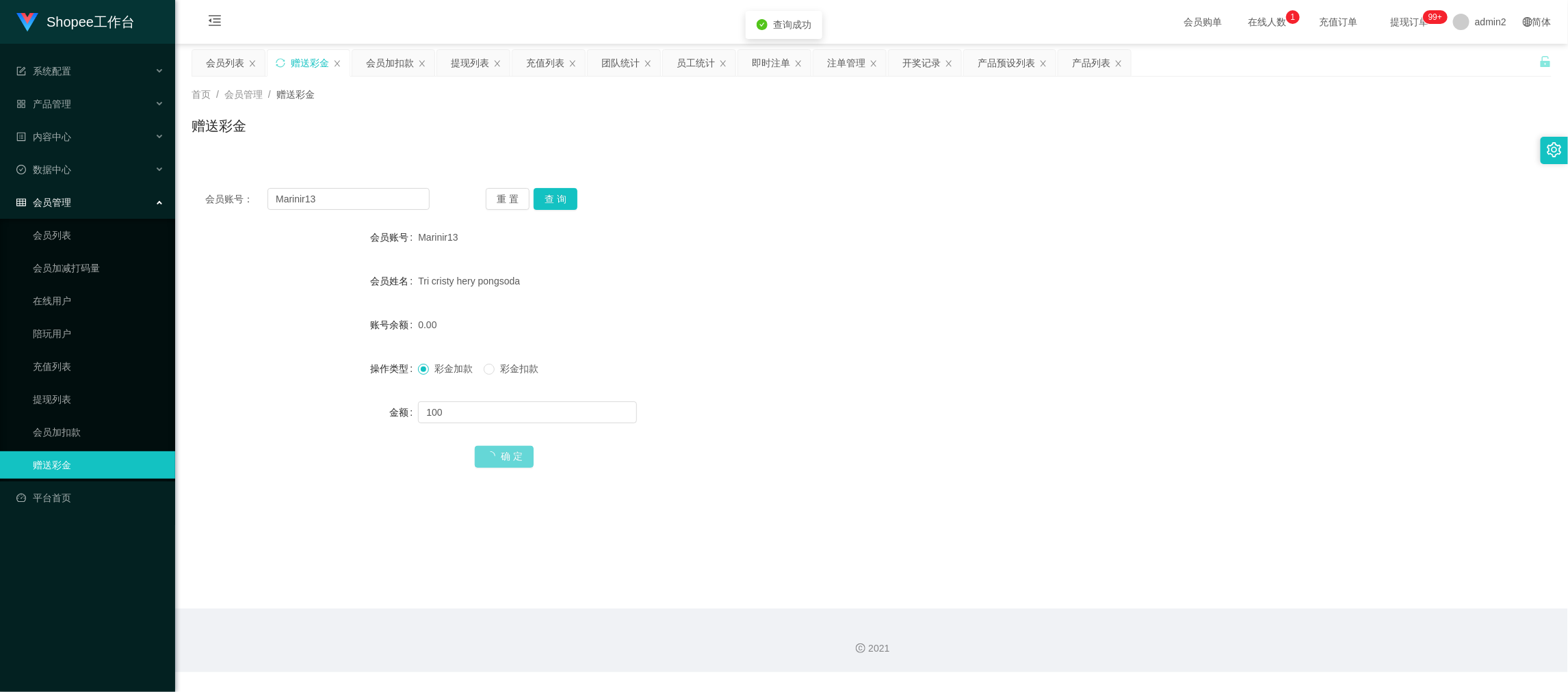
click at [883, 393] on form "会员账号 Marinir13 会员姓名 Tri cristy hery pongsoda 账号余额 0.00 操作类型 彩金加款 彩金扣款 金额 100 确 定" at bounding box center [871, 347] width 1360 height 246
drag, startPoint x: 1252, startPoint y: 566, endPoint x: 640, endPoint y: 219, distance: 703.5
click at [1252, 566] on main "关闭左侧 关闭右侧 关闭其它 刷新页面 会员列表 赠送彩金 会员加扣款 提现列表 充值列表 团队统计 员工统计 即时注单 注单管理 开奖记录 产品预设列表 产…" at bounding box center [871, 326] width 1393 height 565
click at [237, 64] on div "会员列表" at bounding box center [225, 63] width 39 height 26
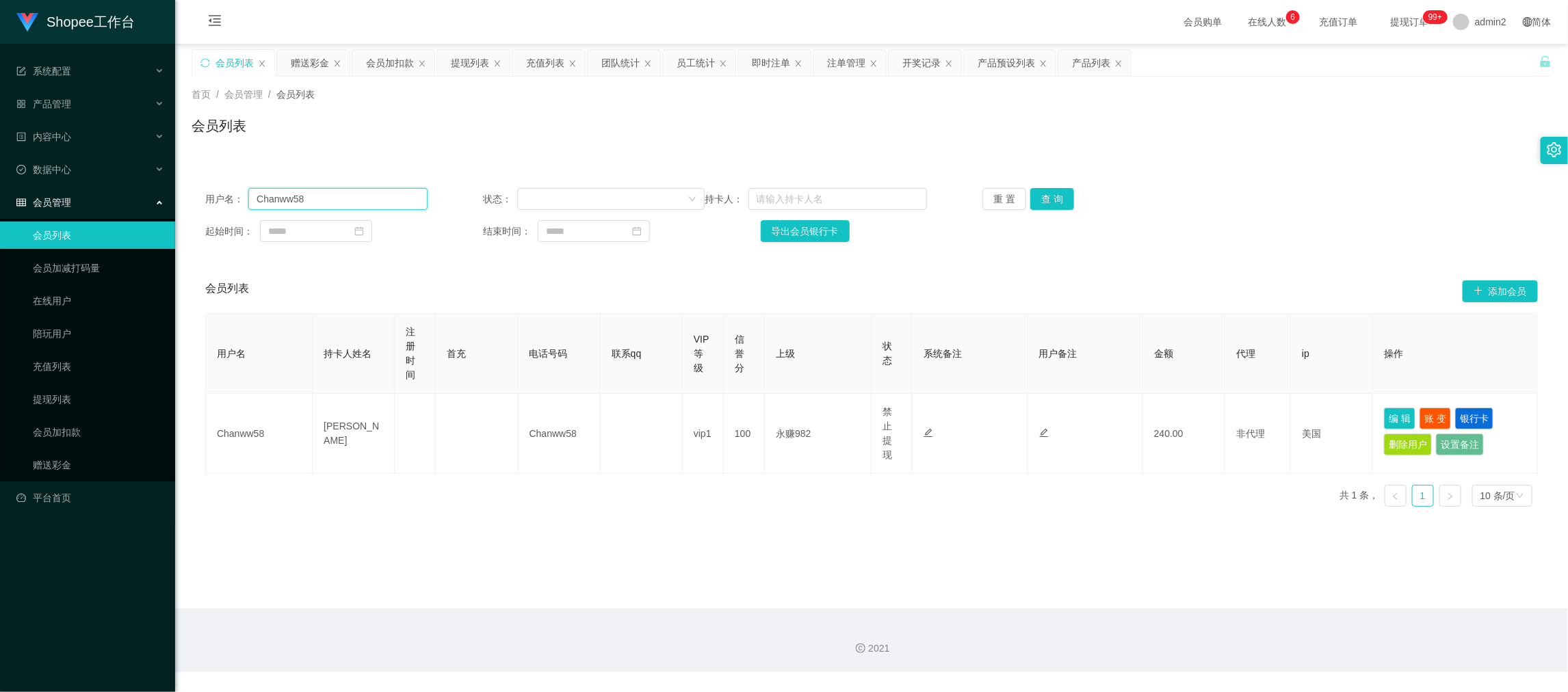
click at [395, 200] on input "Chanww58" at bounding box center [338, 199] width 179 height 22
paste input "Shopee88"
type input "Shopee888"
drag, startPoint x: 1053, startPoint y: 199, endPoint x: 1061, endPoint y: 203, distance: 8.9
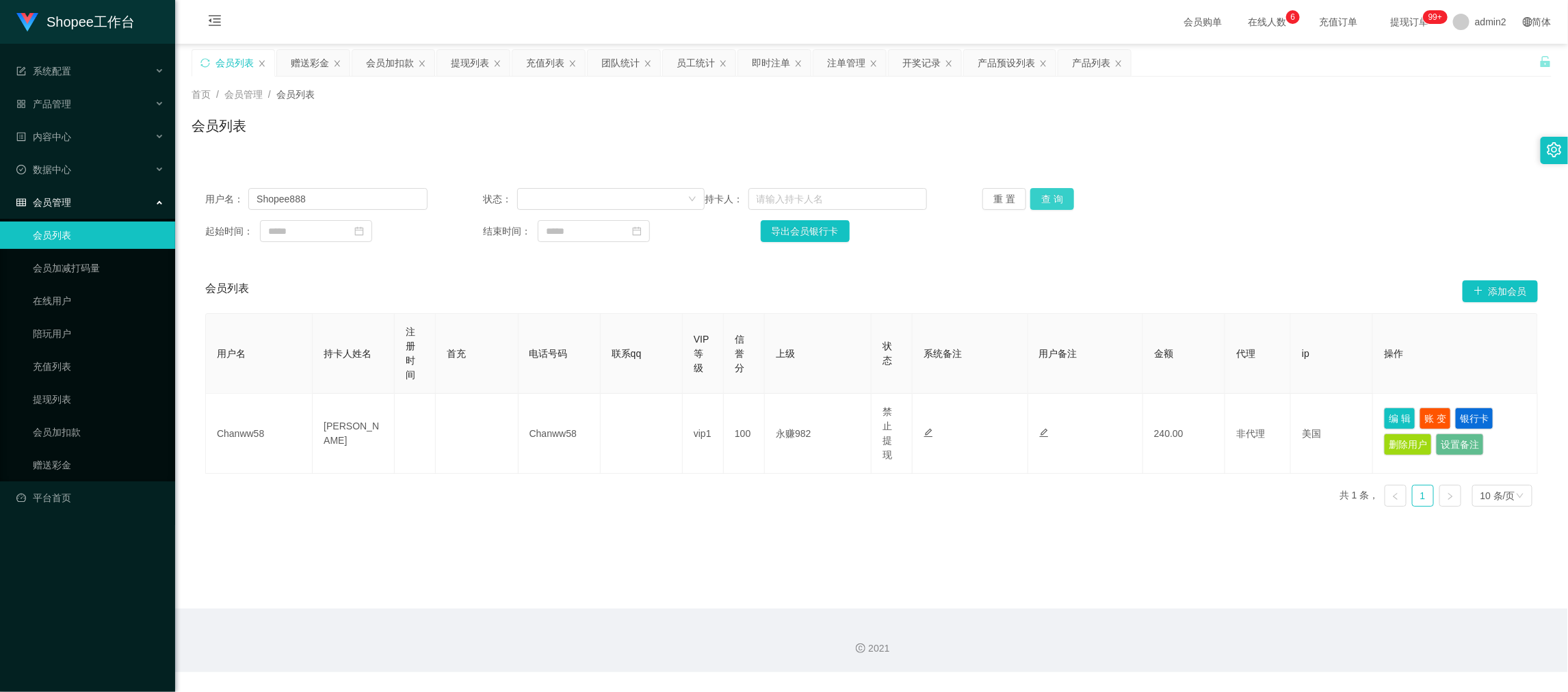
click at [1053, 199] on button "查 询" at bounding box center [1052, 199] width 43 height 22
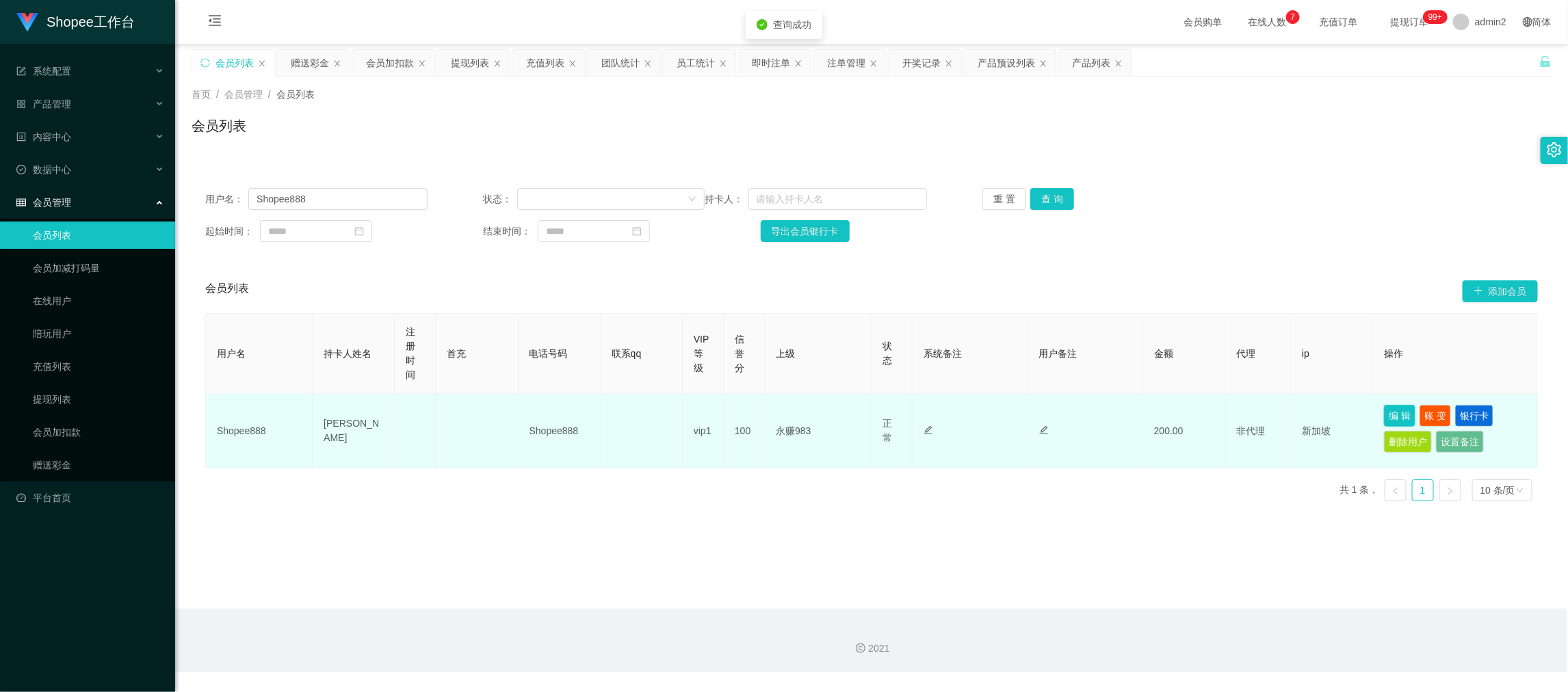
click at [1384, 412] on button "编 辑" at bounding box center [1399, 415] width 31 height 22
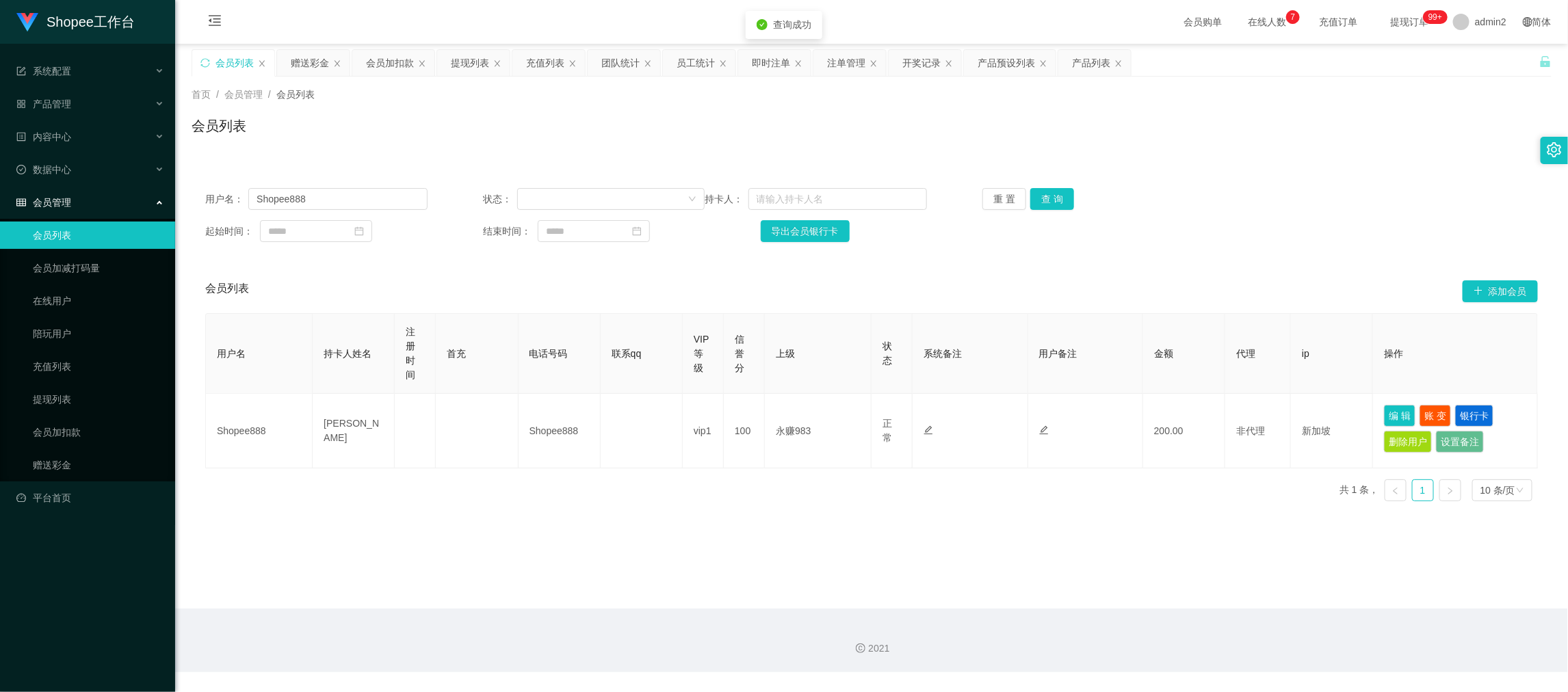
type input "Shopee888"
type input "Ng Jia Jing Jeremy"
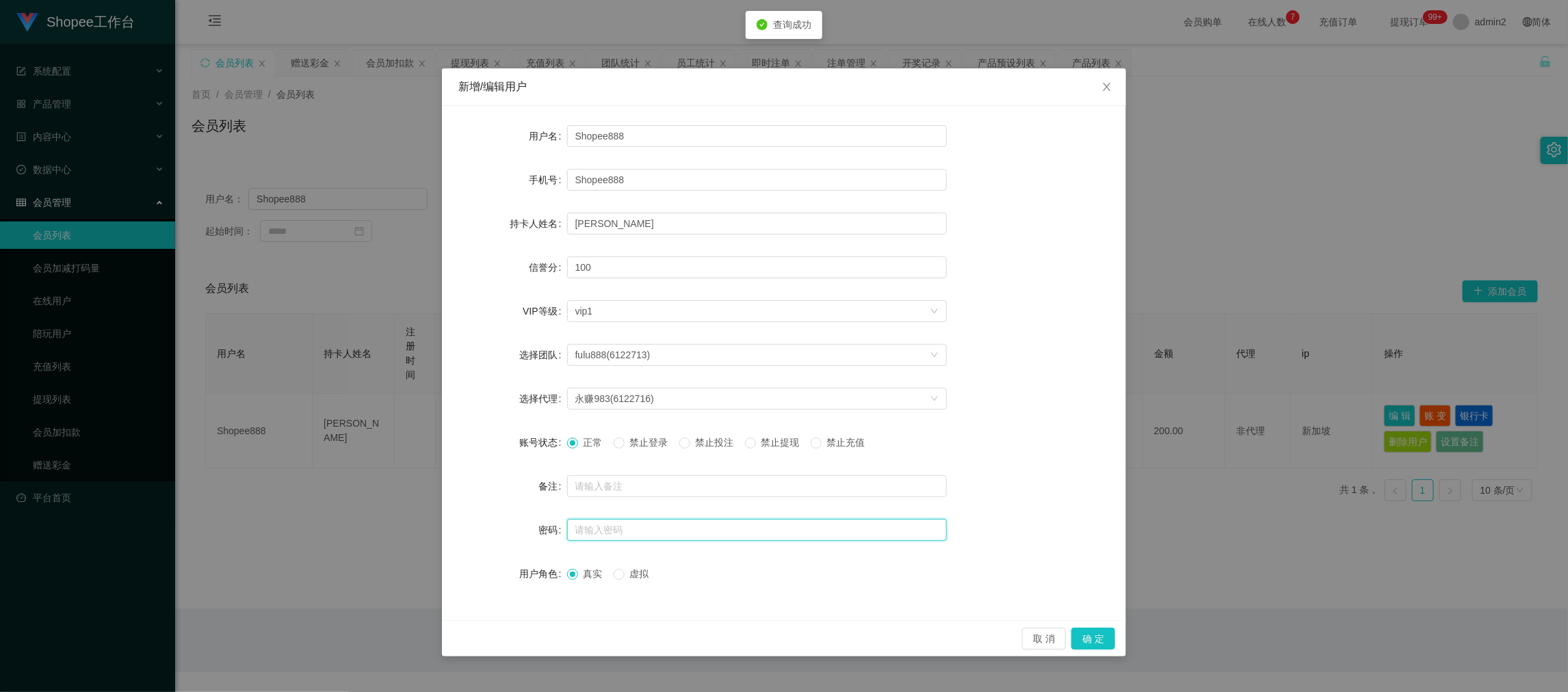
click at [779, 532] on input "text" at bounding box center [757, 529] width 380 height 22
type input "000000"
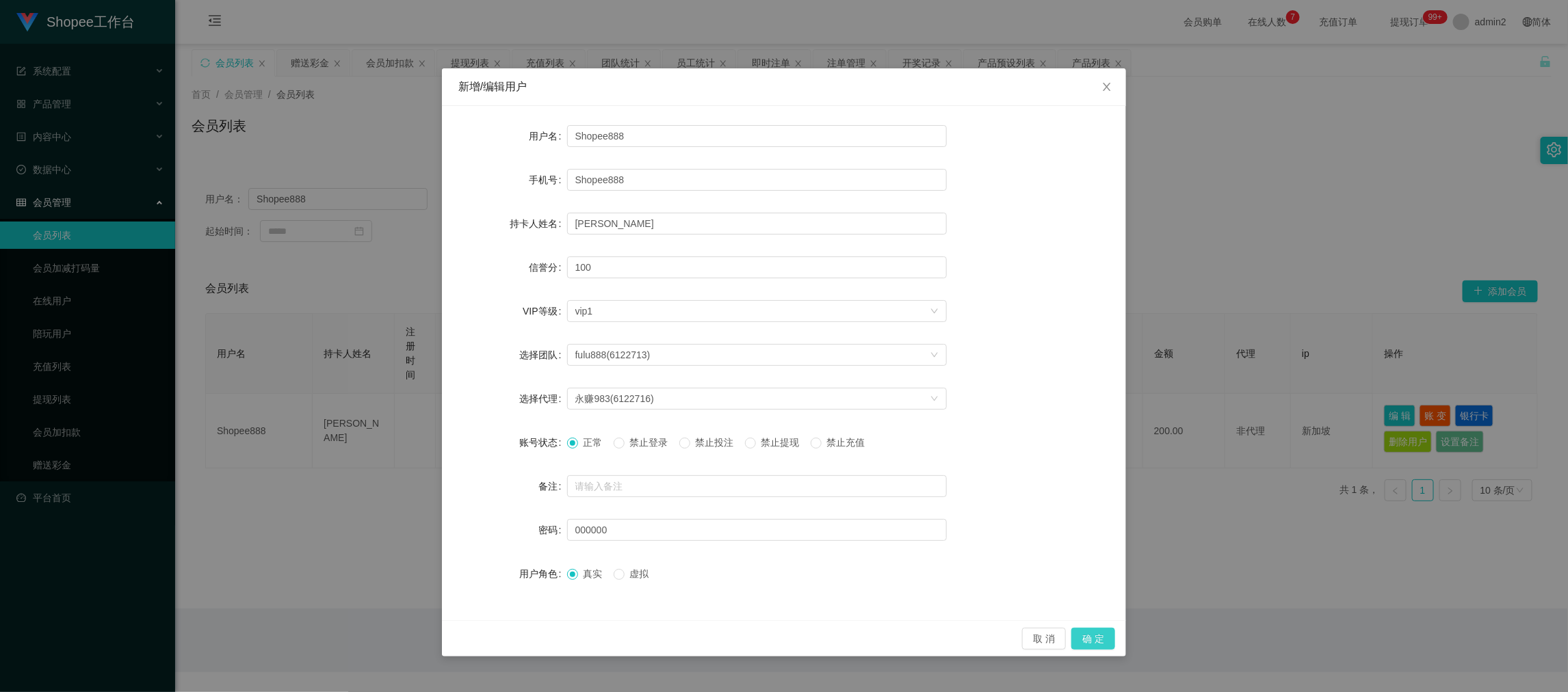
click at [1091, 636] on button "确 定" at bounding box center [1093, 639] width 43 height 22
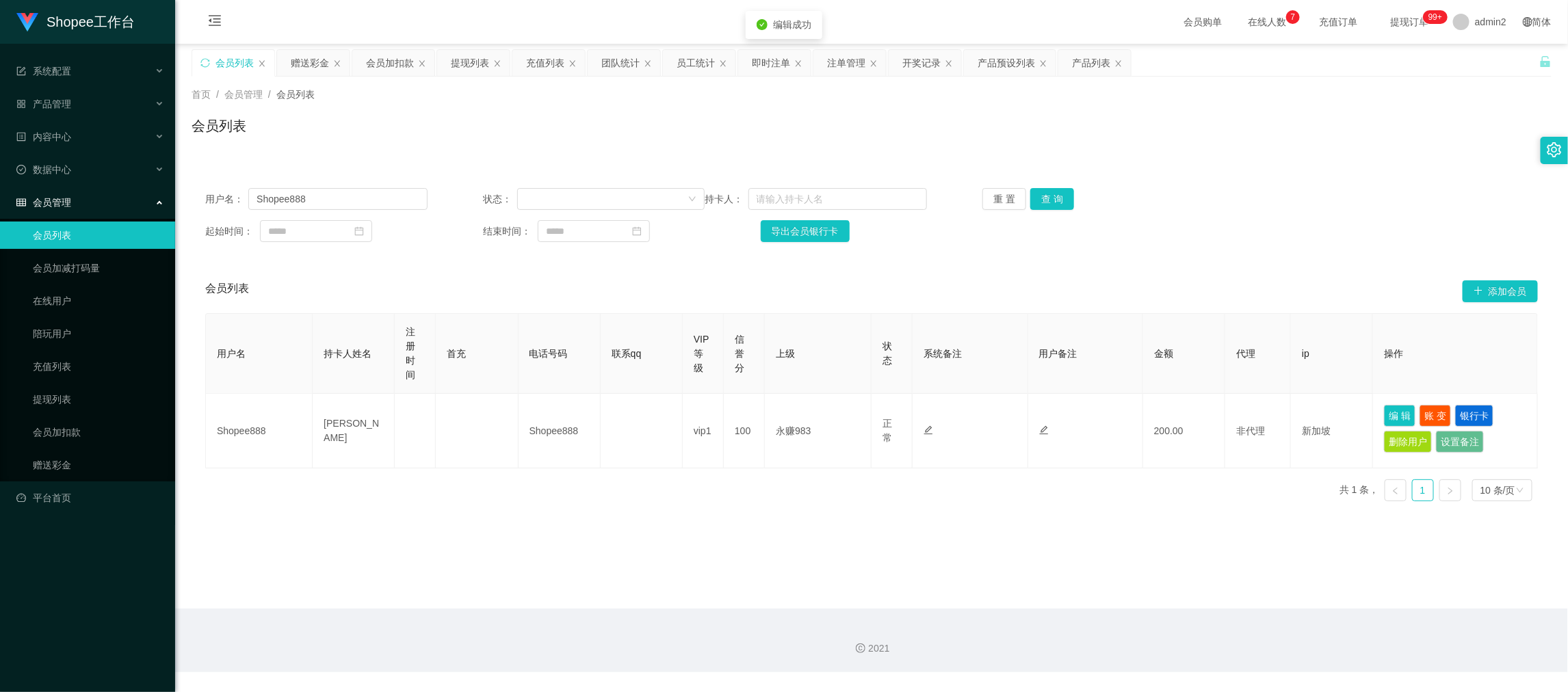
click at [864, 536] on main "关闭左侧 关闭右侧 关闭其它 刷新页面 会员列表 赠送彩金 会员加扣款 提现列表 充值列表 团队统计 员工统计 即时注单 注单管理 开奖记录 产品预设列表 产…" at bounding box center [871, 326] width 1393 height 565
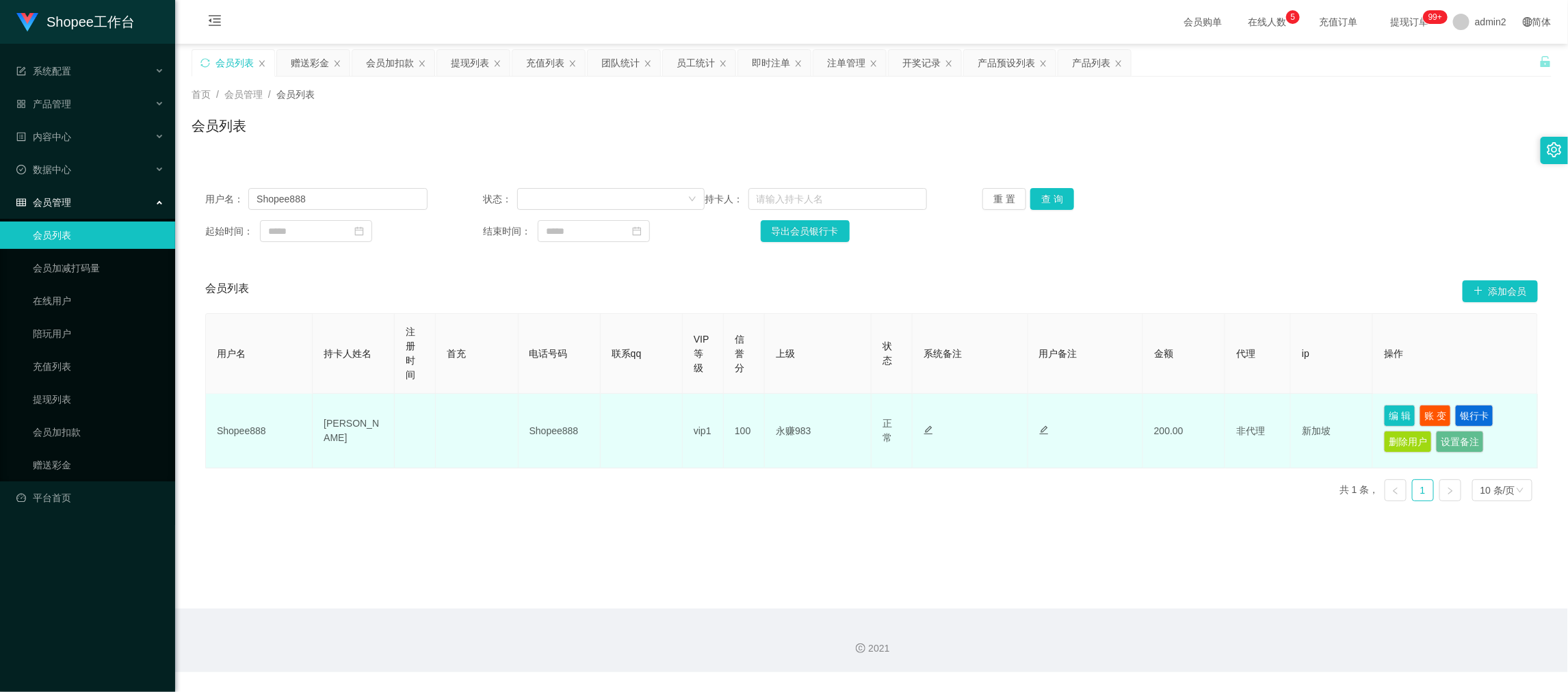
drag, startPoint x: 1259, startPoint y: 574, endPoint x: 1028, endPoint y: 444, distance: 265.1
click at [1259, 575] on main "关闭左侧 关闭右侧 关闭其它 刷新页面 会员列表 赠送彩金 会员加扣款 提现列表 充值列表 团队统计 员工统计 即时注单 注单管理 开奖记录 产品预设列表 产…" at bounding box center [871, 326] width 1393 height 565
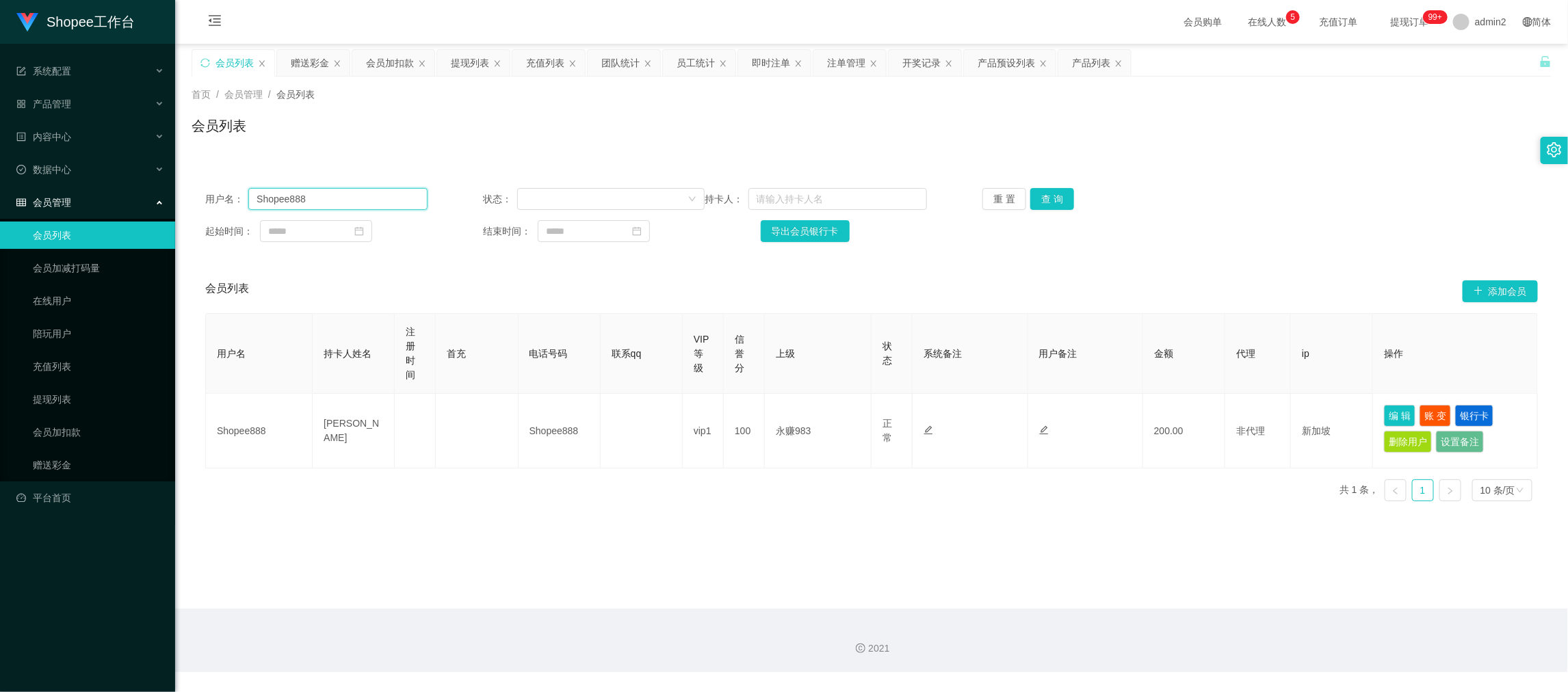
click at [369, 199] on input "Shopee888" at bounding box center [338, 199] width 179 height 22
paste input "Lidya"
type input "Lidya"
click at [1039, 201] on button "查 询" at bounding box center [1052, 199] width 43 height 22
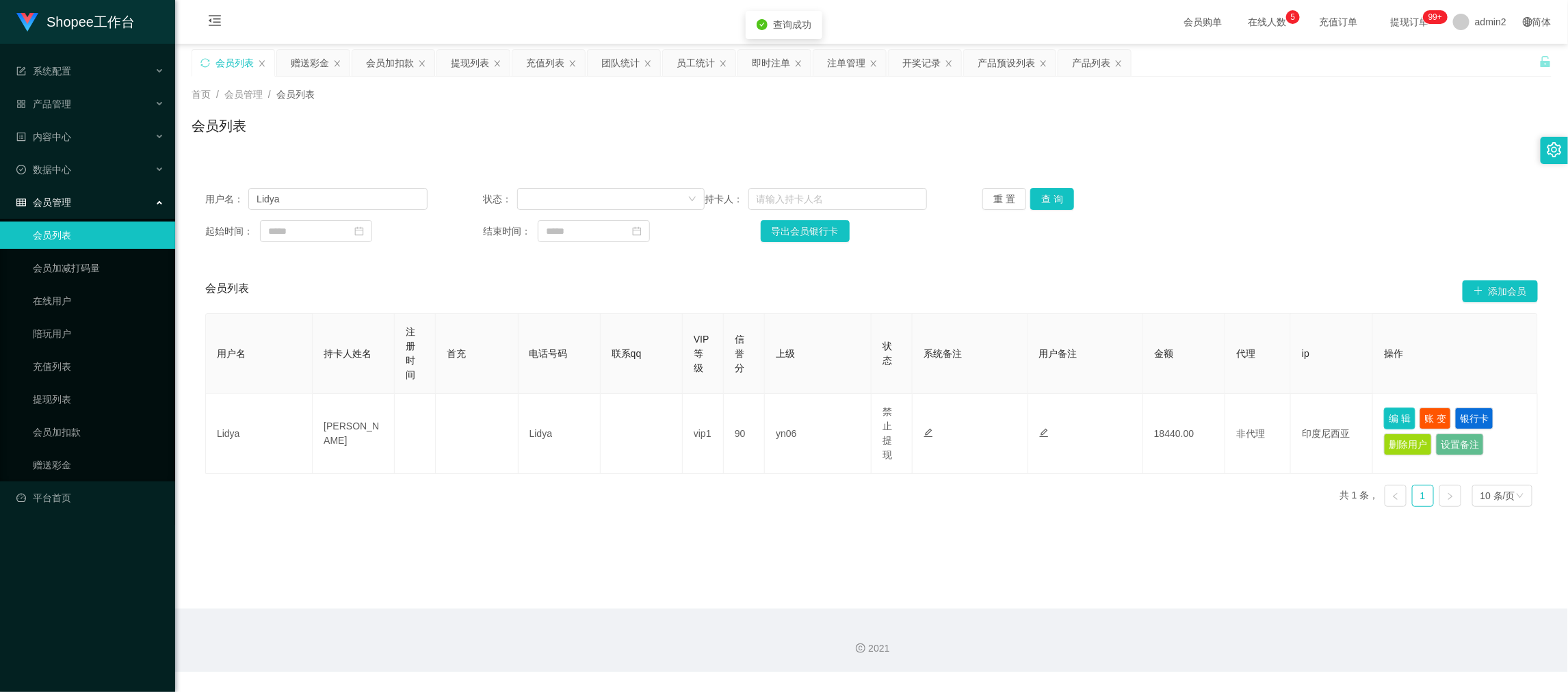
click at [1385, 410] on button "编 辑" at bounding box center [1399, 418] width 31 height 22
type input "Lidya"
type input "Ngui lim ling"
type input "90"
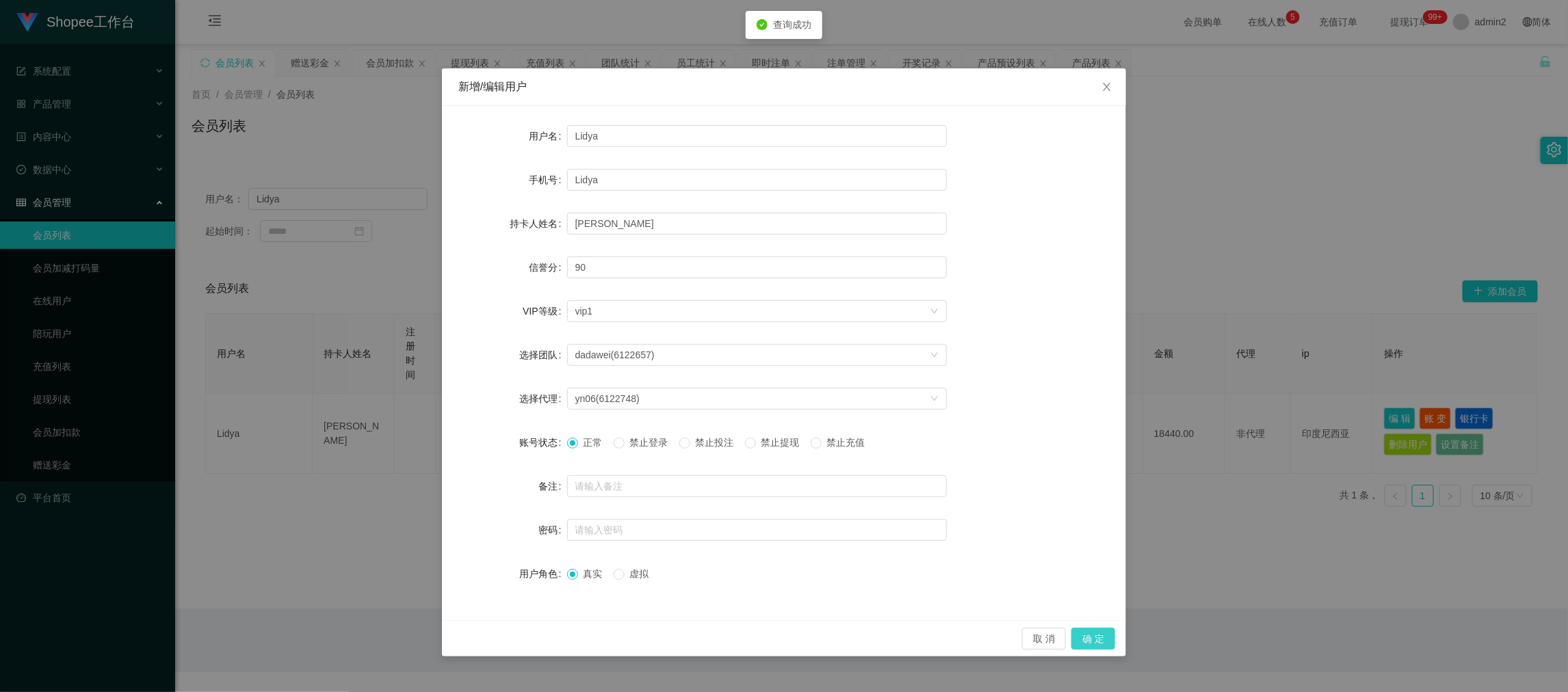
click at [1096, 635] on button "确 定" at bounding box center [1093, 639] width 43 height 22
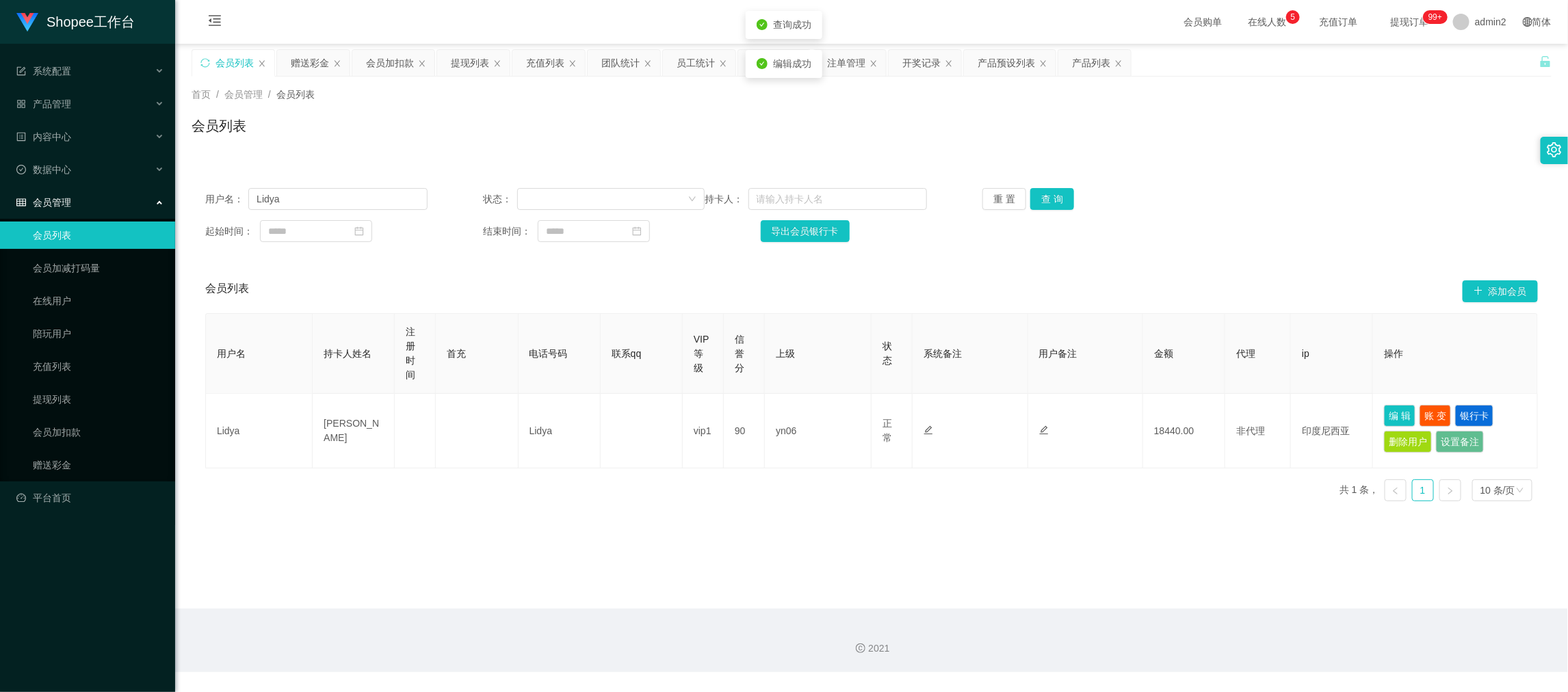
click at [1008, 531] on main "关闭左侧 关闭右侧 关闭其它 刷新页面 会员列表 赠送彩金 会员加扣款 提现列表 充值列表 团队统计 员工统计 即时注单 注单管理 开奖记录 产品预设列表 产…" at bounding box center [871, 326] width 1393 height 565
click at [1226, 562] on main "关闭左侧 关闭右侧 关闭其它 刷新页面 会员列表 赠送彩金 会员加扣款 提现列表 充值列表 团队统计 员工统计 即时注单 注单管理 开奖记录 产品预设列表 产…" at bounding box center [871, 326] width 1393 height 565
click at [468, 60] on div "提现列表" at bounding box center [470, 63] width 39 height 26
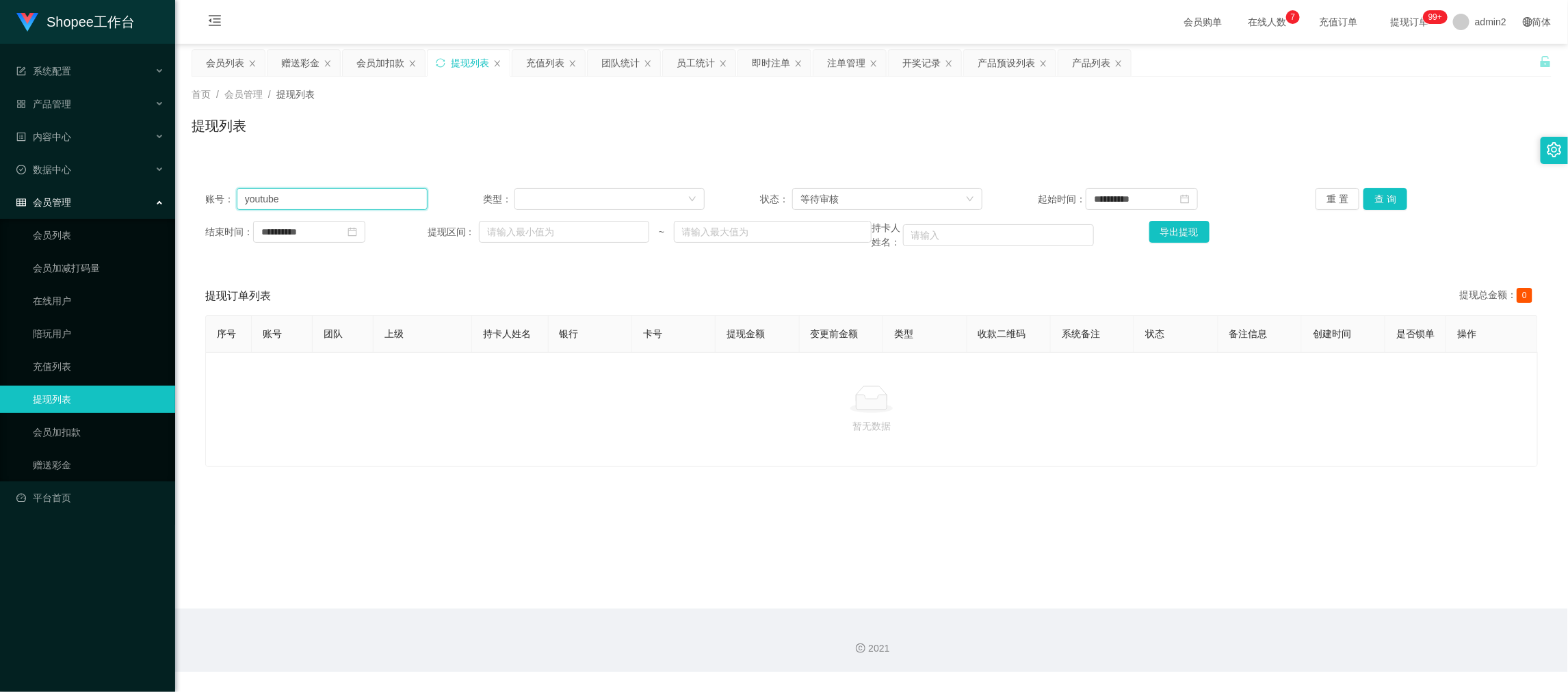
click at [396, 194] on input "youtube" at bounding box center [331, 199] width 191 height 22
drag, startPoint x: 396, startPoint y: 194, endPoint x: 432, endPoint y: 203, distance: 37.1
click at [397, 195] on input "youtube" at bounding box center [331, 199] width 191 height 22
paste input "Lidya"
type input "Lidya"
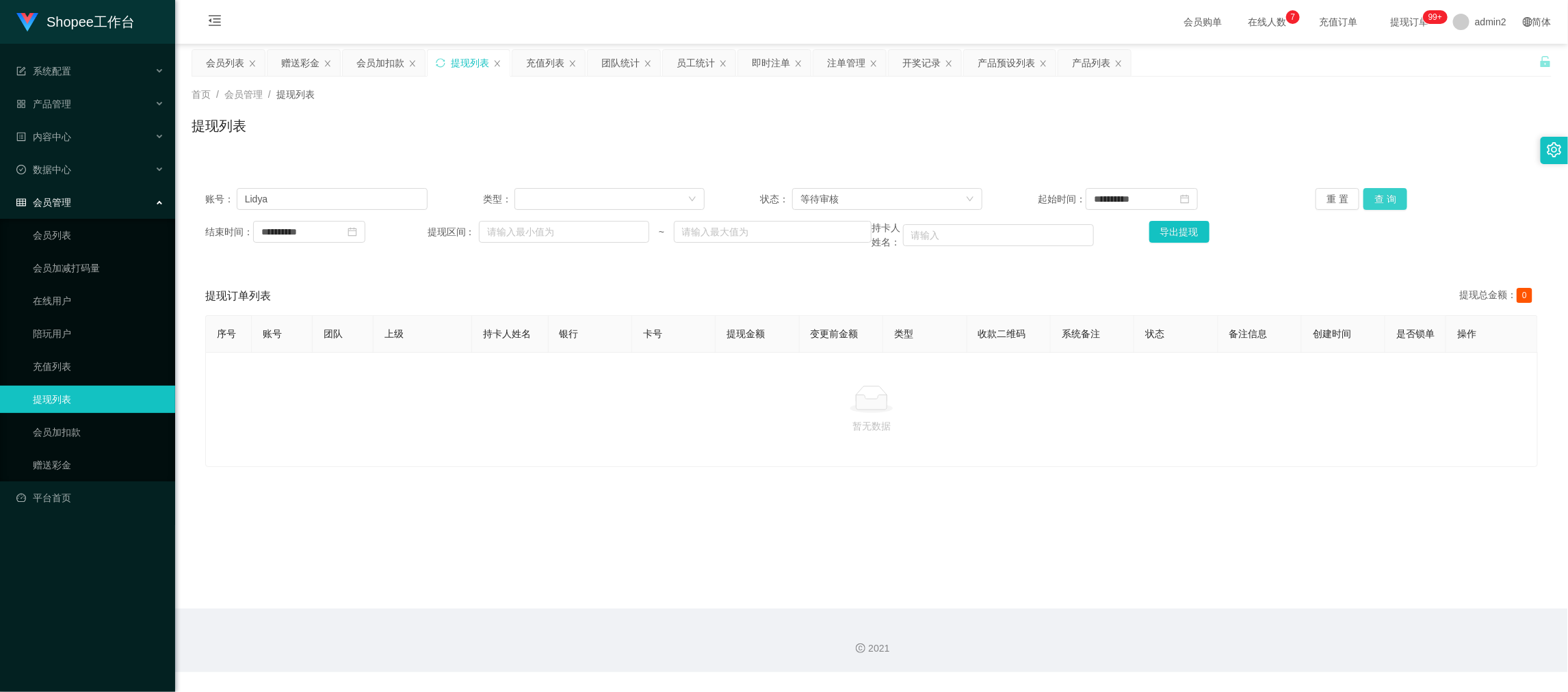
click at [1387, 201] on button "查 询" at bounding box center [1385, 199] width 43 height 22
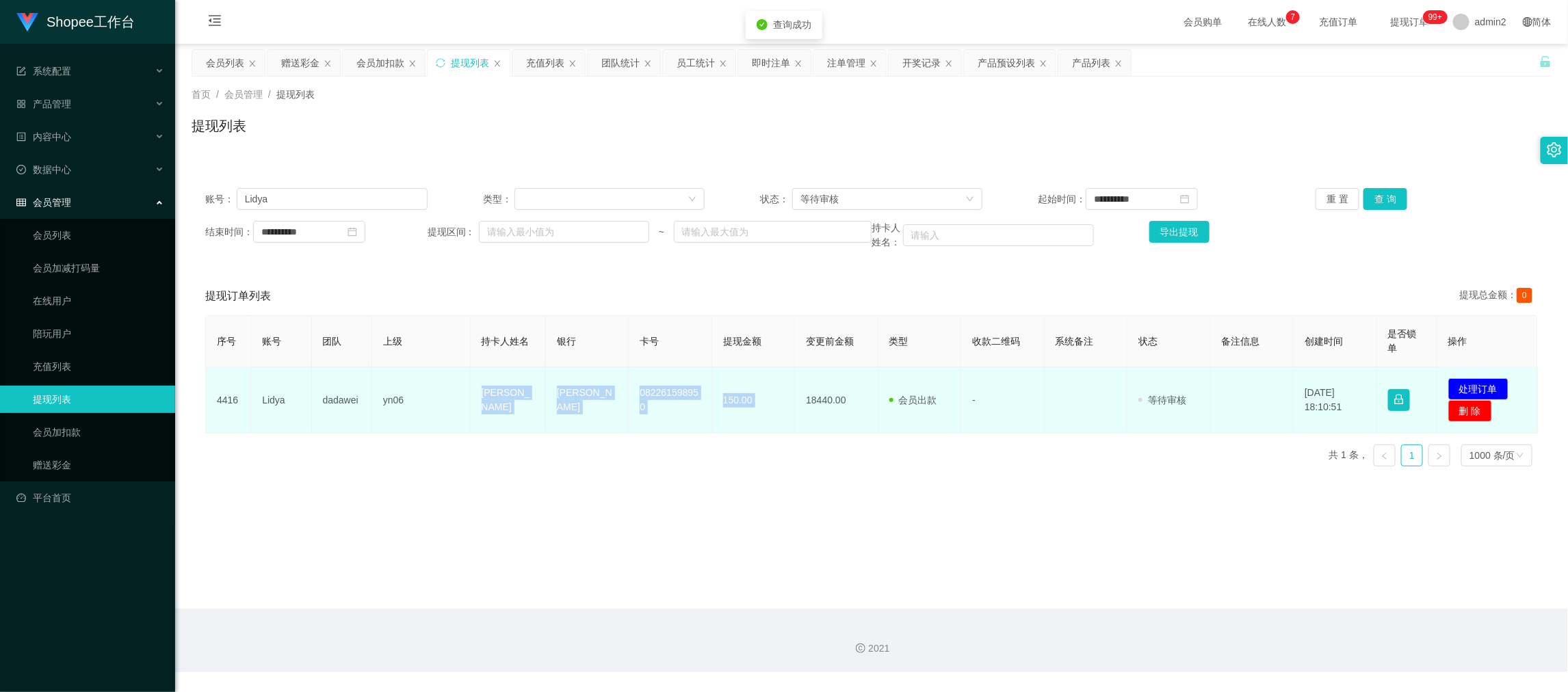
drag, startPoint x: 626, startPoint y: 422, endPoint x: 792, endPoint y: 418, distance: 166.0
click at [792, 418] on tr "4416 Lidya dadawei yn06 Ngui lim ling DANA 082261598950 150.00 18440.00 会员出款 人工…" at bounding box center [872, 401] width 1332 height 66
click at [1491, 381] on button "处理订单" at bounding box center [1478, 389] width 60 height 22
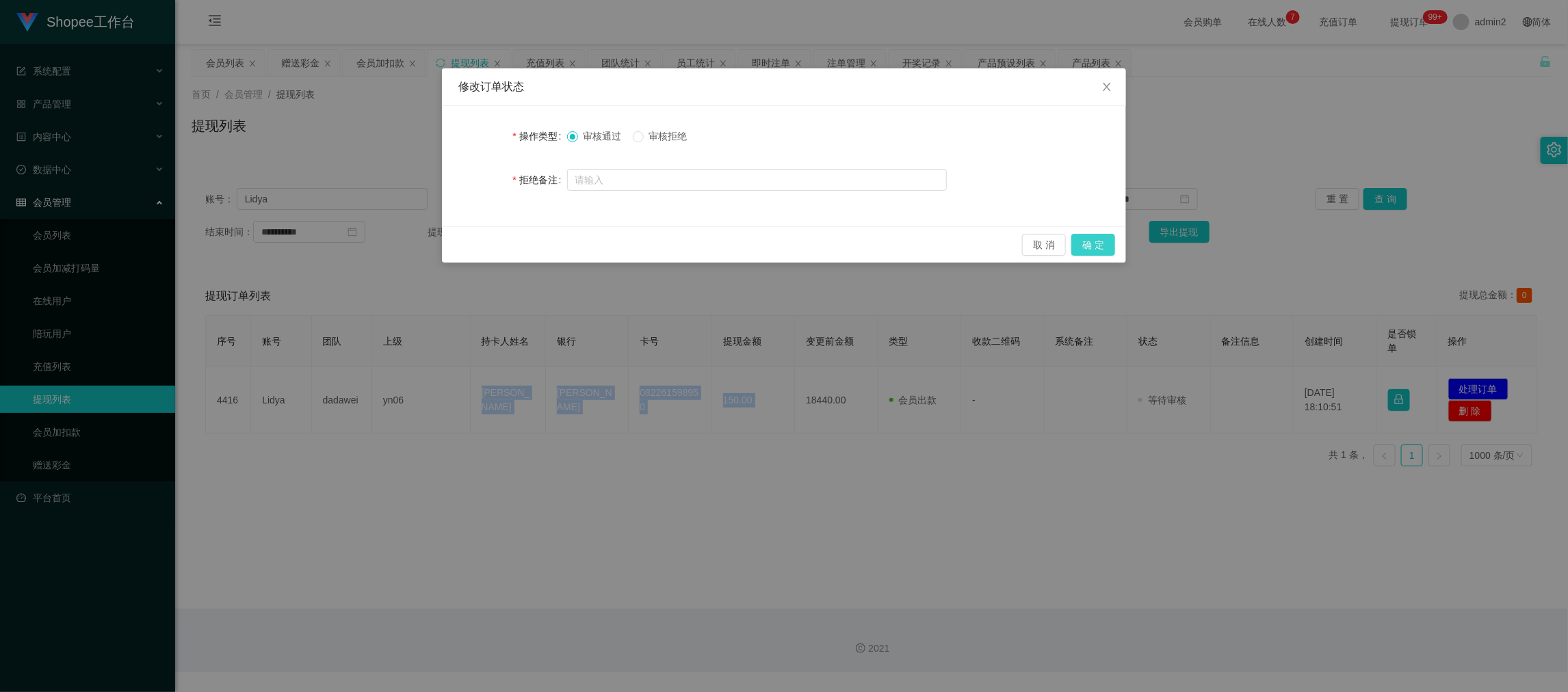
click at [1101, 243] on button "确 定" at bounding box center [1093, 245] width 43 height 22
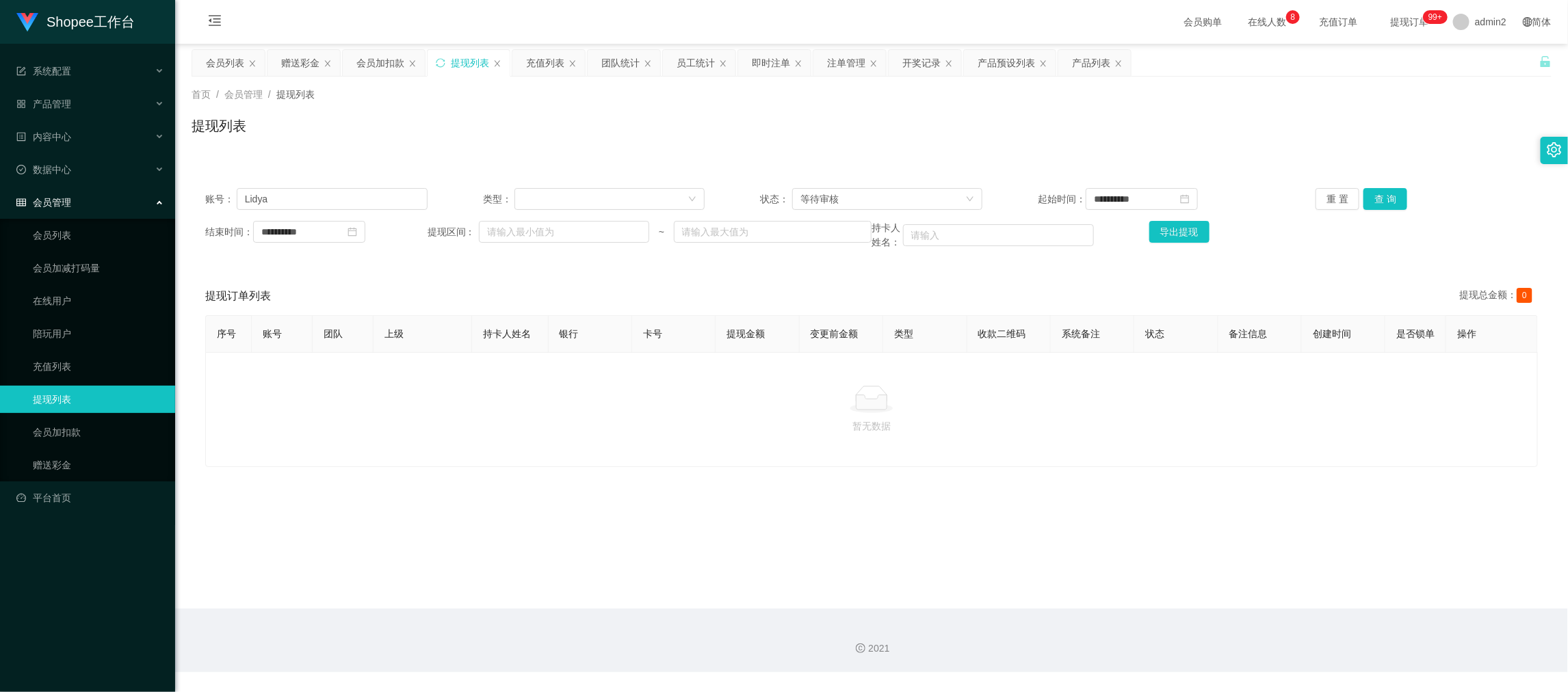
drag, startPoint x: 1226, startPoint y: 570, endPoint x: 1088, endPoint y: 471, distance: 169.8
click at [1225, 571] on main "**********" at bounding box center [871, 326] width 1393 height 565
click at [364, 200] on input "Lidya" at bounding box center [331, 199] width 191 height 22
drag, startPoint x: 364, startPoint y: 200, endPoint x: 531, endPoint y: 183, distance: 167.9
click at [364, 200] on input "Lidya" at bounding box center [331, 199] width 191 height 22
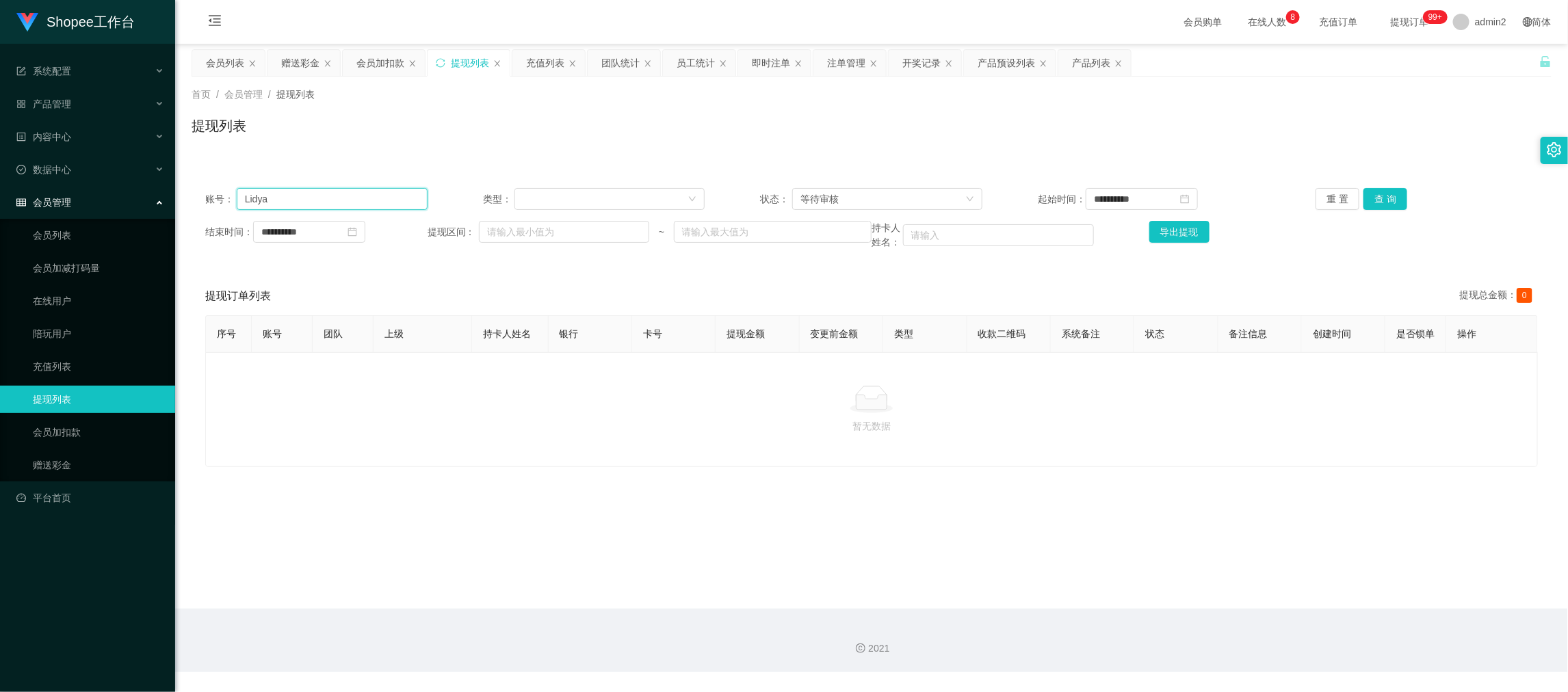
paste input "alex123"
click at [1387, 203] on button "查 询" at bounding box center [1385, 199] width 43 height 22
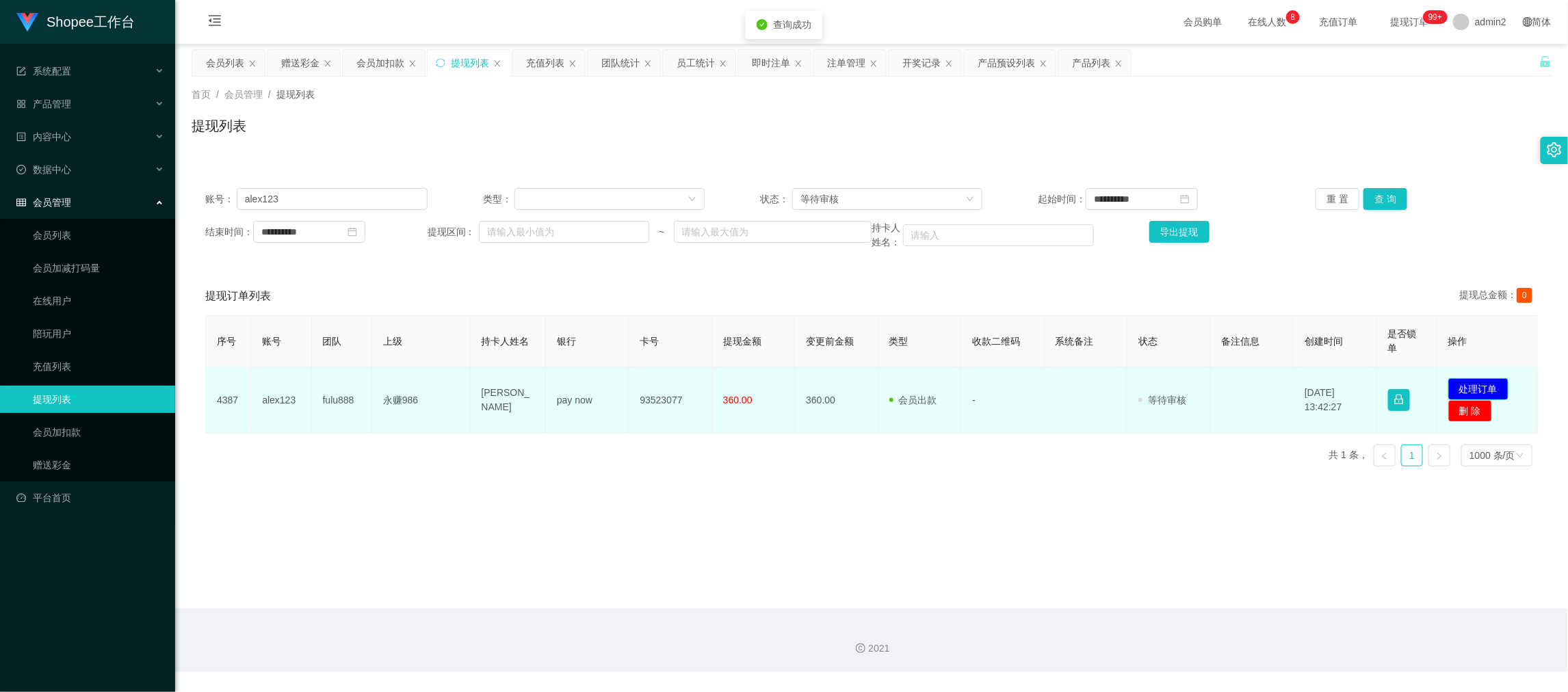
click at [1474, 385] on button "处理订单" at bounding box center [1478, 389] width 60 height 22
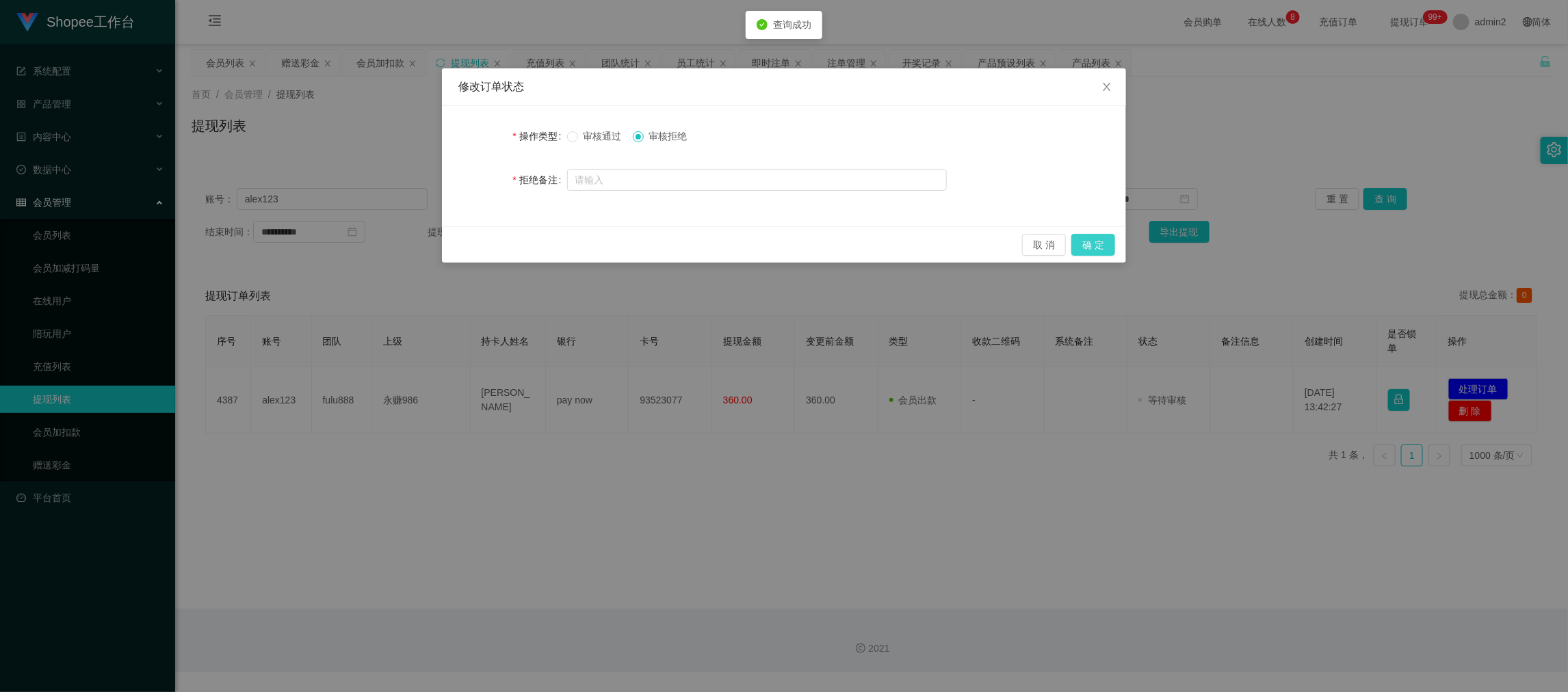
click at [1108, 237] on button "确 定" at bounding box center [1093, 245] width 43 height 22
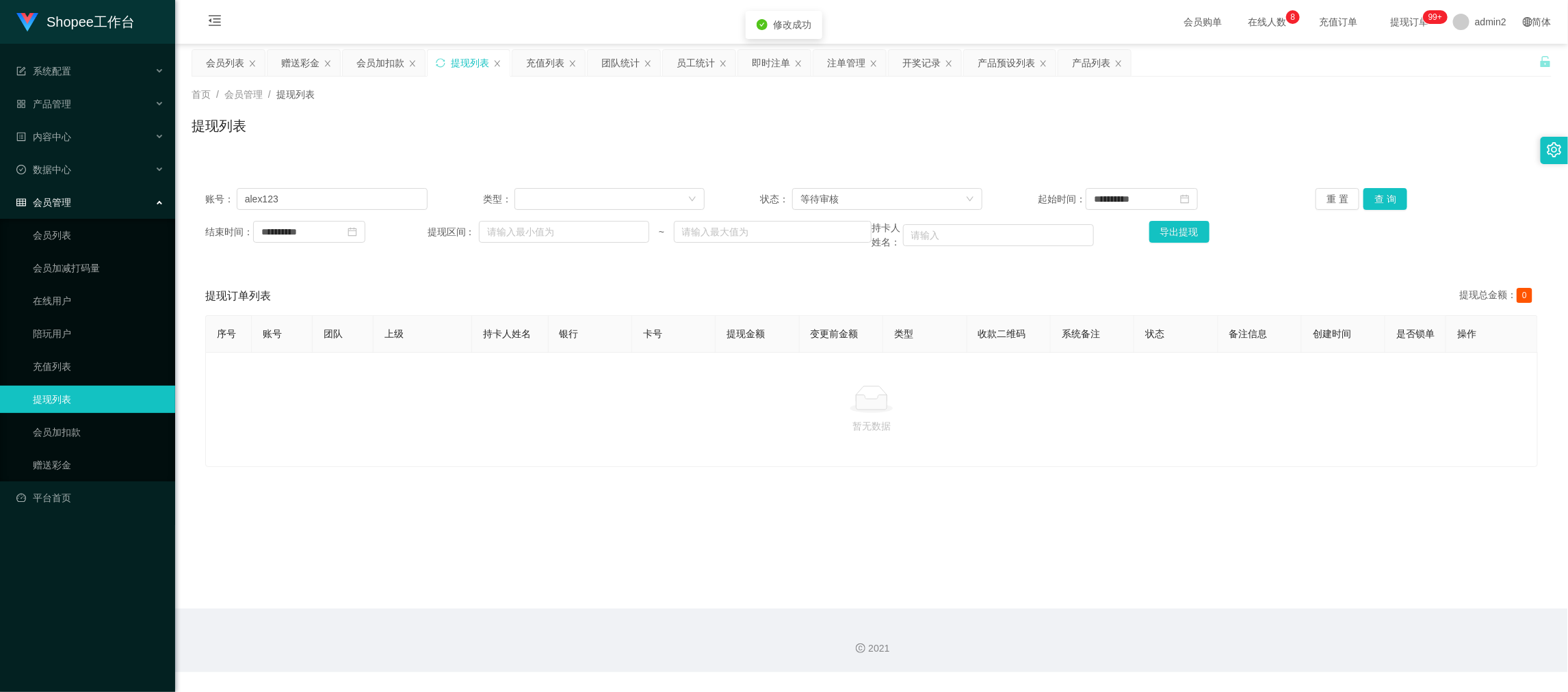
click at [604, 468] on div "暂无数据" at bounding box center [871, 410] width 1332 height 115
click at [372, 200] on input "alex123" at bounding box center [331, 199] width 191 height 22
drag, startPoint x: 372, startPoint y: 200, endPoint x: 707, endPoint y: 190, distance: 335.1
click at [377, 200] on input "alex123" at bounding box center [331, 199] width 191 height 22
paste input "wanwan"
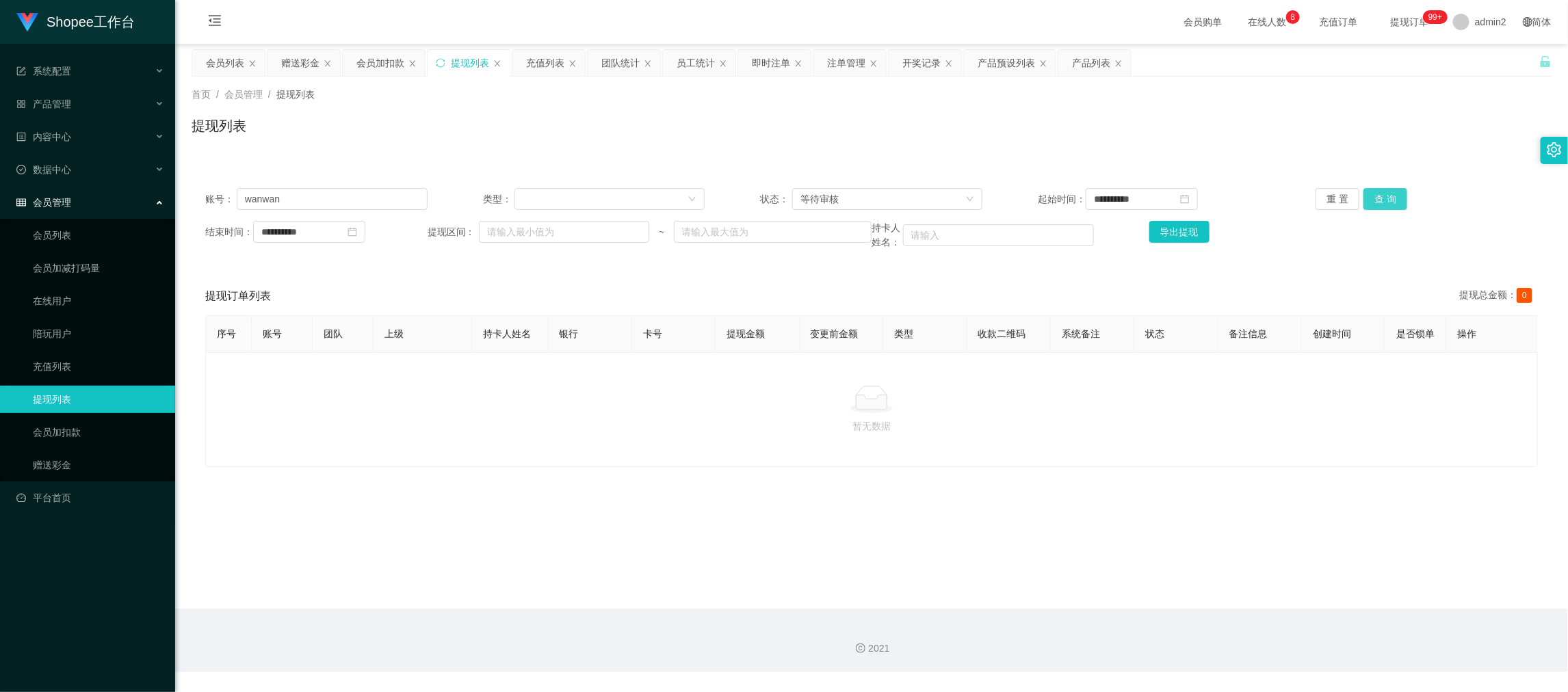
drag, startPoint x: 1397, startPoint y: 195, endPoint x: 1382, endPoint y: 197, distance: 15.1
click at [1397, 196] on button "查 询" at bounding box center [1385, 199] width 43 height 22
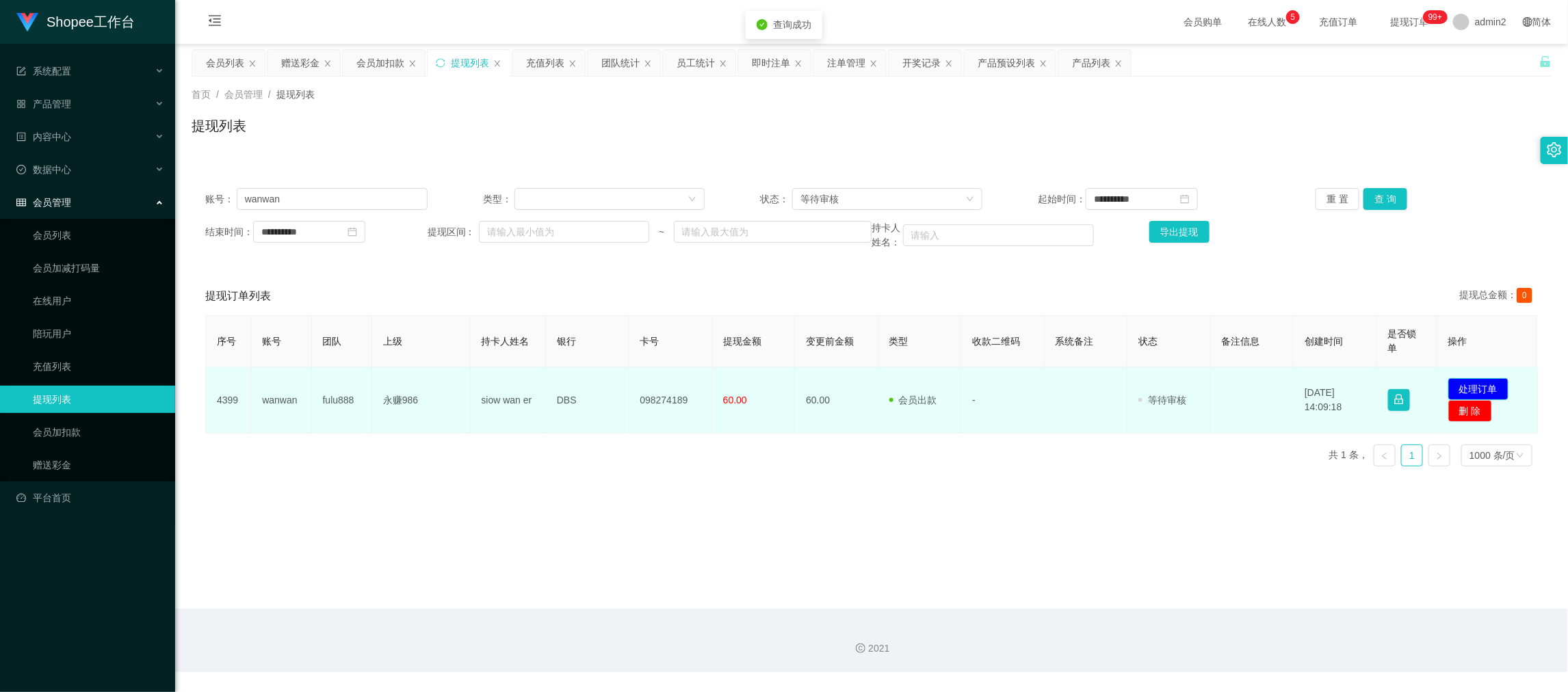
click at [1467, 388] on button "处理订单" at bounding box center [1478, 389] width 60 height 22
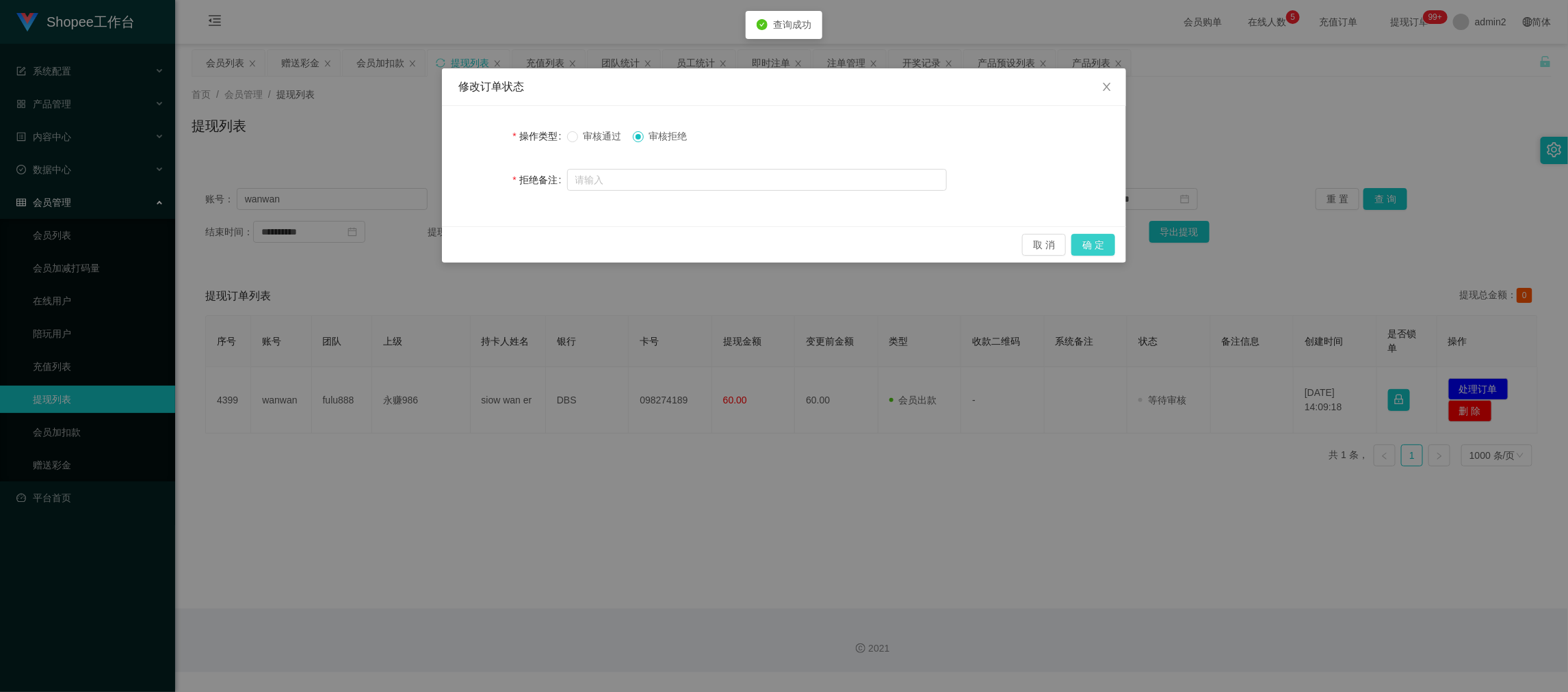
drag, startPoint x: 1092, startPoint y: 245, endPoint x: 1082, endPoint y: 284, distance: 40.3
click at [1092, 245] on button "确 定" at bounding box center [1093, 245] width 43 height 22
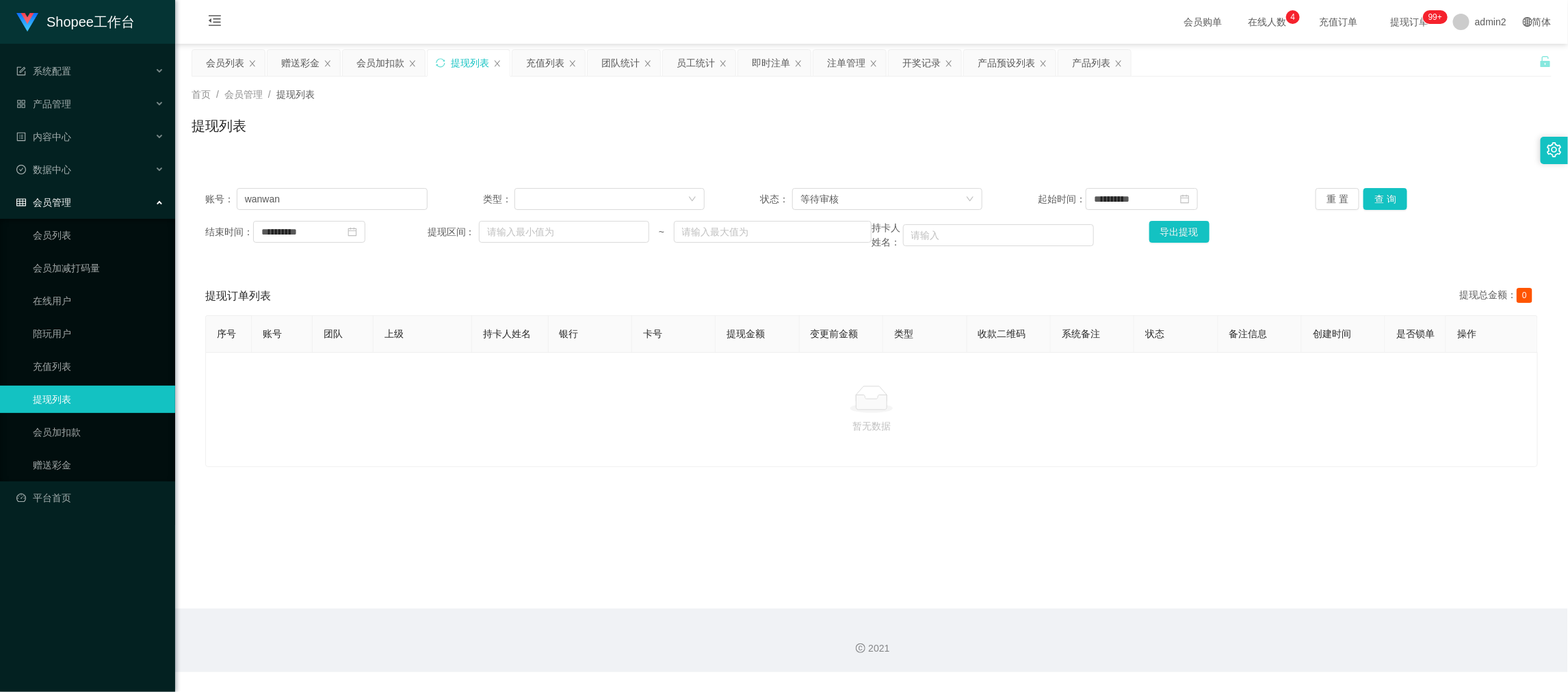
drag, startPoint x: 1236, startPoint y: 591, endPoint x: 718, endPoint y: 338, distance: 576.5
click at [1233, 591] on main "**********" at bounding box center [871, 326] width 1393 height 565
click at [410, 193] on input "wanwan" at bounding box center [331, 199] width 191 height 22
drag, startPoint x: 410, startPoint y: 193, endPoint x: 621, endPoint y: 199, distance: 211.1
click at [410, 195] on input "wanwan" at bounding box center [331, 199] width 191 height 22
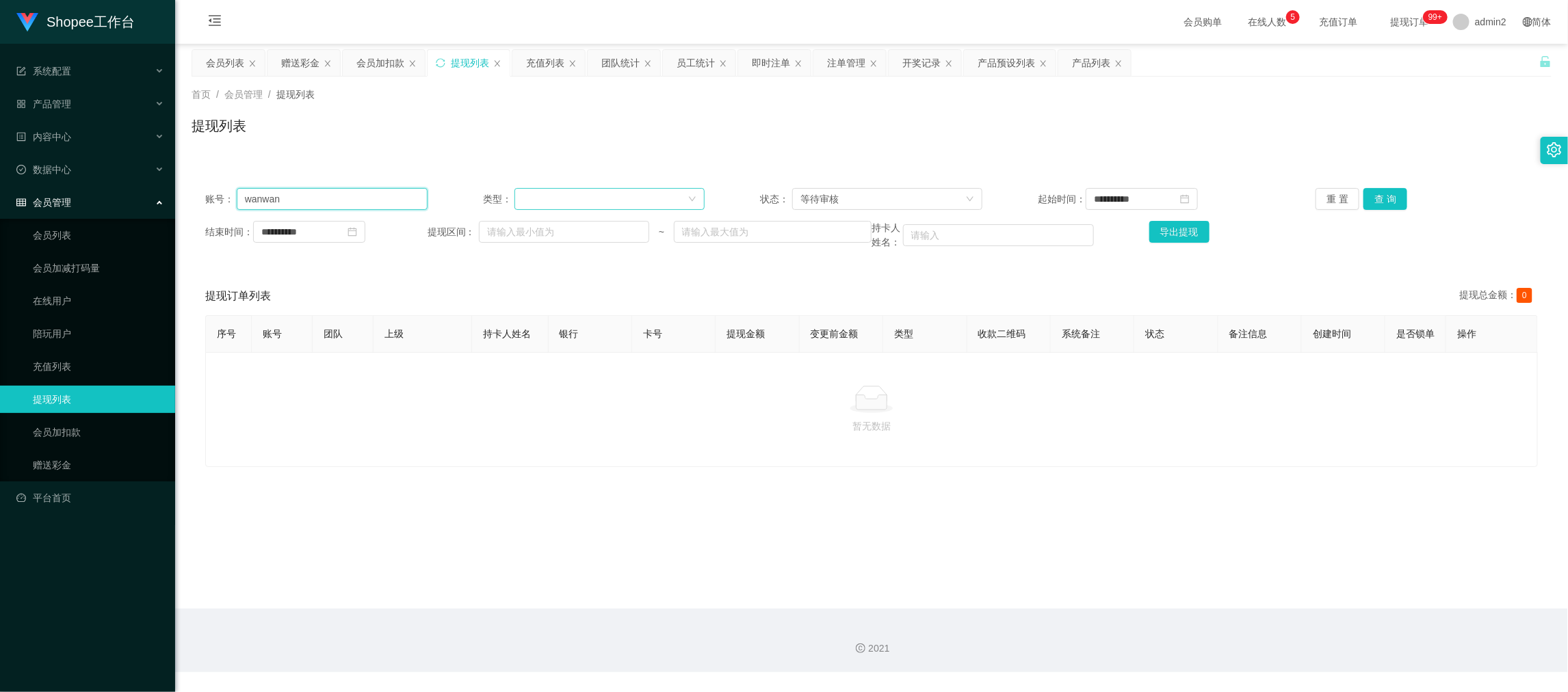
paste input "Lidya"
type input "Lidya"
click at [1379, 199] on button "查 询" at bounding box center [1385, 199] width 43 height 22
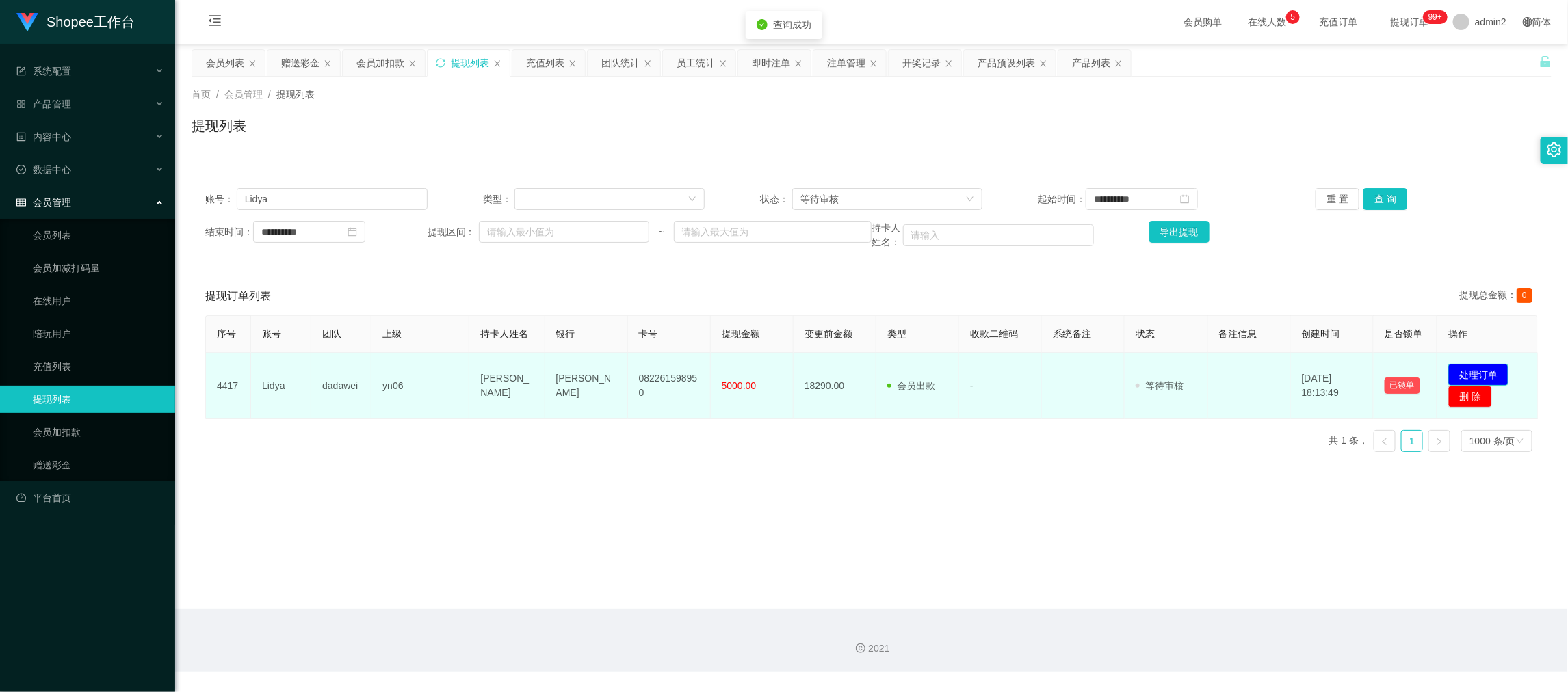
click at [1474, 372] on button "处理订单" at bounding box center [1478, 374] width 60 height 22
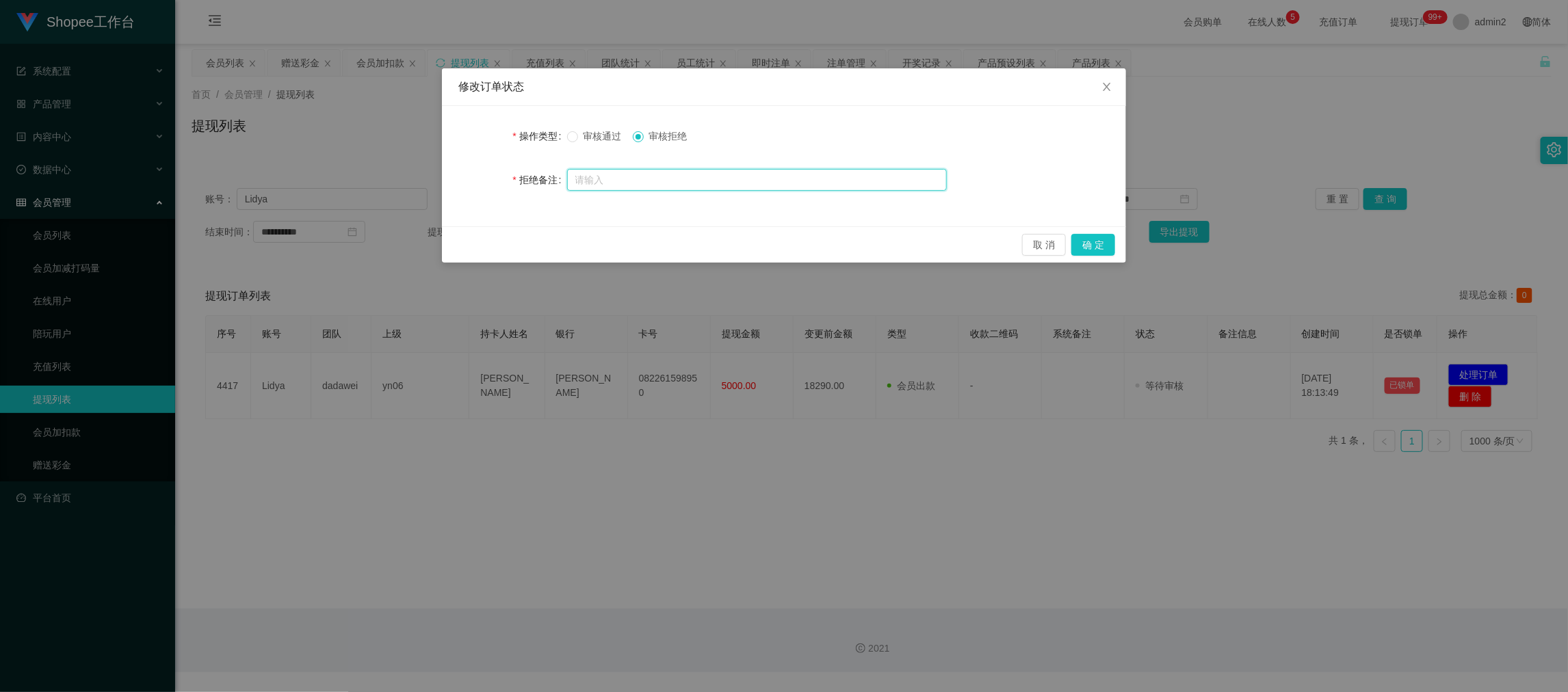
click at [644, 183] on input "text" at bounding box center [757, 179] width 380 height 22
paste input "驳回 检测该账户提现积分包含商家不可提现救援金，请立即归还申请的救援金积分，然后重新操作全额一笔提现到账！"
type input "驳回 检测该账户提现积分包含商家不可提现救援金，请立即归还申请的救援金积分，然后重新操作全额一笔提现到账！"
click at [1096, 243] on button "确 定" at bounding box center [1093, 245] width 43 height 22
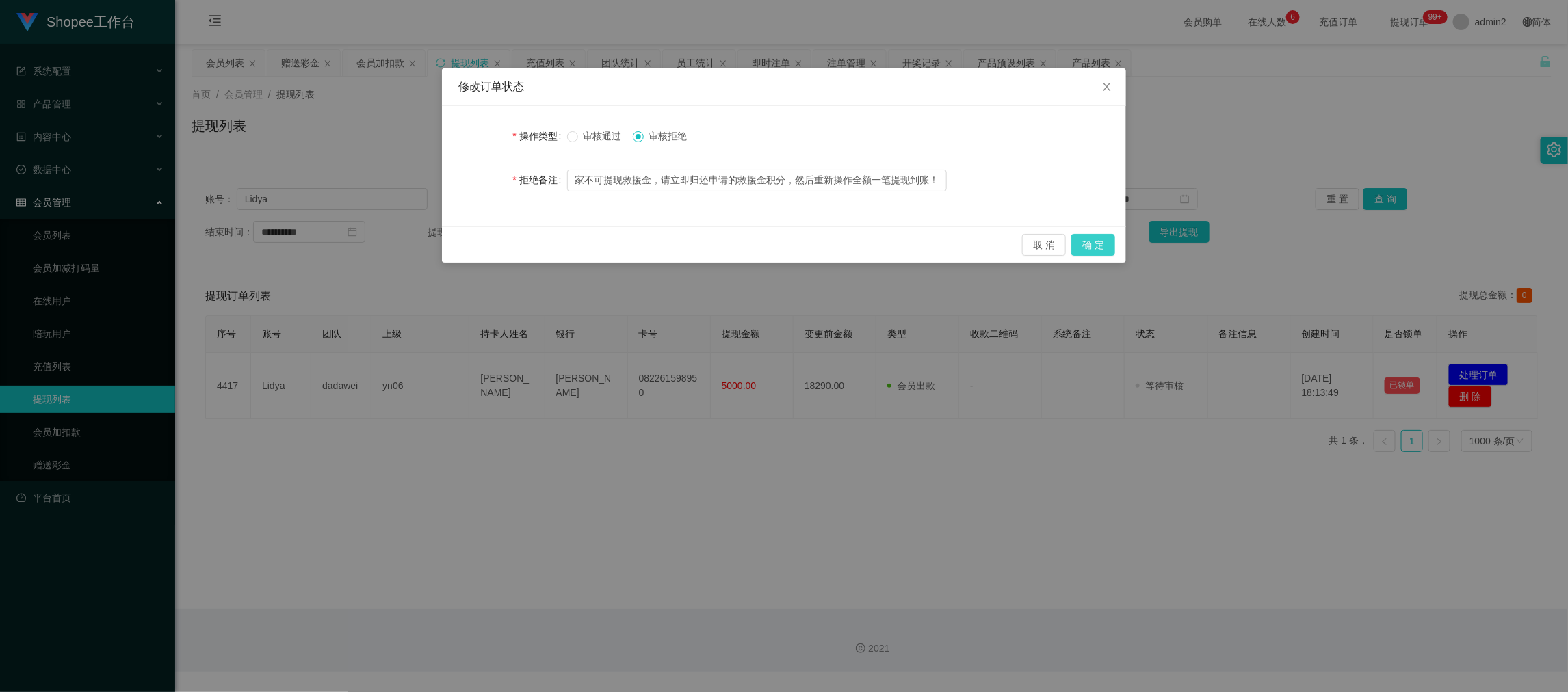
scroll to position [0, 0]
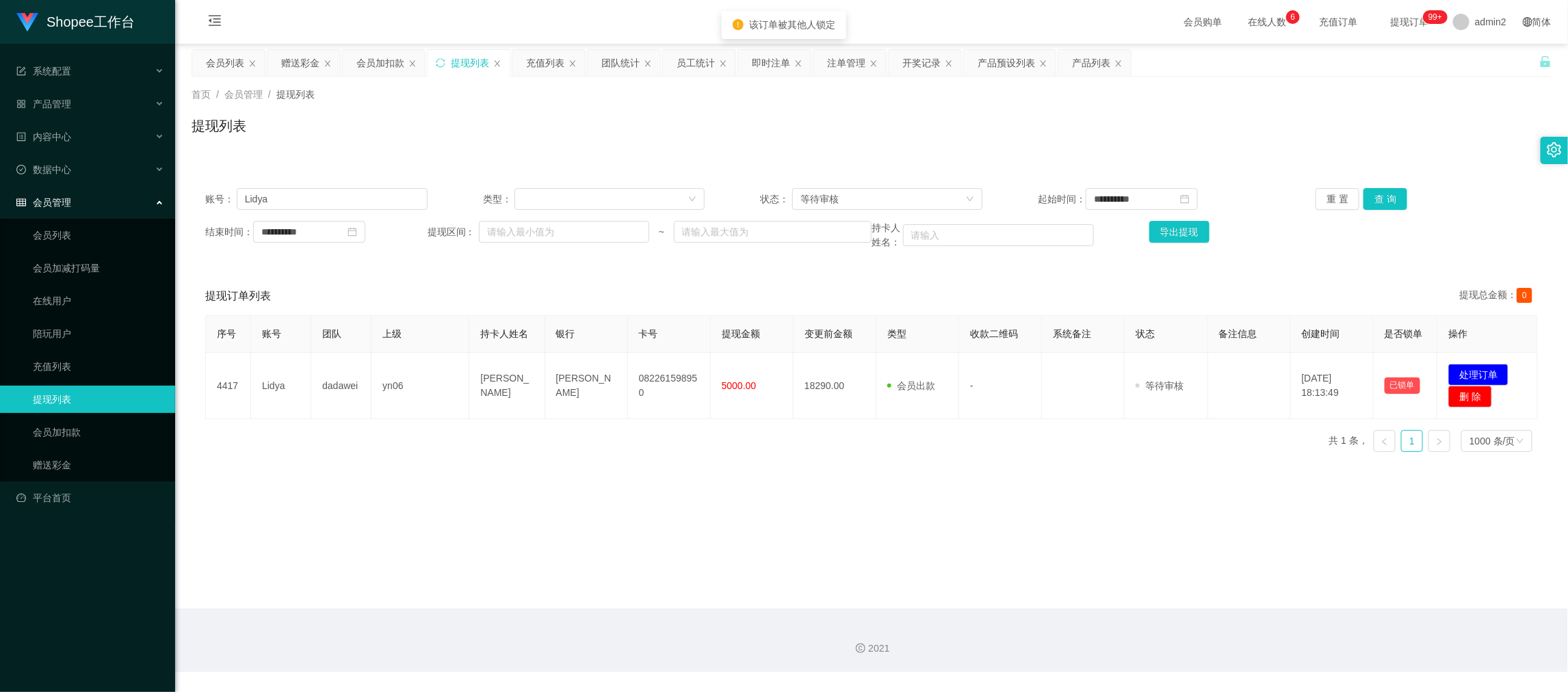
click at [983, 450] on div "序号 账号 团队 上级 持卡人姓名 银行 卡号 提现金额 变更前金额 类型 收款二维码 系统备注 状态 备注信息 创建时间 是否锁单 操作 4417 Lidy…" at bounding box center [871, 389] width 1332 height 148
click at [1009, 427] on div "序号 账号 团队 上级 持卡人姓名 银行 卡号 提现金额 变更前金额 类型 收款二维码 系统备注 状态 备注信息 创建时间 是否锁单 操作 4417 Lidy…" at bounding box center [871, 389] width 1332 height 148
click at [1169, 450] on div "序号 账号 团队 上级 持卡人姓名 银行 卡号 提现金额 变更前金额 类型 收款二维码 系统备注 状态 备注信息 创建时间 是否锁单 操作 4417 Lidy…" at bounding box center [871, 389] width 1332 height 148
click at [1372, 199] on button "查 询" at bounding box center [1385, 199] width 43 height 22
drag, startPoint x: 1196, startPoint y: 459, endPoint x: 1241, endPoint y: 441, distance: 48.5
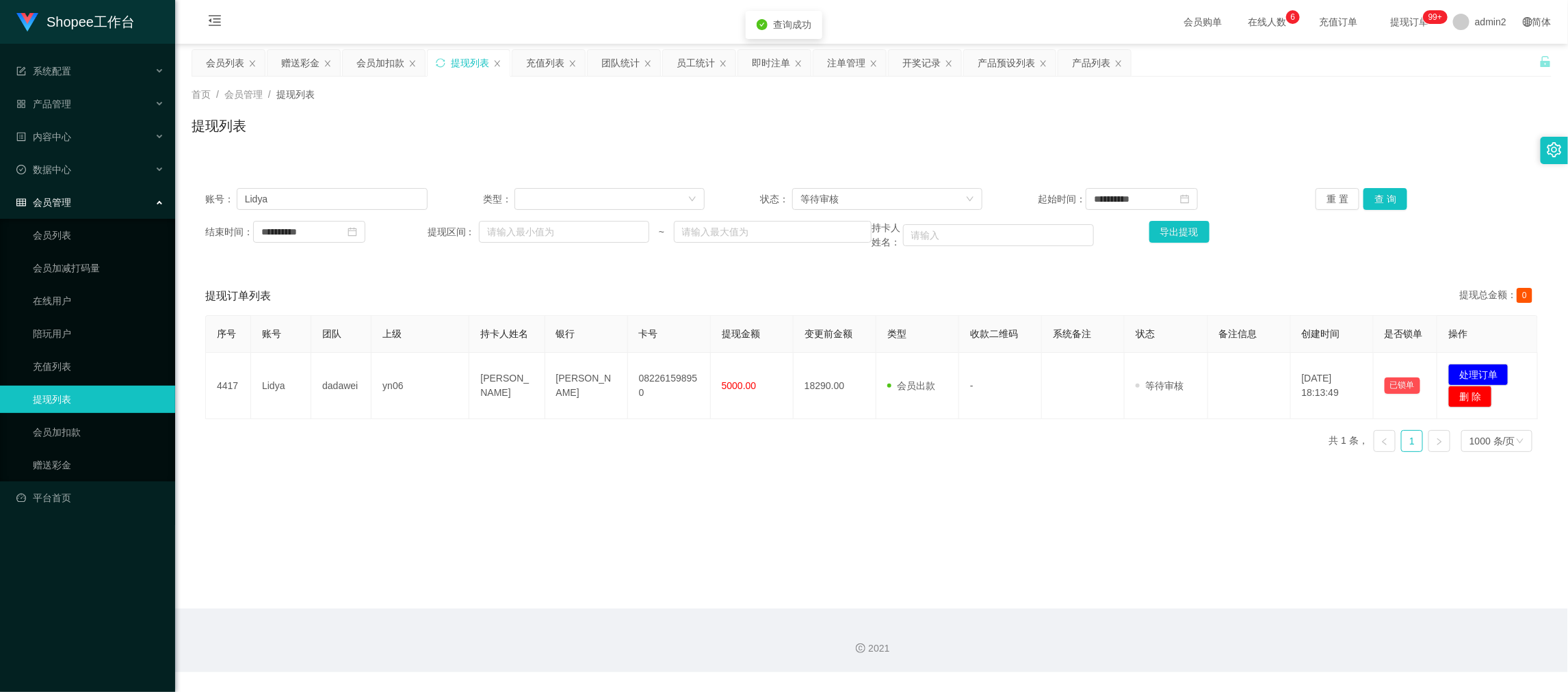
click at [1198, 461] on div "序号 账号 团队 上级 持卡人姓名 银行 卡号 提现金额 变更前金额 类型 收款二维码 系统备注 状态 备注信息 创建时间 是否锁单 操作 4417 Lidy…" at bounding box center [871, 389] width 1332 height 148
click at [1093, 477] on main "**********" at bounding box center [871, 326] width 1393 height 565
click at [1023, 465] on main "**********" at bounding box center [871, 326] width 1393 height 565
click at [1373, 199] on button "查 询" at bounding box center [1385, 199] width 43 height 22
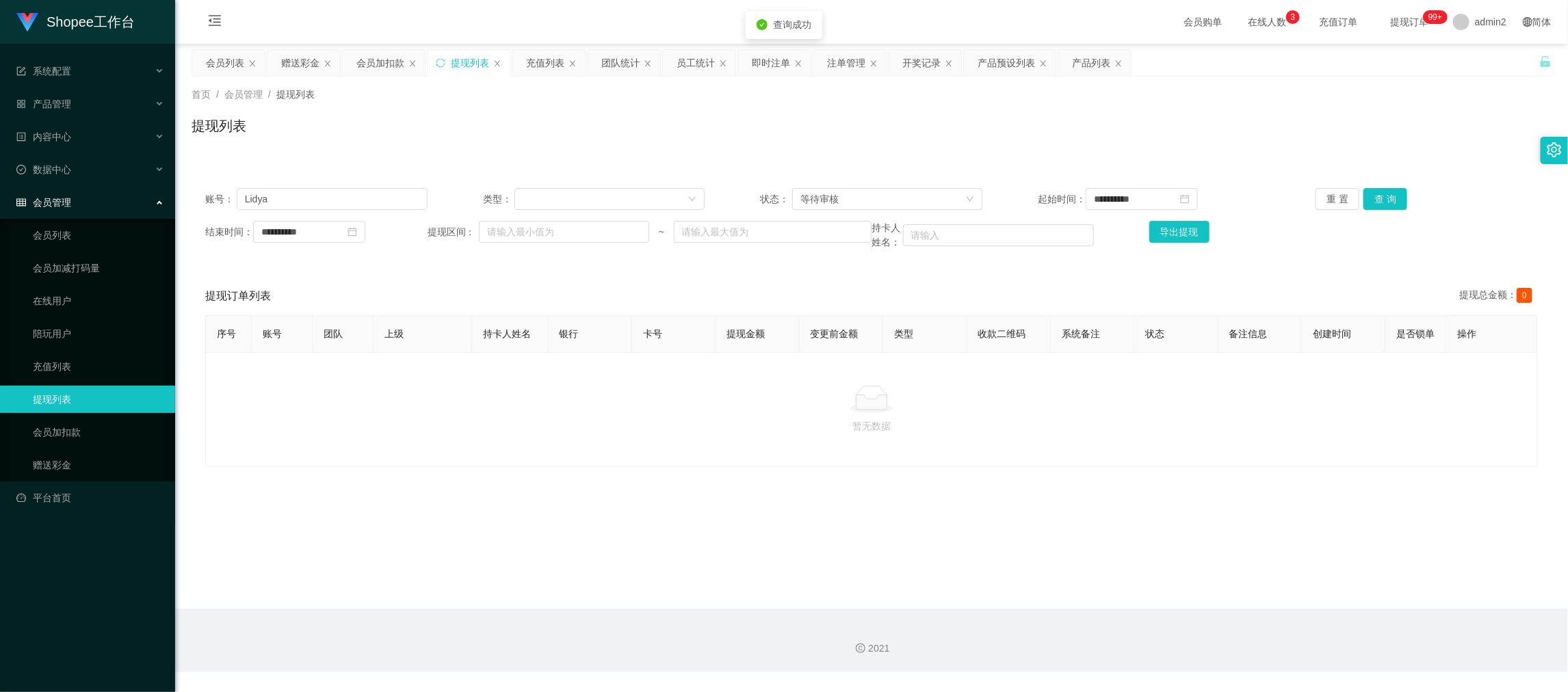
drag, startPoint x: 969, startPoint y: 419, endPoint x: 961, endPoint y: 406, distance: 15.3
click at [966, 414] on div at bounding box center [871, 400] width 1309 height 27
click at [1193, 554] on main "**********" at bounding box center [871, 326] width 1393 height 565
click at [299, 69] on div "赠送彩金" at bounding box center [300, 63] width 39 height 26
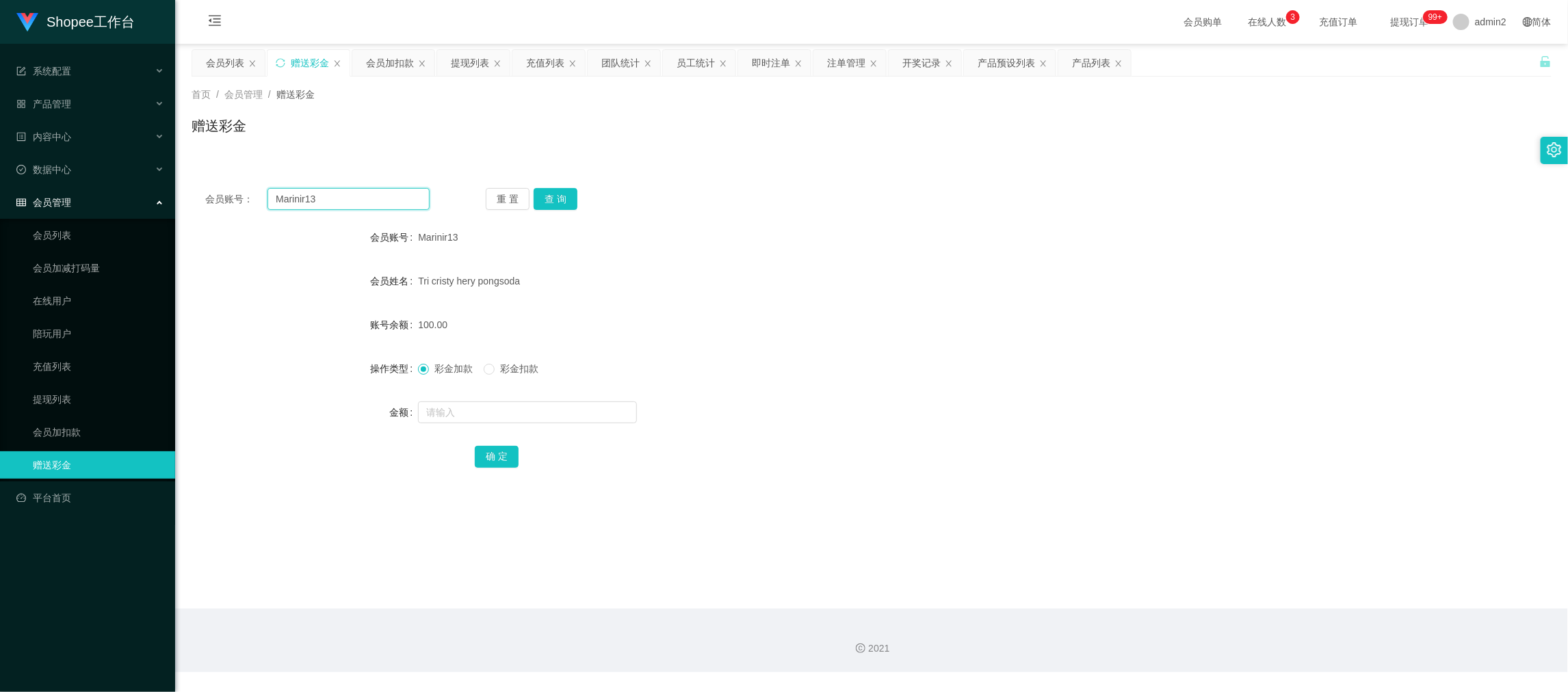
click at [357, 190] on input "Marinir13" at bounding box center [348, 199] width 163 height 22
drag, startPoint x: 357, startPoint y: 190, endPoint x: 482, endPoint y: 217, distance: 127.9
click at [357, 191] on input "Marinir13" at bounding box center [348, 199] width 163 height 22
paste input "Lidya"
type input "Lidya"
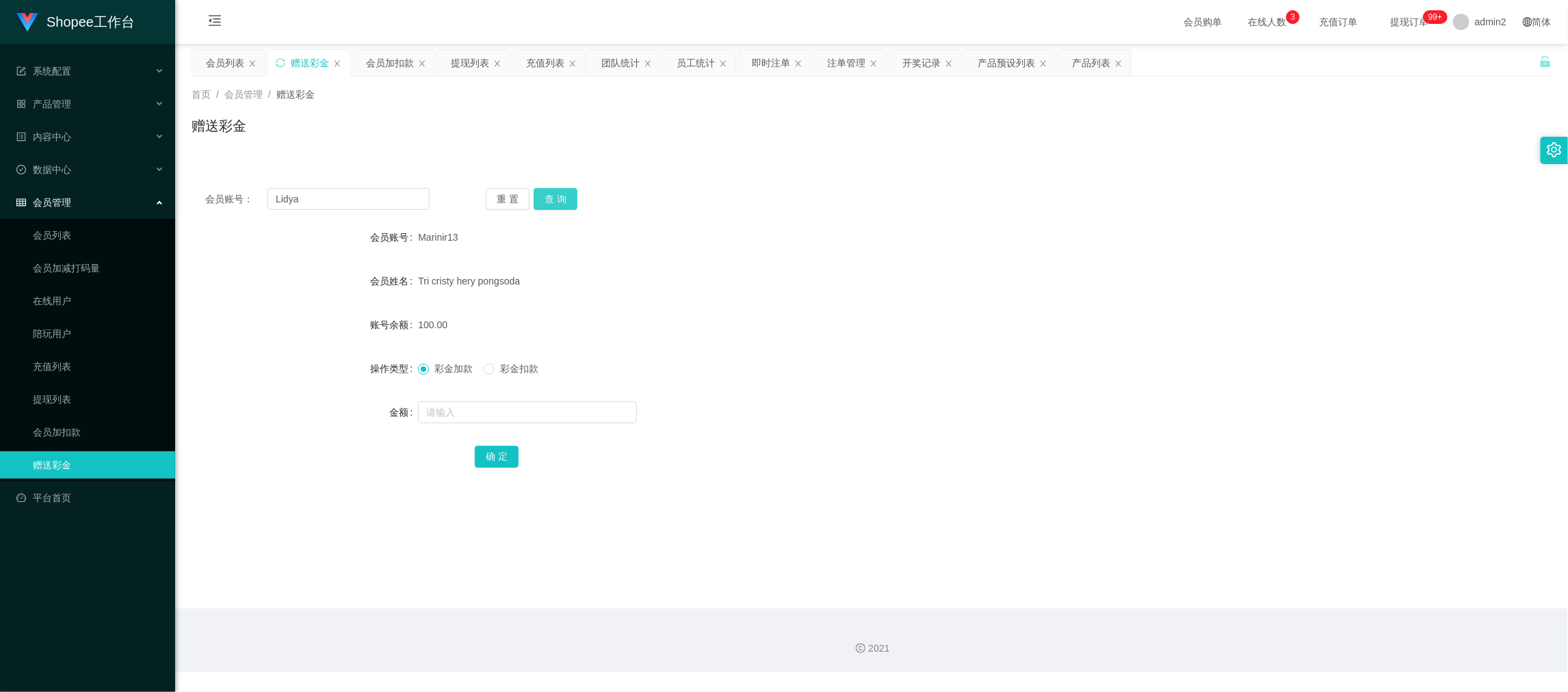
click at [545, 200] on button "查 询" at bounding box center [555, 199] width 43 height 22
click at [768, 445] on div "确 定" at bounding box center [871, 456] width 793 height 27
click at [1032, 559] on main "关闭左侧 关闭右侧 关闭其它 刷新页面 会员列表 赠送彩金 会员加扣款 提现列表 充值列表 团队统计 员工统计 即时注单 注单管理 开奖记录 产品预设列表 产…" at bounding box center [871, 326] width 1393 height 565
click at [399, 55] on div "会员加扣款" at bounding box center [390, 63] width 48 height 26
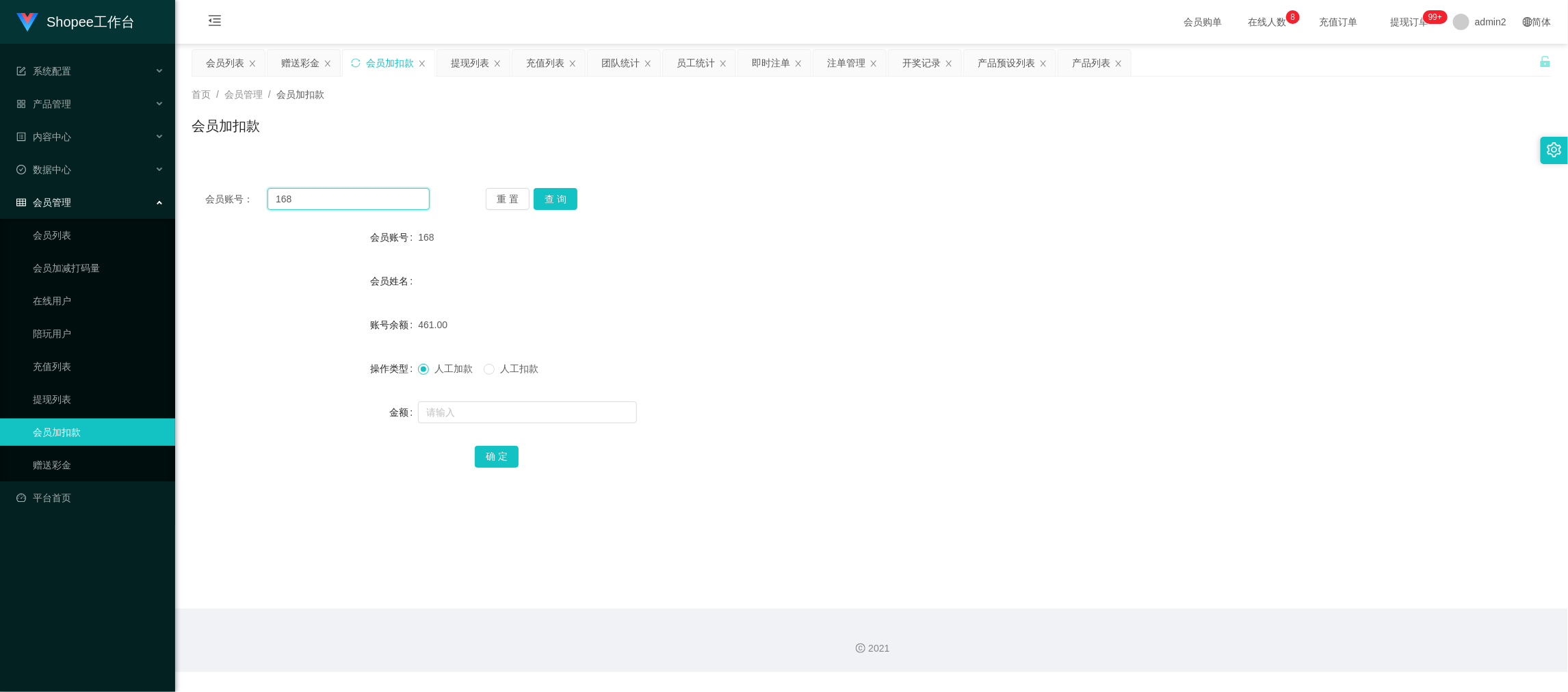
click at [350, 196] on input "168" at bounding box center [348, 199] width 163 height 22
drag, startPoint x: 350, startPoint y: 196, endPoint x: 424, endPoint y: 207, distance: 74.8
click at [352, 196] on input "168" at bounding box center [348, 199] width 163 height 22
paste input "22"
type input "22"
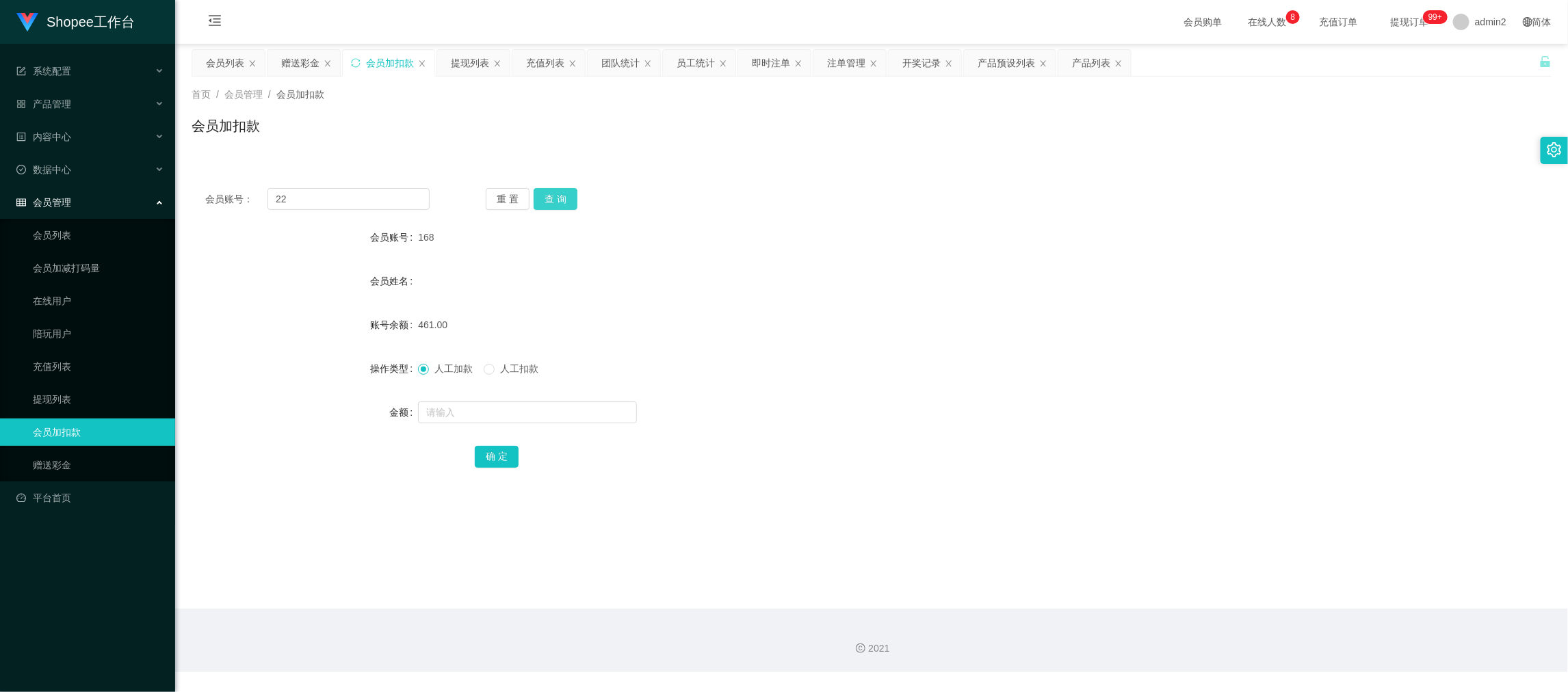
click at [548, 199] on button "查 询" at bounding box center [555, 199] width 43 height 22
click at [553, 415] on input "text" at bounding box center [528, 412] width 219 height 22
click at [552, 414] on input "text" at bounding box center [528, 412] width 219 height 22
type input "541"
drag, startPoint x: 492, startPoint y: 459, endPoint x: 503, endPoint y: 459, distance: 11.0
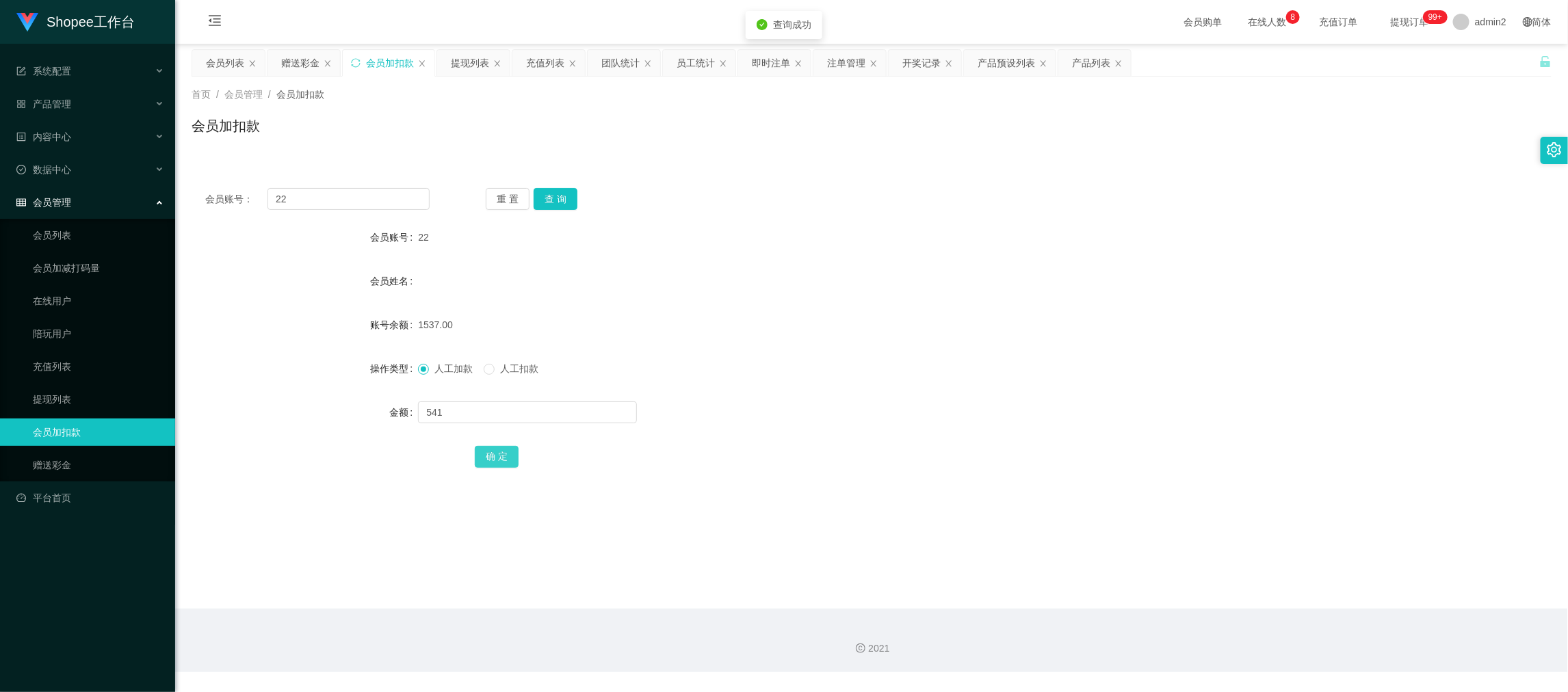
click at [492, 459] on button "确 定" at bounding box center [496, 456] width 43 height 22
click at [894, 355] on div "人工加款 人工扣款" at bounding box center [815, 369] width 793 height 27
click at [1232, 628] on div "2021" at bounding box center [871, 641] width 1393 height 64
click at [212, 51] on div "会员列表" at bounding box center [225, 63] width 39 height 26
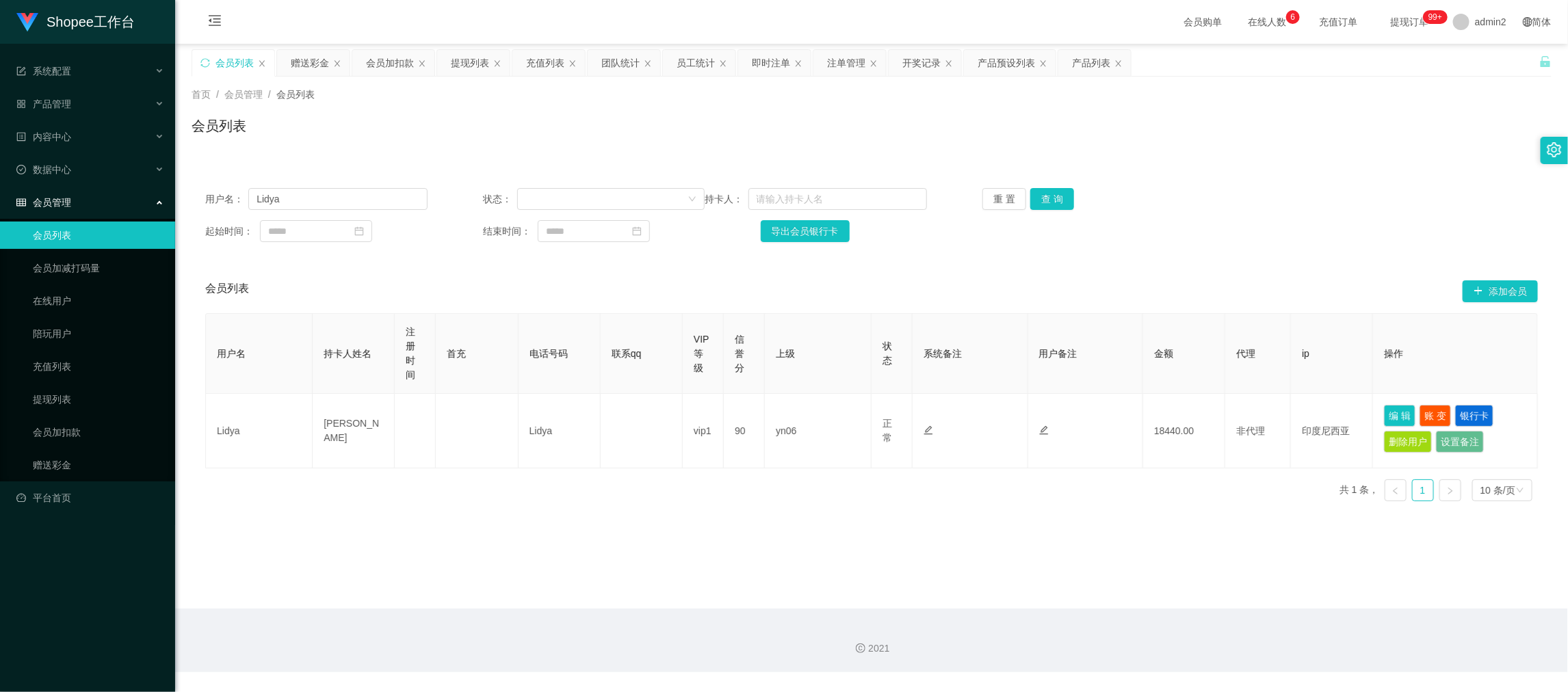
click at [334, 186] on div "用户名： Lidya 状态： 持卡人： 重 置 查 询 起始时间： 结束时间： 导出会员银行卡" at bounding box center [871, 215] width 1360 height 81
click at [340, 190] on input "Lidya" at bounding box center [338, 199] width 179 height 22
click at [1047, 200] on button "查 询" at bounding box center [1052, 199] width 43 height 22
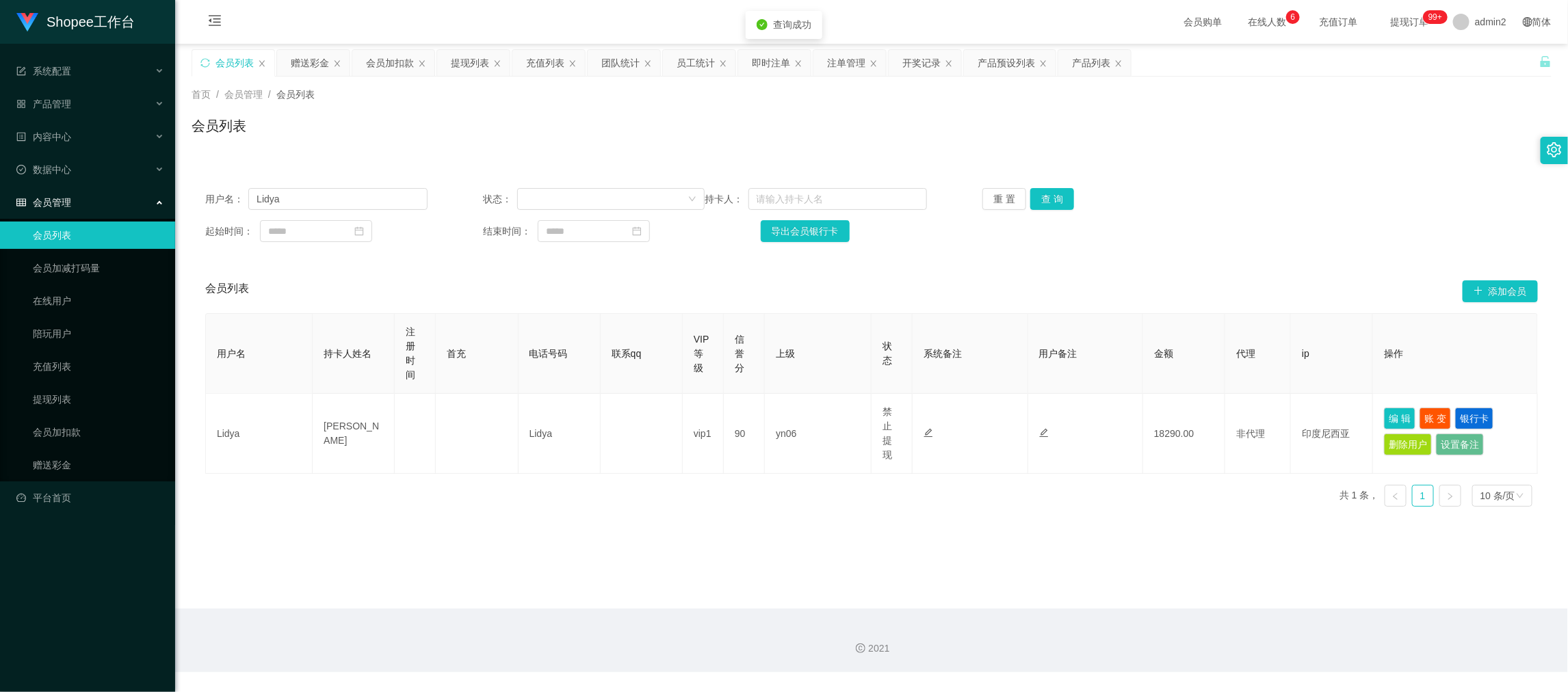
click at [1005, 528] on main "关闭左侧 关闭右侧 关闭其它 刷新页面 会员列表 赠送彩金 会员加扣款 提现列表 充值列表 团队统计 员工统计 即时注单 注单管理 开奖记录 产品预设列表 产…" at bounding box center [871, 326] width 1393 height 565
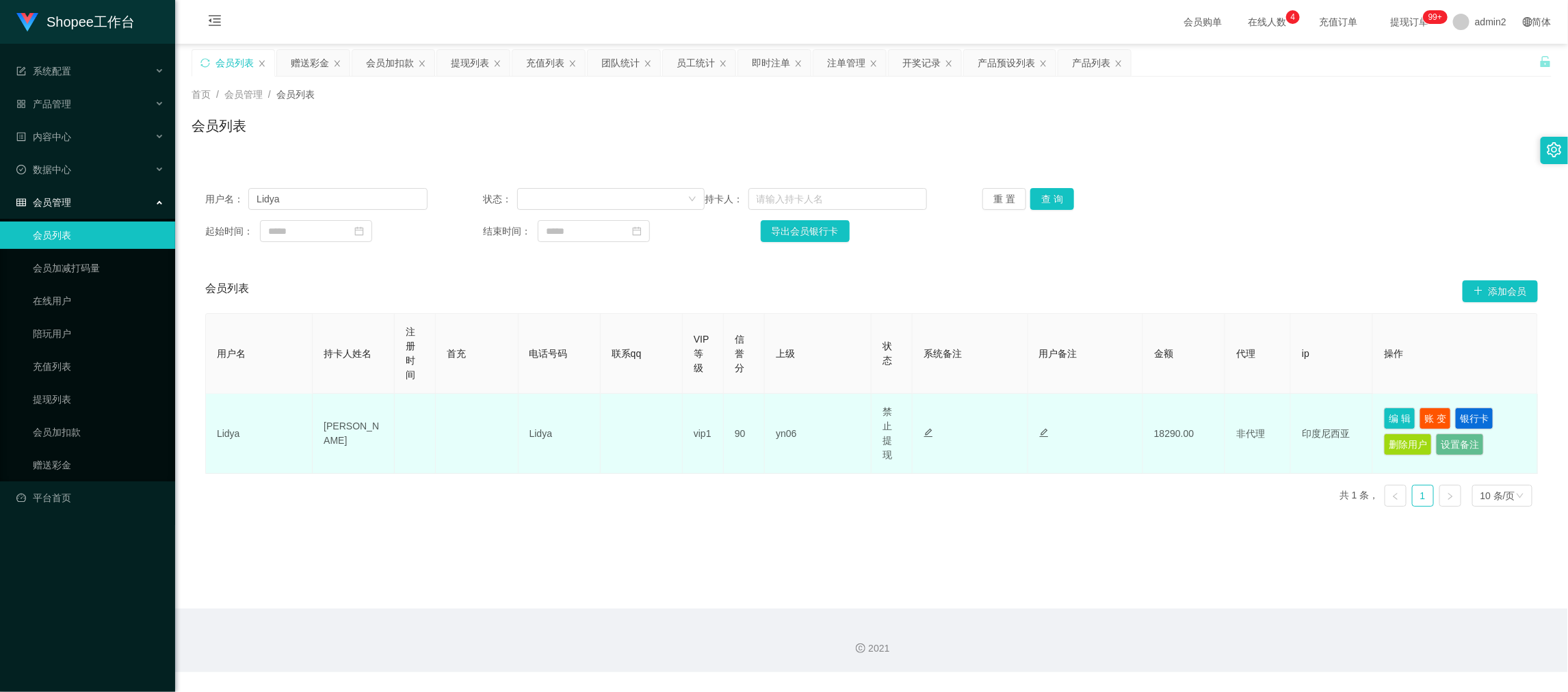
drag, startPoint x: 1304, startPoint y: 591, endPoint x: 934, endPoint y: 396, distance: 418.2
click at [1305, 591] on main "关闭左侧 关闭右侧 关闭其它 刷新页面 会员列表 赠送彩金 会员加扣款 提现列表 充值列表 团队统计 员工统计 即时注单 注单管理 开奖记录 产品预设列表 产…" at bounding box center [871, 326] width 1393 height 565
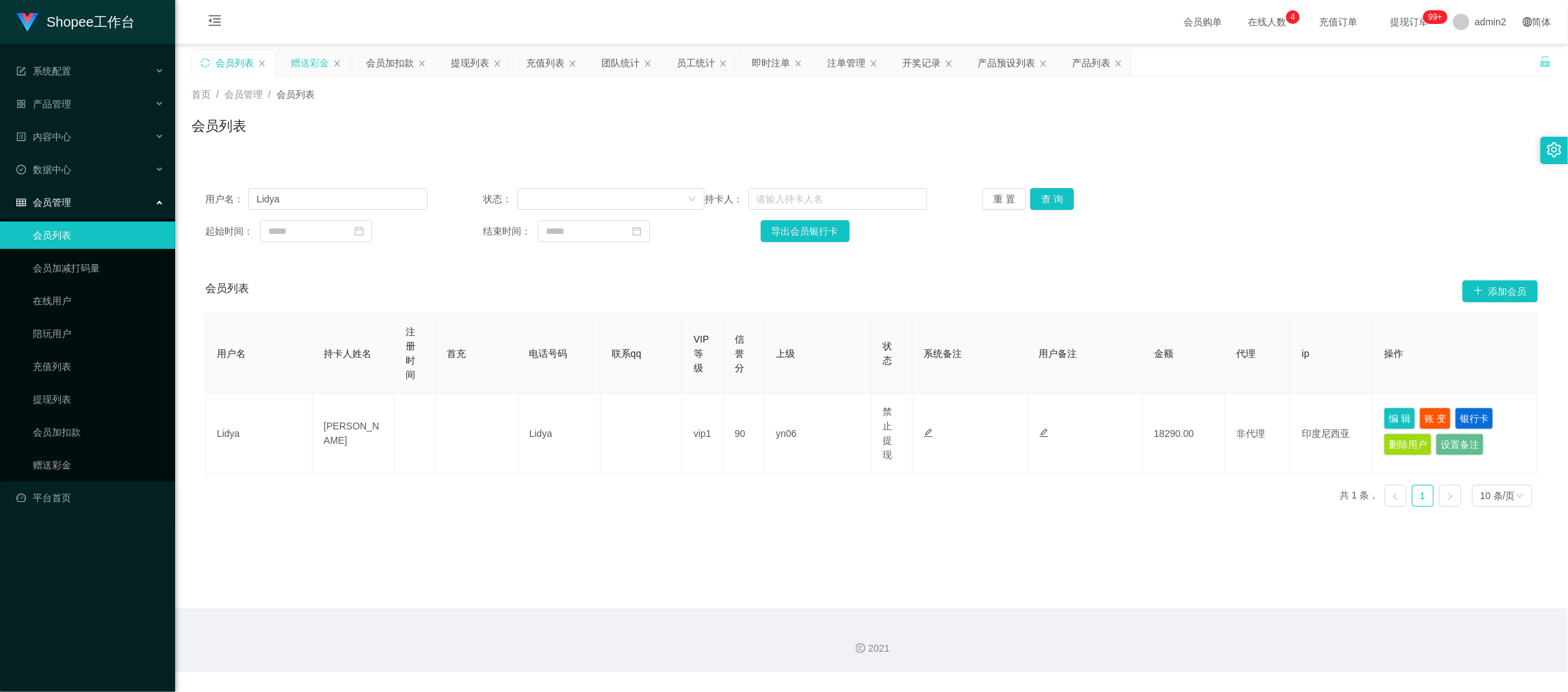
click at [304, 60] on div "赠送彩金" at bounding box center [310, 63] width 39 height 26
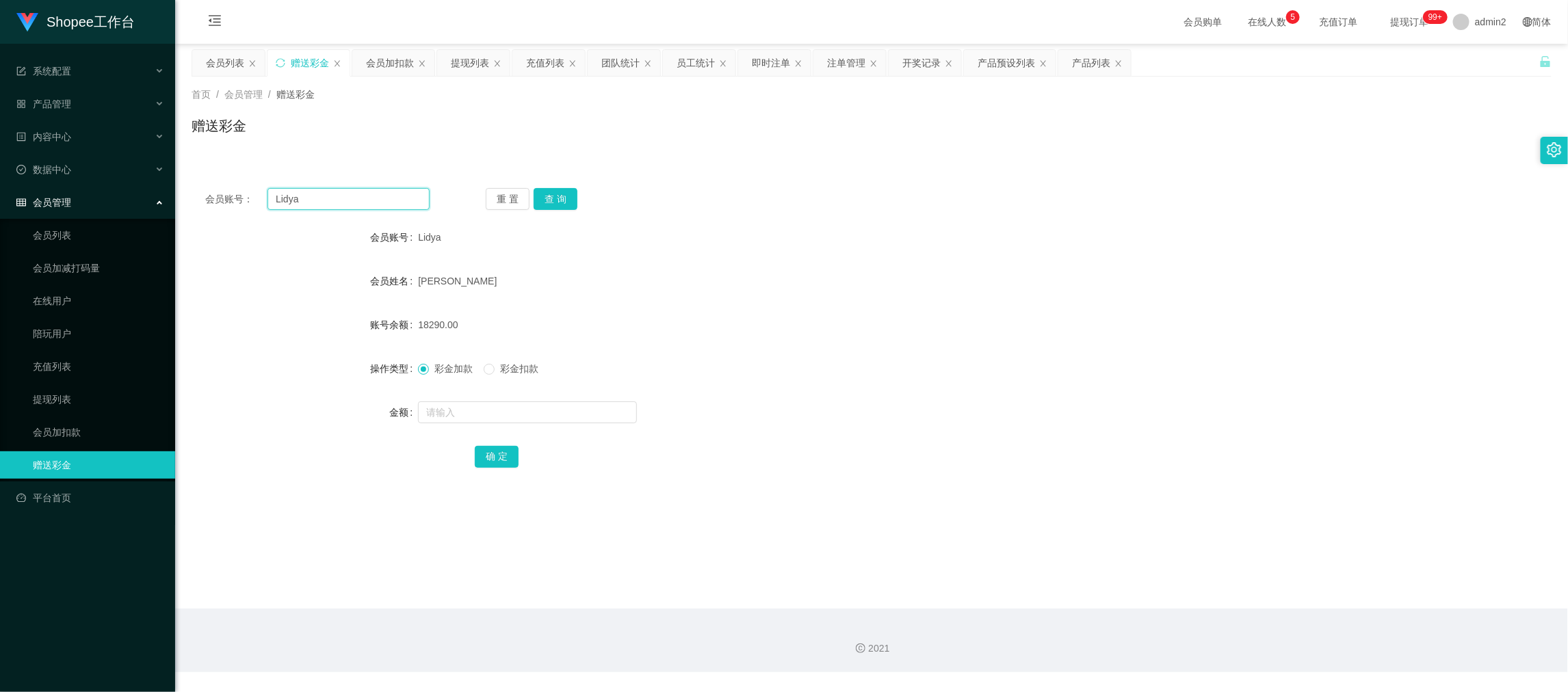
click at [390, 195] on input "Lidya" at bounding box center [348, 199] width 163 height 22
paste input "Shopee2025"
type input "Shopee2025"
click at [570, 200] on button "查 询" at bounding box center [555, 199] width 43 height 22
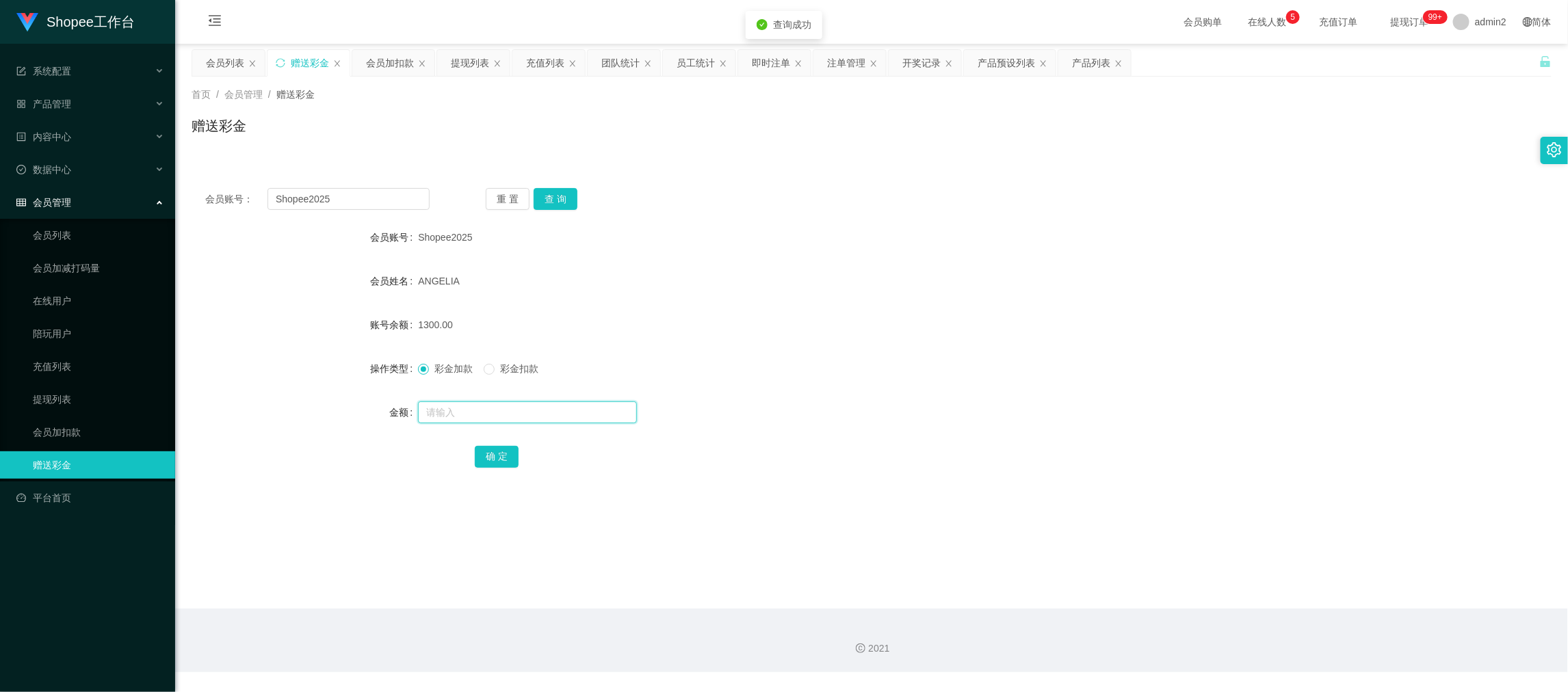
click at [571, 402] on input "text" at bounding box center [528, 412] width 219 height 22
click at [570, 403] on input "text" at bounding box center [528, 412] width 219 height 22
type input "4000"
click at [504, 451] on button "确 定" at bounding box center [496, 456] width 43 height 22
click at [978, 373] on div "彩金加款 彩金扣款" at bounding box center [815, 369] width 793 height 27
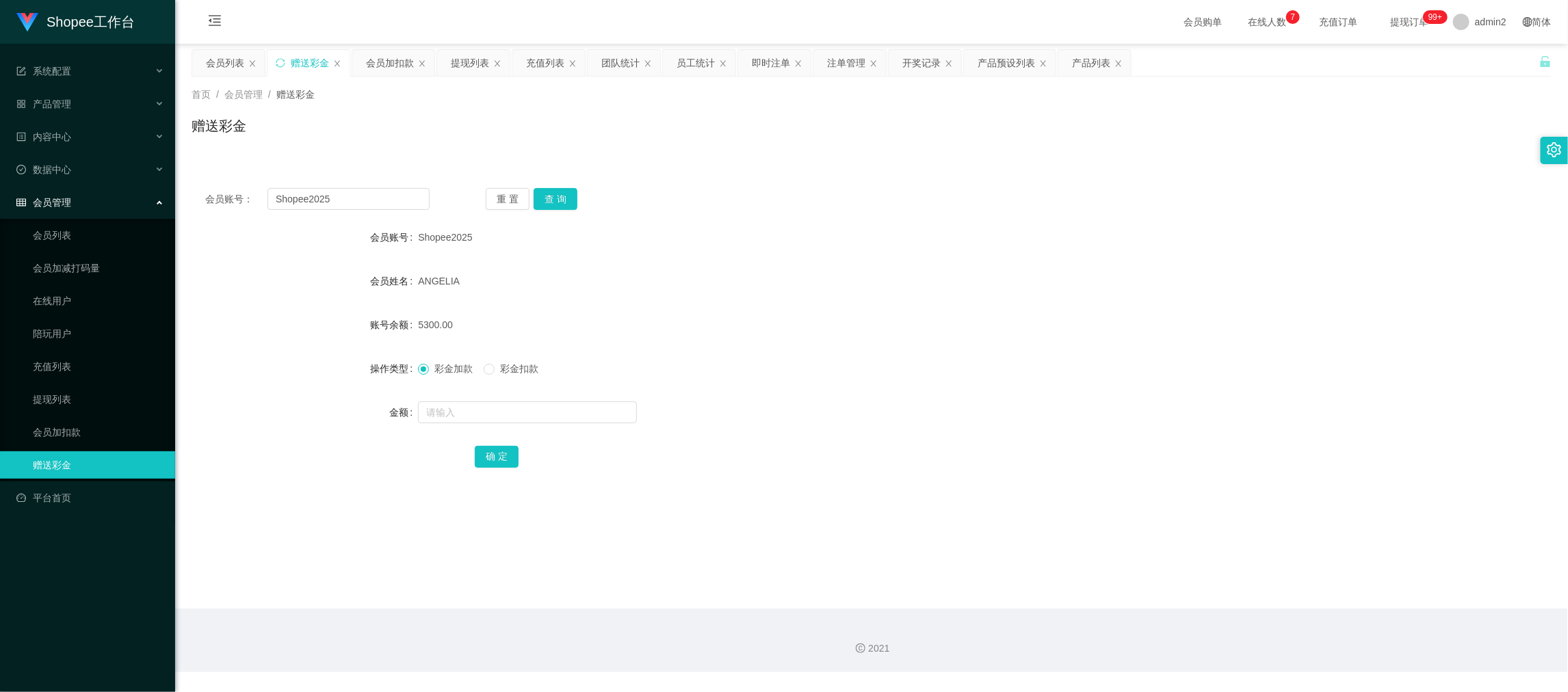
click at [1159, 575] on main "关闭左侧 关闭右侧 关闭其它 刷新页面 会员列表 赠送彩金 会员加扣款 提现列表 充值列表 团队统计 员工统计 即时注单 注单管理 开奖记录 产品预设列表 产…" at bounding box center [871, 326] width 1393 height 565
click at [612, 57] on div "团队统计" at bounding box center [620, 63] width 39 height 26
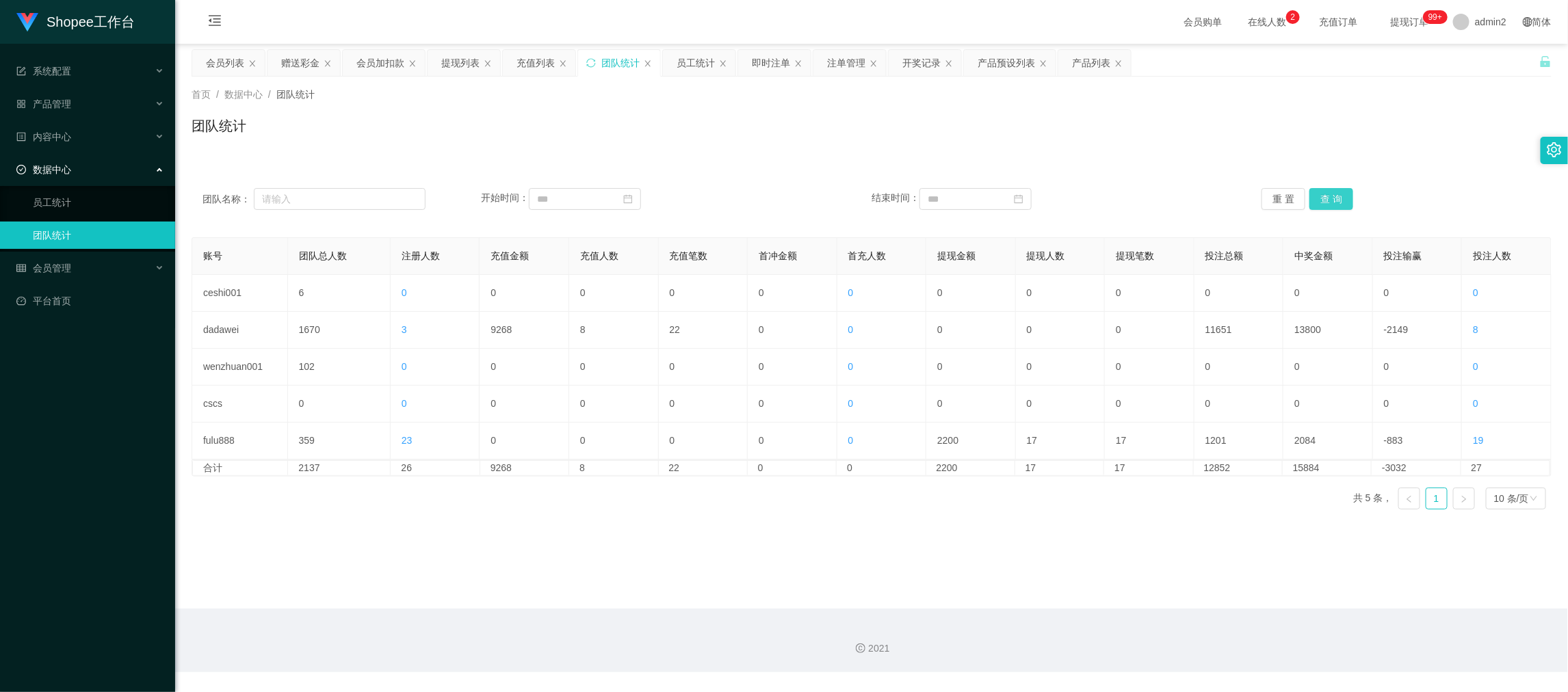
click at [1331, 193] on button "查 询" at bounding box center [1331, 199] width 43 height 22
click at [718, 576] on main "关闭左侧 关闭右侧 关闭其它 刷新页面 会员列表 赠送彩金 会员加扣款 提现列表 充值列表 团队统计 员工统计 即时注单 注单管理 开奖记录 产品预设列表 产…" at bounding box center [871, 326] width 1393 height 565
click at [726, 525] on main "关闭左侧 关闭右侧 关闭其它 刷新页面 会员列表 赠送彩金 会员加扣款 提现列表 充值列表 团队统计 员工统计 即时注单 注单管理 开奖记录 产品预设列表 产…" at bounding box center [871, 326] width 1393 height 565
click at [460, 62] on div "提现列表" at bounding box center [460, 63] width 39 height 26
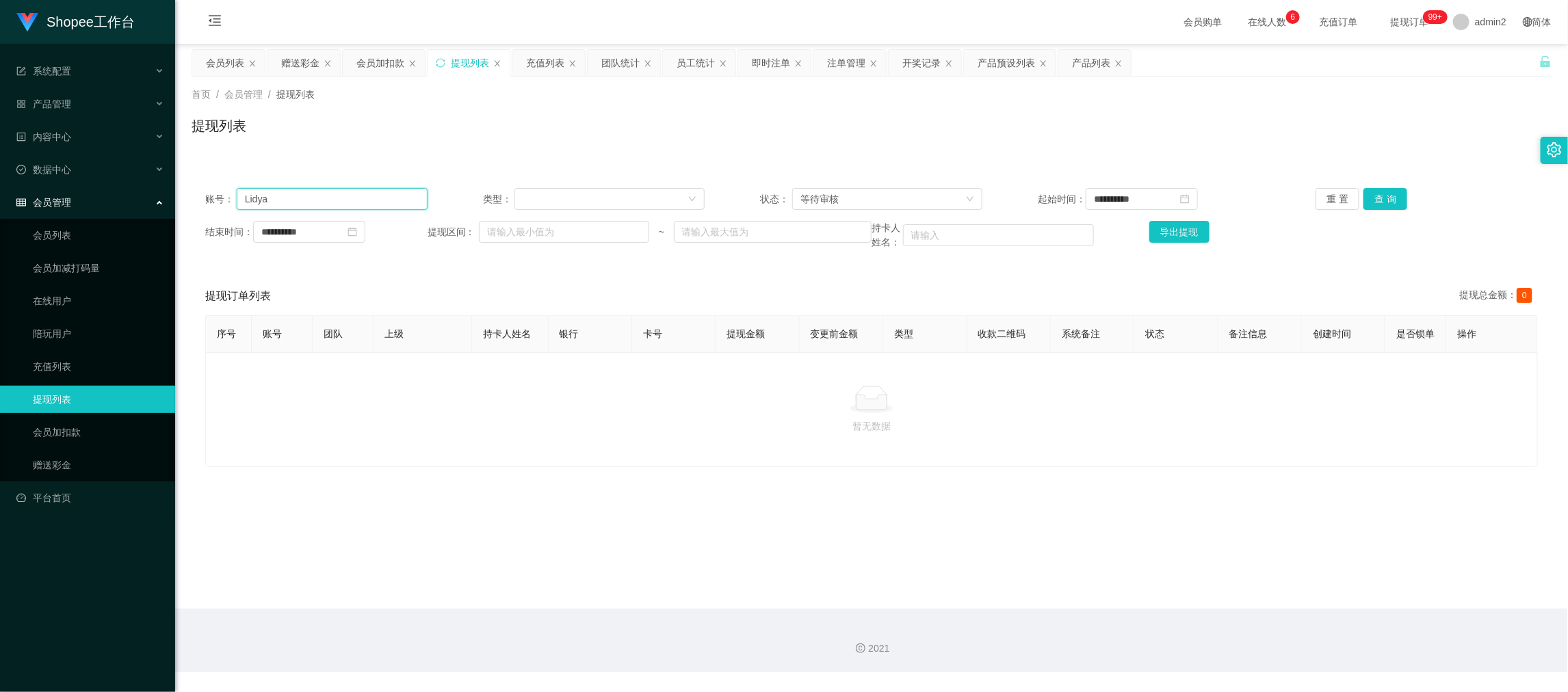
click at [318, 193] on input "Lidya" at bounding box center [331, 199] width 191 height 22
click at [319, 231] on input "**********" at bounding box center [309, 232] width 112 height 22
click at [344, 444] on link "今天" at bounding box center [348, 439] width 19 height 26
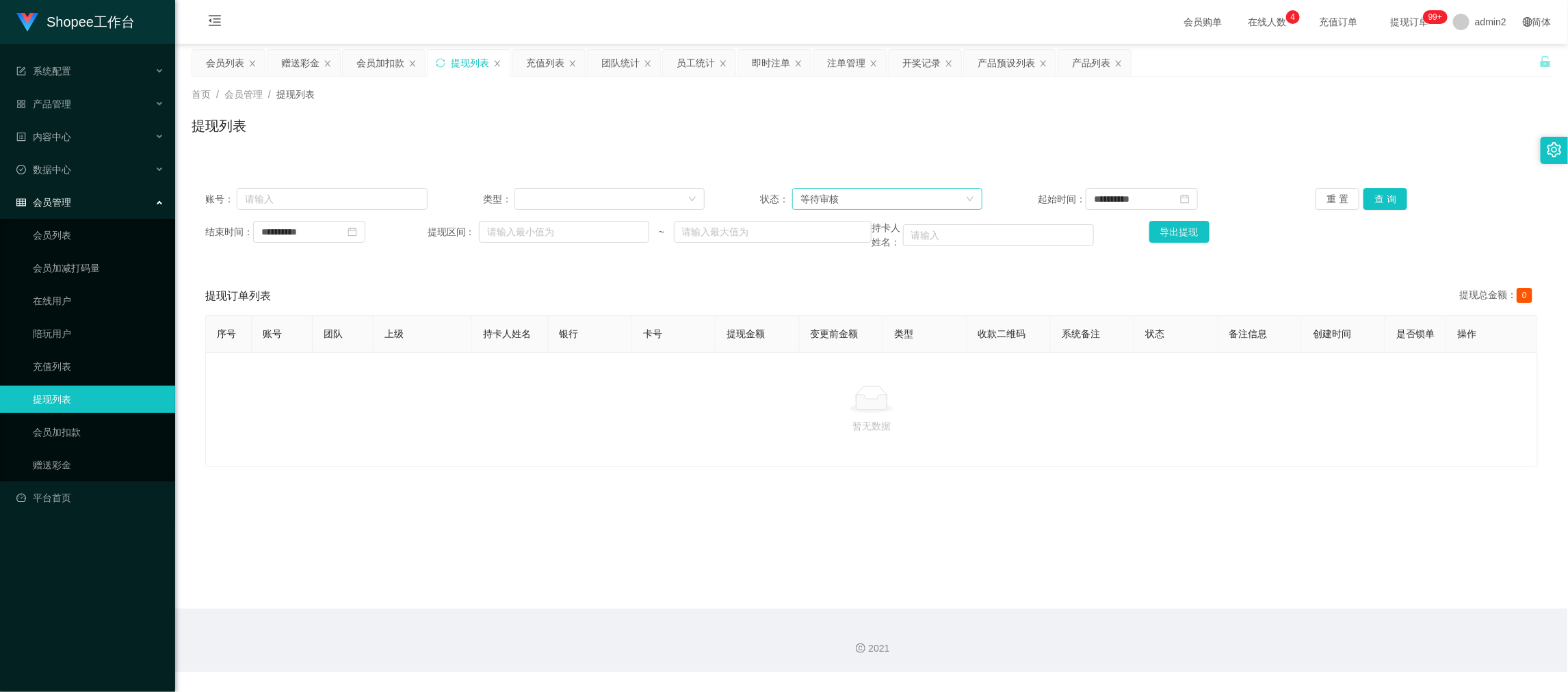
drag, startPoint x: 936, startPoint y: 199, endPoint x: 932, endPoint y: 212, distance: 13.6
click at [935, 199] on div "等待审核" at bounding box center [883, 200] width 165 height 21
click at [873, 245] on li "审核成功" at bounding box center [882, 247] width 189 height 22
click at [1382, 201] on button "查 询" at bounding box center [1385, 199] width 43 height 22
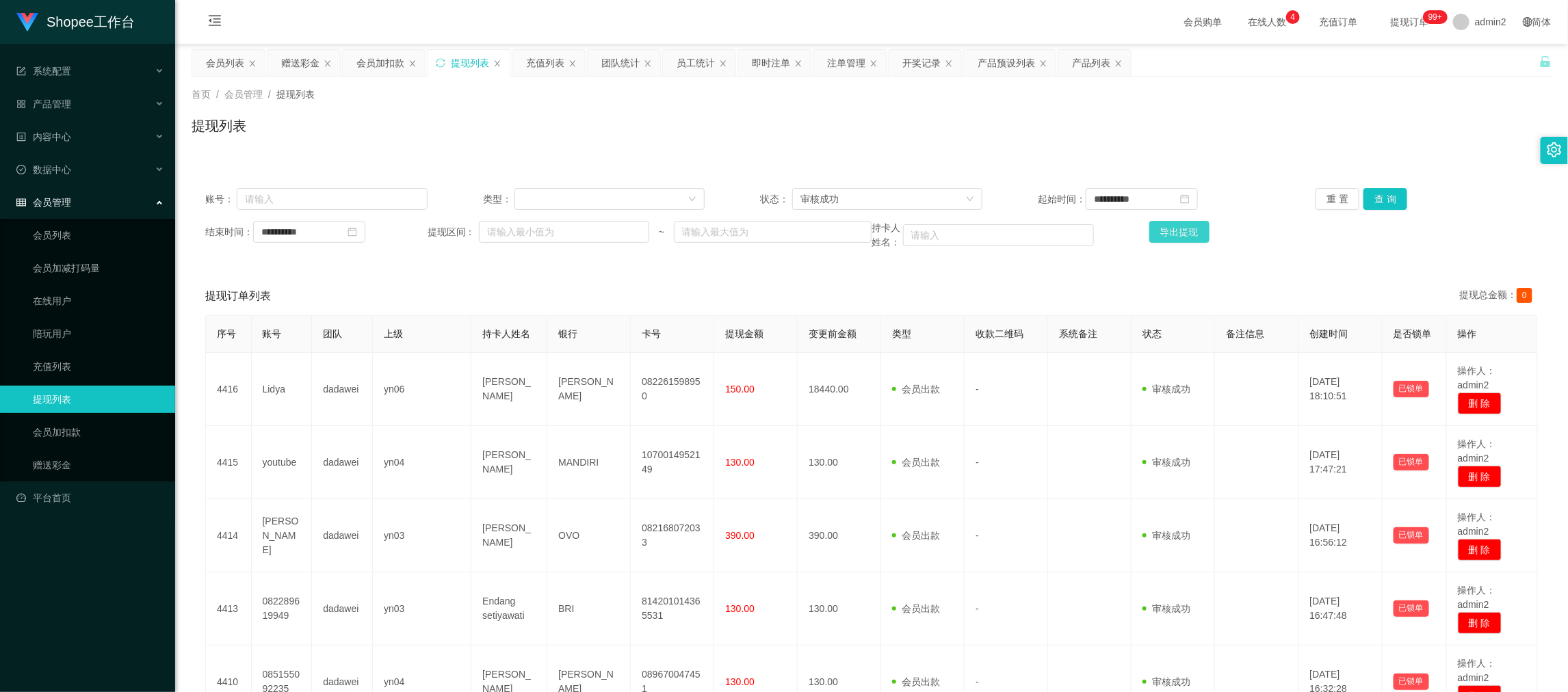
click at [1163, 233] on button "导出提现" at bounding box center [1179, 232] width 60 height 22
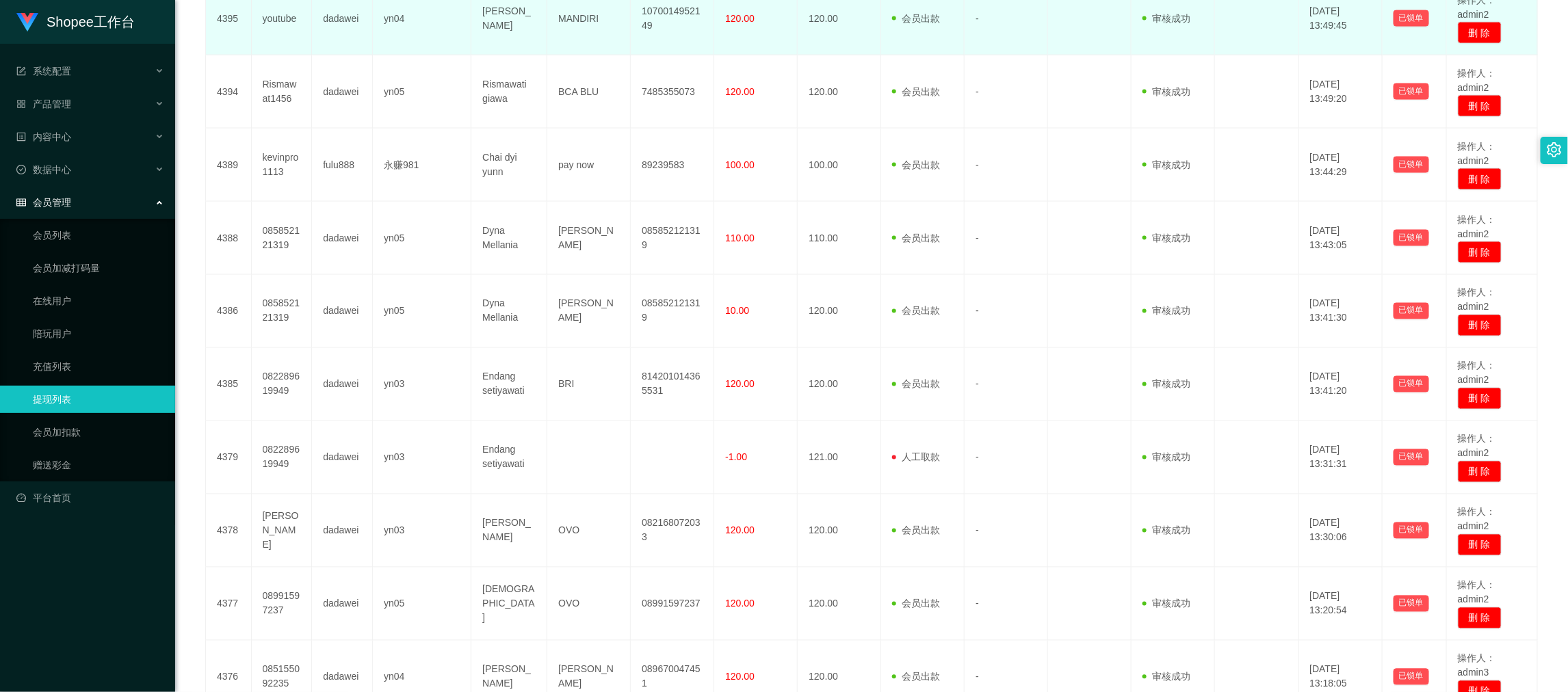
scroll to position [1328, 0]
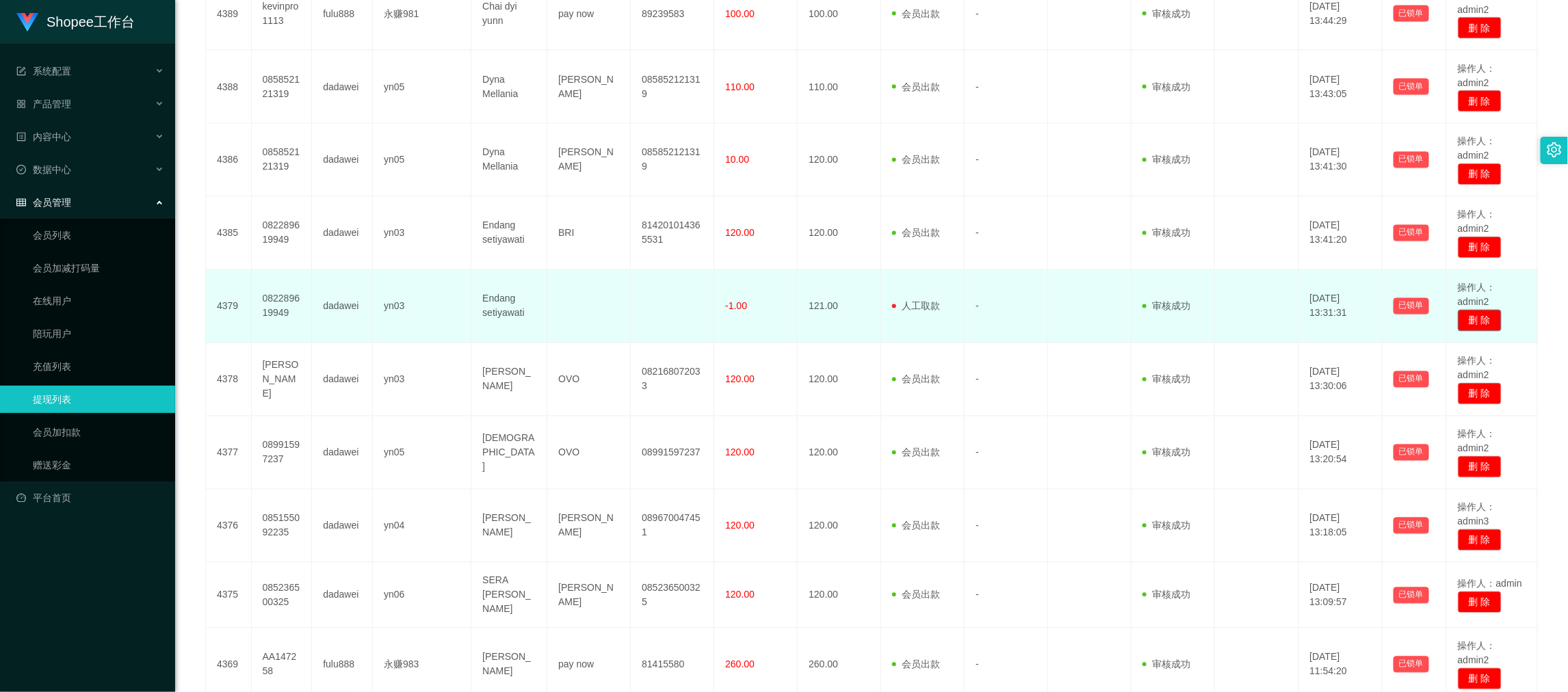
click at [1470, 329] on button "删 除" at bounding box center [1480, 320] width 43 height 22
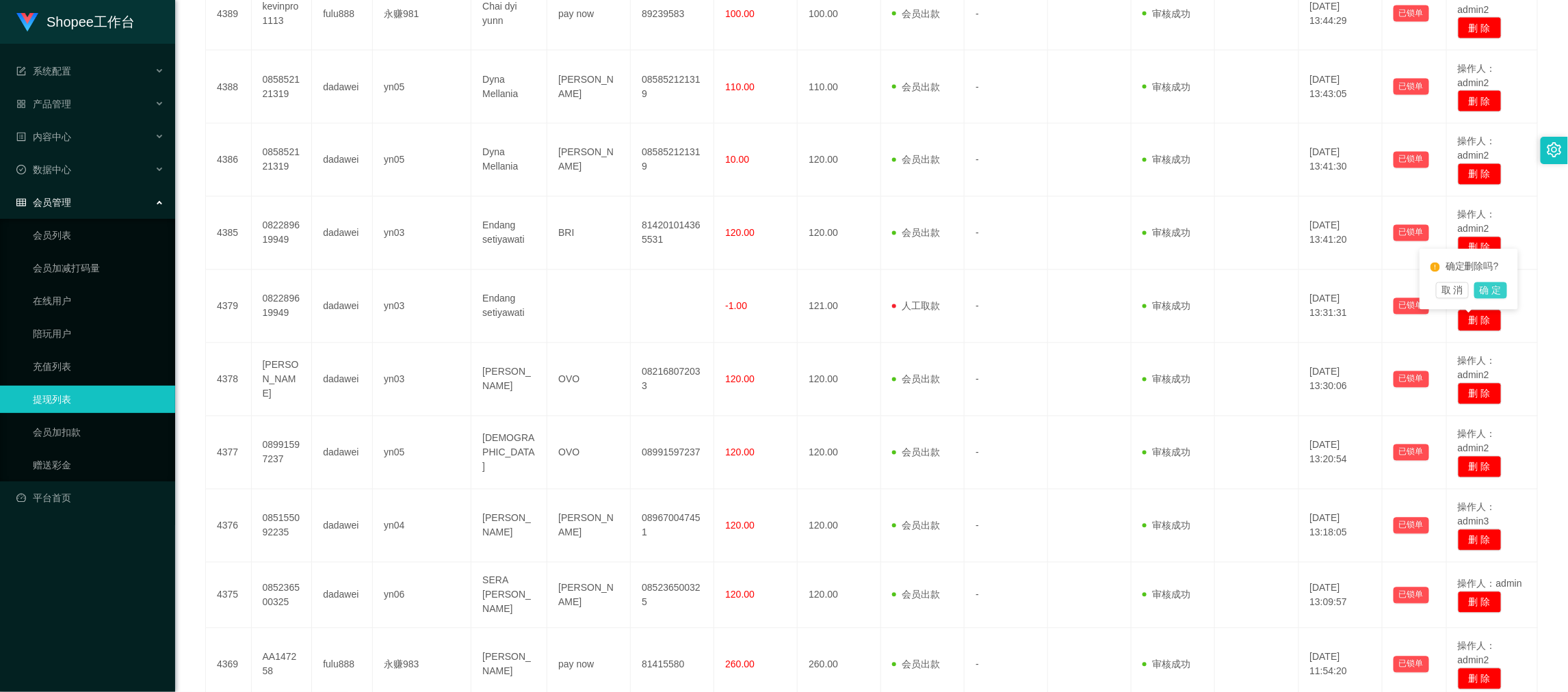
click at [1496, 294] on button "确 定" at bounding box center [1490, 290] width 33 height 16
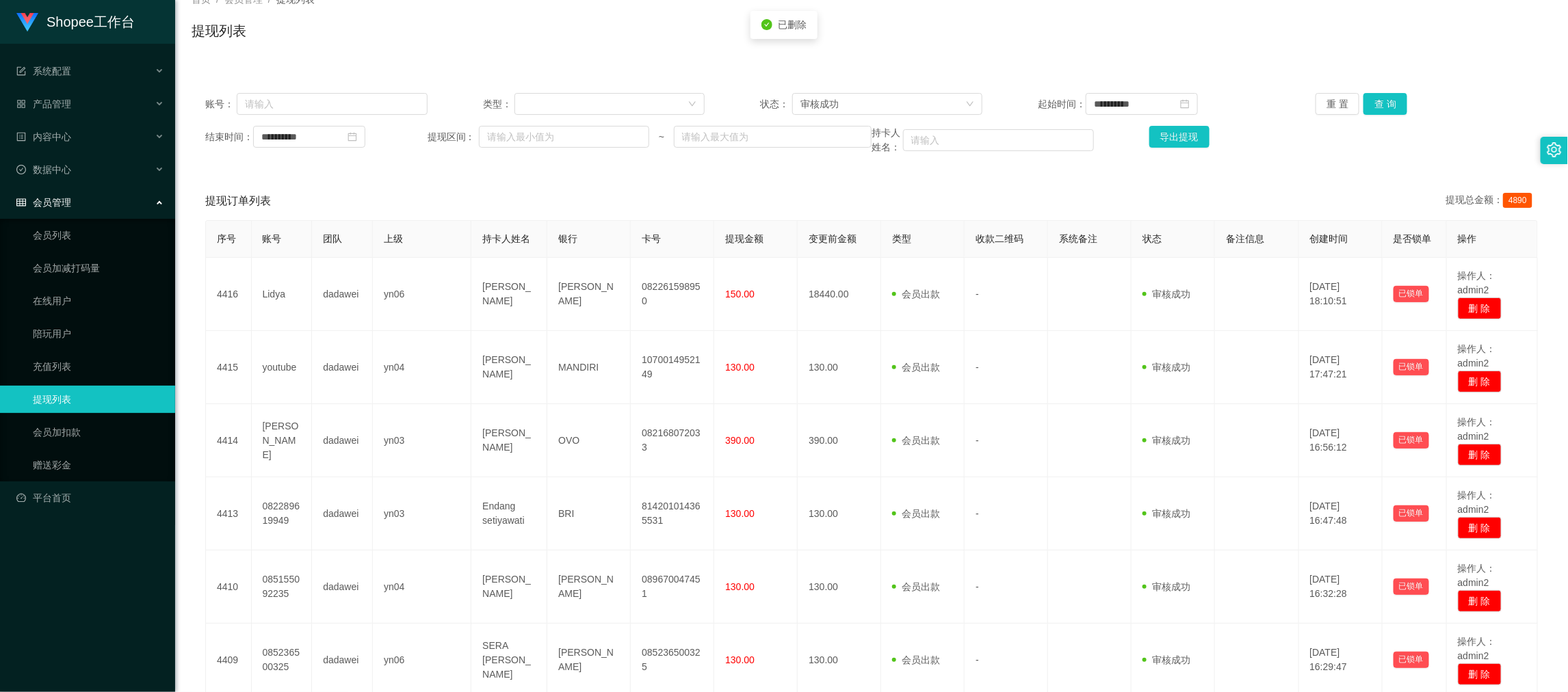
scroll to position [0, 0]
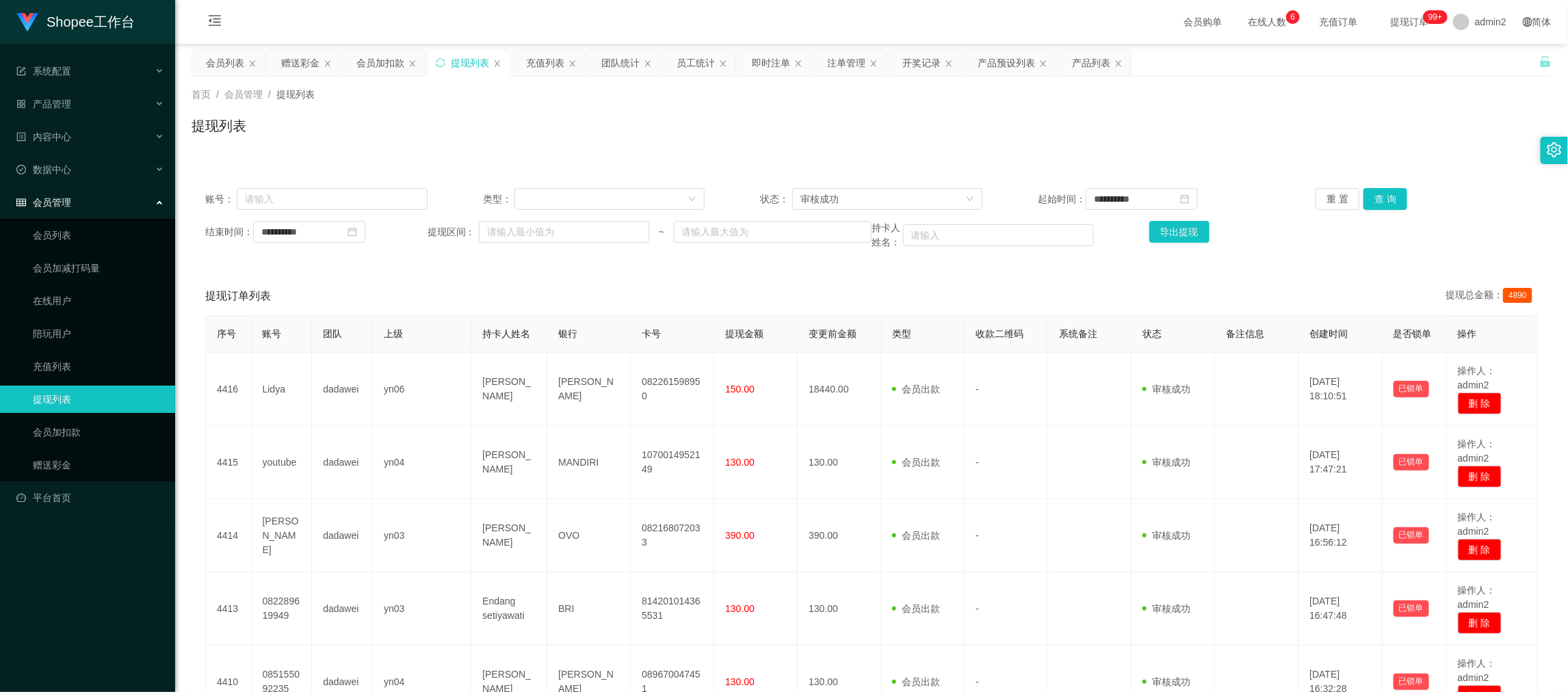
drag, startPoint x: 624, startPoint y: 62, endPoint x: 655, endPoint y: 83, distance: 37.4
click at [624, 60] on div "团队统计" at bounding box center [620, 63] width 39 height 26
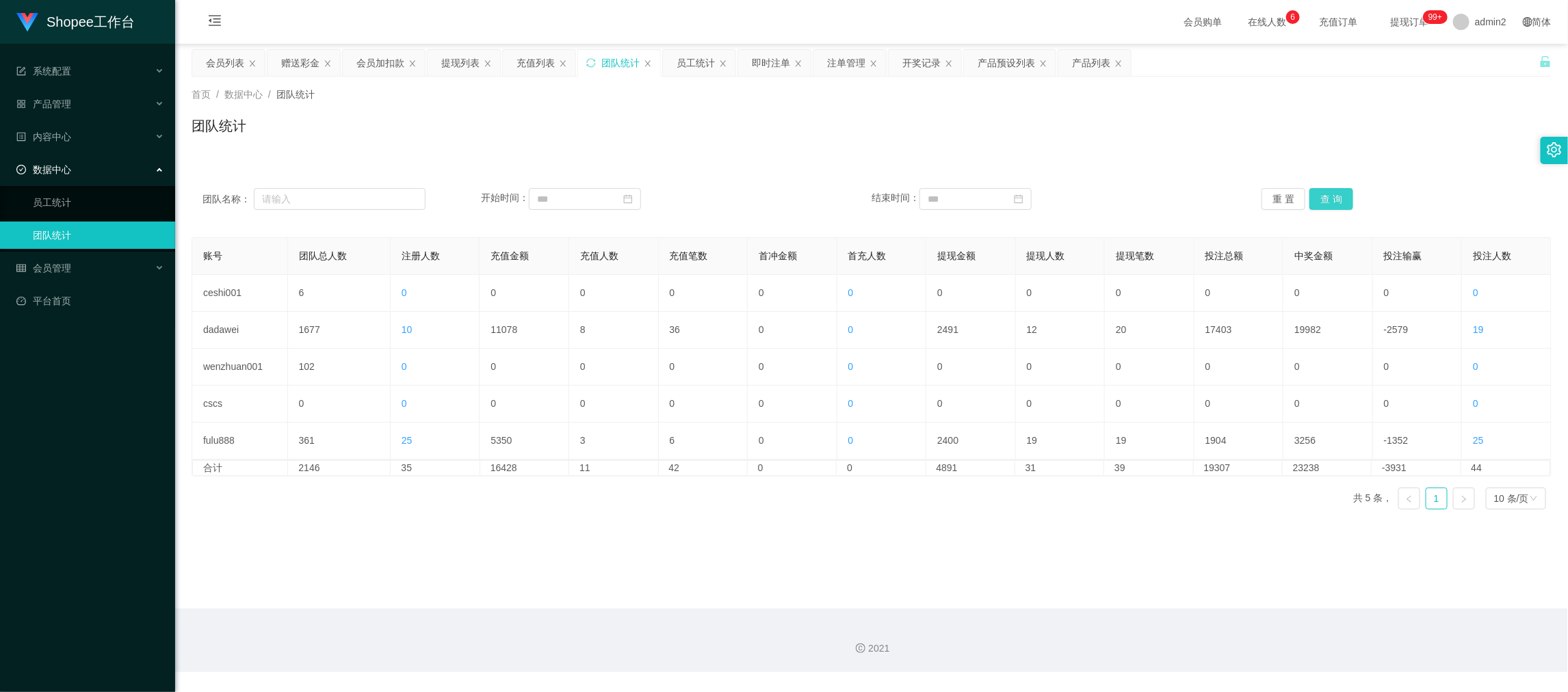
click at [1327, 195] on button "查 询" at bounding box center [1331, 199] width 43 height 22
click at [1167, 122] on div "团队统计" at bounding box center [871, 131] width 1360 height 31
drag, startPoint x: 1241, startPoint y: 537, endPoint x: 511, endPoint y: 199, distance: 804.5
click at [1241, 533] on main "关闭左侧 关闭右侧 关闭其它 刷新页面 会员列表 赠送彩金 会员加扣款 提现列表 充值列表 团队统计 员工统计 即时注单 注单管理 开奖记录 产品预设列表 产…" at bounding box center [871, 326] width 1393 height 565
click at [299, 56] on div "赠送彩金" at bounding box center [300, 63] width 39 height 26
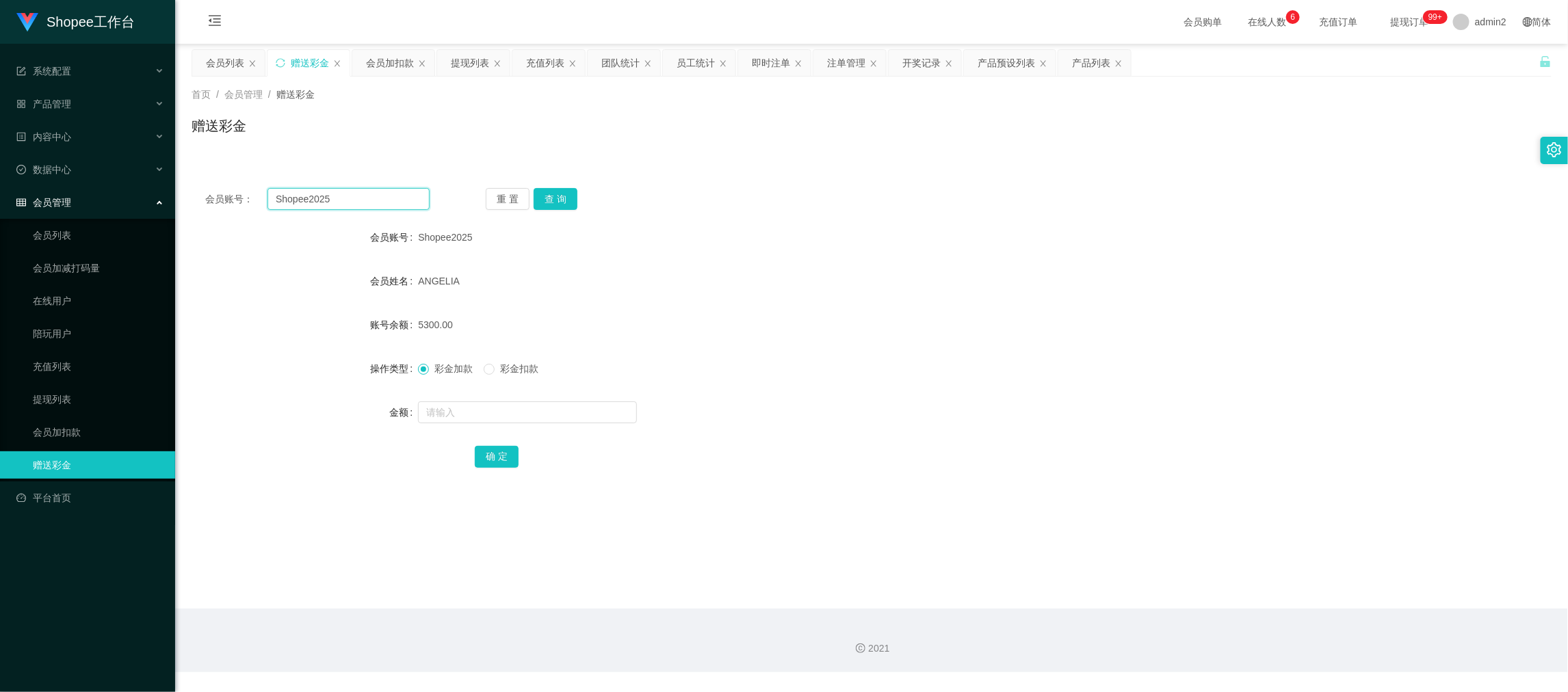
click at [379, 190] on input "Shopee2025" at bounding box center [348, 199] width 163 height 22
drag, startPoint x: 379, startPoint y: 190, endPoint x: 403, endPoint y: 197, distance: 25.0
click at [380, 191] on input "Shopee2025" at bounding box center [348, 199] width 163 height 22
paste input "085852121319"
type input "085852121319"
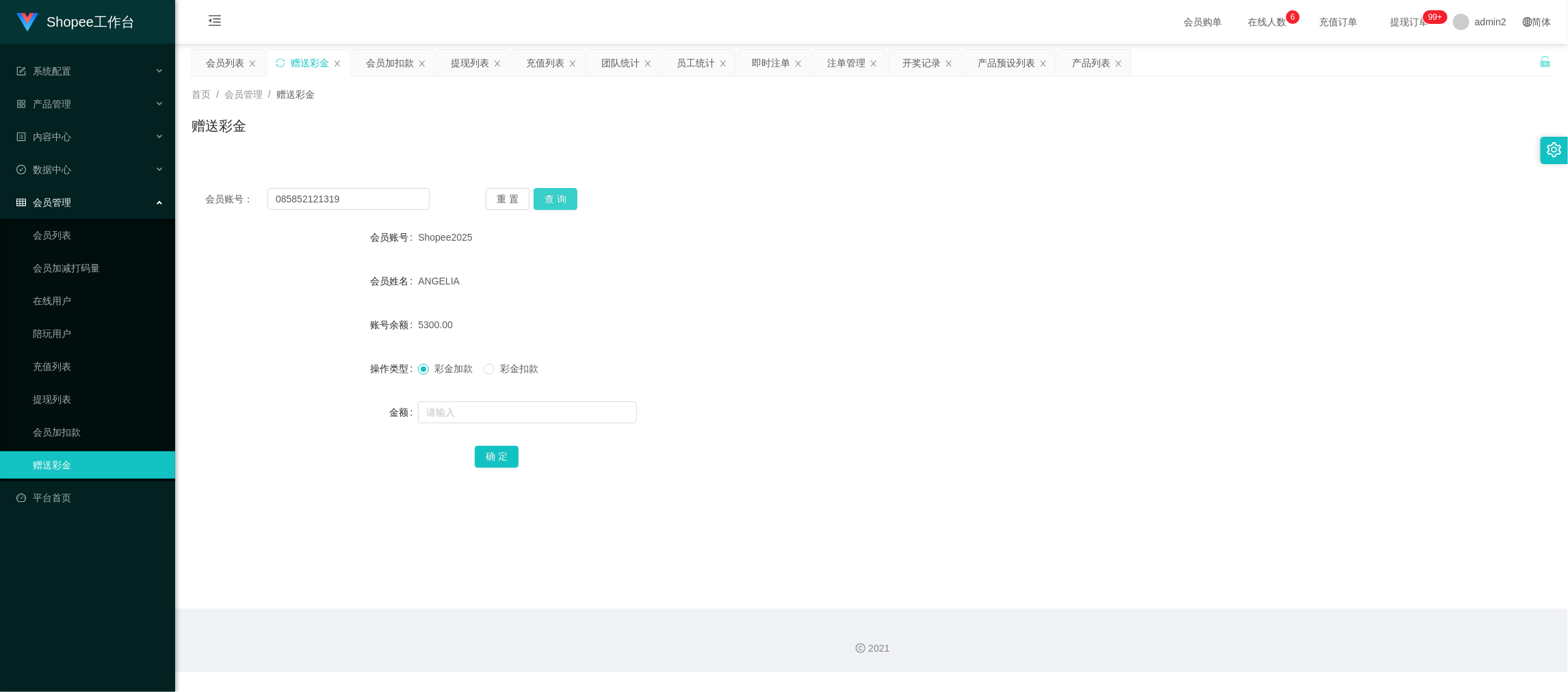
click at [553, 204] on button "查 询" at bounding box center [555, 199] width 43 height 22
click at [553, 422] on input "text" at bounding box center [528, 412] width 219 height 22
type input "100"
click at [500, 454] on button "确 定" at bounding box center [496, 456] width 43 height 22
click at [838, 347] on form "会员账号 085852121319 会员姓名 Dyna Mellania 账号余额 0.00 操作类型 彩金加款 彩金扣款 金额 100 确 定" at bounding box center [871, 347] width 1360 height 246
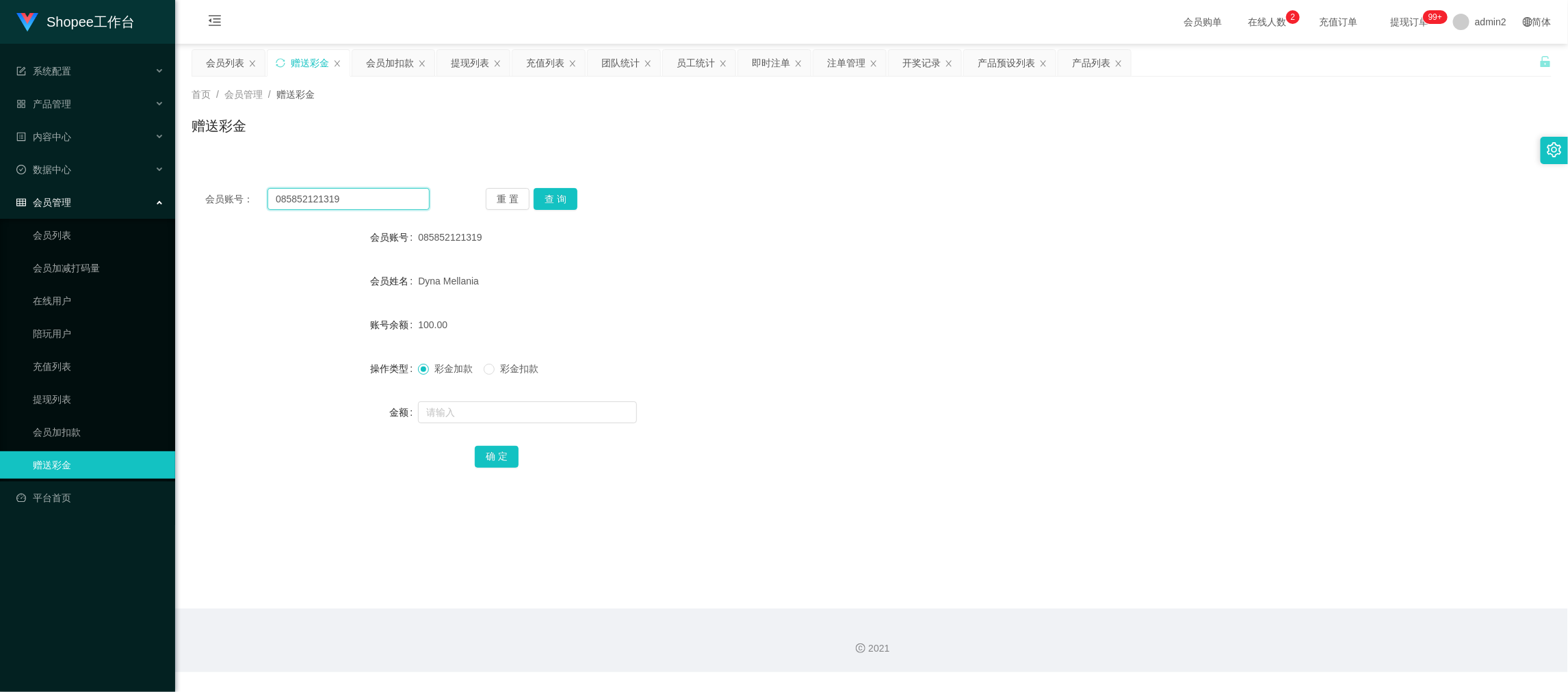
click at [381, 197] on input "085852121319" at bounding box center [348, 199] width 163 height 22
click at [385, 62] on div "会员加扣款" at bounding box center [390, 63] width 48 height 26
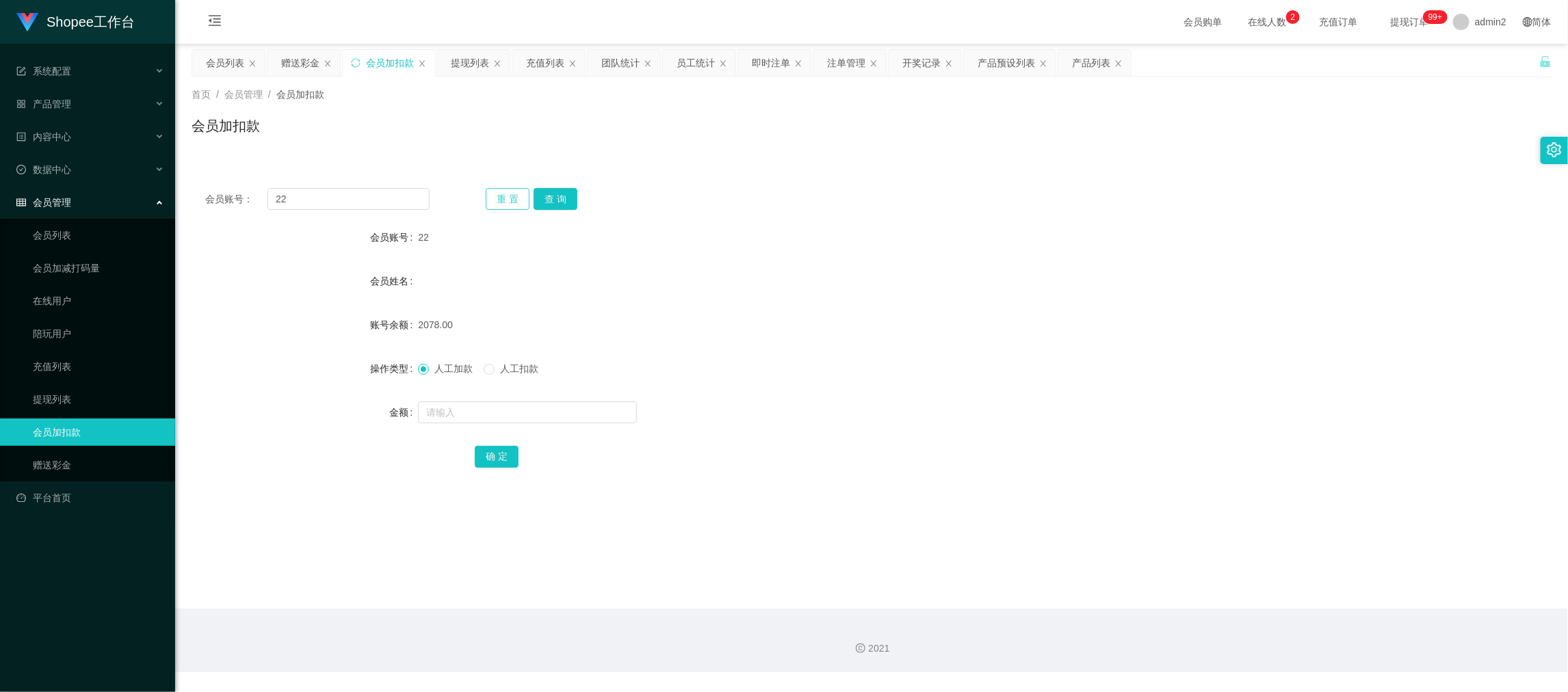
click at [372, 197] on div "会员账号： 22 重 置 查 询" at bounding box center [871, 199] width 1360 height 22
click at [372, 197] on input "22" at bounding box center [348, 199] width 163 height 22
paste input "5"
type input "5"
click at [541, 196] on button "查 询" at bounding box center [555, 199] width 43 height 22
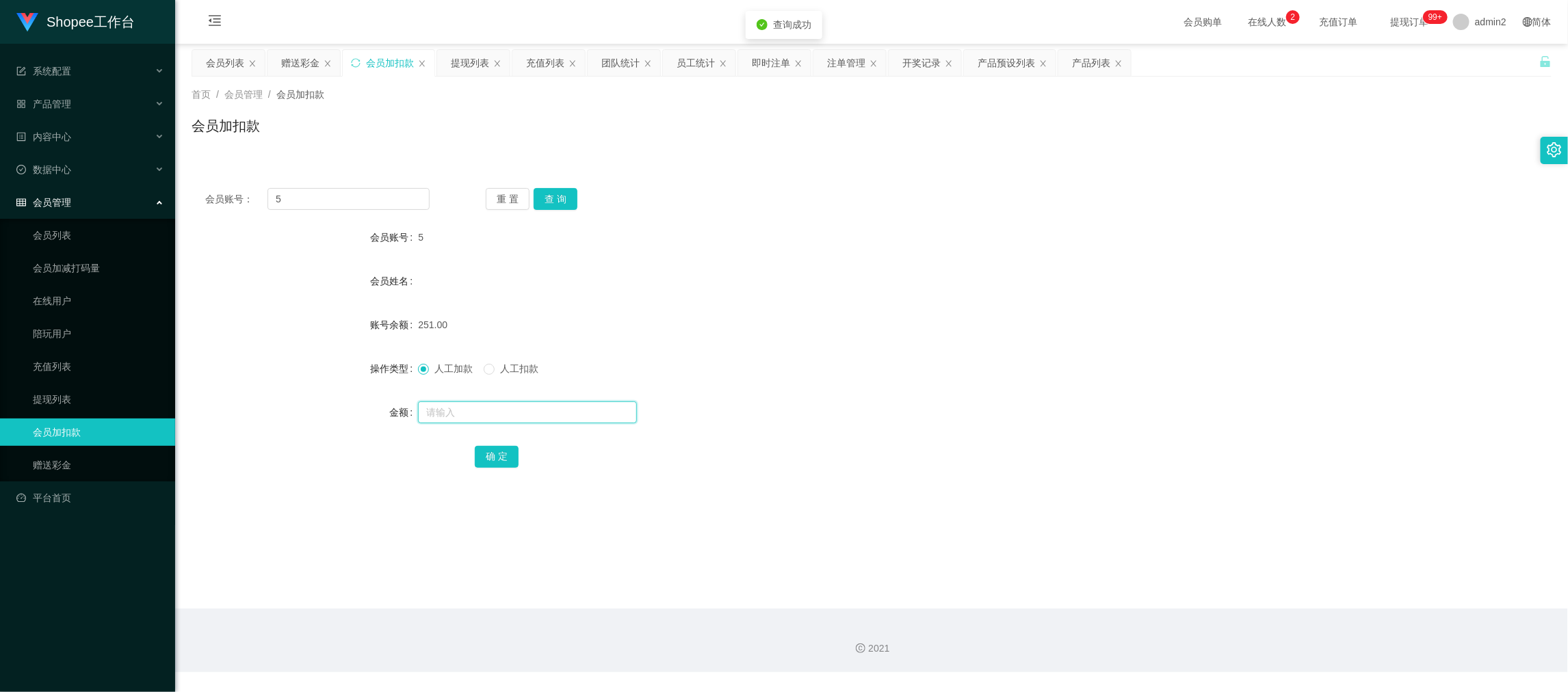
click at [567, 418] on input "text" at bounding box center [528, 412] width 219 height 22
type input "13"
click at [508, 456] on button "确 定" at bounding box center [496, 456] width 43 height 22
click at [829, 392] on form "会员账号 5 会员姓名 账号余额 251.00 操作类型 人工加款 人工扣款 金额 13 确 定" at bounding box center [871, 347] width 1360 height 246
